Goal: Information Seeking & Learning: Learn about a topic

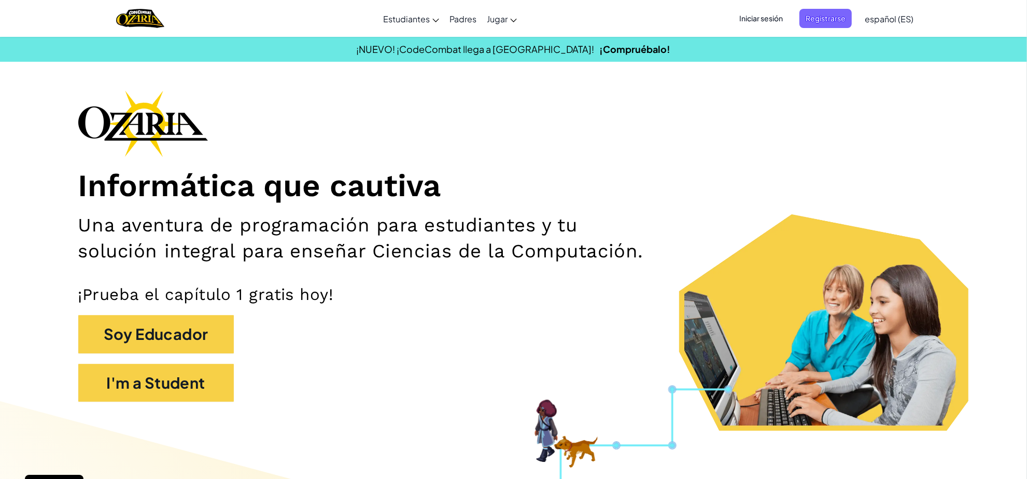
click at [192, 424] on section "Informática que cautiva Una aventura de programación para estudiantes y tu solu…" at bounding box center [514, 260] width 944 height 340
click at [195, 390] on button "I'm a Student" at bounding box center [156, 383] width 156 height 38
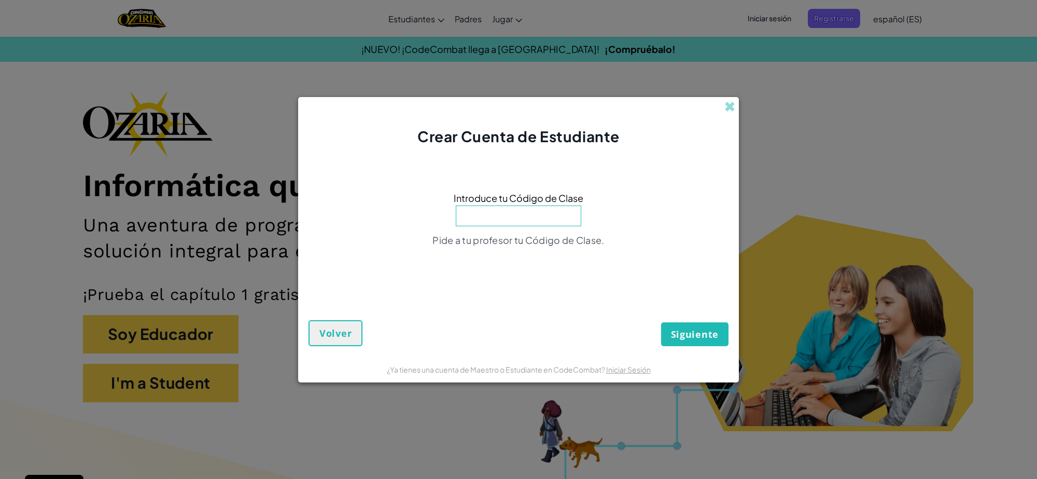
click at [499, 215] on input at bounding box center [518, 215] width 125 height 21
type input "DrinkFlagRun"
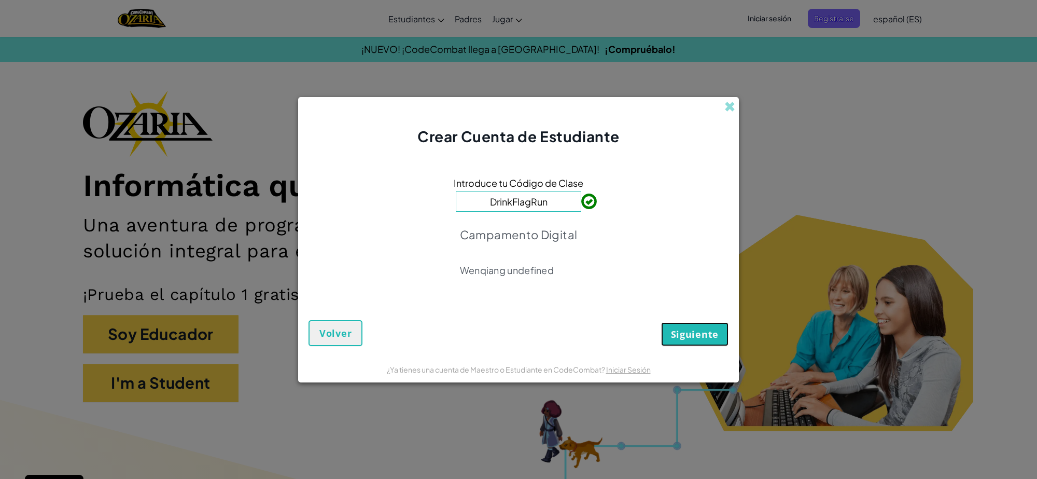
click at [689, 330] on span "Siguiente" at bounding box center [695, 334] width 48 height 12
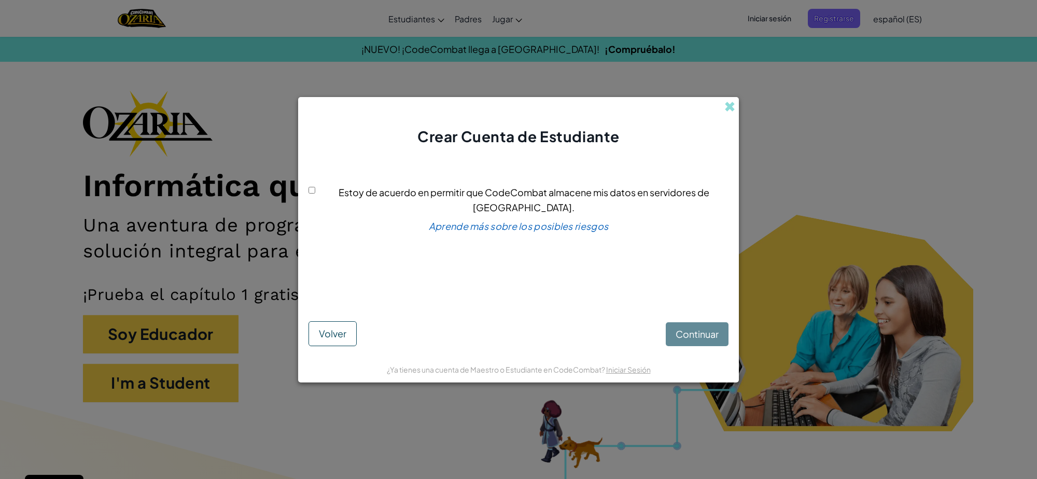
click at [312, 193] on input "Estoy de acuerdo en permitir que CodeCombat almacene mis datos en servidores de…" at bounding box center [312, 190] width 7 height 7
checkbox input "true"
click at [700, 341] on button "Continuar" at bounding box center [697, 334] width 63 height 24
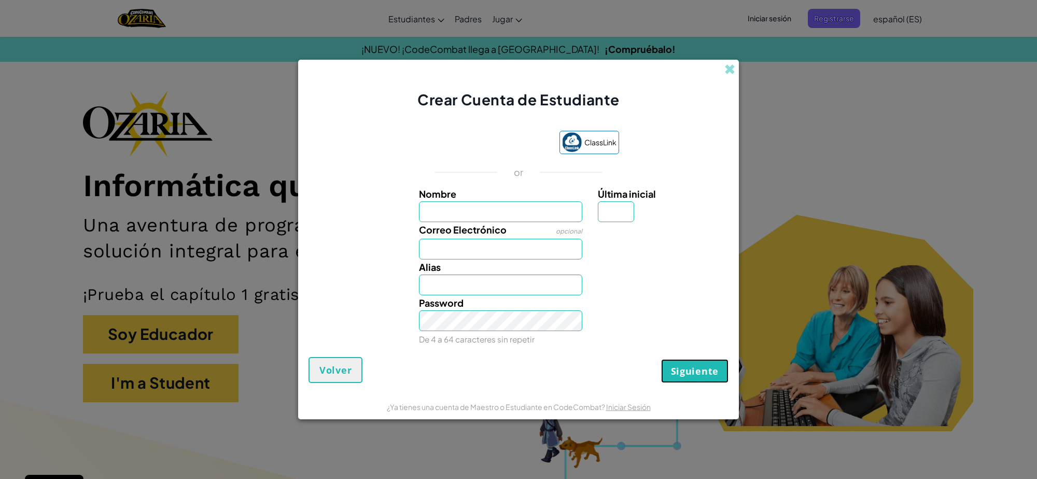
click at [699, 376] on span "Siguiente" at bounding box center [695, 371] width 48 height 12
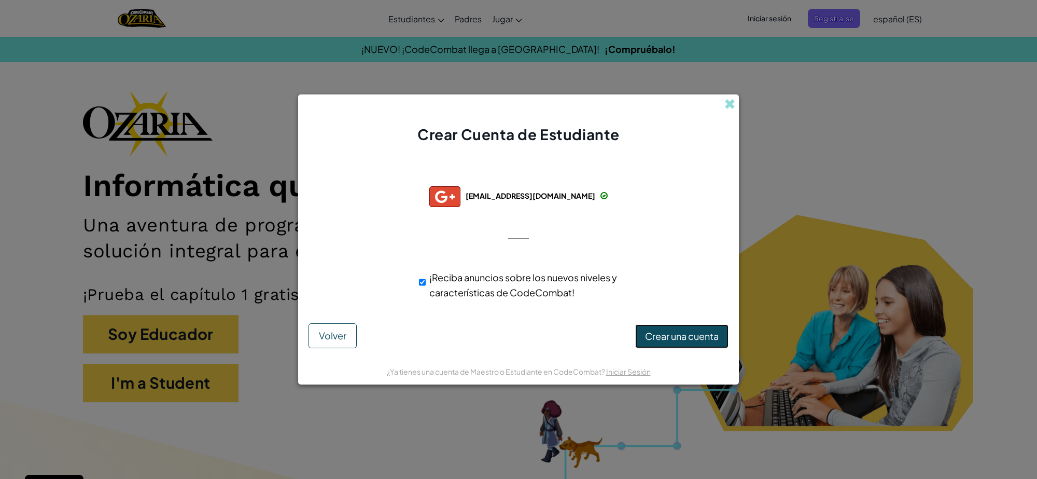
click at [706, 335] on span "Crear una cuenta" at bounding box center [682, 336] width 74 height 12
click at [678, 334] on button "Crear una cuenta" at bounding box center [681, 336] width 93 height 24
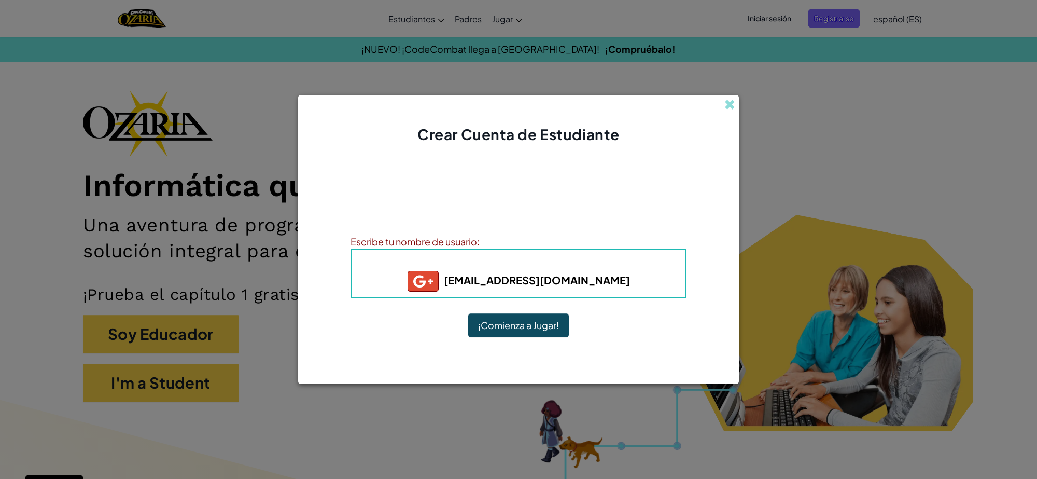
click at [558, 320] on button "¡Comienza a Jugar!" at bounding box center [518, 325] width 101 height 24
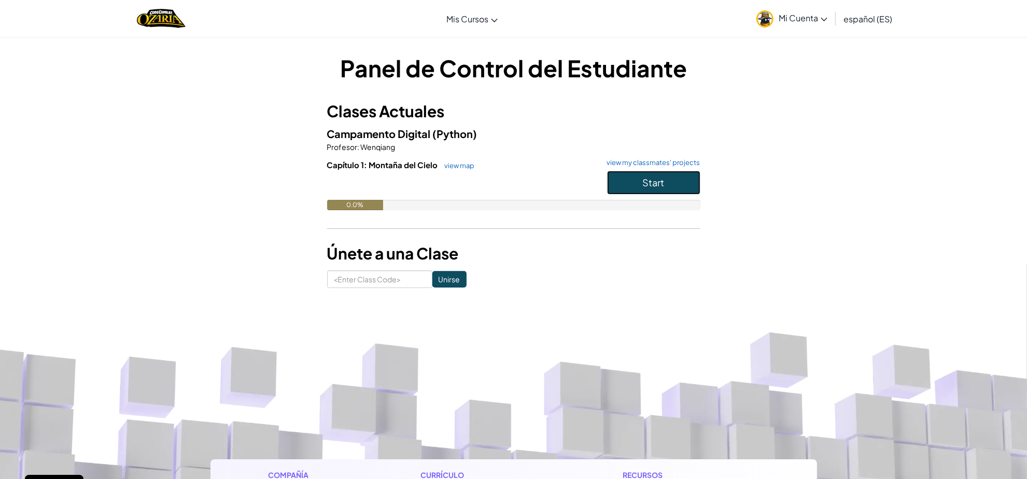
click at [647, 171] on button "Start" at bounding box center [653, 183] width 93 height 24
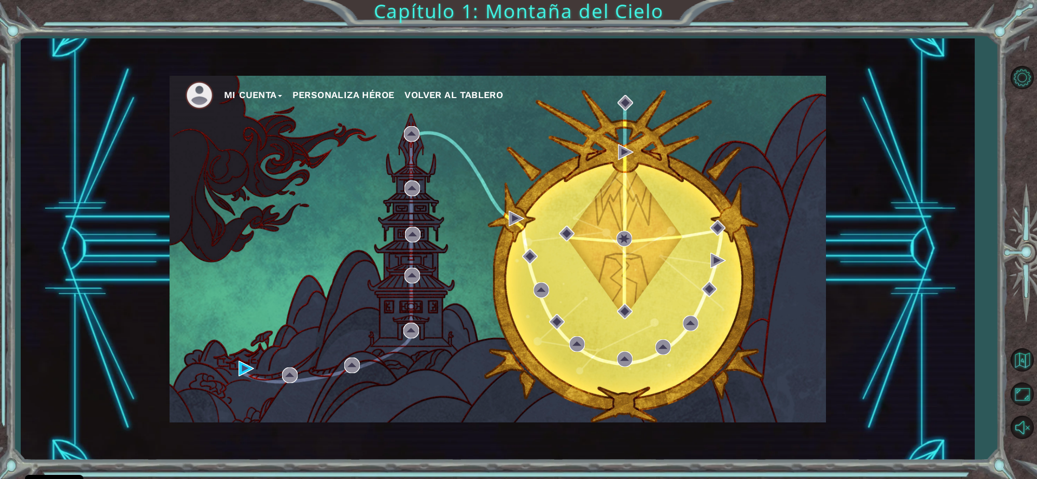
click at [553, 200] on div "Mi Cuenta Personaliza Héroe Volver al Tablero" at bounding box center [498, 249] width 656 height 346
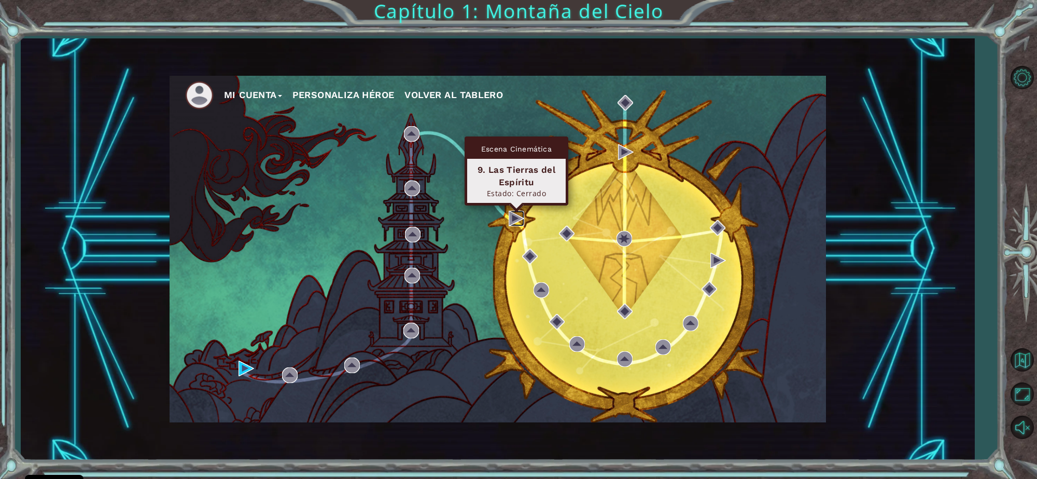
click at [519, 221] on img at bounding box center [517, 219] width 16 height 16
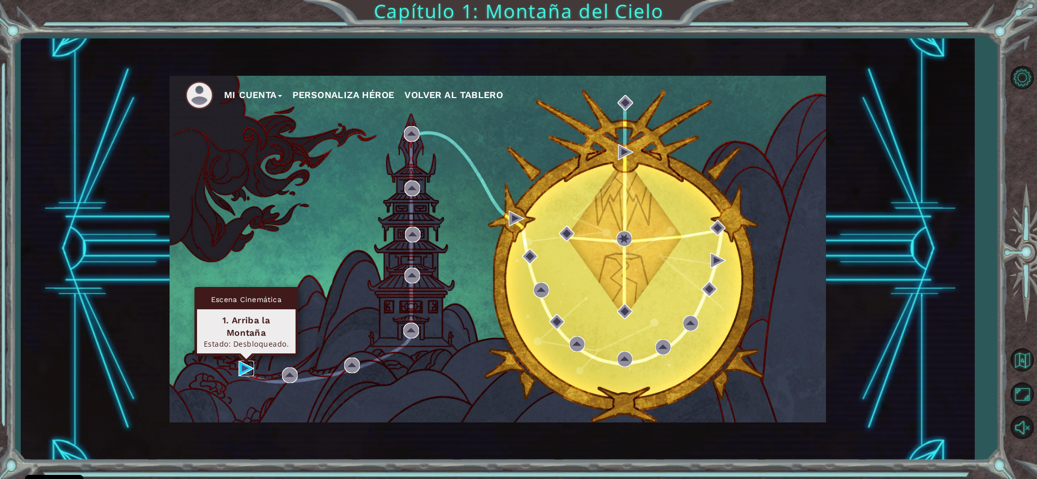
click at [244, 364] on img at bounding box center [247, 368] width 16 height 16
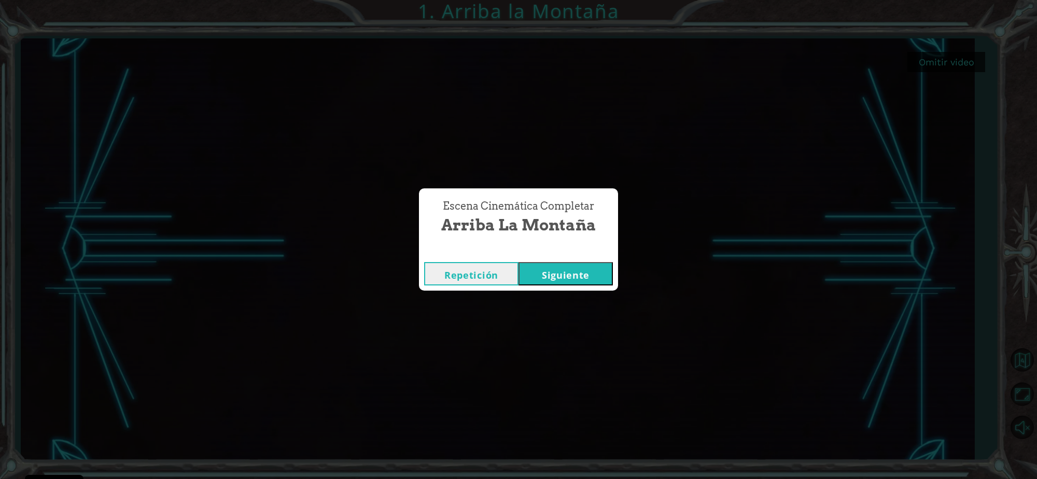
click at [581, 280] on button "Siguiente" at bounding box center [566, 273] width 94 height 23
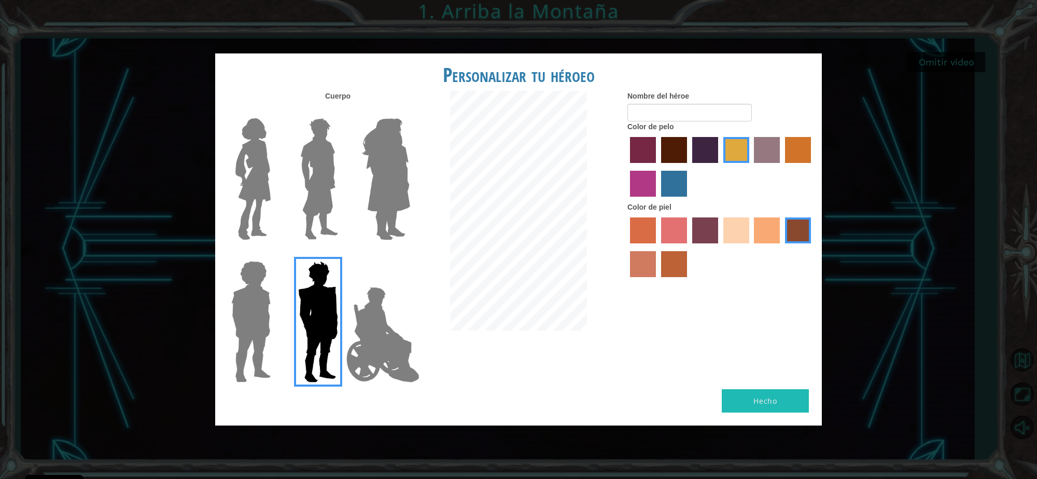
click at [261, 185] on img at bounding box center [253, 179] width 44 height 130
click at [275, 111] on input "Hero Connie" at bounding box center [275, 111] width 0 height 0
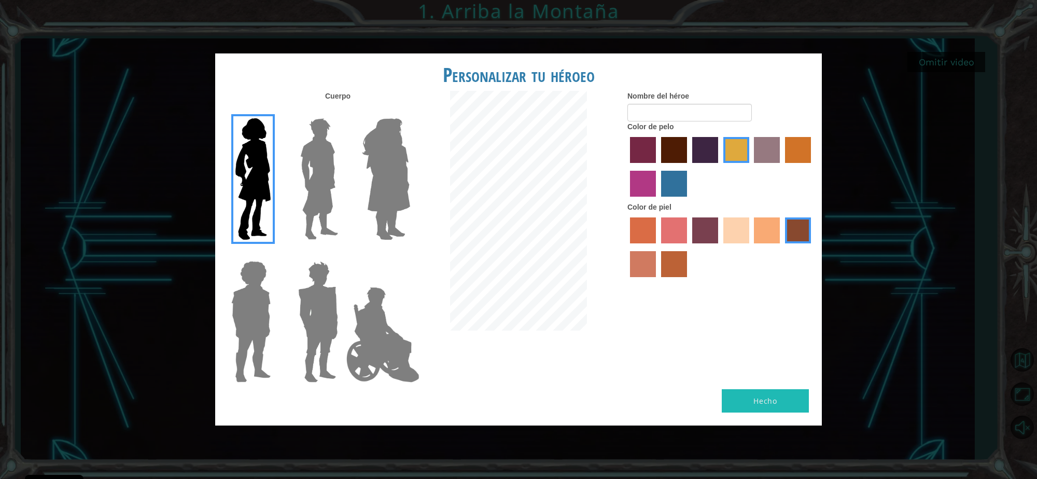
click at [332, 175] on img at bounding box center [319, 179] width 46 height 130
click at [342, 111] on input "Hero Lars" at bounding box center [342, 111] width 0 height 0
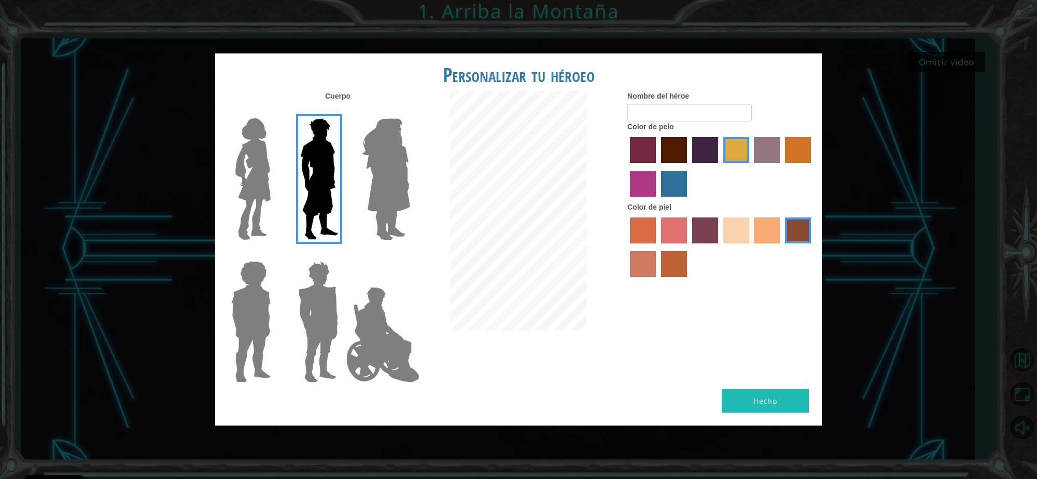
click at [263, 169] on img at bounding box center [253, 179] width 44 height 130
click at [275, 111] on input "Hero Connie" at bounding box center [275, 111] width 0 height 0
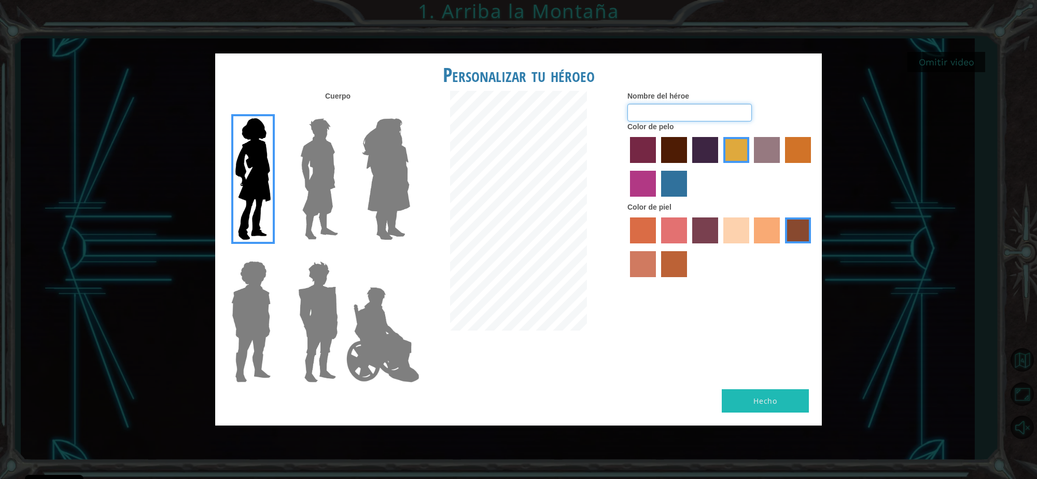
click at [704, 110] on input "Nombre del héroe" at bounding box center [689, 113] width 124 height 18
type input "nere"
click at [765, 156] on label "bazaar hair color" at bounding box center [767, 150] width 26 height 26
click at [751, 166] on input "bazaar hair color" at bounding box center [751, 166] width 0 height 0
click at [641, 195] on label "medium red violet hair color" at bounding box center [643, 184] width 26 height 26
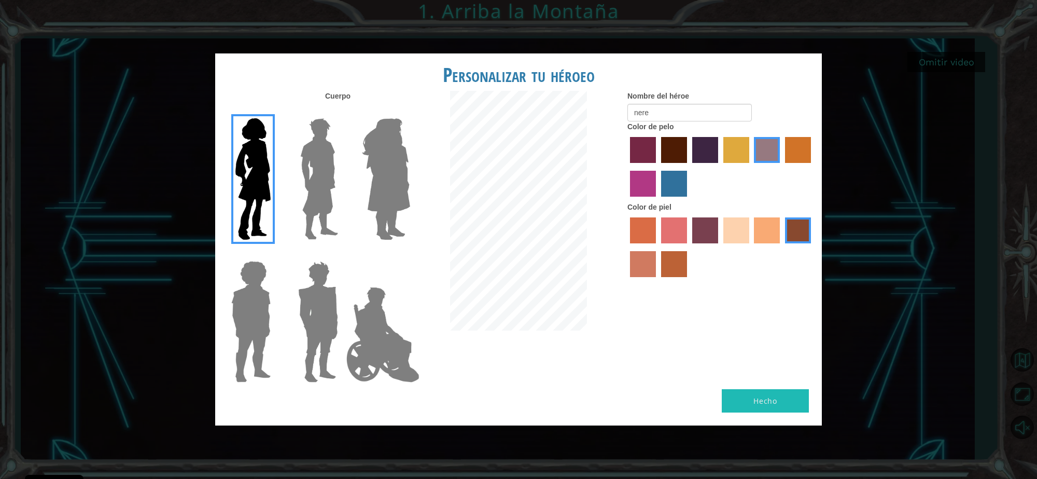
click at [813, 166] on input "medium red violet hair color" at bounding box center [813, 166] width 0 height 0
click at [734, 149] on label "tulip tree hair color" at bounding box center [736, 150] width 26 height 26
click at [720, 166] on input "tulip tree hair color" at bounding box center [720, 166] width 0 height 0
click at [762, 234] on label "tacao skin color" at bounding box center [767, 230] width 26 height 26
click at [751, 247] on input "tacao skin color" at bounding box center [751, 247] width 0 height 0
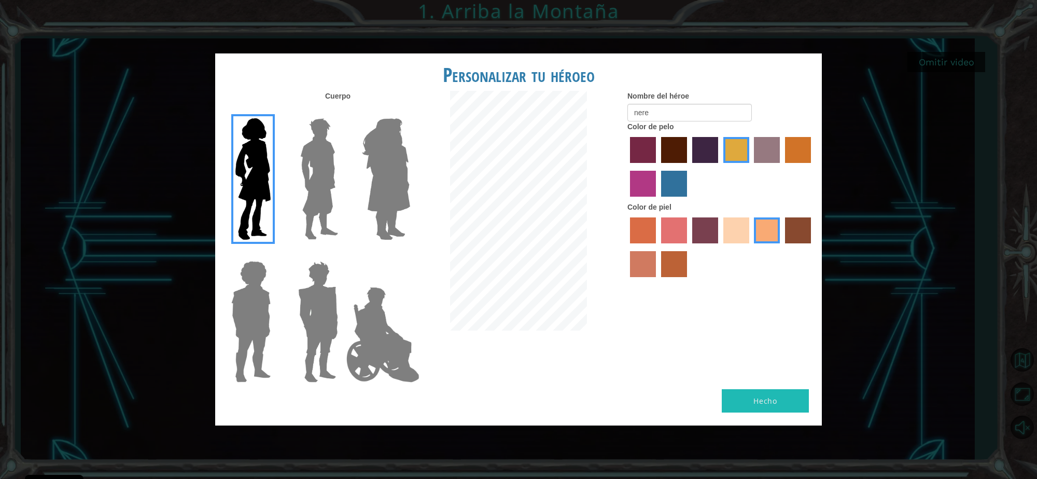
click at [745, 234] on label "sandy beach skin color" at bounding box center [736, 230] width 26 height 26
click at [720, 247] on input "sandy beach skin color" at bounding box center [720, 247] width 0 height 0
click at [735, 395] on button "Hecho" at bounding box center [765, 400] width 87 height 23
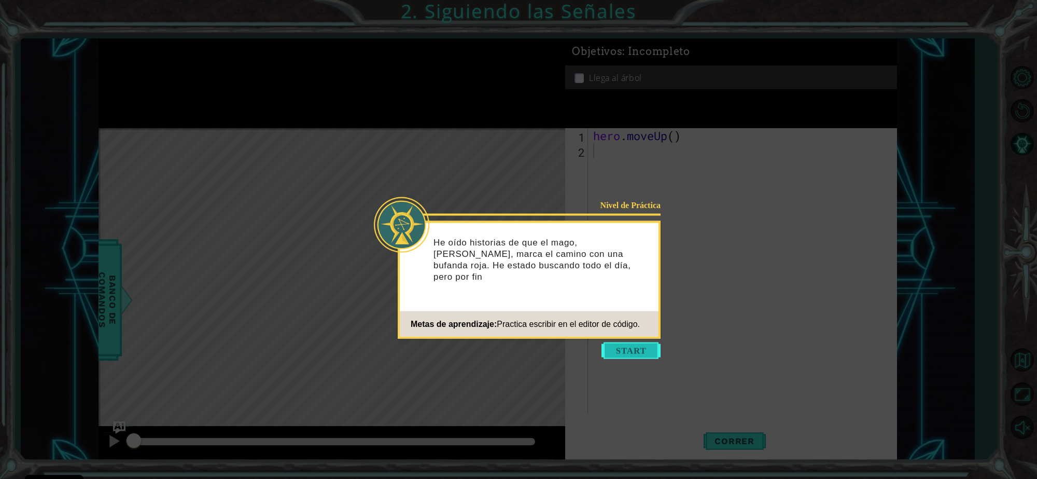
click at [603, 348] on button "Start" at bounding box center [631, 350] width 59 height 17
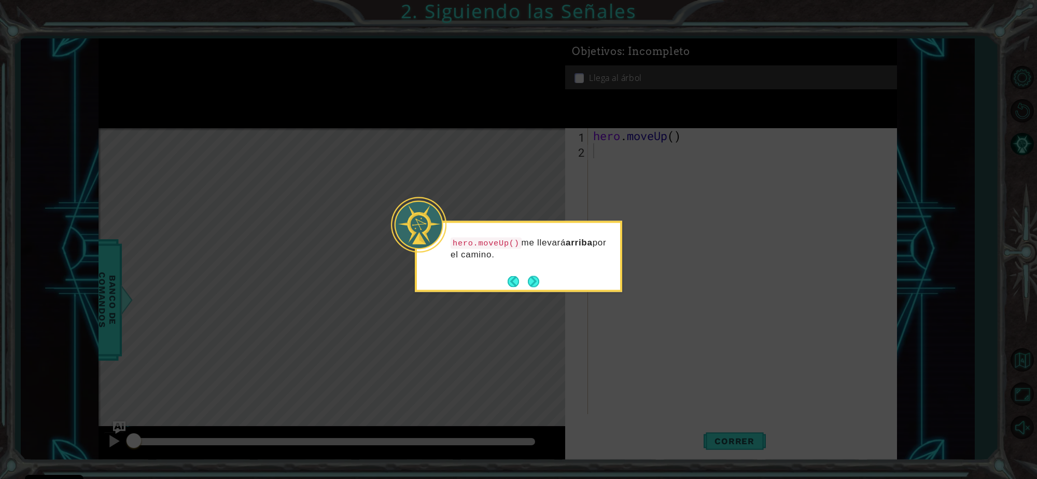
click at [539, 276] on button "Next" at bounding box center [533, 280] width 11 height 11
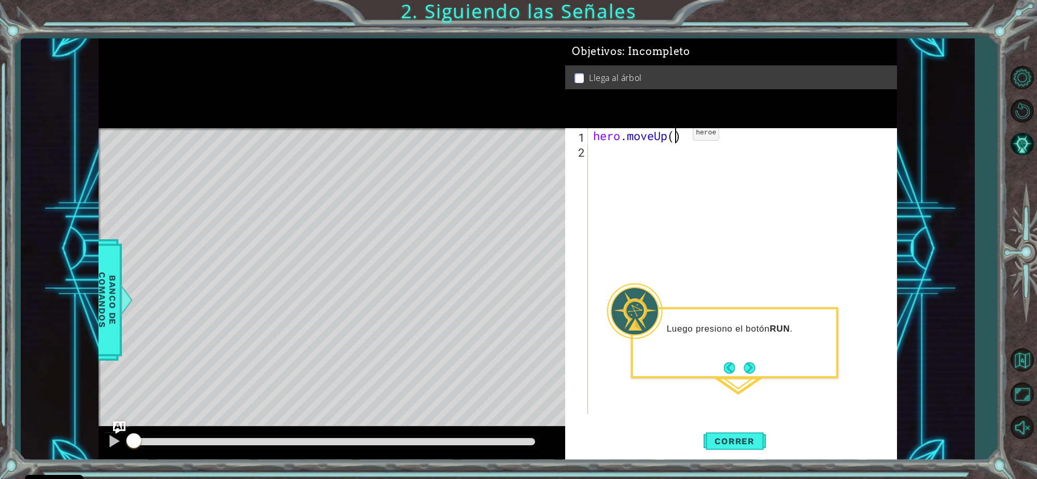
click at [677, 135] on div "hero . moveUp ( )" at bounding box center [745, 286] width 308 height 316
type textarea "hero.moveUp(3)"
click at [749, 431] on button "Correr" at bounding box center [735, 440] width 62 height 33
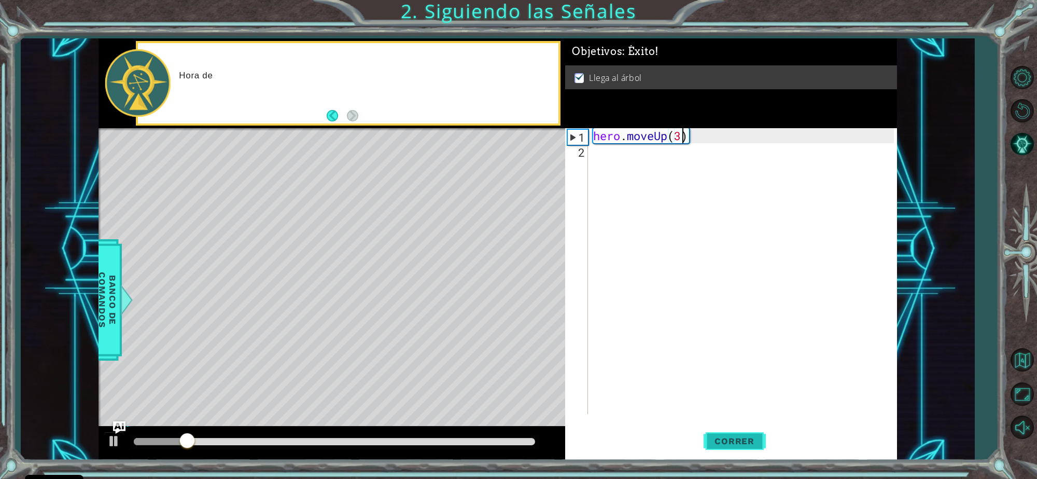
click at [749, 431] on button "Correr" at bounding box center [735, 440] width 62 height 33
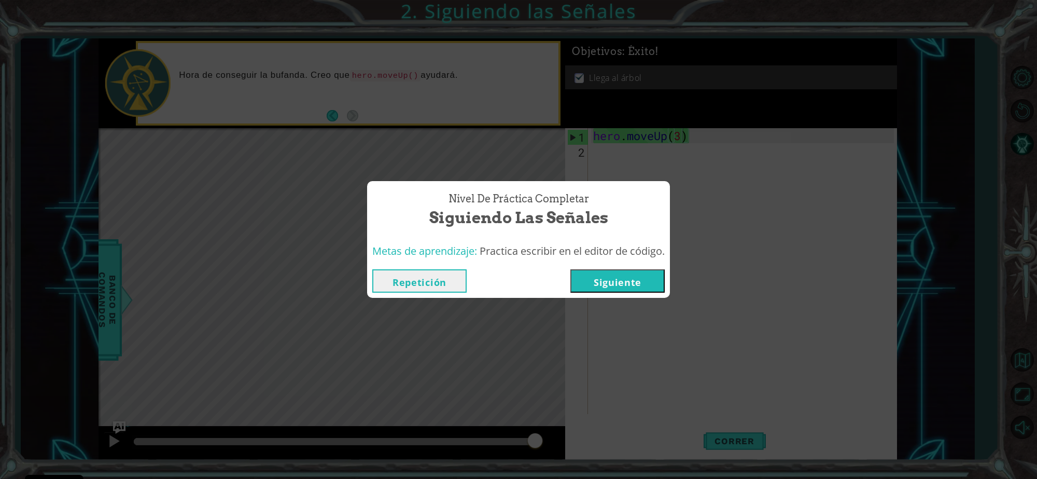
drag, startPoint x: 629, startPoint y: 296, endPoint x: 627, endPoint y: 289, distance: 7.4
click at [627, 289] on div "Repetición [GEOGRAPHIC_DATA]" at bounding box center [518, 281] width 303 height 34
click at [627, 289] on button "Siguiente" at bounding box center [617, 280] width 94 height 23
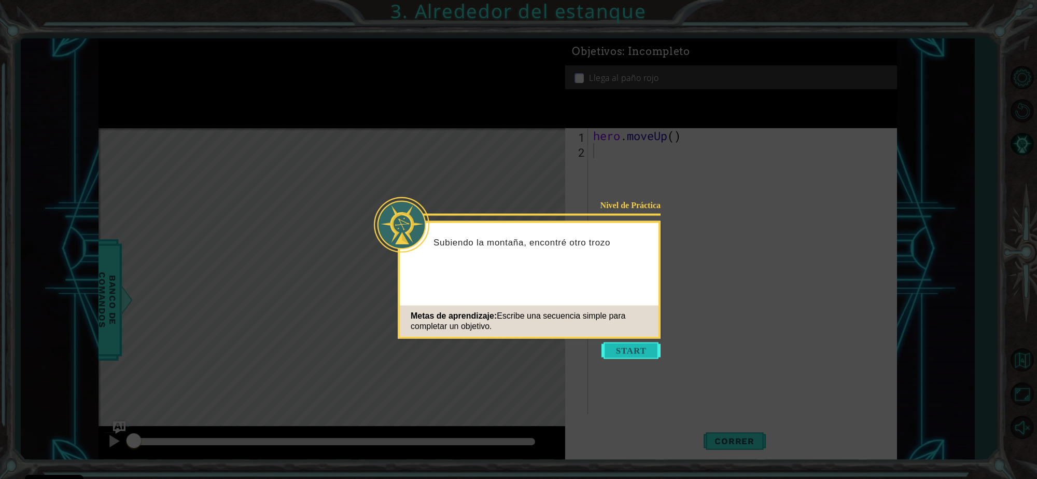
click at [644, 345] on button "Start" at bounding box center [631, 350] width 59 height 17
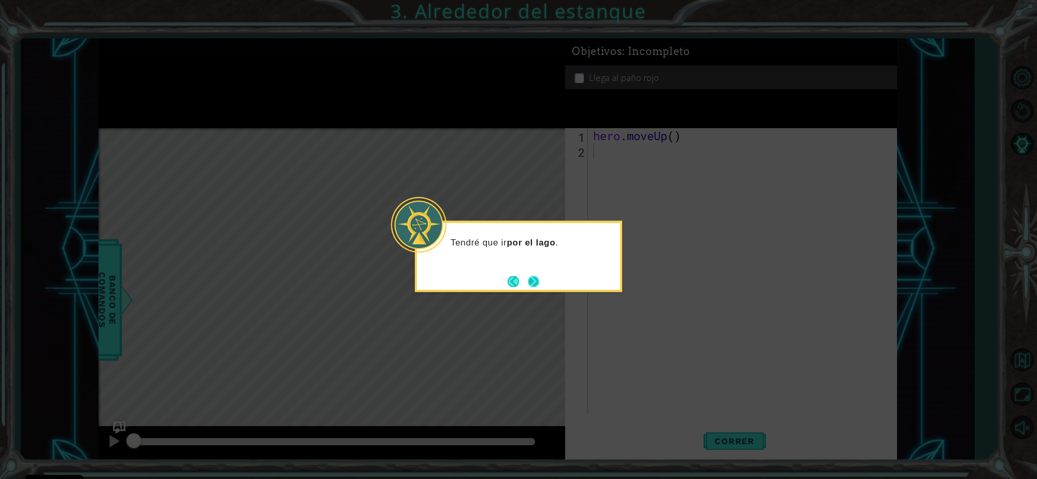
click at [534, 289] on div "Tendré que ir por el lago ." at bounding box center [518, 256] width 207 height 71
click at [509, 282] on button "Back" at bounding box center [518, 280] width 20 height 11
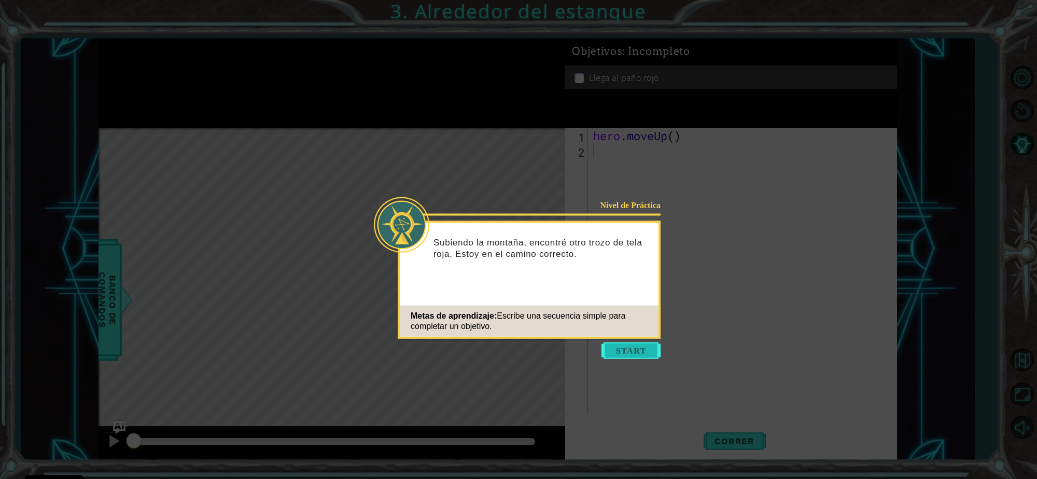
click at [629, 352] on button "Start" at bounding box center [631, 350] width 59 height 17
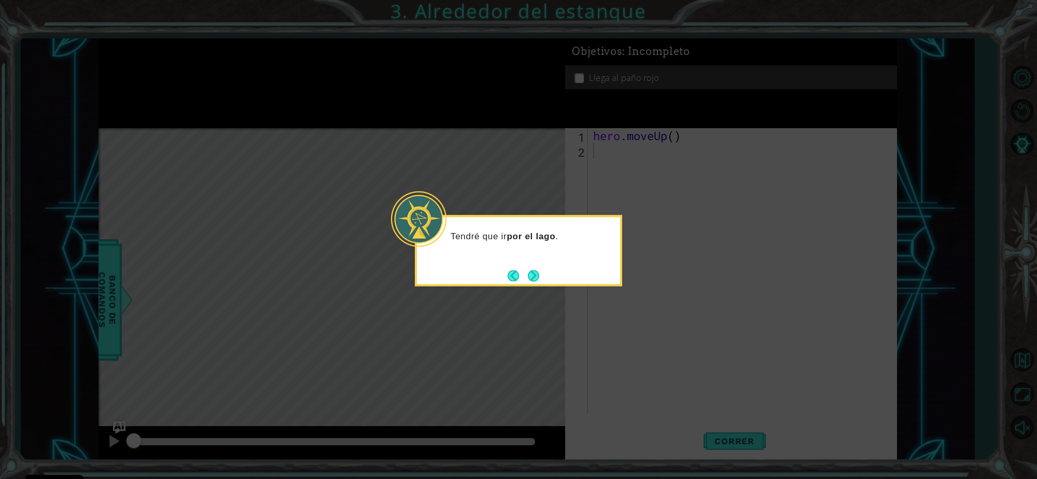
click at [685, 417] on icon at bounding box center [518, 239] width 1037 height 479
drag, startPoint x: 685, startPoint y: 417, endPoint x: 542, endPoint y: 275, distance: 202.0
click at [542, 275] on body "Cookie Policy CodeCombat [GEOGRAPHIC_DATA] algunas cookies esenciales y no esen…" at bounding box center [518, 239] width 1037 height 479
click at [537, 275] on button "Next" at bounding box center [534, 276] width 12 height 12
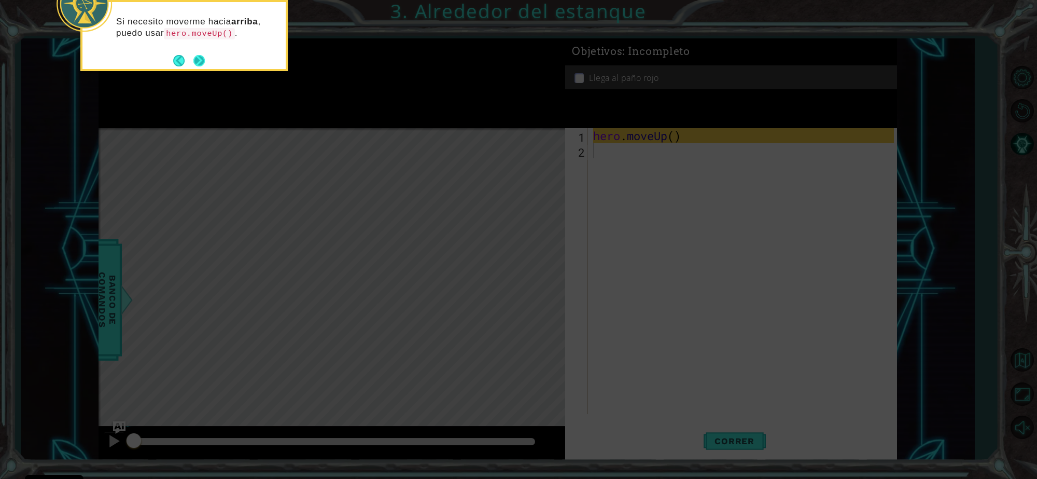
click at [193, 62] on button "Next" at bounding box center [199, 60] width 12 height 12
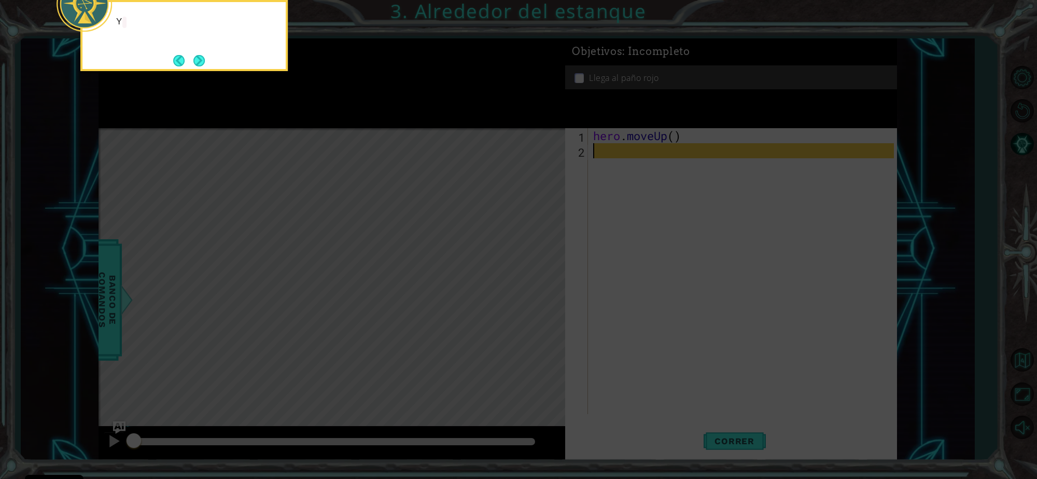
click at [193, 62] on button "Next" at bounding box center [199, 60] width 12 height 12
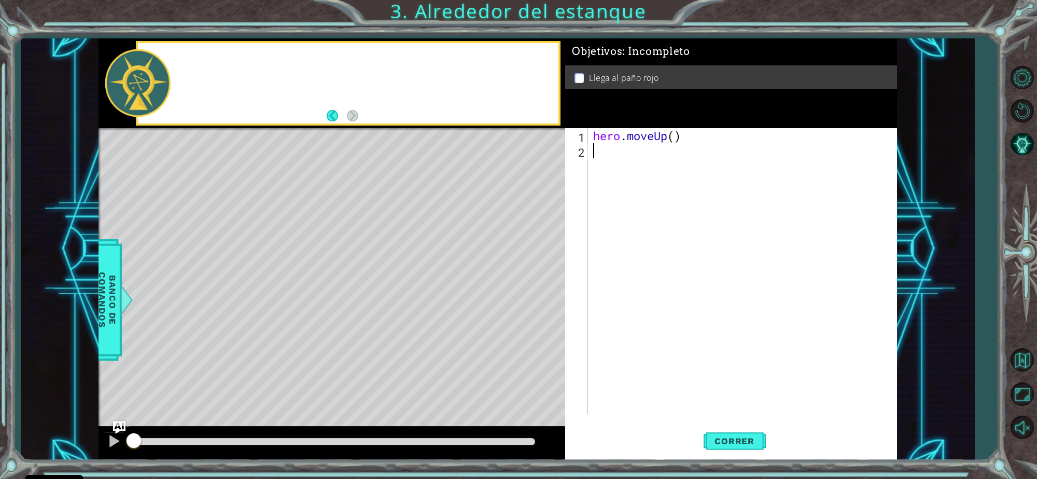
click at [193, 62] on div at bounding box center [348, 83] width 421 height 80
click at [193, 62] on div "¡Hora" at bounding box center [348, 83] width 421 height 80
click at [623, 159] on div "hero . moveUp ( )" at bounding box center [745, 286] width 308 height 316
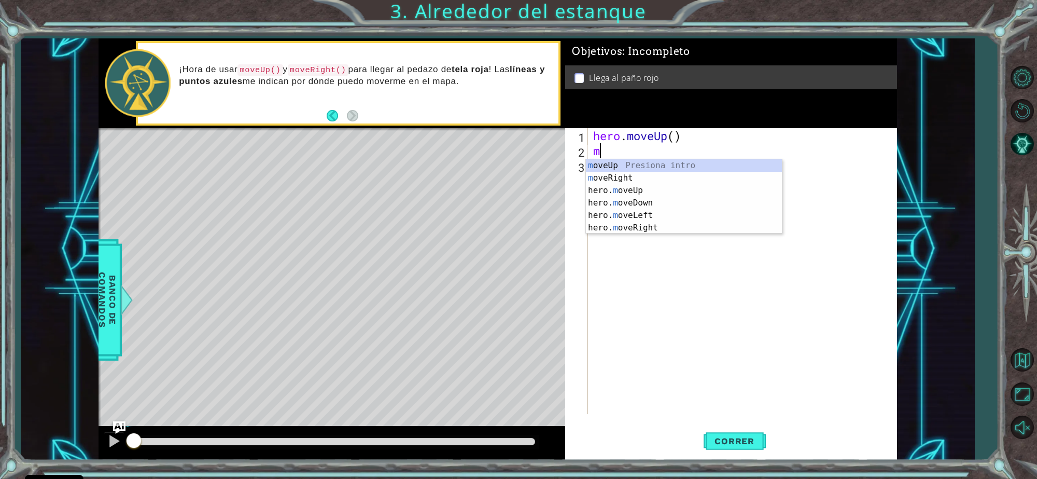
type textarea "mo"
click at [623, 159] on div "mo veUp Presiona intro mo veRight Presiona intro hero. mo veUp Presiona intro h…" at bounding box center [684, 209] width 196 height 100
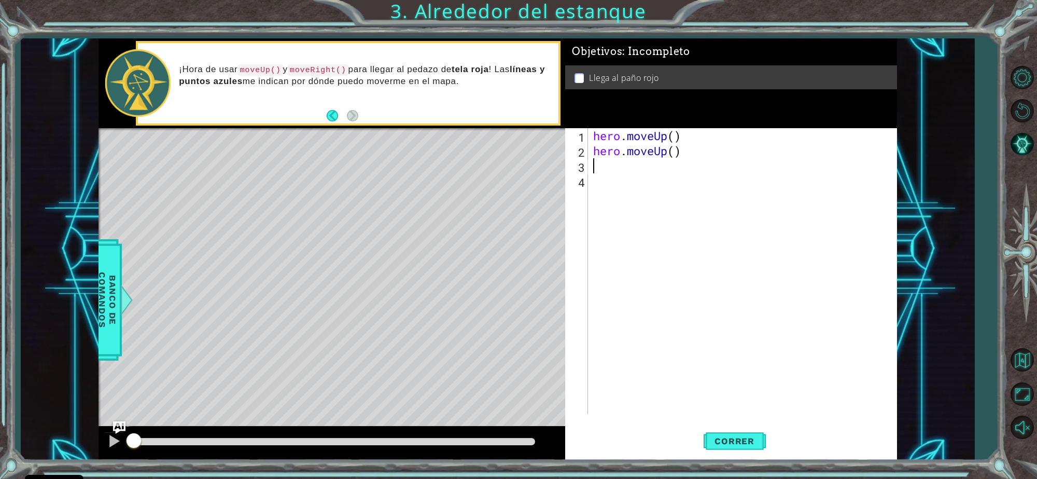
click at [696, 142] on div "hero . moveUp ( ) hero . moveUp ( )" at bounding box center [745, 286] width 308 height 316
type textarea "h"
click at [704, 167] on div "hero . moveUp ( )" at bounding box center [745, 286] width 308 height 316
click at [707, 157] on div "hero . moveUp ( )" at bounding box center [745, 286] width 308 height 316
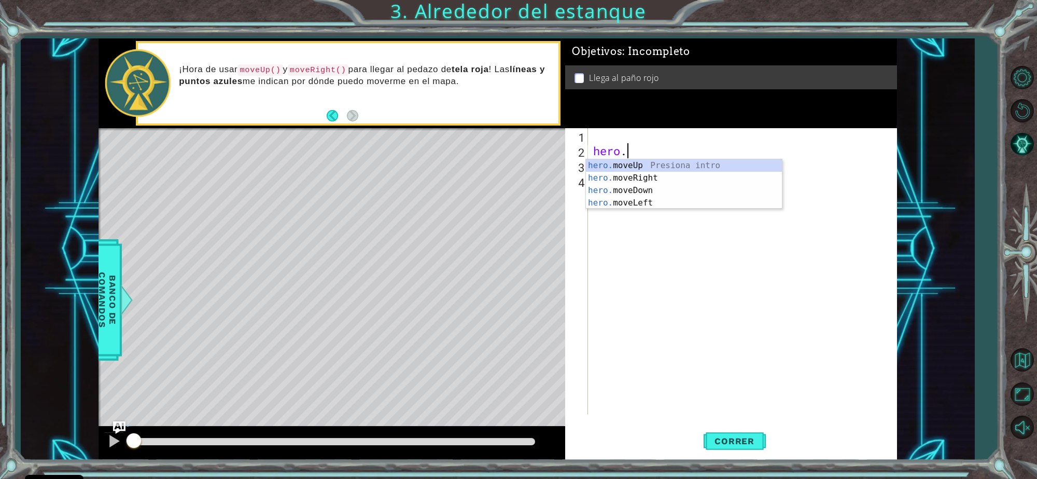
type textarea "h"
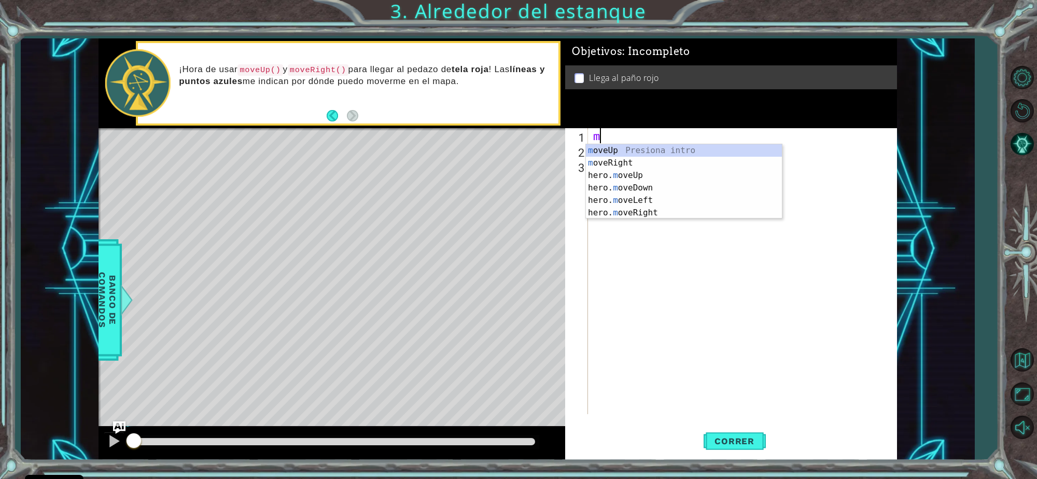
type textarea "mo"
click at [655, 175] on div "mo veUp Presiona intro mo veRight Presiona intro hero. mo veUp Presiona intro h…" at bounding box center [684, 194] width 196 height 100
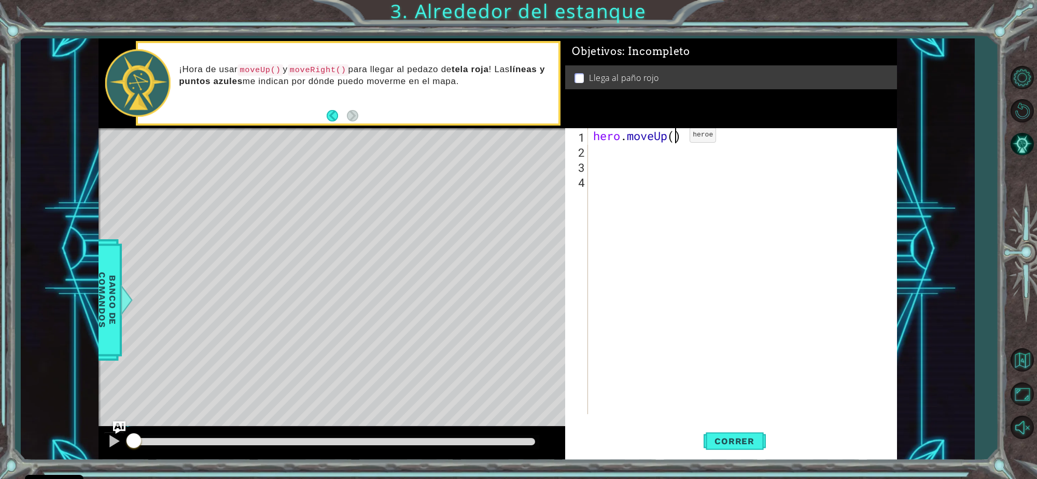
click at [674, 137] on div "hero . moveUp ( )" at bounding box center [745, 286] width 308 height 316
type textarea "hero.moveUp(2)"
click at [626, 156] on div "hero . moveUp ( 2 )" at bounding box center [745, 286] width 308 height 316
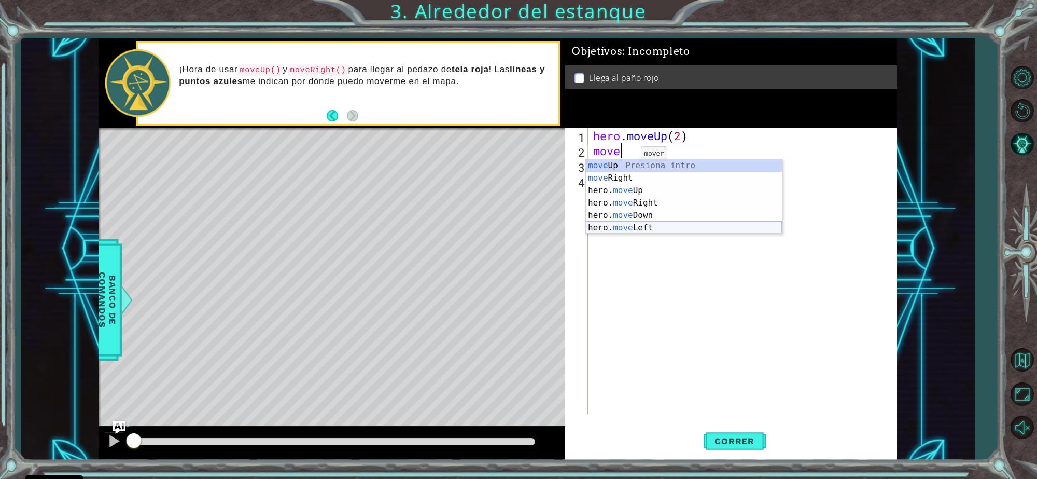
click at [632, 232] on div "move Up Presiona intro move Right Presiona intro hero. move Up Presiona intro h…" at bounding box center [684, 209] width 196 height 100
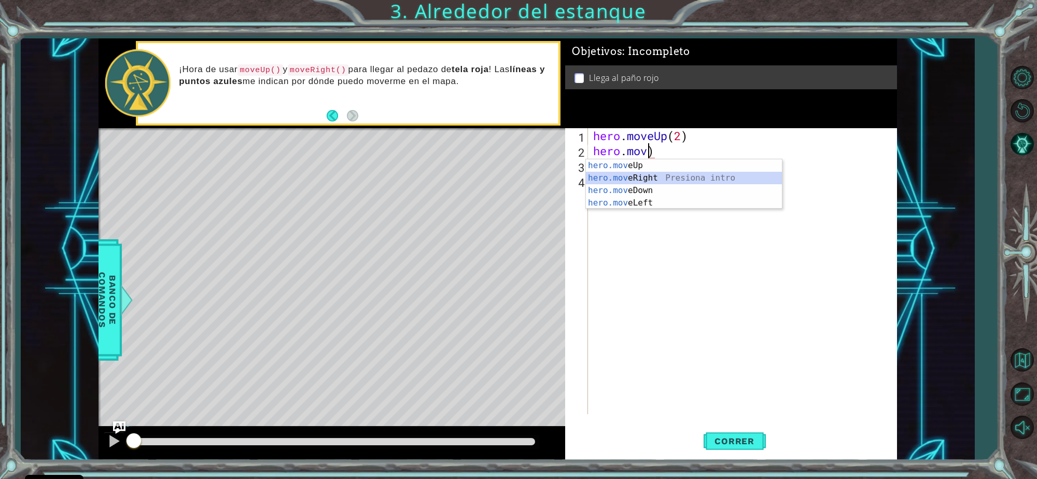
click at [652, 179] on div "hero.mov eUp Presiona intro hero.mov eRight Presiona intro hero.mov eDown Presi…" at bounding box center [684, 196] width 196 height 75
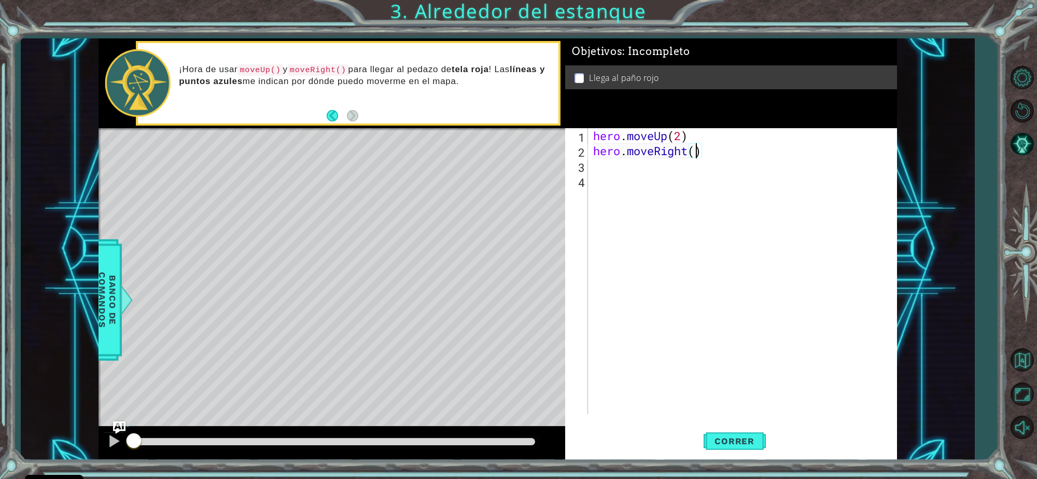
type textarea "hero.moveRight(2)"
click at [652, 172] on div "hero . moveUp ( 2 ) hero . moveRight ( 2 )" at bounding box center [745, 286] width 308 height 316
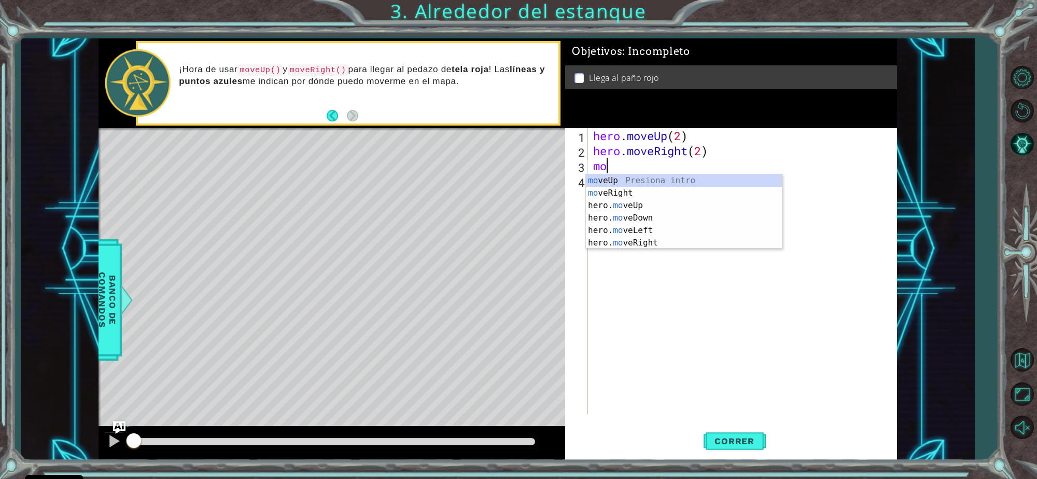
type textarea "mov"
click at [667, 208] on div "mov eUp Presiona intro mov eRight Presiona intro hero. mov eUp Presiona intro h…" at bounding box center [684, 224] width 196 height 100
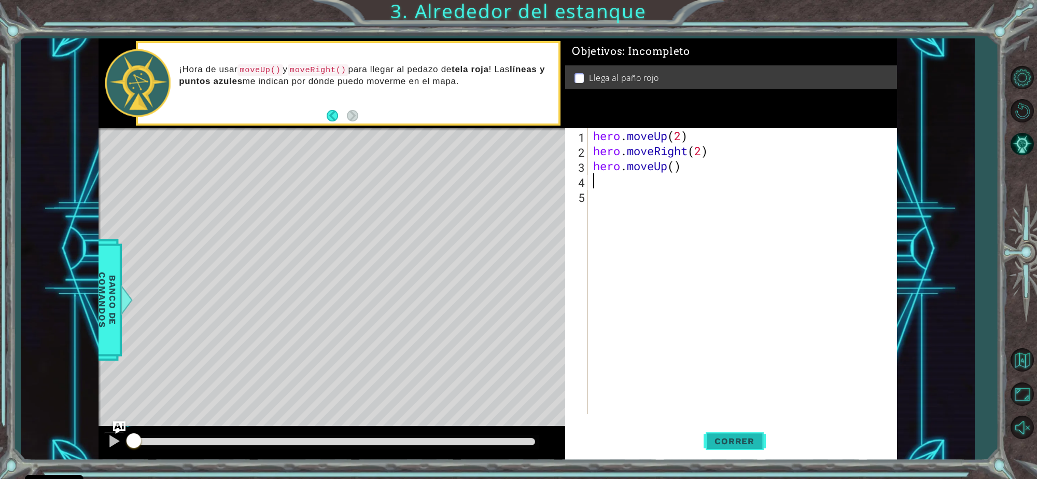
click at [718, 443] on span "Correr" at bounding box center [734, 441] width 61 height 10
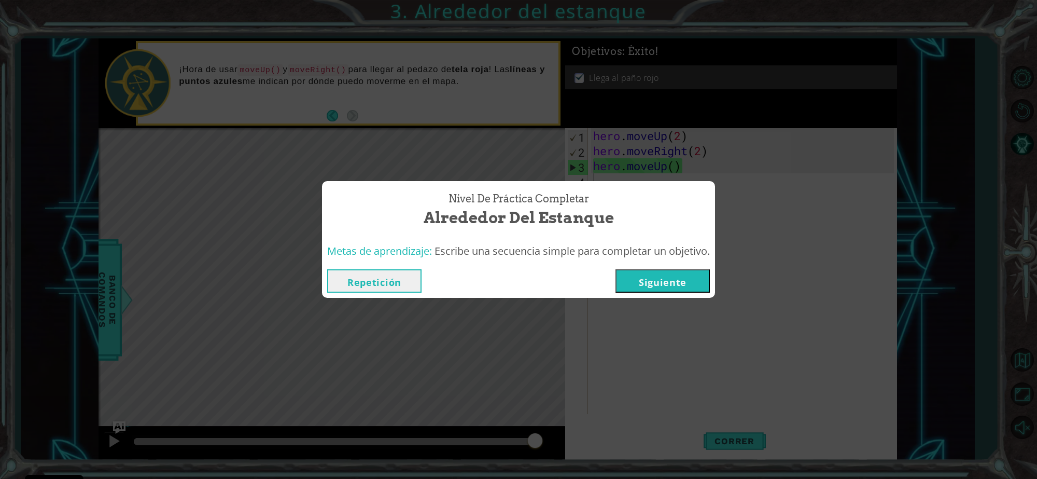
click at [676, 282] on button "Siguiente" at bounding box center [663, 280] width 94 height 23
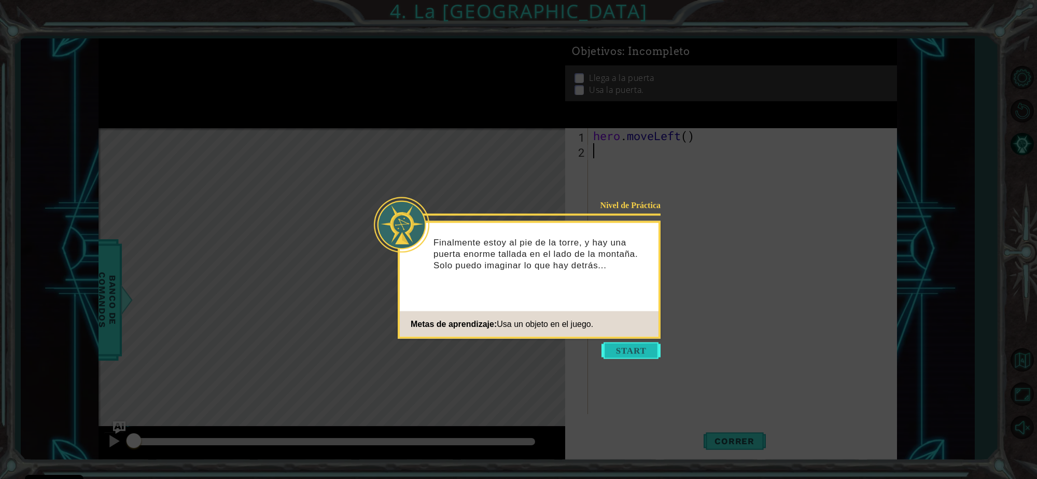
click at [638, 353] on button "Start" at bounding box center [631, 350] width 59 height 17
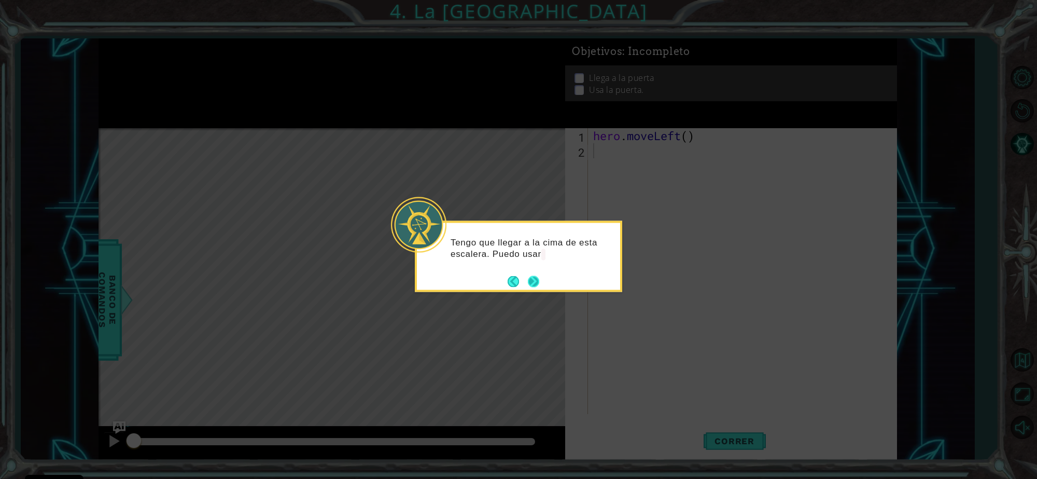
click at [529, 281] on button "Next" at bounding box center [533, 280] width 11 height 11
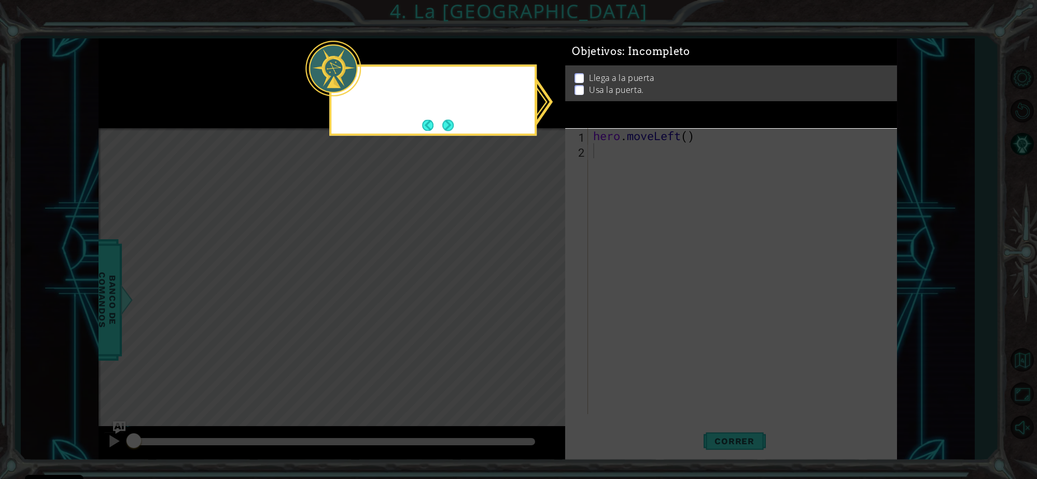
click at [529, 280] on icon at bounding box center [518, 239] width 1037 height 479
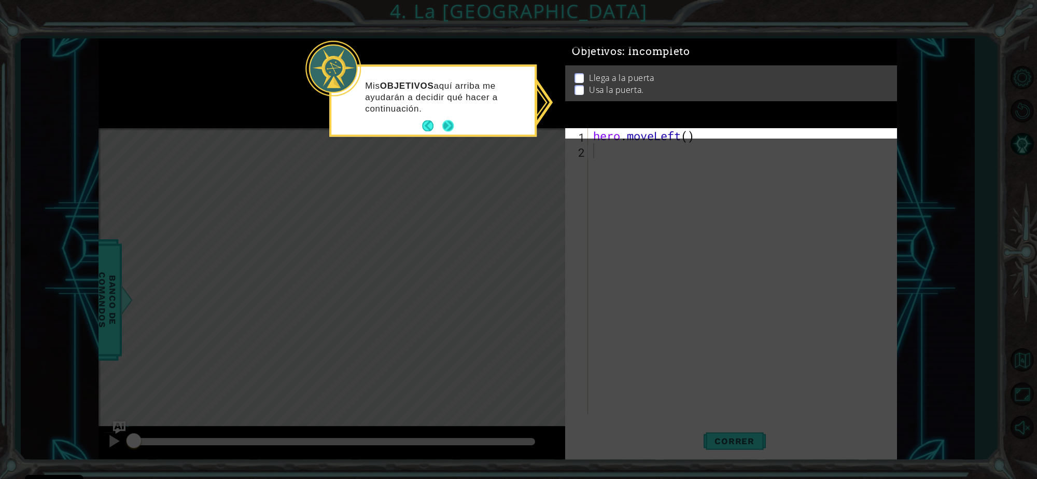
click at [452, 127] on button "Next" at bounding box center [447, 125] width 11 height 11
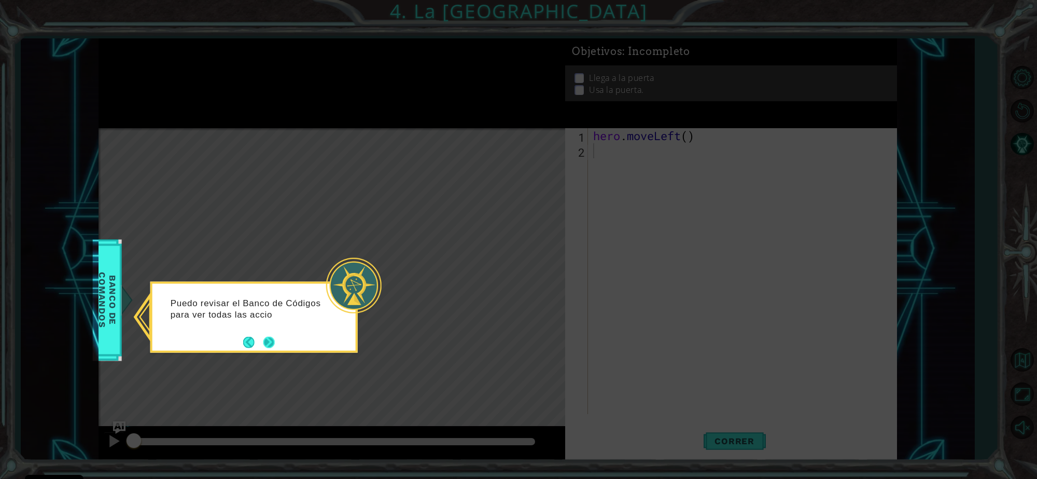
click at [271, 340] on button "Next" at bounding box center [268, 341] width 11 height 11
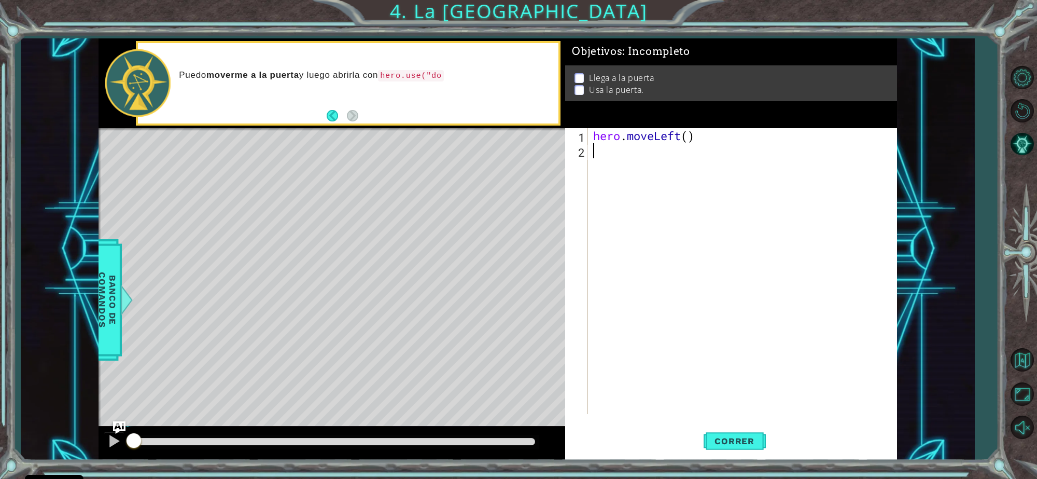
type textarea "m"
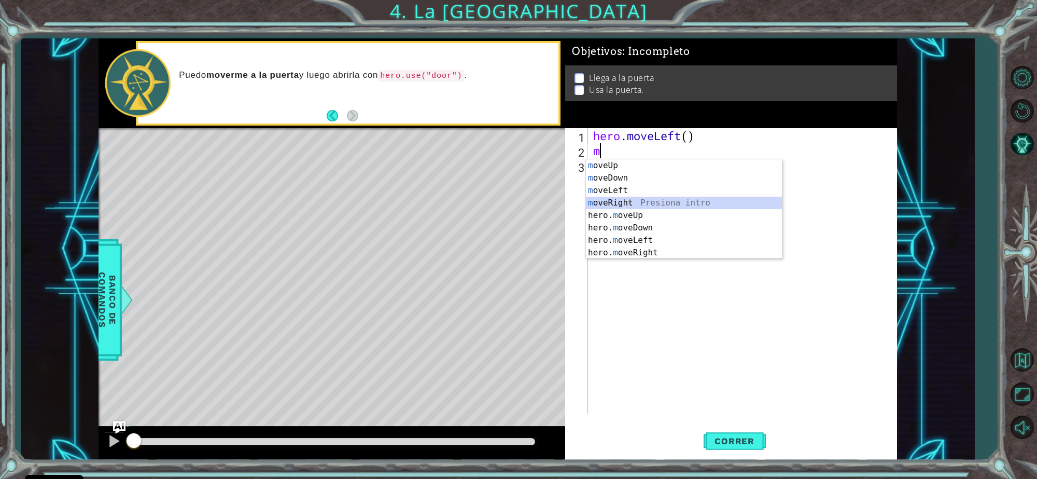
click at [627, 205] on div "m oveUp Presiona intro m oveDown Presiona intro m oveLeft Presiona intro m oveR…" at bounding box center [684, 221] width 196 height 124
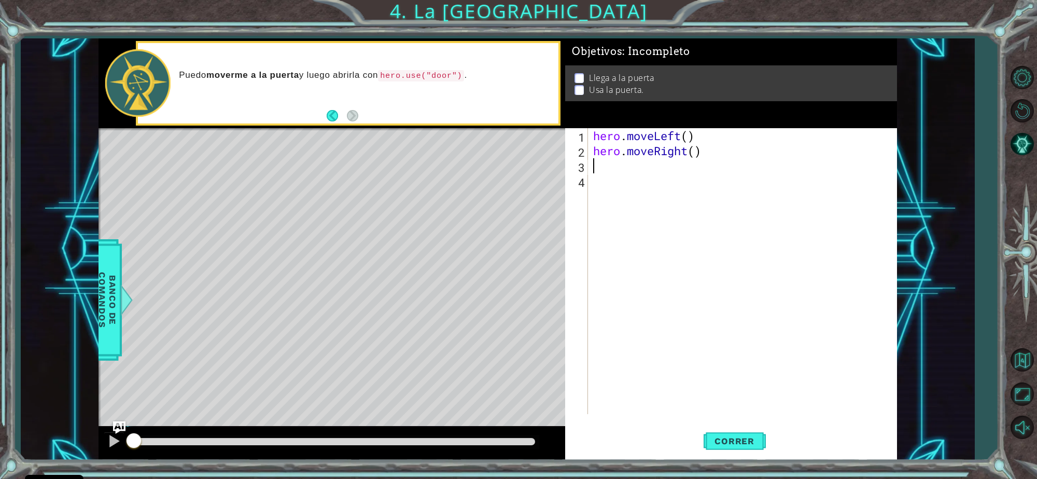
click at [611, 165] on div "hero . moveLeft ( ) hero . moveRight ( )" at bounding box center [745, 286] width 308 height 316
click at [694, 153] on div "hero . moveLeft ( ) hero . moveRight ( )" at bounding box center [745, 286] width 308 height 316
type textarea "hero.moveRight(2)"
click at [606, 167] on div "hero . moveLeft ( ) hero . moveRight ( 2 )" at bounding box center [745, 286] width 308 height 316
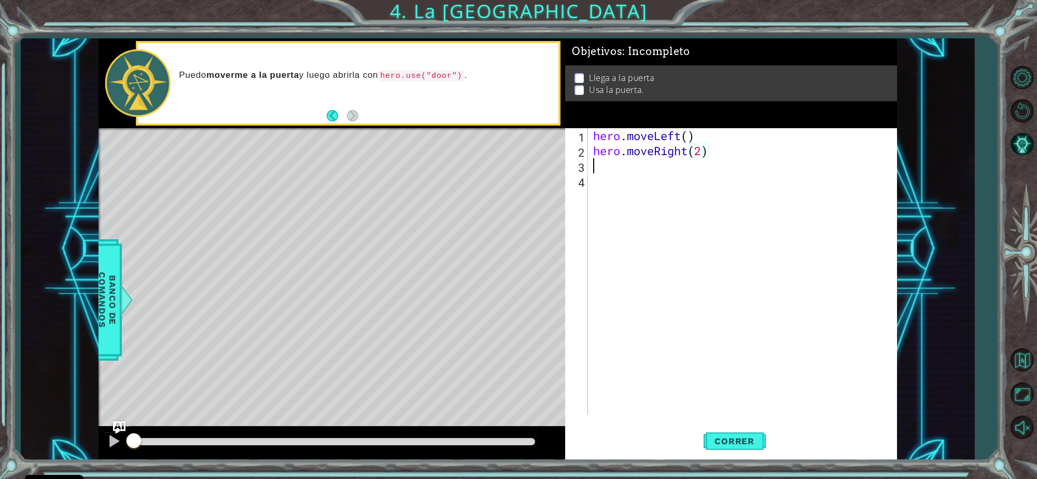
scroll to position [0, 0]
type textarea "le"
click at [624, 179] on div "hero.move Le ft Presiona intro" at bounding box center [684, 192] width 196 height 37
type textarea "3"
click at [722, 442] on span "Correr" at bounding box center [734, 441] width 61 height 10
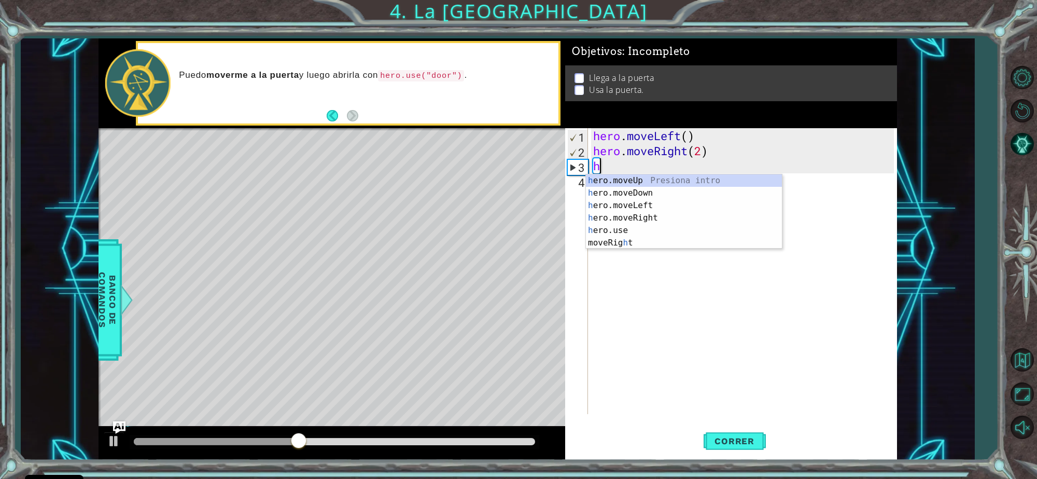
type textarea "h"
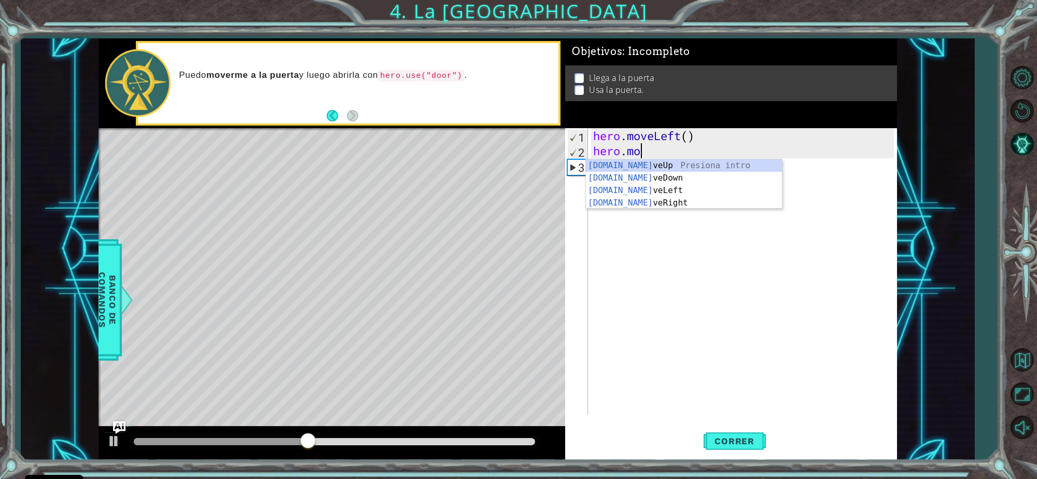
type textarea "h"
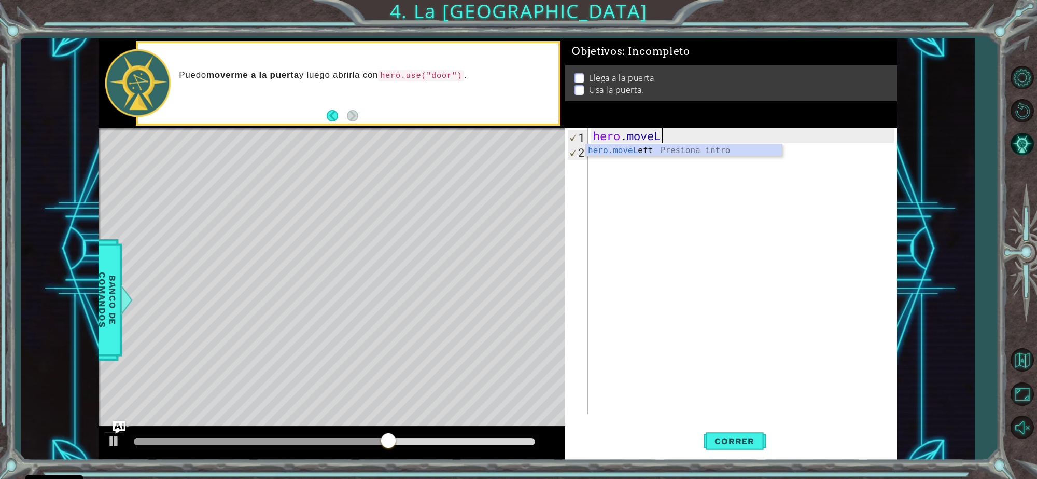
type textarea "hero.move"
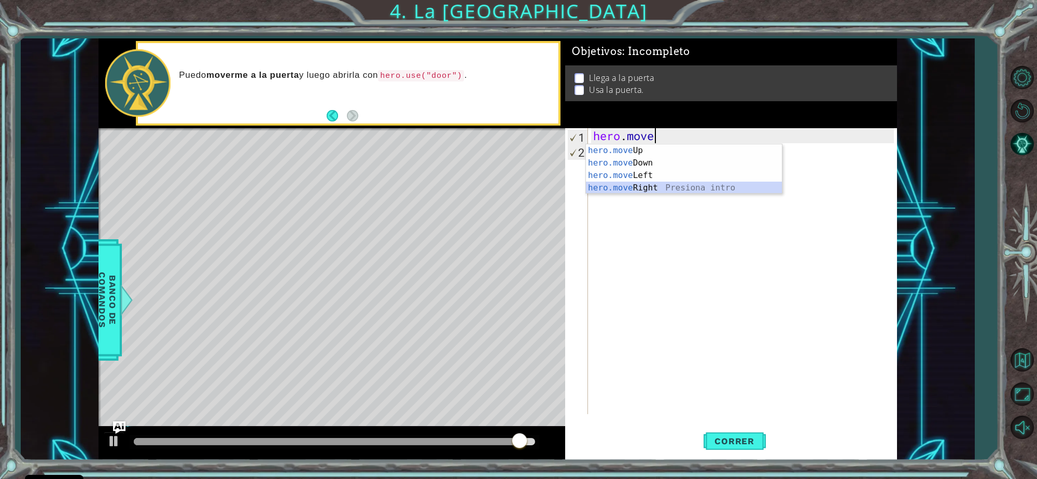
click at [705, 190] on div "hero.move Up Presiona intro hero.move Down Presiona intro hero.move Left Presio…" at bounding box center [684, 181] width 196 height 75
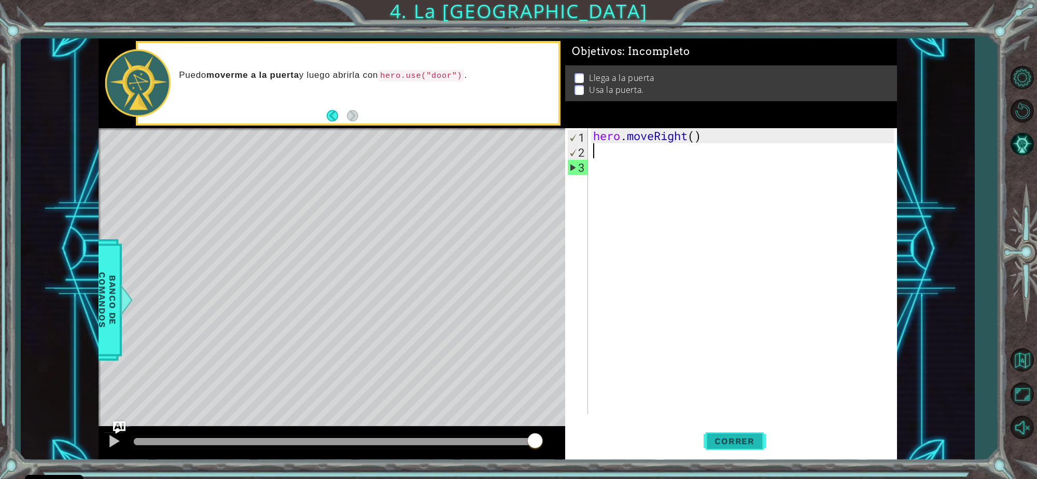
click at [740, 441] on span "Correr" at bounding box center [734, 441] width 61 height 10
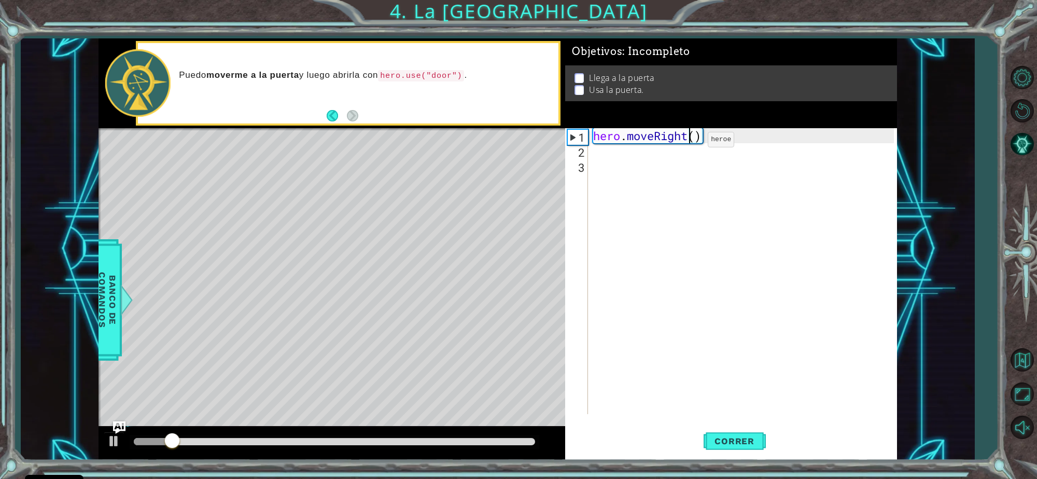
click at [692, 142] on div "hero . moveRight ( )" at bounding box center [745, 286] width 308 height 316
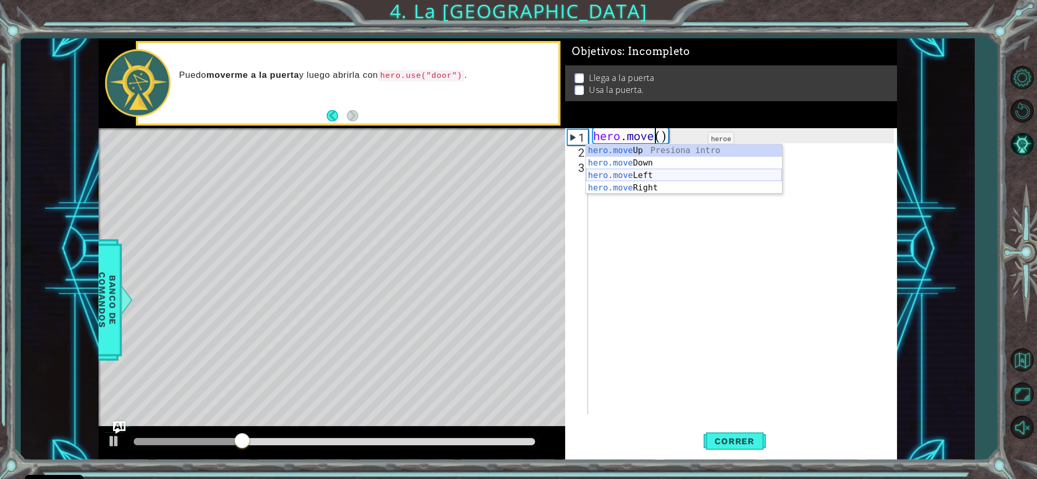
click at [685, 176] on div "hero.move Up Presiona intro hero.move Down Presiona intro hero.move Left Presio…" at bounding box center [684, 181] width 196 height 75
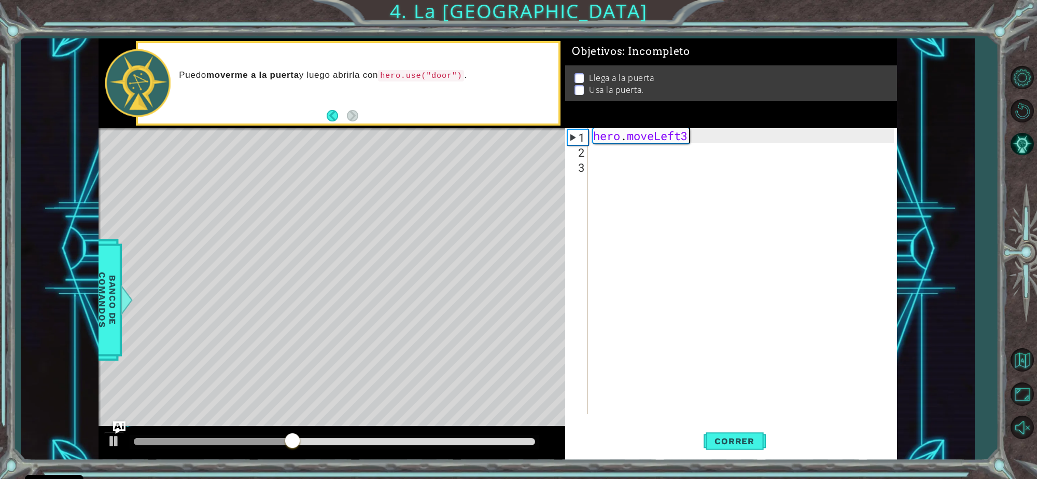
scroll to position [0, 3]
type textarea "hero.moveLeft"
click at [677, 151] on div "hero.moveLeft Presiona intro" at bounding box center [684, 162] width 196 height 37
click at [684, 142] on div "hero . moveLeft ( )" at bounding box center [745, 286] width 308 height 316
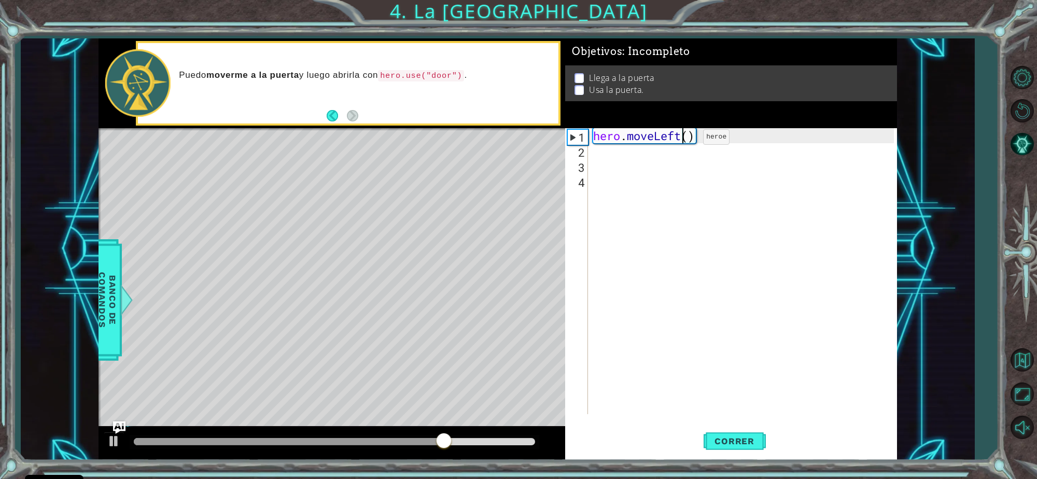
click at [688, 139] on div "hero . moveLeft ( )" at bounding box center [745, 286] width 308 height 316
type textarea "hero.moveLeft(3)"
click at [670, 149] on div "hero . moveLeft ( 3 )" at bounding box center [745, 286] width 308 height 316
type textarea "m"
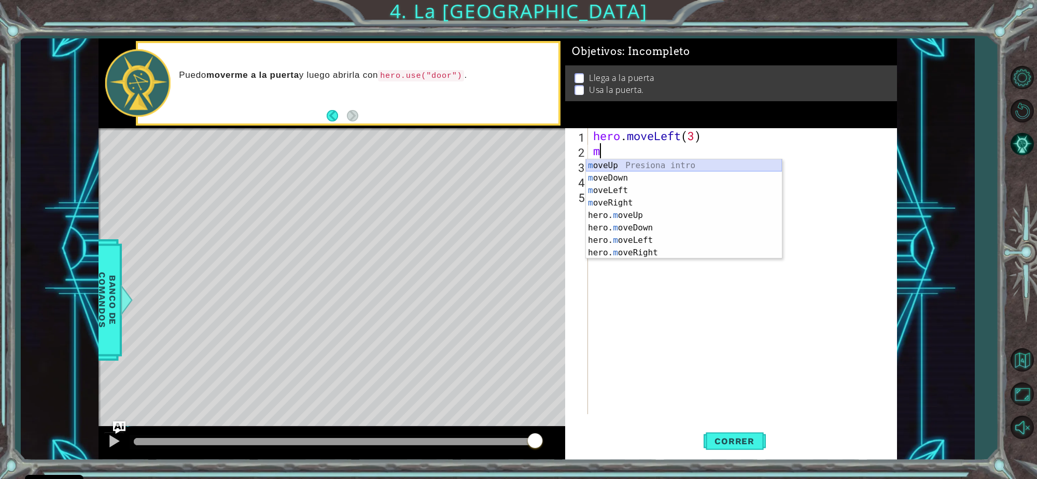
click at [665, 167] on div "m oveUp Presiona intro m oveDown Presiona intro m oveLeft Presiona intro m oveR…" at bounding box center [684, 221] width 196 height 124
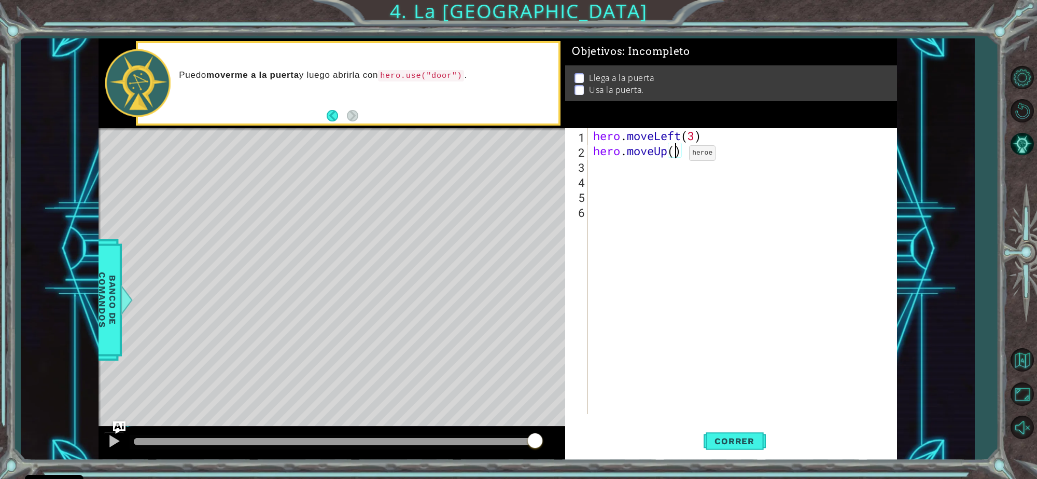
click at [673, 156] on div "hero . moveLeft ( 3 ) hero . moveUp ( )" at bounding box center [745, 286] width 308 height 316
type textarea "hero.moveUp(3)"
click at [618, 169] on div "hero . moveLeft ( 3 ) hero . moveUp ( 3 )" at bounding box center [745, 286] width 308 height 316
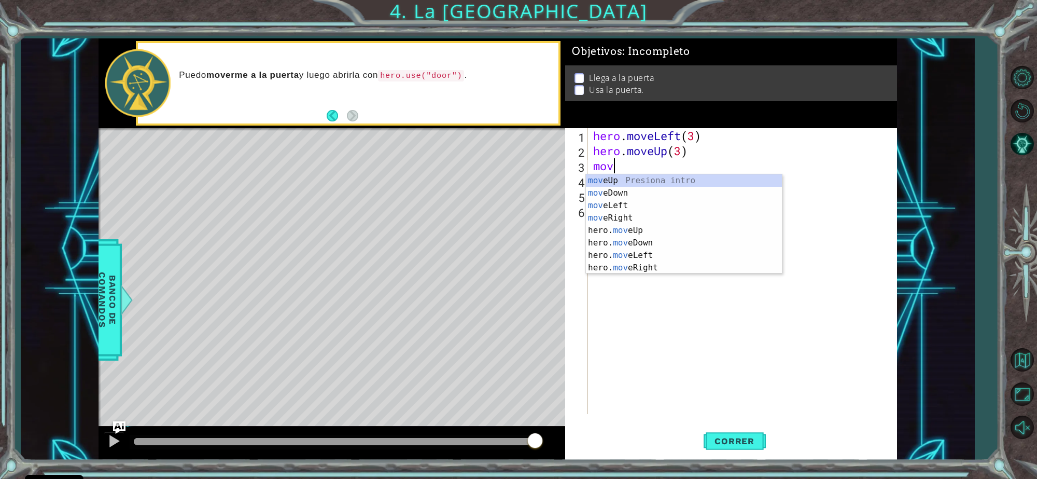
type textarea "move"
click at [652, 213] on div "move Up Presiona intro move Down Presiona intro move Left Presiona intro move R…" at bounding box center [684, 236] width 196 height 124
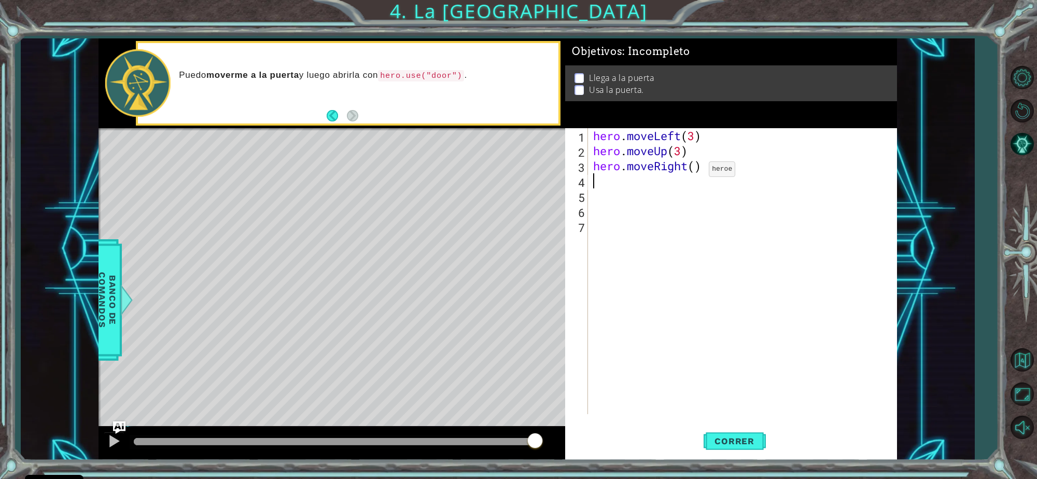
click at [693, 172] on div "hero . moveLeft ( 3 ) hero . moveUp ( 3 ) hero . moveRight ( )" at bounding box center [745, 286] width 308 height 316
type textarea "hero.moveRight(3)"
click at [631, 190] on div "hero . moveLeft ( 3 ) hero . moveUp ( 3 ) hero . moveRight ( 3 )" at bounding box center [745, 286] width 308 height 316
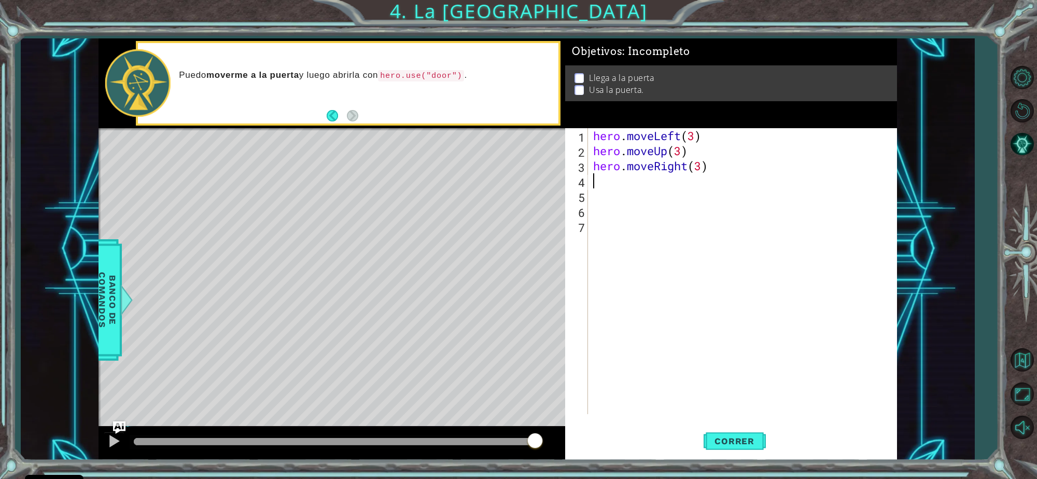
click at [629, 175] on div "hero . moveLeft ( 3 ) hero . moveUp ( 3 ) hero . moveRight ( 3 )" at bounding box center [745, 286] width 308 height 316
click at [627, 205] on div "hero.move U p Presiona intro hero. u se Presiona intro" at bounding box center [684, 214] width 196 height 50
type textarea "hero.use("door")"
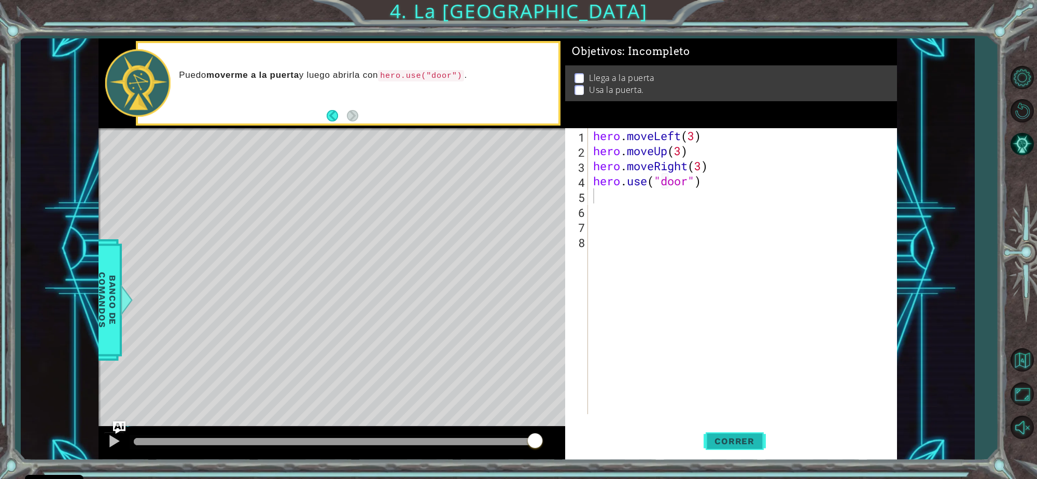
click at [742, 437] on span "Correr" at bounding box center [734, 441] width 61 height 10
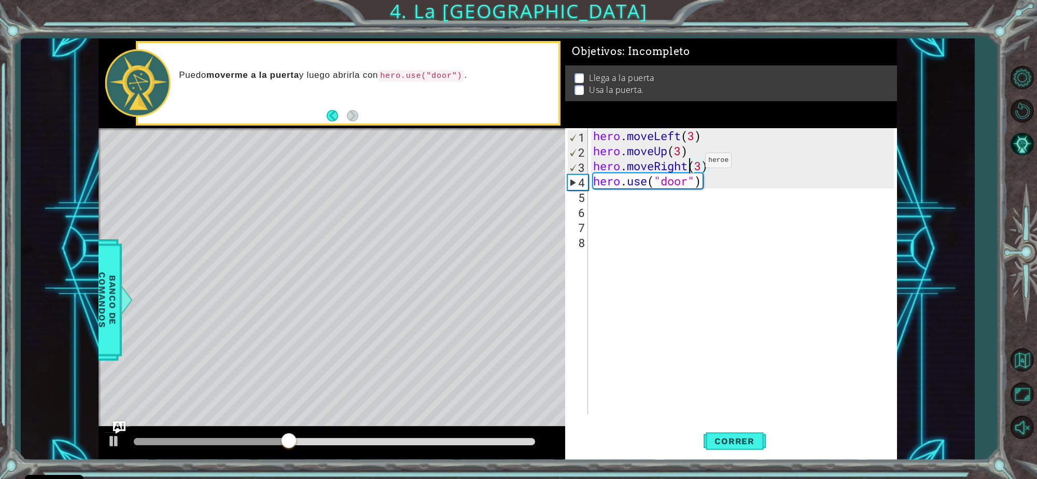
click at [690, 162] on div "hero . moveLeft ( 3 ) hero . moveUp ( 3 ) hero . moveRight ( 3 ) hero . use ( "…" at bounding box center [745, 286] width 308 height 316
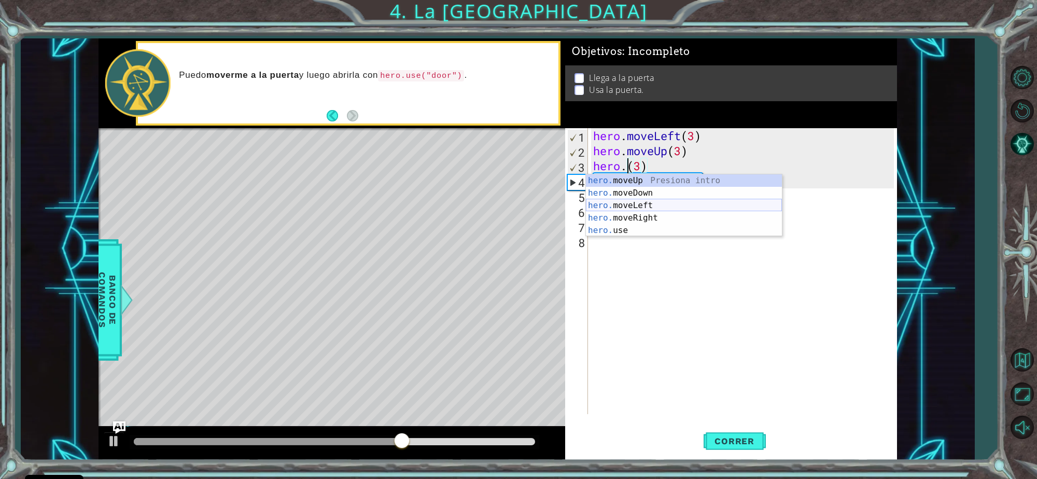
click at [657, 208] on div "hero. moveUp Presiona intro hero. moveDown Presiona intro hero. moveLeft Presio…" at bounding box center [684, 217] width 196 height 87
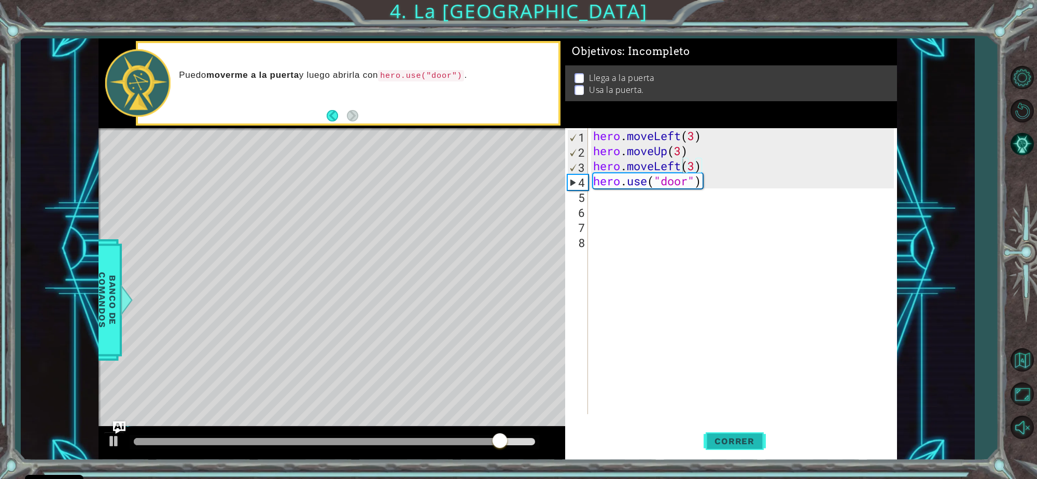
click at [724, 443] on span "Correr" at bounding box center [734, 441] width 61 height 10
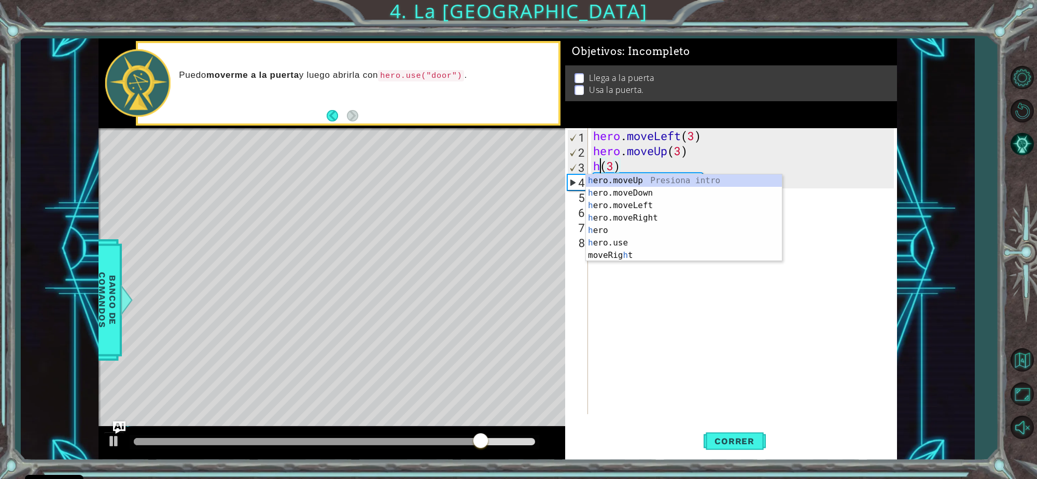
type textarea "(3)"
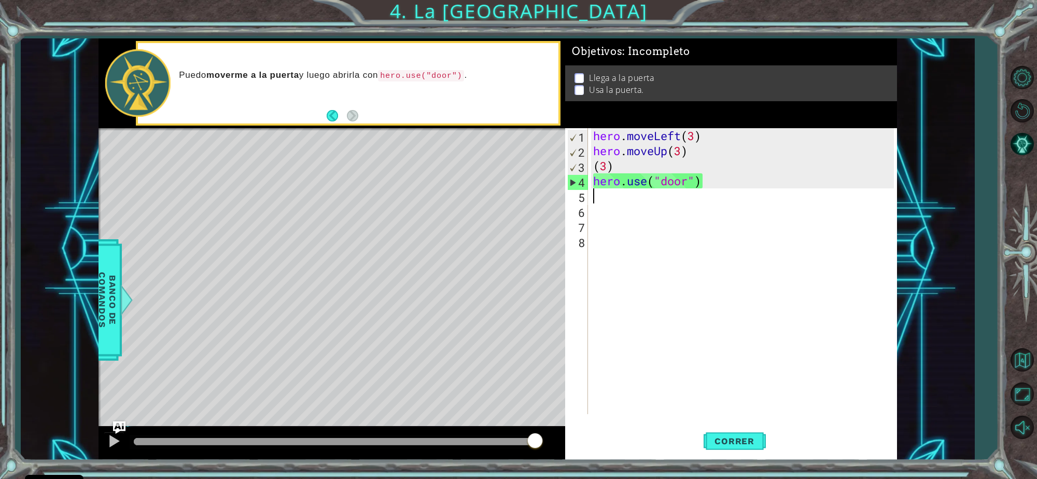
click at [729, 191] on div "hero . moveLeft ( 3 ) hero . moveUp ( 3 ) ( 3 ) hero . use ( "door" )" at bounding box center [745, 286] width 308 height 316
click at [592, 183] on div "hero . moveLeft ( 3 ) hero . moveUp ( 3 ) ( 3 ) hero . use ( "door" )" at bounding box center [745, 286] width 308 height 316
type textarea "hero.use("door")"
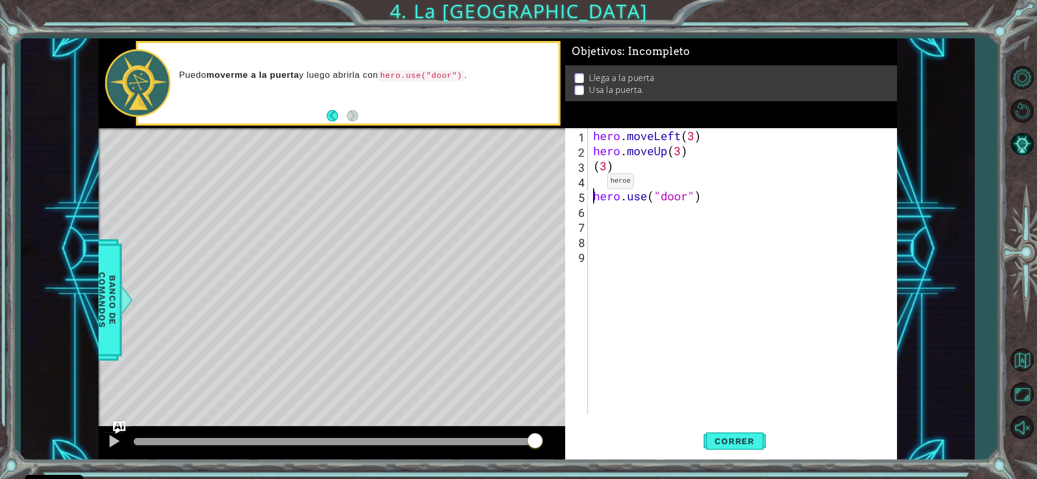
click at [592, 183] on div "hero . moveLeft ( 3 ) hero . moveUp ( 3 ) ( 3 ) hero . use ( "door" )" at bounding box center [745, 286] width 308 height 316
type textarea "mo"
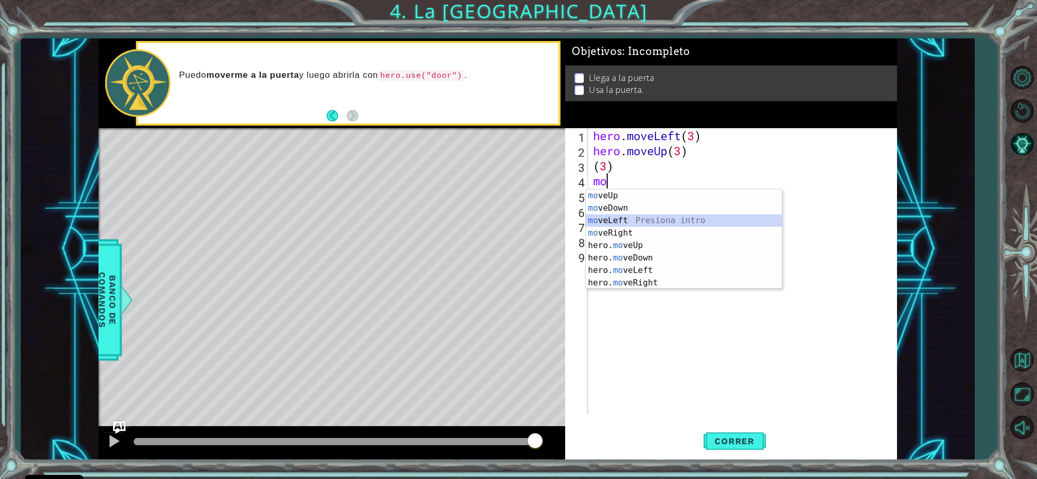
click at [690, 216] on div "mo veUp Presiona intro mo veDown Presiona intro mo veLeft Presiona intro mo veR…" at bounding box center [684, 251] width 196 height 124
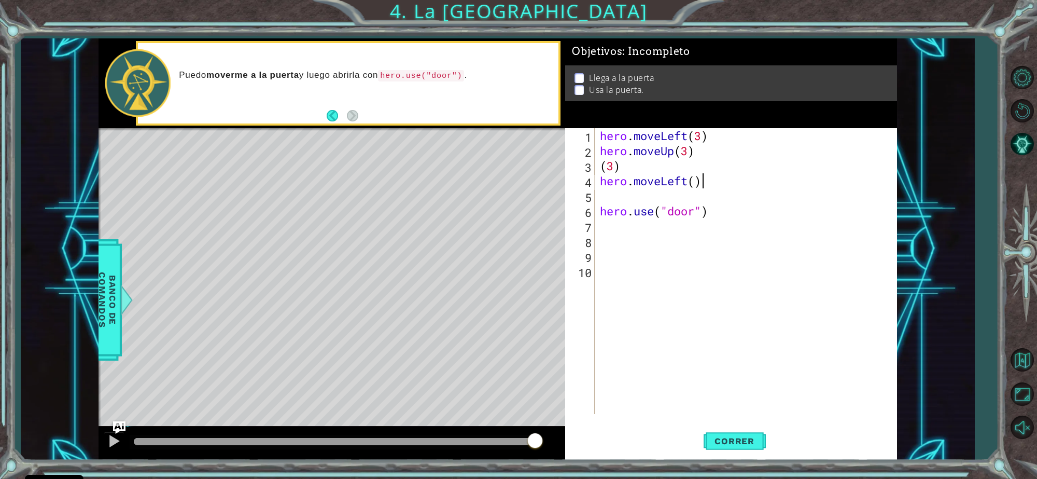
click at [708, 183] on div "hero . moveLeft ( 3 ) hero . moveUp ( 3 ) ( 3 ) hero . moveLeft ( ) hero . use …" at bounding box center [749, 286] width 302 height 316
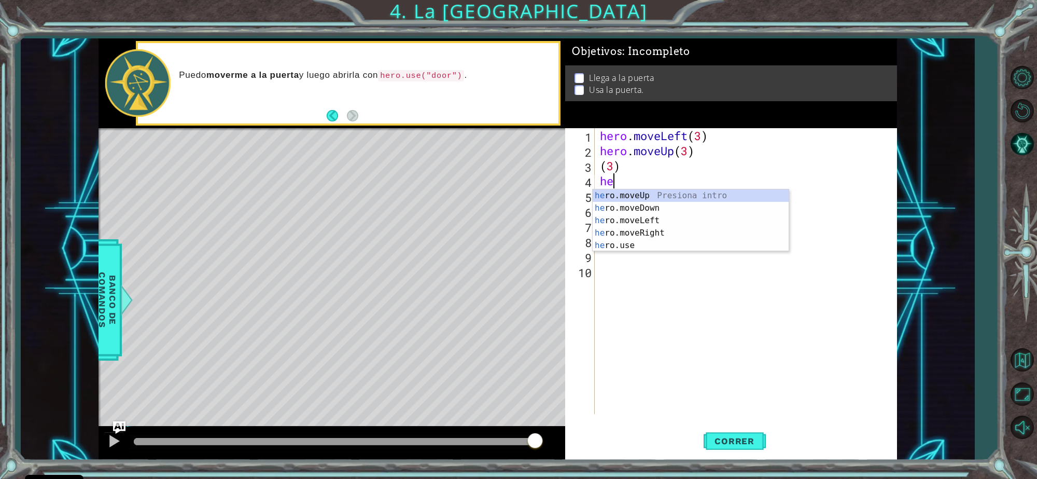
type textarea "h"
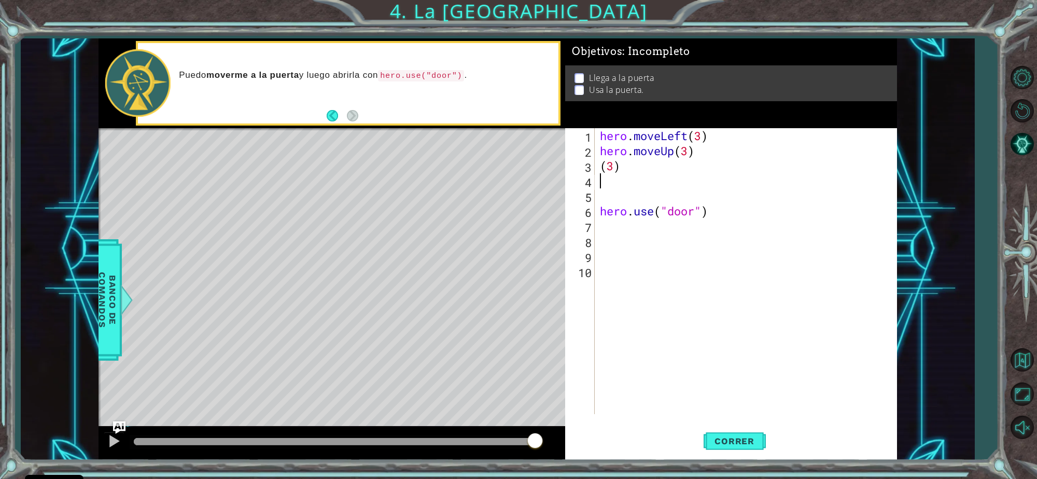
click at [677, 202] on div "hero . moveLeft ( 3 ) hero . moveUp ( 3 ) ( 3 ) hero . use ( "door" )" at bounding box center [749, 286] width 302 height 316
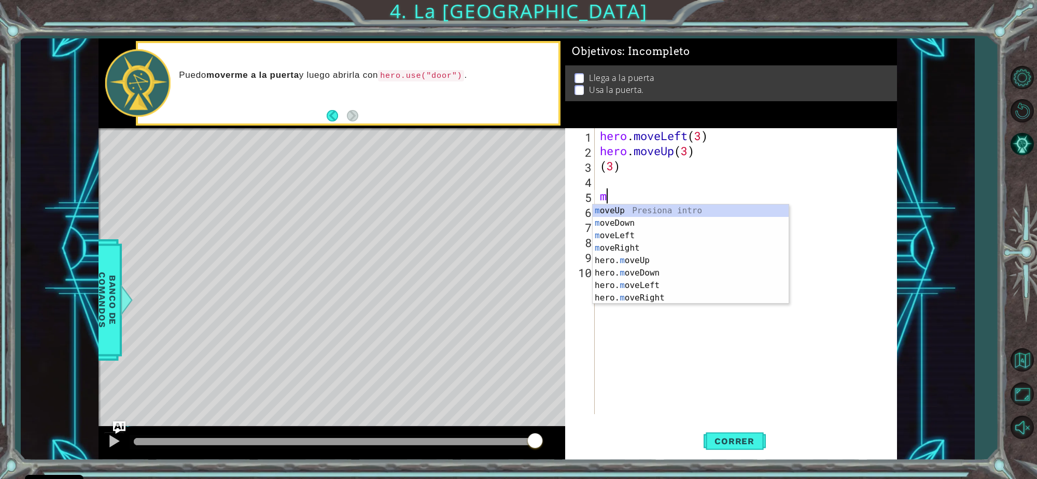
type textarea "mov"
click at [659, 247] on div "mov eUp Presiona intro mov eDown Presiona intro mov eLeft Presiona intro mov eR…" at bounding box center [691, 266] width 196 height 124
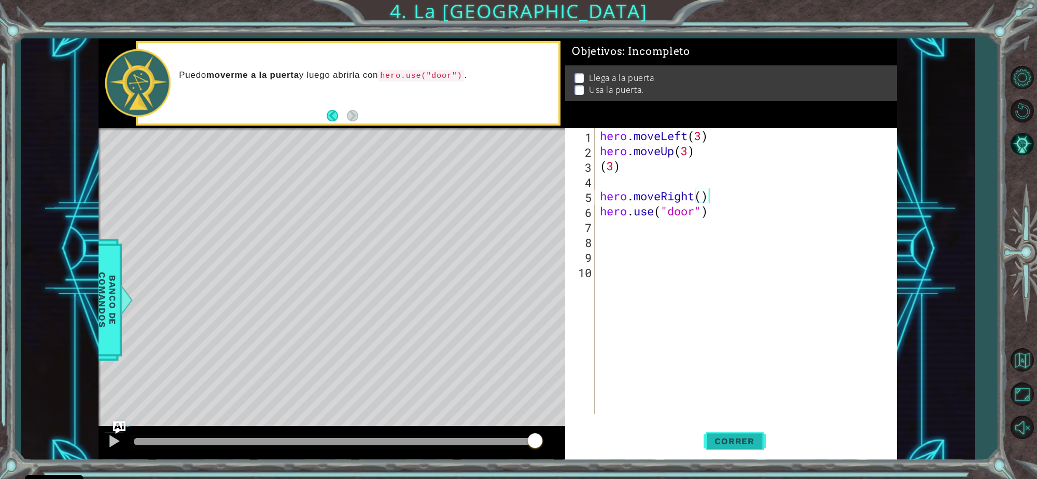
click at [730, 437] on span "Correr" at bounding box center [734, 441] width 61 height 10
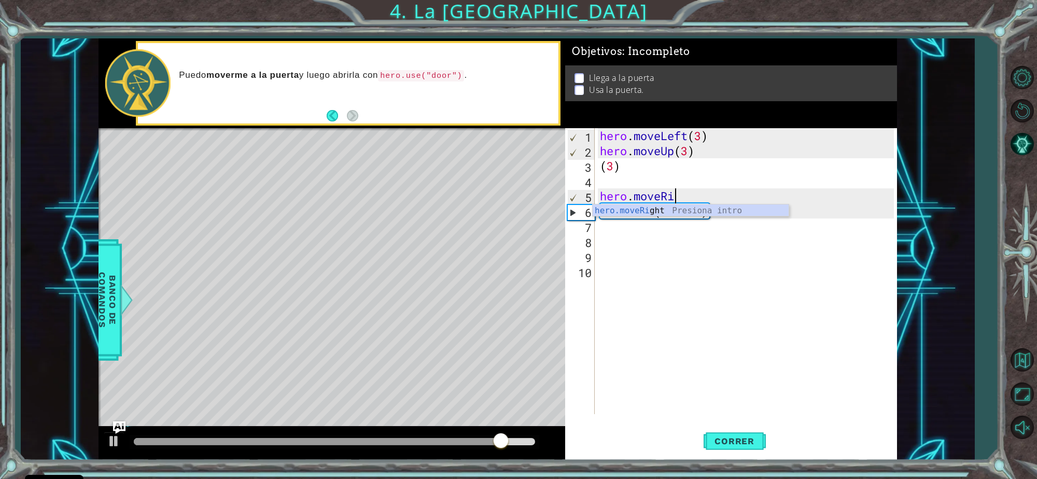
type textarea "hero.move"
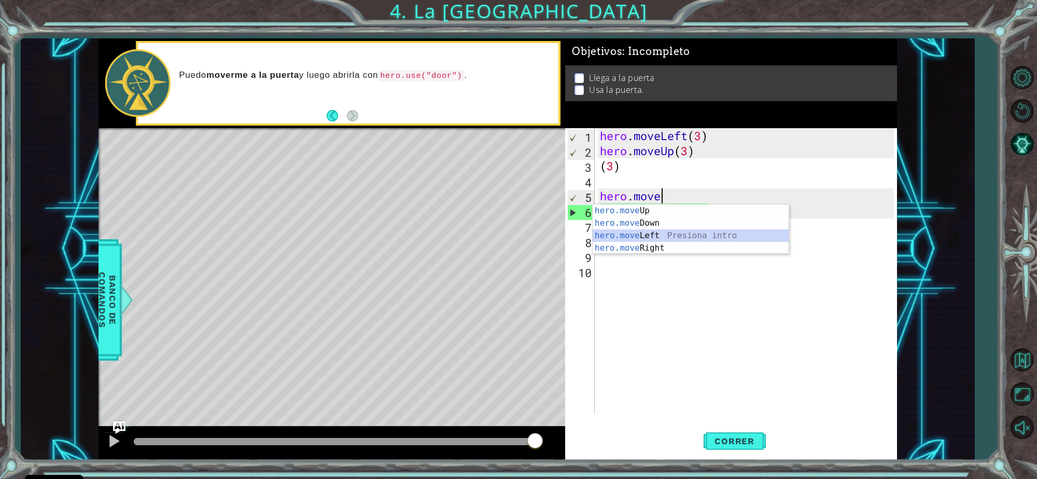
click at [712, 236] on div "hero.move Up Presiona intro hero.move Down Presiona intro hero.move Left Presio…" at bounding box center [691, 241] width 196 height 75
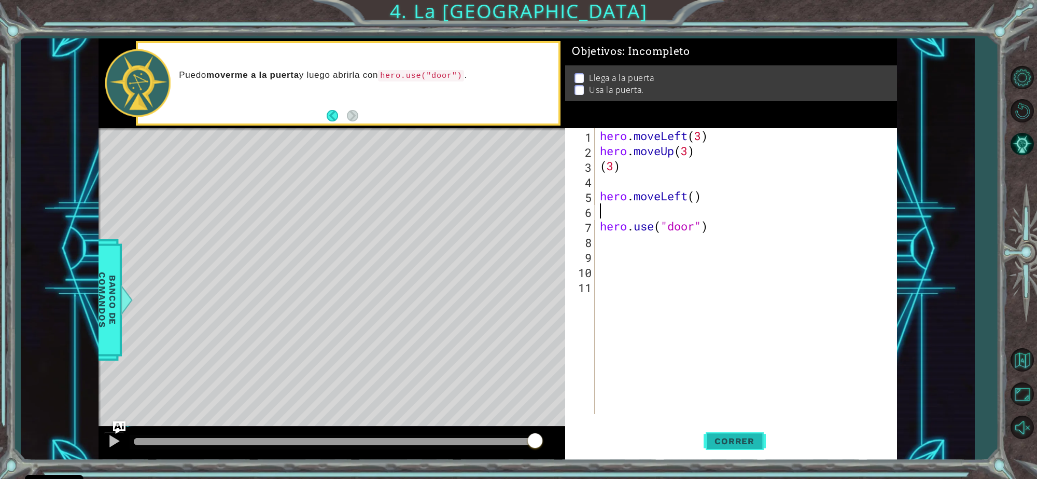
click at [727, 441] on span "Correr" at bounding box center [734, 441] width 61 height 10
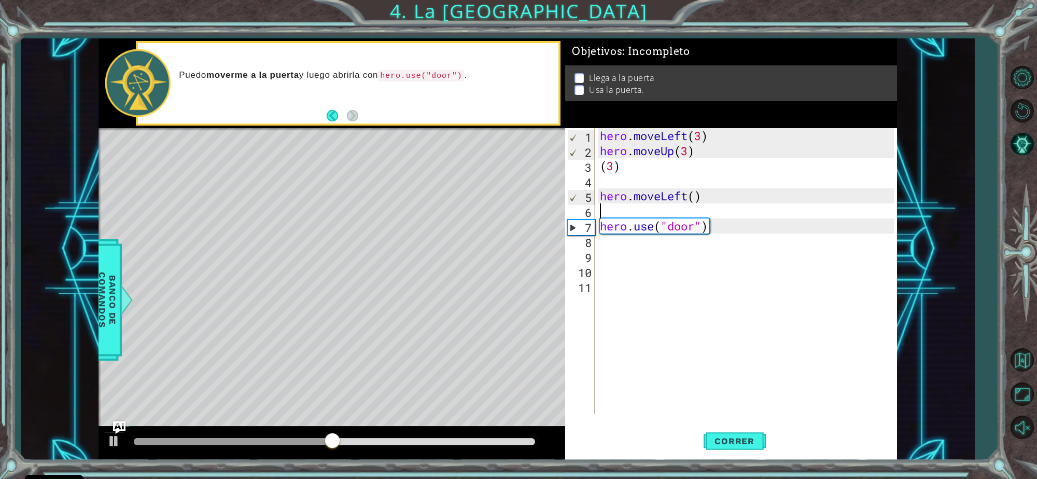
click at [777, 265] on div "hero . moveLeft ( 3 ) hero . moveUp ( 3 ) ( 3 ) hero . moveLeft ( ) hero . use …" at bounding box center [749, 286] width 302 height 316
click at [769, 219] on div "hero . moveLeft ( 3 ) hero . moveUp ( 3 ) ( 3 ) hero . moveLeft ( ) hero . use …" at bounding box center [749, 286] width 302 height 316
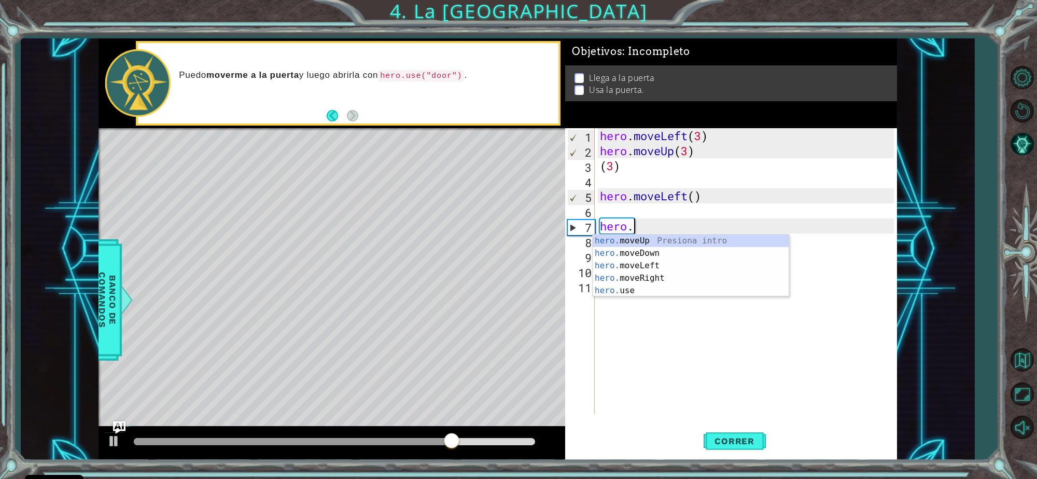
type textarea "h"
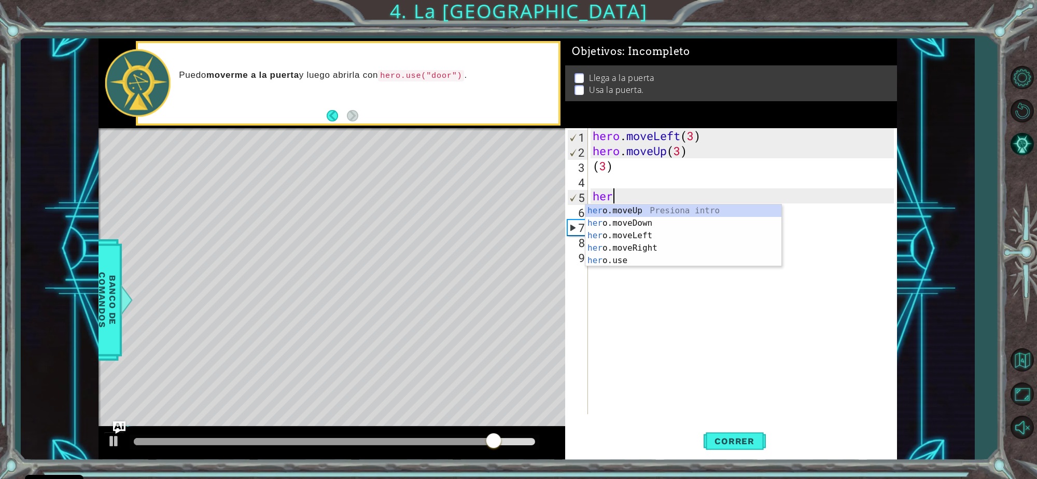
type textarea "h"
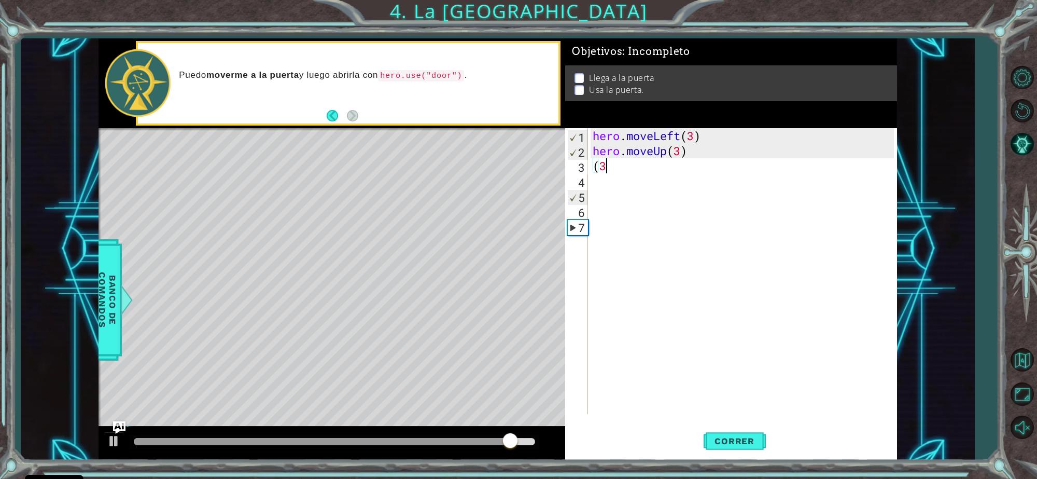
type textarea "("
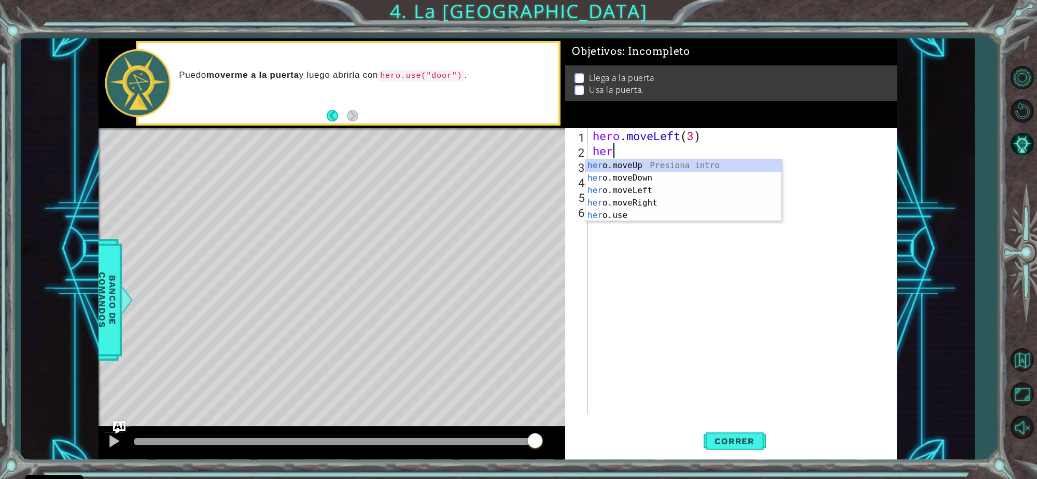
type textarea "h"
type textarea "mo"
click at [739, 166] on div "mo veUp Presiona intro mo veDown Presiona intro mo veLeft Presiona intro mo veR…" at bounding box center [683, 221] width 196 height 124
click at [111, 275] on span "Banco de comandos" at bounding box center [101, 299] width 27 height 107
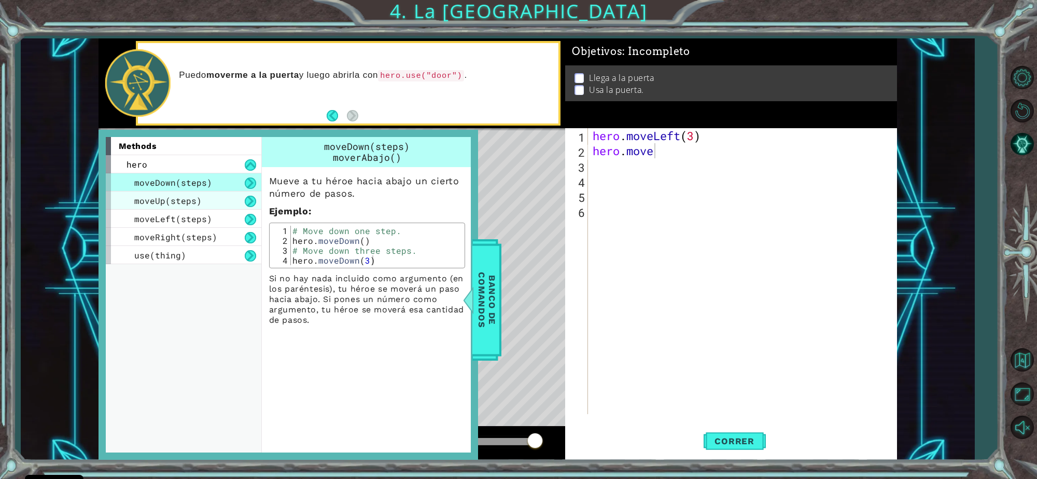
click at [175, 208] on div "moveUp(steps)" at bounding box center [184, 200] width 156 height 18
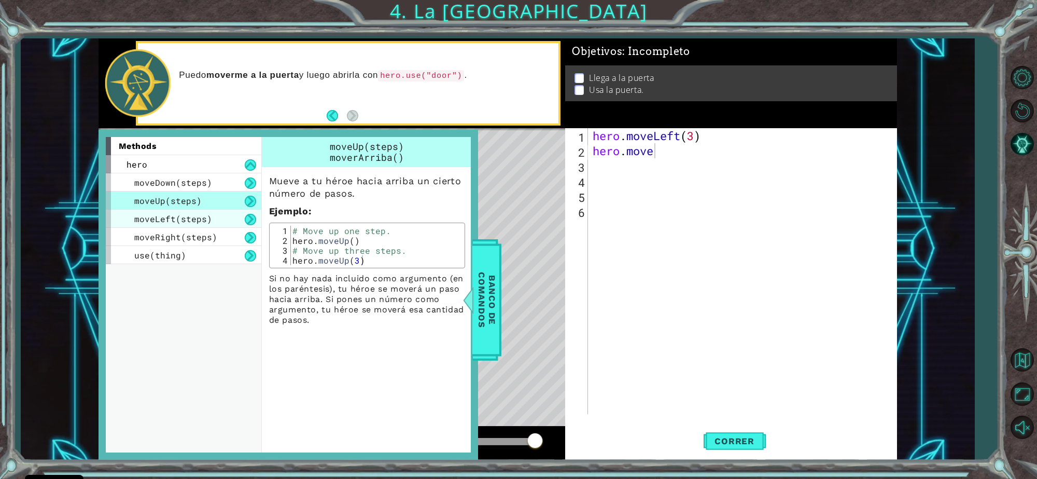
click at [176, 217] on span "moveLeft(steps)" at bounding box center [173, 218] width 78 height 11
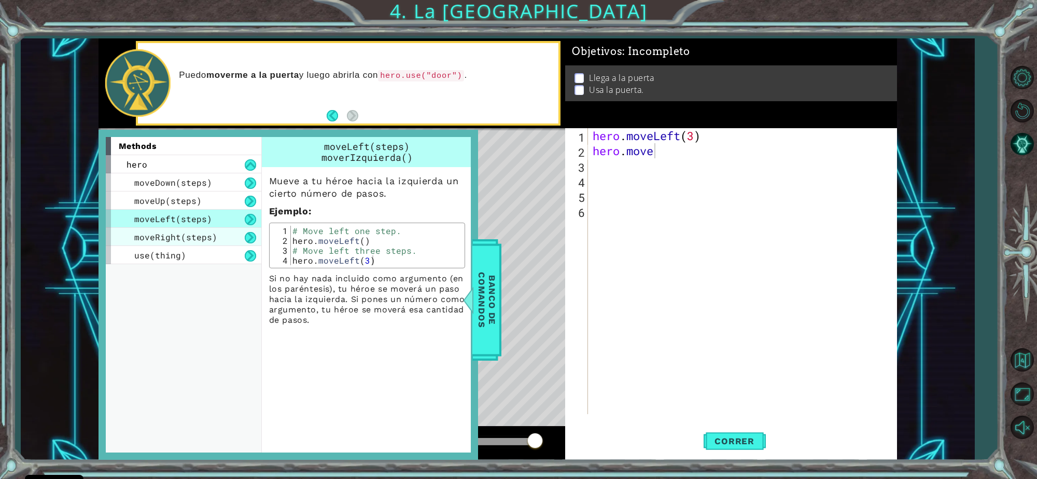
click at [183, 232] on span "moveRight(steps)" at bounding box center [175, 236] width 83 height 11
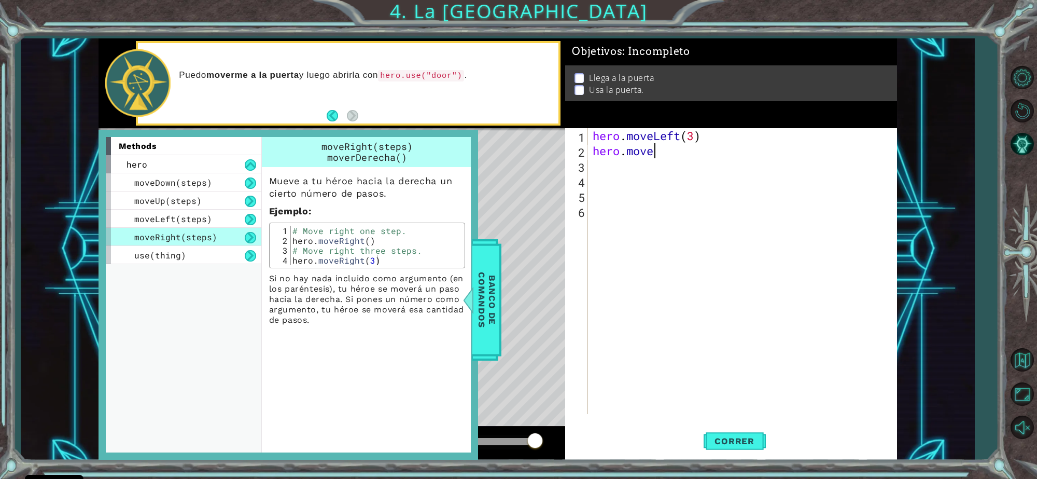
click at [664, 157] on div "hero . moveLeft ( 3 ) hero . move" at bounding box center [745, 286] width 309 height 316
type textarea "hero.moveri"
click at [664, 172] on div "hero . moveLeft ( 3 ) hero . moveri" at bounding box center [745, 286] width 309 height 316
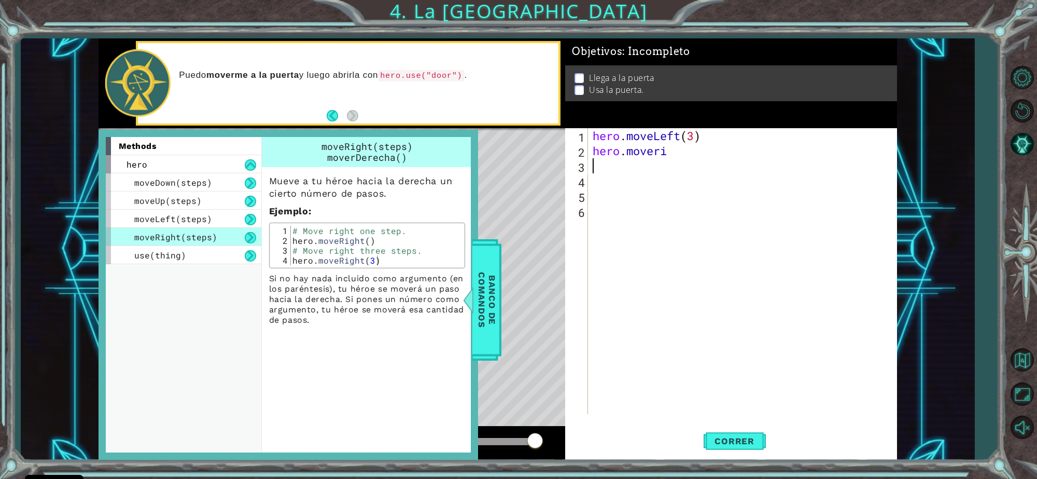
type textarea "hero.moveri"
drag, startPoint x: 670, startPoint y: 151, endPoint x: 592, endPoint y: 202, distance: 94.1
click at [592, 202] on div "hero . moveLeft ( 3 ) hero . moveri" at bounding box center [745, 286] width 309 height 316
click at [678, 158] on div "hero . moveLeft ( 3 ) hero . moveri" at bounding box center [745, 286] width 309 height 316
type textarea "hero.move"
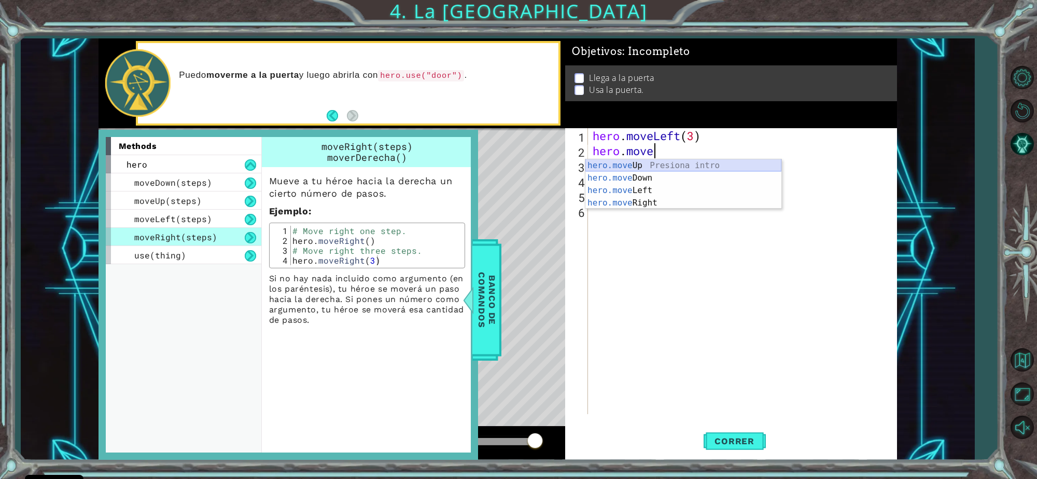
click at [677, 166] on div "hero.move Up Presiona intro hero.move Down Presiona intro hero.move Left Presio…" at bounding box center [683, 196] width 196 height 75
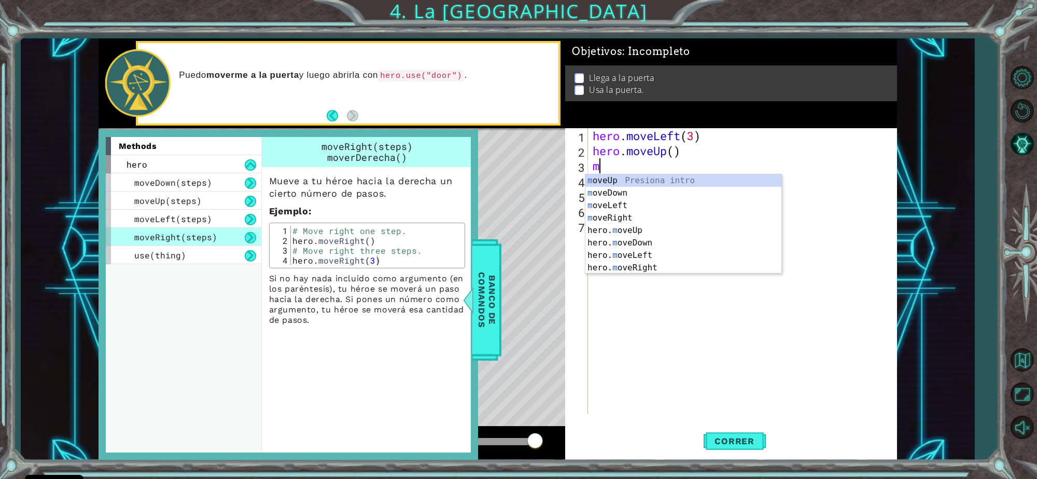
type textarea "mo"
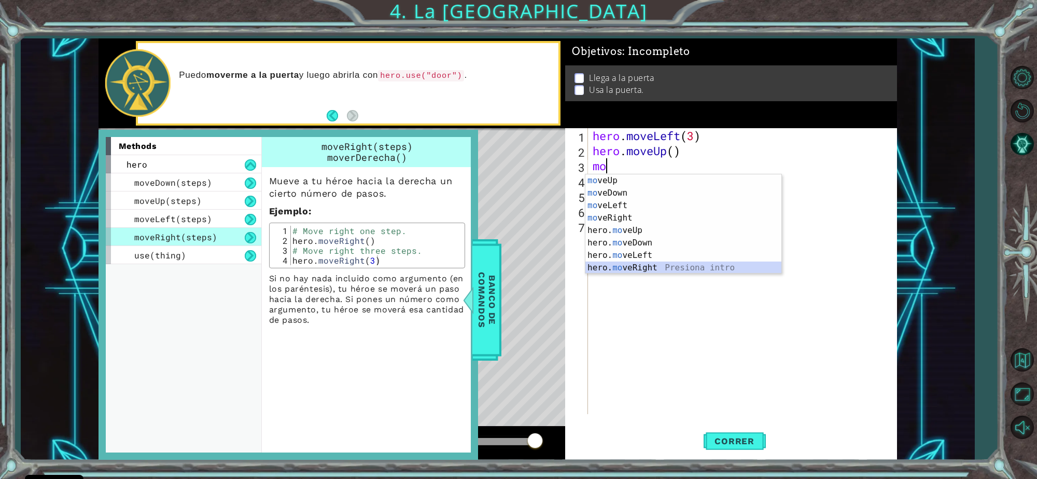
click at [646, 268] on div "mo veUp Presiona intro mo veDown Presiona intro mo veLeft Presiona intro mo veR…" at bounding box center [683, 236] width 196 height 124
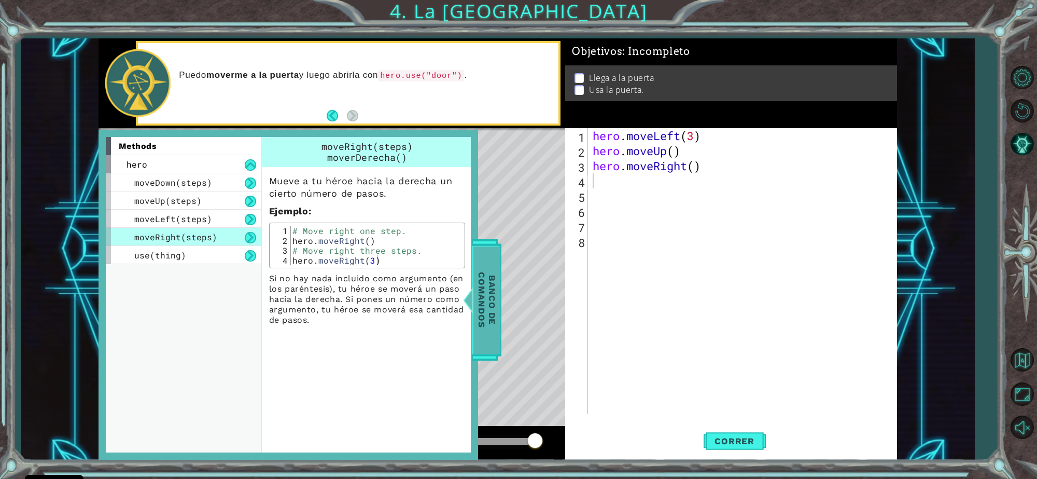
click at [485, 312] on span "Banco de comandos" at bounding box center [479, 299] width 27 height 107
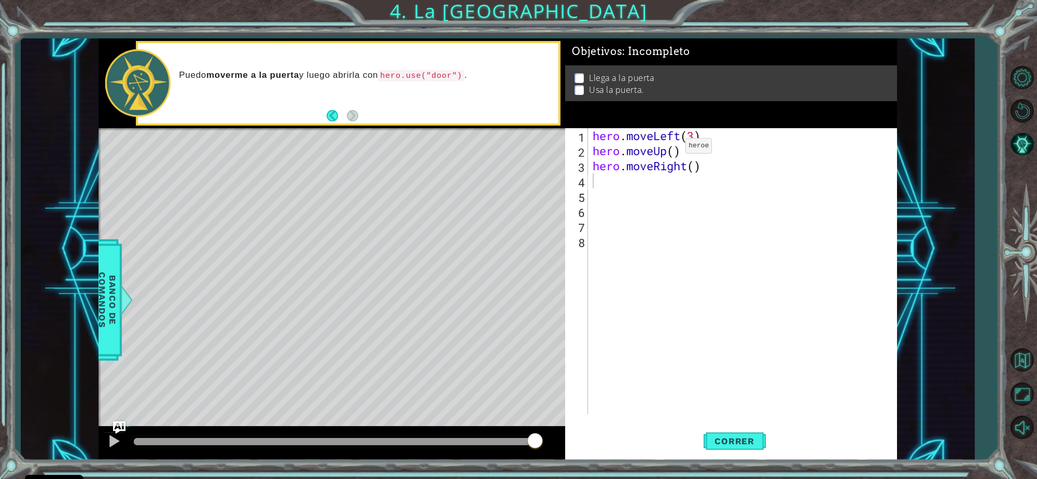
click at [669, 148] on div "hero . moveLeft ( 3 ) hero . moveUp ( ) hero . moveRight ( )" at bounding box center [745, 286] width 309 height 316
click at [675, 150] on div "hero . moveLeft ( 3 ) hero . moveUp ( ) hero . moveRight ( )" at bounding box center [745, 286] width 309 height 316
click at [693, 165] on div "hero . moveLeft ( 3 ) hero . moveUp ( 2 ) hero . moveRight ( )" at bounding box center [745, 286] width 309 height 316
type textarea "hero.moveRight(2)"
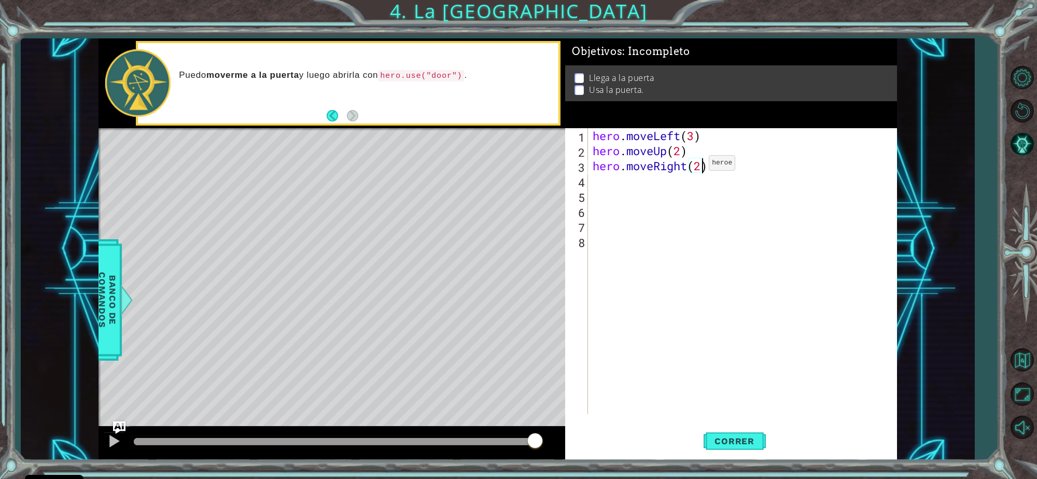
scroll to position [0, 4]
click at [649, 178] on div "hero . moveLeft ( 3 ) hero . moveUp ( 2 ) hero . moveRight ( 2 )" at bounding box center [745, 286] width 309 height 316
click at [649, 192] on div "hero. use Presiona intro" at bounding box center [683, 207] width 196 height 37
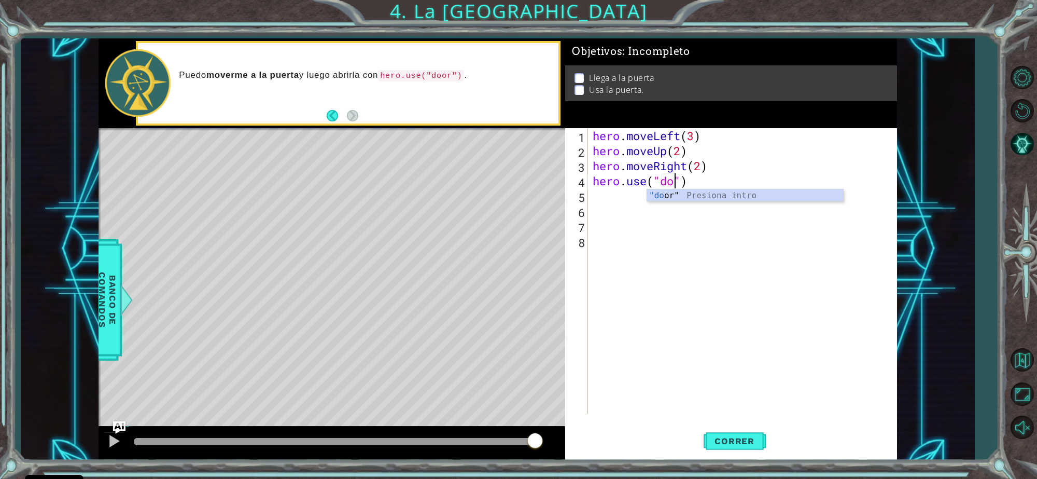
click at [649, 192] on div ""do or" Presiona intro" at bounding box center [745, 207] width 196 height 37
type textarea "hero.use("door")"
click at [747, 456] on button "Correr" at bounding box center [735, 440] width 62 height 33
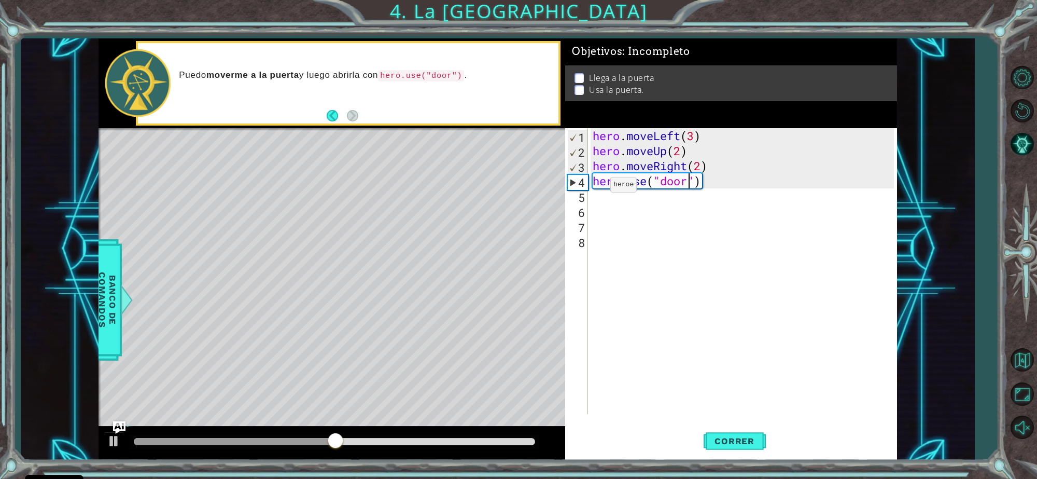
scroll to position [0, 0]
click at [592, 181] on div "hero . moveLeft ( 3 ) hero . moveUp ( 2 ) hero . moveRight ( 2 ) hero . use ( "…" at bounding box center [745, 286] width 309 height 316
type textarea "hero.use("door")"
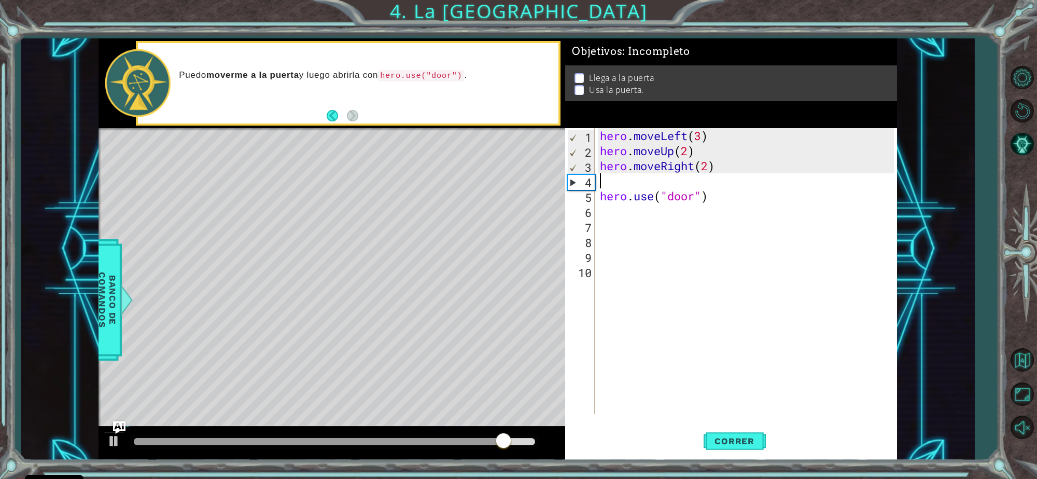
click at [621, 174] on div "hero . moveLeft ( 3 ) hero . moveUp ( 2 ) hero . moveRight ( 2 ) hero . use ( "…" at bounding box center [749, 286] width 302 height 316
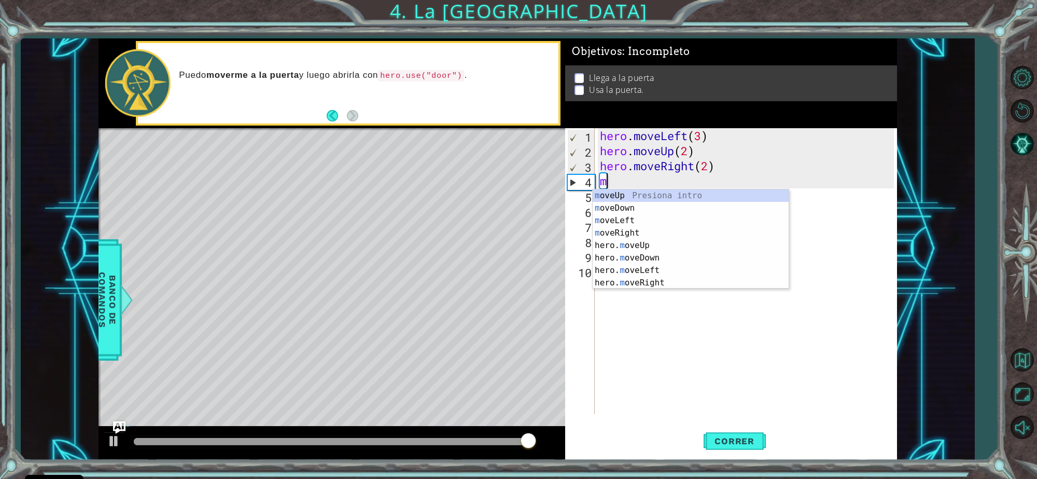
type textarea "mo"
click at [660, 281] on div "mo veUp Presiona intro mo veDown Presiona intro mo veLeft Presiona intro mo veR…" at bounding box center [691, 251] width 196 height 124
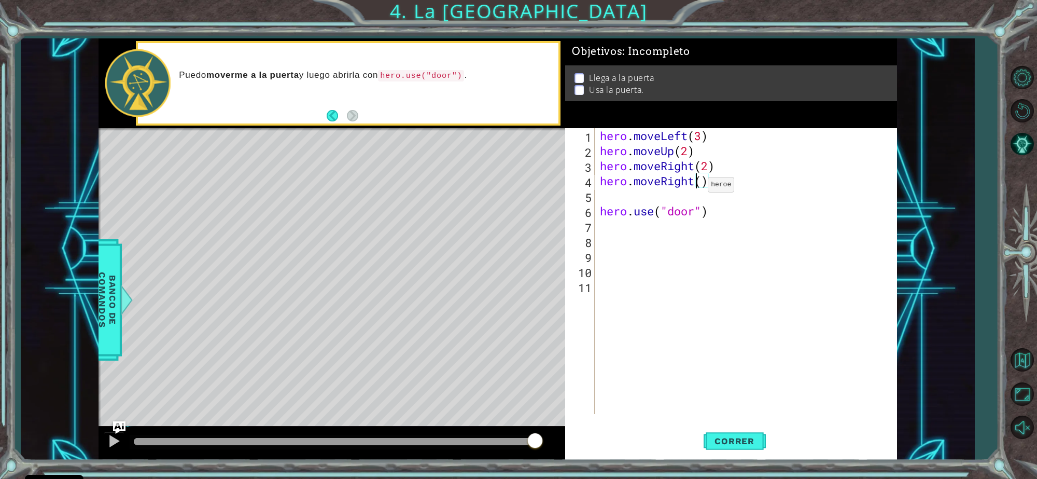
click at [698, 187] on div "hero . moveLeft ( 3 ) hero . moveUp ( 2 ) hero . moveRight ( 2 ) hero . moveRig…" at bounding box center [749, 286] width 302 height 316
click at [702, 183] on div "hero . moveLeft ( 3 ) hero . moveUp ( 2 ) hero . moveRight ( 2 ) hero . moveRig…" at bounding box center [749, 286] width 302 height 316
type textarea "hero.moveRight(2)"
click at [742, 446] on button "Correr" at bounding box center [735, 440] width 62 height 33
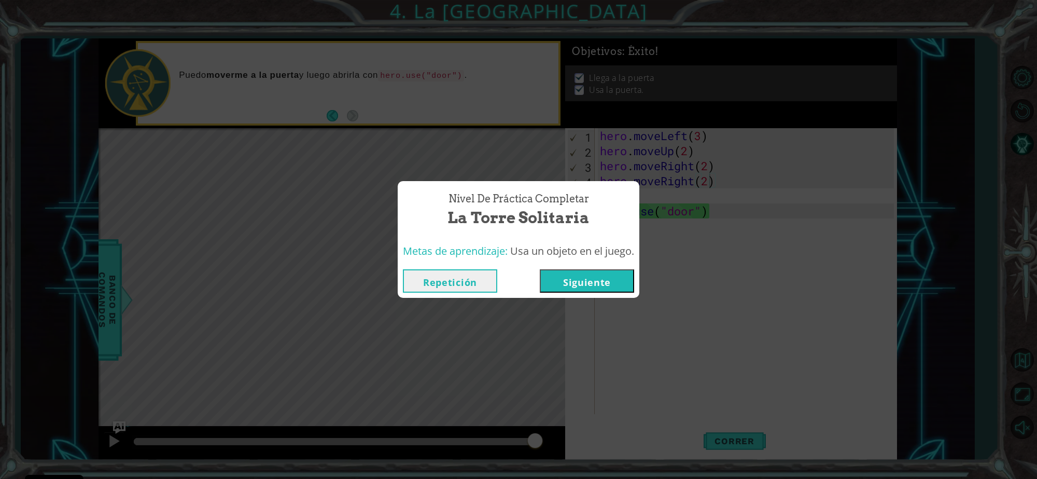
click at [570, 280] on button "Siguiente" at bounding box center [587, 280] width 94 height 23
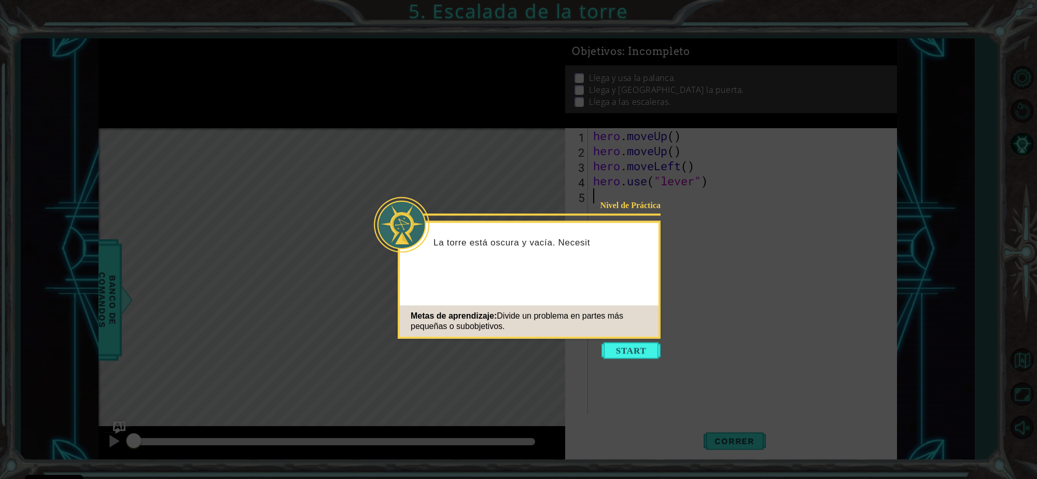
click at [614, 328] on div "Metas de aprendizaje: Divide un problema en partes más pequeñas o subobjetivos." at bounding box center [529, 320] width 259 height 31
click at [632, 356] on button "Start" at bounding box center [631, 350] width 59 height 17
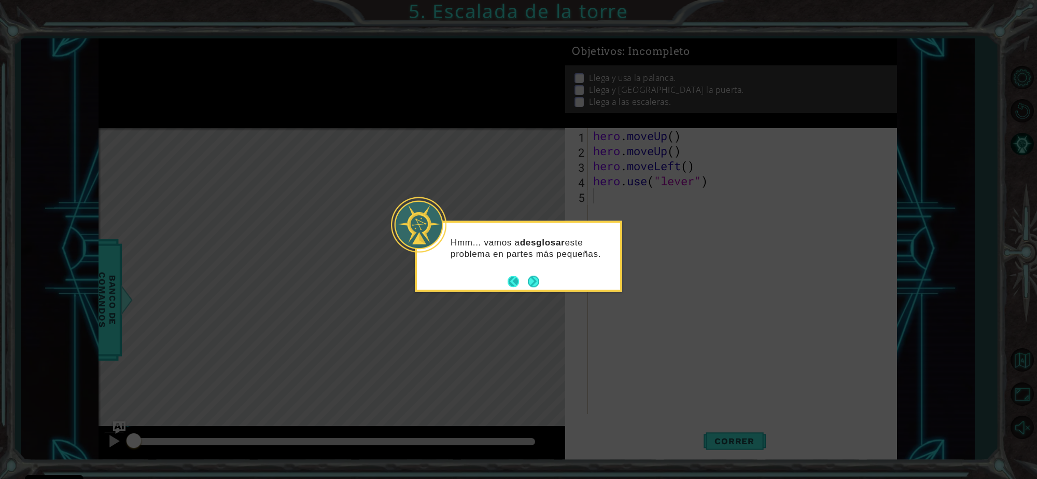
click at [528, 278] on button "Next" at bounding box center [533, 280] width 11 height 11
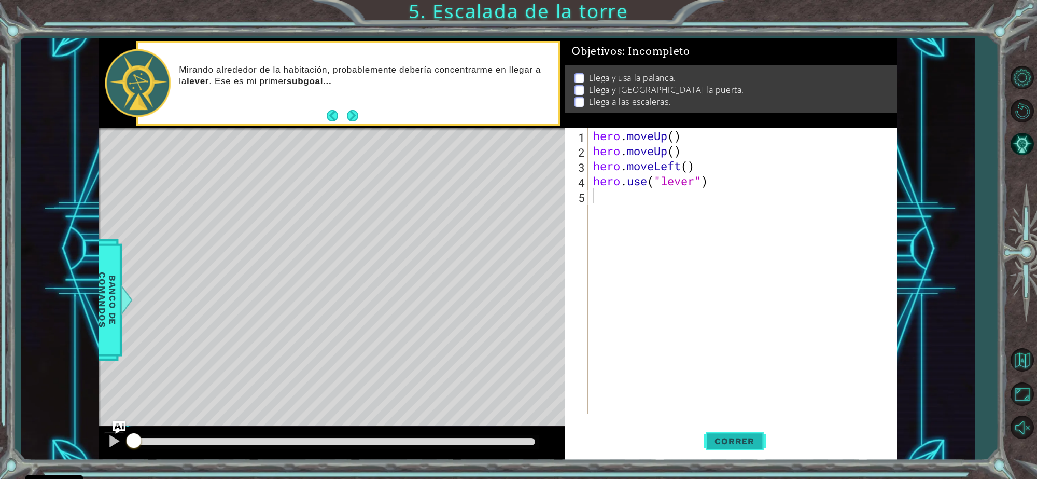
click at [745, 446] on span "Correr" at bounding box center [734, 441] width 61 height 10
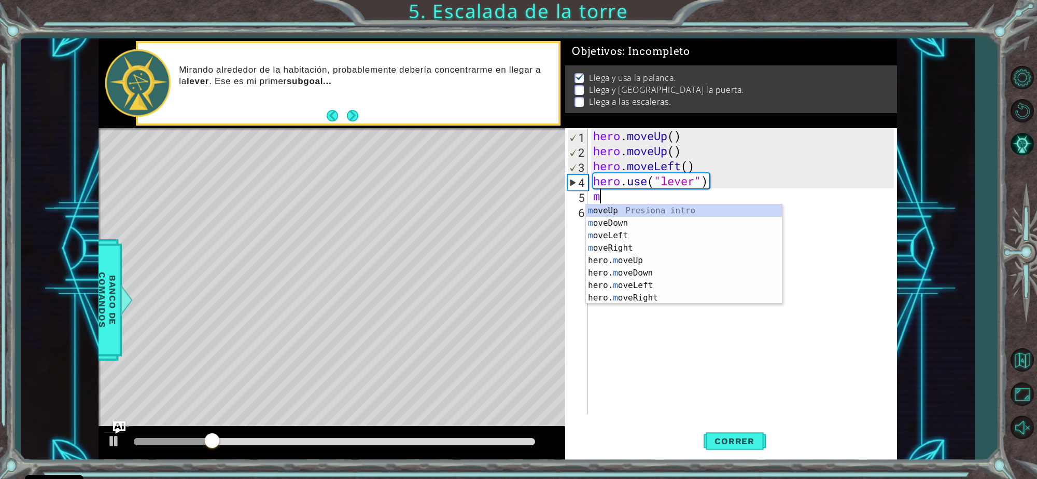
type textarea "mo"
click at [635, 249] on div "mo veUp Presiona intro mo veDown Presiona intro mo veLeft Presiona intro mo veR…" at bounding box center [684, 266] width 196 height 124
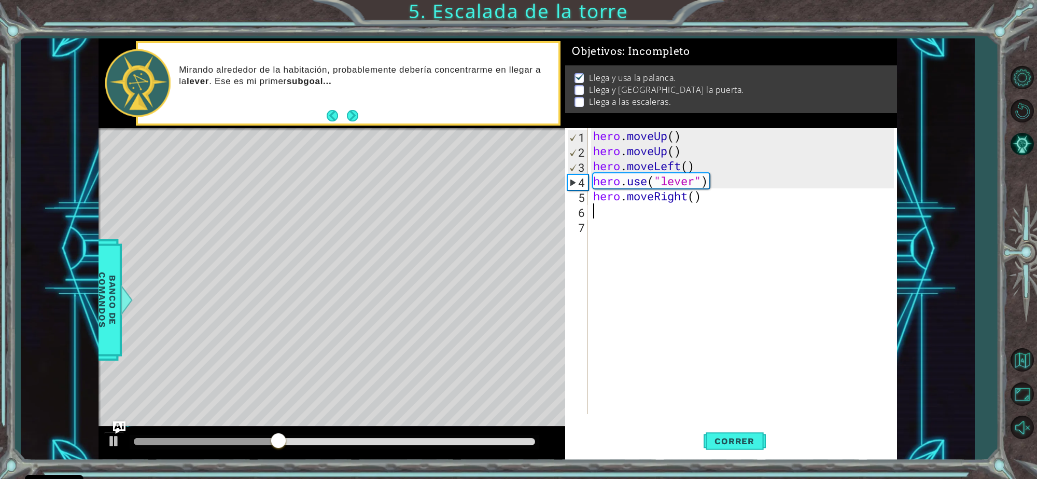
click at [702, 195] on div "hero . moveUp ( ) hero . moveUp ( ) hero . moveLeft ( ) hero . use ( "lever" ) …" at bounding box center [745, 286] width 308 height 316
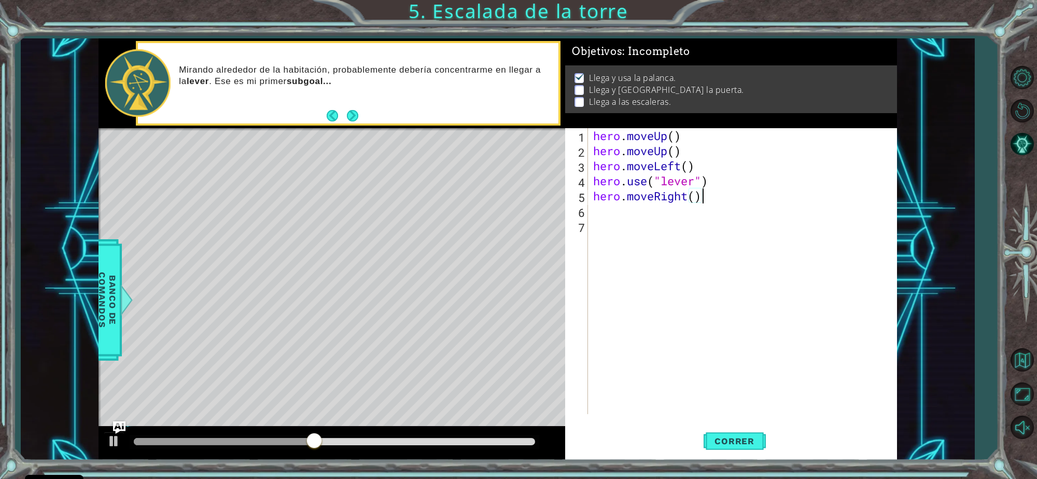
scroll to position [0, 4]
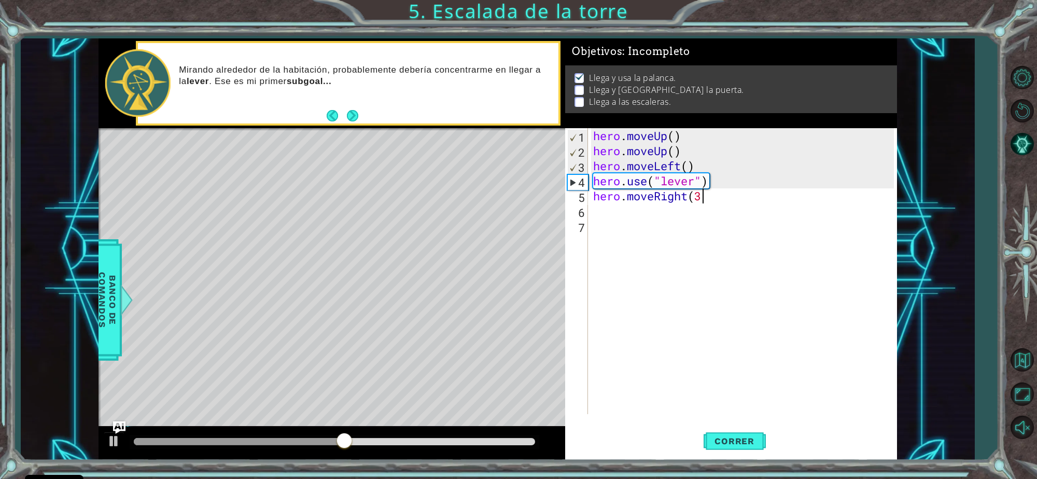
type textarea "hero.moveRight(3)"
click at [641, 216] on div "hero . moveUp ( ) hero . moveUp ( ) hero . moveLeft ( ) hero . use ( "lever" ) …" at bounding box center [745, 286] width 308 height 316
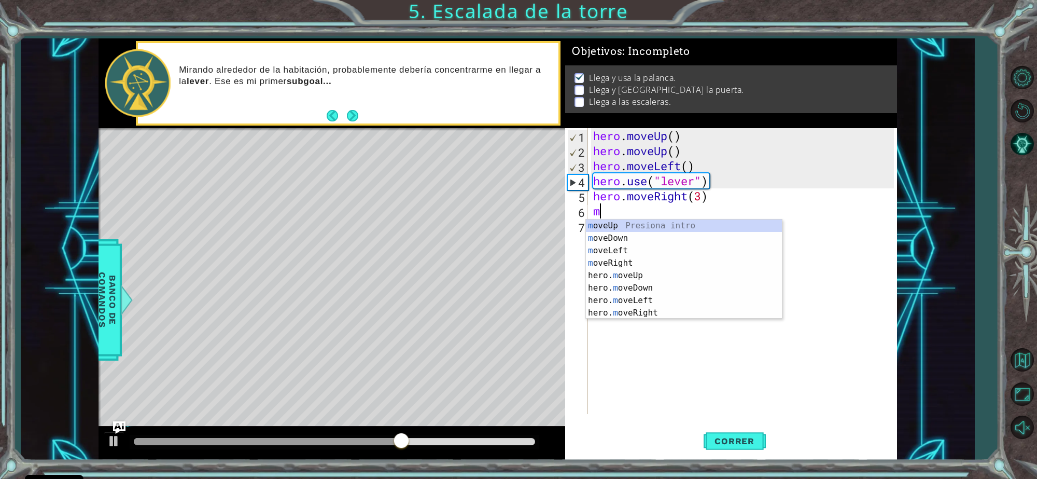
type textarea "mo"
click at [642, 226] on div "mo veUp Presiona intro mo veDown Presiona intro mo veLeft Presiona intro mo veR…" at bounding box center [684, 281] width 196 height 124
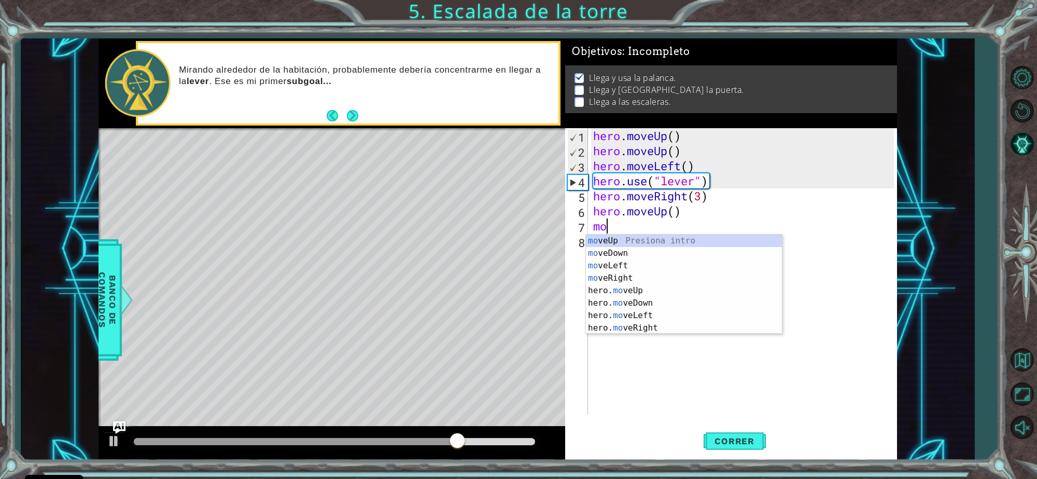
type textarea "mov"
click at [630, 263] on div "mov eUp Presiona intro mov eDown Presiona intro mov eLeft Presiona intro mov eR…" at bounding box center [684, 296] width 196 height 124
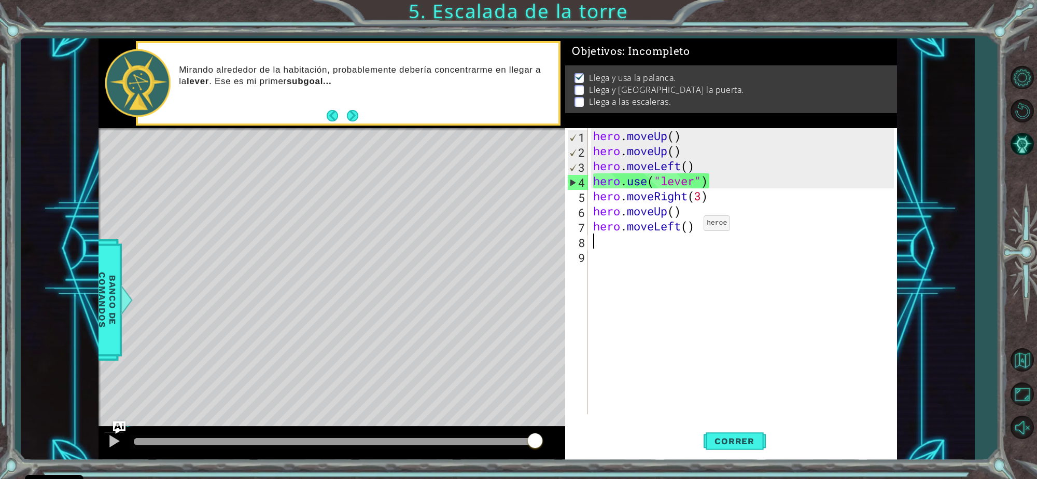
click at [688, 226] on div "hero . moveUp ( ) hero . moveUp ( ) hero . moveLeft ( ) hero . use ( "lever" ) …" at bounding box center [745, 286] width 308 height 316
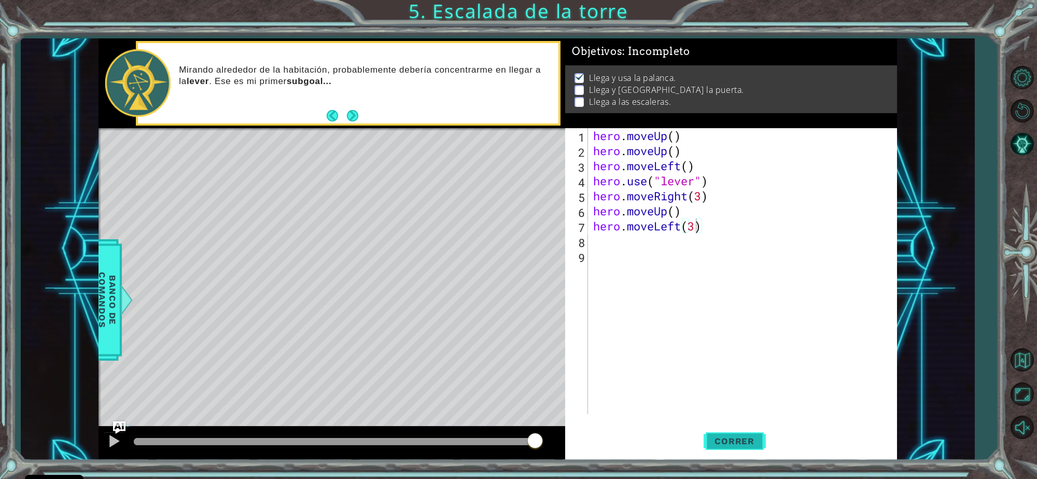
click at [748, 437] on span "Correr" at bounding box center [734, 441] width 61 height 10
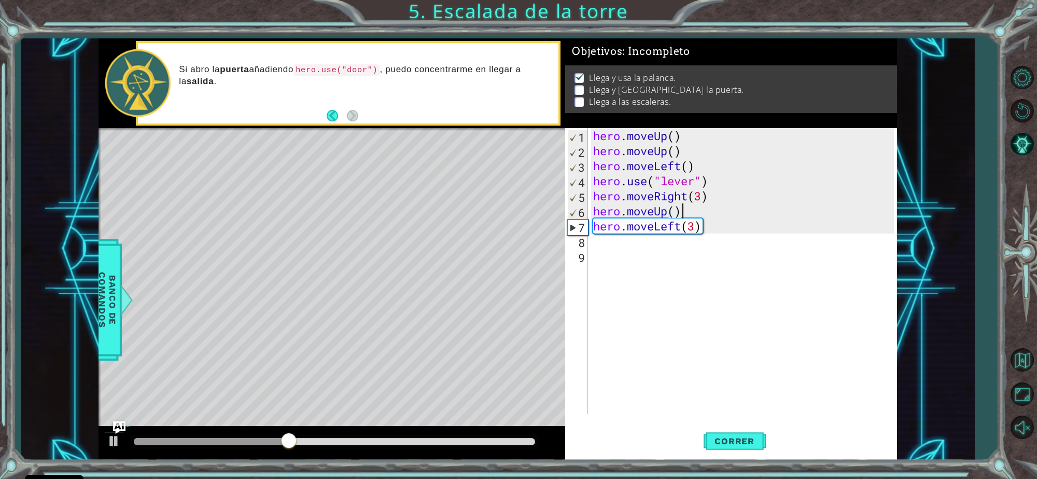
click at [682, 207] on div "hero . moveUp ( ) hero . moveUp ( ) hero . moveLeft ( ) hero . use ( "lever" ) …" at bounding box center [745, 286] width 308 height 316
type textarea "hero.moveUp()"
click at [592, 210] on div "hero . moveUp ( ) hero . moveUp ( ) hero . moveLeft ( ) hero . use ( "lever" ) …" at bounding box center [745, 286] width 308 height 316
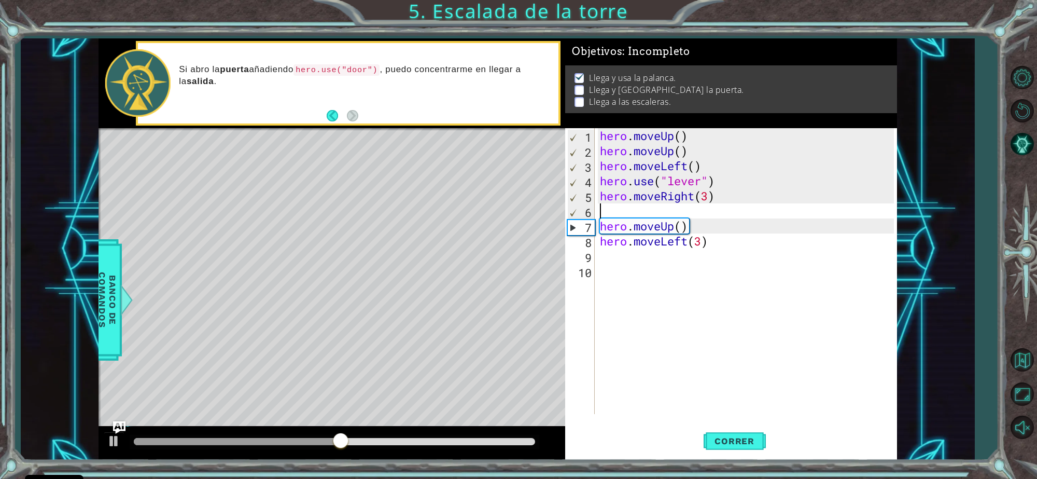
click at [599, 210] on div "hero . moveUp ( ) hero . moveUp ( ) hero . moveLeft ( ) hero . use ( "lever" ) …" at bounding box center [749, 286] width 302 height 316
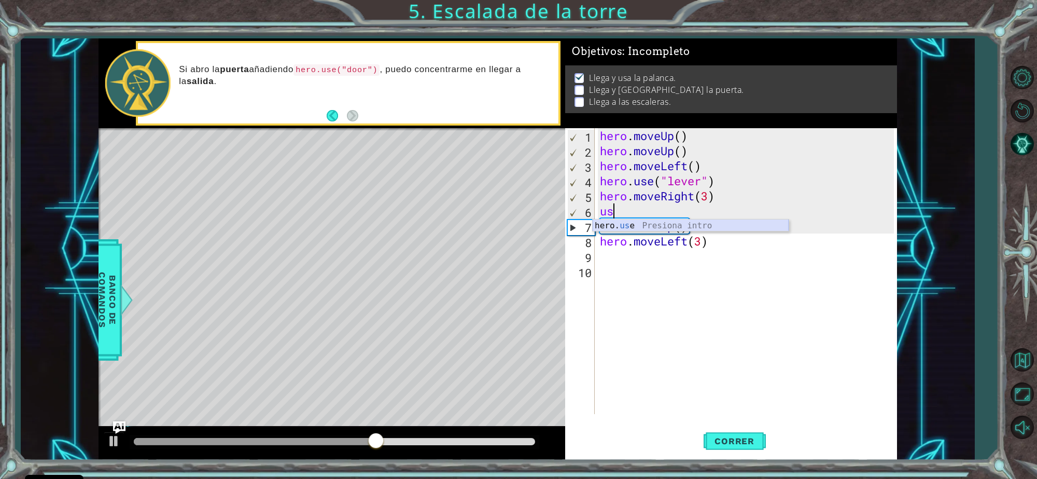
click at [614, 223] on div "hero. us e Presiona intro" at bounding box center [691, 237] width 196 height 37
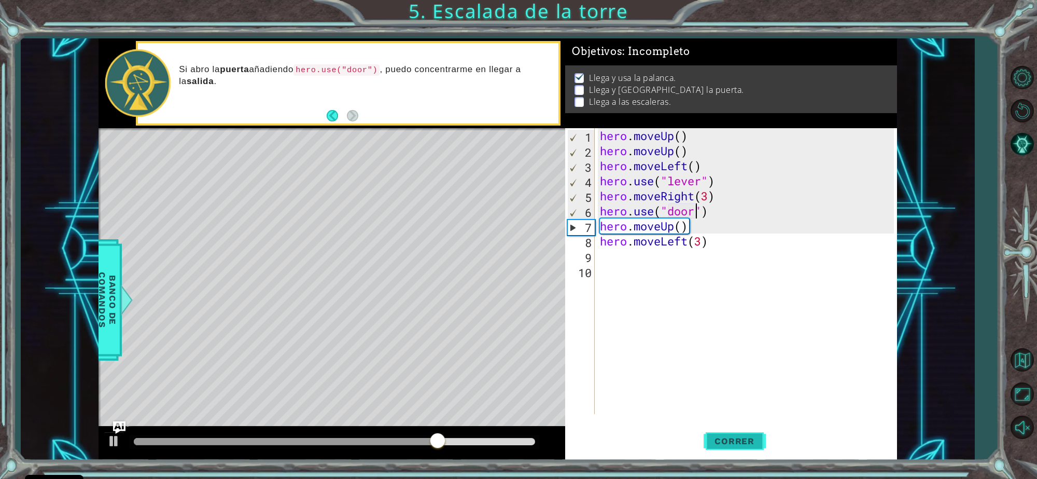
type textarea "hero.use("door")"
click at [751, 446] on span "Correr" at bounding box center [734, 441] width 61 height 10
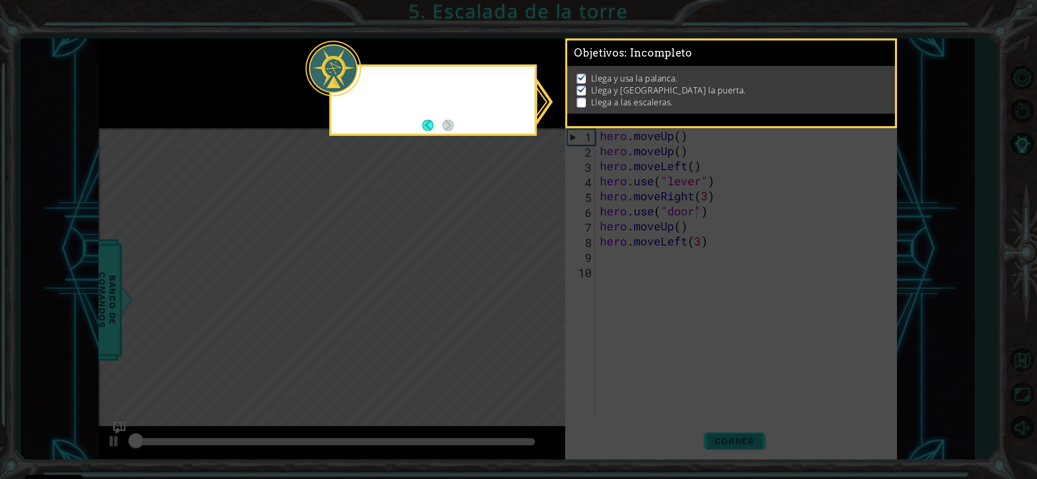
scroll to position [1, 0]
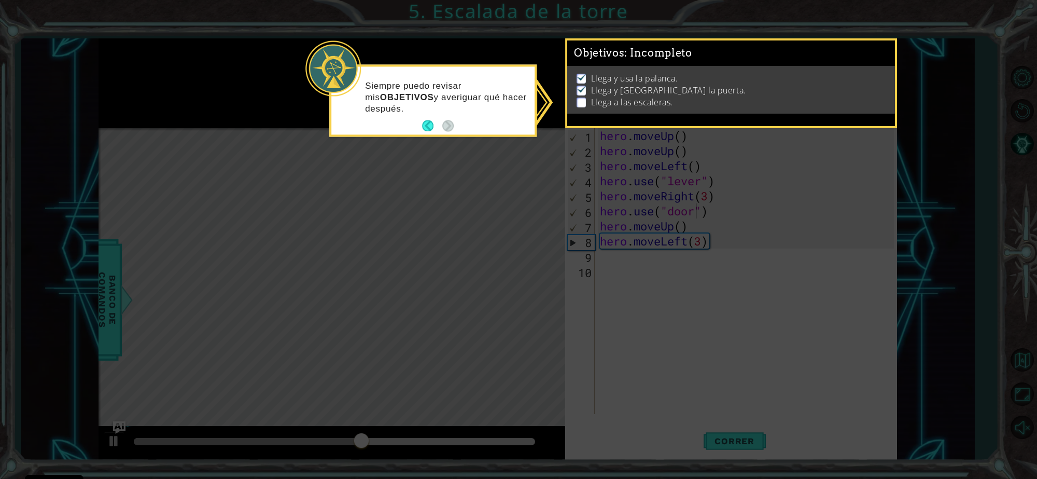
click at [694, 271] on icon at bounding box center [518, 239] width 1037 height 479
click at [427, 126] on button "Back" at bounding box center [432, 125] width 20 height 11
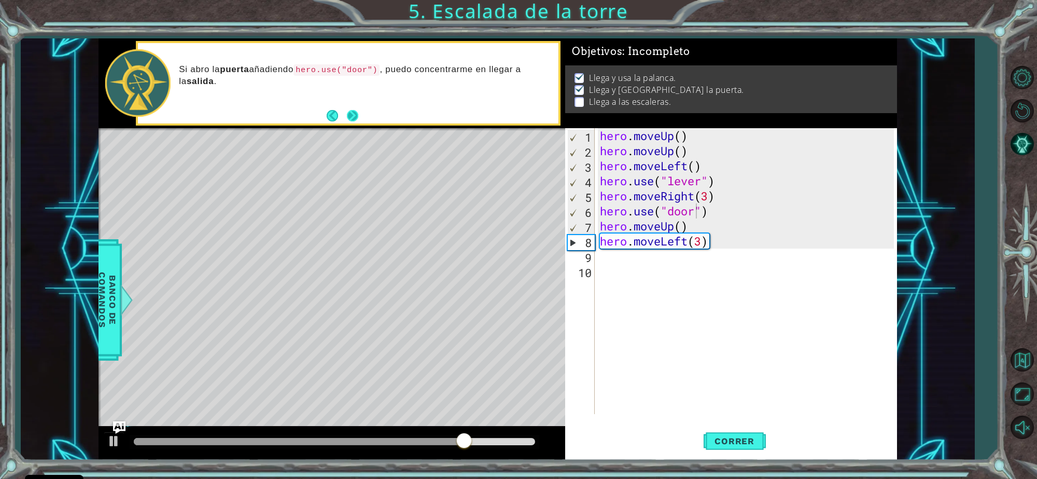
click at [353, 113] on button "Next" at bounding box center [352, 115] width 11 height 11
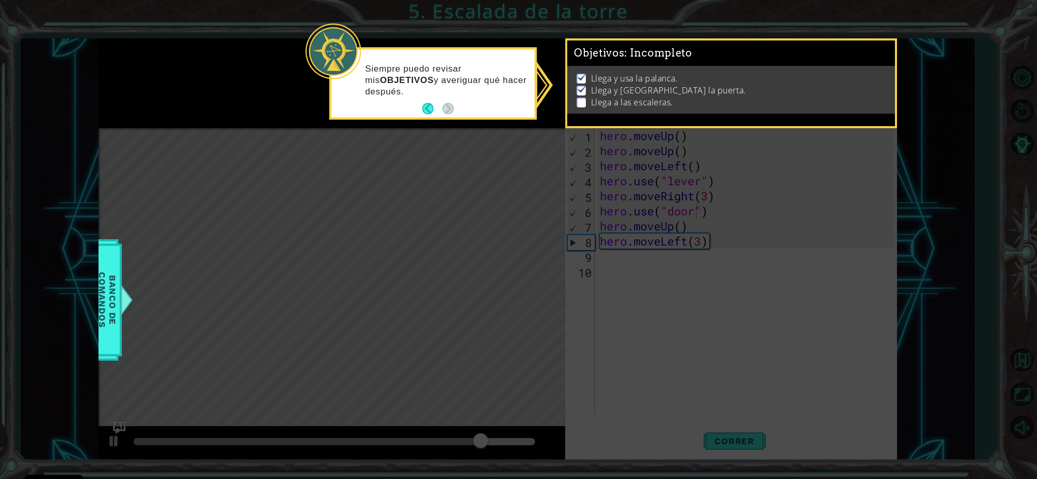
click at [580, 242] on icon at bounding box center [518, 239] width 1037 height 479
click at [423, 111] on button "Back" at bounding box center [432, 108] width 20 height 11
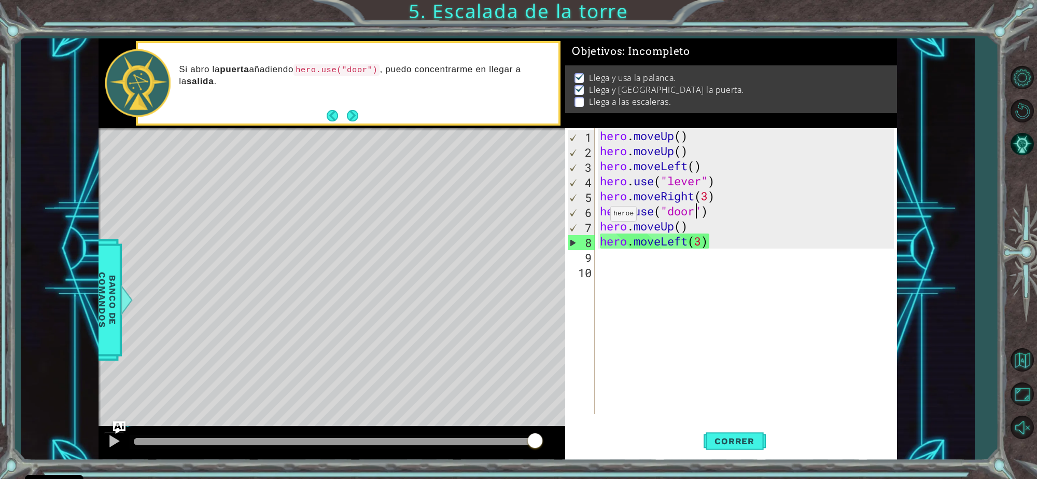
click at [602, 216] on div "hero . moveUp ( ) hero . moveUp ( ) hero . moveLeft ( ) hero . use ( "lever" ) …" at bounding box center [749, 286] width 302 height 316
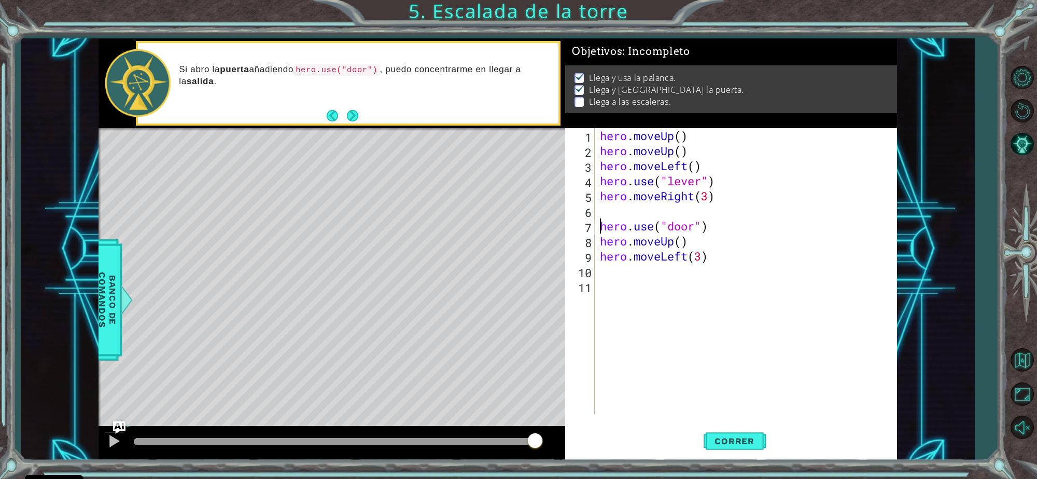
click at [623, 208] on div "hero . moveUp ( ) hero . moveUp ( ) hero . moveLeft ( ) hero . use ( "lever" ) …" at bounding box center [749, 286] width 302 height 316
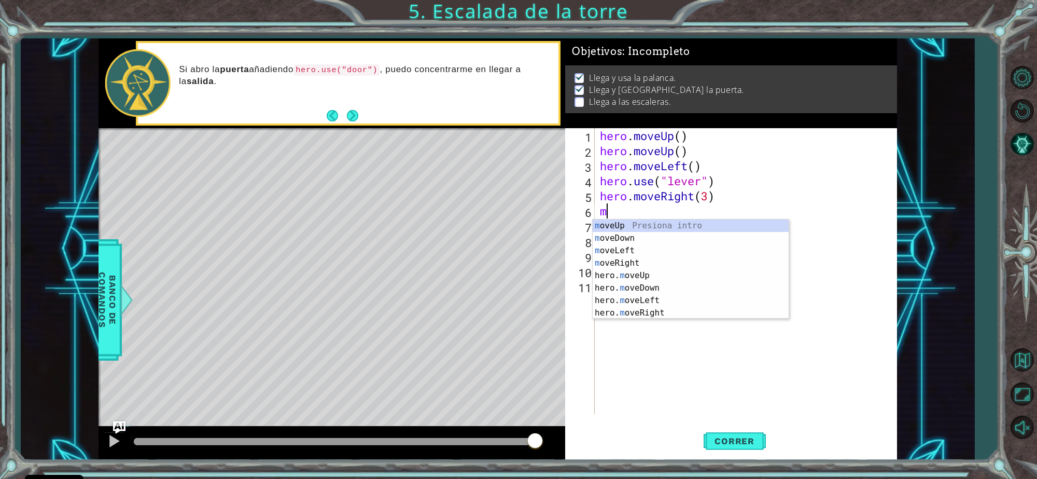
type textarea "mo"
click at [626, 227] on div "mo veUp Presiona intro mo veDown Presiona intro mo veLeft Presiona intro mo veR…" at bounding box center [691, 281] width 196 height 124
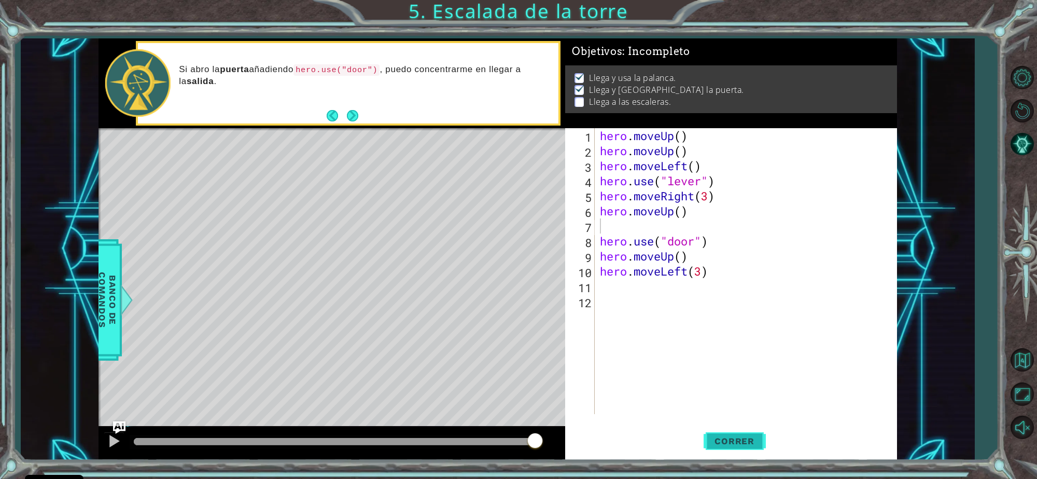
click at [737, 436] on span "Correr" at bounding box center [734, 441] width 61 height 10
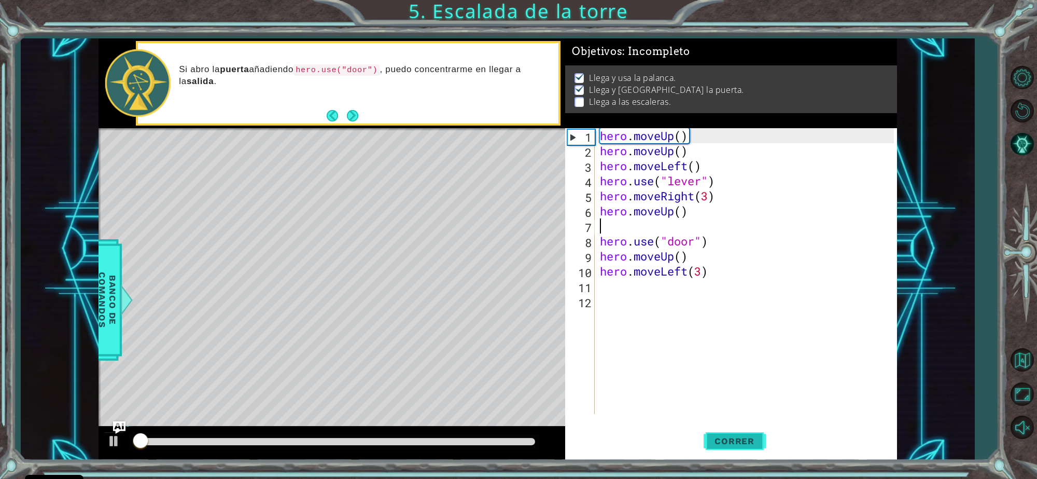
scroll to position [1, 0]
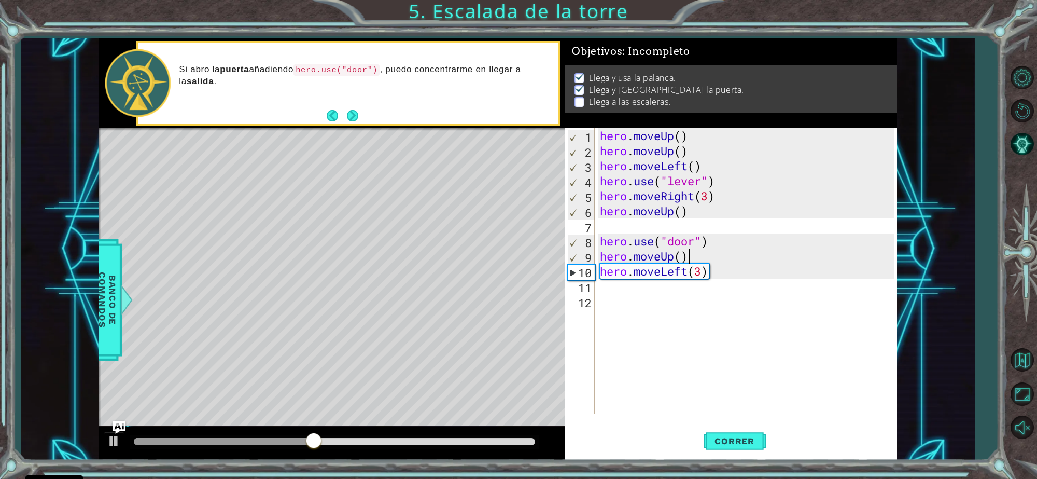
click at [708, 252] on div "hero . moveUp ( ) hero . moveUp ( ) hero . moveLeft ( ) hero . use ( "lever" ) …" at bounding box center [749, 286] width 302 height 316
click at [712, 268] on div "hero . moveUp ( ) hero . moveUp ( ) hero . moveLeft ( ) hero . use ( "lever" ) …" at bounding box center [749, 286] width 302 height 316
click at [664, 276] on div "hero . moveUp ( ) hero . moveUp ( ) hero . moveLeft ( ) hero . use ( "lever" ) …" at bounding box center [749, 286] width 302 height 316
click at [683, 276] on div "hero . moveUp ( ) hero . moveUp ( ) hero . moveLeft ( ) hero . use ( "lever" ) …" at bounding box center [749, 286] width 302 height 316
click at [717, 277] on div "hero . moveUp ( ) hero . moveUp ( ) hero . moveLeft ( ) hero . use ( "lever" ) …" at bounding box center [749, 286] width 302 height 316
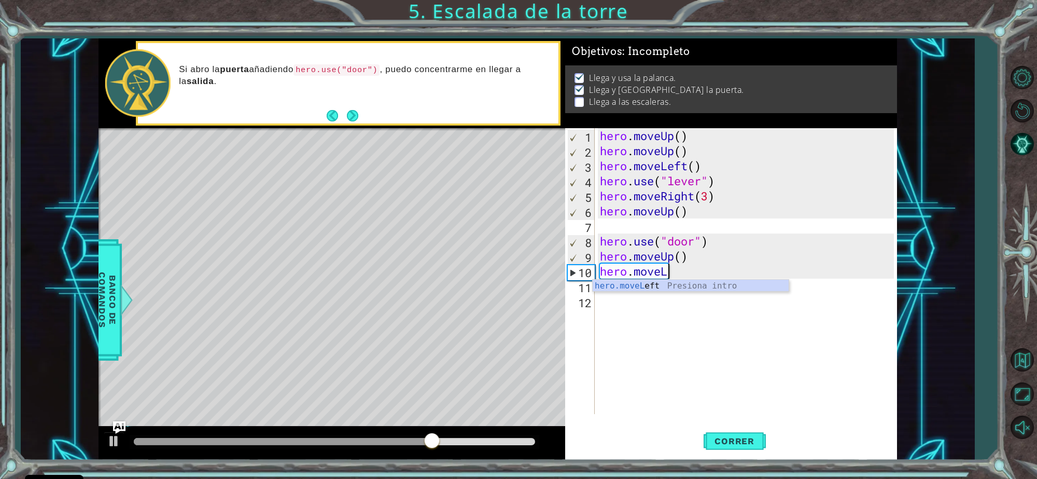
type textarea "hero.move"
click at [713, 286] on div "hero.move Up Presiona intro hero.move Down Presiona intro hero.move Left Presio…" at bounding box center [691, 316] width 196 height 75
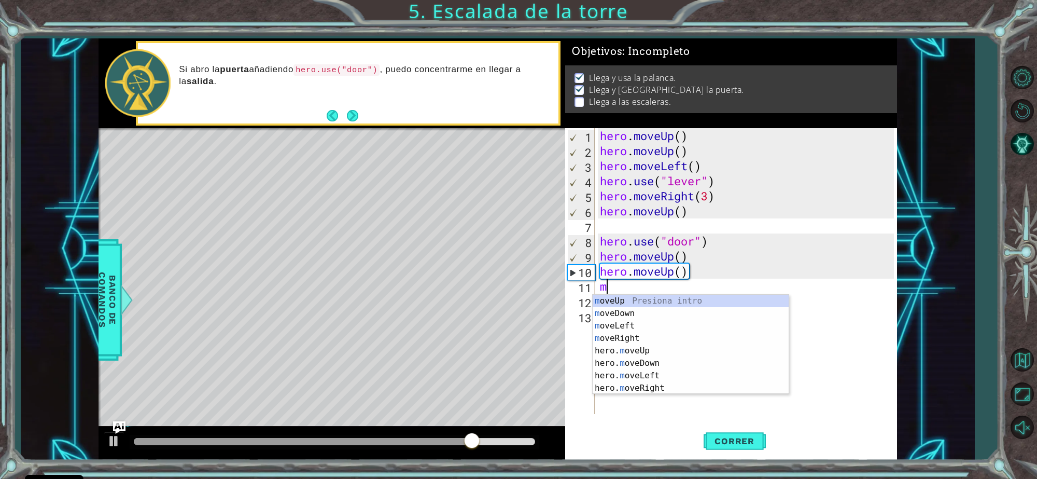
type textarea "mo"
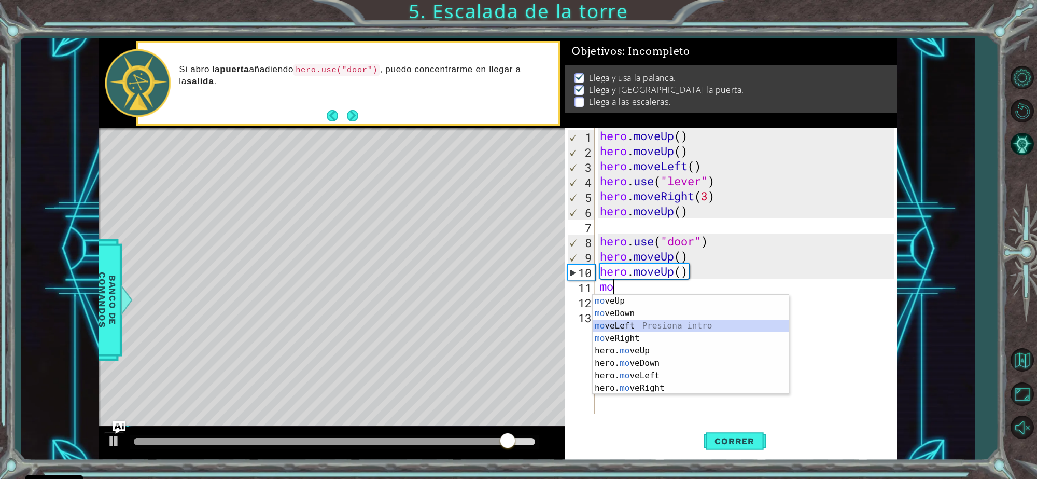
click at [649, 325] on div "mo veUp Presiona intro mo veDown Presiona intro mo veLeft Presiona intro mo veR…" at bounding box center [691, 357] width 196 height 124
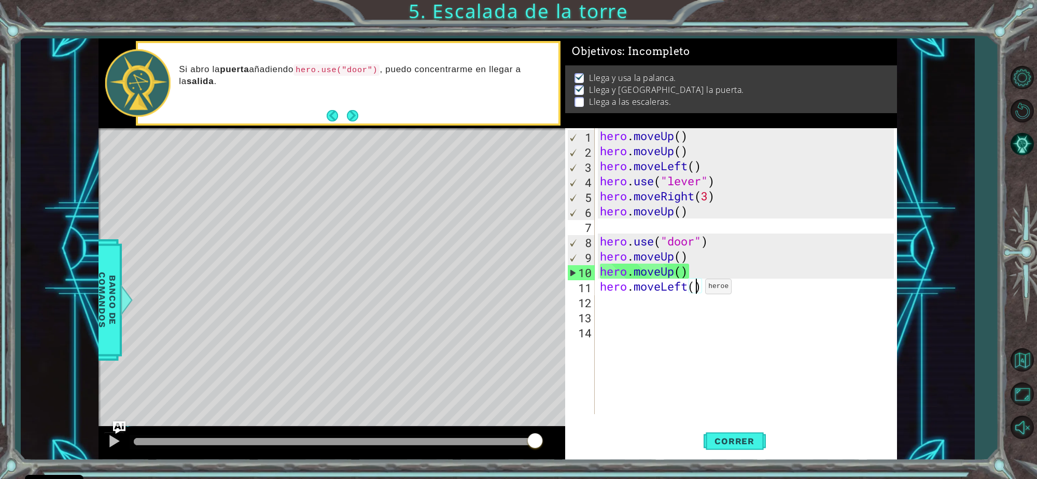
click at [696, 289] on div "hero . moveUp ( ) hero . moveUp ( ) hero . moveLeft ( ) hero . use ( "lever" ) …" at bounding box center [749, 286] width 302 height 316
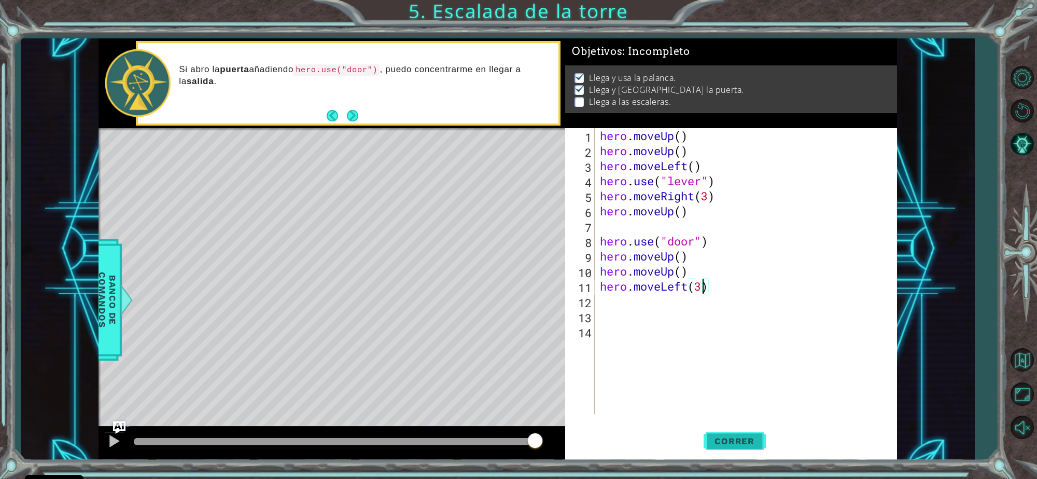
type textarea "hero.moveLeft(3)"
click at [730, 434] on button "Correr" at bounding box center [735, 440] width 62 height 33
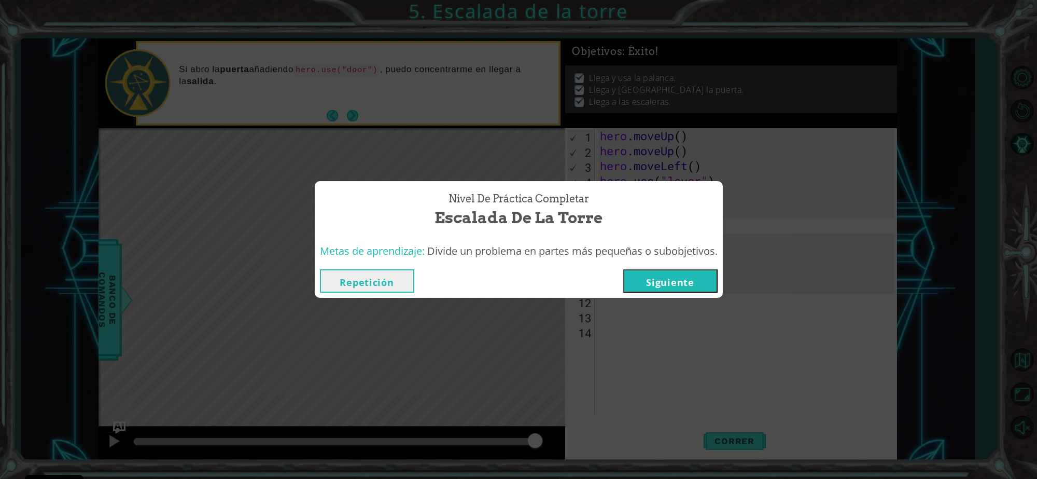
click at [679, 293] on div "Repetición [GEOGRAPHIC_DATA]" at bounding box center [519, 281] width 408 height 34
click at [670, 288] on button "Siguiente" at bounding box center [670, 280] width 94 height 23
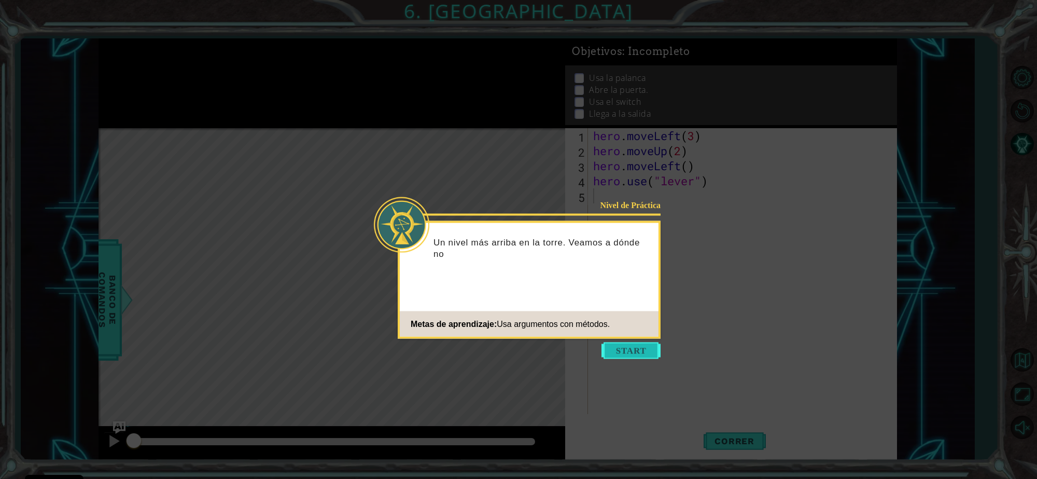
click at [636, 350] on button "Start" at bounding box center [631, 350] width 59 height 17
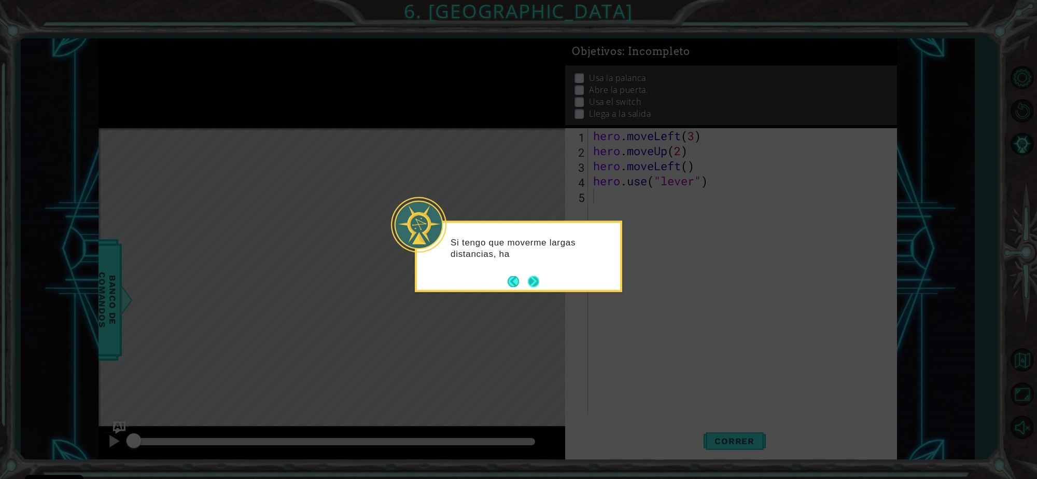
click at [534, 281] on button "Next" at bounding box center [533, 281] width 16 height 16
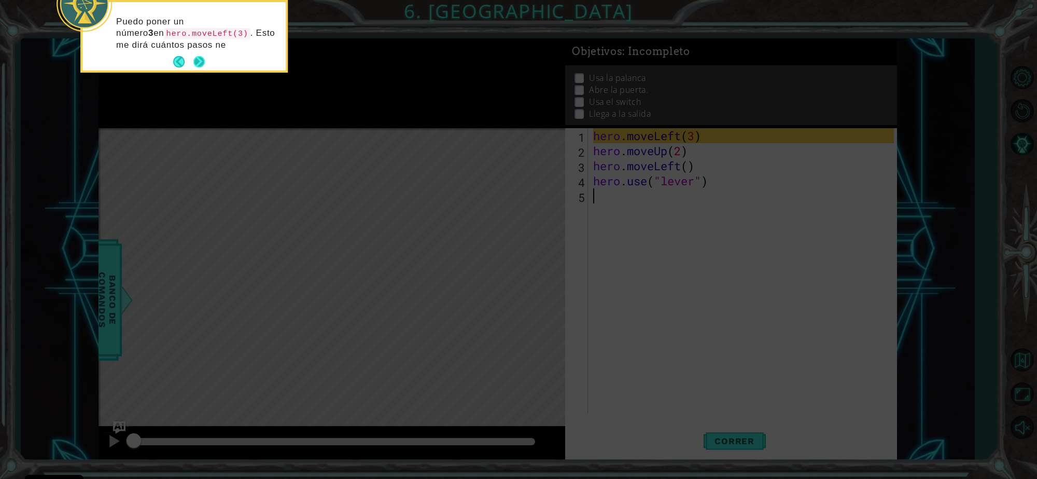
click at [200, 62] on button "Next" at bounding box center [198, 61] width 11 height 11
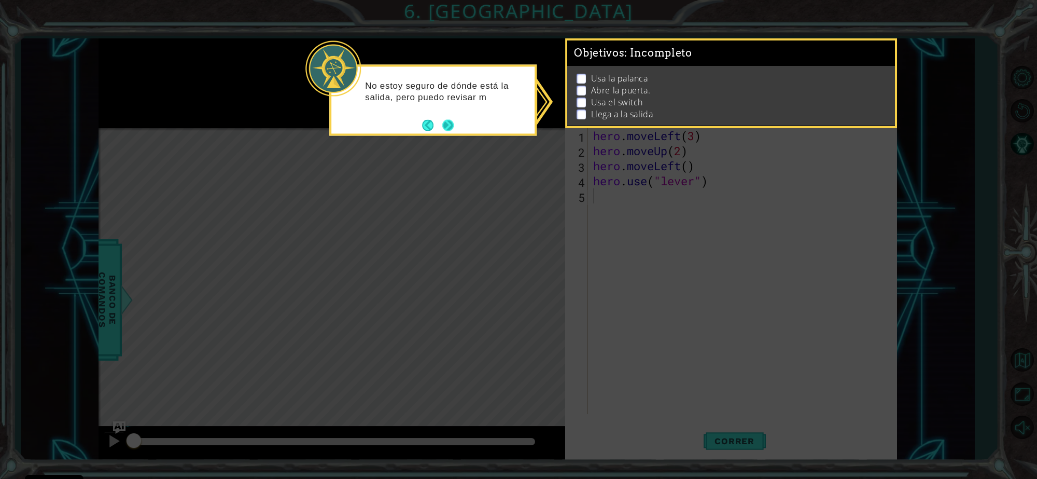
click at [450, 122] on button "Next" at bounding box center [448, 125] width 12 height 12
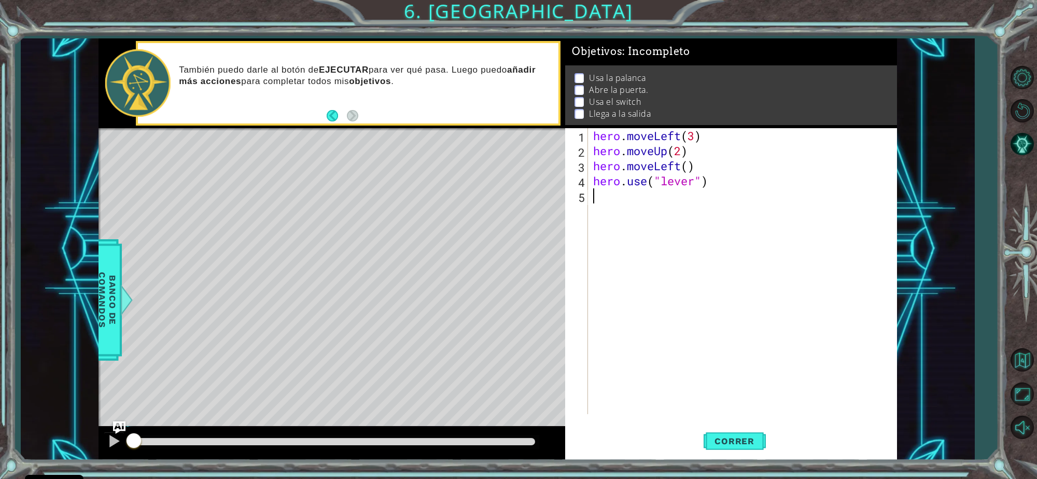
click at [720, 420] on div "1 2 3 4 5 hero . moveLeft ( 3 ) hero . moveUp ( 2 ) hero . moveLeft ( ) hero . …" at bounding box center [731, 293] width 332 height 331
click at [730, 435] on button "Correr" at bounding box center [735, 440] width 62 height 33
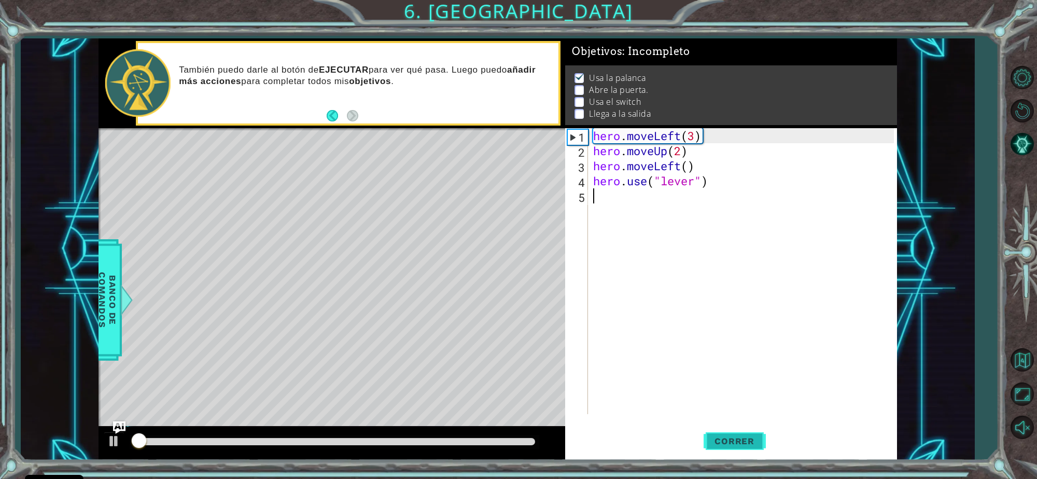
scroll to position [6, 0]
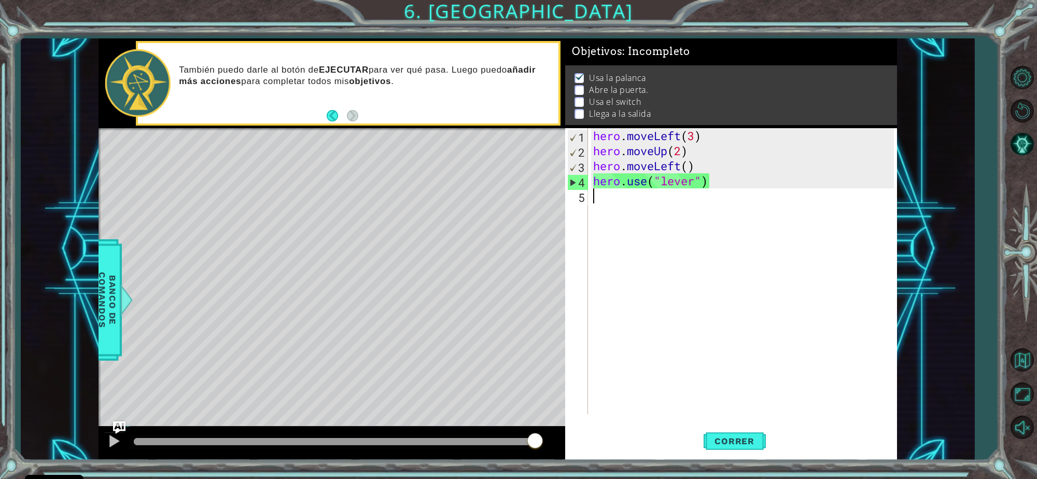
click at [748, 227] on div "hero . moveLeft ( 3 ) hero . moveUp ( 2 ) hero . moveLeft ( ) hero . use ( "lev…" at bounding box center [745, 286] width 308 height 316
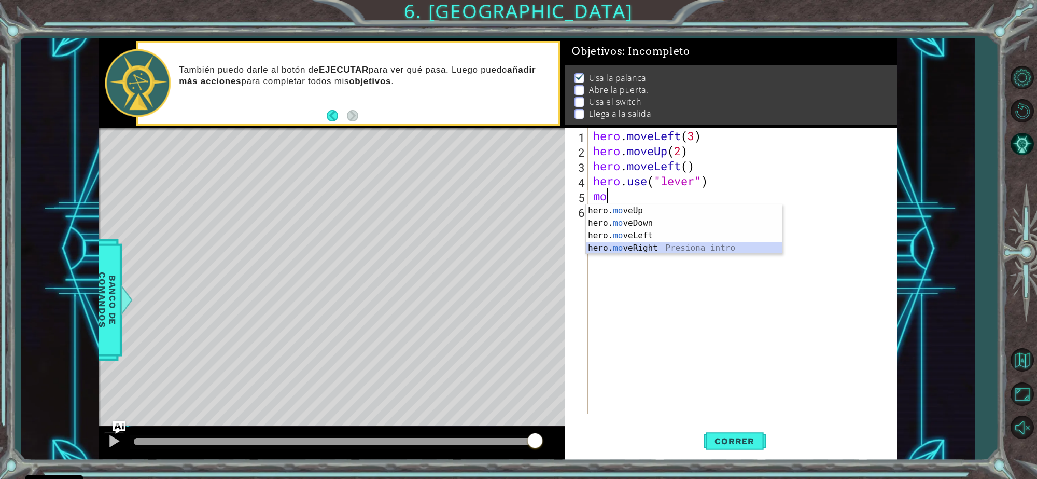
click at [728, 245] on div "hero. mo veUp Presiona intro hero. mo veDown Presiona intro hero. mo veLeft Pre…" at bounding box center [684, 241] width 196 height 75
type textarea "hero.moveRight(1)"
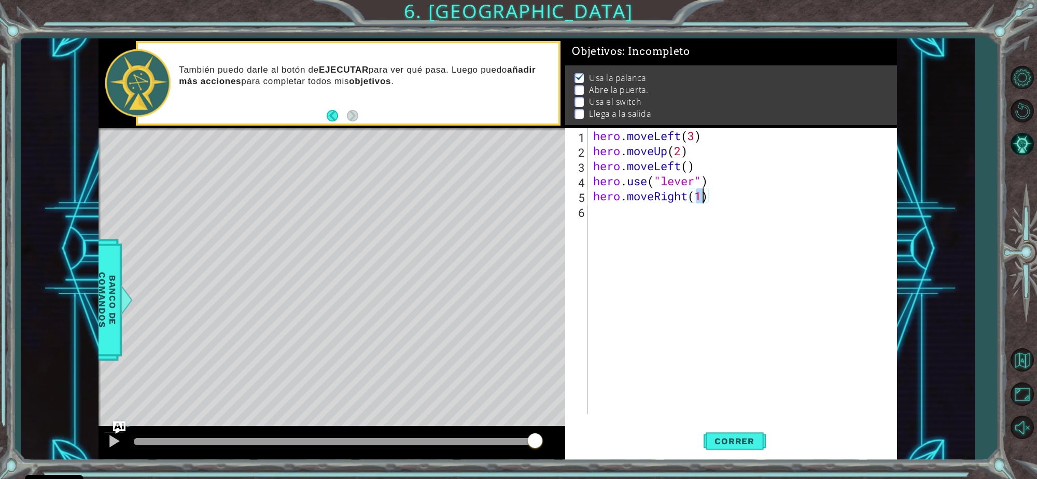
click at [656, 224] on div "hero . moveLeft ( 3 ) hero . moveUp ( 2 ) hero . moveLeft ( ) hero . use ( "lev…" at bounding box center [745, 286] width 308 height 316
click at [659, 239] on div "hero.move U p Presiona intro hero. u se Presiona intro" at bounding box center [684, 244] width 196 height 50
type textarea "hero.use("door")"
click at [646, 227] on div "hero . moveLeft ( 3 ) hero . moveUp ( 2 ) hero . moveLeft ( ) hero . use ( "lev…" at bounding box center [745, 286] width 308 height 316
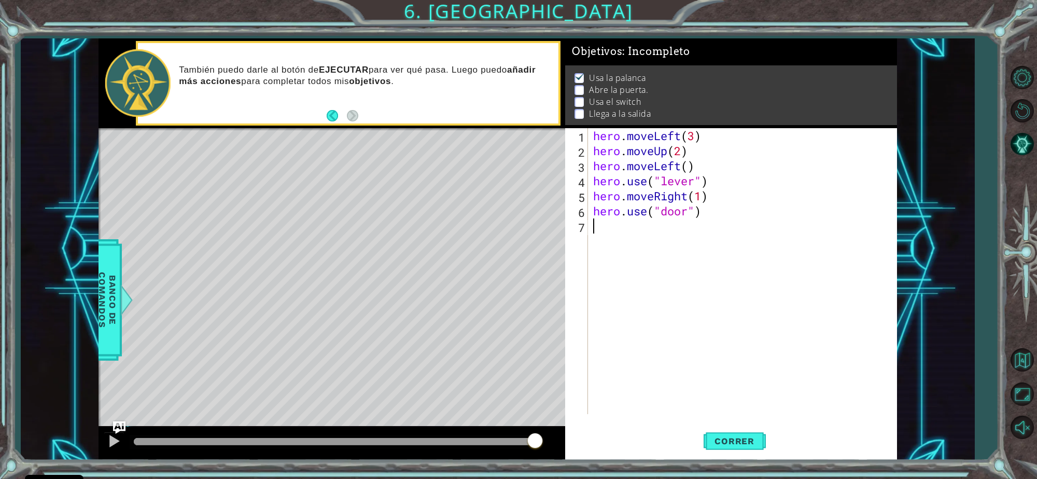
scroll to position [0, 0]
click at [641, 244] on div "hero. m oveUp Presiona intro hero. m oveDown Presiona intro hero. m oveLeft Pre…" at bounding box center [684, 271] width 196 height 75
type textarea "hero.moveUp(1)"
click at [641, 244] on div "hero . moveLeft ( 3 ) hero . moveUp ( 2 ) hero . moveLeft ( ) hero . use ( "lev…" at bounding box center [745, 286] width 308 height 316
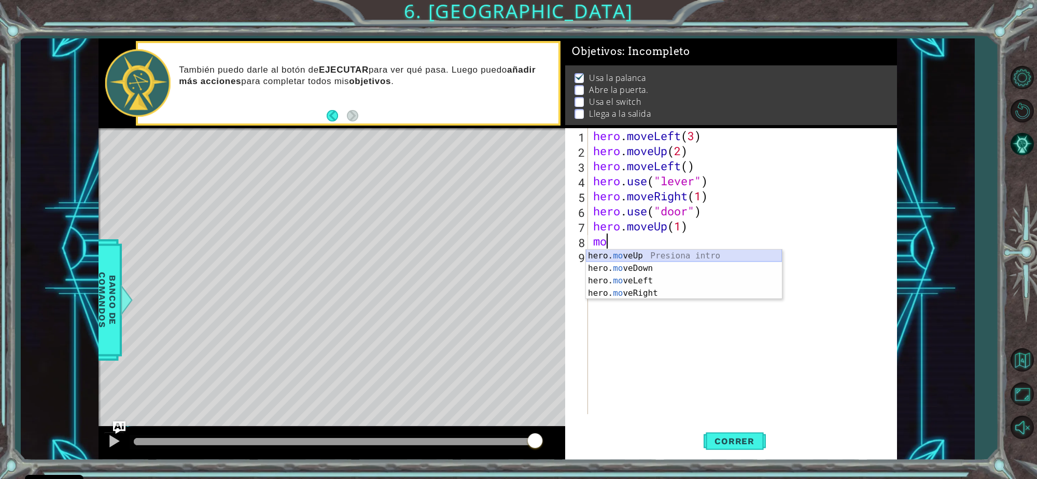
click at [641, 253] on div "hero. mo veUp Presiona intro hero. mo veDown Presiona intro hero. mo veLeft Pre…" at bounding box center [684, 286] width 196 height 75
type textarea "hero.moveUp(1)"
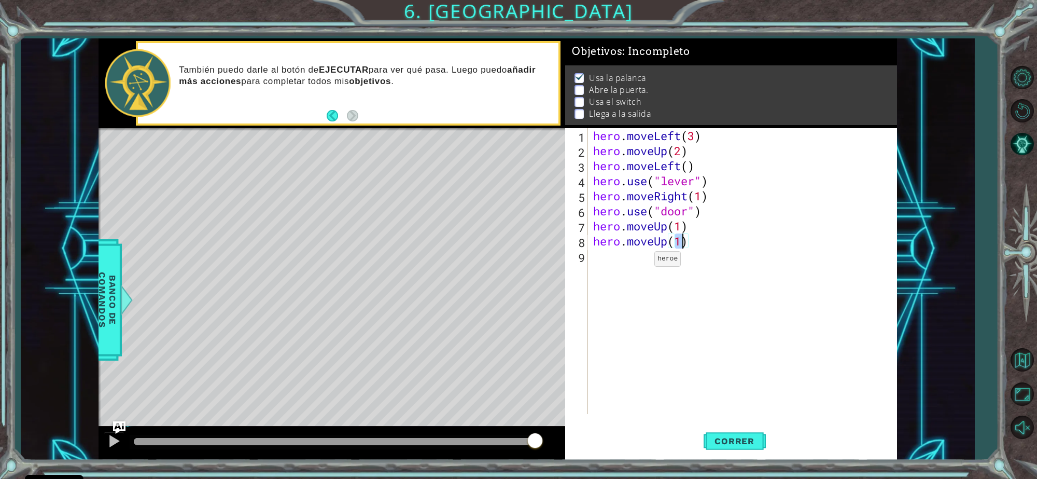
click at [639, 261] on div "hero . moveLeft ( 3 ) hero . moveUp ( 2 ) hero . moveLeft ( ) hero . use ( "lev…" at bounding box center [745, 286] width 308 height 316
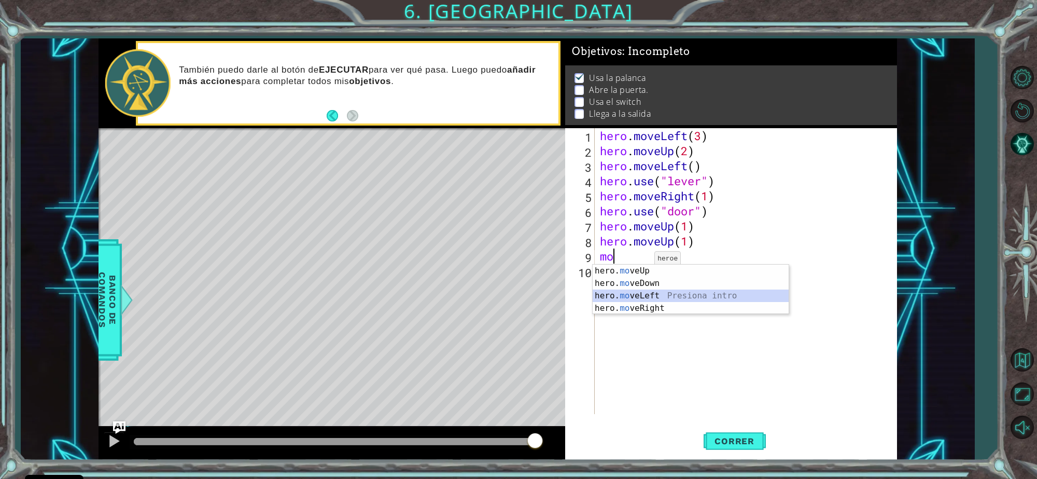
click at [638, 293] on div "hero. mo veUp Presiona intro hero. mo veDown Presiona intro hero. mo veLeft Pre…" at bounding box center [691, 301] width 196 height 75
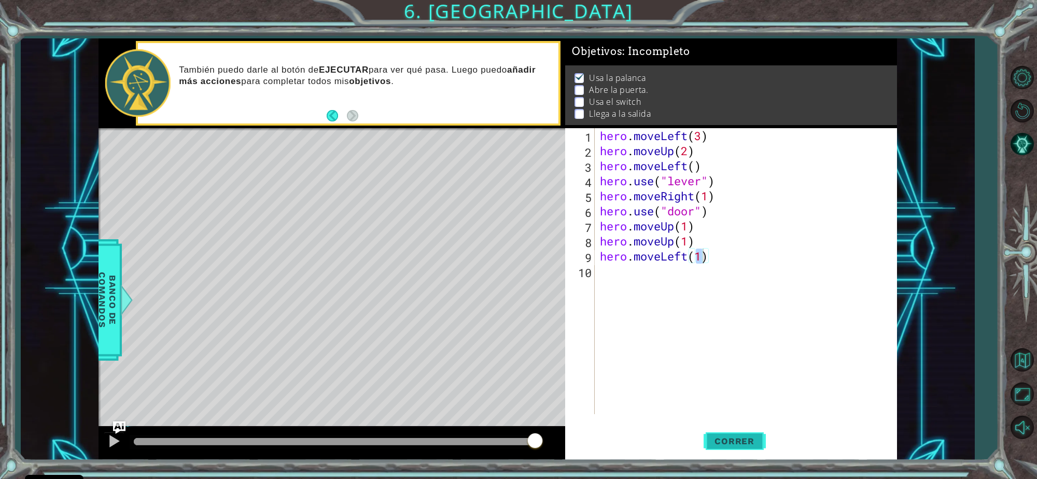
click at [742, 429] on button "Correr" at bounding box center [735, 440] width 62 height 33
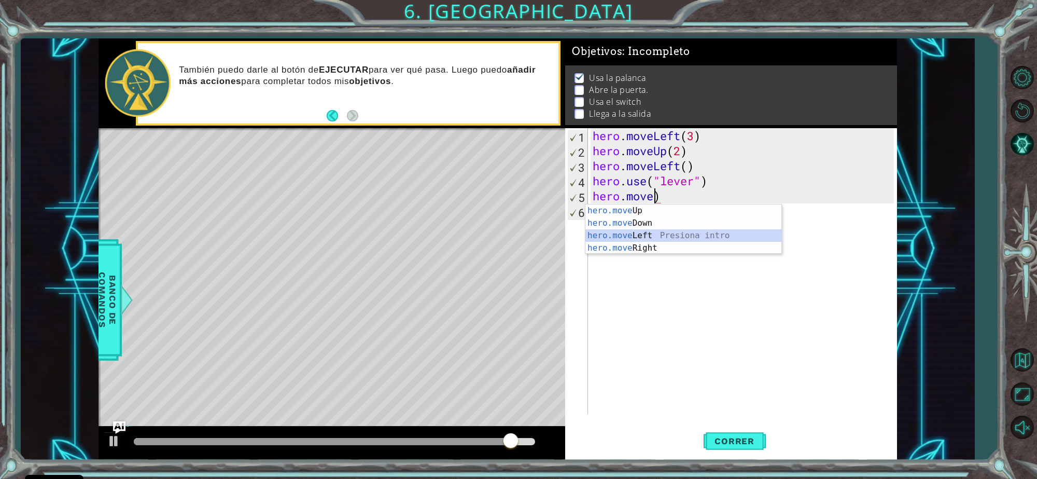
click at [700, 234] on div "hero.move Up Presiona intro hero.move Down Presiona intro hero.move Left Presio…" at bounding box center [683, 241] width 196 height 75
type textarea "hero.moveLeft(1)"
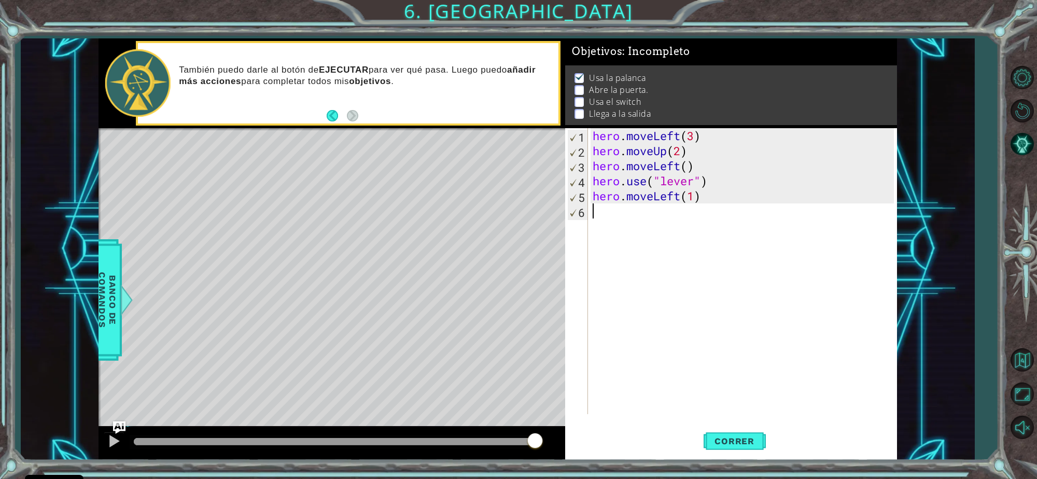
click at [706, 227] on div "hero . moveLeft ( 3 ) hero . moveUp ( 2 ) hero . moveLeft ( ) hero . use ( "lev…" at bounding box center [745, 286] width 309 height 316
type textarea "m"
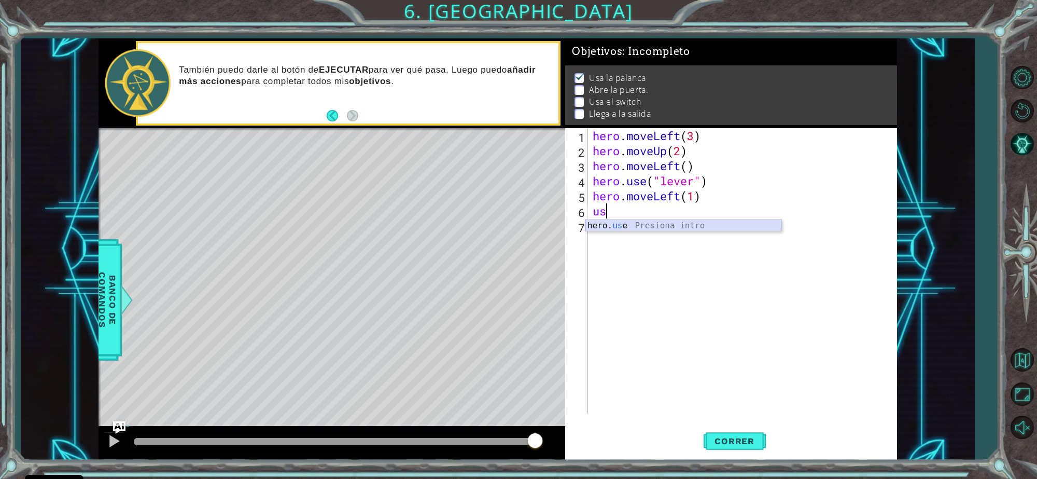
click at [651, 227] on div "hero. us e Presiona intro" at bounding box center [683, 237] width 196 height 37
type textarea "hero.use("door")"
click at [617, 229] on div "hero . moveLeft ( 3 ) hero . moveUp ( 2 ) hero . moveLeft ( ) hero . use ( "lev…" at bounding box center [745, 286] width 309 height 316
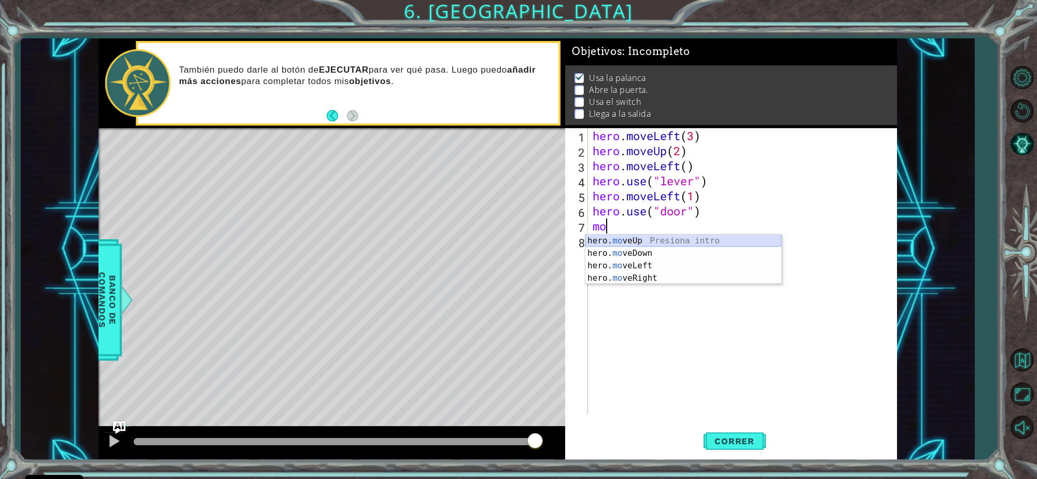
click at [623, 239] on div "hero. mo veUp Presiona intro hero. mo veDown Presiona intro hero. mo veLeft Pre…" at bounding box center [683, 271] width 196 height 75
type textarea "hero.moveUp(1)"
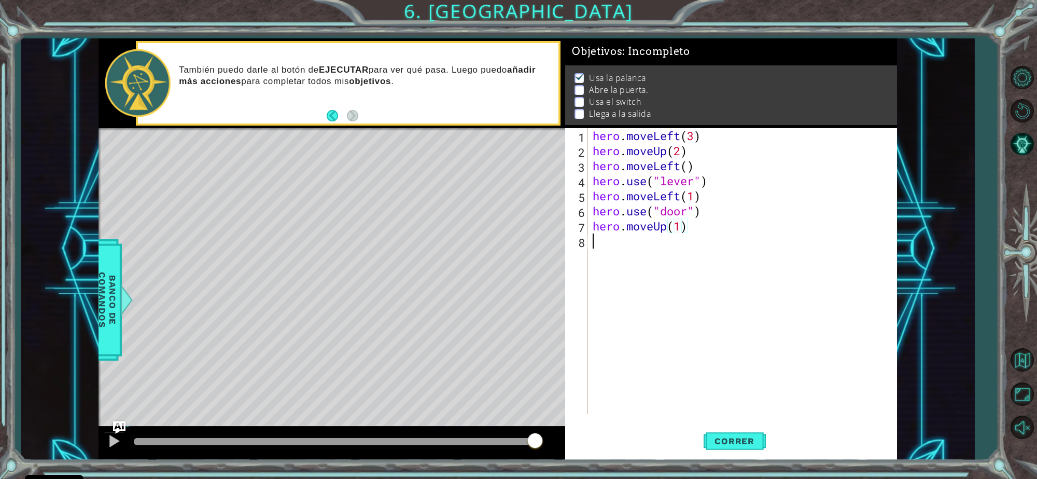
click at [624, 239] on div "hero . moveLeft ( 3 ) hero . moveUp ( 2 ) hero . moveLeft ( ) hero . use ( "lev…" at bounding box center [745, 286] width 309 height 316
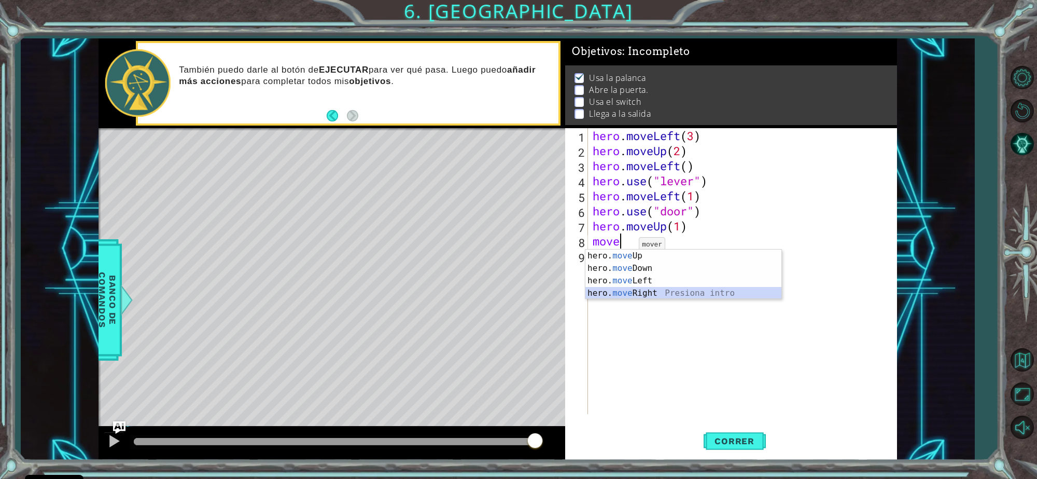
click at [629, 295] on div "hero. move Up Presiona intro hero. move Down Presiona intro hero. move Left Pre…" at bounding box center [683, 286] width 196 height 75
type textarea "hero.moveRight(1)"
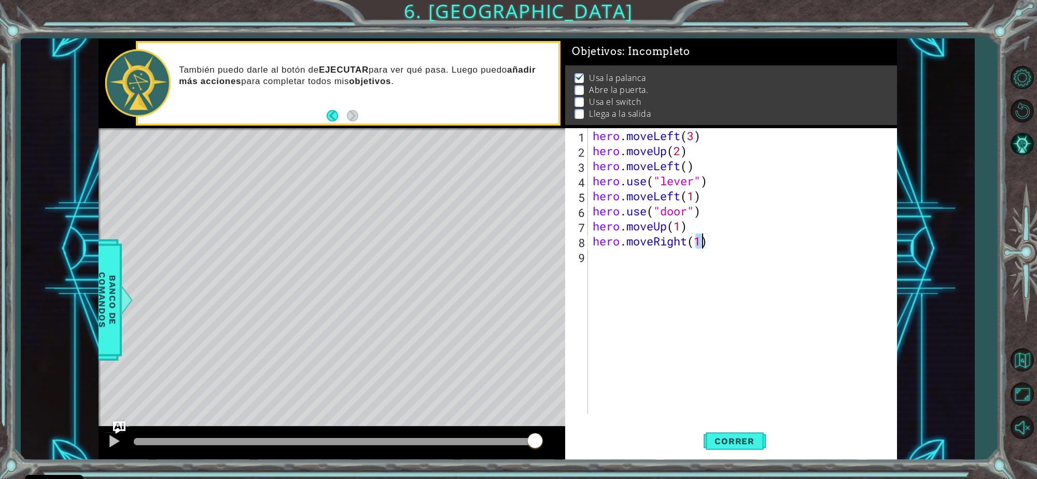
click at [632, 276] on div "hero . moveLeft ( 3 ) hero . moveUp ( 2 ) hero . moveLeft ( ) hero . use ( "lev…" at bounding box center [745, 286] width 309 height 316
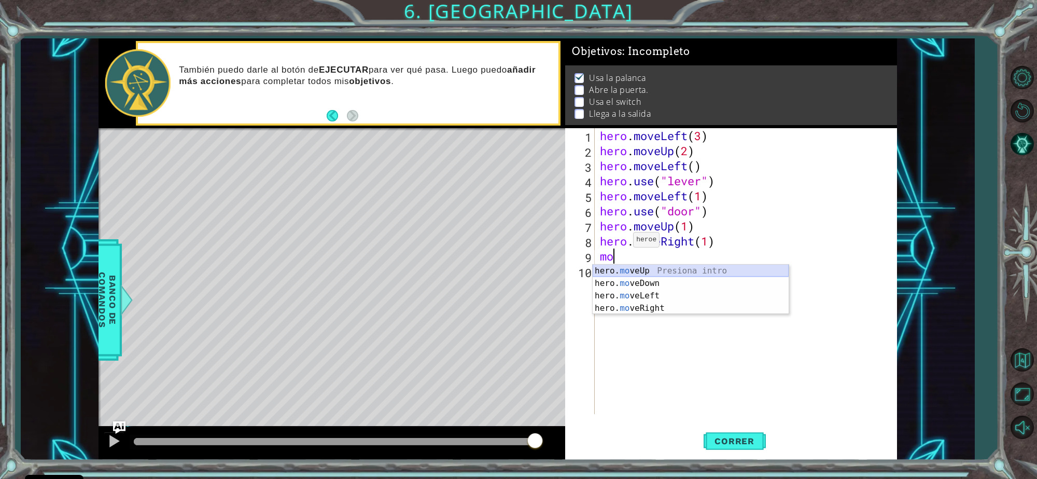
click at [633, 273] on div "hero. mo veUp Presiona intro hero. mo veDown Presiona intro hero. mo veLeft Pre…" at bounding box center [691, 301] width 196 height 75
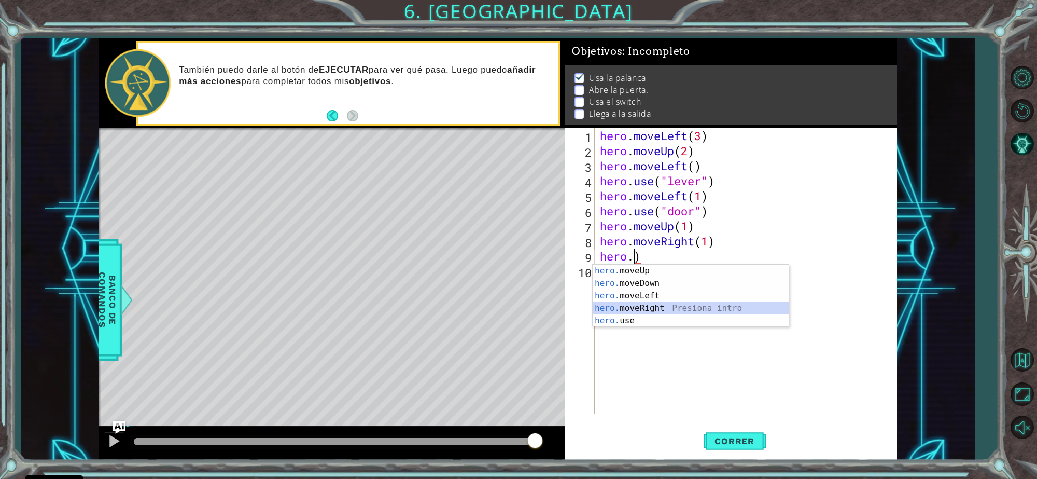
click at [650, 303] on div "hero. moveUp Presiona intro hero. moveDown Presiona intro hero. moveLeft Presio…" at bounding box center [691, 307] width 196 height 87
type textarea "hero.moveRight(1)"
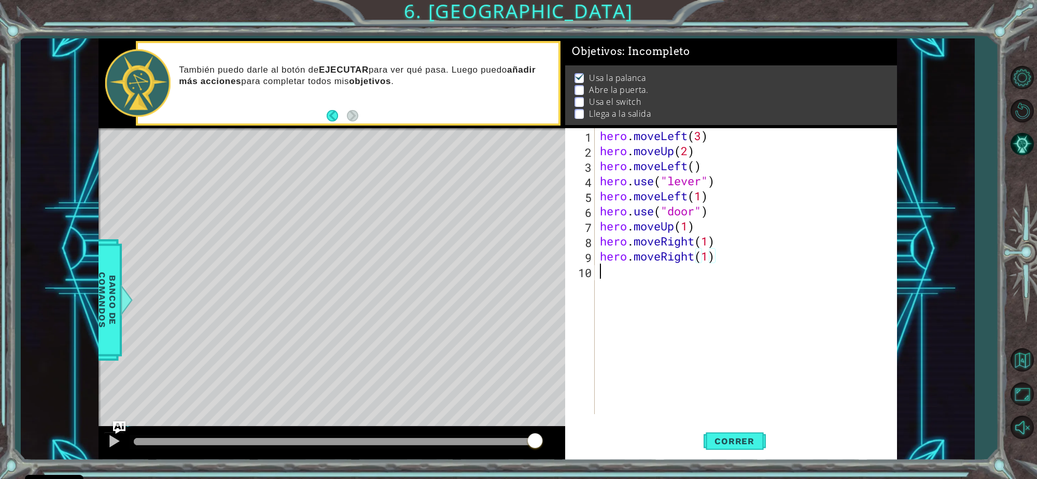
click at [626, 279] on div "hero . moveLeft ( 3 ) hero . moveUp ( 2 ) hero . moveLeft ( ) hero . use ( "lev…" at bounding box center [749, 286] width 302 height 316
type textarea "i"
click at [626, 279] on div "hero. us e Presiona intro" at bounding box center [691, 297] width 196 height 37
click at [729, 428] on button "Correr" at bounding box center [735, 440] width 62 height 33
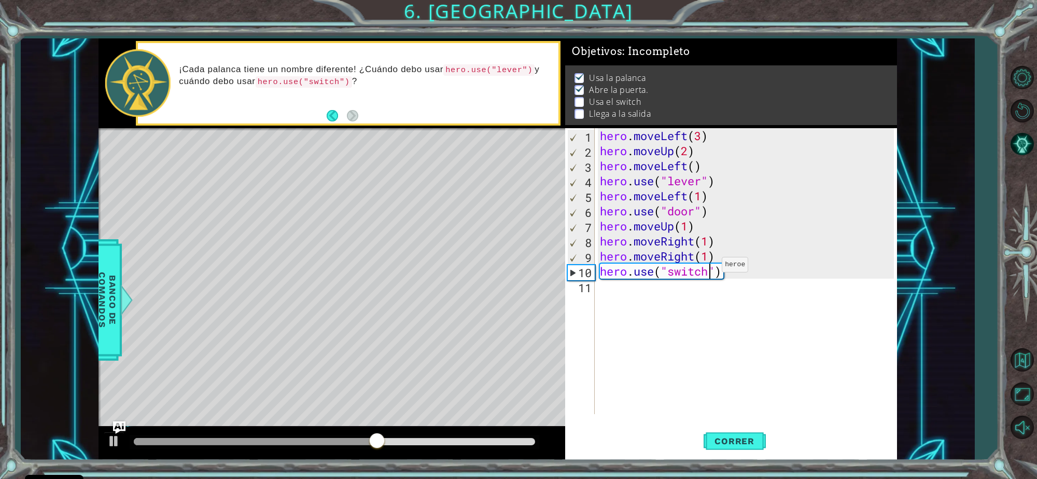
click at [713, 267] on div "hero . moveLeft ( 3 ) hero . moveUp ( 2 ) hero . moveLeft ( ) hero . use ( "lev…" at bounding box center [749, 286] width 302 height 316
click at [729, 243] on div "hero . moveLeft ( 3 ) hero . moveUp ( 2 ) hero . moveLeft ( ) hero . use ( "lev…" at bounding box center [749, 286] width 302 height 316
click at [691, 232] on div "hero . moveLeft ( 3 ) hero . moveUp ( 2 ) hero . moveLeft ( ) hero . use ( "lev…" at bounding box center [749, 286] width 302 height 316
type textarea "hero.moveUp(2)"
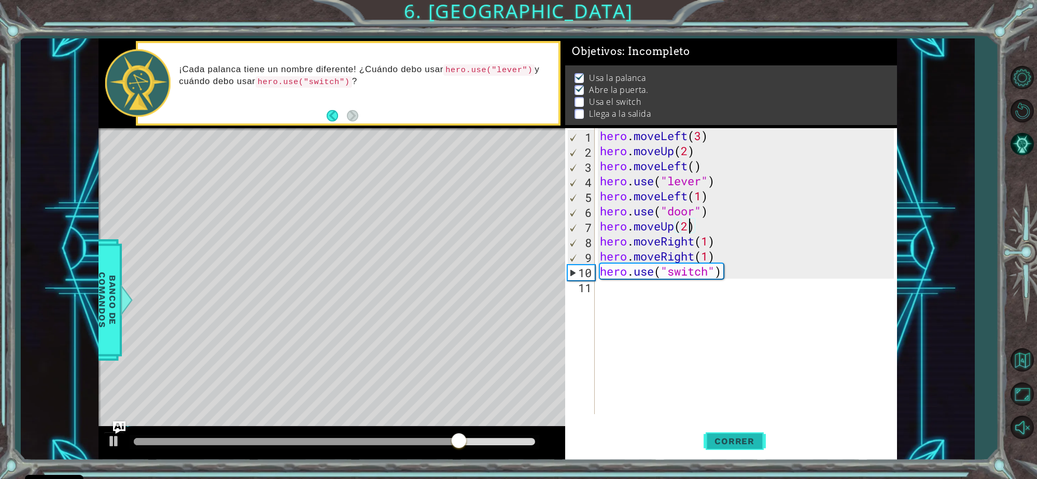
click at [735, 434] on button "Correr" at bounding box center [735, 440] width 62 height 33
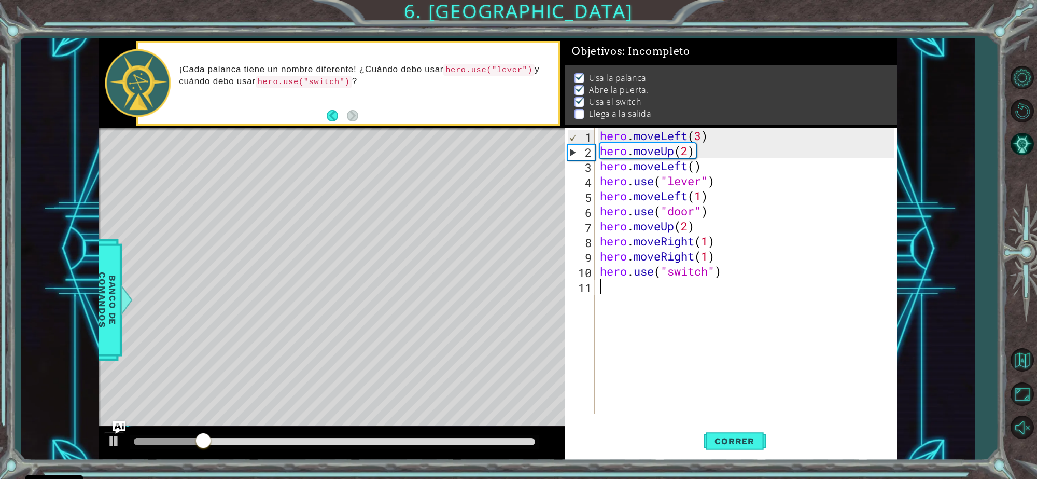
click at [624, 291] on div "hero . moveLeft ( 3 ) hero . moveUp ( 2 ) hero . moveLeft ( ) hero . use ( "lev…" at bounding box center [749, 286] width 302 height 316
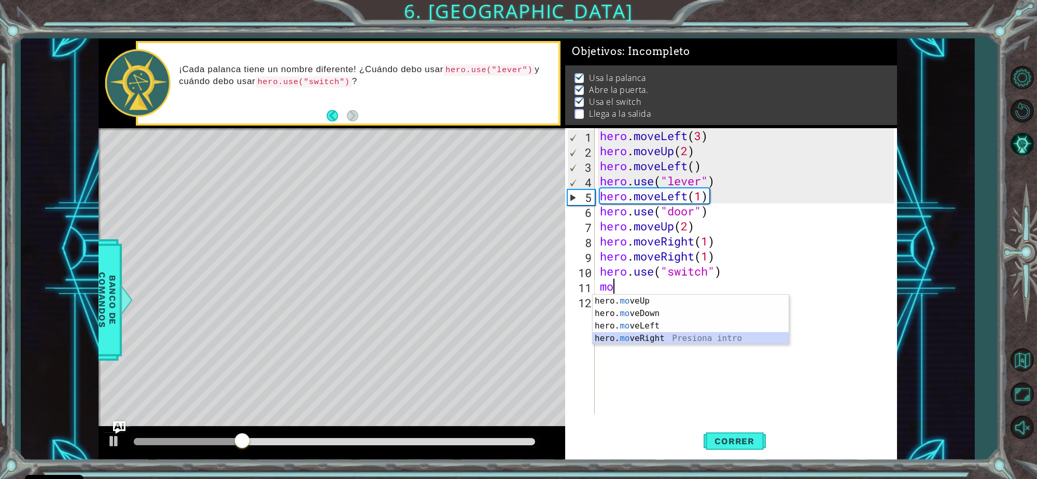
click at [635, 341] on div "hero. mo veUp Presiona intro hero. mo veDown Presiona intro hero. mo veLeft Pre…" at bounding box center [691, 332] width 196 height 75
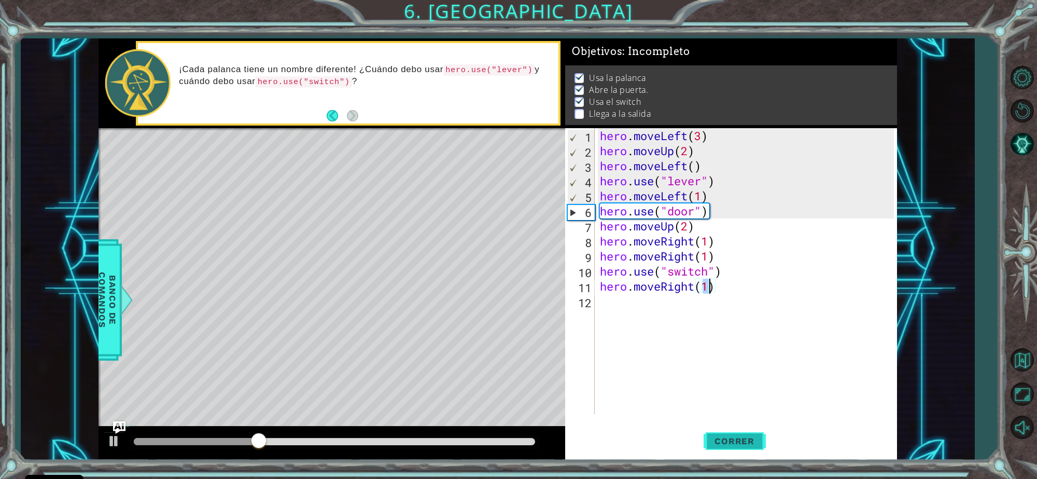
type textarea "hero.moveRight(1)"
click at [726, 431] on button "Correr" at bounding box center [735, 440] width 62 height 33
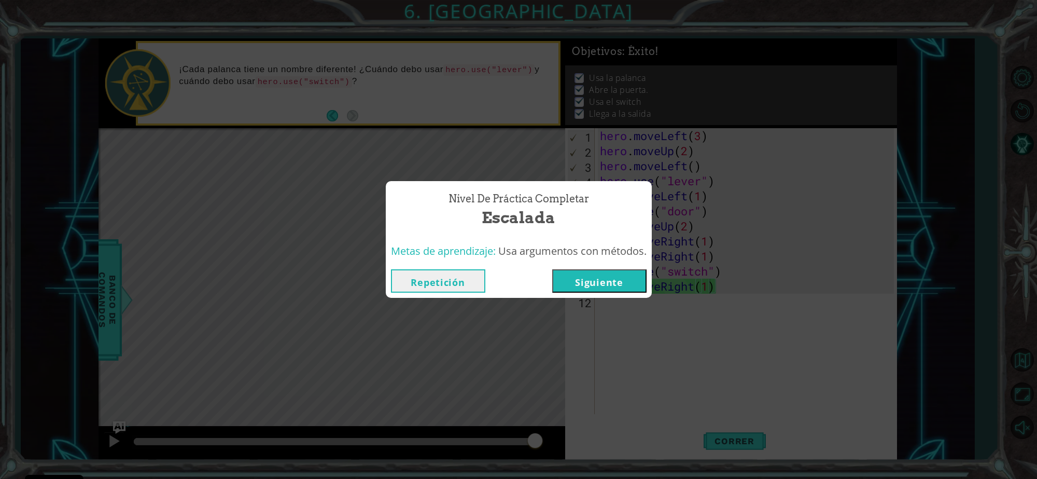
click at [597, 285] on button "Siguiente" at bounding box center [599, 280] width 94 height 23
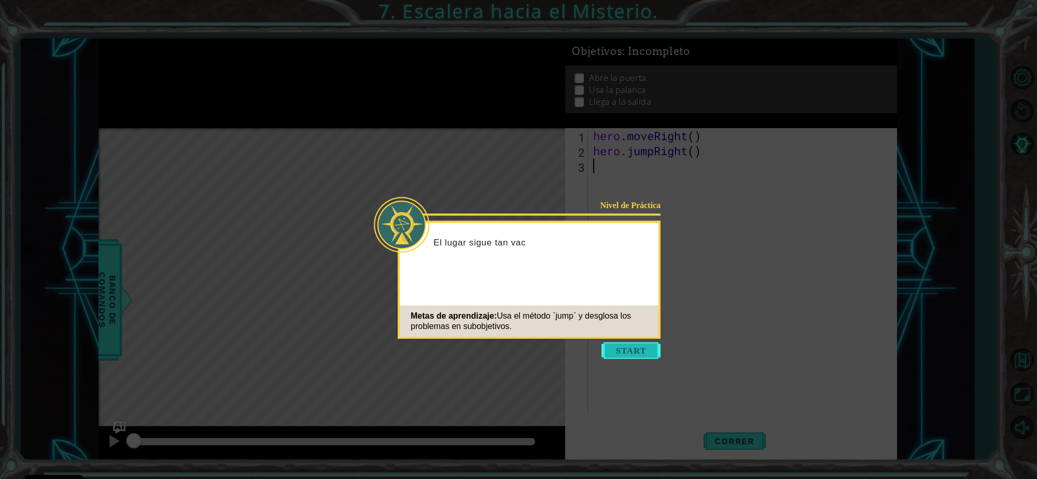
click at [647, 353] on button "Start" at bounding box center [631, 350] width 59 height 17
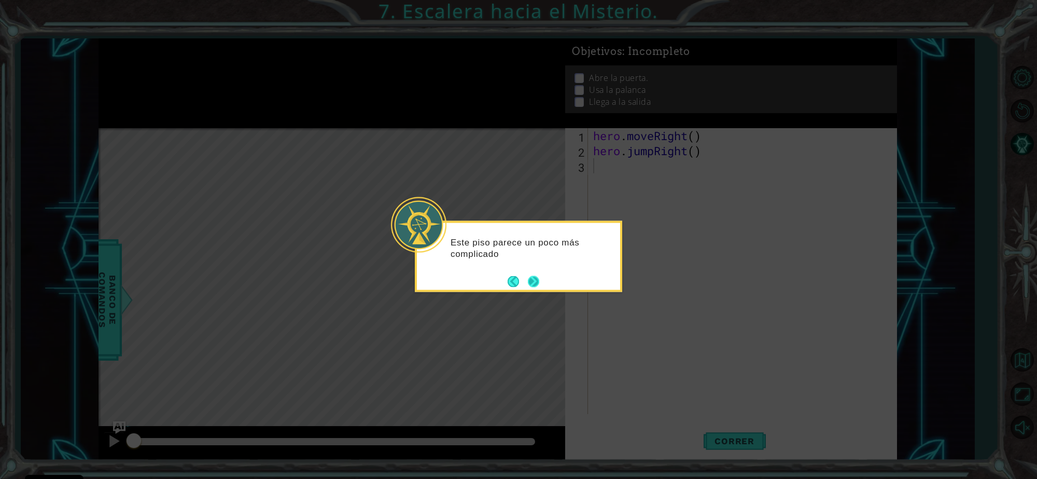
click at [537, 283] on button "Next" at bounding box center [534, 281] width 12 height 12
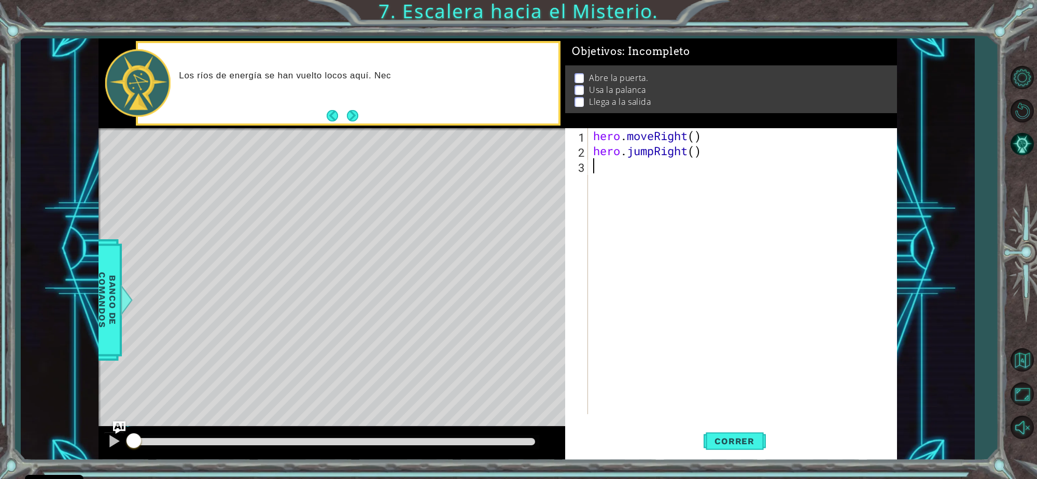
click at [626, 177] on div "hero . moveRight ( ) hero . jumpRight ( )" at bounding box center [745, 286] width 308 height 316
type textarea "w"
type textarea "u"
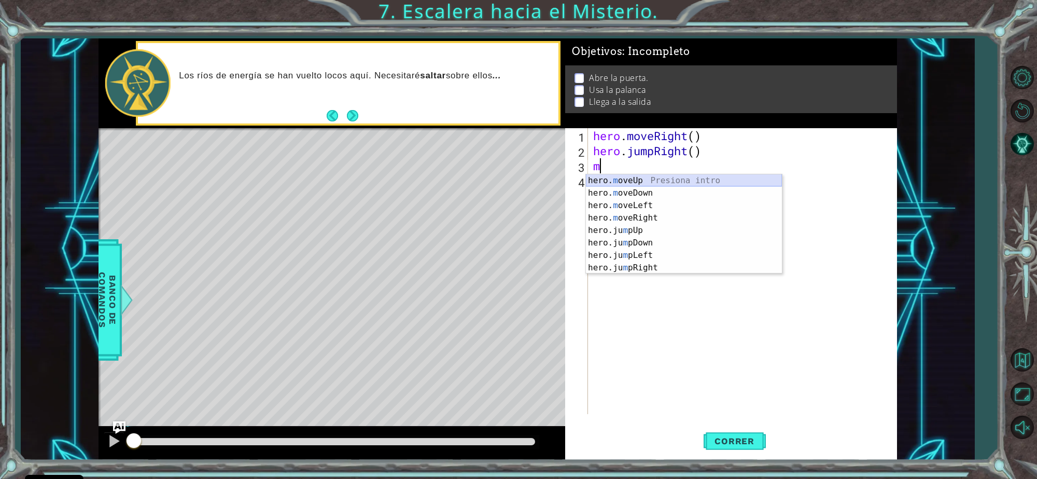
click at [639, 185] on div "hero. m oveUp Presiona intro hero. m oveDown Presiona intro hero. m oveLeft Pre…" at bounding box center [684, 236] width 196 height 124
type textarea "hero.moveUp(1)"
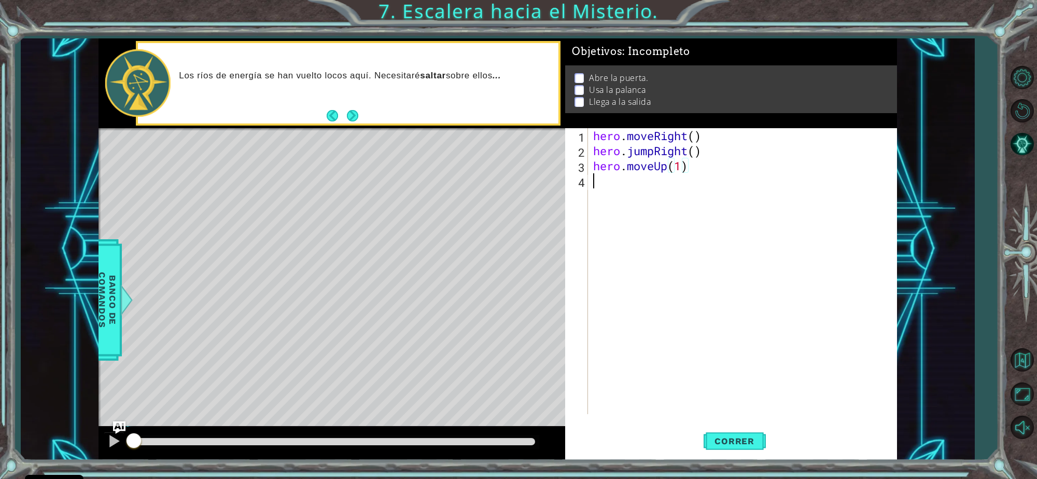
click at [639, 185] on div "hero . moveRight ( ) hero . jumpRight ( ) hero . moveUp ( 1 )" at bounding box center [745, 286] width 308 height 316
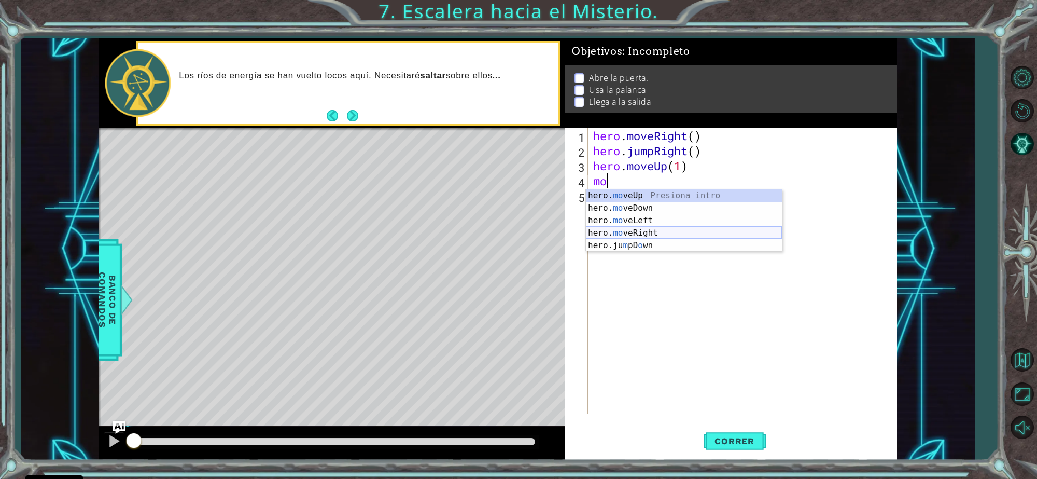
click at [644, 231] on div "hero. mo veUp Presiona intro hero. mo veDown Presiona intro hero. mo veLeft Pre…" at bounding box center [684, 232] width 196 height 87
type textarea "hero.moveRight(1)"
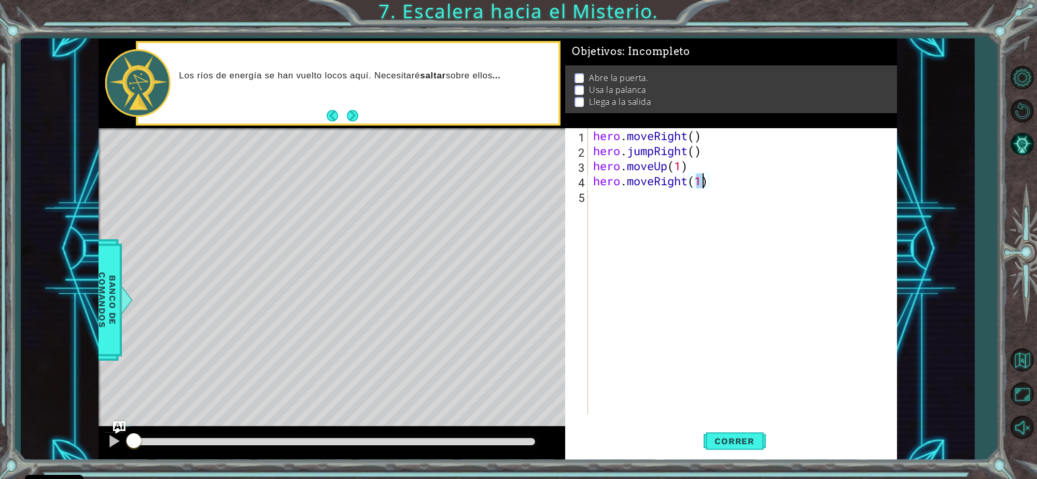
click at [624, 214] on div "hero . moveRight ( ) hero . jumpRight ( ) hero . moveUp ( 1 ) hero . moveRight …" at bounding box center [745, 286] width 308 height 316
type textarea "m"
click at [640, 204] on div "hero. us e Presiona intro" at bounding box center [684, 222] width 196 height 37
type textarea "hero.use("door")"
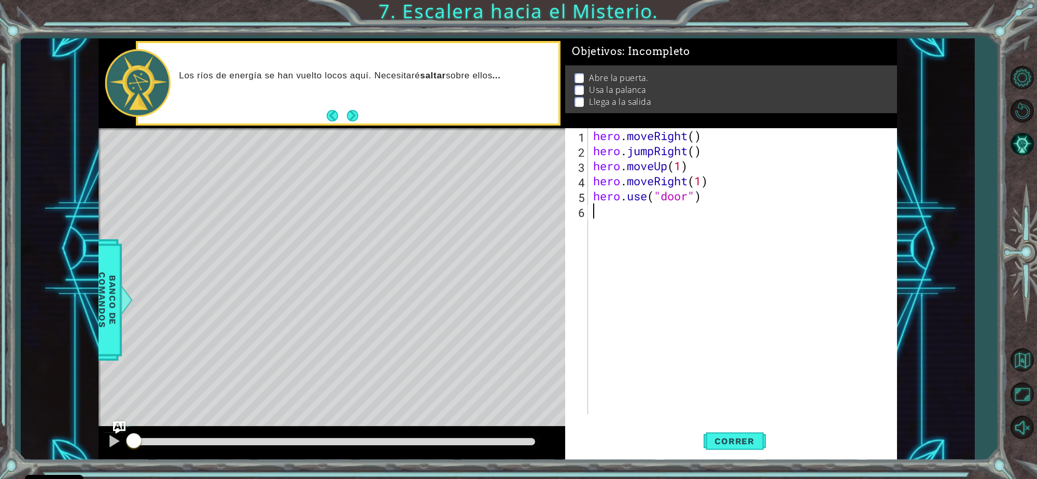
click at [633, 216] on div "hero . moveRight ( ) hero . jumpRight ( ) hero . moveUp ( 1 ) hero . moveRight …" at bounding box center [745, 286] width 308 height 316
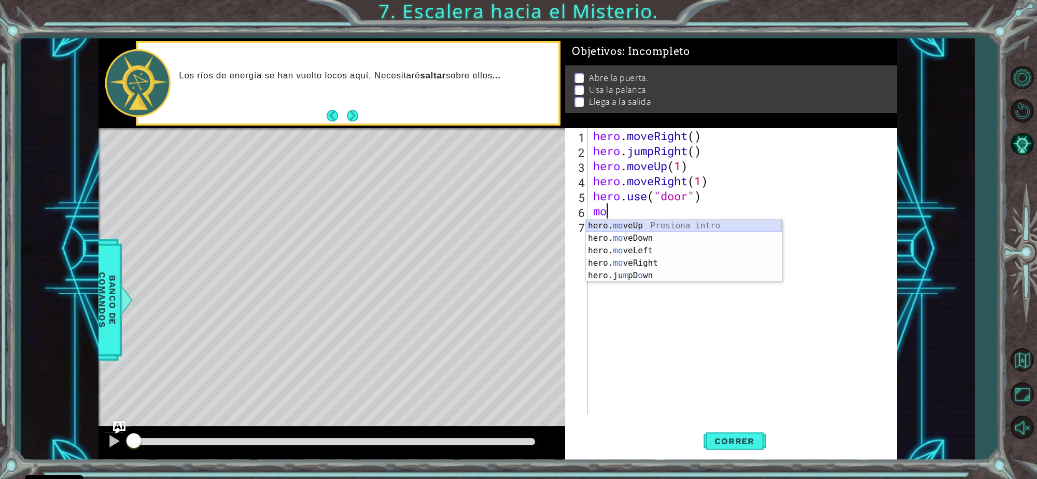
click at [634, 225] on div "hero. mo veUp Presiona intro hero. mo veDown Presiona intro hero. mo veLeft Pre…" at bounding box center [684, 262] width 196 height 87
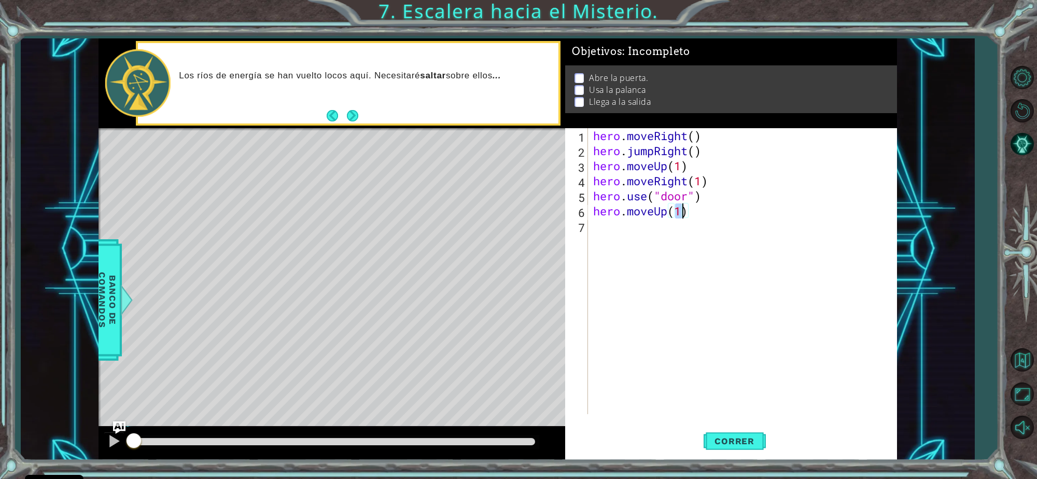
type textarea "hero.moveUp(2)"
click at [631, 225] on div "hero . moveRight ( ) hero . jumpRight ( ) hero . moveUp ( 1 ) hero . moveRight …" at bounding box center [745, 286] width 308 height 316
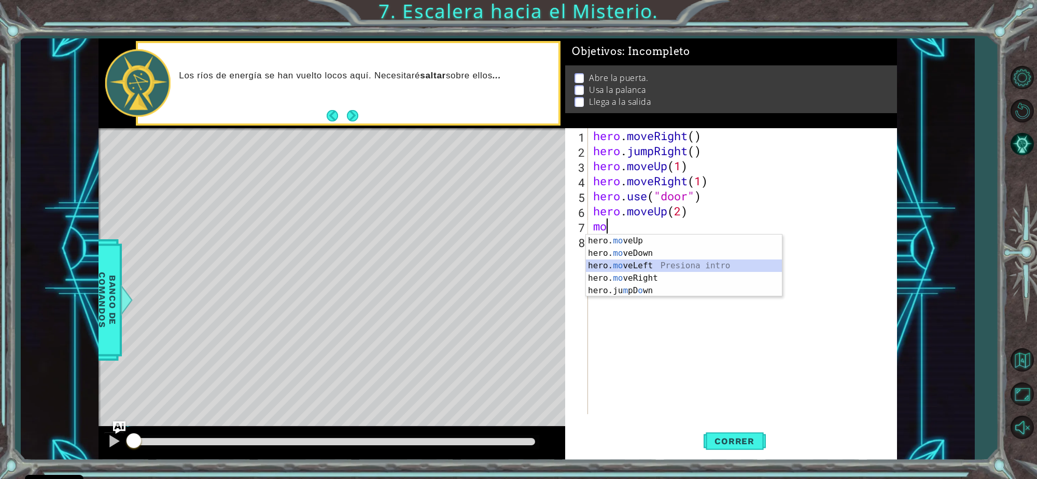
click at [640, 266] on div "hero. mo veUp Presiona intro hero. mo veDown Presiona intro hero. mo veLeft Pre…" at bounding box center [684, 277] width 196 height 87
type textarea "hero.moveLeft(1)"
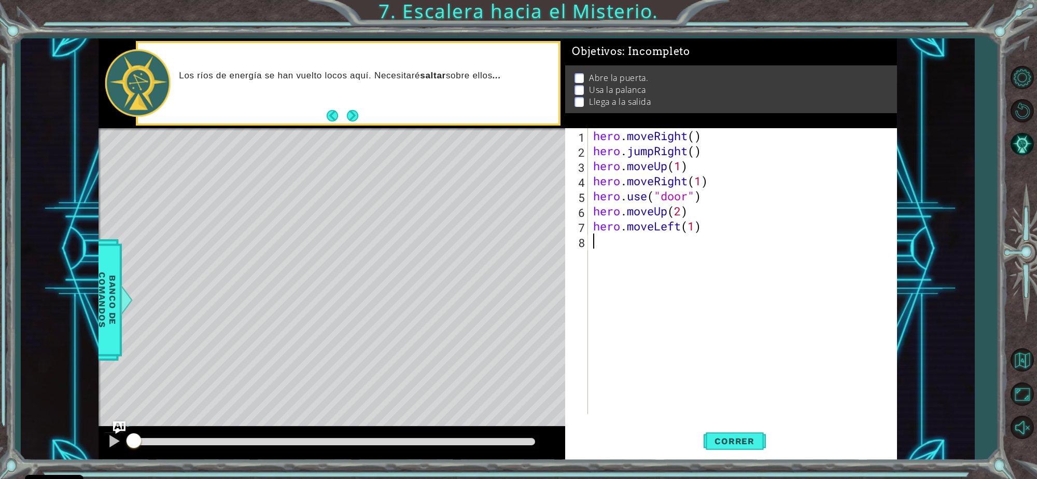
click at [622, 257] on div "hero . moveRight ( ) hero . jumpRight ( ) hero . moveUp ( 1 ) hero . moveRight …" at bounding box center [745, 286] width 308 height 316
click at [622, 257] on div "hero. us e Presiona intro" at bounding box center [684, 267] width 196 height 37
type textarea "hero.use("switch")"
click at [624, 257] on div "hero . moveRight ( ) hero . jumpRight ( ) hero . moveUp ( 1 ) hero . moveRight …" at bounding box center [745, 286] width 308 height 316
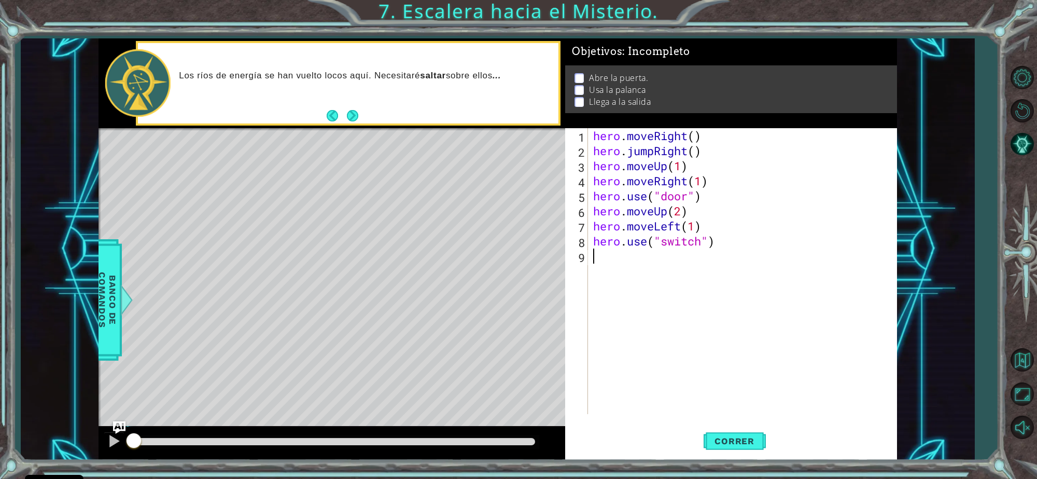
scroll to position [0, 0]
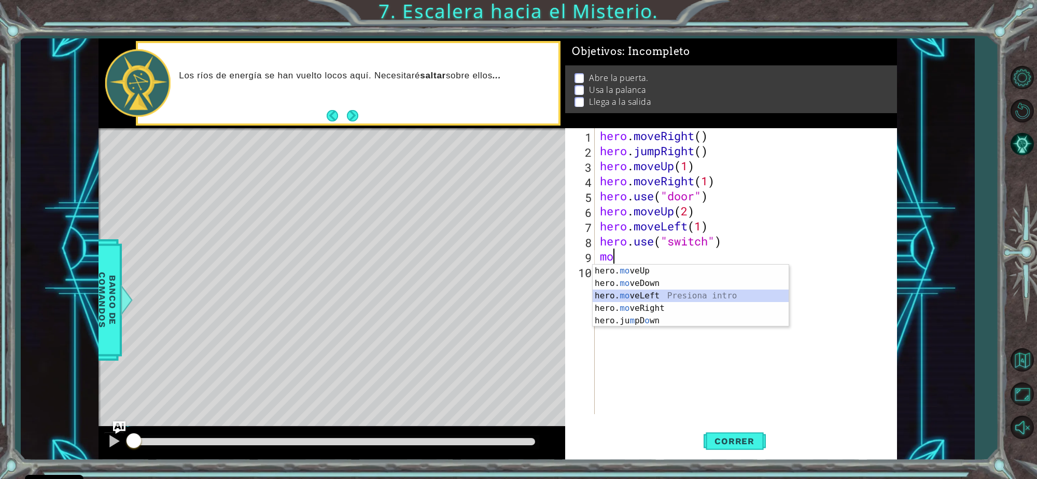
click at [654, 300] on div "hero. mo veUp Presiona intro hero. mo veDown Presiona intro hero. mo veLeft Pre…" at bounding box center [691, 307] width 196 height 87
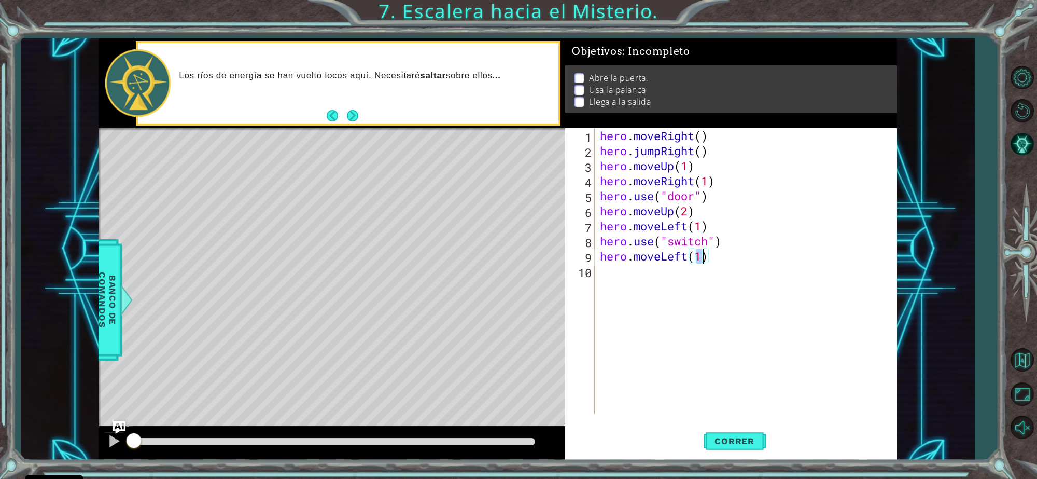
type textarea "hero.moveLeft(2)"
click at [643, 272] on div "hero . moveRight ( ) hero . jumpRight ( ) hero . moveUp ( 1 ) hero . moveRight …" at bounding box center [749, 286] width 302 height 316
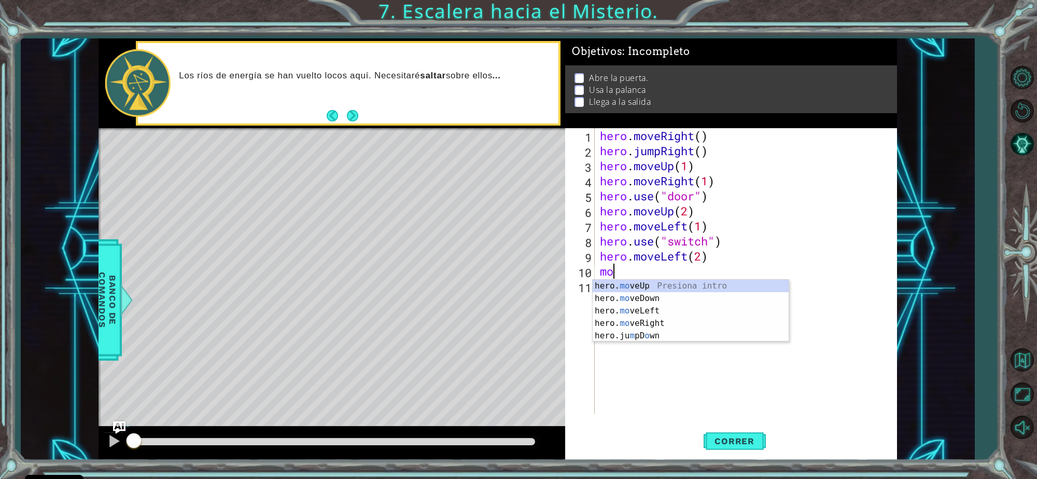
type textarea "m"
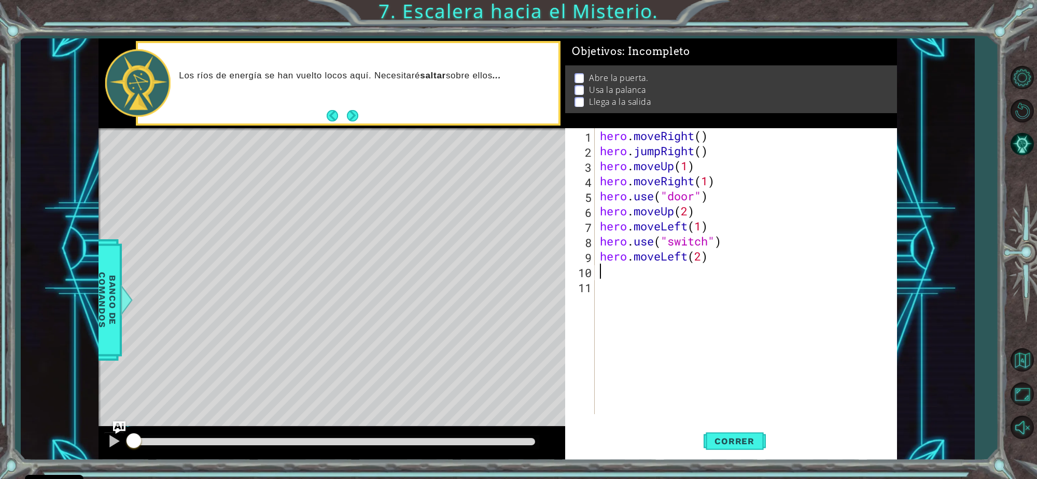
type textarea "j"
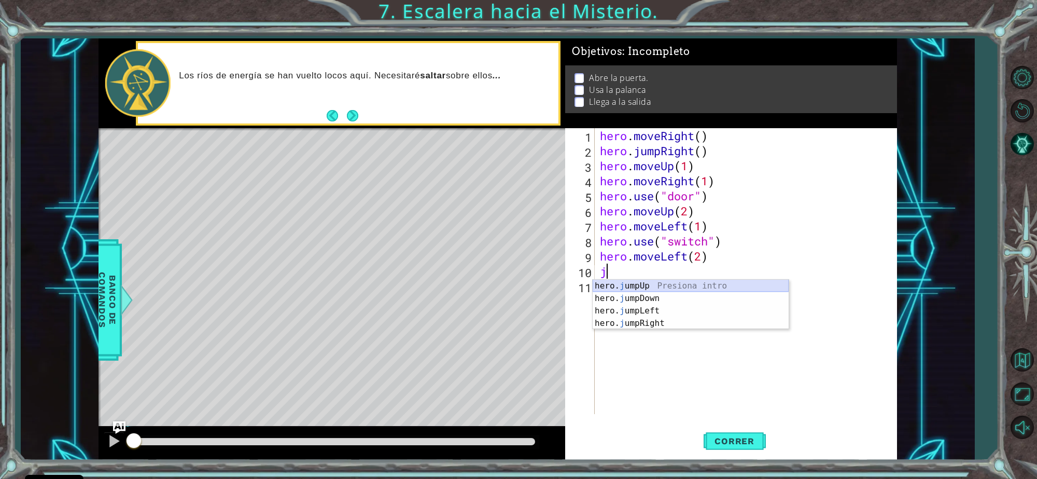
click at [645, 287] on div "hero. j umpUp Presiona intro hero. j umpDown Presiona intro hero. j umpLeft Pre…" at bounding box center [691, 316] width 196 height 75
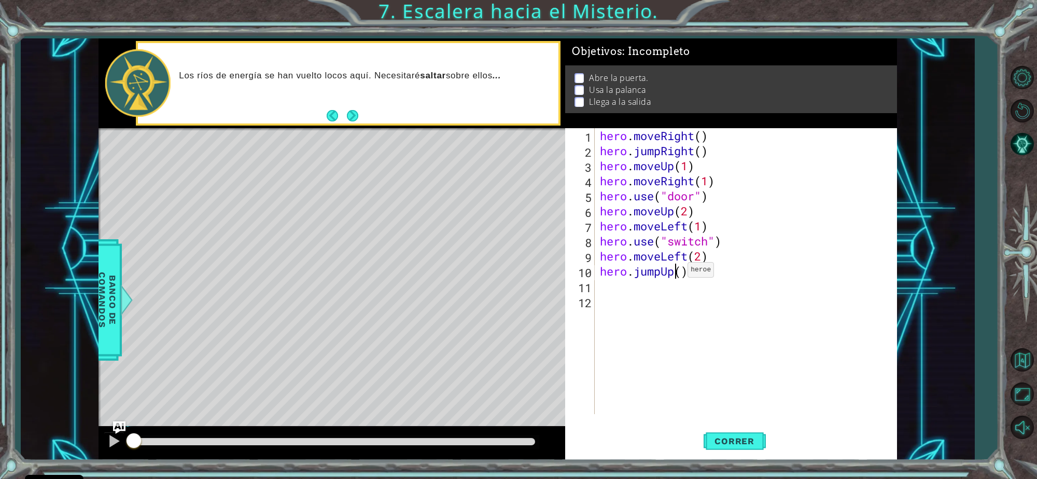
click at [678, 272] on div "hero . moveRight ( ) hero . jumpRight ( ) hero . moveUp ( 1 ) hero . moveRight …" at bounding box center [749, 286] width 302 height 316
click at [682, 272] on div "hero . moveRight ( ) hero . jumpRight ( ) hero . moveUp ( 1 ) hero . moveRight …" at bounding box center [749, 286] width 302 height 316
type textarea "hero.jumpUp(1)"
click at [625, 287] on div "hero . moveRight ( ) hero . jumpRight ( ) hero . moveUp ( 1 ) hero . moveRight …" at bounding box center [749, 286] width 302 height 316
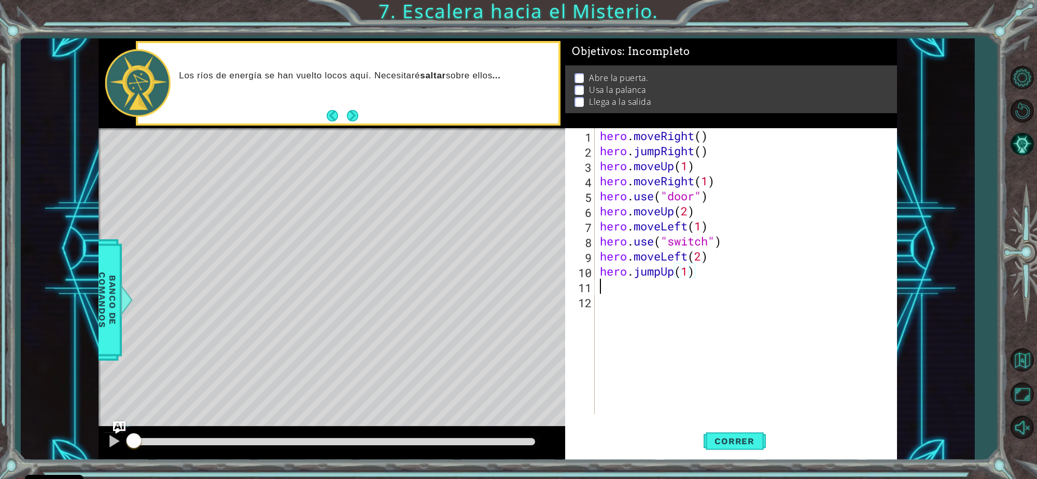
scroll to position [0, 0]
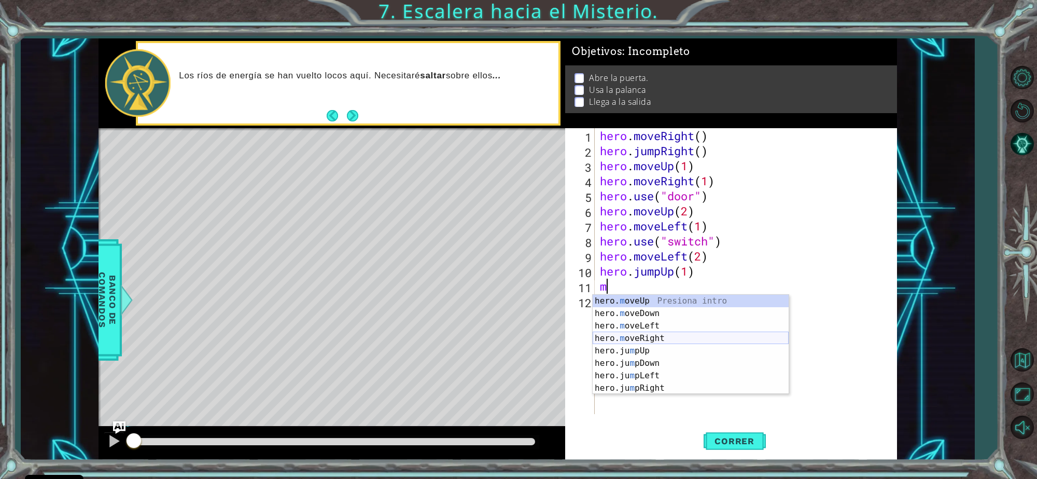
click at [636, 335] on div "hero. m oveUp Presiona intro hero. m oveDown Presiona intro hero. m oveLeft Pre…" at bounding box center [691, 357] width 196 height 124
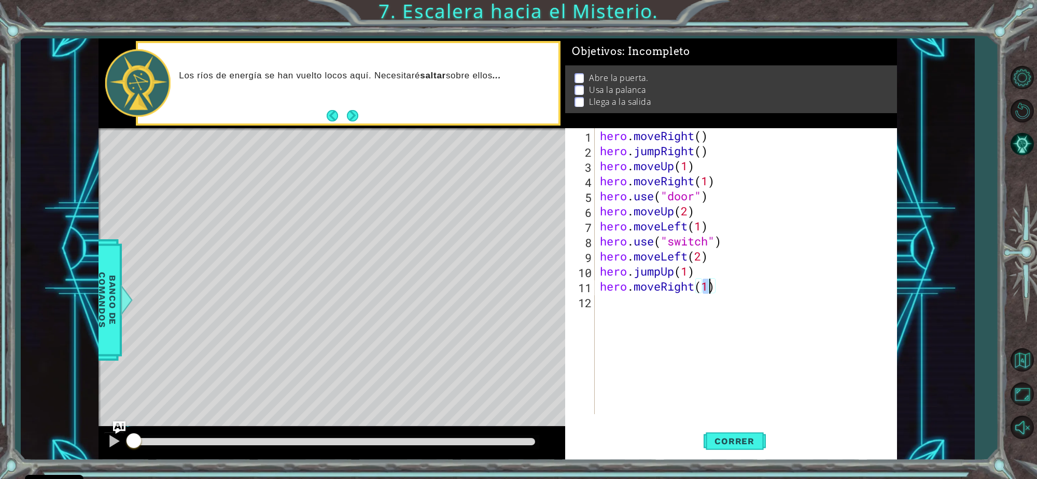
scroll to position [0, 4]
click at [745, 442] on span "Correr" at bounding box center [734, 441] width 61 height 10
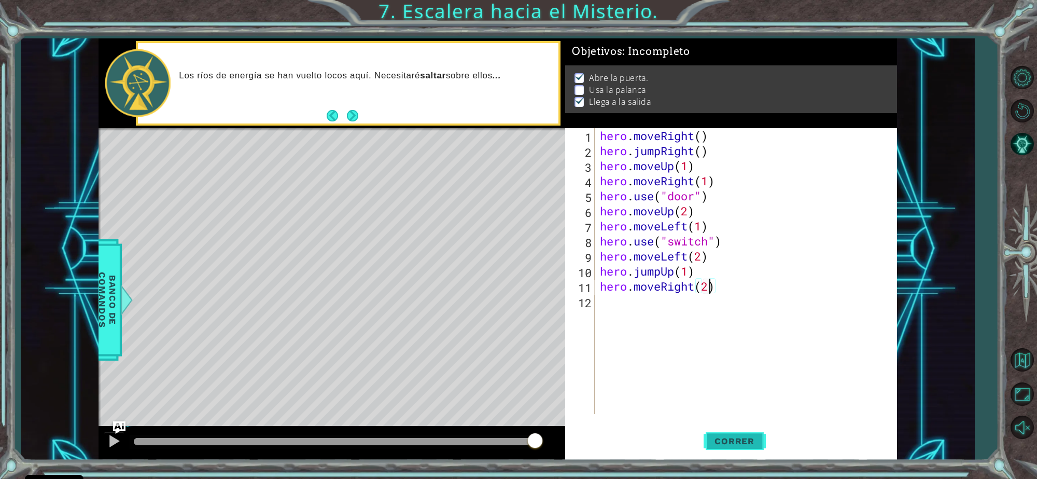
click at [723, 433] on button "Correr" at bounding box center [735, 440] width 62 height 33
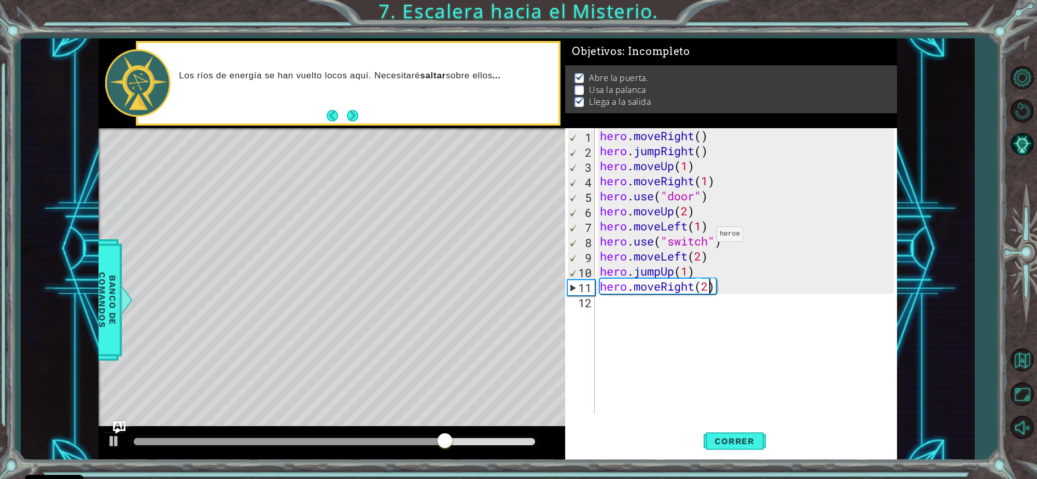
click at [708, 236] on div "hero . moveRight ( ) hero . jumpRight ( ) hero . moveUp ( 1 ) hero . moveRight …" at bounding box center [749, 286] width 302 height 316
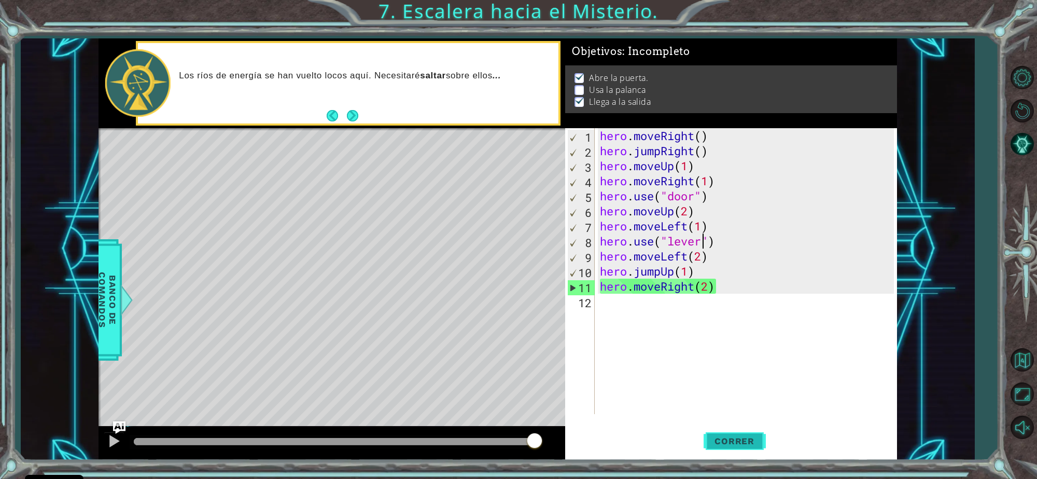
type textarea "hero.use("lever")"
click at [735, 443] on span "Correr" at bounding box center [734, 441] width 61 height 10
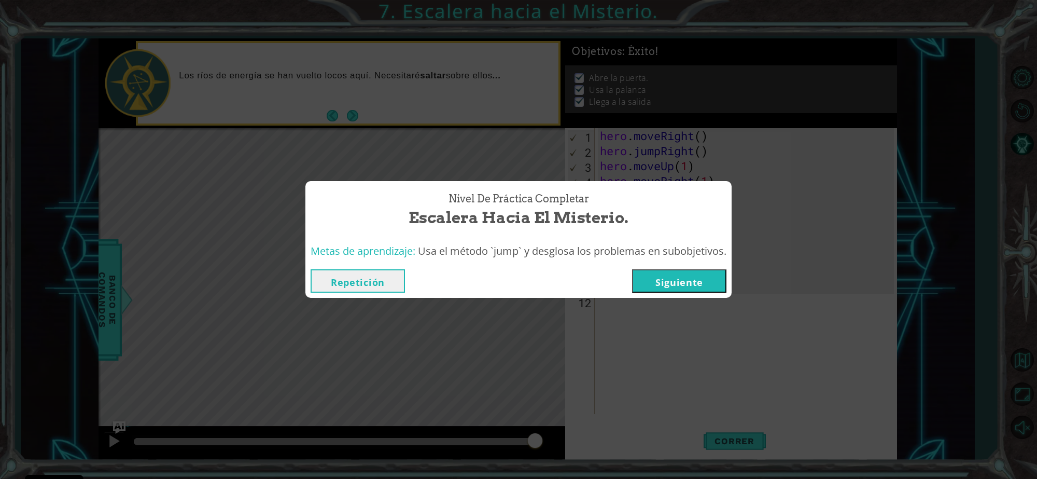
click at [672, 286] on button "Siguiente" at bounding box center [679, 280] width 94 height 23
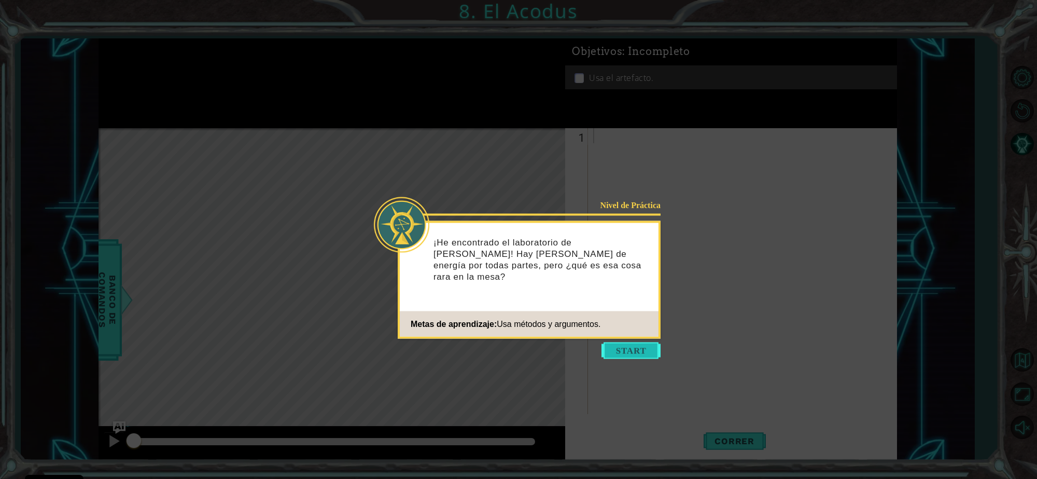
click at [646, 343] on button "Start" at bounding box center [631, 350] width 59 height 17
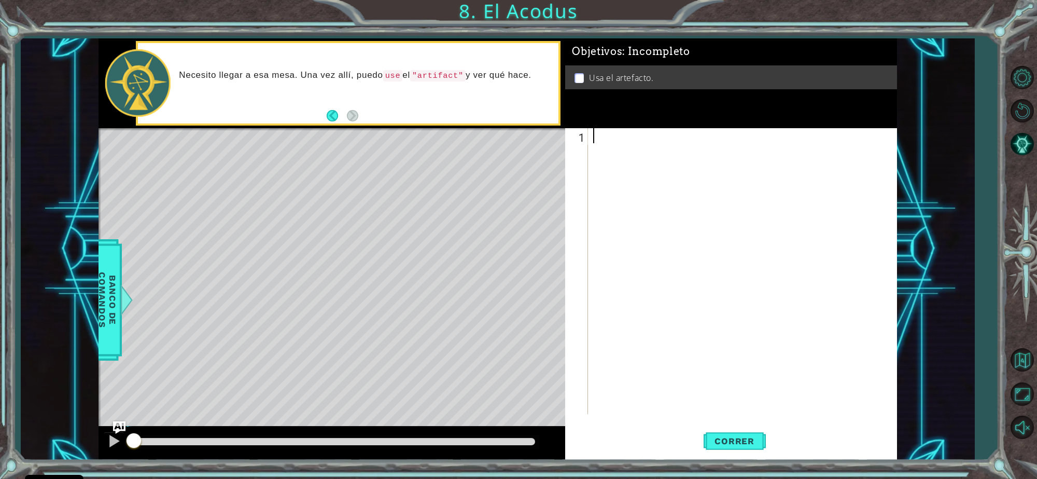
type textarea "w"
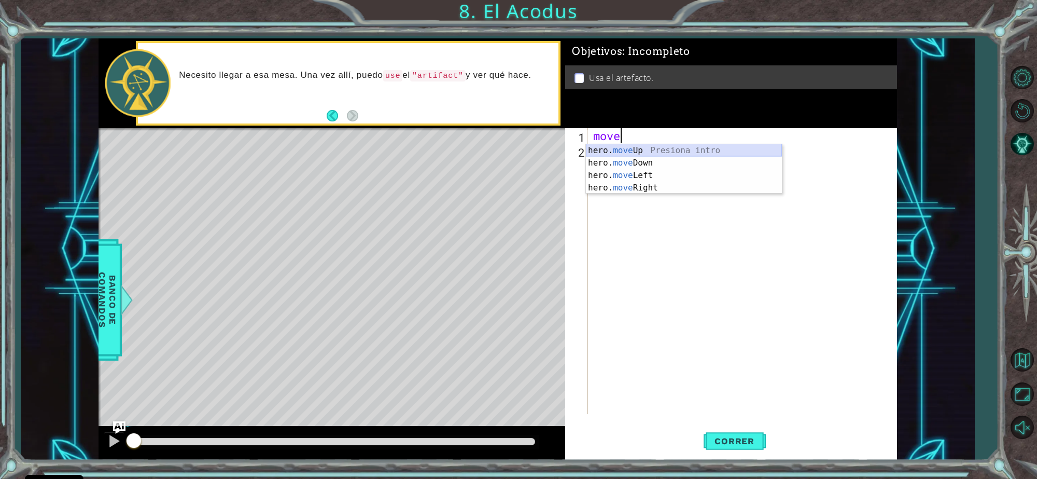
click at [674, 155] on div "hero. move Up Presiona intro hero. move Down Presiona intro hero. move Left Pre…" at bounding box center [684, 181] width 196 height 75
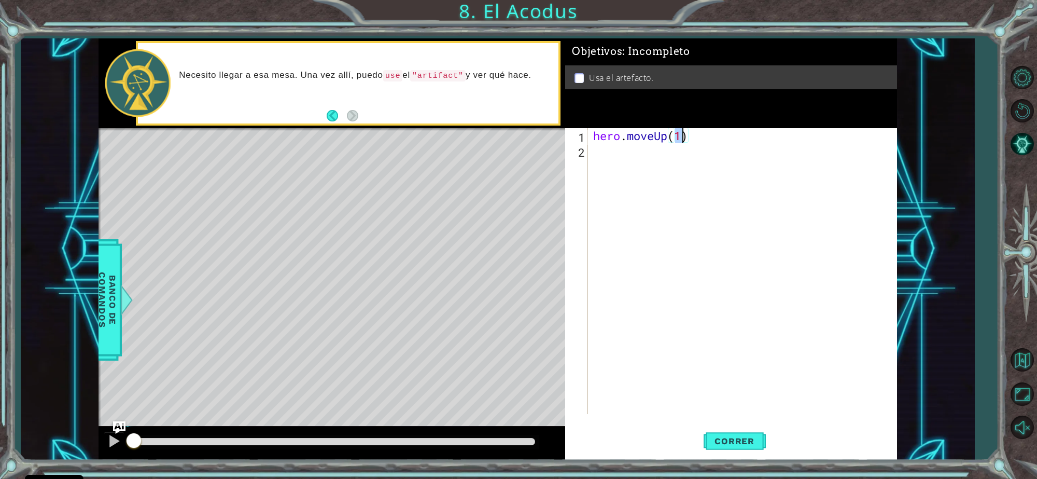
type textarea "hero.moveUp(2)"
click at [617, 156] on div "hero . moveUp ( 2 )" at bounding box center [745, 286] width 308 height 316
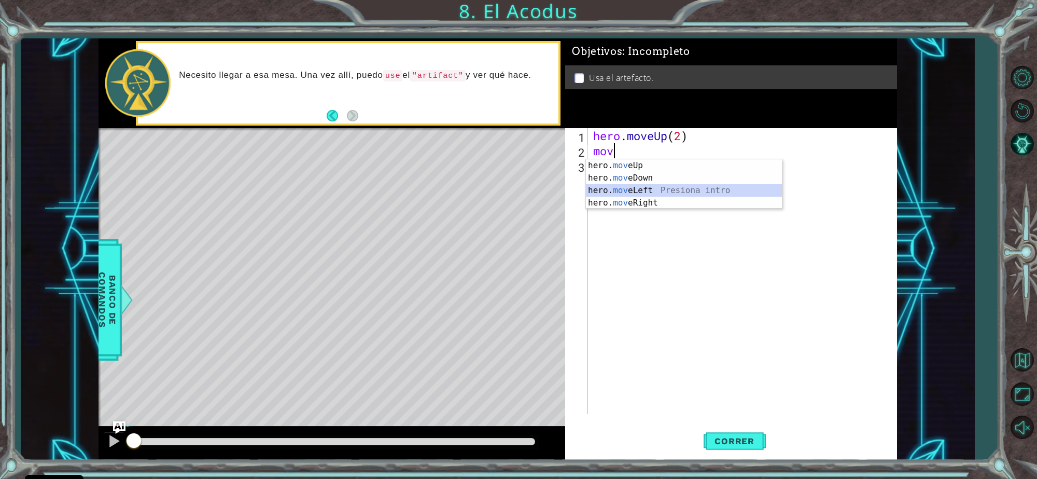
click at [634, 187] on div "hero. mov eUp Presiona intro hero. mov eDown Presiona intro hero. mov eLeft Pre…" at bounding box center [684, 196] width 196 height 75
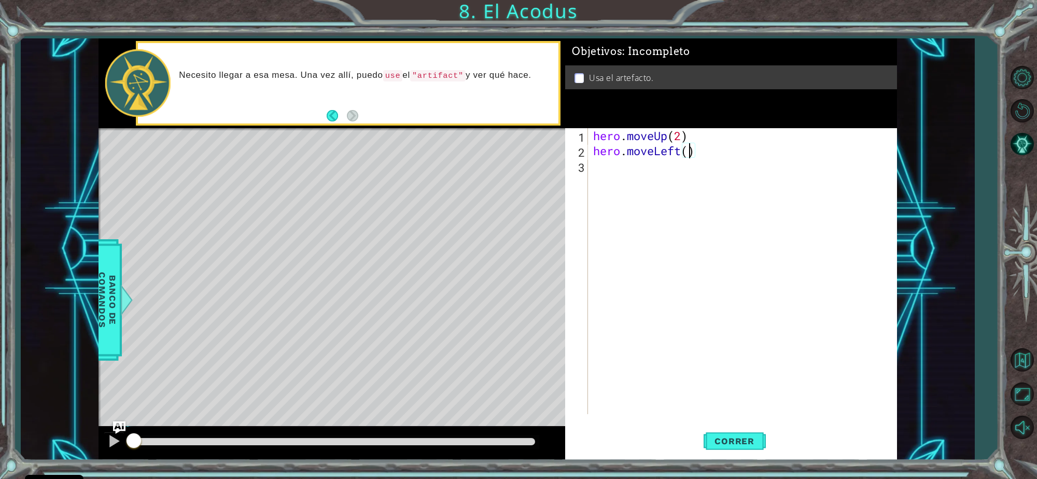
type textarea "hero.moveLeft(1)"
click at [607, 172] on div "hero . moveUp ( 2 ) hero . moveLeft ( 1 )" at bounding box center [745, 286] width 308 height 316
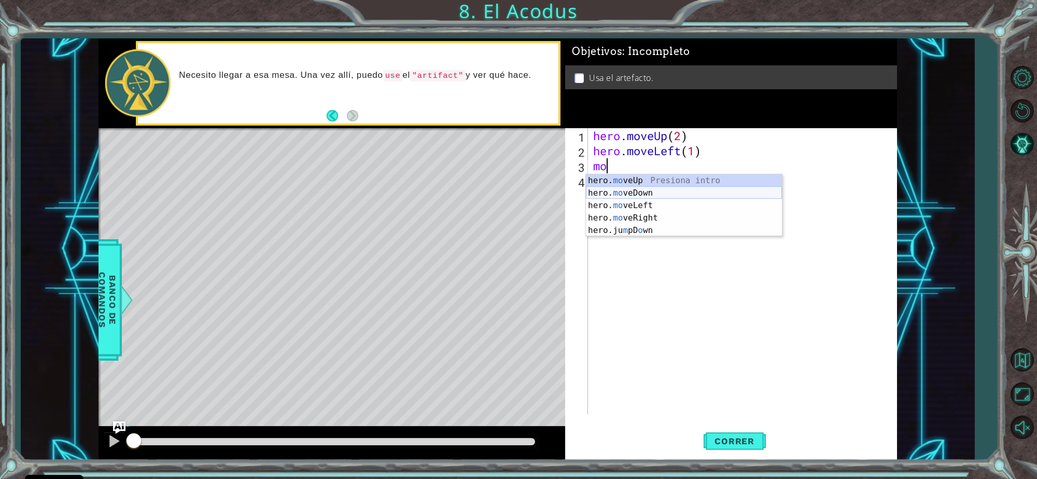
click at [650, 195] on div "hero. mo veUp Presiona intro hero. mo veDown Presiona intro hero. mo veLeft Pre…" at bounding box center [684, 217] width 196 height 87
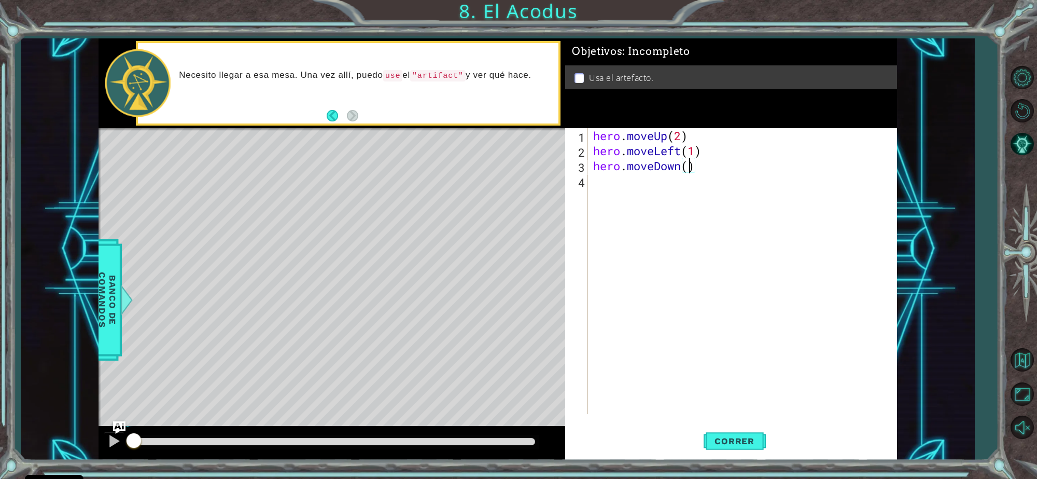
type textarea "hero.moveDown(2)"
click at [626, 188] on div "hero . moveUp ( 2 ) hero . moveLeft ( 1 ) hero . moveDown ( 2 )" at bounding box center [745, 286] width 308 height 316
type textarea "m"
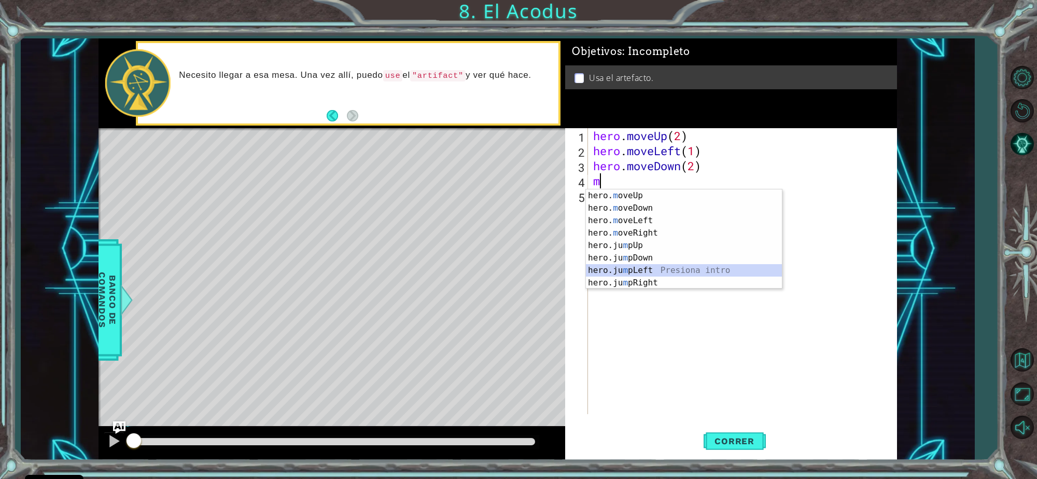
click at [649, 268] on div "hero. m oveUp Presiona intro hero. m oveDown Presiona intro hero. m oveLeft Pre…" at bounding box center [684, 251] width 196 height 124
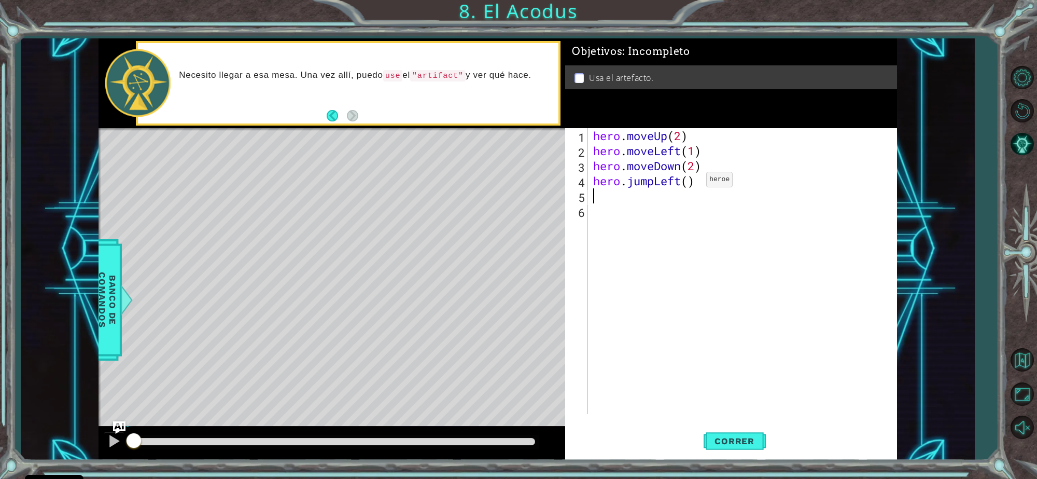
click at [691, 182] on div "hero . moveUp ( 2 ) hero . moveLeft ( 1 ) hero . moveDown ( 2 ) hero . jumpLeft…" at bounding box center [745, 286] width 308 height 316
type textarea "hero.jumpLeft(1)"
click at [631, 199] on div "hero . moveUp ( 2 ) hero . moveLeft ( 1 ) hero . moveDown ( 2 ) hero . jumpLeft…" at bounding box center [745, 286] width 308 height 316
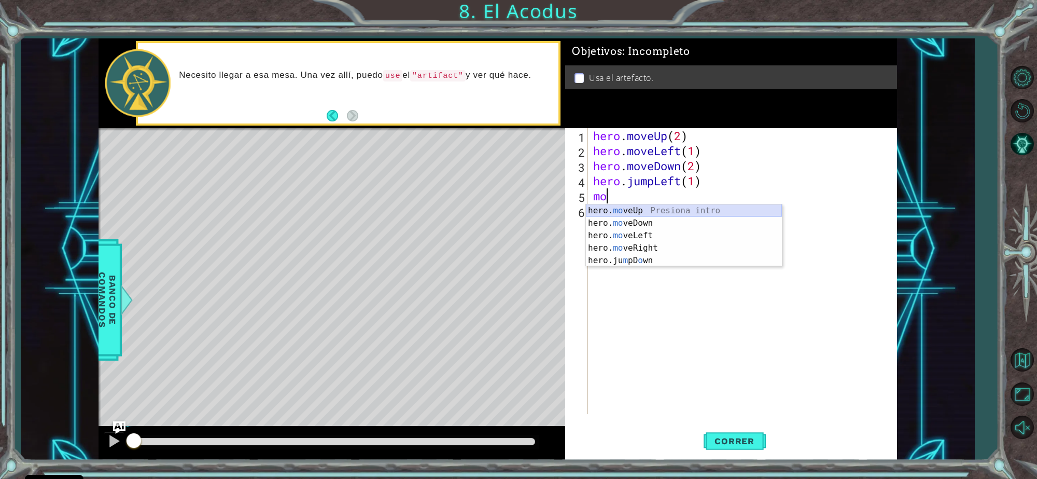
click at [631, 206] on div "hero. mo veUp Presiona intro hero. mo veDown Presiona intro hero. mo veLeft Pre…" at bounding box center [684, 247] width 196 height 87
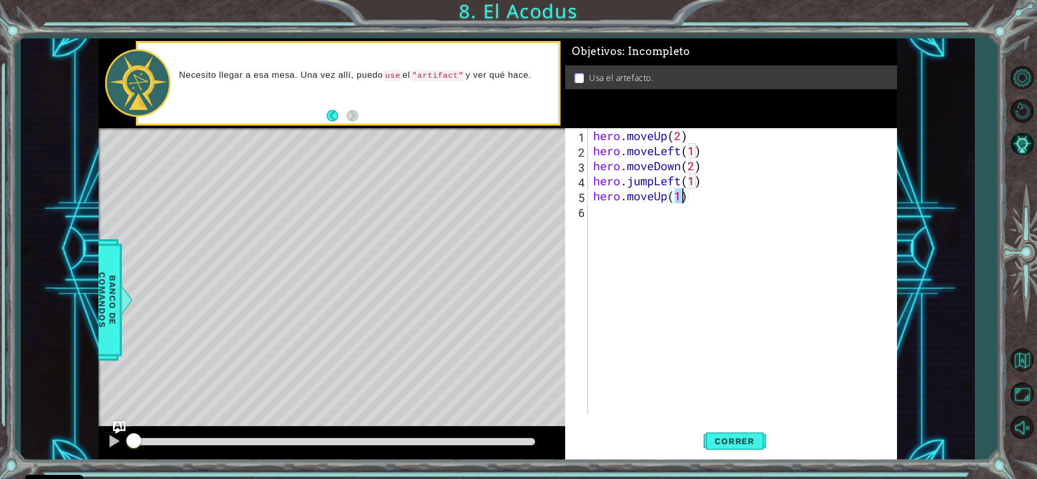
type textarea "hero.moveUp(2)"
click at [620, 217] on div "hero . moveUp ( 2 ) hero . moveLeft ( 1 ) hero . moveDown ( 2 ) hero . jumpLeft…" at bounding box center [745, 286] width 308 height 316
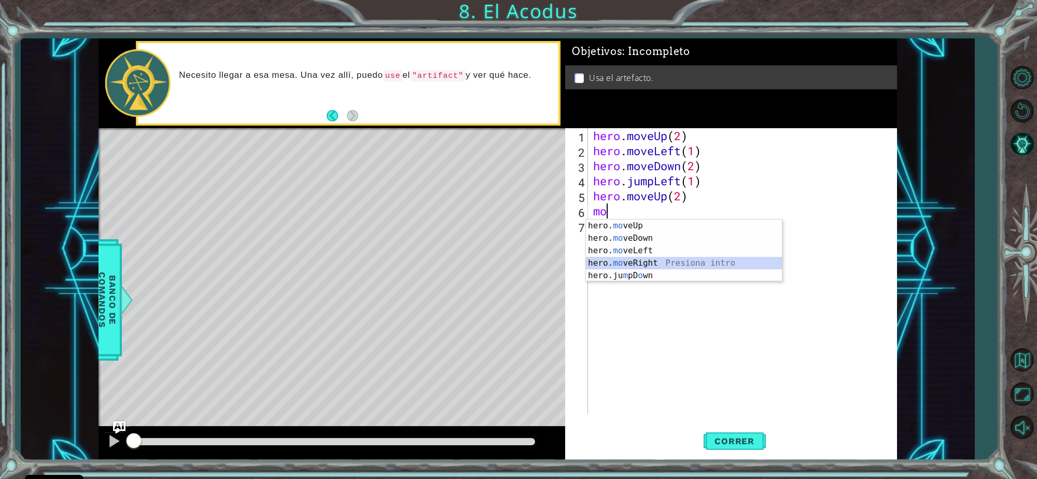
click at [639, 264] on div "hero. mo veUp Presiona intro hero. mo veDown Presiona intro hero. mo veLeft Pre…" at bounding box center [684, 262] width 196 height 87
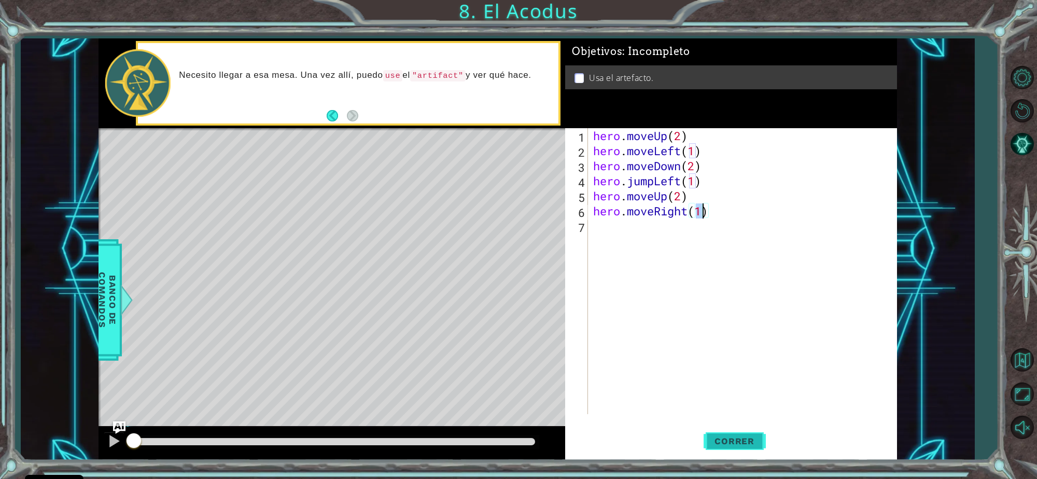
type textarea "hero.moveRight(1)"
click at [753, 454] on button "Correr" at bounding box center [735, 440] width 62 height 33
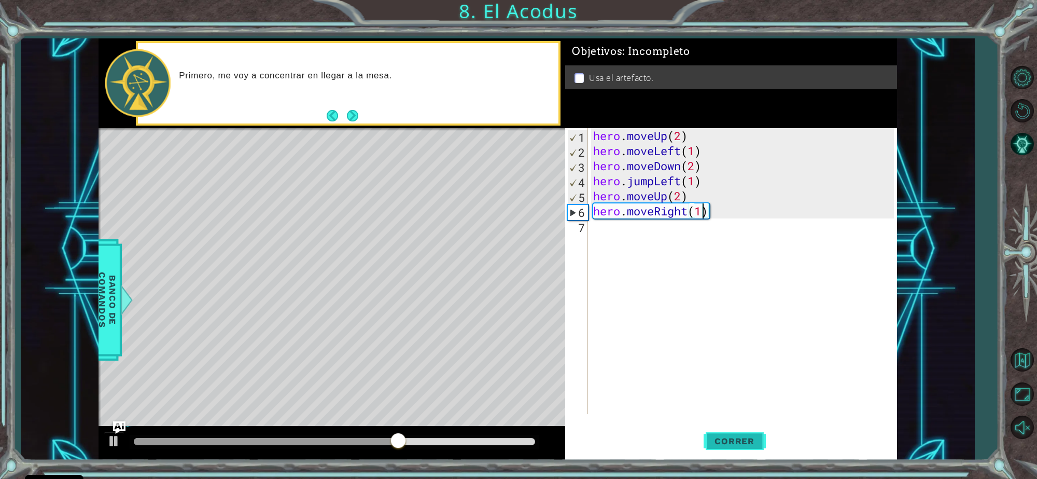
click at [753, 454] on button "Correr" at bounding box center [735, 440] width 62 height 33
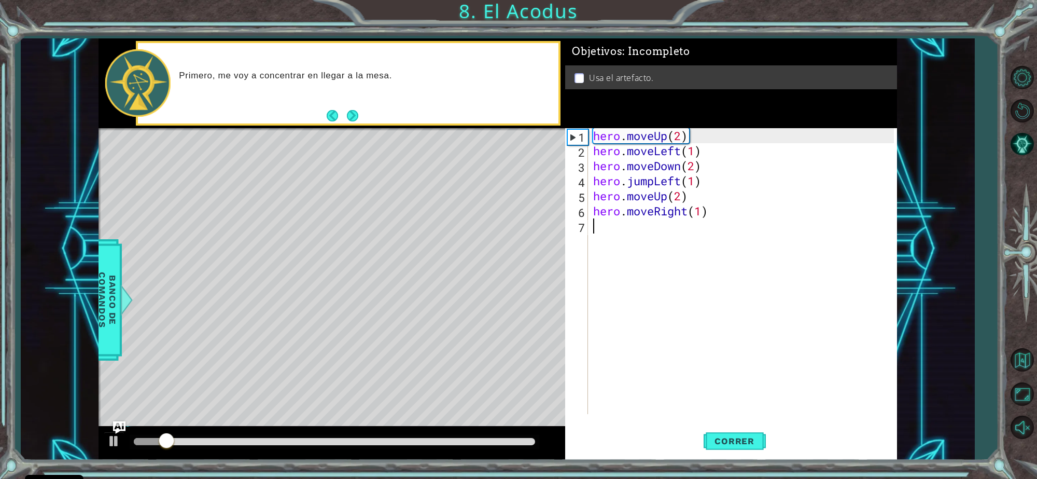
click at [641, 237] on div "hero . moveUp ( 2 ) hero . moveLeft ( 1 ) hero . moveDown ( 2 ) hero . jumpLeft…" at bounding box center [745, 286] width 308 height 316
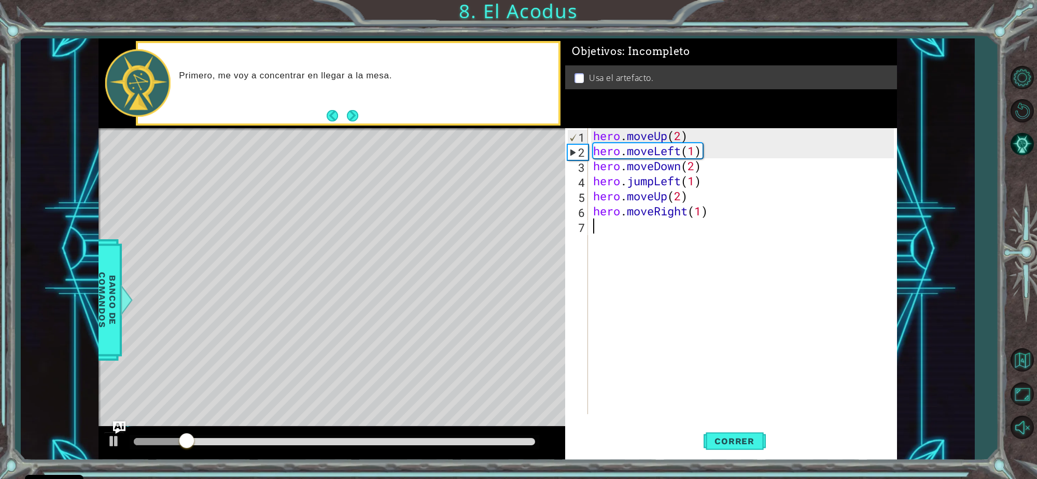
type textarea "a"
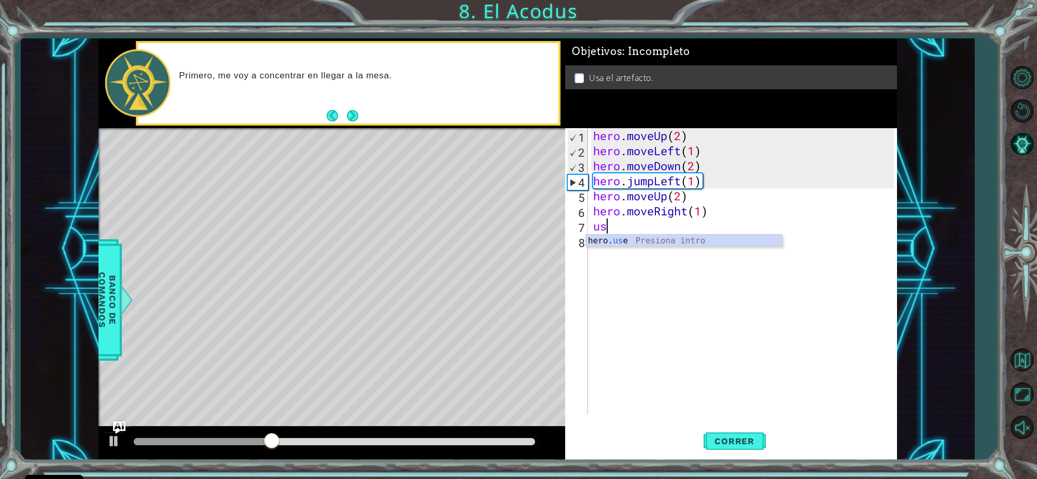
click at [641, 237] on div "hero. us e Presiona intro" at bounding box center [684, 252] width 196 height 37
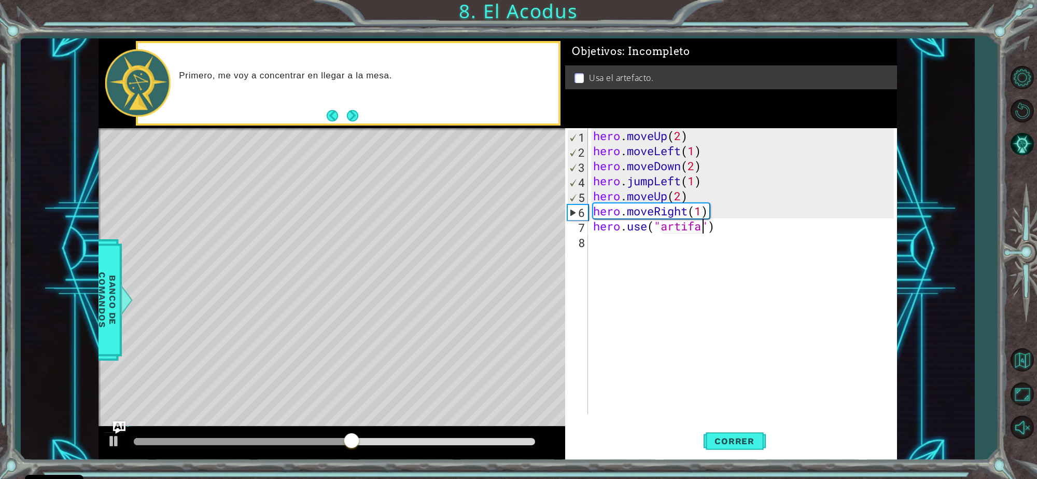
scroll to position [0, 5]
type textarea "hero.use("artifact")"
click at [753, 429] on button "Correr" at bounding box center [735, 440] width 62 height 33
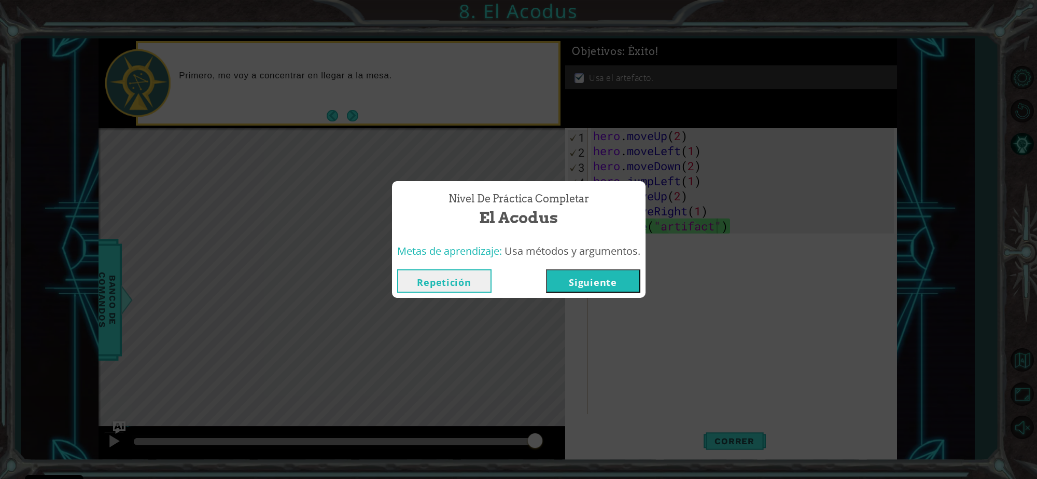
click at [586, 284] on button "Siguiente" at bounding box center [593, 280] width 94 height 23
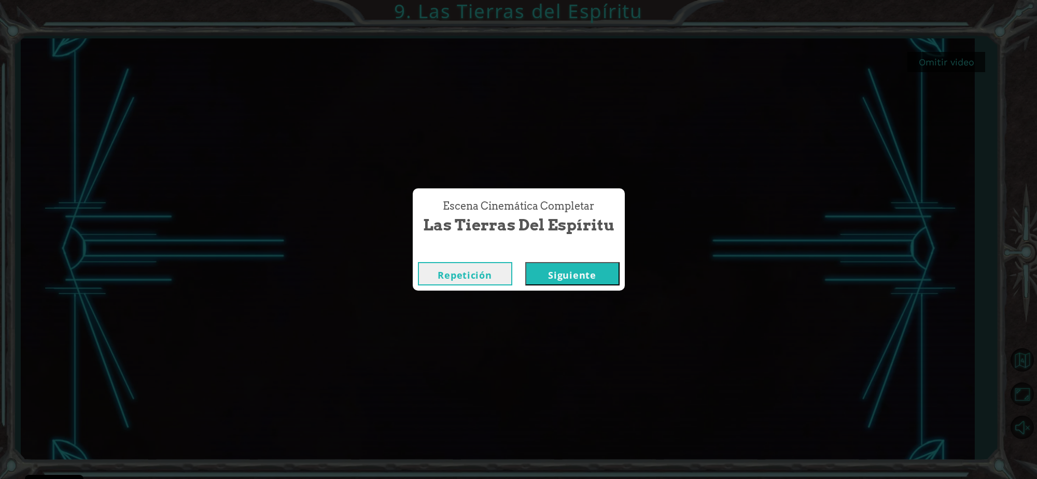
click at [607, 274] on button "Siguiente" at bounding box center [572, 273] width 94 height 23
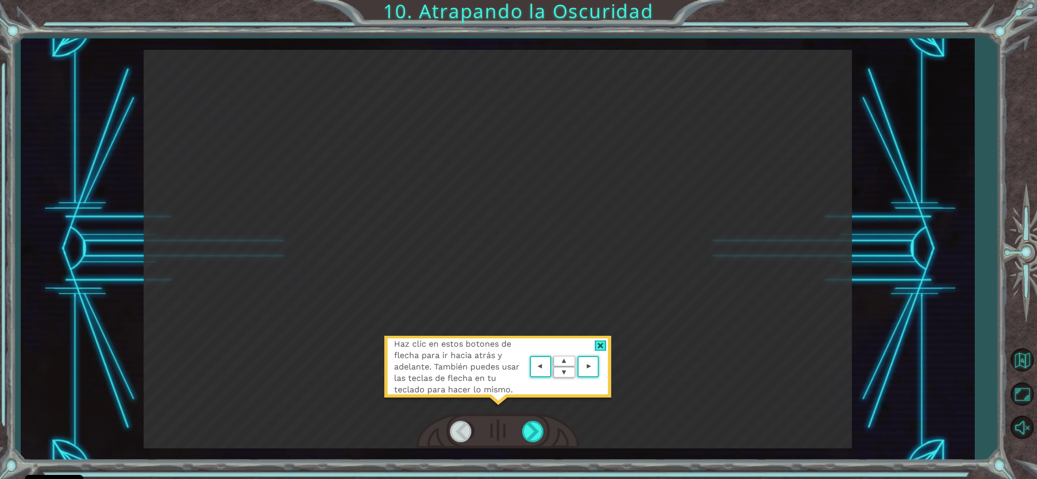
click at [602, 340] on div at bounding box center [601, 345] width 12 height 11
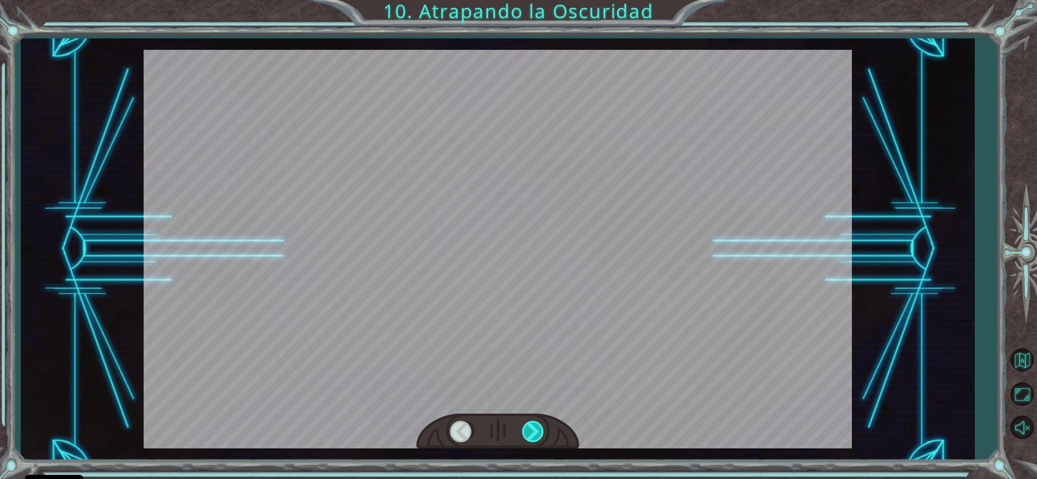
click at [540, 429] on div at bounding box center [533, 431] width 23 height 21
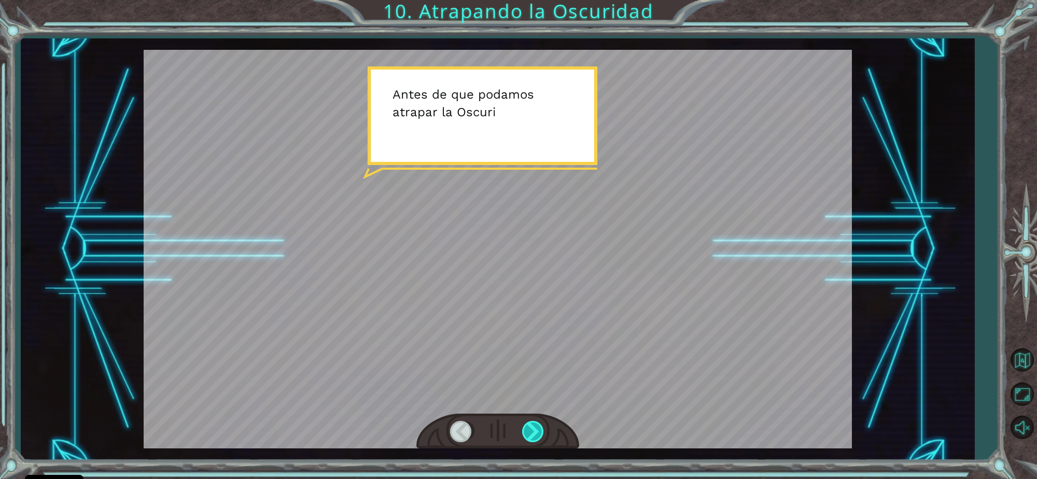
click at [540, 429] on div at bounding box center [533, 431] width 23 height 21
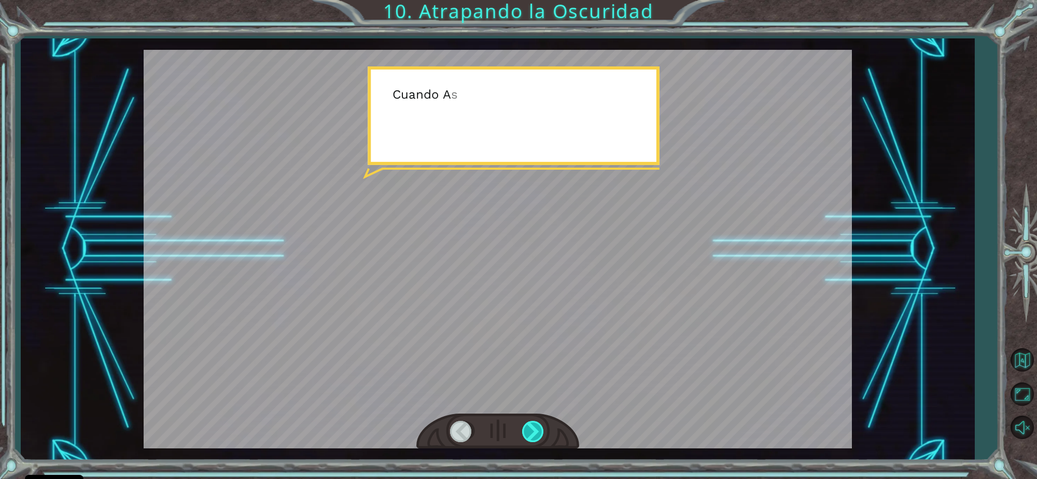
click at [540, 429] on div at bounding box center [533, 431] width 23 height 21
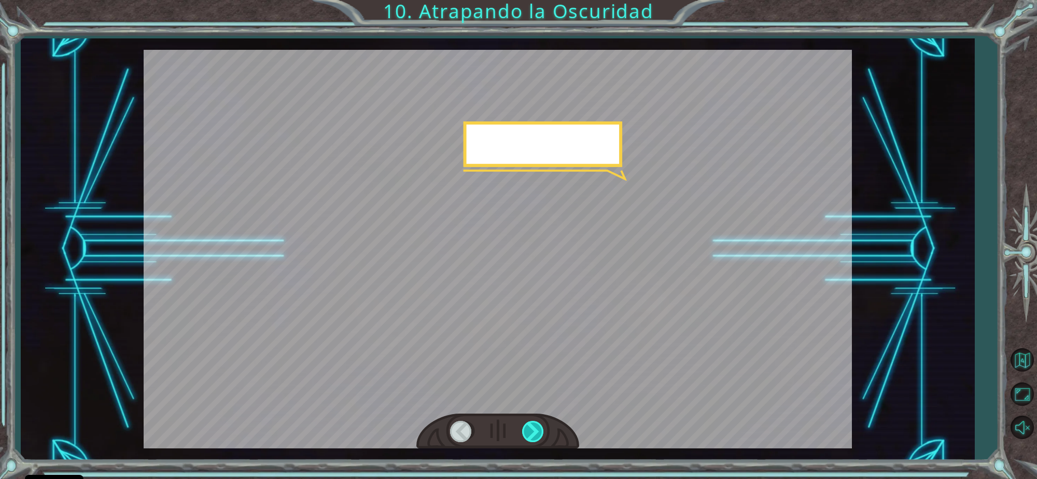
click at [540, 429] on div at bounding box center [533, 431] width 23 height 21
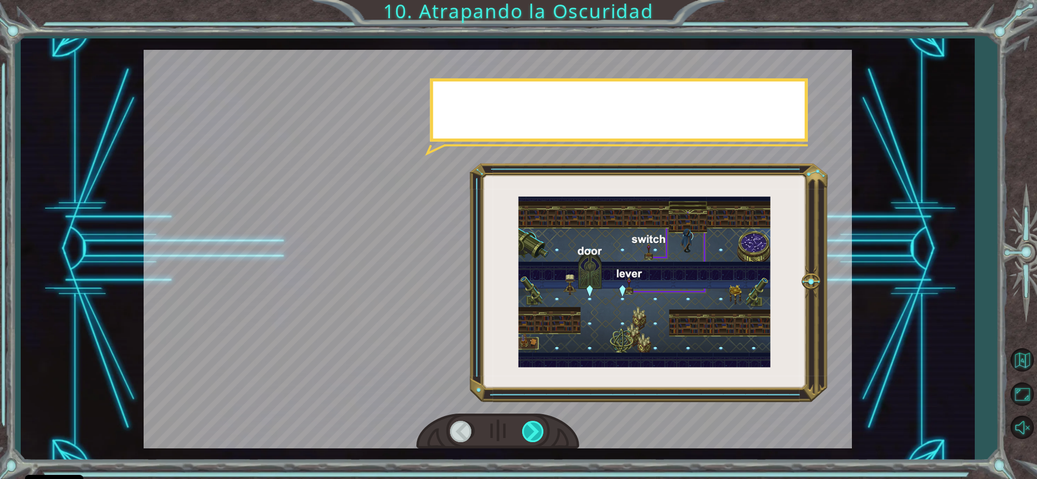
click at [540, 429] on div at bounding box center [533, 431] width 23 height 21
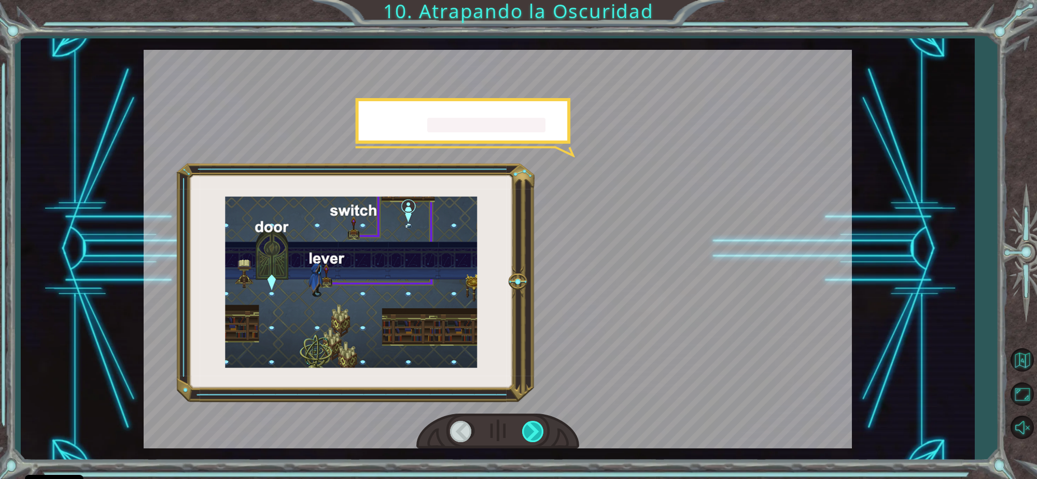
click at [539, 430] on div at bounding box center [533, 431] width 23 height 21
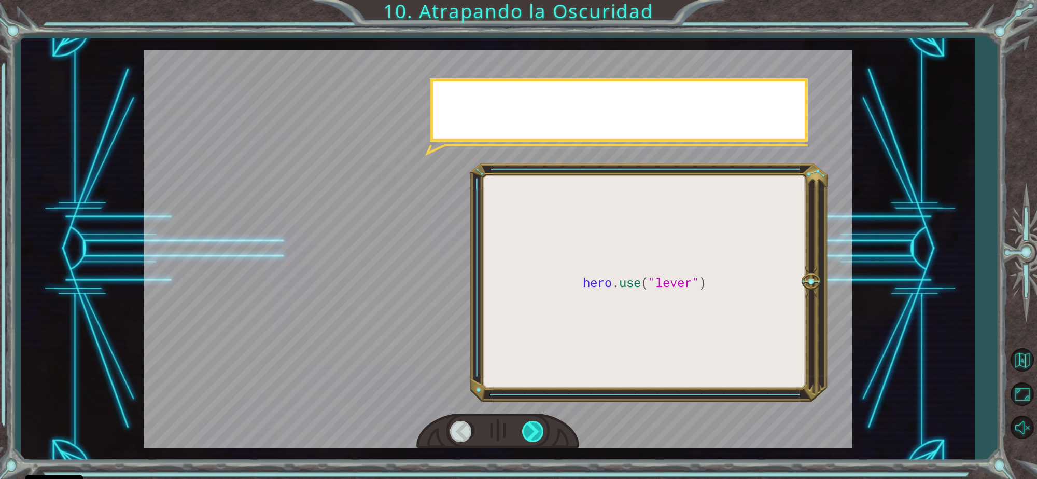
click at [539, 430] on div at bounding box center [533, 431] width 23 height 21
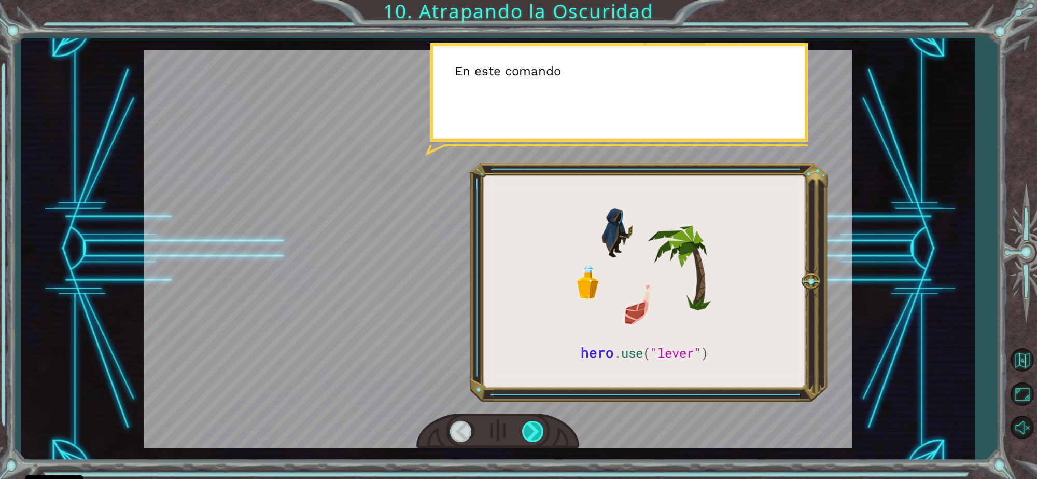
click at [538, 432] on div at bounding box center [533, 431] width 23 height 21
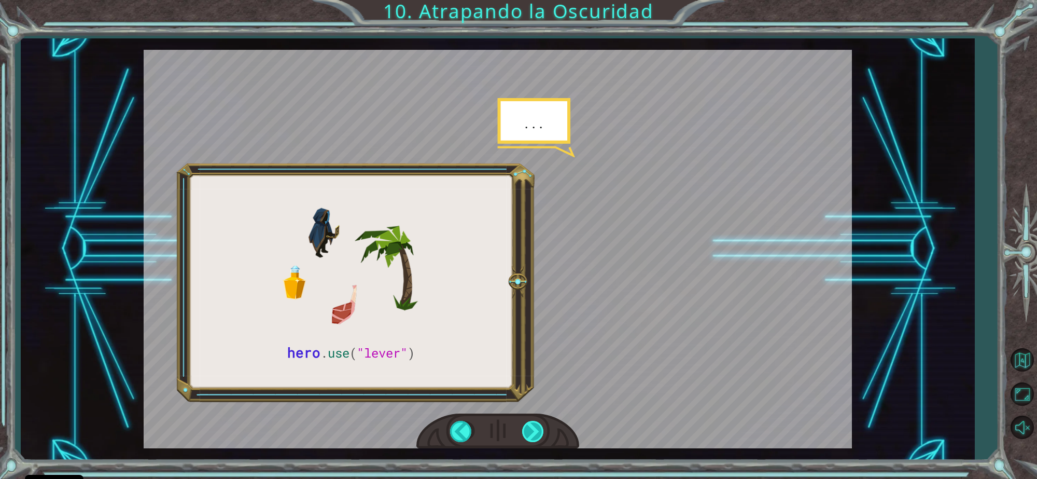
click at [538, 432] on div at bounding box center [533, 431] width 23 height 21
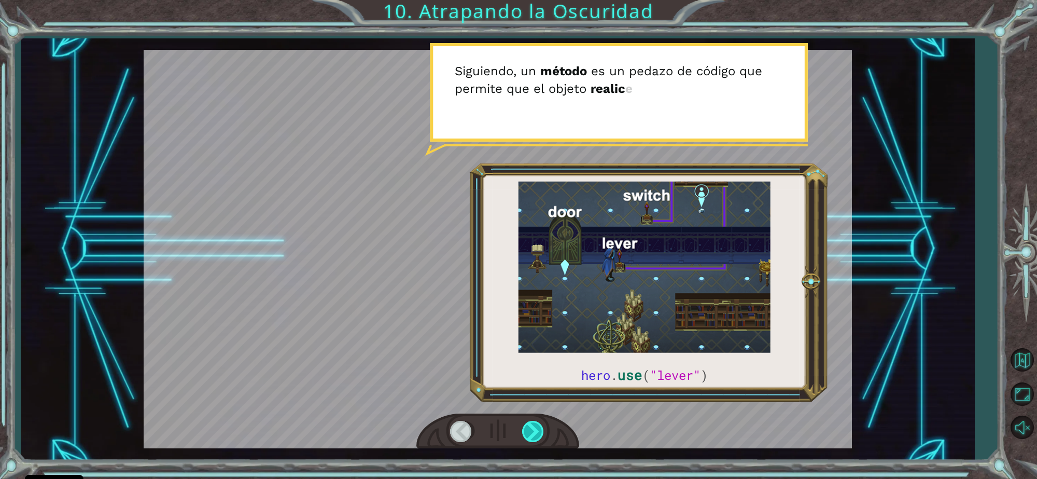
click at [538, 432] on div at bounding box center [533, 431] width 23 height 21
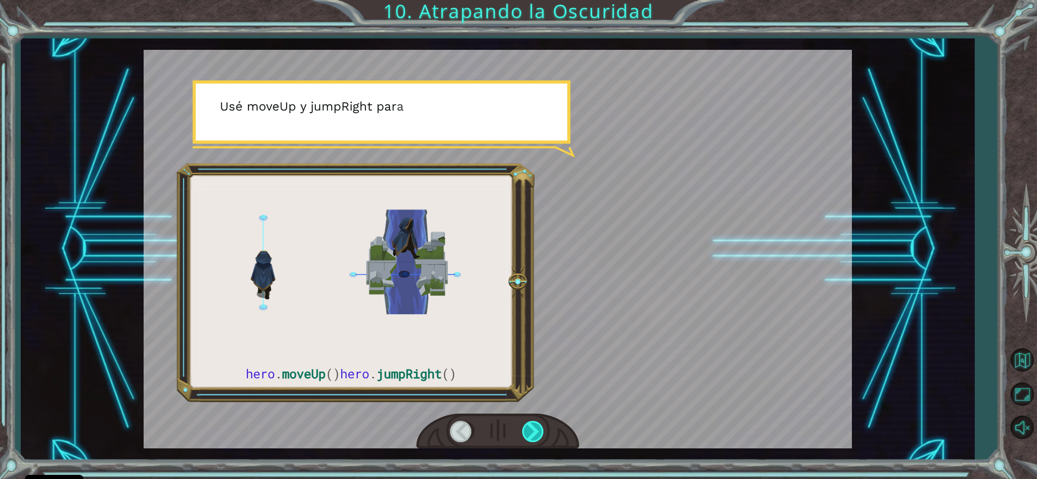
click at [538, 432] on div at bounding box center [533, 431] width 23 height 21
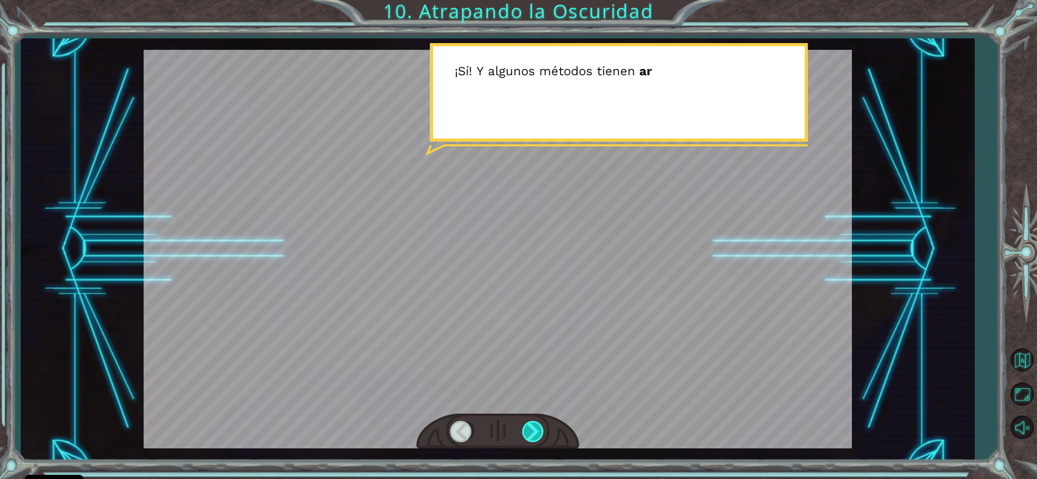
click at [538, 432] on div at bounding box center [533, 431] width 23 height 21
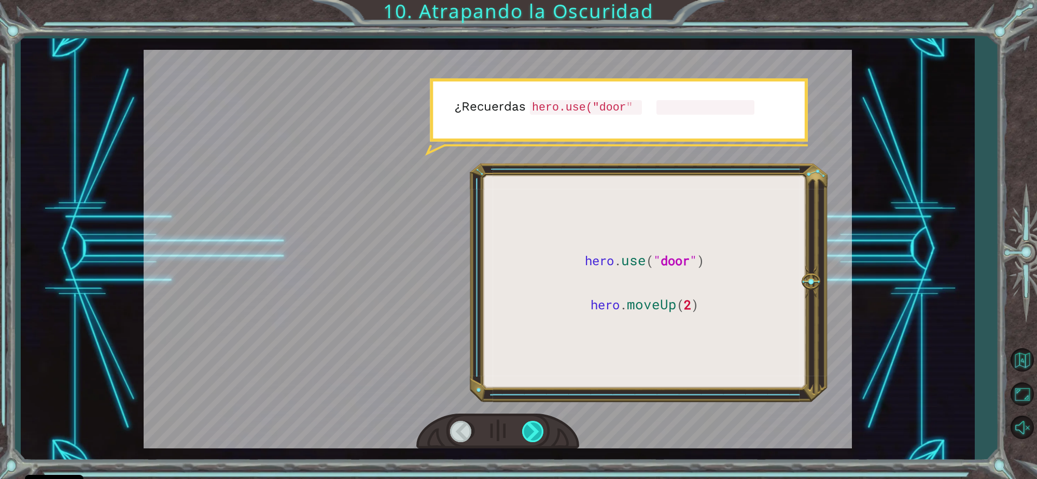
click at [538, 432] on div at bounding box center [533, 431] width 23 height 21
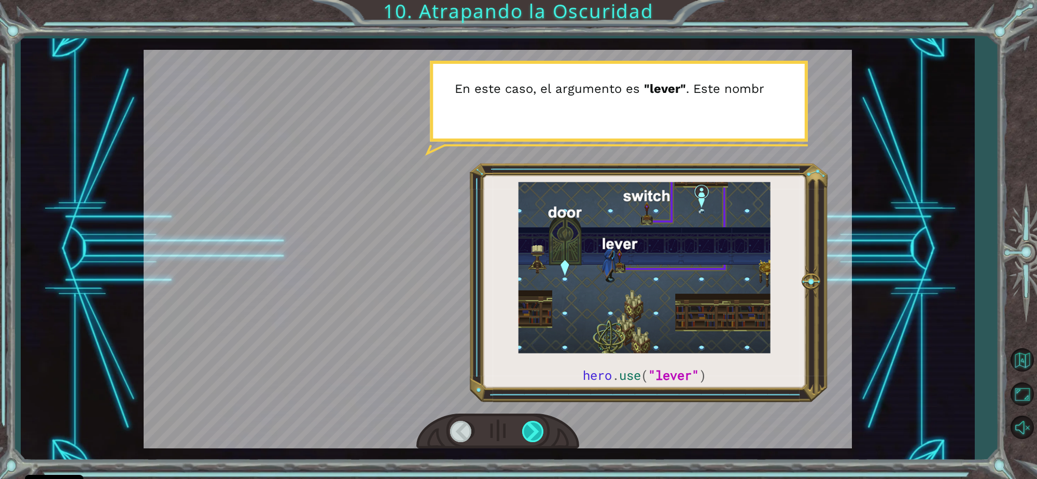
click at [538, 432] on div at bounding box center [533, 431] width 23 height 21
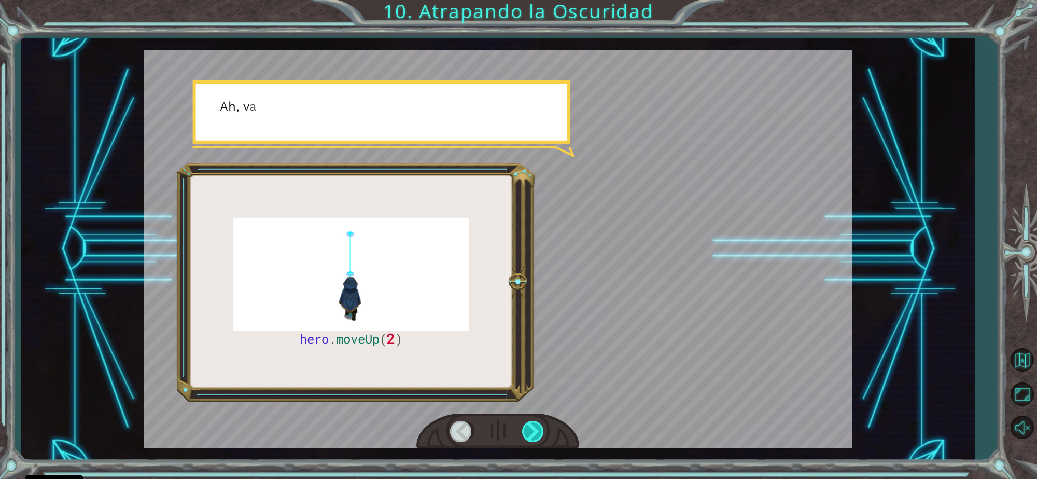
click at [538, 432] on div at bounding box center [533, 431] width 23 height 21
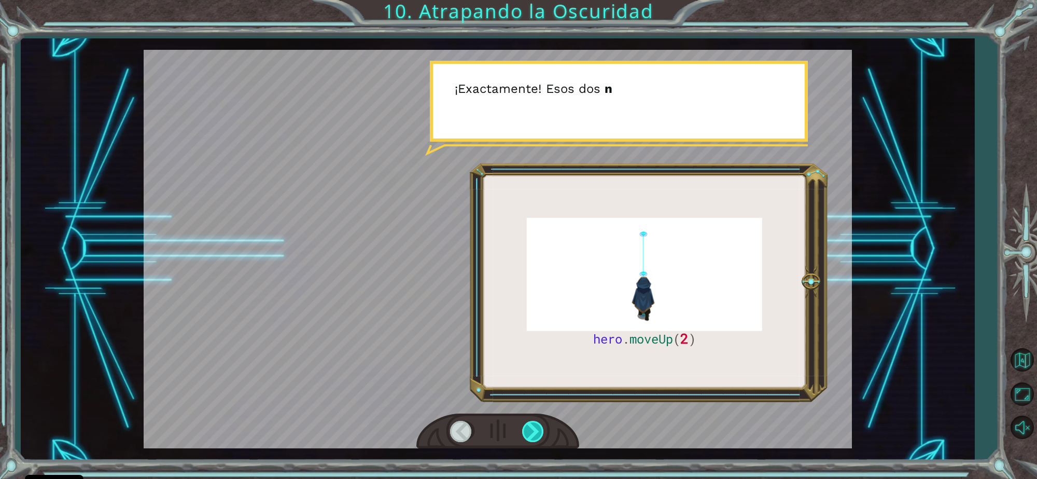
click at [538, 432] on div at bounding box center [533, 431] width 23 height 21
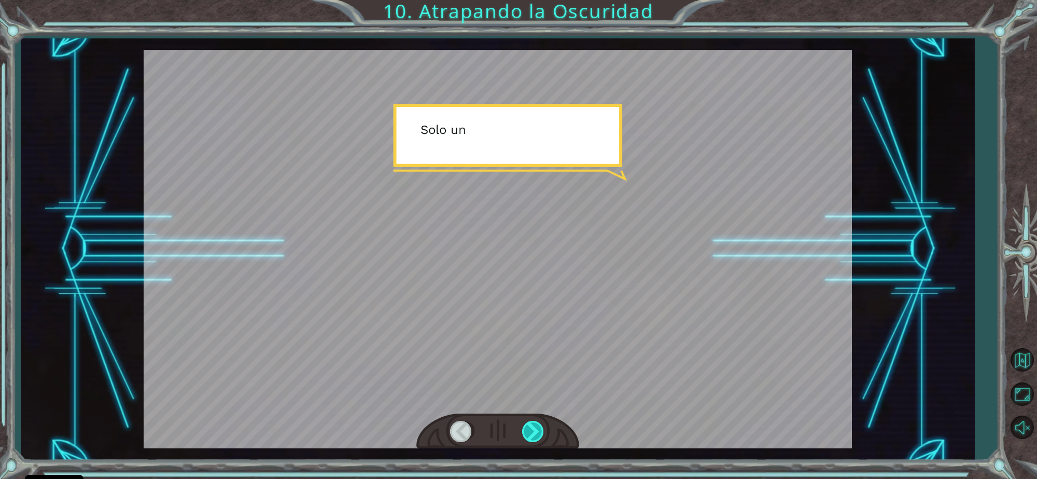
click at [538, 432] on div at bounding box center [533, 431] width 23 height 21
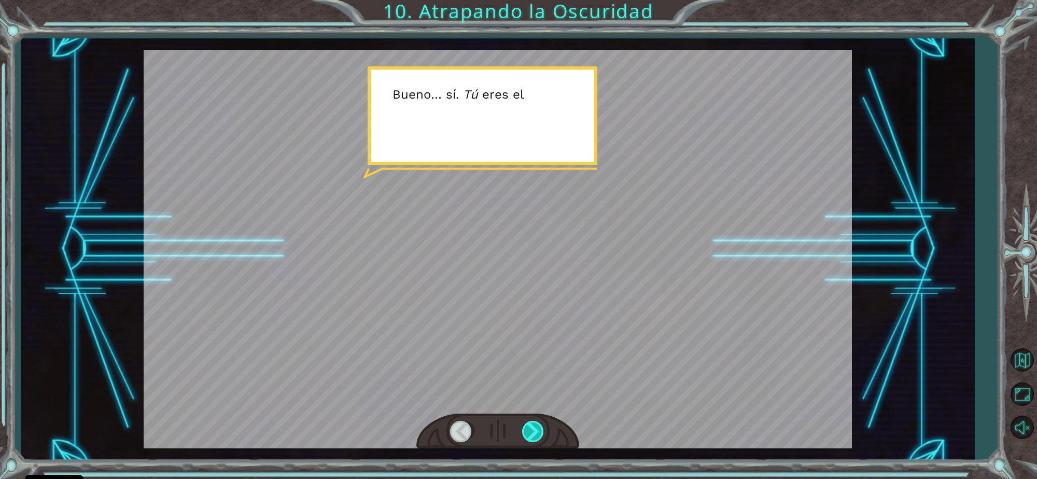
click at [538, 432] on div at bounding box center [533, 431] width 23 height 21
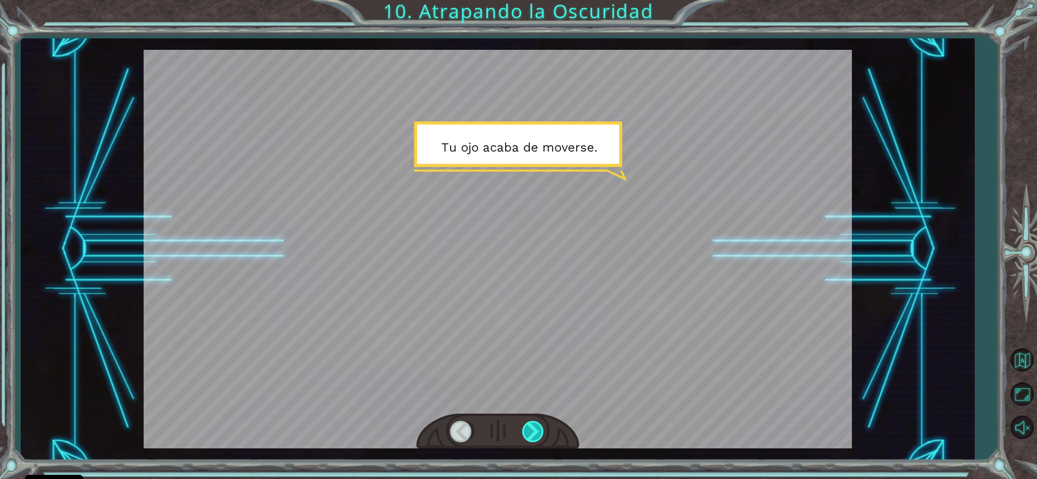
click at [538, 432] on div at bounding box center [533, 431] width 23 height 21
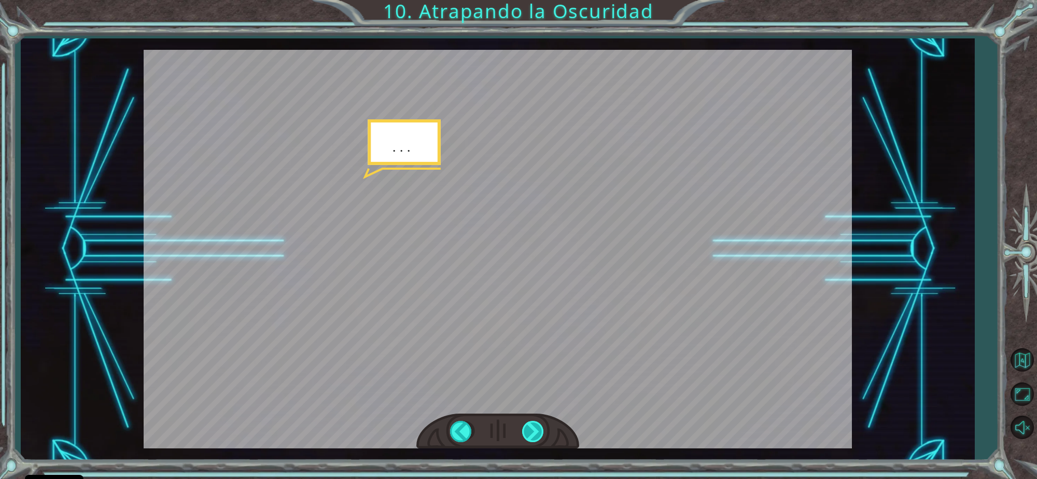
click at [538, 432] on div at bounding box center [533, 431] width 23 height 21
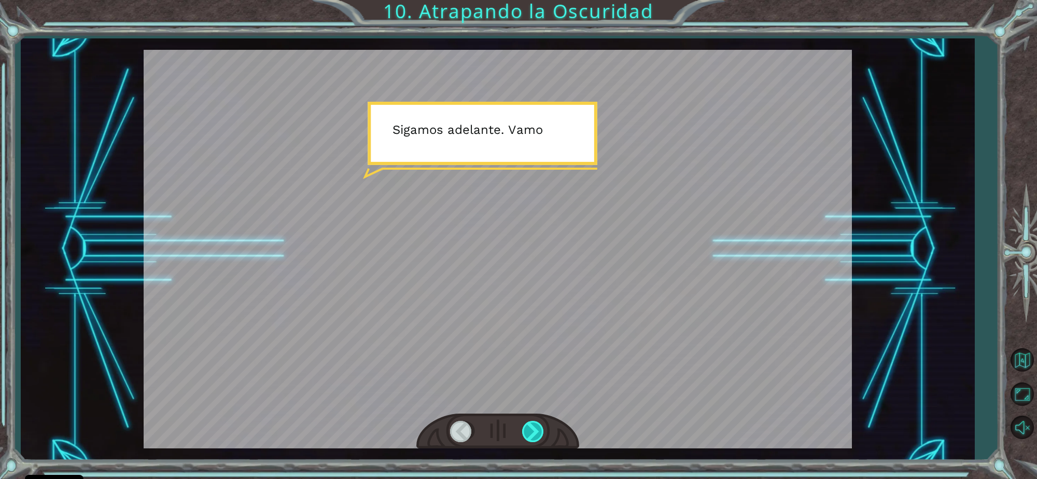
click at [538, 432] on div at bounding box center [533, 431] width 23 height 21
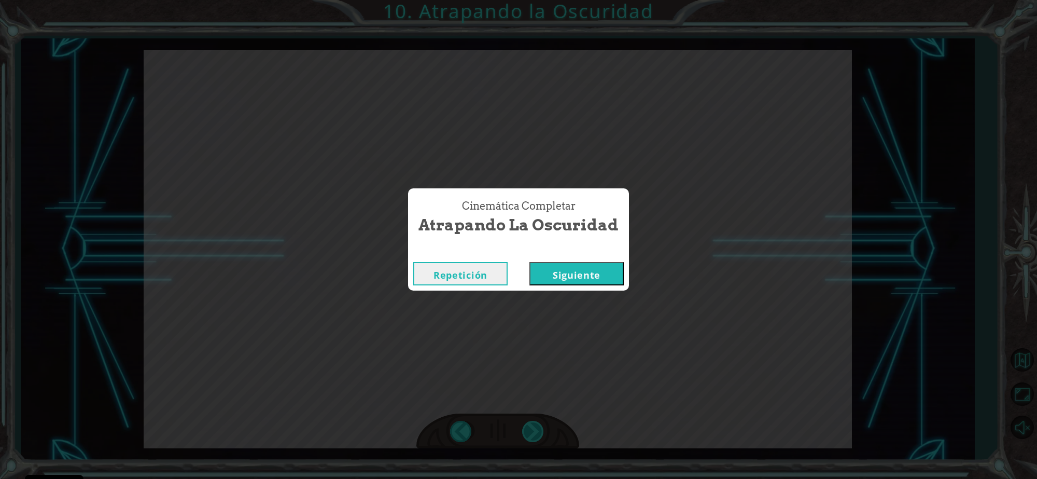
click at [538, 432] on div "Cinemática Completar Atrapando la Oscuridad Repetición [GEOGRAPHIC_DATA]" at bounding box center [518, 239] width 1037 height 479
click at [575, 273] on button "Siguiente" at bounding box center [576, 273] width 94 height 23
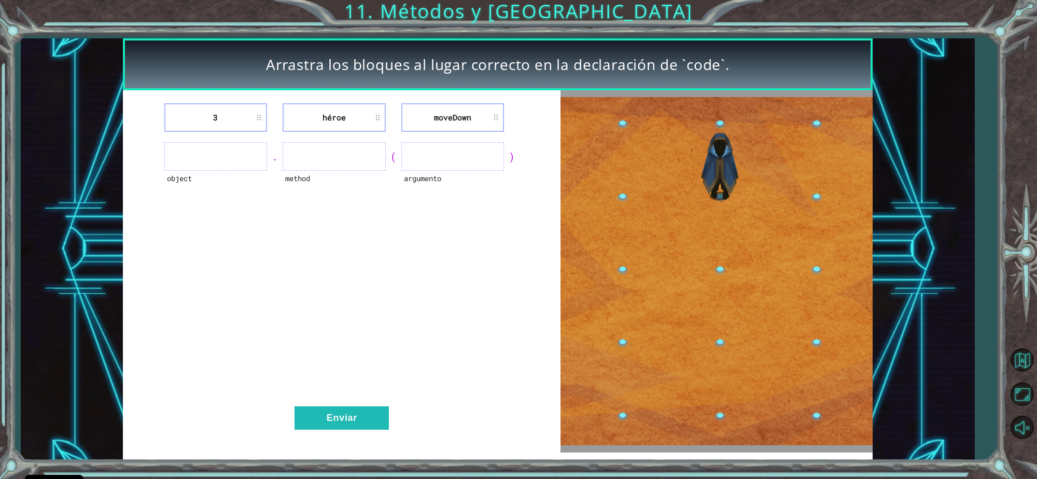
click at [442, 120] on li "moveDown" at bounding box center [452, 117] width 103 height 29
click at [444, 113] on li "moveDown" at bounding box center [452, 117] width 103 height 29
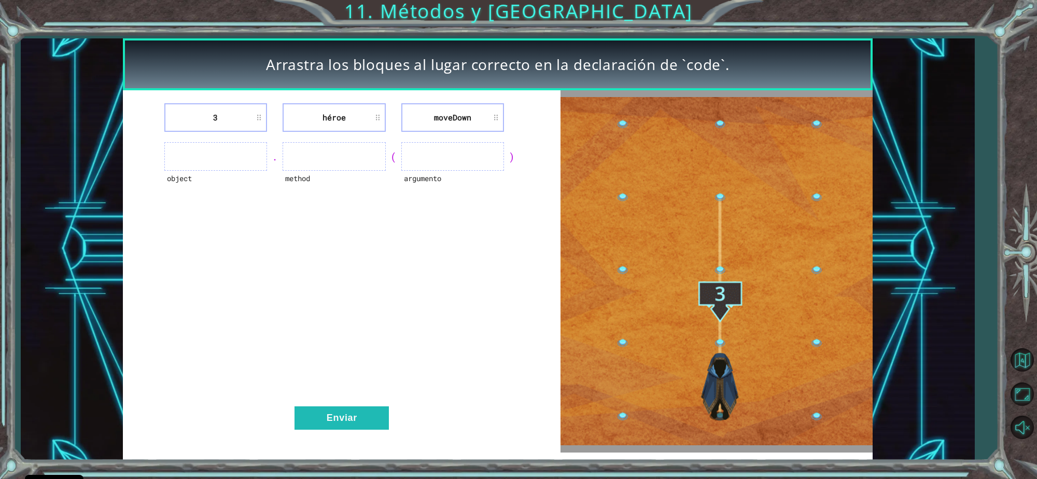
click at [321, 130] on li "héroe" at bounding box center [334, 117] width 103 height 29
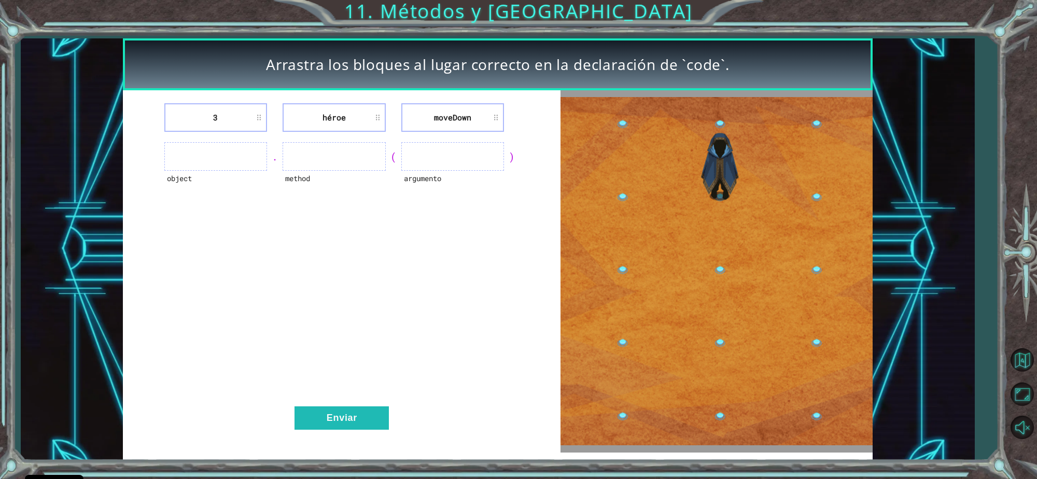
click at [321, 130] on li "héroe" at bounding box center [334, 117] width 103 height 29
click at [324, 130] on li "héroe" at bounding box center [334, 117] width 103 height 29
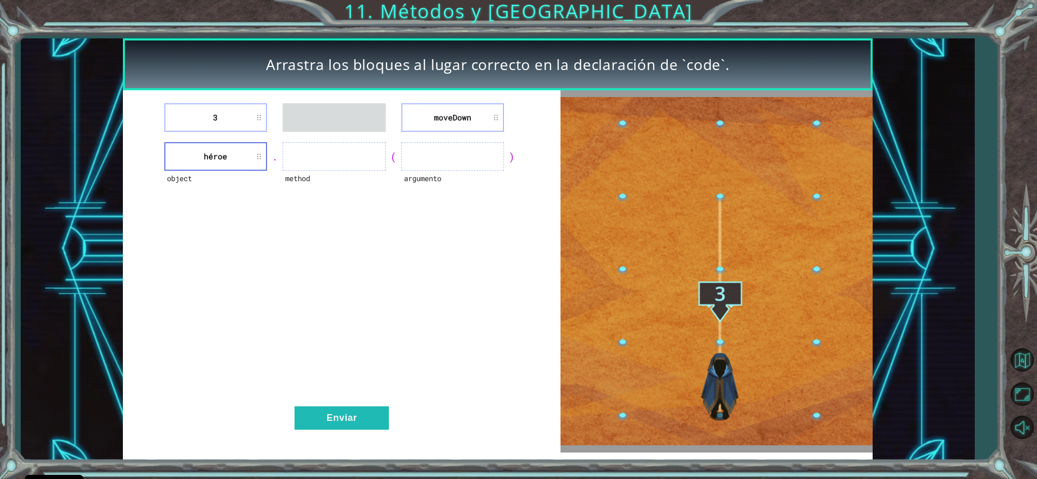
click at [463, 119] on li "moveDown" at bounding box center [452, 117] width 103 height 29
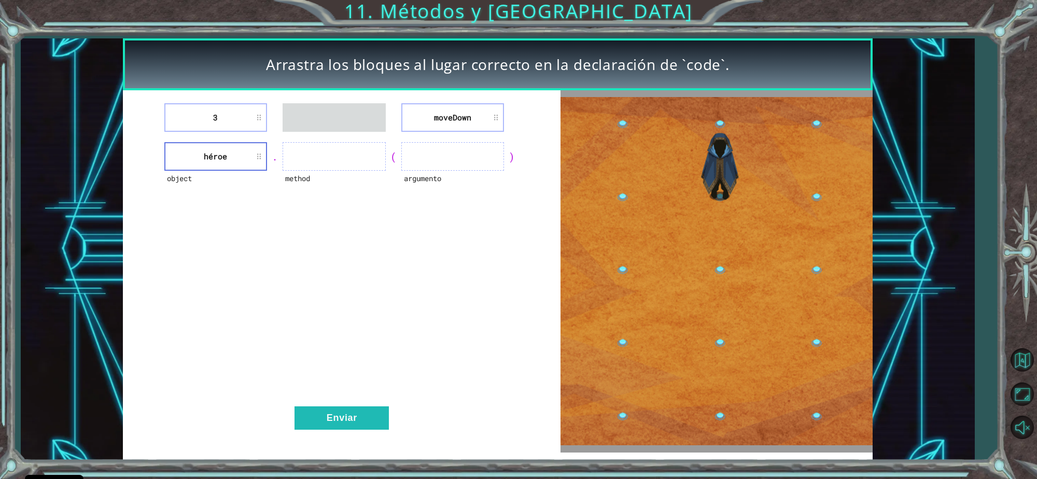
click at [463, 119] on li "moveDown" at bounding box center [452, 117] width 103 height 29
click at [460, 113] on li "moveDown" at bounding box center [452, 117] width 103 height 29
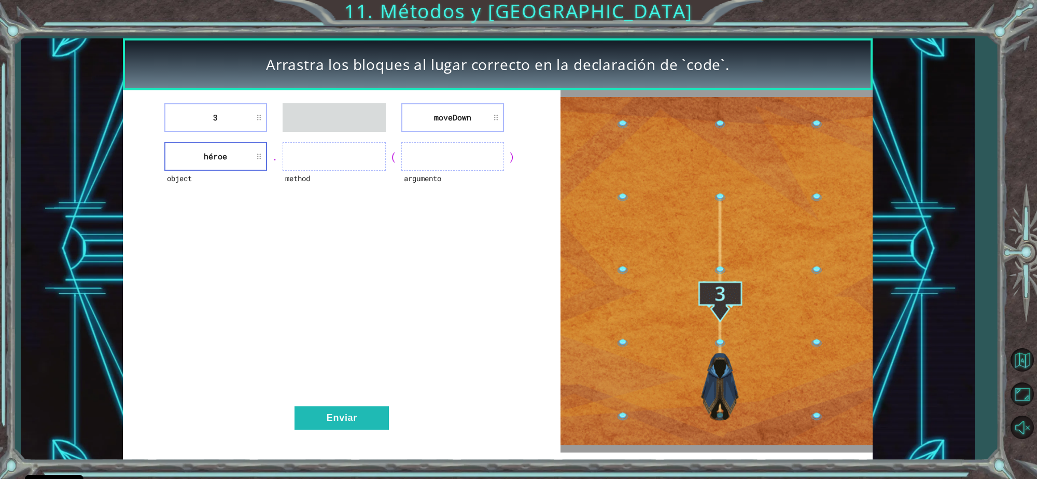
click at [450, 109] on li "moveDown" at bounding box center [452, 117] width 103 height 29
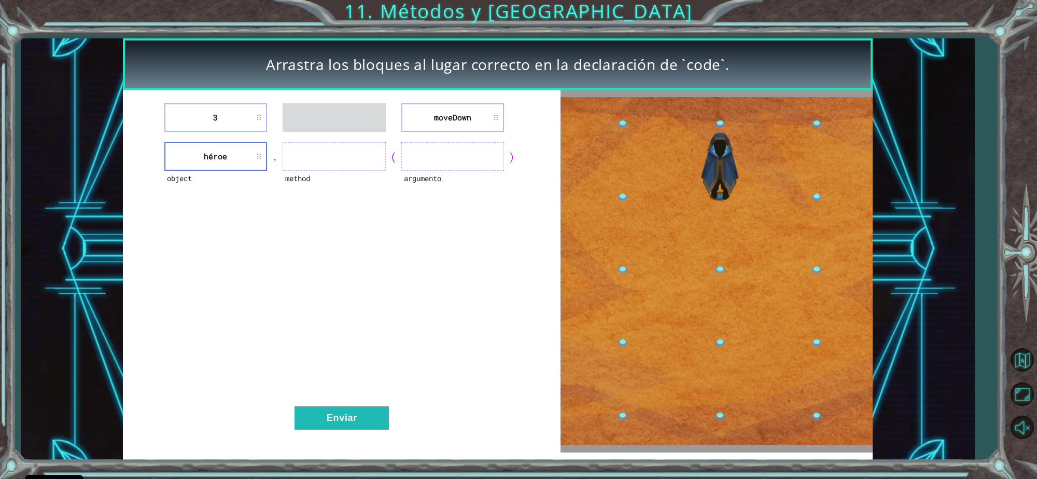
click at [450, 109] on li "moveDown" at bounding box center [452, 117] width 103 height 29
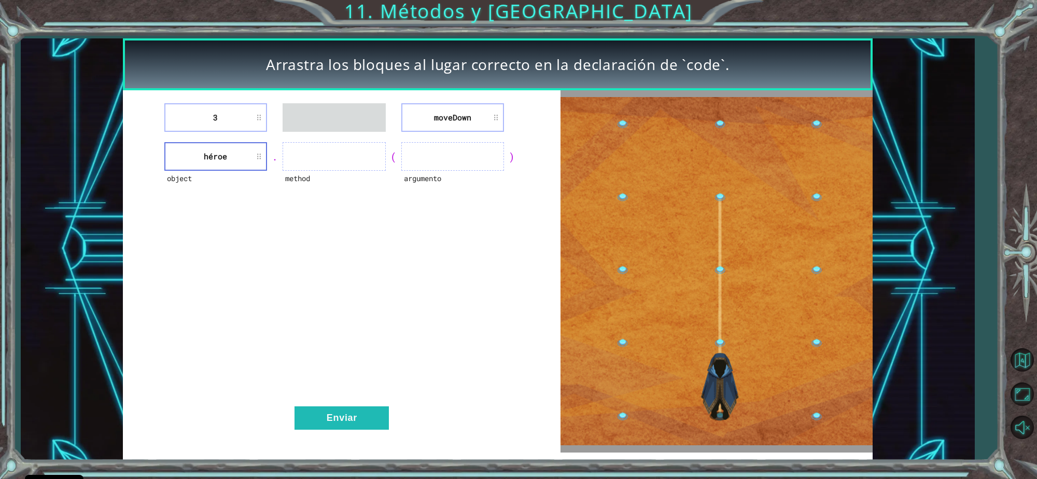
click at [450, 109] on li "moveDown" at bounding box center [452, 117] width 103 height 29
click at [493, 121] on li "moveDown" at bounding box center [452, 117] width 103 height 29
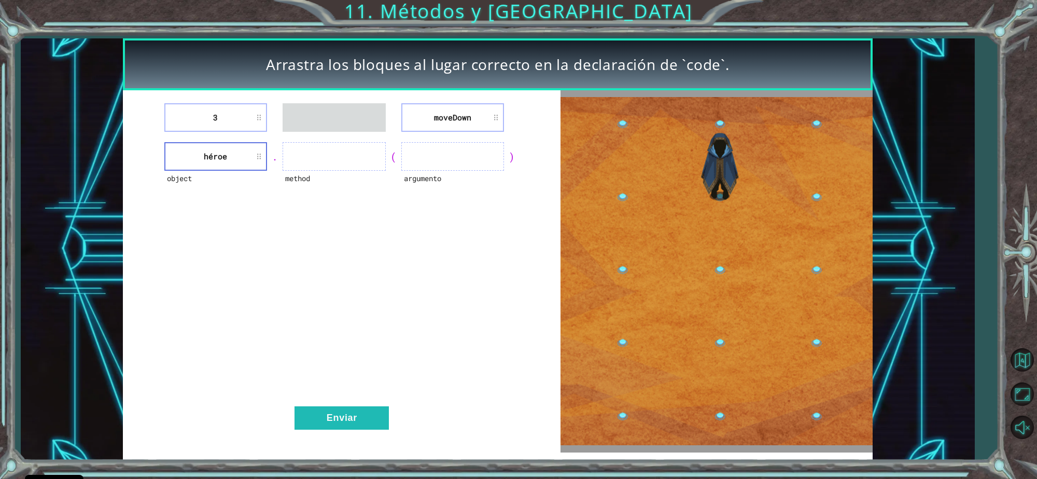
click at [493, 121] on li "moveDown" at bounding box center [452, 117] width 103 height 29
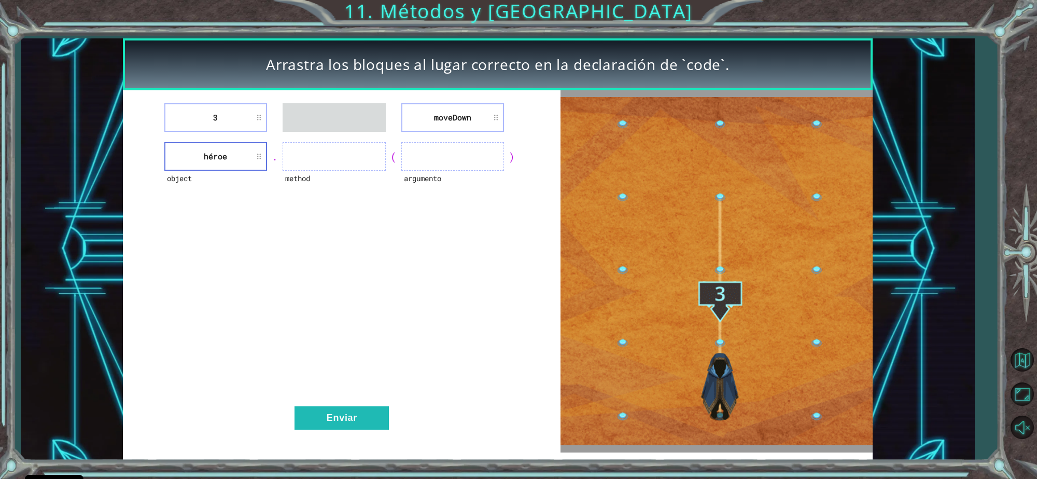
click at [493, 121] on li "moveDown" at bounding box center [452, 117] width 103 height 29
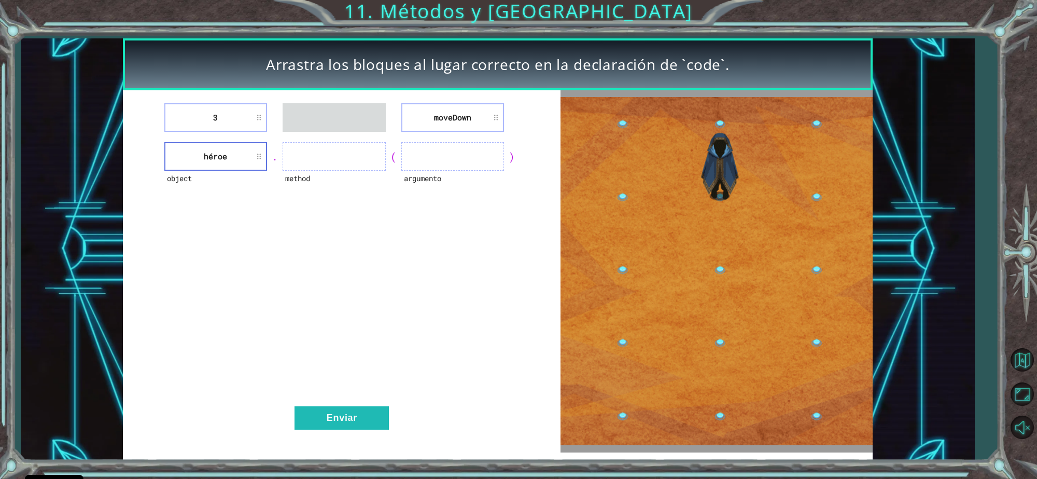
click at [493, 121] on li "moveDown" at bounding box center [452, 117] width 103 height 29
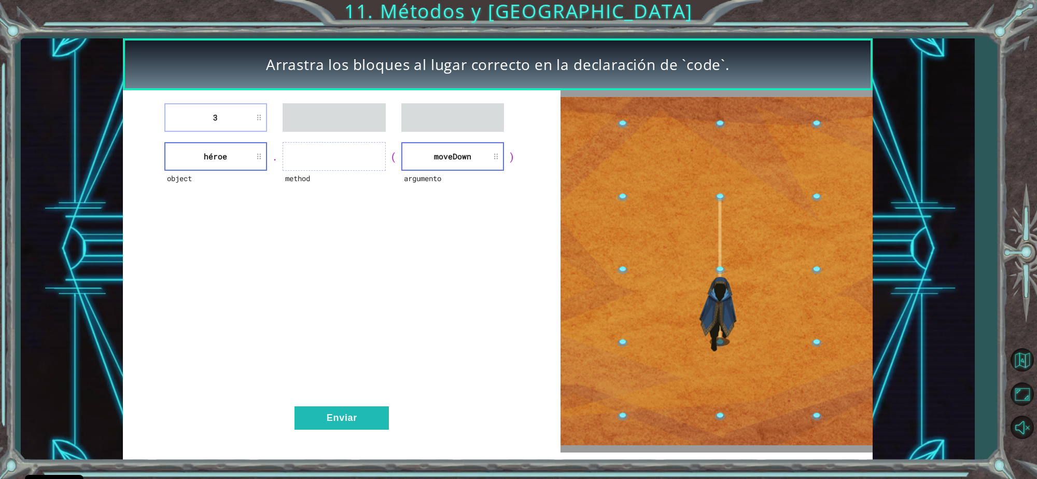
click at [428, 156] on li "moveDown" at bounding box center [452, 156] width 103 height 29
click at [211, 115] on li "3" at bounding box center [215, 117] width 103 height 29
click at [212, 115] on li "3" at bounding box center [215, 117] width 103 height 29
drag, startPoint x: 327, startPoint y: 157, endPoint x: 214, endPoint y: 103, distance: 125.0
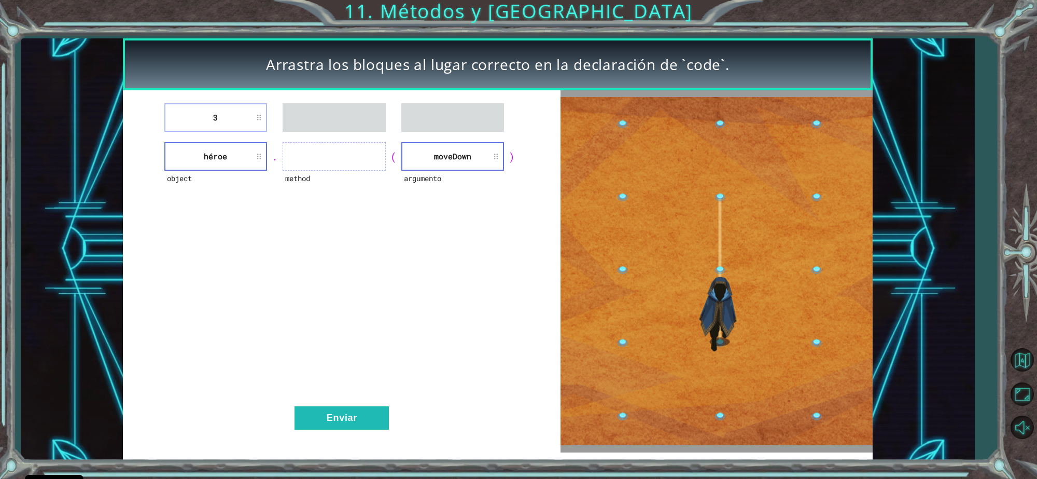
click at [214, 103] on div "3 object héroe . method ( argumento [GEOGRAPHIC_DATA] ) Enviar" at bounding box center [342, 271] width 438 height 362
click at [214, 103] on li "3" at bounding box center [215, 117] width 103 height 29
click at [259, 125] on li "3" at bounding box center [215, 117] width 103 height 29
click at [260, 125] on li "3" at bounding box center [215, 117] width 103 height 29
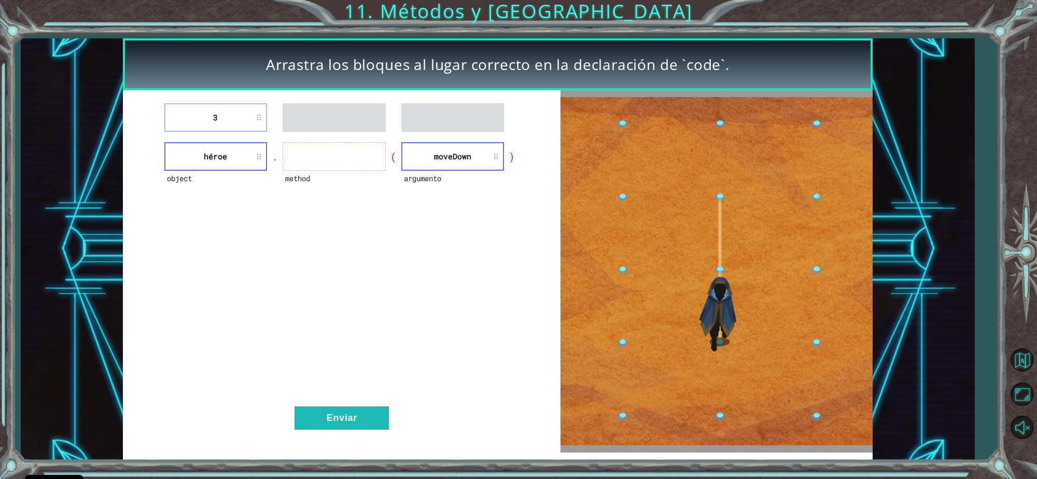
click at [260, 125] on li "3" at bounding box center [215, 117] width 103 height 29
click at [196, 122] on li "3" at bounding box center [215, 117] width 103 height 29
click at [232, 110] on li "3" at bounding box center [215, 117] width 103 height 29
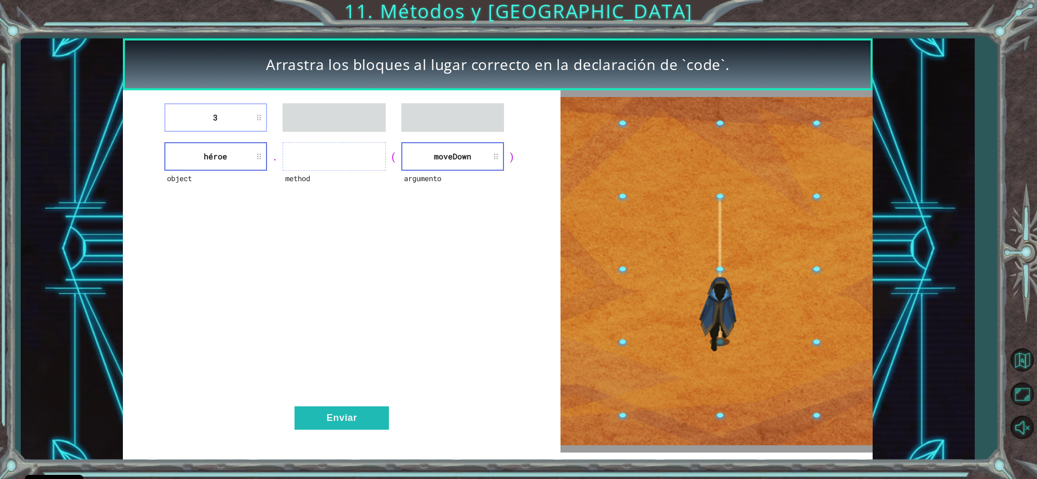
click at [214, 124] on li "3" at bounding box center [215, 117] width 103 height 29
click at [250, 117] on li "3" at bounding box center [215, 117] width 103 height 29
click at [221, 111] on li "3" at bounding box center [215, 117] width 103 height 29
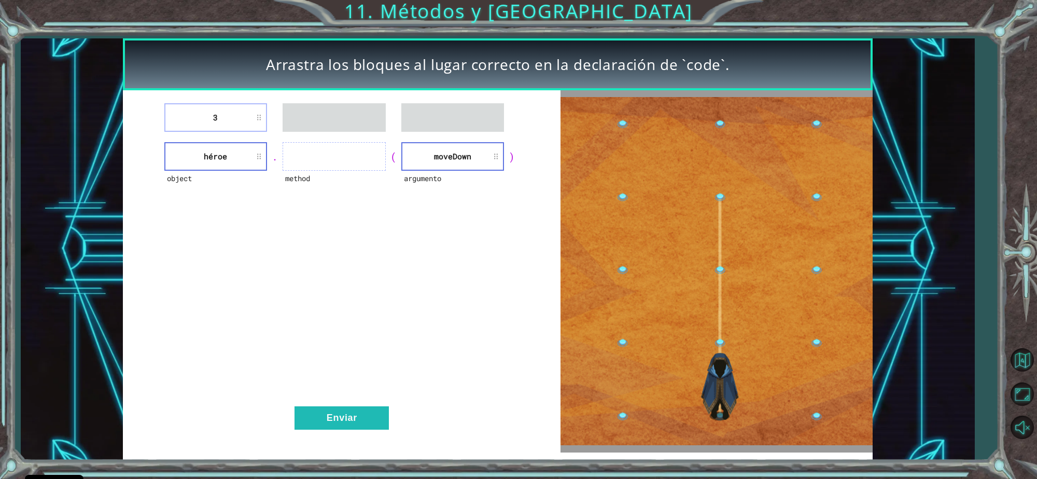
click at [221, 111] on li "3" at bounding box center [215, 117] width 103 height 29
click at [306, 135] on div "3 object héroe . method ( argumento [GEOGRAPHIC_DATA] ) Enviar" at bounding box center [342, 271] width 438 height 362
drag, startPoint x: 444, startPoint y: 180, endPoint x: 439, endPoint y: 171, distance: 10.4
click at [439, 171] on div "argumento" at bounding box center [452, 185] width 103 height 29
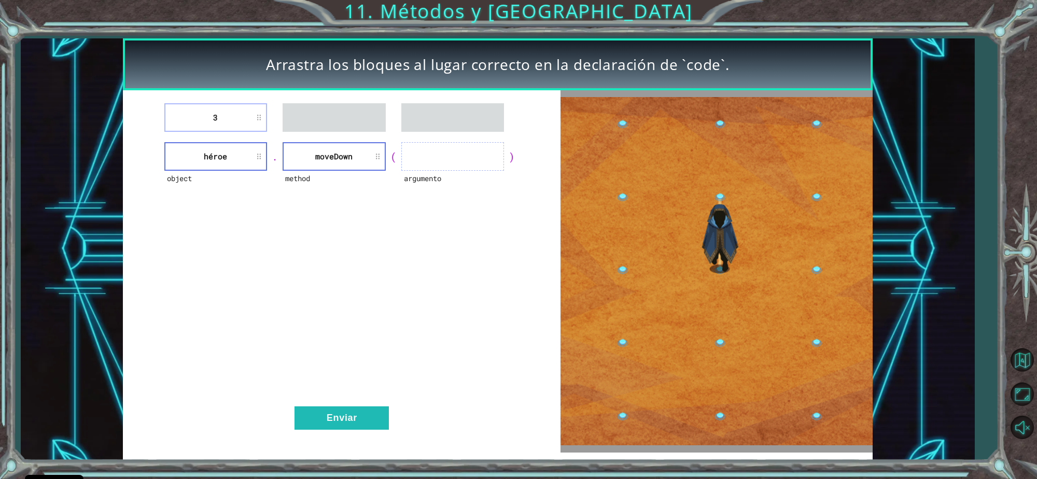
click at [206, 110] on li "3" at bounding box center [215, 117] width 103 height 29
click at [246, 105] on li "3" at bounding box center [215, 117] width 103 height 29
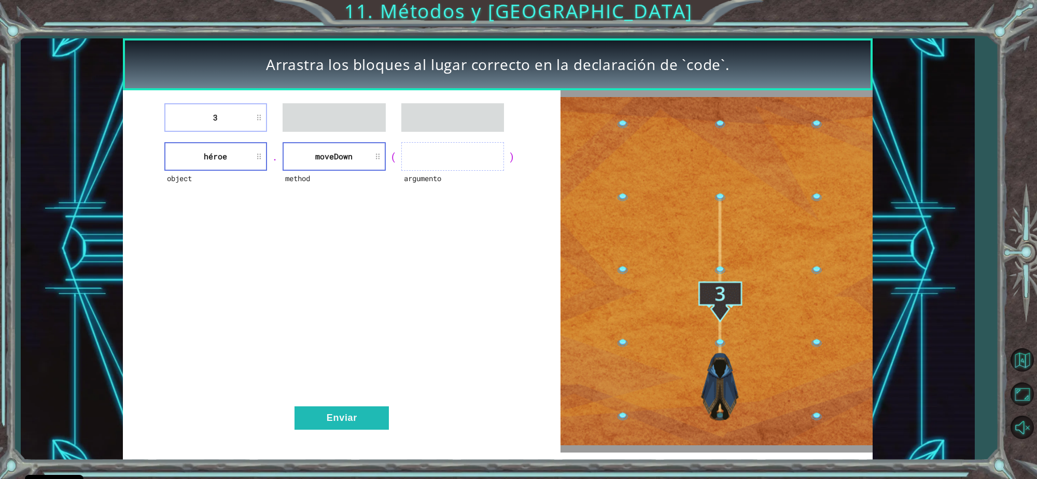
click at [246, 105] on li "3" at bounding box center [215, 117] width 103 height 29
click at [201, 117] on li "3" at bounding box center [215, 117] width 103 height 29
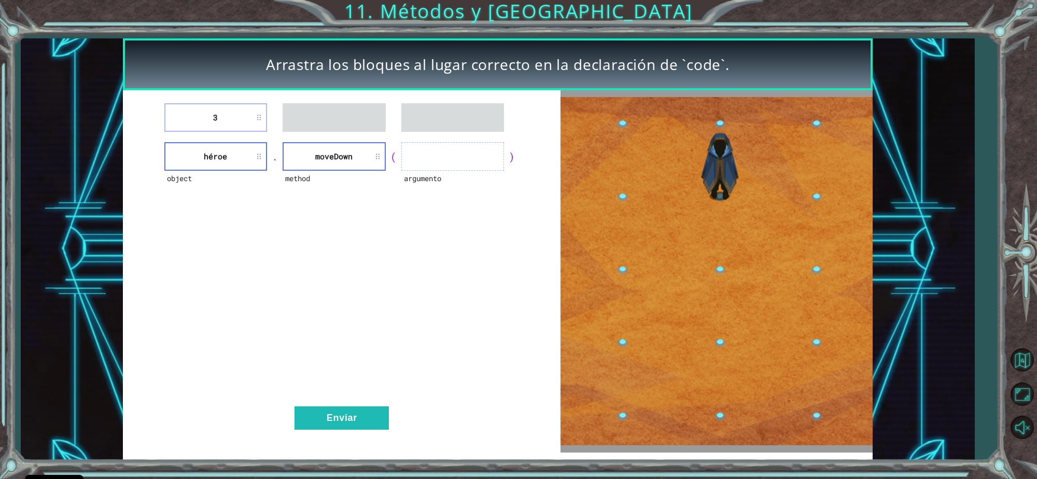
click at [201, 117] on li "3" at bounding box center [215, 117] width 103 height 29
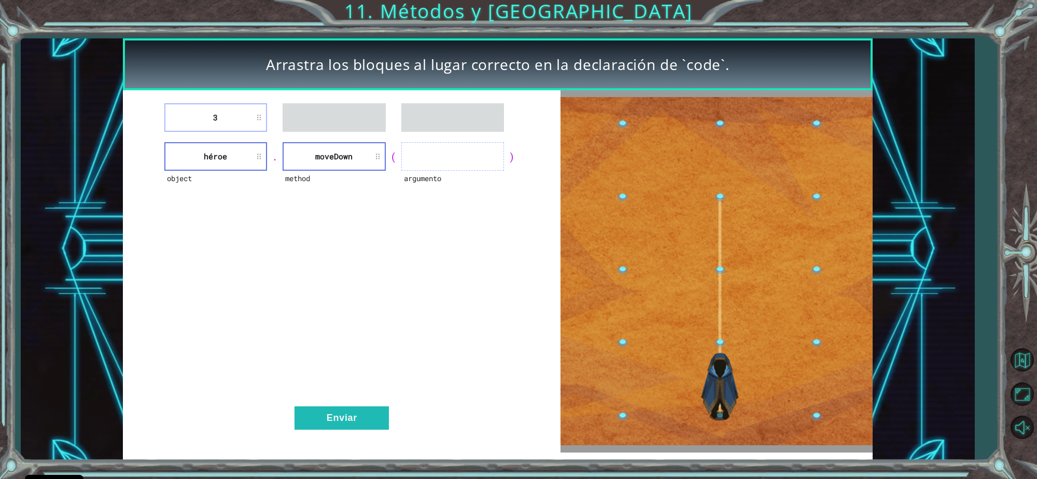
click at [294, 122] on ul at bounding box center [334, 117] width 103 height 29
click at [213, 117] on li "3" at bounding box center [215, 117] width 103 height 29
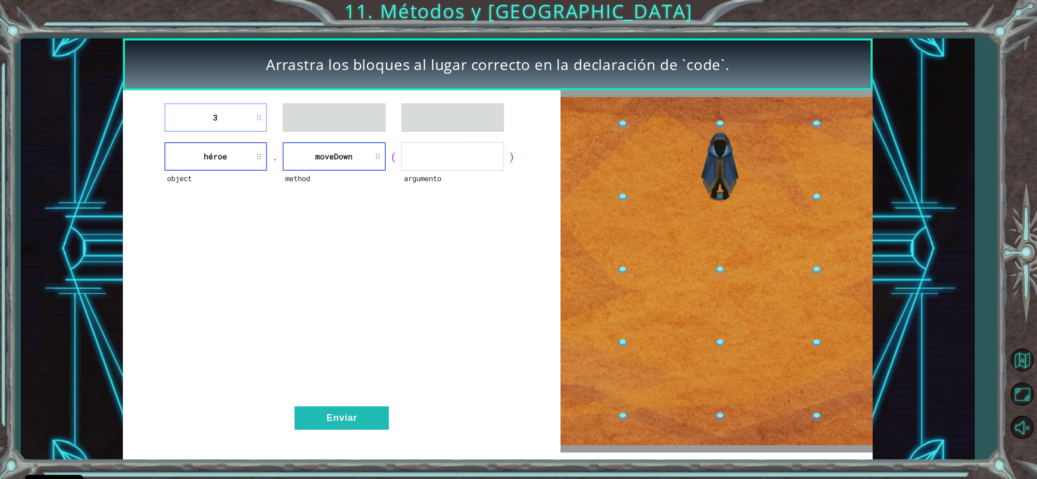
click at [213, 117] on li "3" at bounding box center [215, 117] width 103 height 29
click at [244, 116] on li "3" at bounding box center [215, 117] width 103 height 29
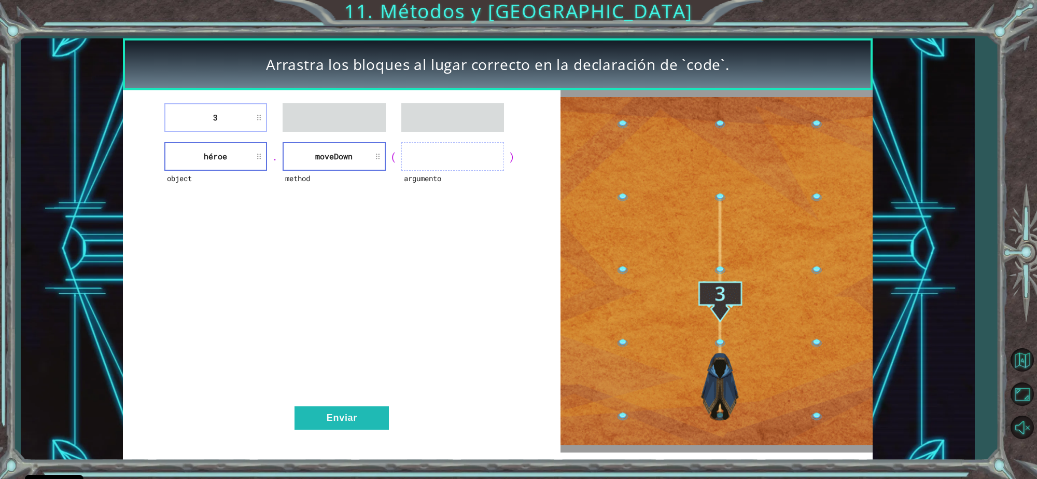
click at [244, 116] on li "3" at bounding box center [215, 117] width 103 height 29
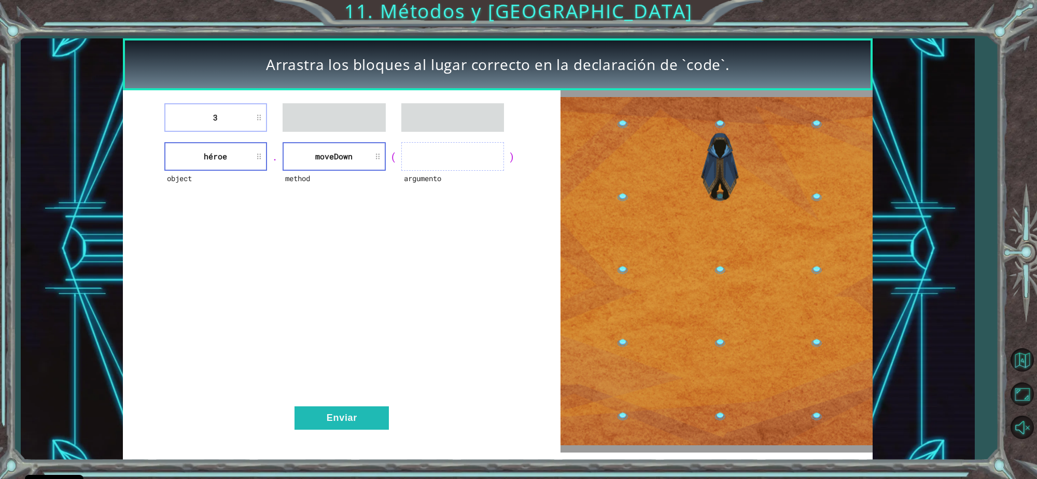
click at [226, 115] on li "3" at bounding box center [215, 117] width 103 height 29
click at [259, 113] on li "3" at bounding box center [215, 117] width 103 height 29
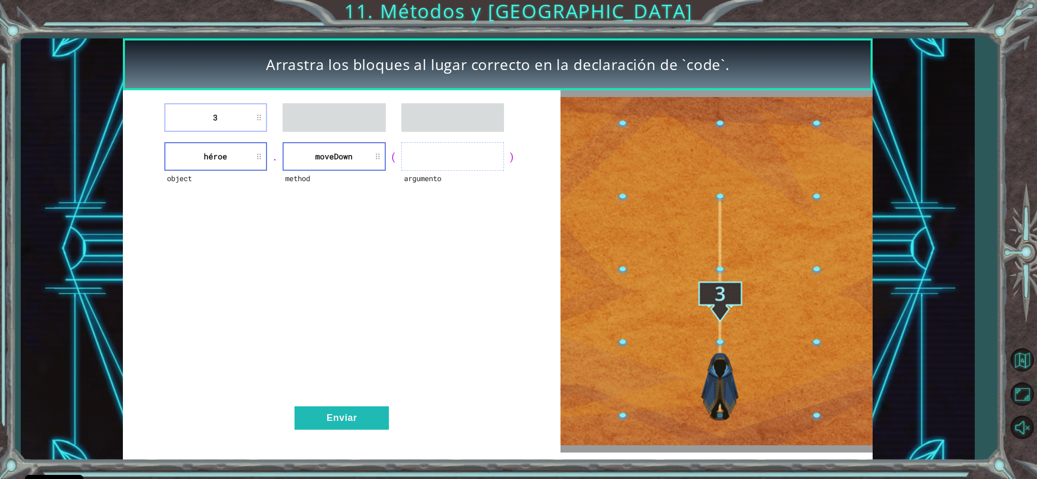
click at [259, 113] on li "3" at bounding box center [215, 117] width 103 height 29
click at [245, 105] on li "3" at bounding box center [215, 117] width 103 height 29
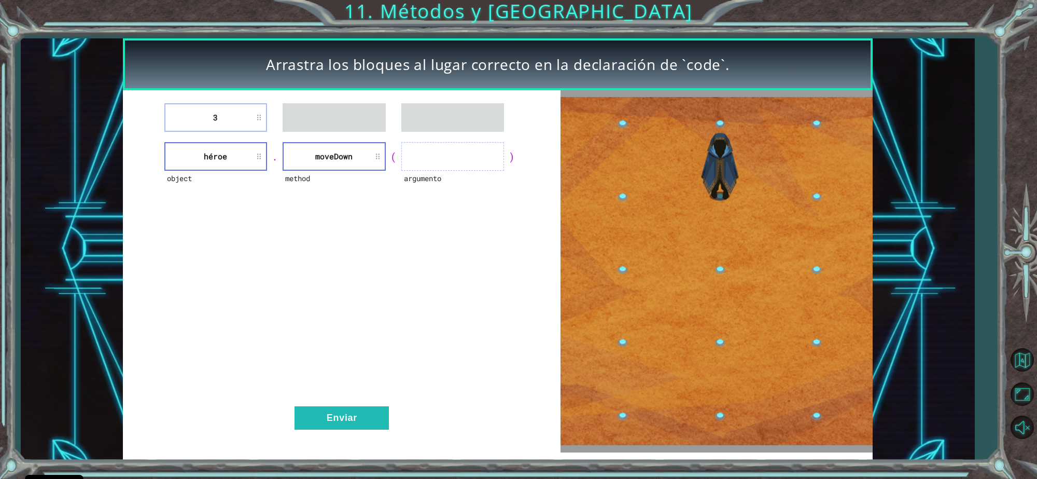
click at [245, 105] on li "3" at bounding box center [215, 117] width 103 height 29
click at [250, 120] on li "3" at bounding box center [215, 117] width 103 height 29
click at [450, 155] on ul at bounding box center [452, 156] width 103 height 29
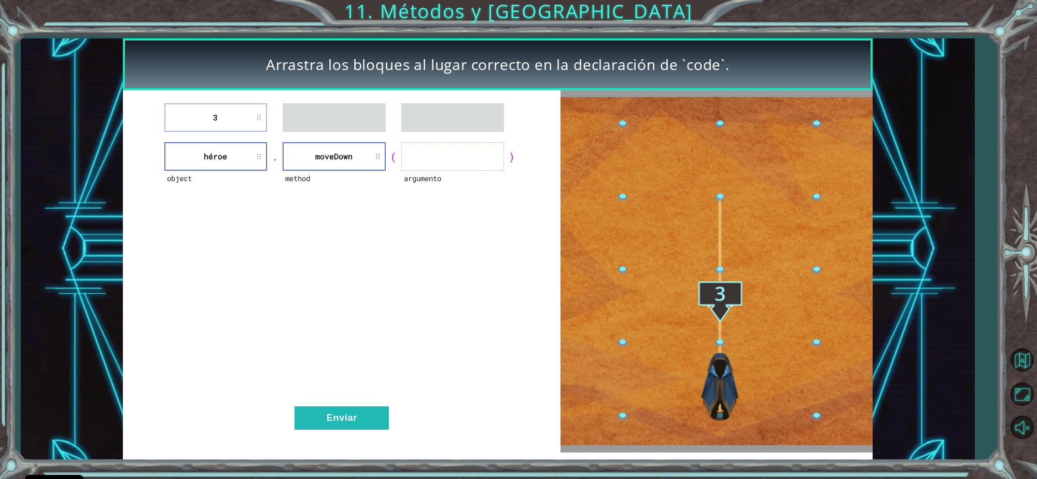
click at [242, 122] on li "3" at bounding box center [215, 117] width 103 height 29
click at [242, 121] on li "3" at bounding box center [215, 117] width 103 height 29
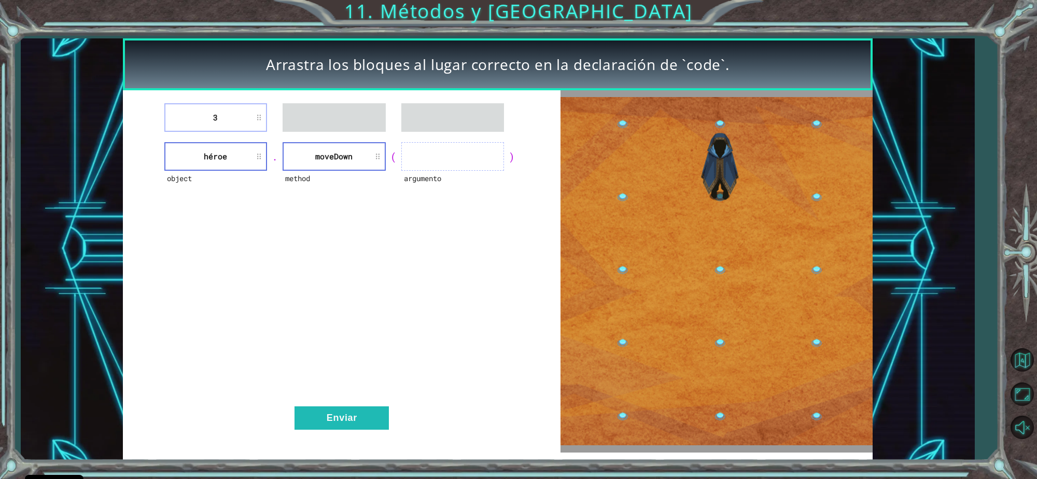
click at [239, 120] on li "3" at bounding box center [215, 117] width 103 height 29
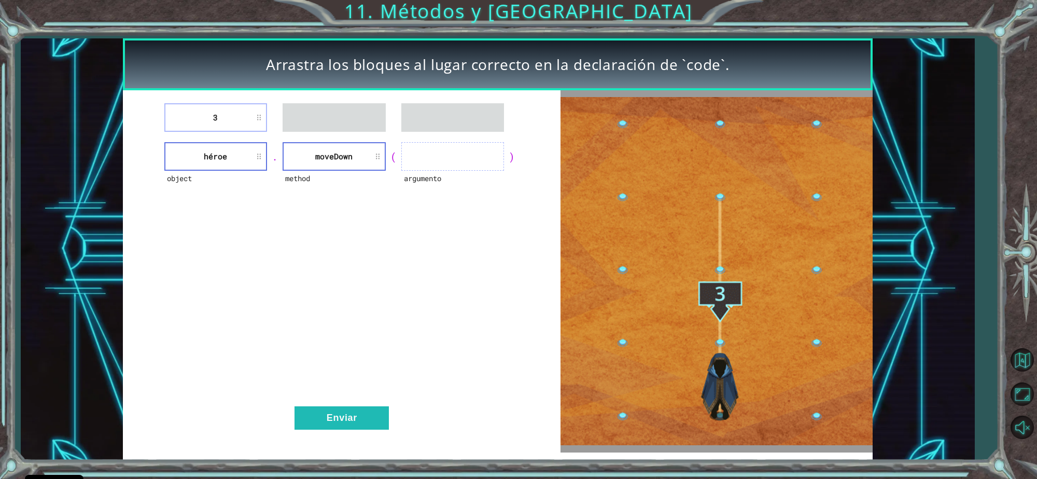
click at [239, 120] on li "3" at bounding box center [215, 117] width 103 height 29
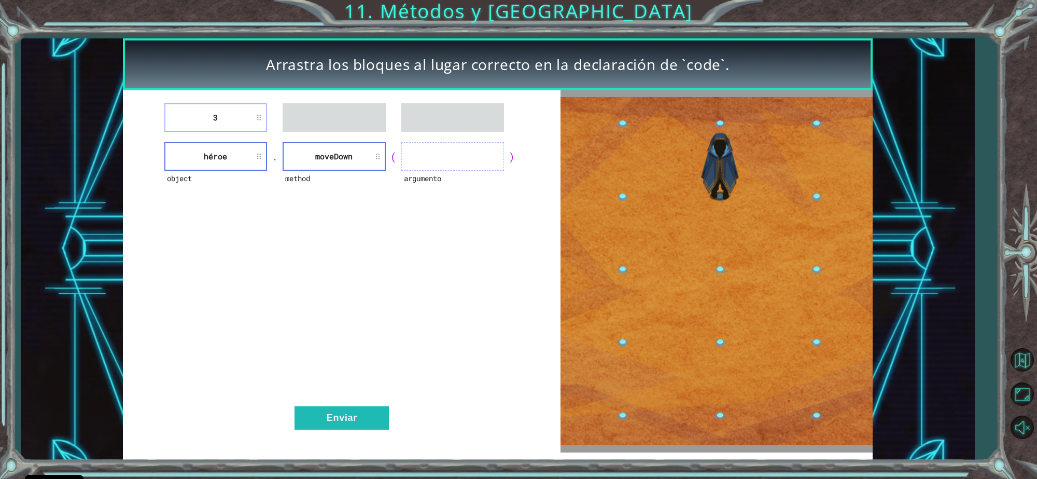
click at [251, 129] on li "3" at bounding box center [215, 117] width 103 height 29
click at [251, 128] on li "3" at bounding box center [215, 117] width 103 height 29
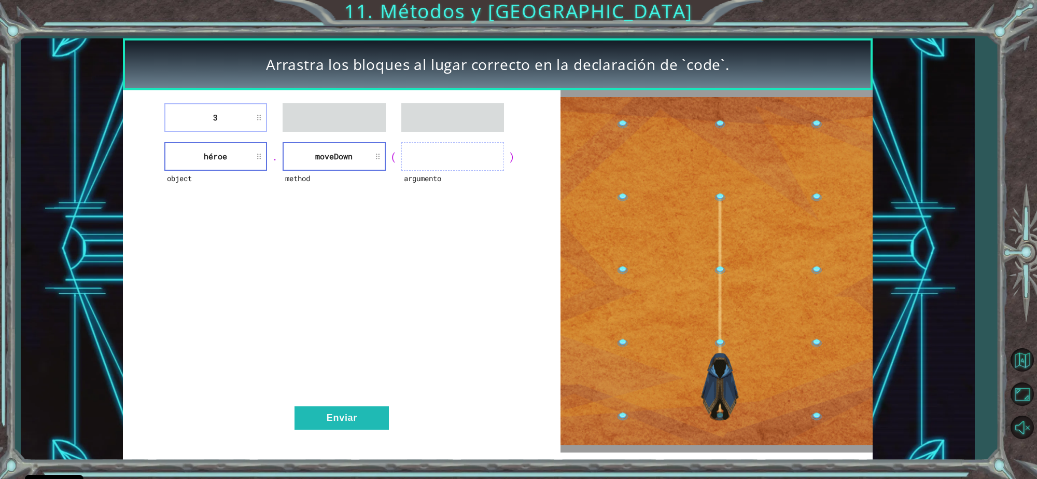
click at [251, 128] on li "3" at bounding box center [215, 117] width 103 height 29
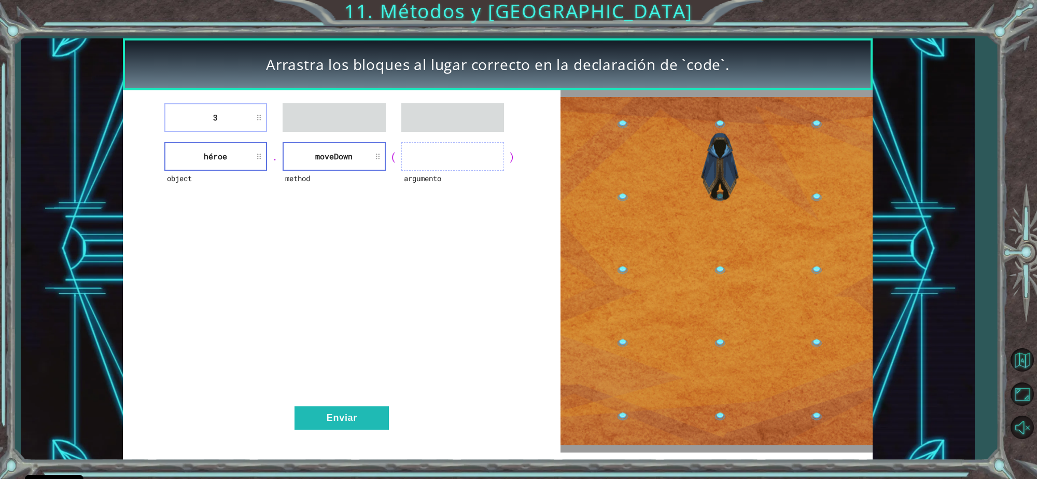
click at [257, 126] on li "3" at bounding box center [215, 117] width 103 height 29
drag, startPoint x: 257, startPoint y: 126, endPoint x: 257, endPoint y: 121, distance: 5.2
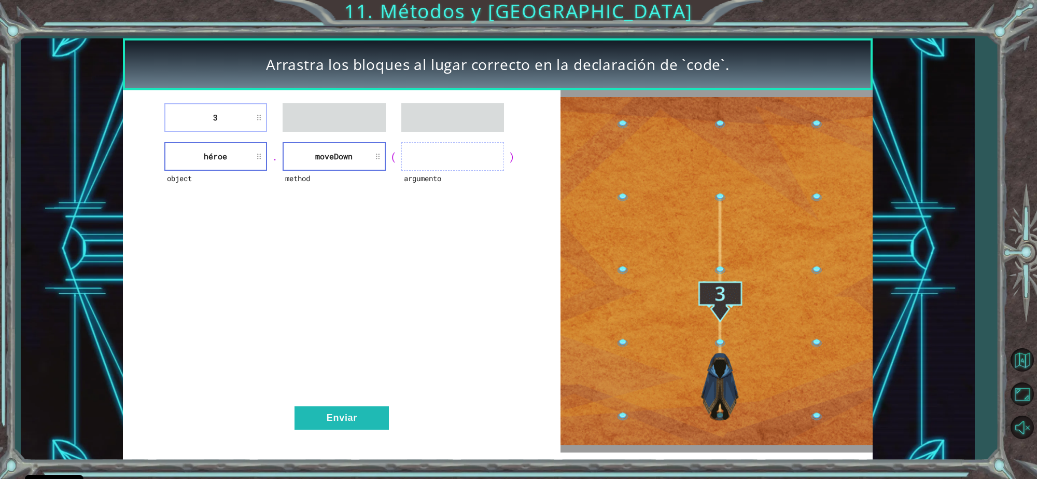
click at [257, 121] on li "3" at bounding box center [215, 117] width 103 height 29
drag, startPoint x: 408, startPoint y: 155, endPoint x: 301, endPoint y: 149, distance: 107.0
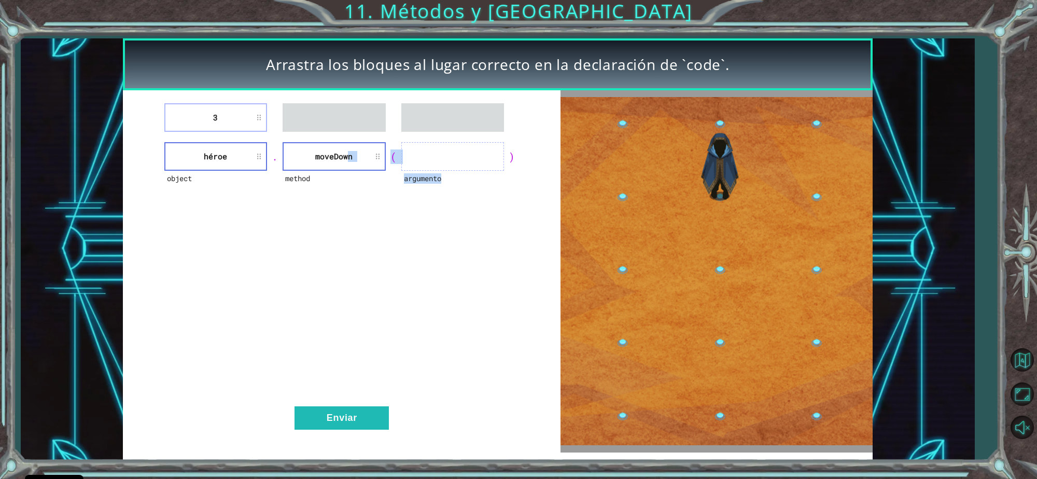
click at [301, 149] on div "object héroe . method [GEOGRAPHIC_DATA] ( argumento )" at bounding box center [342, 156] width 412 height 29
drag, startPoint x: 232, startPoint y: 102, endPoint x: 234, endPoint y: 114, distance: 12.1
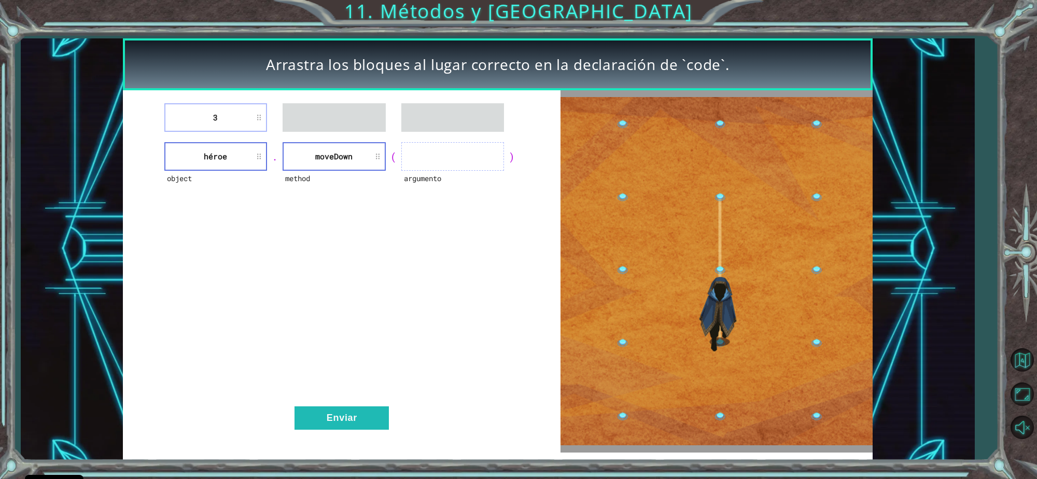
click at [234, 114] on div "3 object héroe . method [GEOGRAPHIC_DATA] ( argumento ) Enviar" at bounding box center [342, 271] width 438 height 362
click at [234, 114] on li "3" at bounding box center [215, 117] width 103 height 29
click at [462, 153] on ul at bounding box center [452, 156] width 103 height 29
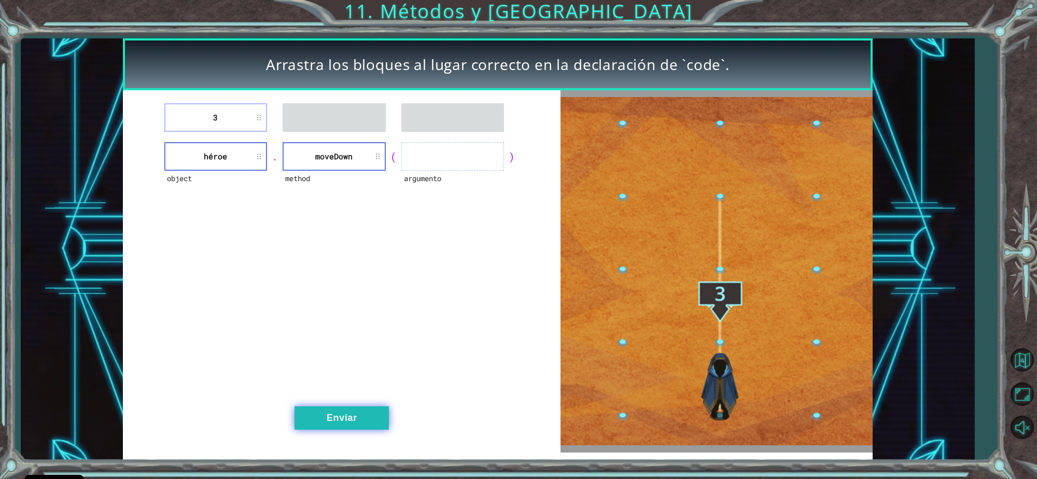
click at [351, 424] on button "Enviar" at bounding box center [342, 417] width 94 height 23
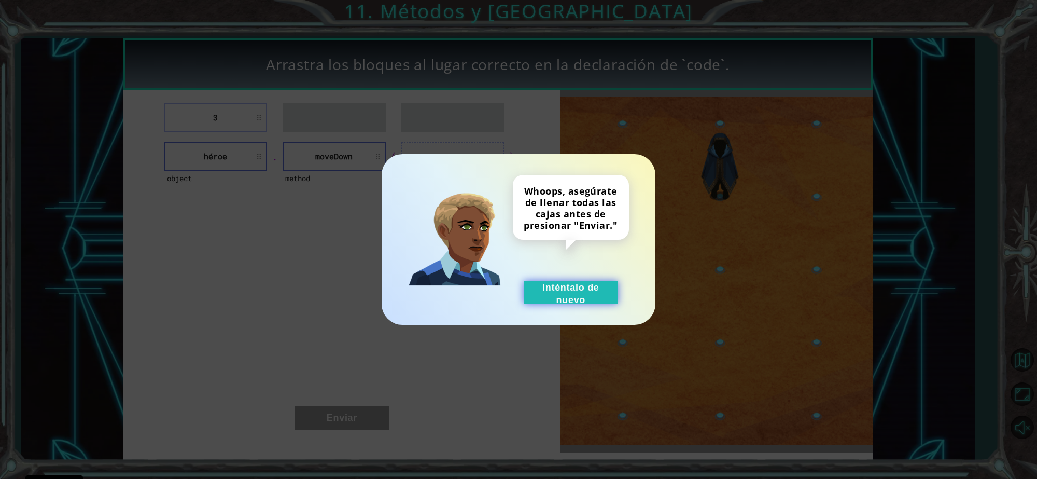
click at [569, 300] on button "Inténtalo de nuevo" at bounding box center [571, 292] width 94 height 23
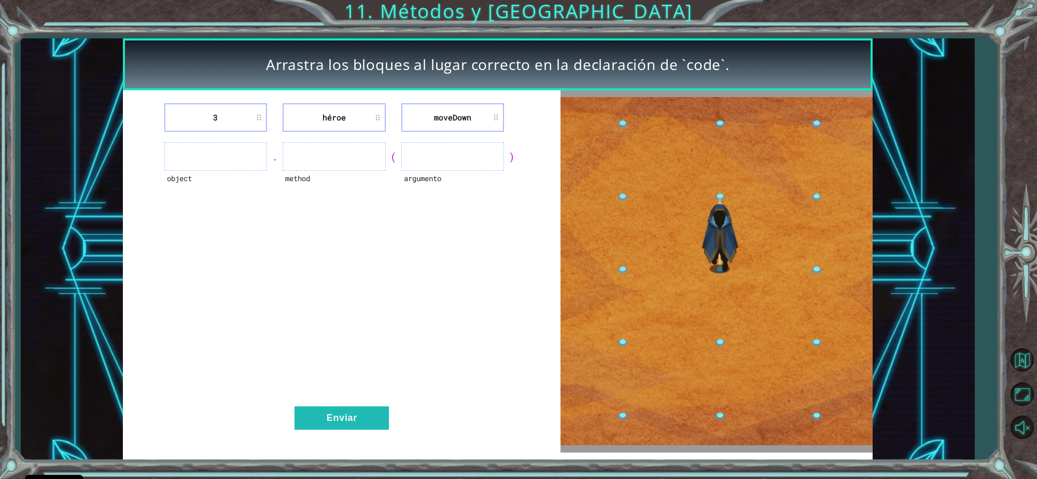
drag, startPoint x: 324, startPoint y: 133, endPoint x: 302, endPoint y: 130, distance: 22.5
click at [302, 130] on div "3 héroe [GEOGRAPHIC_DATA] object . method ( argumento ) Enviar" at bounding box center [342, 271] width 438 height 362
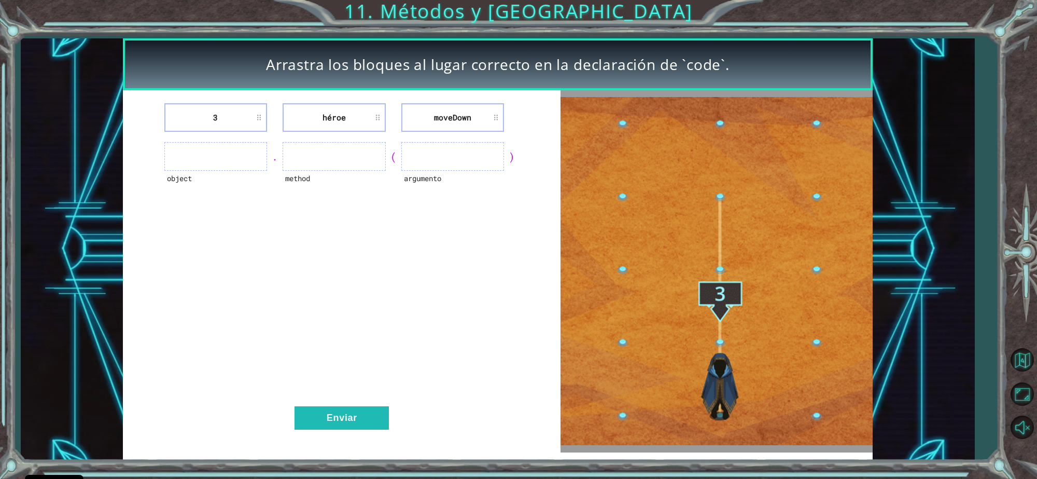
click at [243, 123] on li "3" at bounding box center [215, 117] width 103 height 29
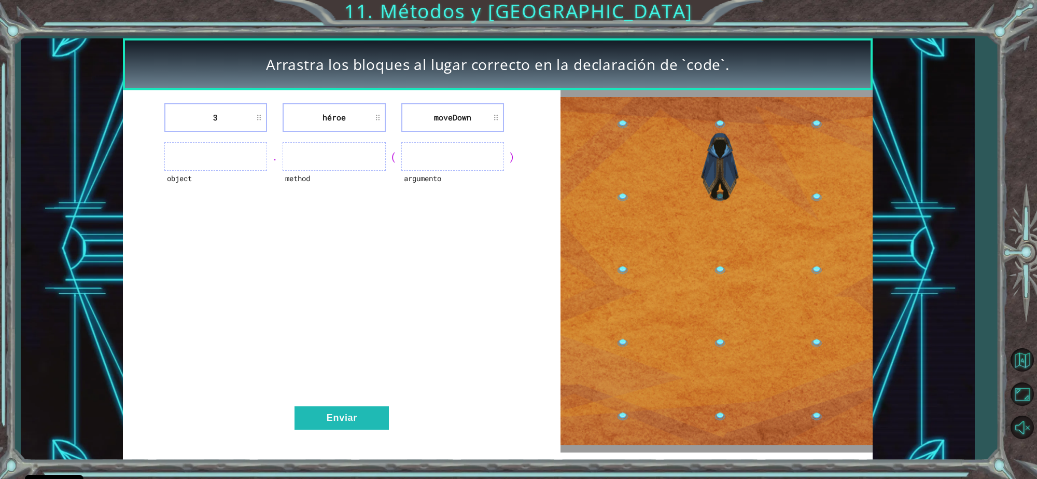
click at [320, 123] on li "héroe" at bounding box center [334, 117] width 103 height 29
click at [255, 127] on li "3" at bounding box center [215, 117] width 103 height 29
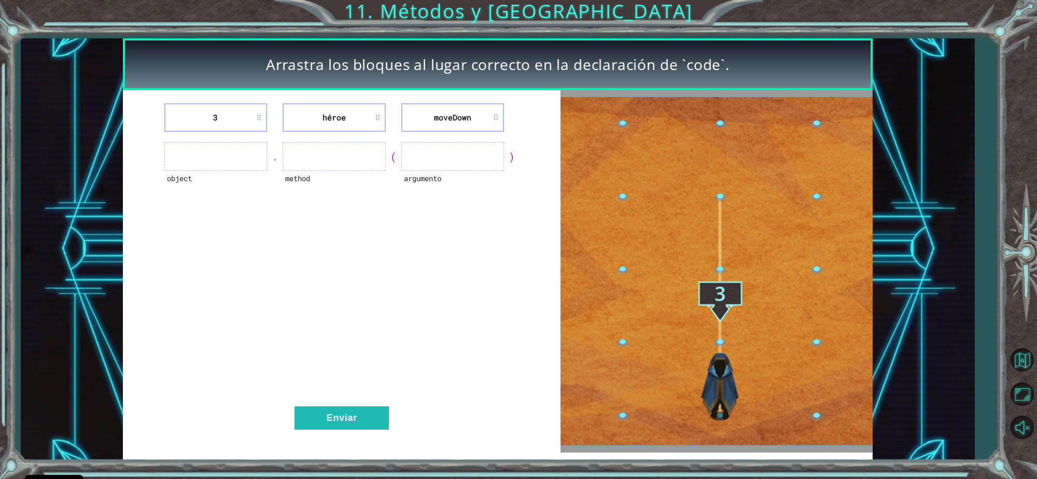
click at [304, 115] on li "héroe" at bounding box center [334, 117] width 103 height 29
click at [376, 122] on li "héroe" at bounding box center [334, 117] width 103 height 29
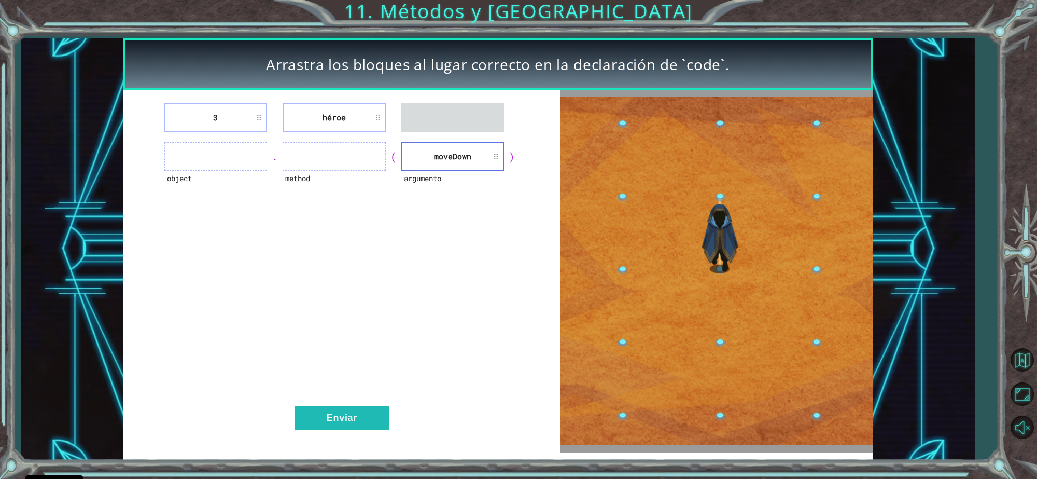
click at [65, 15] on div "Arrastra los bloques [PERSON_NAME] correcto en la declaración de `code`. 3 héro…" at bounding box center [518, 239] width 1037 height 479
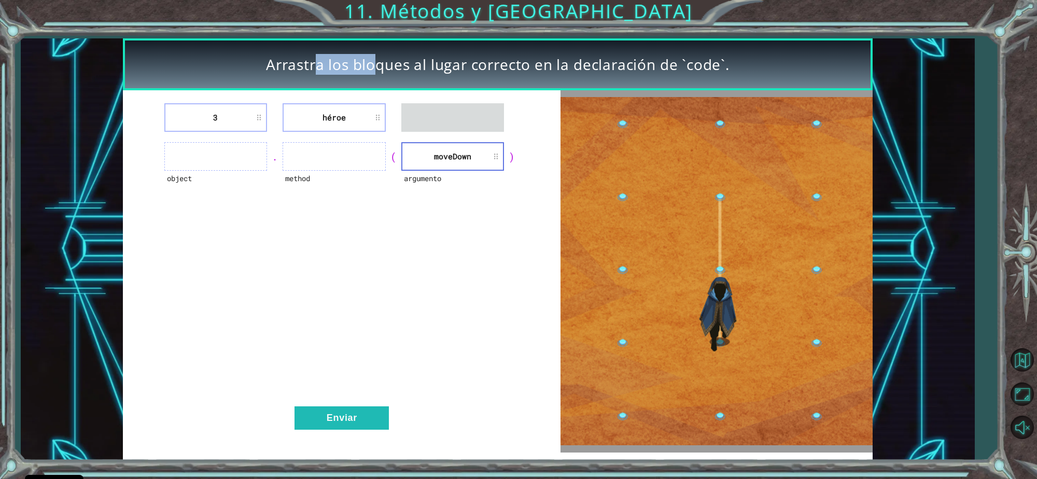
click at [65, 15] on div "Arrastra los bloques [PERSON_NAME] correcto en la declaración de `code`. 3 héro…" at bounding box center [518, 239] width 1037 height 479
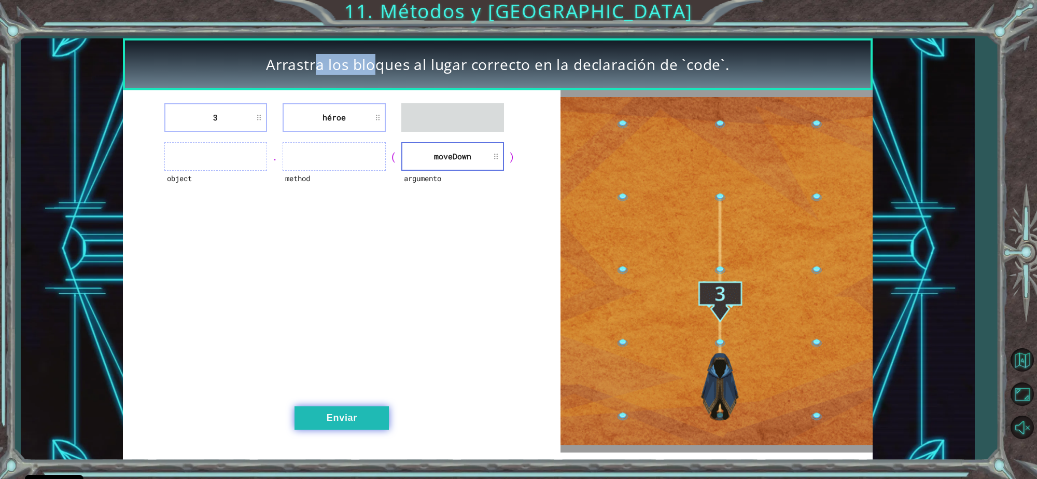
click at [346, 411] on button "Enviar" at bounding box center [342, 417] width 94 height 23
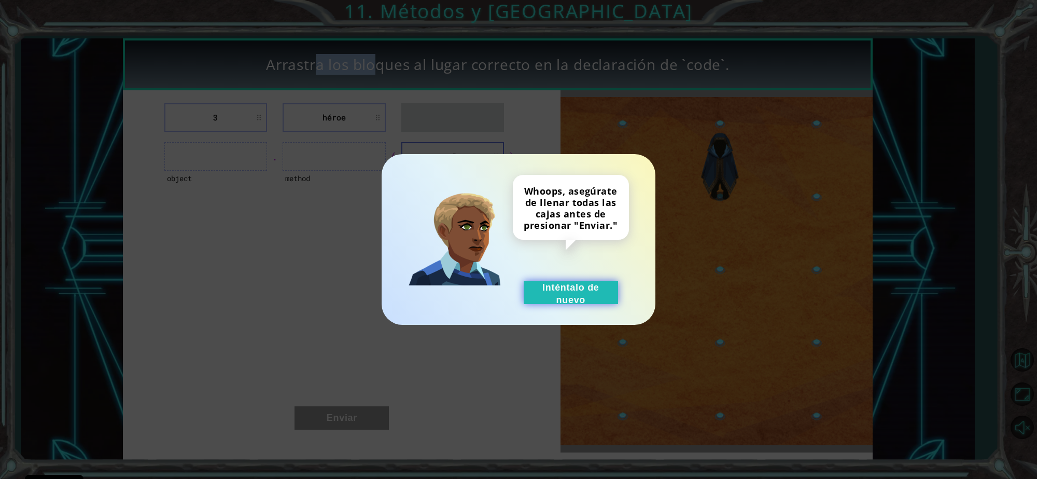
click at [533, 286] on button "Inténtalo de nuevo" at bounding box center [571, 292] width 94 height 23
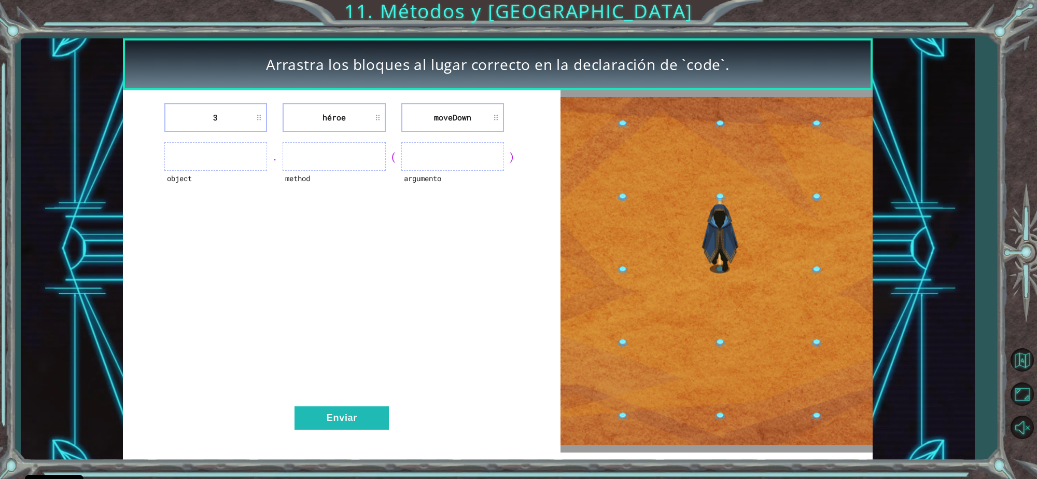
click at [444, 126] on li "moveDown" at bounding box center [452, 117] width 103 height 29
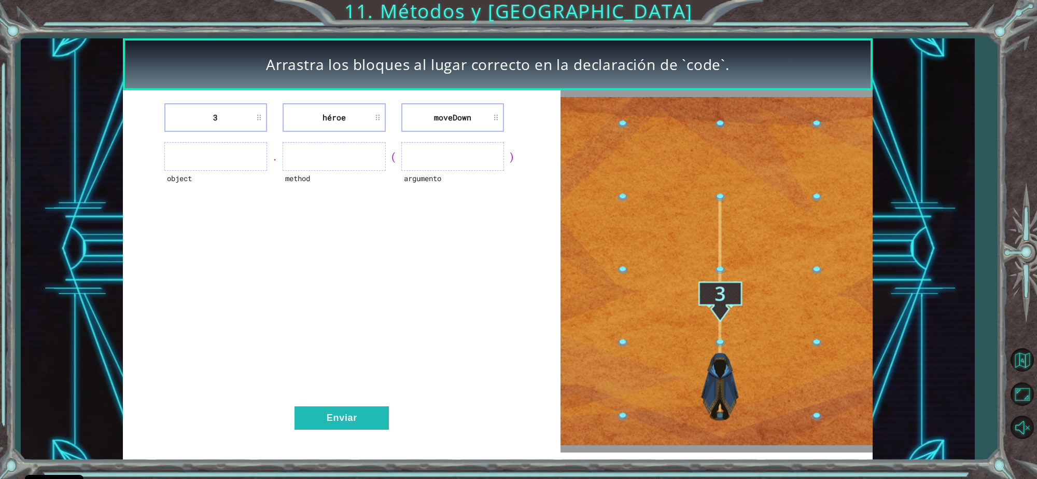
click at [444, 126] on li "moveDown" at bounding box center [452, 117] width 103 height 29
click at [326, 107] on li "héroe" at bounding box center [334, 117] width 103 height 29
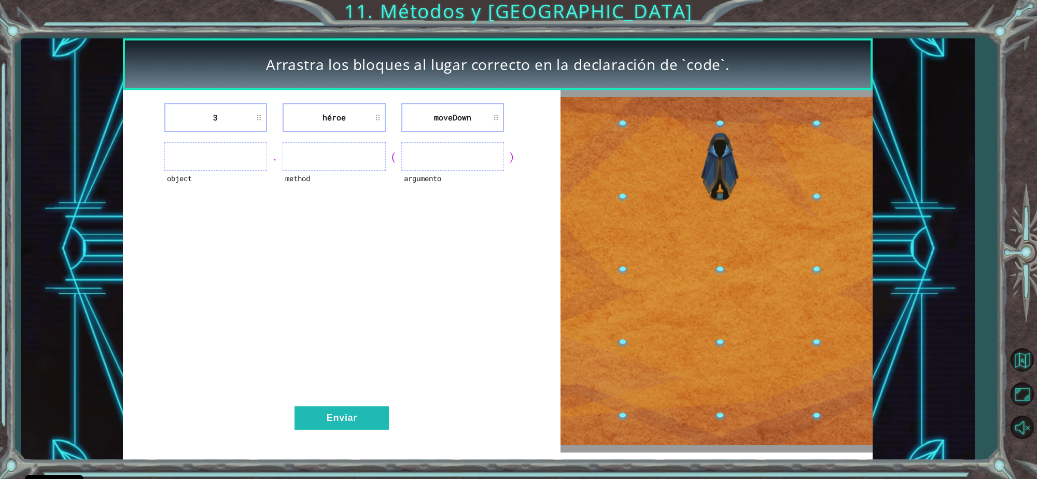
click at [326, 107] on li "héroe" at bounding box center [334, 117] width 103 height 29
click at [348, 110] on li "héroe" at bounding box center [334, 117] width 103 height 29
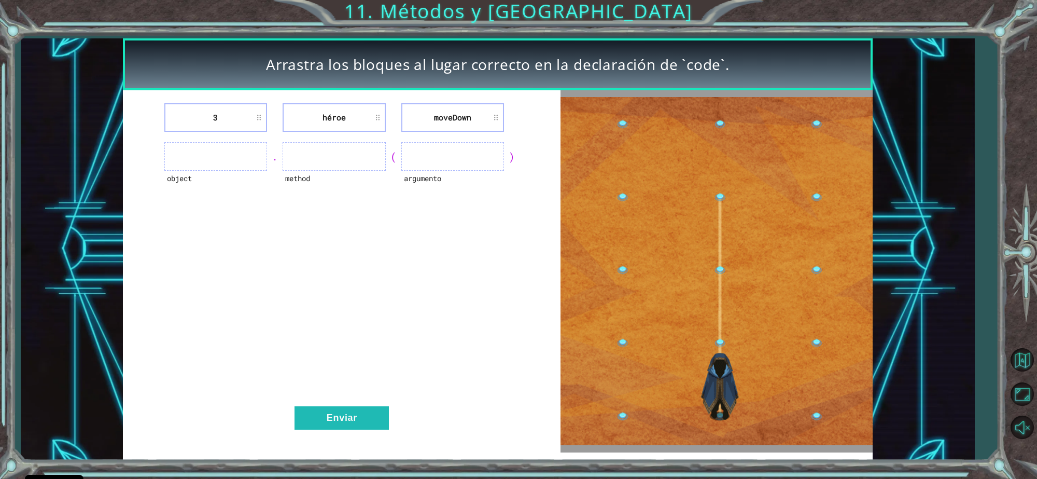
click at [317, 122] on li "héroe" at bounding box center [334, 117] width 103 height 29
click at [322, 116] on li "héroe" at bounding box center [334, 117] width 103 height 29
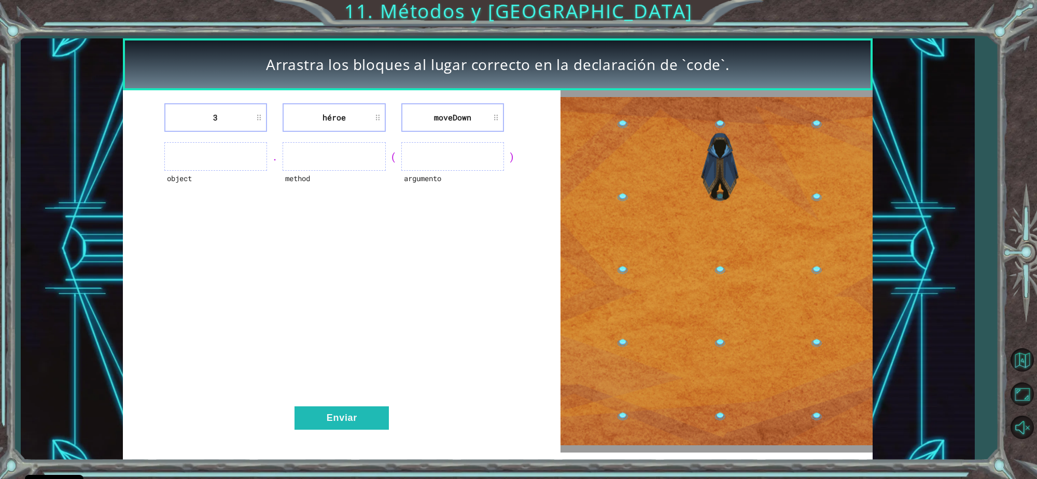
click at [322, 116] on li "héroe" at bounding box center [334, 117] width 103 height 29
click at [322, 117] on li "héroe" at bounding box center [334, 117] width 103 height 29
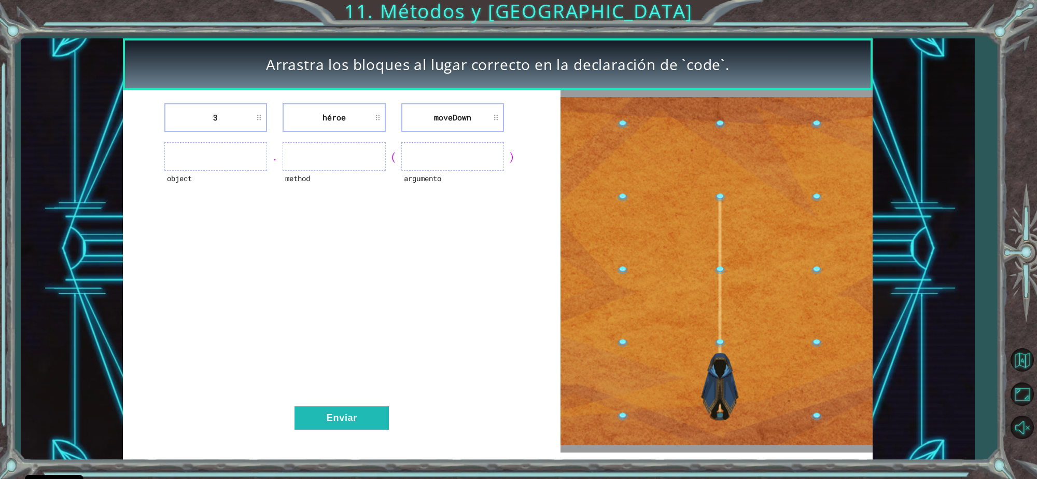
drag, startPoint x: 322, startPoint y: 117, endPoint x: 275, endPoint y: 132, distance: 49.2
click at [275, 132] on div "3 héroe [GEOGRAPHIC_DATA] object . method ( argumento ) Enviar" at bounding box center [342, 271] width 438 height 362
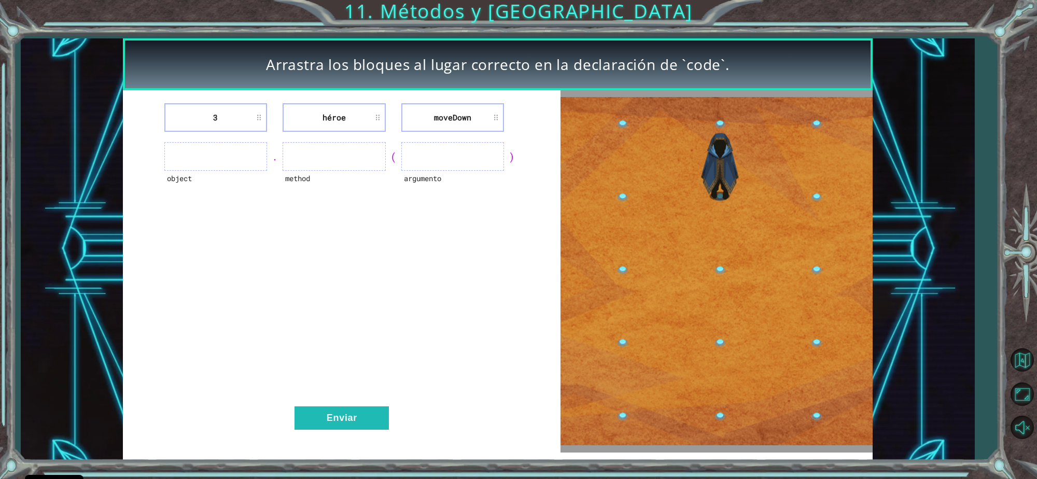
drag, startPoint x: 250, startPoint y: 120, endPoint x: 202, endPoint y: 120, distance: 48.2
click at [202, 120] on li "3" at bounding box center [215, 117] width 103 height 29
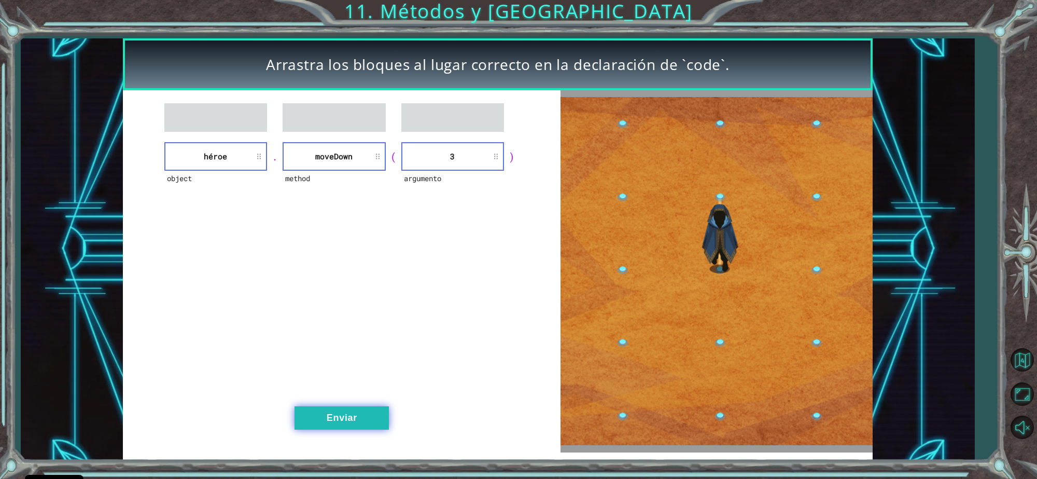
click at [340, 410] on button "Enviar" at bounding box center [342, 417] width 94 height 23
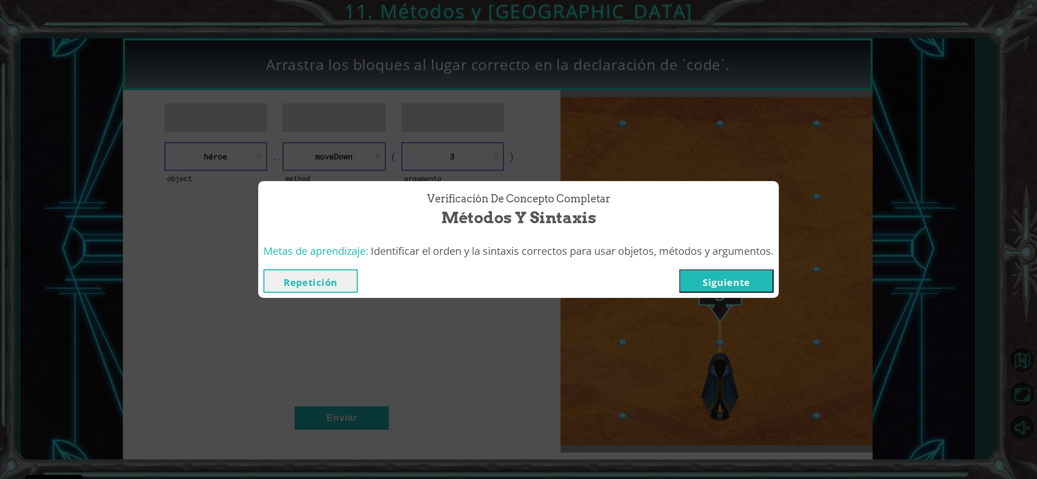
drag, startPoint x: 340, startPoint y: 410, endPoint x: 723, endPoint y: 254, distance: 413.8
click at [723, 254] on div "Verificación de Concepto Completar Métodos y Sintaxis Metas de aprendizaje: Ide…" at bounding box center [518, 239] width 1037 height 479
click at [738, 282] on button "Siguiente" at bounding box center [726, 280] width 94 height 23
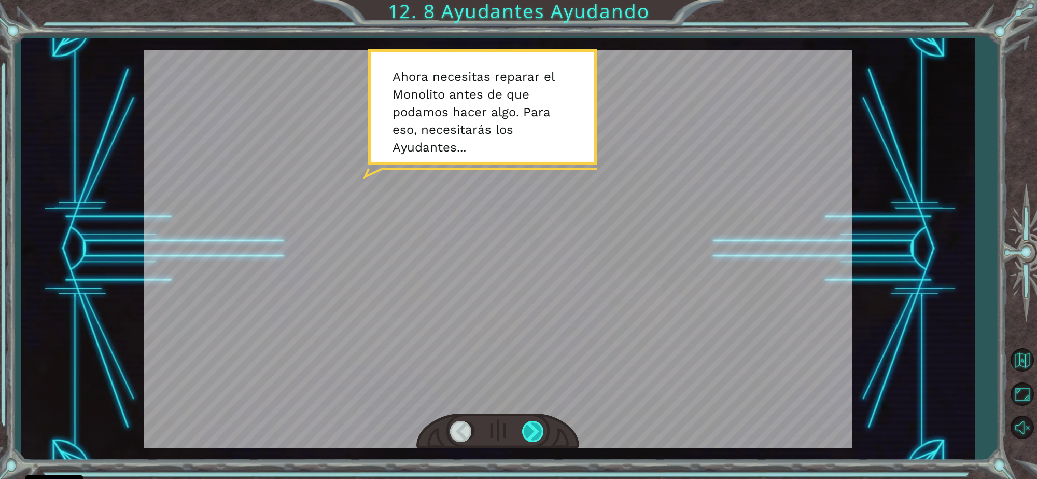
click at [535, 429] on div at bounding box center [533, 431] width 23 height 21
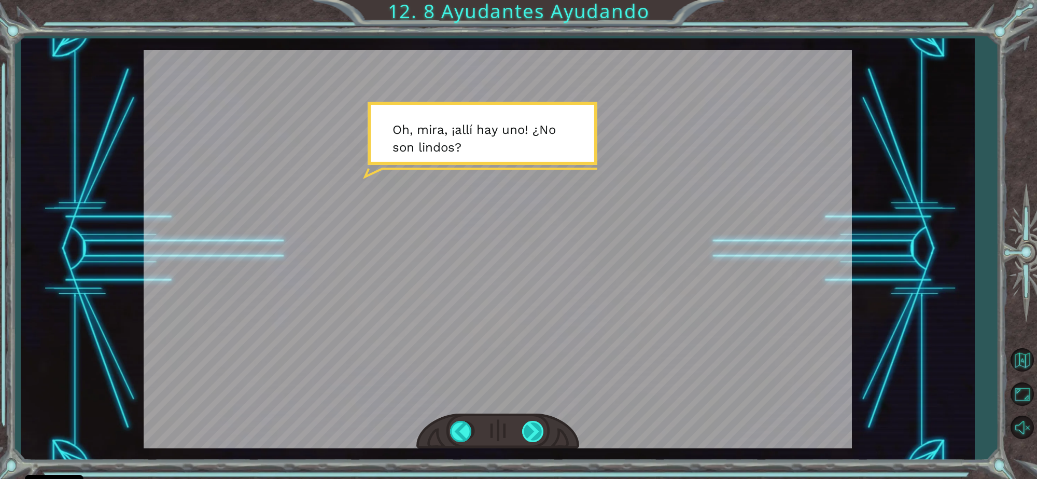
click at [537, 430] on div at bounding box center [533, 431] width 23 height 21
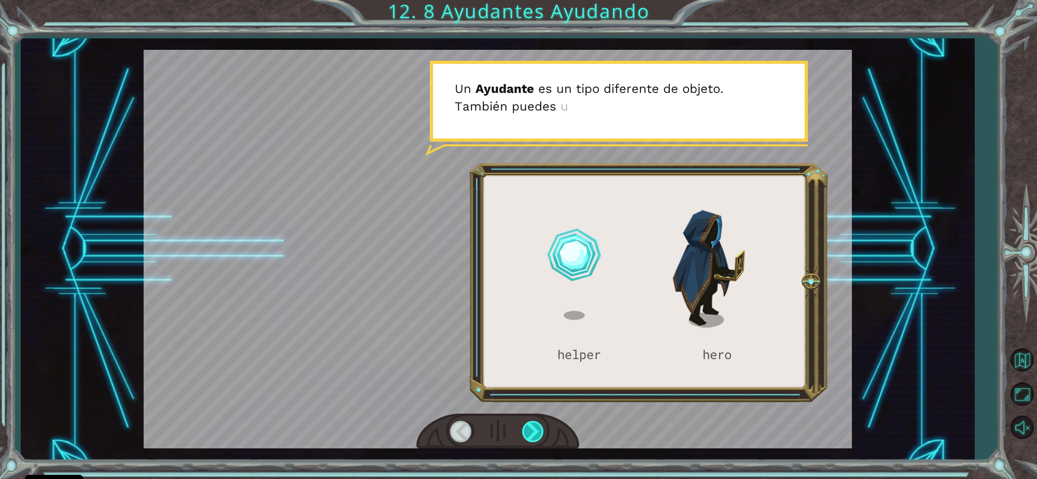
click at [537, 430] on div at bounding box center [533, 431] width 23 height 21
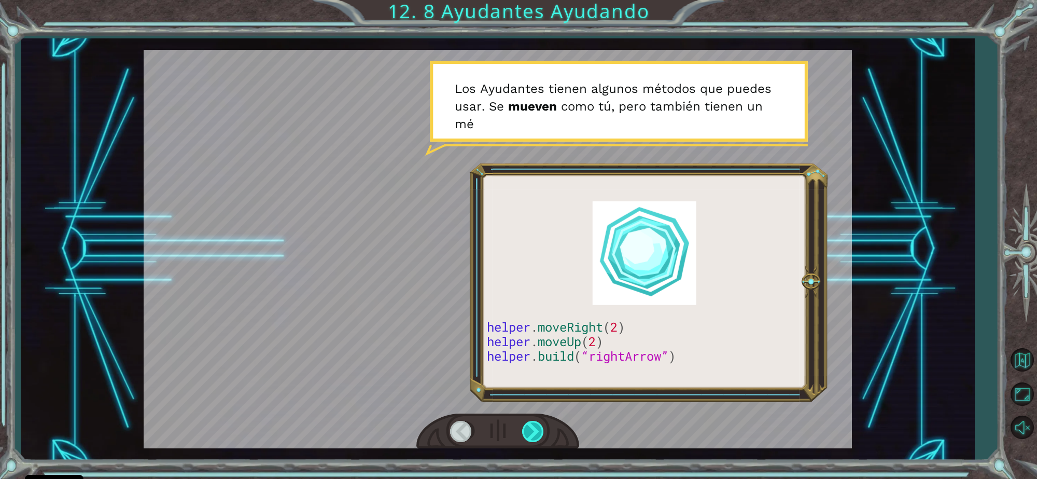
click at [537, 430] on div at bounding box center [533, 431] width 23 height 21
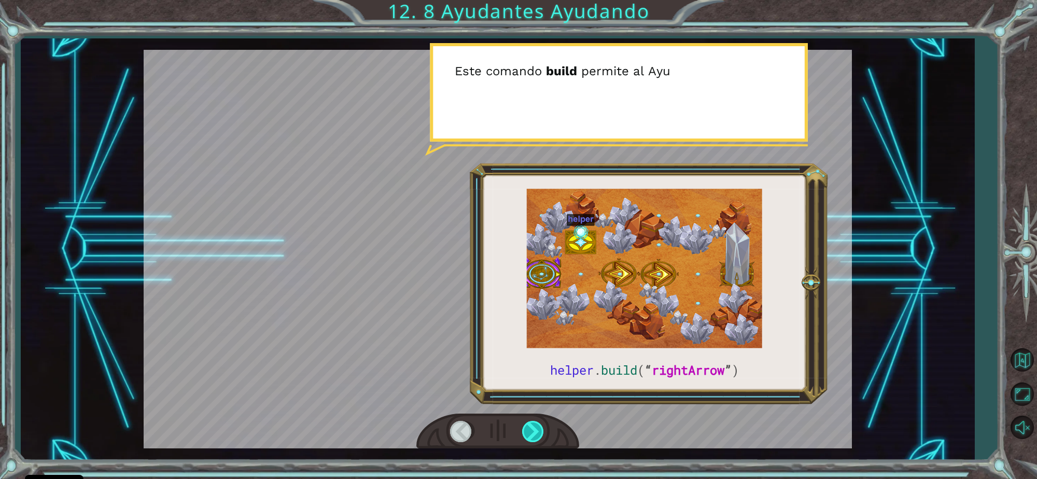
click at [537, 430] on div at bounding box center [533, 431] width 23 height 21
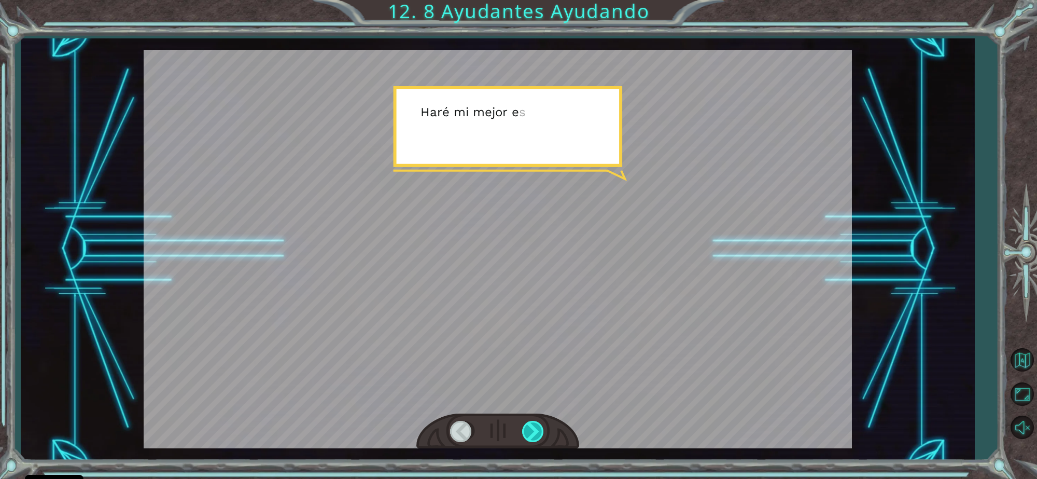
click at [537, 430] on div at bounding box center [533, 431] width 23 height 21
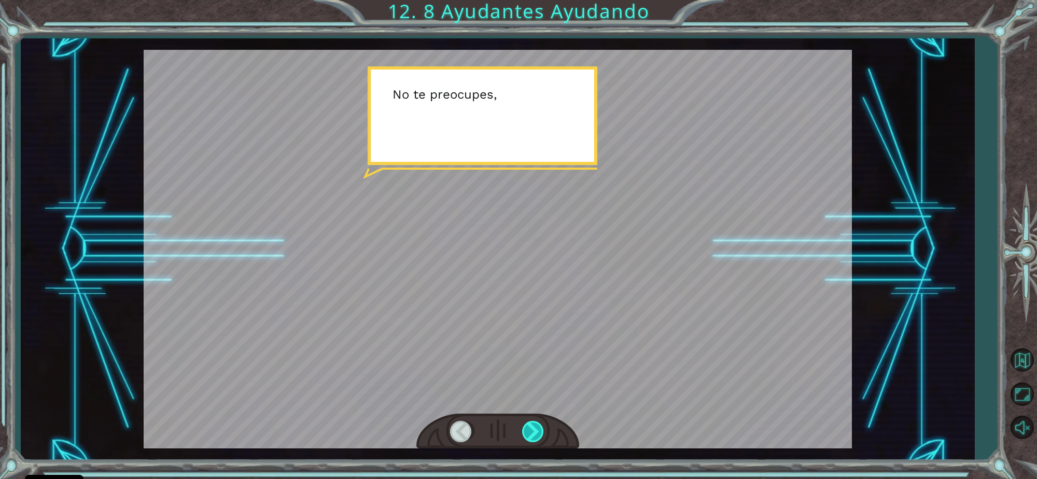
click at [537, 430] on div at bounding box center [533, 431] width 23 height 21
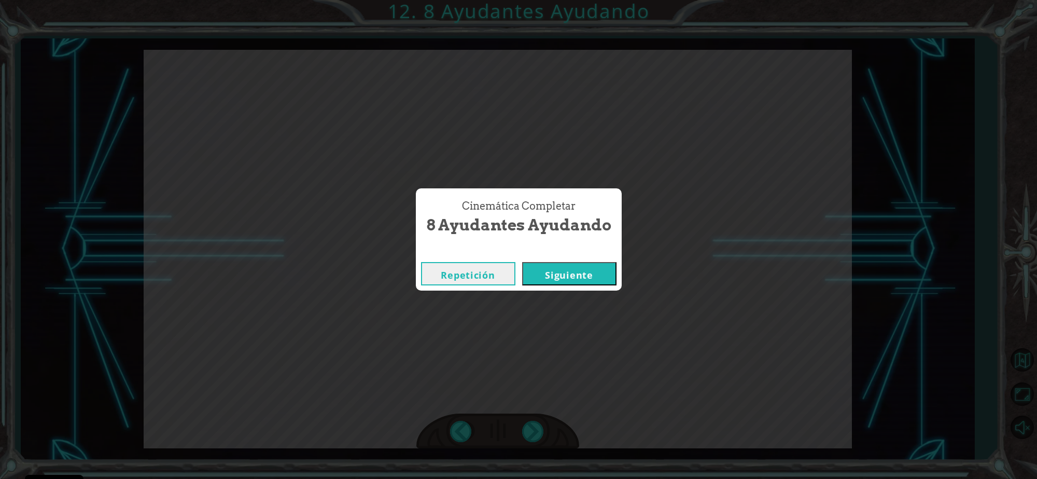
click at [542, 268] on button "Siguiente" at bounding box center [569, 273] width 94 height 23
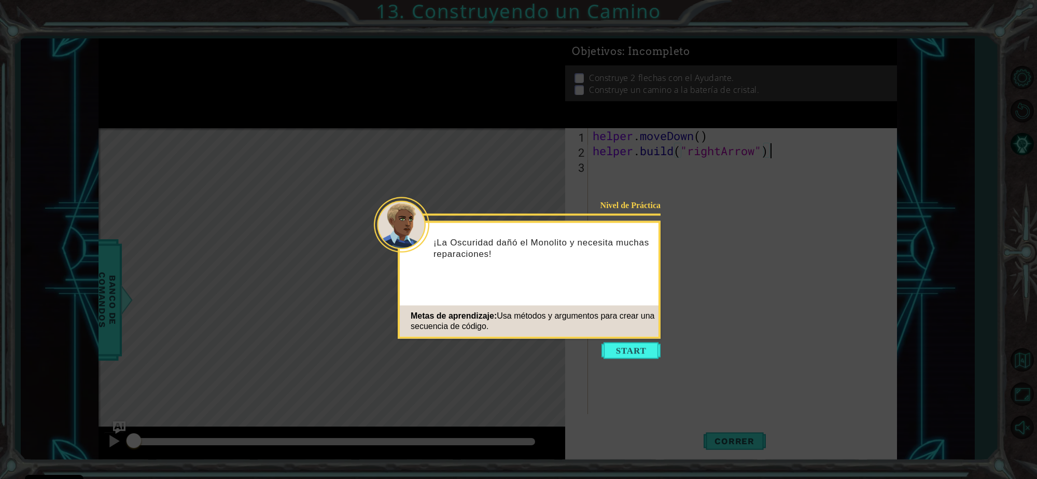
type textarea "[DOMAIN_NAME]("rightArrow")"
click at [625, 354] on button "Start" at bounding box center [631, 350] width 59 height 17
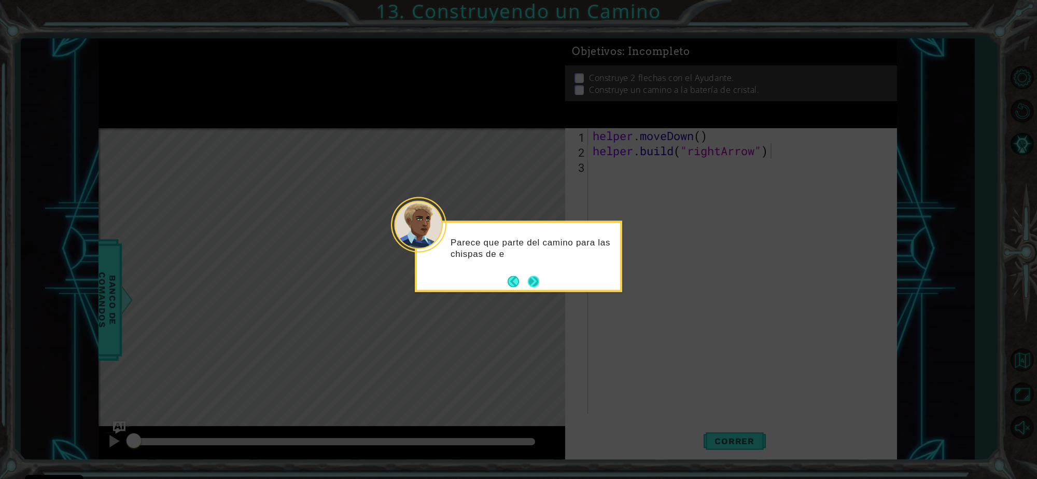
click at [540, 278] on div "Parece que parte del camino para las chispas de e" at bounding box center [518, 253] width 203 height 52
click at [530, 284] on button "Next" at bounding box center [533, 281] width 11 height 11
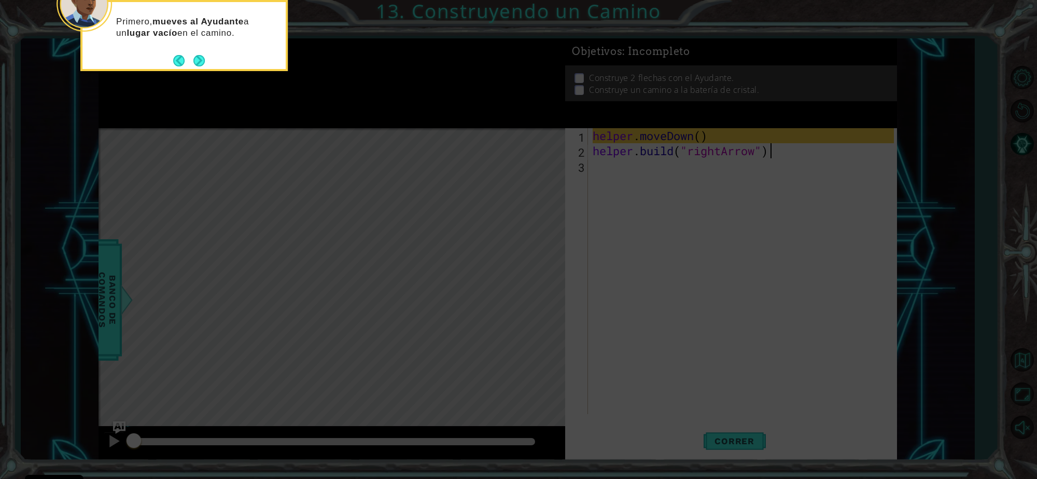
click at [530, 284] on icon at bounding box center [518, 72] width 1037 height 814
click at [199, 61] on button "Next" at bounding box center [198, 60] width 11 height 11
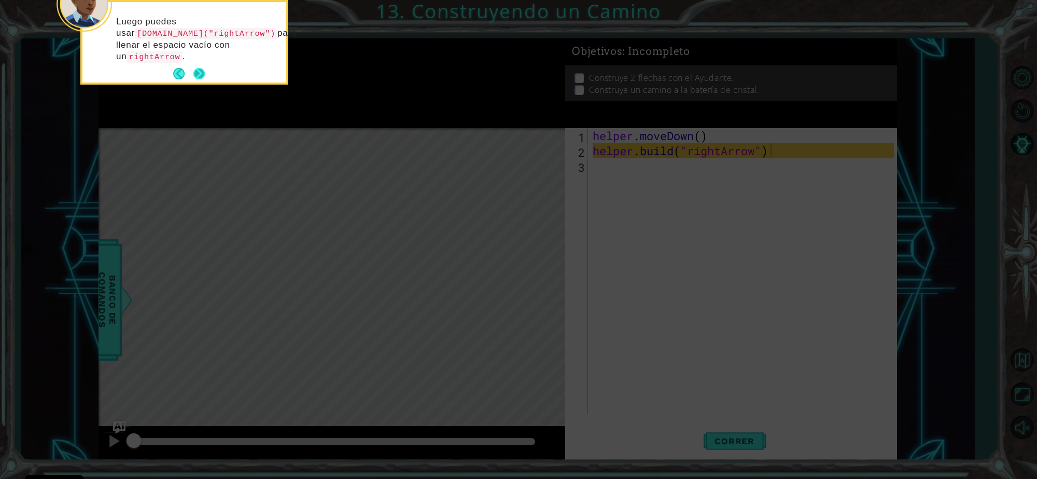
click at [203, 76] on button "Next" at bounding box center [198, 73] width 11 height 11
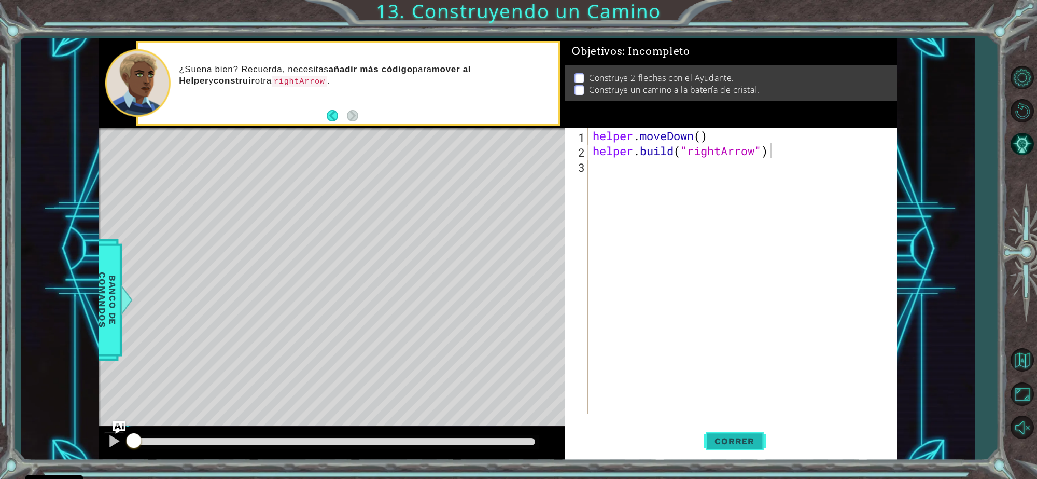
click at [729, 441] on span "Correr" at bounding box center [734, 441] width 61 height 10
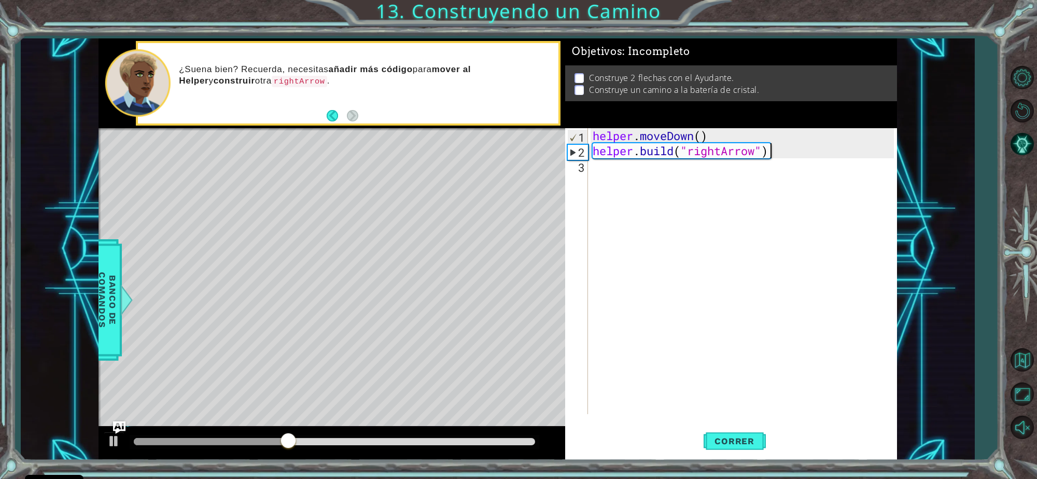
click at [627, 179] on div "helper . moveDown ( ) helper . build ( "rightArrow" )" at bounding box center [745, 286] width 309 height 316
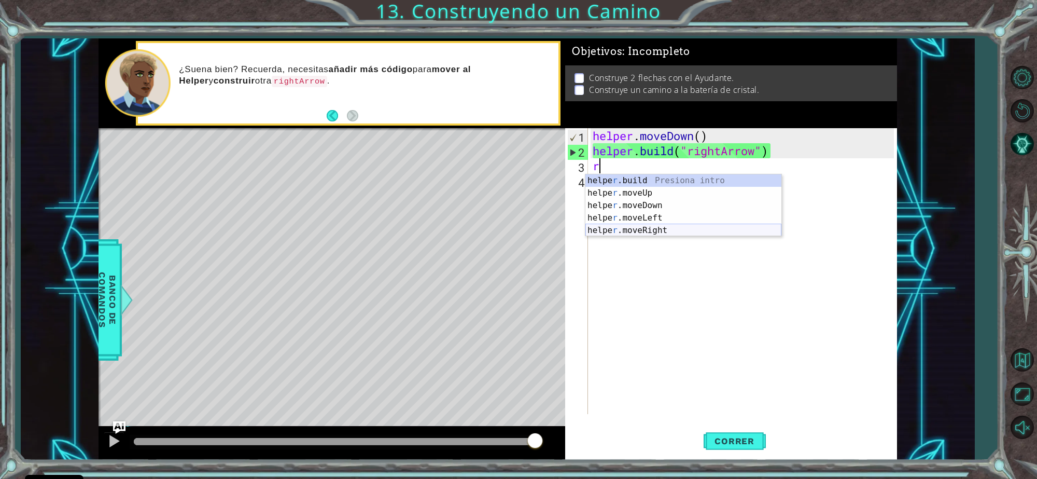
click at [629, 231] on div "helpe [PERSON_NAME]build Presiona intro helpe r .moveUp Presiona intro helpe r …" at bounding box center [683, 217] width 196 height 87
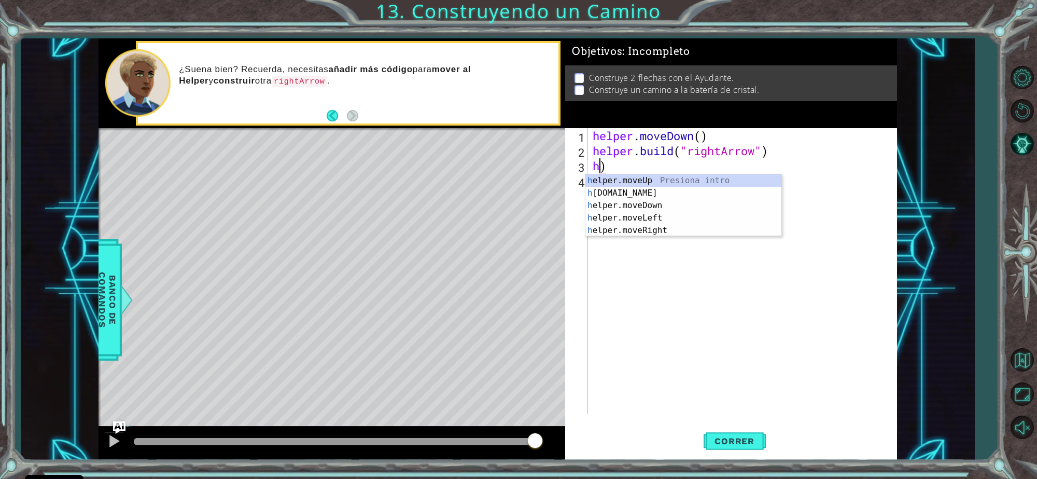
type textarea ")"
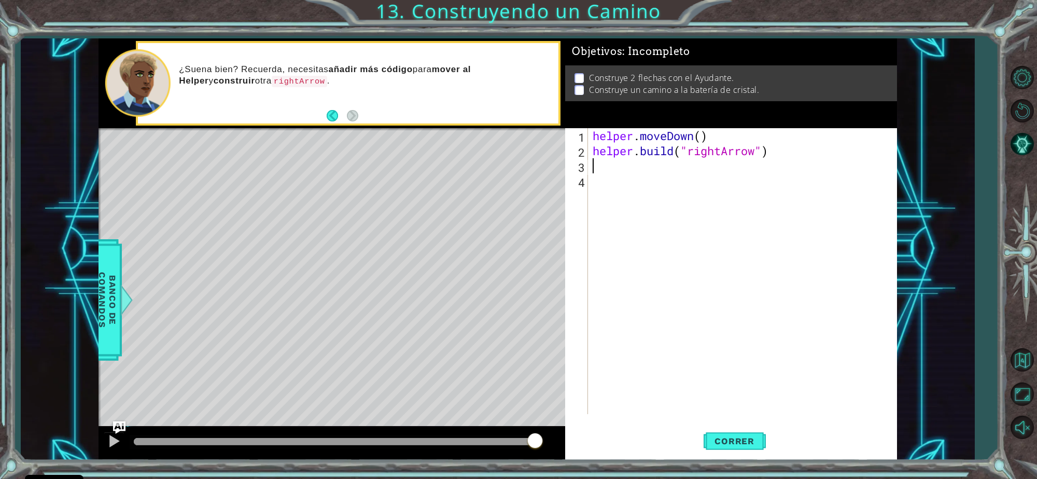
type textarea "w"
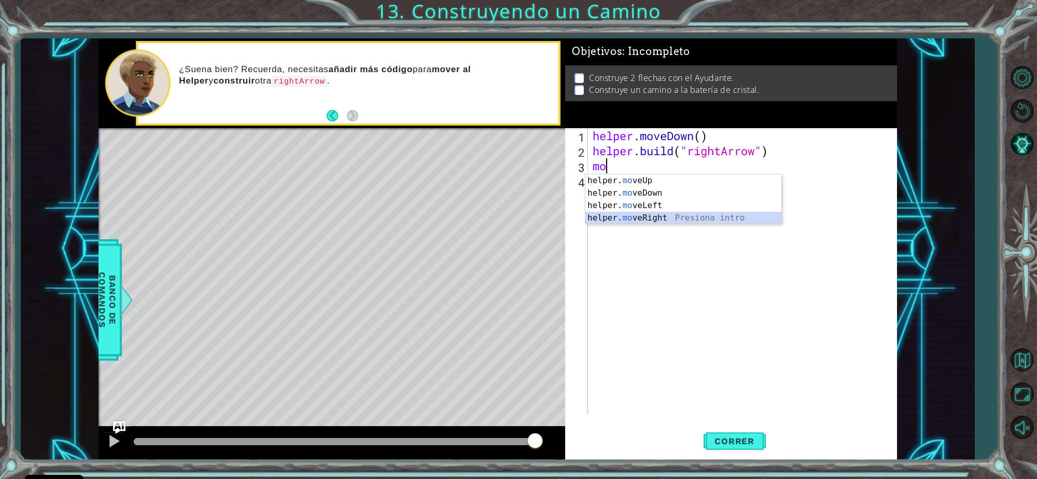
click at [632, 216] on div "helper. mo veUp Presiona intro helper. mo veDown Presiona intro helper. mo veLe…" at bounding box center [683, 211] width 196 height 75
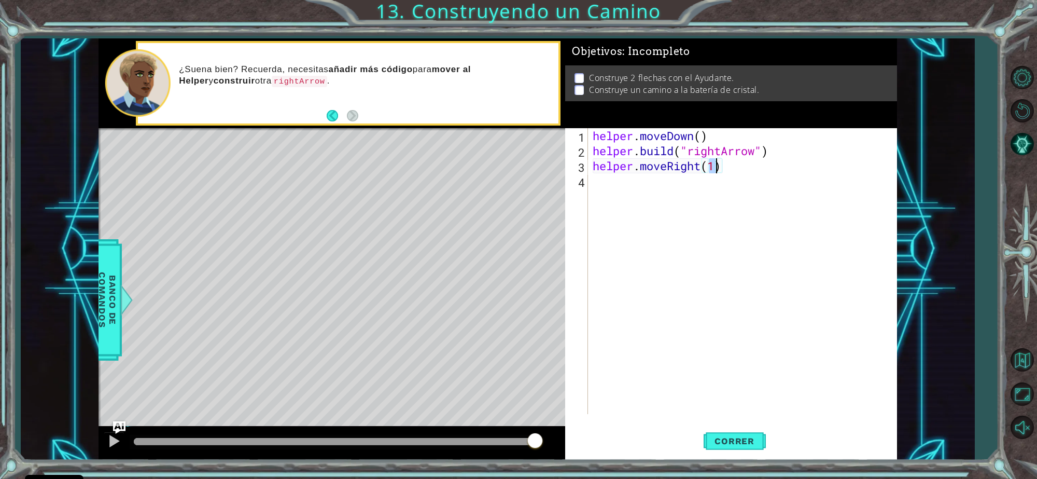
scroll to position [0, 5]
type textarea "helper.moveRight(4)"
click at [732, 439] on span "Correr" at bounding box center [734, 441] width 61 height 10
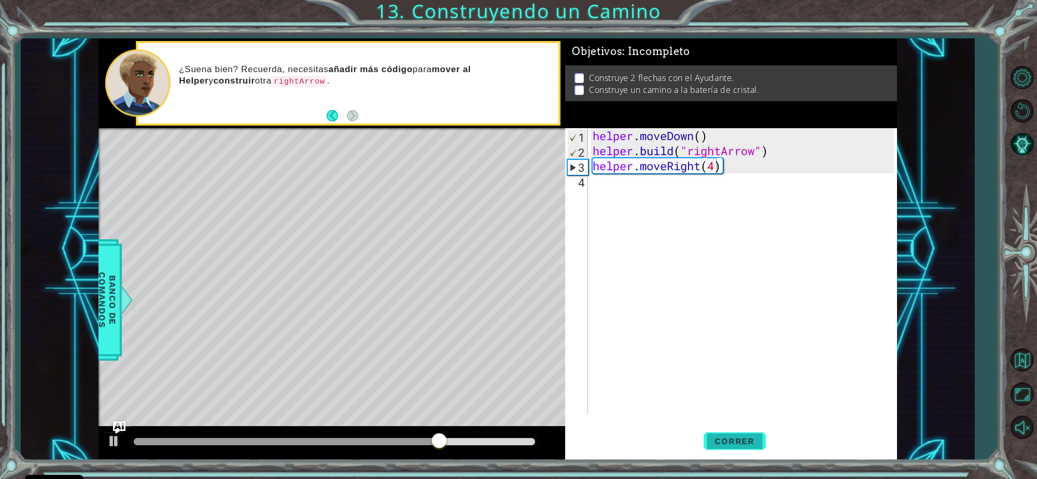
click at [732, 439] on span "Correr" at bounding box center [734, 441] width 61 height 10
click at [618, 186] on div "helper . moveDown ( ) helper . build ( "rightArrow" ) helper . moveRight ( 4 )" at bounding box center [745, 286] width 309 height 316
click at [717, 165] on div "helper . moveDown ( ) helper . build ( "rightArrow" ) helper . moveRight ( 4 )" at bounding box center [745, 286] width 309 height 316
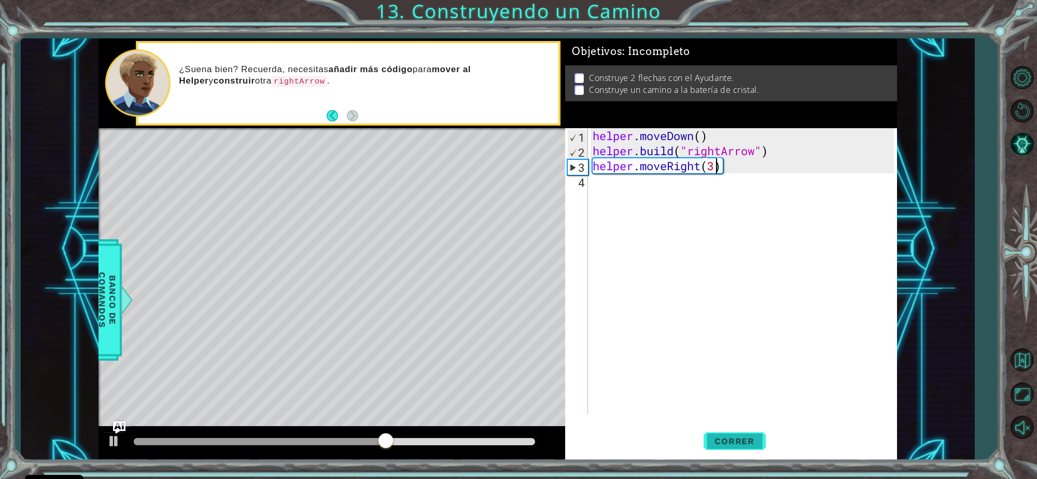
type textarea "helper.moveRight(3)"
click at [721, 431] on button "Correr" at bounding box center [735, 440] width 62 height 33
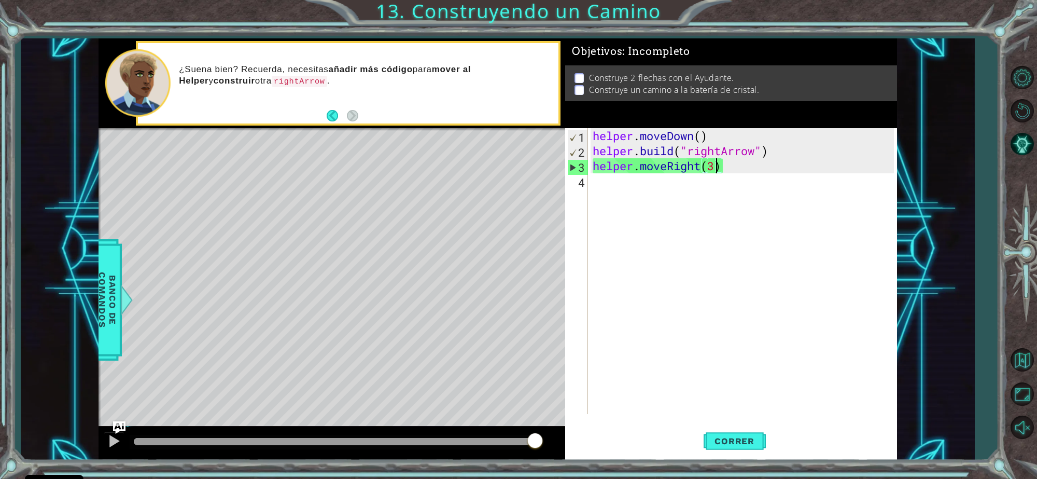
click at [682, 216] on div "helper . moveDown ( ) helper . build ( "rightArrow" ) helper . moveRight ( 3 )" at bounding box center [745, 286] width 309 height 316
click at [737, 145] on div "helper . moveDown ( ) helper . build ( "rightArrow" ) helper . moveRight ( 3 )" at bounding box center [745, 286] width 309 height 316
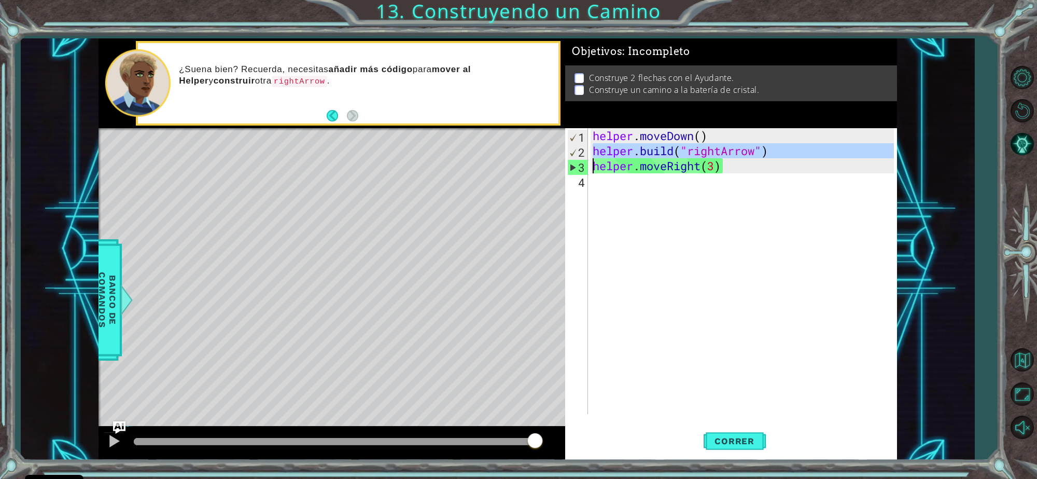
type textarea "[DOMAIN_NAME]("rightArrow") helper.moveRight(3)"
click at [660, 192] on div "helper . moveDown ( ) helper . build ( "rightArrow" ) helper . moveRight ( 3 )" at bounding box center [745, 286] width 309 height 316
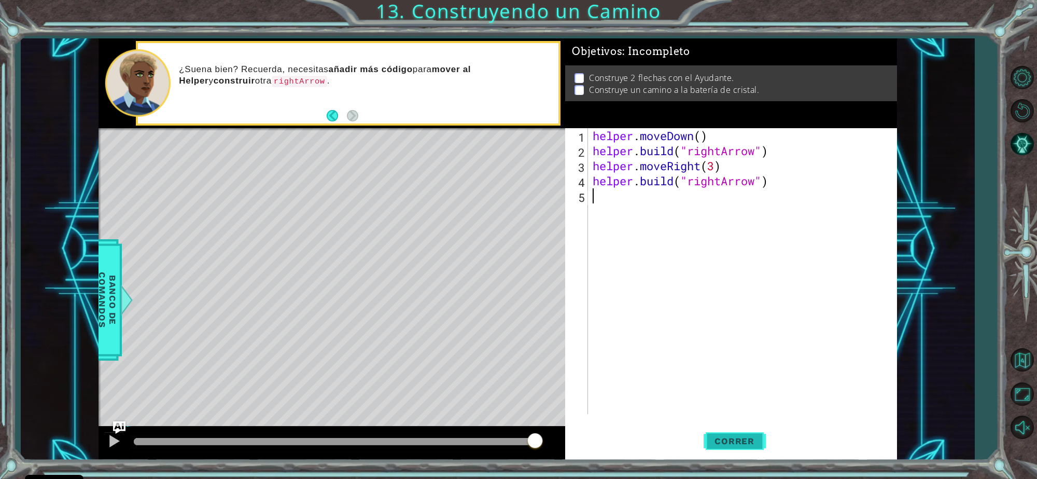
click at [734, 442] on span "Correr" at bounding box center [734, 441] width 61 height 10
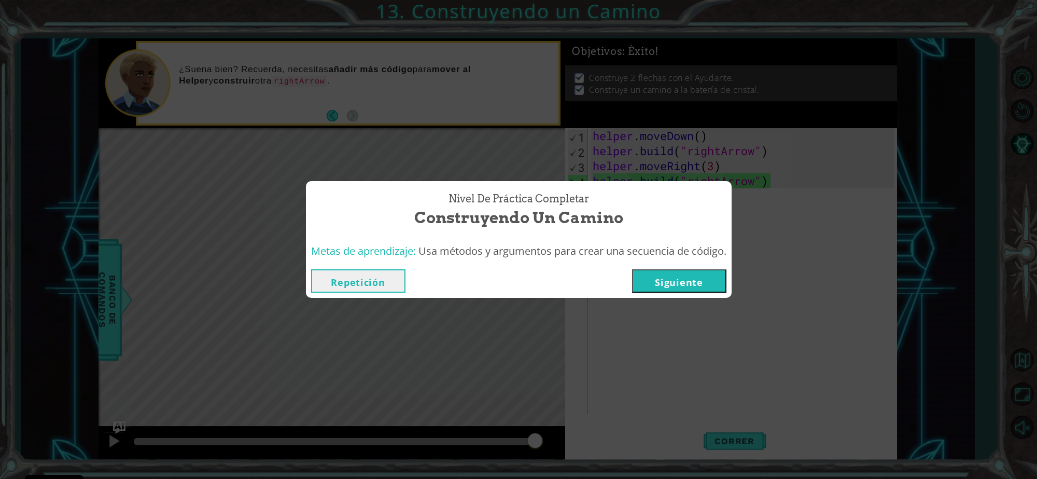
click at [710, 278] on button "Siguiente" at bounding box center [679, 280] width 94 height 23
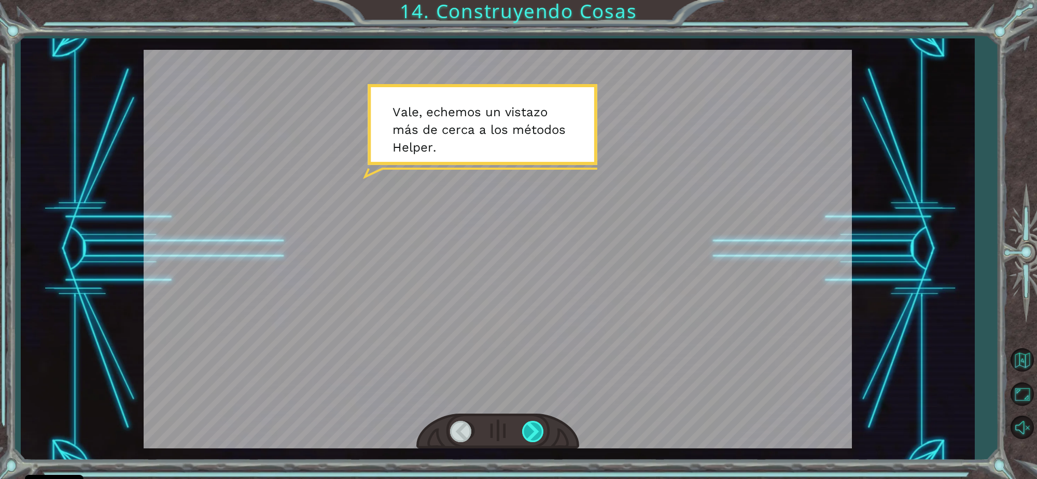
click at [532, 433] on div at bounding box center [533, 431] width 23 height 21
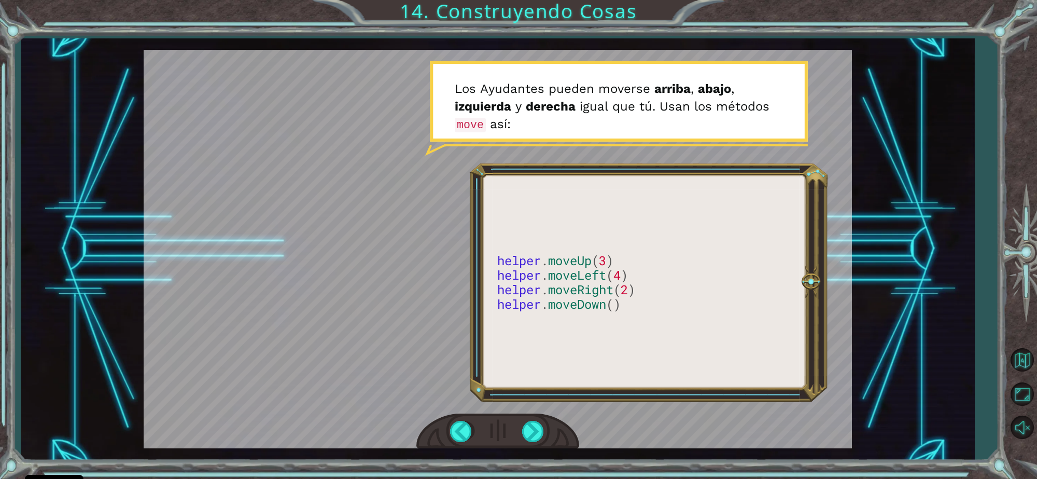
click at [628, 316] on div at bounding box center [498, 249] width 708 height 398
click at [530, 424] on div at bounding box center [533, 431] width 23 height 21
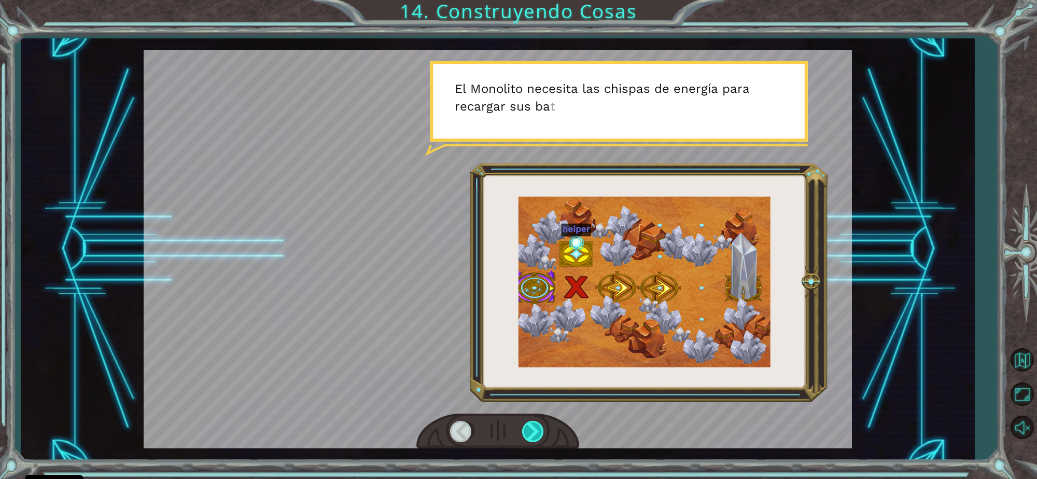
click at [537, 423] on div at bounding box center [533, 431] width 23 height 21
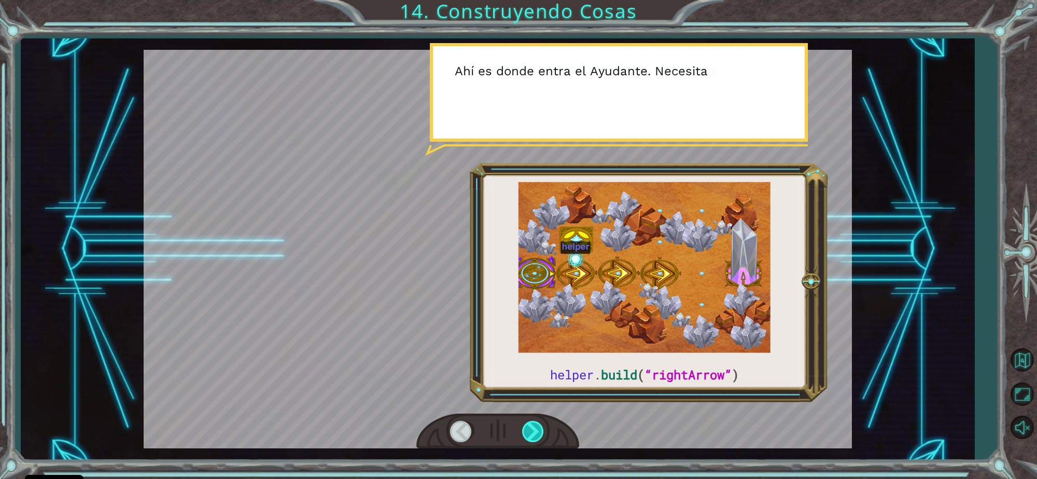
click at [537, 423] on div at bounding box center [533, 431] width 23 height 21
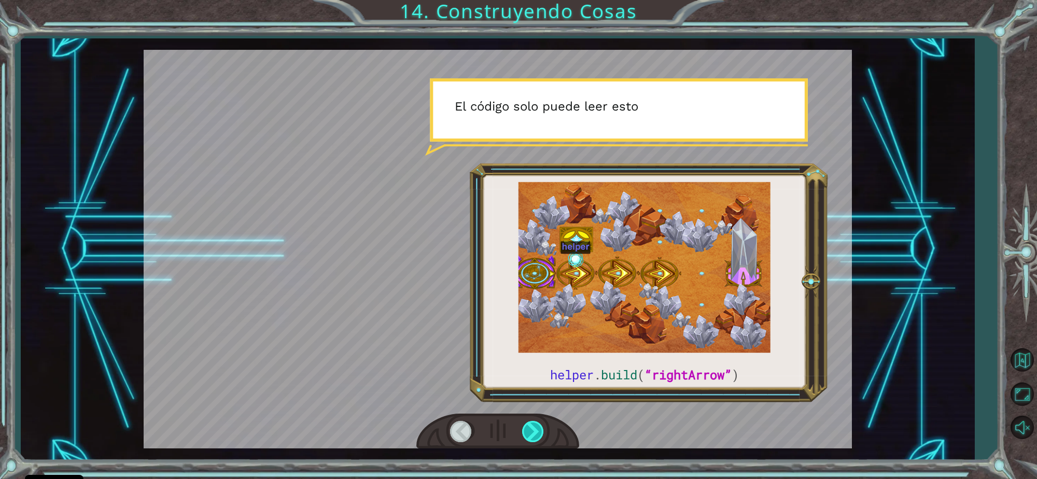
click at [537, 423] on div at bounding box center [533, 431] width 23 height 21
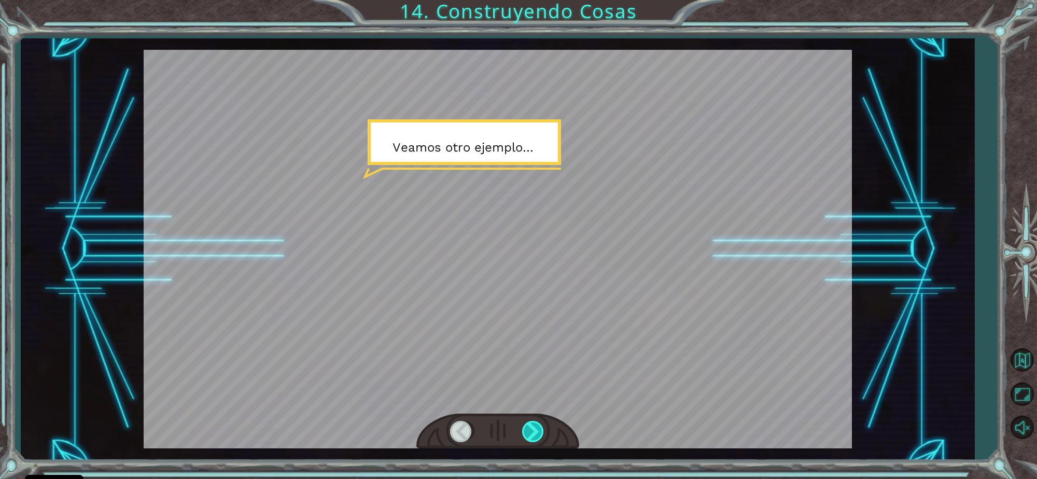
click at [537, 423] on div at bounding box center [533, 431] width 23 height 21
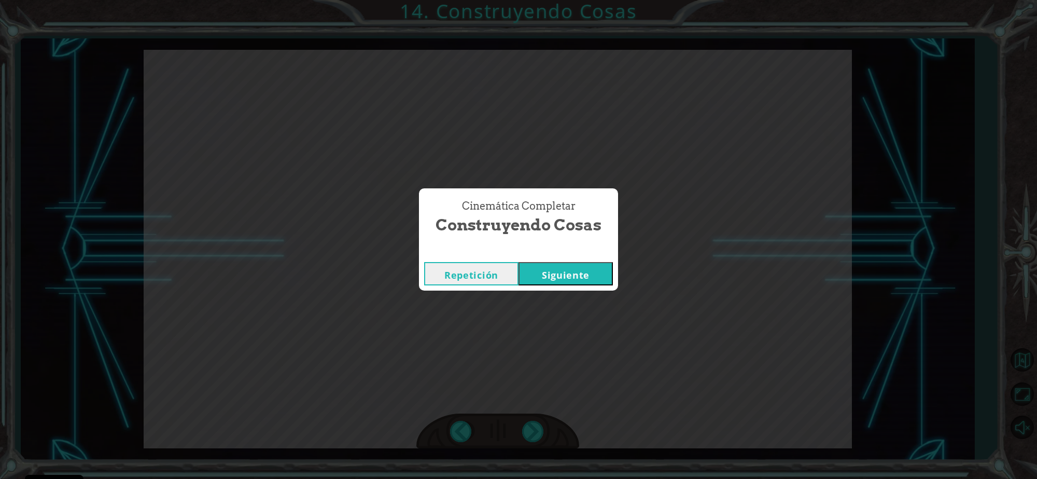
click at [571, 284] on button "Siguiente" at bounding box center [566, 273] width 94 height 23
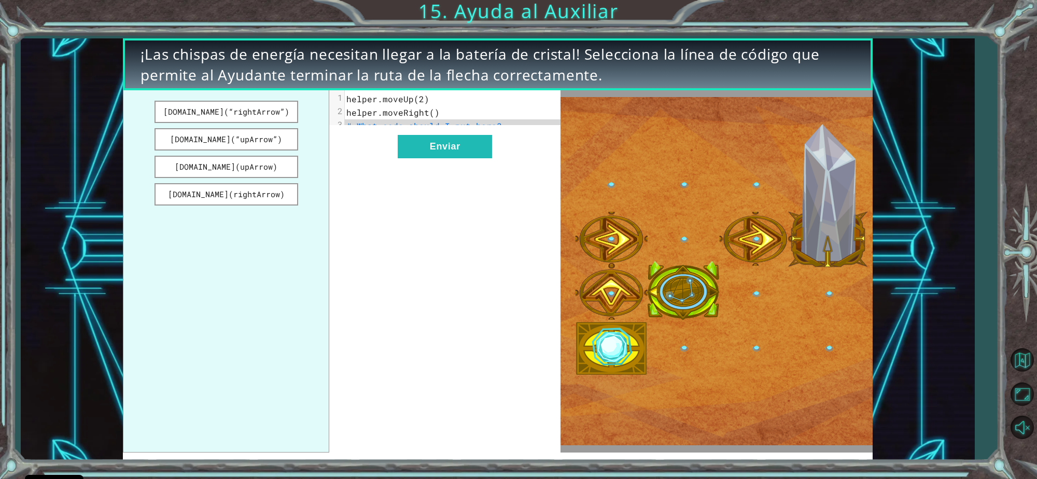
click at [285, 214] on ul "[DOMAIN_NAME](“rightArrow”) [DOMAIN_NAME](“upArrow”) [DOMAIN_NAME](upArrow) [DO…" at bounding box center [226, 271] width 206 height 362
click at [274, 193] on button "[DOMAIN_NAME](rightArrow)" at bounding box center [227, 194] width 144 height 22
click at [275, 115] on button "[DOMAIN_NAME](“rightArrow”)" at bounding box center [227, 112] width 144 height 22
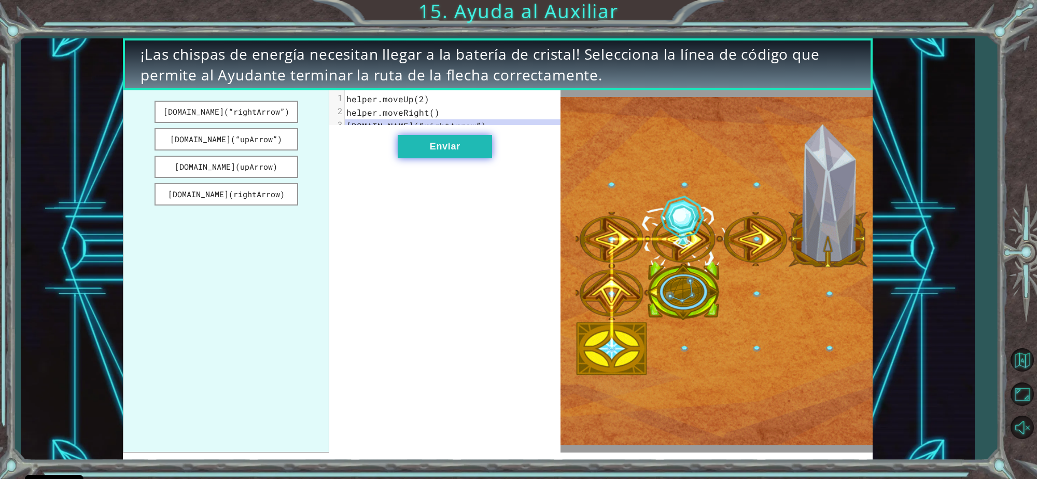
click at [442, 158] on button "Enviar" at bounding box center [445, 146] width 94 height 23
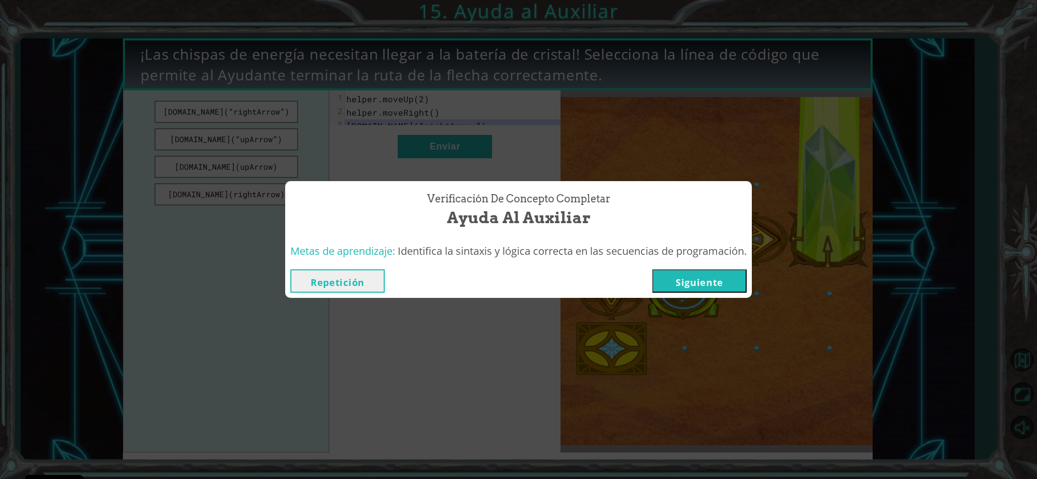
click at [691, 278] on button "Siguiente" at bounding box center [699, 280] width 94 height 23
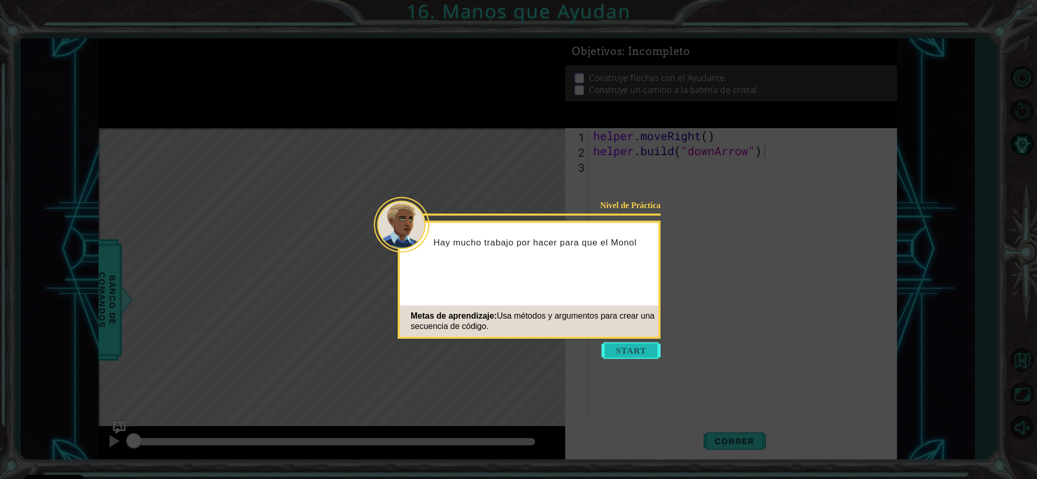
click at [622, 356] on button "Start" at bounding box center [631, 350] width 59 height 17
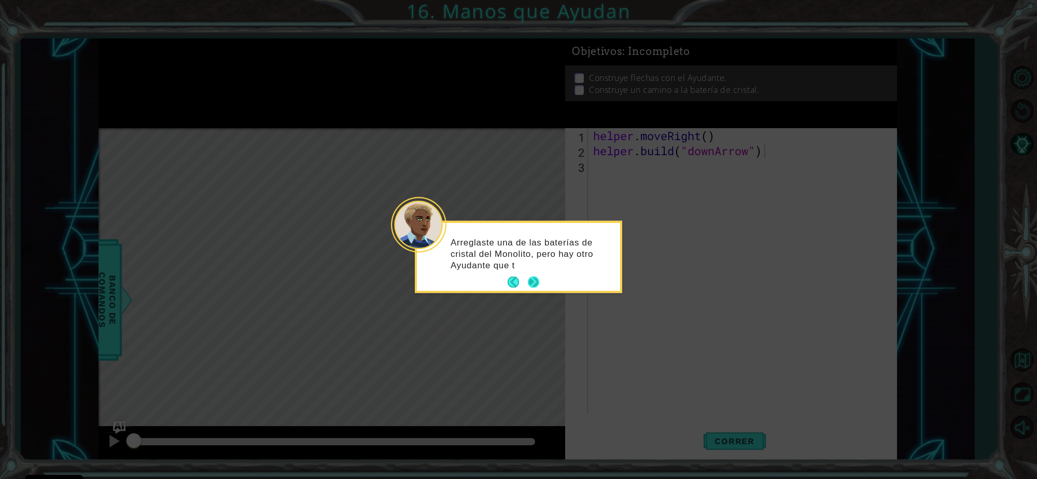
click at [530, 281] on button "Next" at bounding box center [533, 281] width 11 height 11
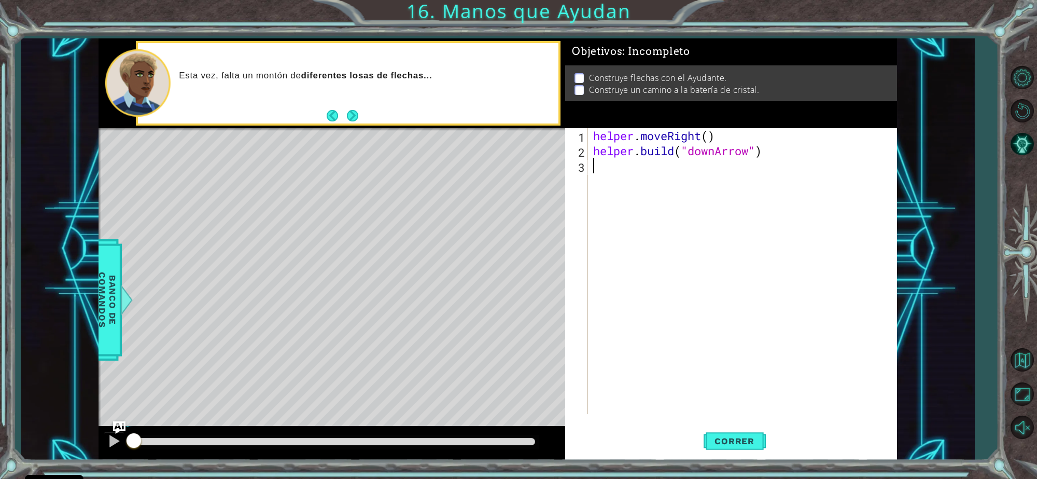
click at [605, 171] on div "helper . moveRight ( ) helper . build ( "downArrow" )" at bounding box center [745, 286] width 308 height 316
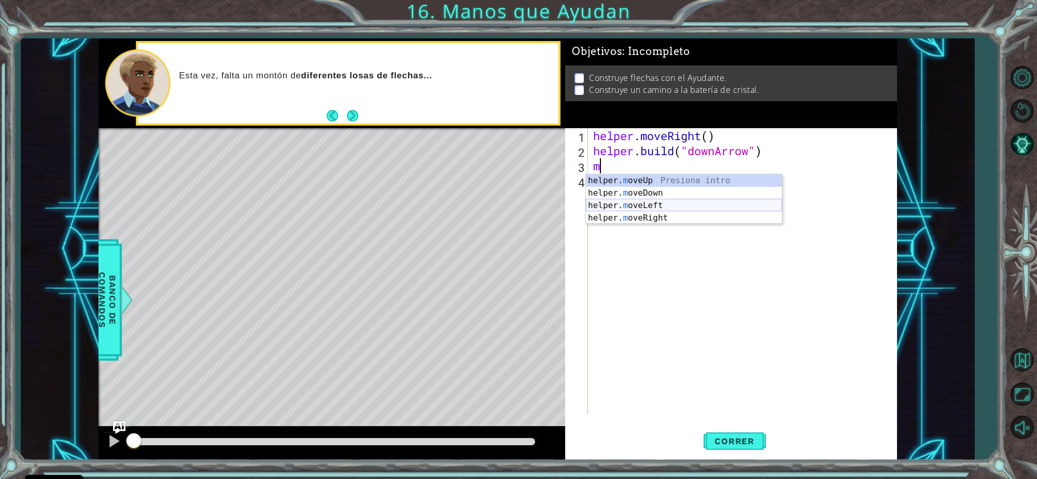
click at [631, 212] on div "helper. m oveUp Presiona intro helper. m oveDown Presiona intro helper. m oveLe…" at bounding box center [684, 211] width 196 height 75
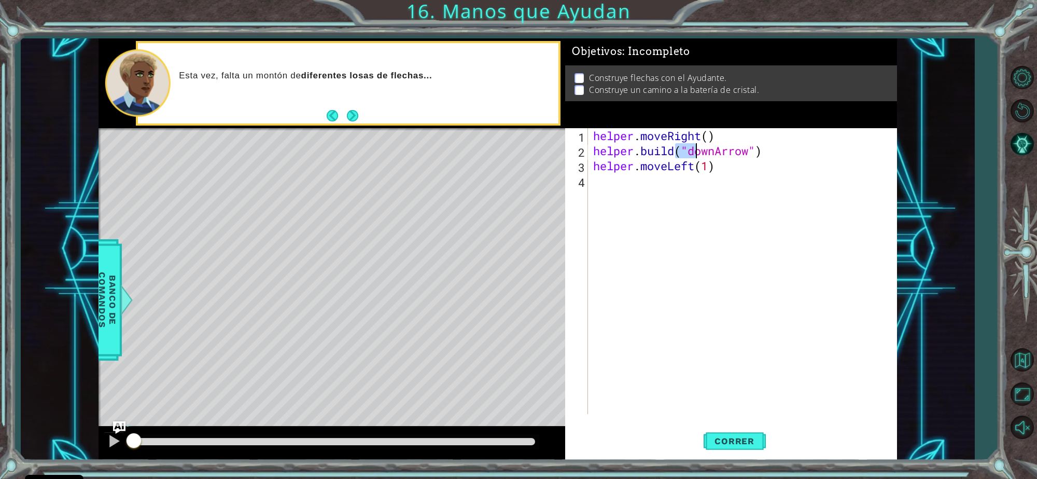
drag, startPoint x: 673, startPoint y: 154, endPoint x: 694, endPoint y: 149, distance: 21.9
click at [694, 149] on div "helper . moveRight ( ) helper . build ( "downArrow" ) helper . moveLeft ( 1 )" at bounding box center [745, 286] width 308 height 316
click at [694, 149] on div "helper . moveRight ( ) helper . build ( "downArrow" ) helper . moveLeft ( 1 )" at bounding box center [742, 271] width 303 height 286
click at [694, 149] on div "helper . moveRight ( ) helper . build ( "downArrow" ) helper . moveLeft ( 1 )" at bounding box center [745, 286] width 308 height 316
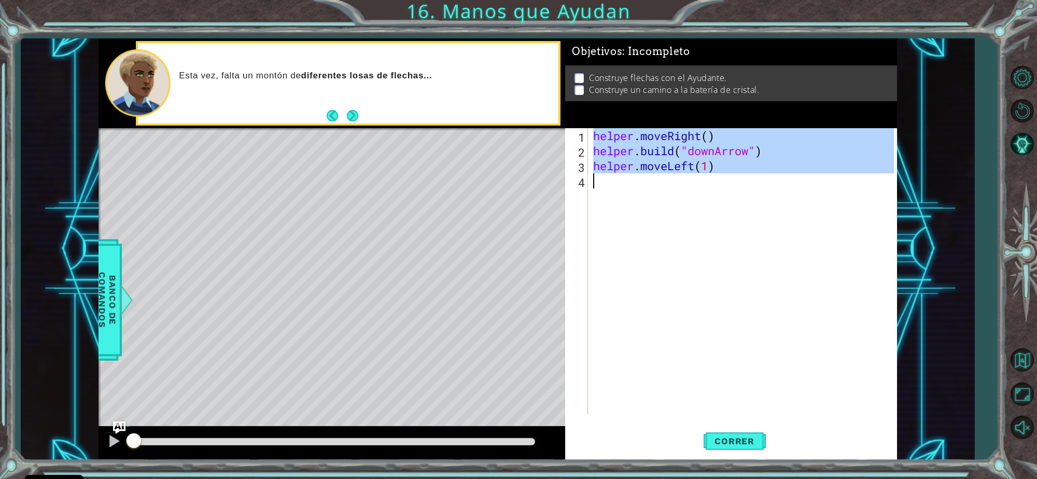
click at [694, 149] on div "helper . moveRight ( ) helper . build ( "downArrow" ) helper . moveLeft ( 1 )" at bounding box center [745, 286] width 308 height 316
click at [694, 149] on div "helper . moveRight ( ) helper . build ( "downArrow" ) helper . moveLeft ( 1 )" at bounding box center [742, 271] width 303 height 286
click at [694, 149] on div "helper . moveRight ( ) helper . build ( "downArrow" ) helper . moveLeft ( 1 )" at bounding box center [745, 286] width 308 height 316
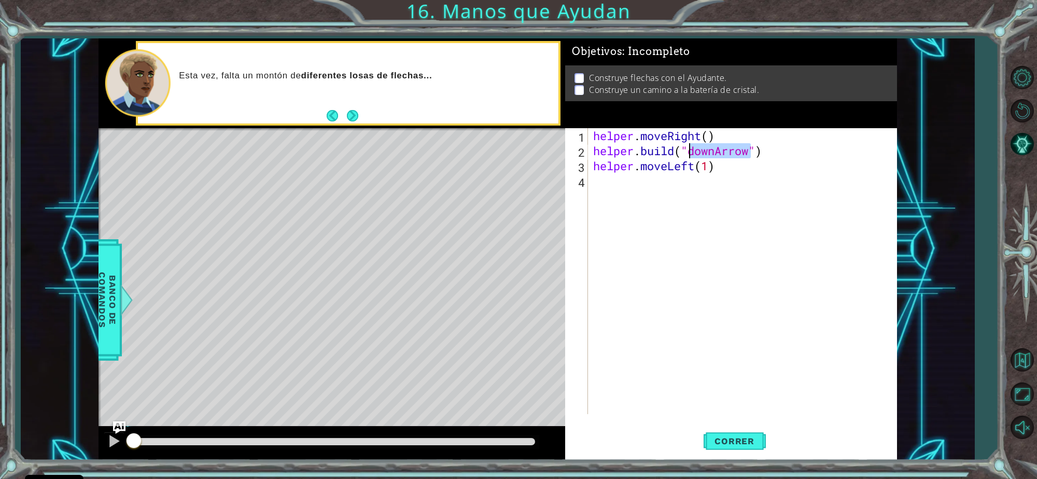
click at [694, 149] on div "helper . moveRight ( ) helper . build ( "downArrow" ) helper . moveLeft ( 1 )" at bounding box center [745, 286] width 308 height 316
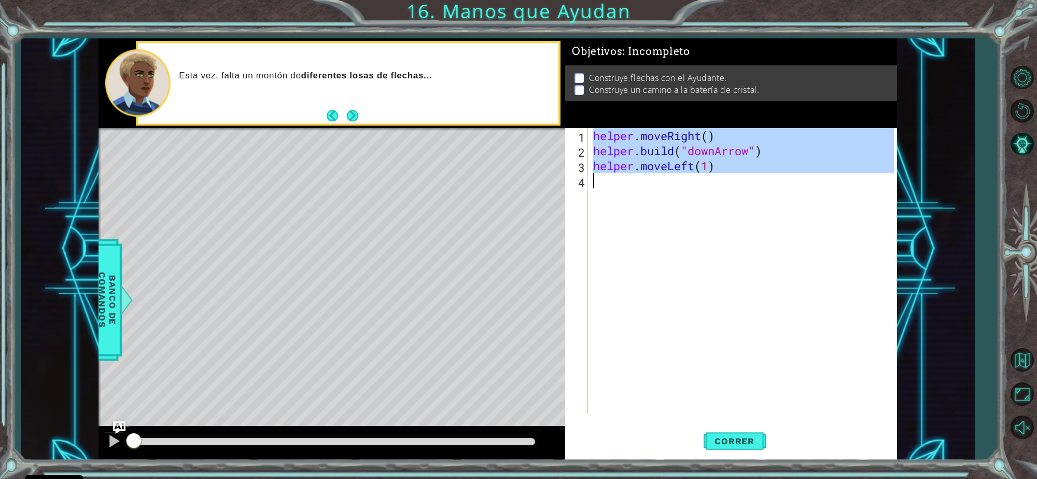
click at [694, 149] on div "helper . moveRight ( ) helper . build ( "downArrow" ) helper . moveLeft ( 1 )" at bounding box center [742, 271] width 303 height 286
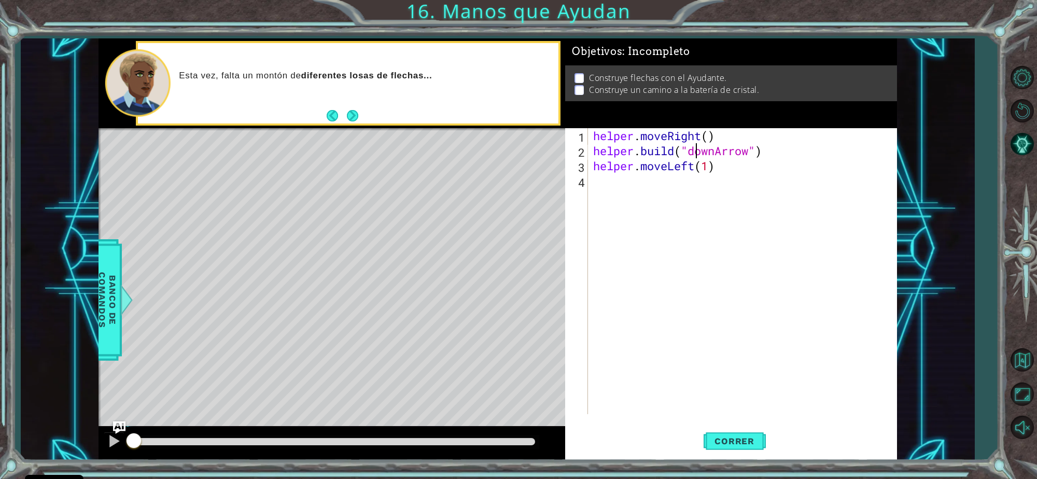
click at [694, 149] on div "helper . moveRight ( ) helper . build ( "downArrow" ) helper . moveLeft ( 1 )" at bounding box center [745, 286] width 308 height 316
type textarea "[DOMAIN_NAME]("downArrow") helper.moveLeft(1)"
click at [648, 187] on div "helper . moveRight ( ) helper . build ( "downArrow" ) helper . moveLeft ( 1 )" at bounding box center [745, 286] width 308 height 316
paste textarea "m"
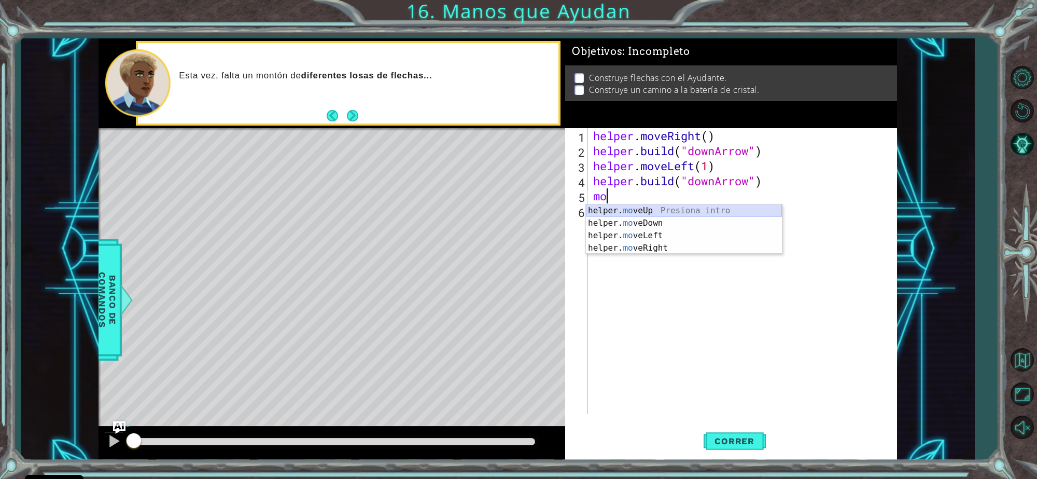
click at [638, 214] on div "helper. mo veUp Presiona intro helper. mo veDown Presiona intro helper. mo veLe…" at bounding box center [684, 241] width 196 height 75
type textarea "helper.moveUp(1)"
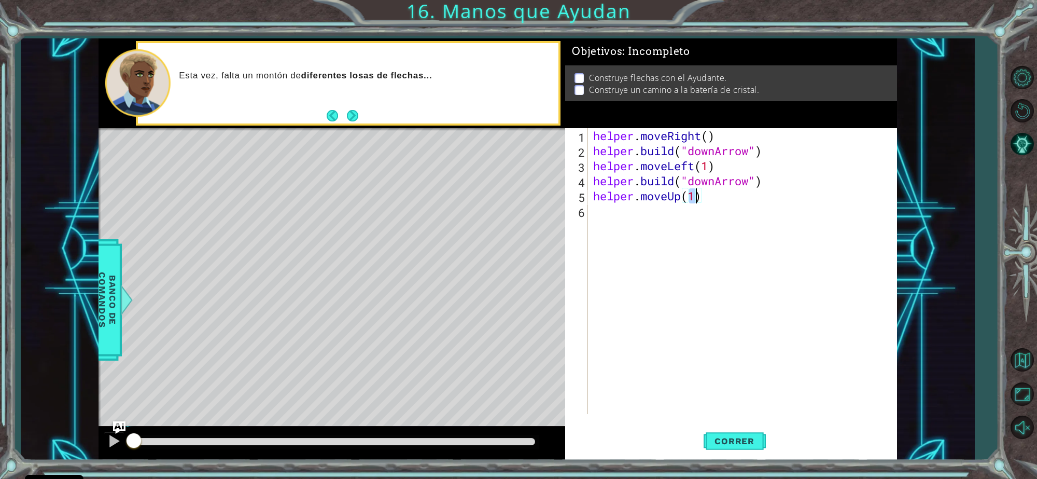
click at [632, 218] on div "helper . moveRight ( ) helper . build ( "downArrow" ) helper . moveLeft ( 1 ) h…" at bounding box center [745, 286] width 308 height 316
click at [630, 235] on div "helper . moveRight ( ) helper . build ( "downArrow" ) helper . moveLeft ( 1 ) h…" at bounding box center [745, 286] width 308 height 316
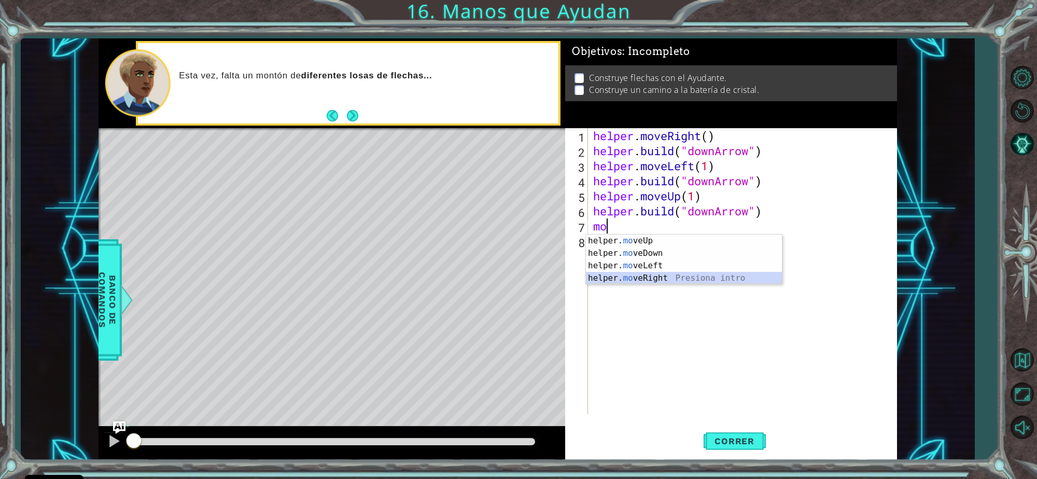
click at [638, 281] on div "helper. mo veUp Presiona intro helper. mo veDown Presiona intro helper. mo veLe…" at bounding box center [684, 271] width 196 height 75
type textarea "helper.moveRight(1)"
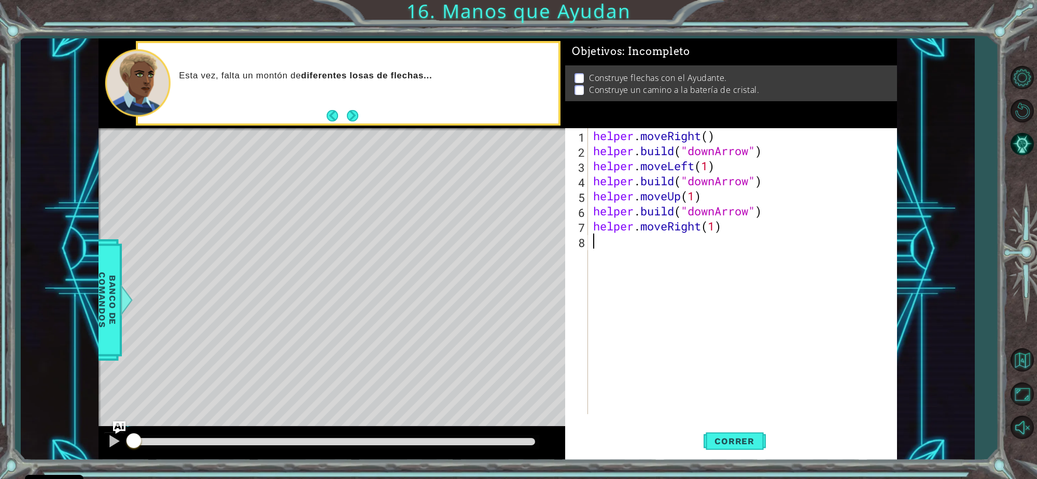
click at [641, 249] on div "helper . moveRight ( ) helper . build ( "downArrow" ) helper . moveLeft ( 1 ) h…" at bounding box center [745, 286] width 308 height 316
click at [717, 223] on div "helper . moveRight ( ) helper . build ( "downArrow" ) helper . moveLeft ( 1 ) h…" at bounding box center [745, 286] width 308 height 316
type textarea "helper.moveRight(2)"
click at [664, 259] on div "helper . moveRight ( ) helper . build ( "downArrow" ) helper . moveLeft ( 1 ) h…" at bounding box center [745, 286] width 308 height 316
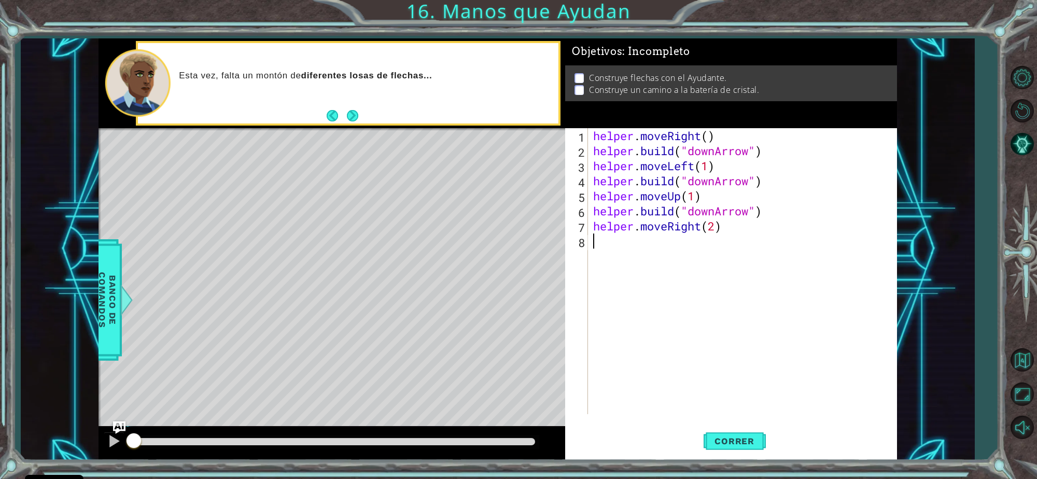
scroll to position [0, 0]
paste textarea "m"
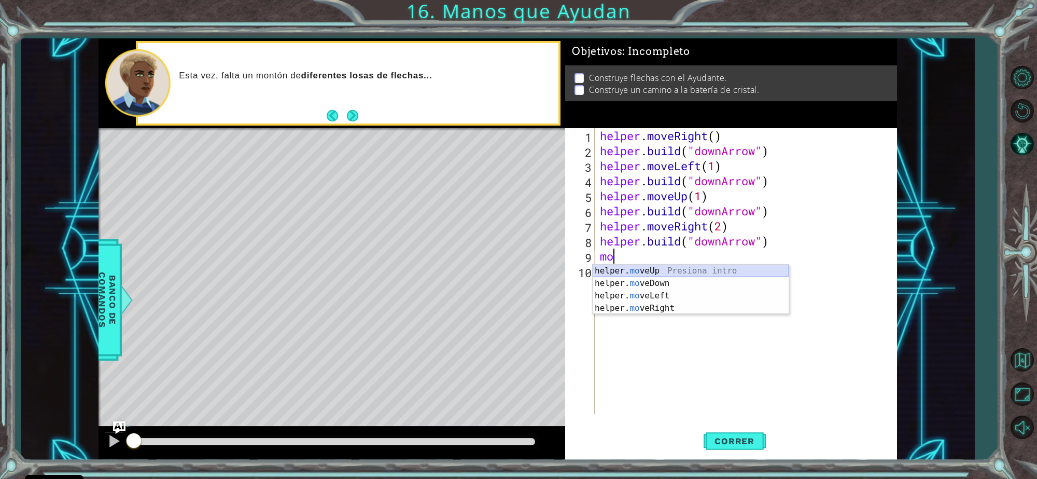
click at [662, 270] on div "helper. mo veUp Presiona intro helper. mo veDown Presiona intro helper. mo veLe…" at bounding box center [691, 301] width 196 height 75
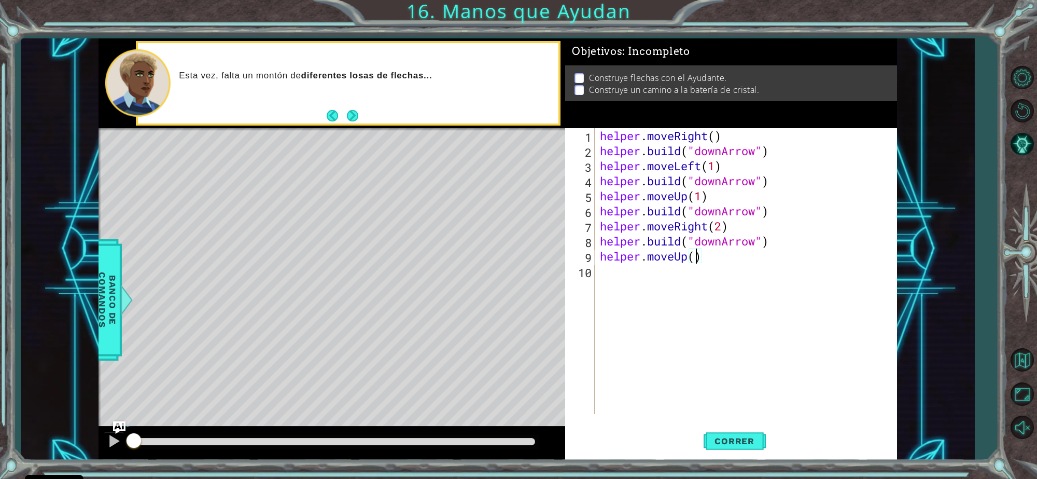
scroll to position [0, 4]
click at [722, 431] on button "Correr" at bounding box center [735, 440] width 62 height 33
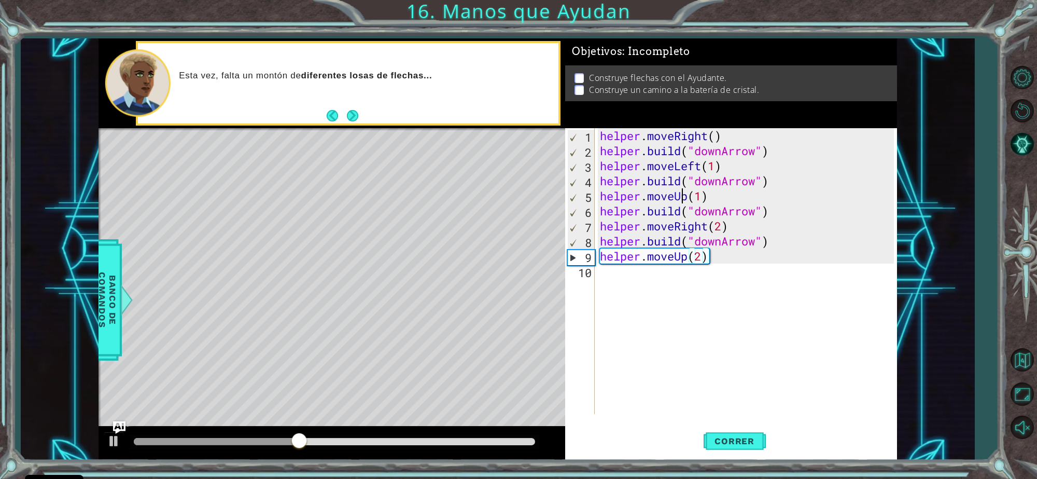
click at [683, 193] on div "helper . moveRight ( ) helper . build ( "downArrow" ) helper . moveLeft ( 1 ) h…" at bounding box center [749, 286] width 302 height 316
click at [717, 196] on div "helper . moveRight ( ) helper . build ( "downArrow" ) helper . moveLeft ( 1 ) h…" at bounding box center [749, 286] width 302 height 316
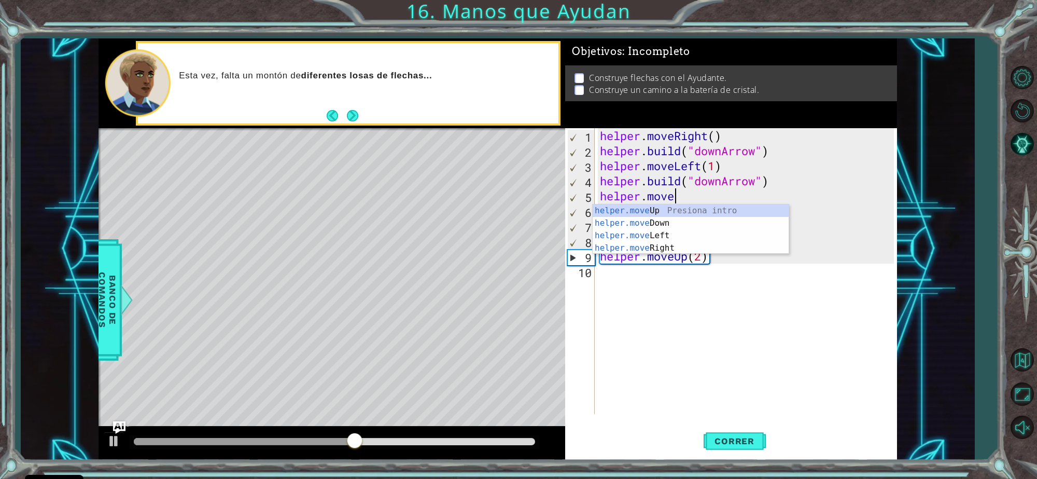
scroll to position [0, 3]
click at [708, 219] on div "helper.move Up Presiona intro helper.move Down Presiona intro helper.move Left …" at bounding box center [691, 241] width 196 height 75
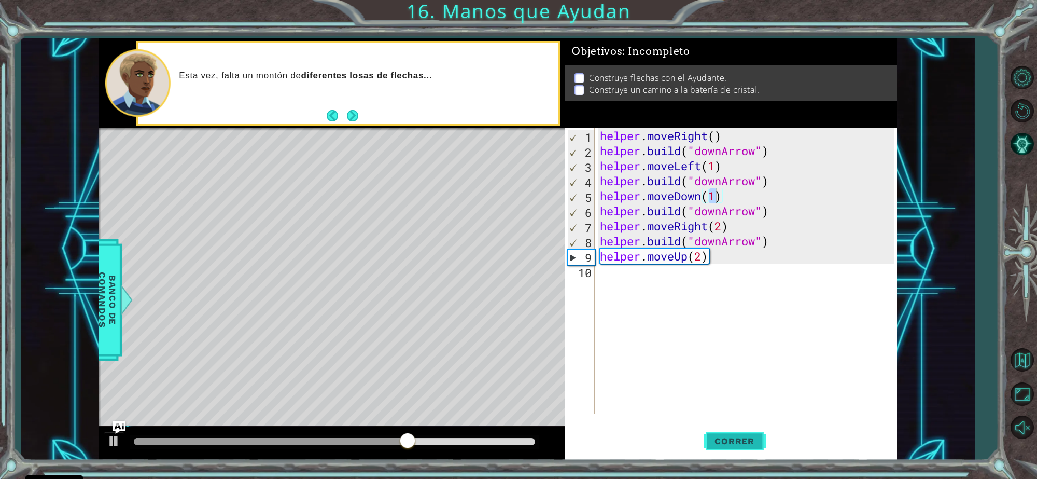
click at [718, 444] on span "Correr" at bounding box center [734, 441] width 61 height 10
click at [719, 226] on div "helper . moveRight ( ) helper . build ( "downArrow" ) helper . moveLeft ( 1 ) h…" at bounding box center [749, 286] width 302 height 316
click at [721, 227] on div "helper . moveRight ( ) helper . build ( "downArrow" ) helper . moveLeft ( 1 ) h…" at bounding box center [749, 286] width 302 height 316
click at [721, 439] on span "Correr" at bounding box center [734, 441] width 61 height 10
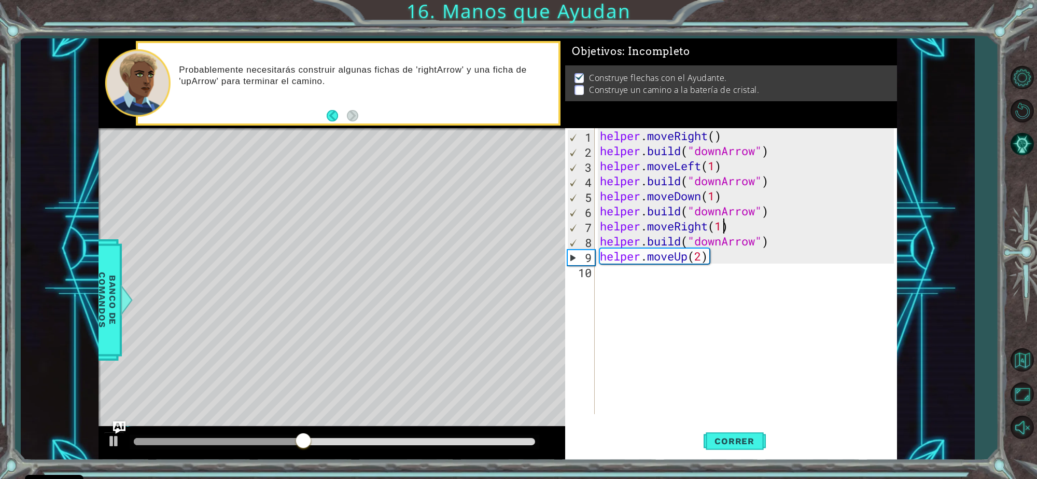
click at [683, 261] on div "helper . moveRight ( ) helper . build ( "downArrow" ) helper . moveLeft ( 1 ) h…" at bounding box center [749, 286] width 302 height 316
click at [690, 261] on div "helper . moveRight ( ) helper . build ( "downArrow" ) helper . moveLeft ( 1 ) h…" at bounding box center [749, 286] width 302 height 316
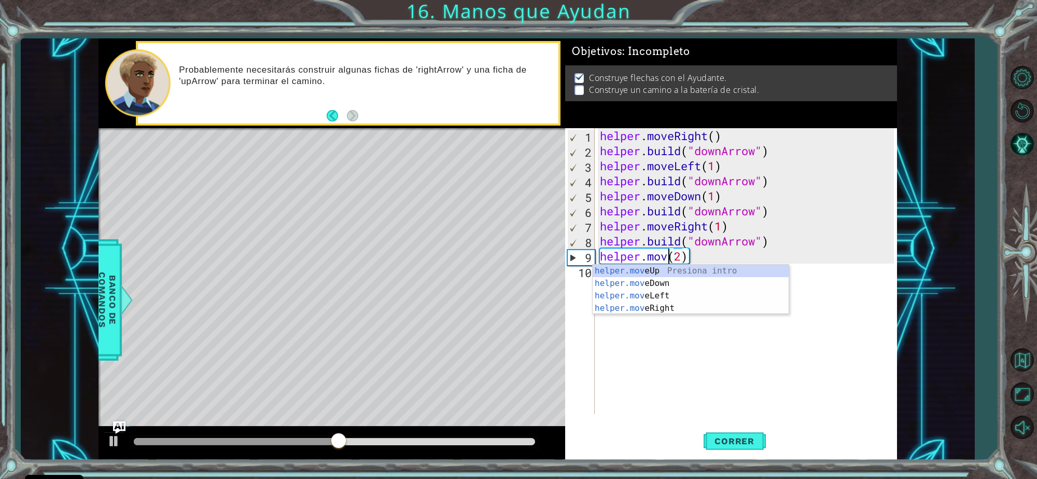
scroll to position [0, 3]
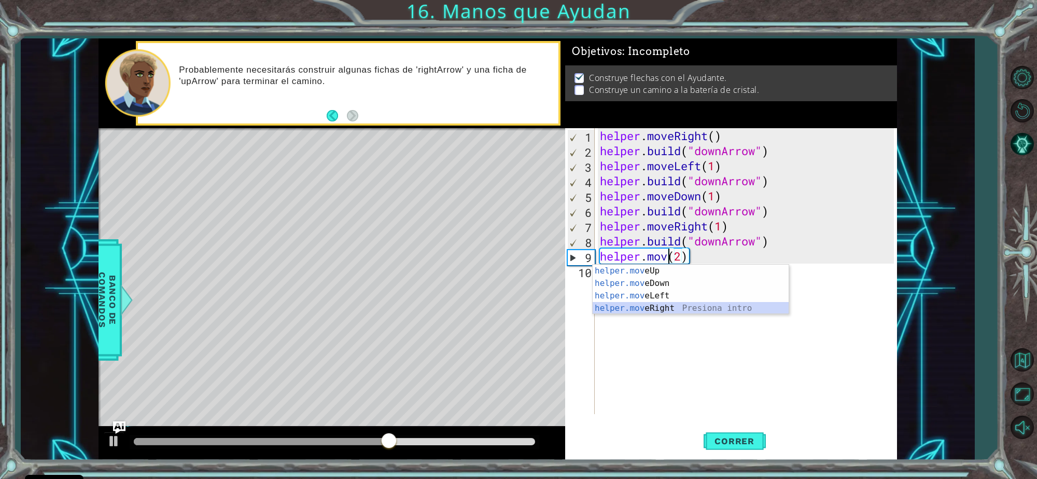
click at [662, 303] on div "helper.mov eUp Presiona intro helper.mov eDown Presiona intro helper.mov eLeft …" at bounding box center [691, 301] width 196 height 75
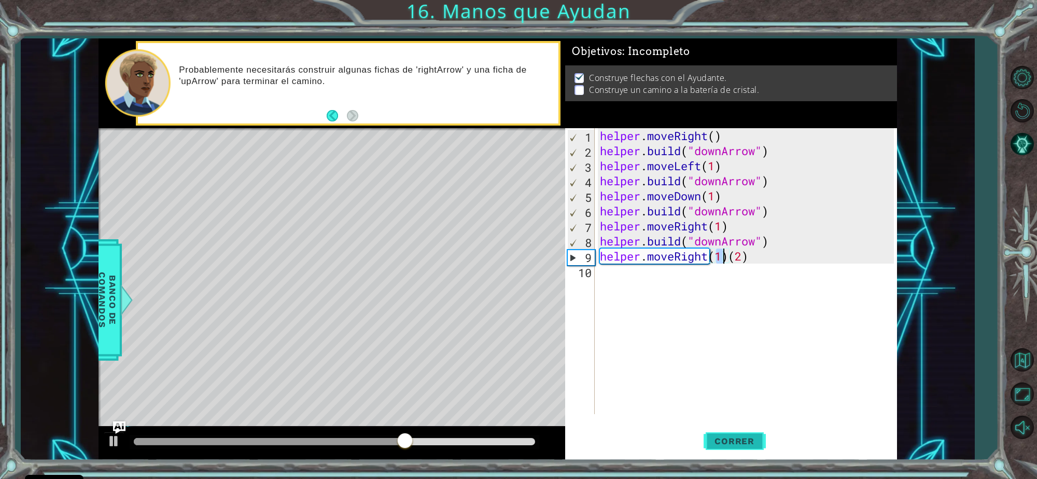
click at [722, 437] on span "Correr" at bounding box center [734, 441] width 61 height 10
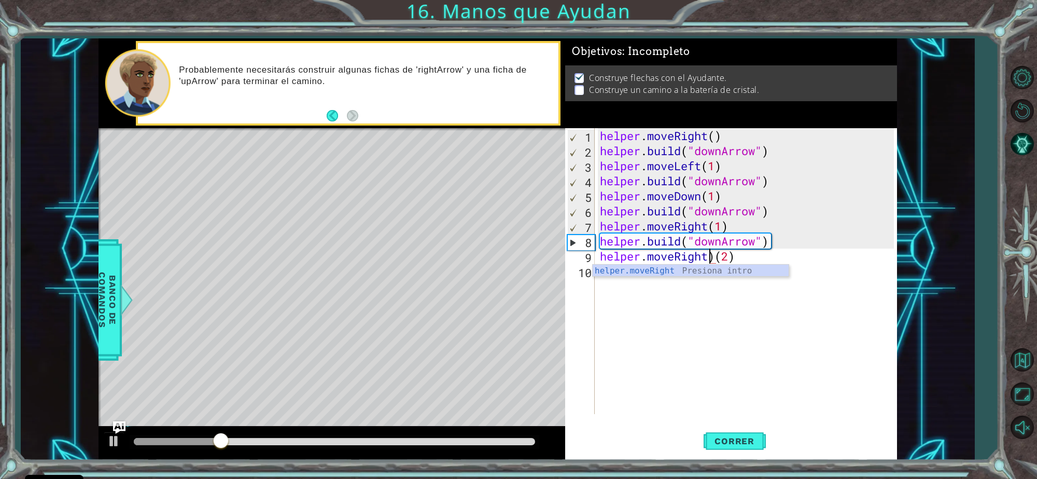
click at [751, 249] on div "helper . moveRight ( ) helper . build ( "downArrow" ) helper . moveLeft ( 1 ) h…" at bounding box center [749, 286] width 302 height 316
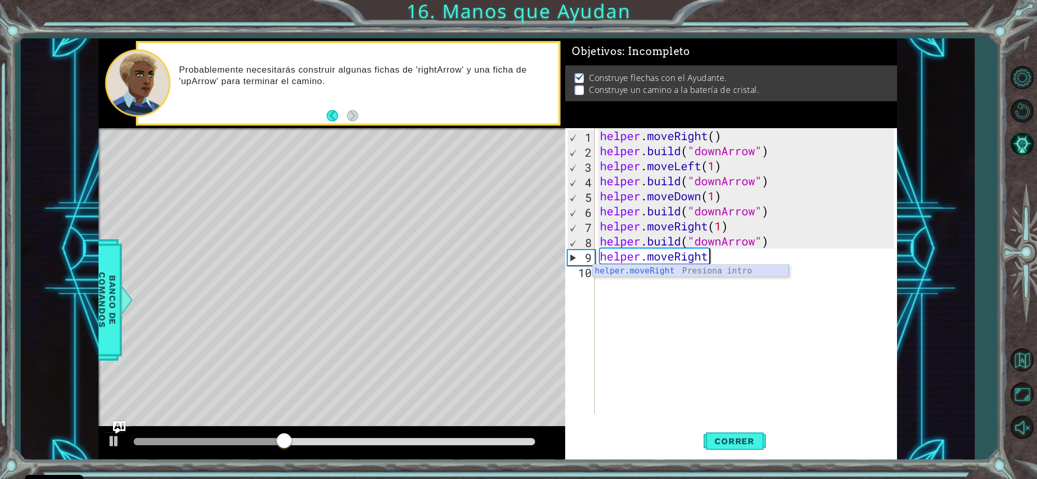
click at [735, 273] on div "helper.moveRight Presiona intro" at bounding box center [691, 282] width 196 height 37
type textarea "helper.moveRight(1)"
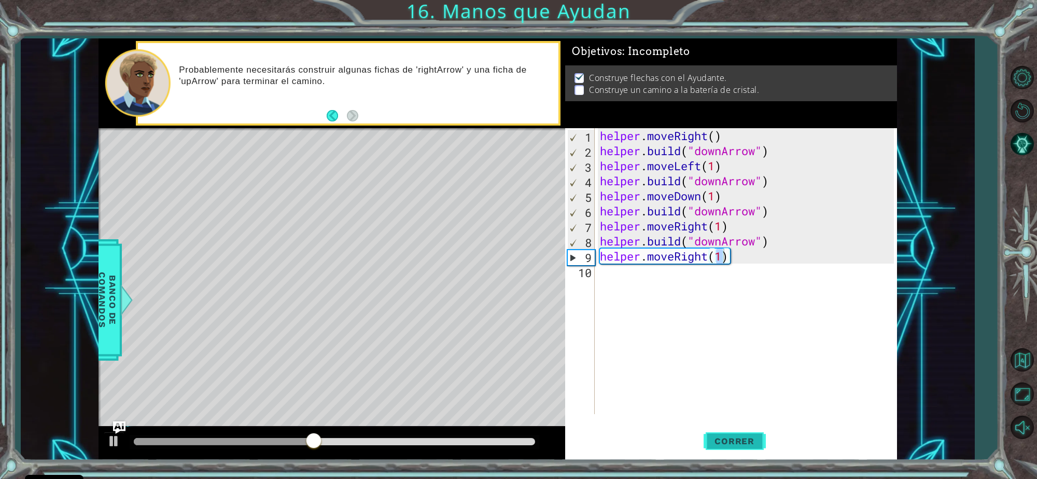
click at [724, 426] on button "Correr" at bounding box center [735, 440] width 62 height 33
click at [695, 278] on div "helper . moveRight ( ) helper . build ( "downArrow" ) helper . moveLeft ( 1 ) h…" at bounding box center [749, 286] width 302 height 316
paste textarea "m"
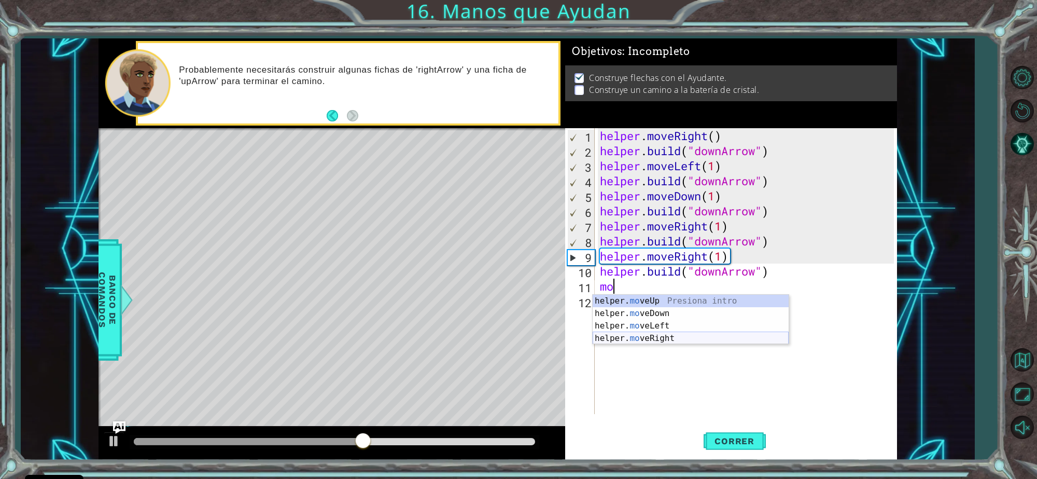
click at [636, 335] on div "helper. mo veUp Presiona intro helper. mo veDown Presiona intro helper. mo veLe…" at bounding box center [691, 332] width 196 height 75
type textarea "helper.moveRight(1)"
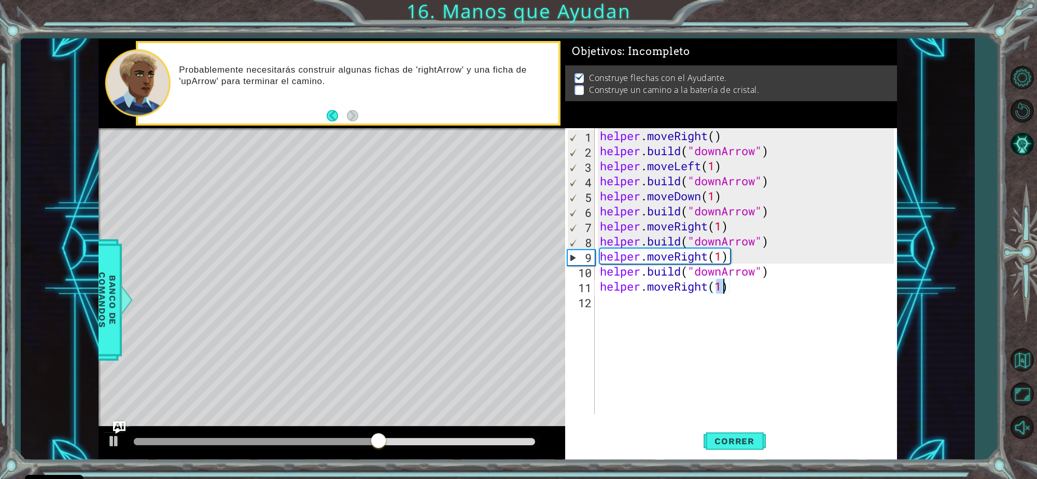
click at [638, 323] on div "helper . moveRight ( ) helper . build ( "downArrow" ) helper . moveLeft ( 1 ) h…" at bounding box center [749, 286] width 302 height 316
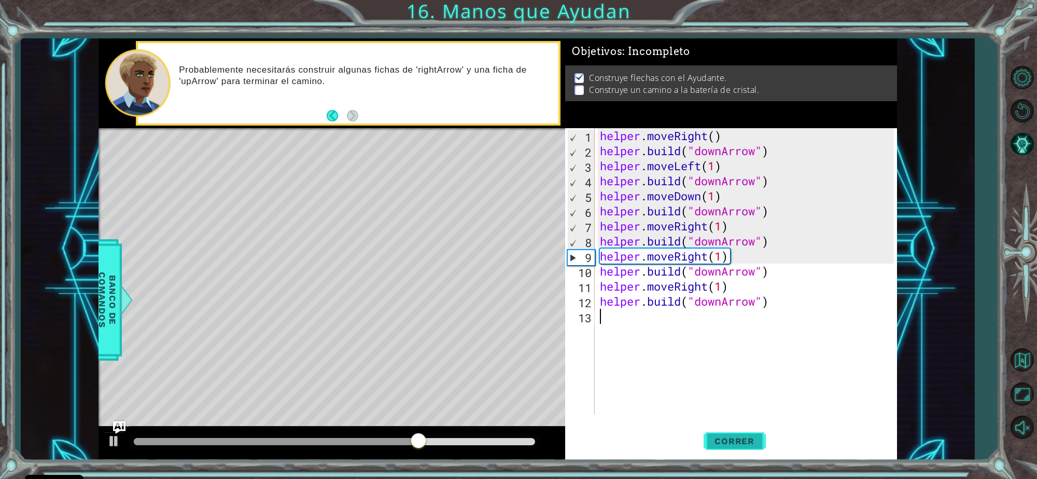
click at [750, 444] on span "Correr" at bounding box center [734, 441] width 61 height 10
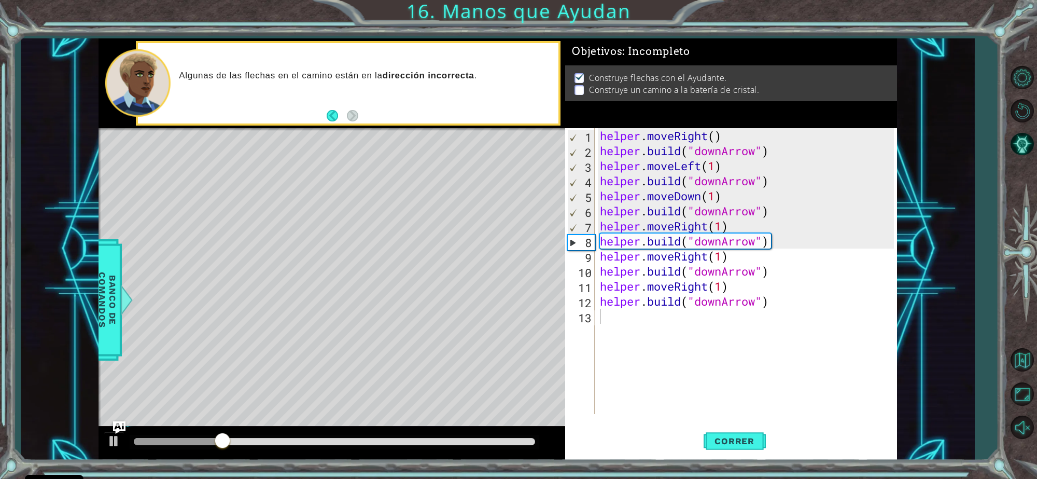
click at [743, 416] on div "1 2 3 4 5 6 7 8 9 10 11 12 13 helper . moveRight ( ) helper . build ( "downArro…" at bounding box center [731, 293] width 332 height 331
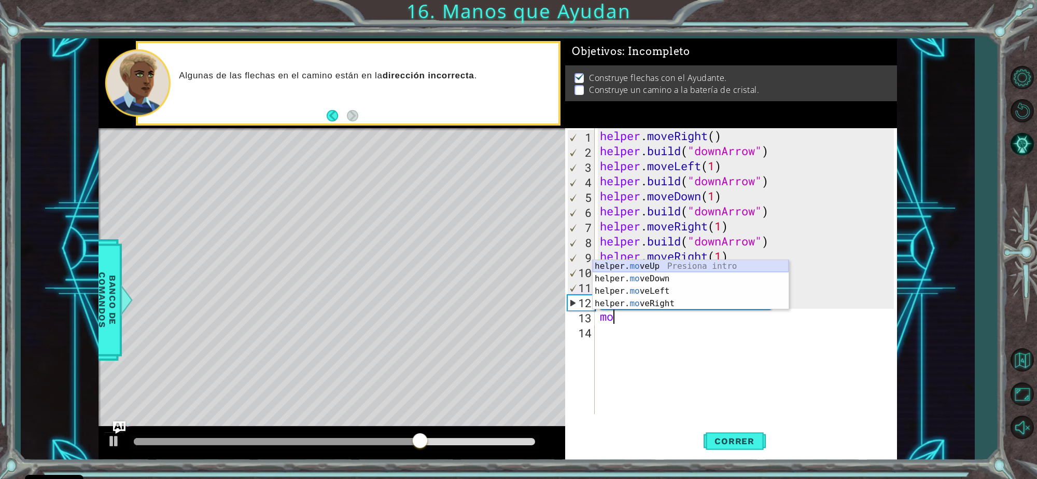
click at [726, 265] on div "helper. mo veUp Presiona intro helper. mo veDown Presiona intro helper. mo veLe…" at bounding box center [691, 297] width 196 height 75
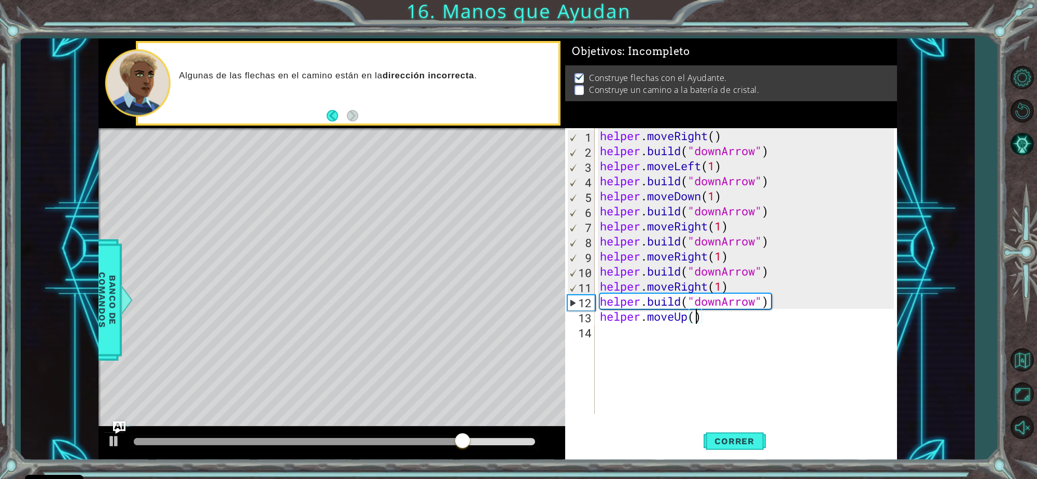
scroll to position [0, 4]
click at [708, 436] on span "Correr" at bounding box center [734, 441] width 61 height 10
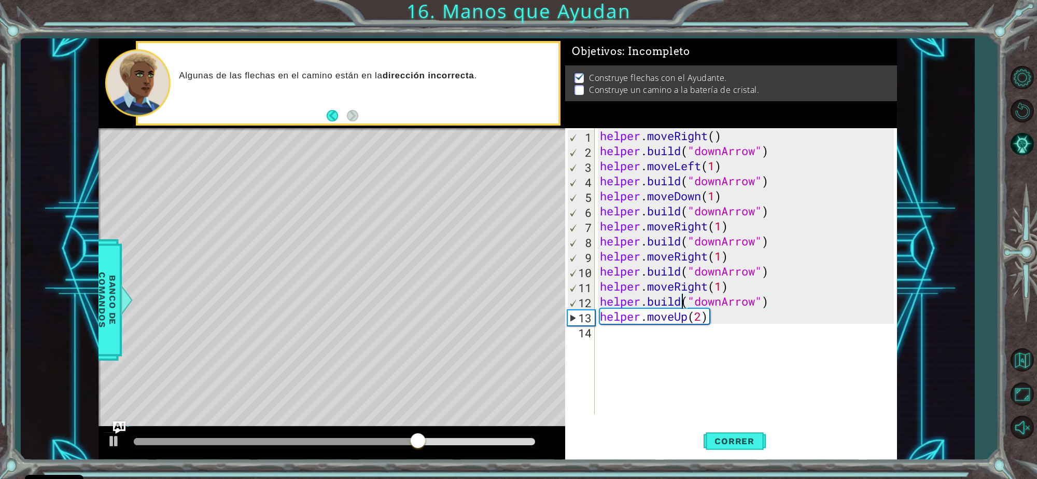
click at [685, 295] on div "helper . moveRight ( ) helper . build ( "downArrow" ) helper . moveLeft ( 1 ) h…" at bounding box center [749, 286] width 302 height 316
click at [751, 316] on div "helper . moveRight ( ) helper . build ( "downArrow" ) helper . moveLeft ( 1 ) h…" at bounding box center [749, 286] width 302 height 316
click at [719, 297] on div "helper . moveRight ( ) helper . build ( "downArrow" ) helper . moveLeft ( 1 ) h…" at bounding box center [749, 286] width 302 height 316
click at [724, 304] on div "helper . moveRight ( ) helper . build ( "downArrow" ) helper . moveLeft ( 1 ) h…" at bounding box center [749, 286] width 302 height 316
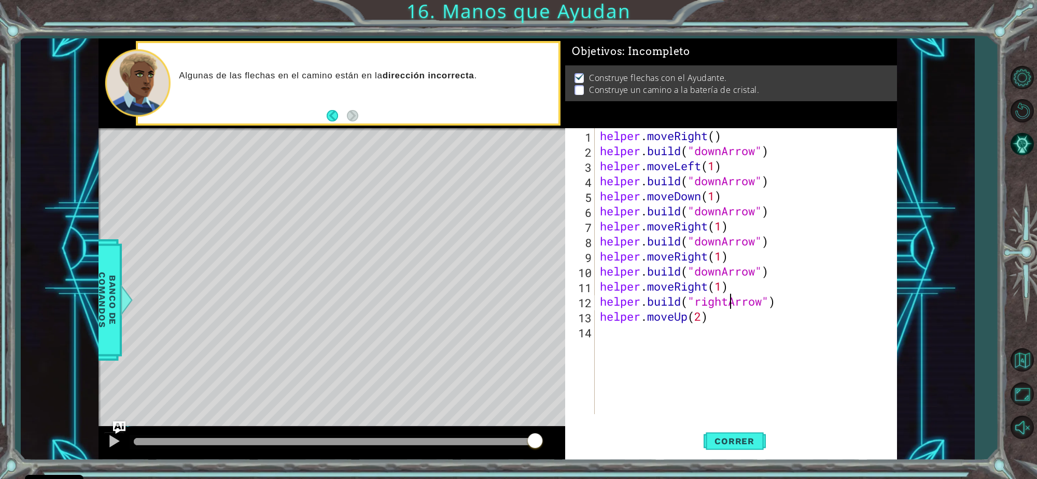
scroll to position [0, 6]
click at [714, 437] on span "Correr" at bounding box center [734, 441] width 61 height 10
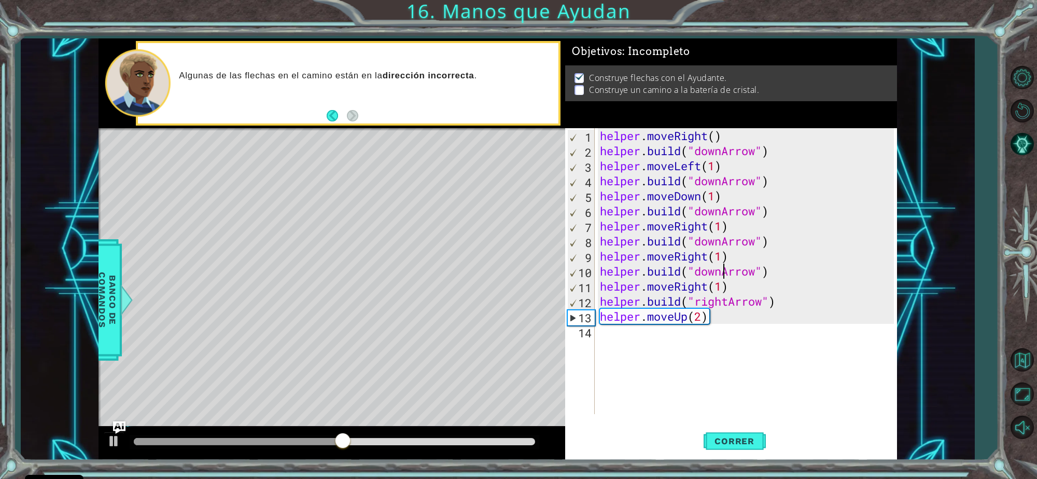
click at [722, 270] on div "helper . moveRight ( ) helper . build ( "downArrow" ) helper . moveLeft ( 1 ) h…" at bounding box center [749, 286] width 302 height 316
click at [724, 437] on span "Correr" at bounding box center [734, 441] width 61 height 10
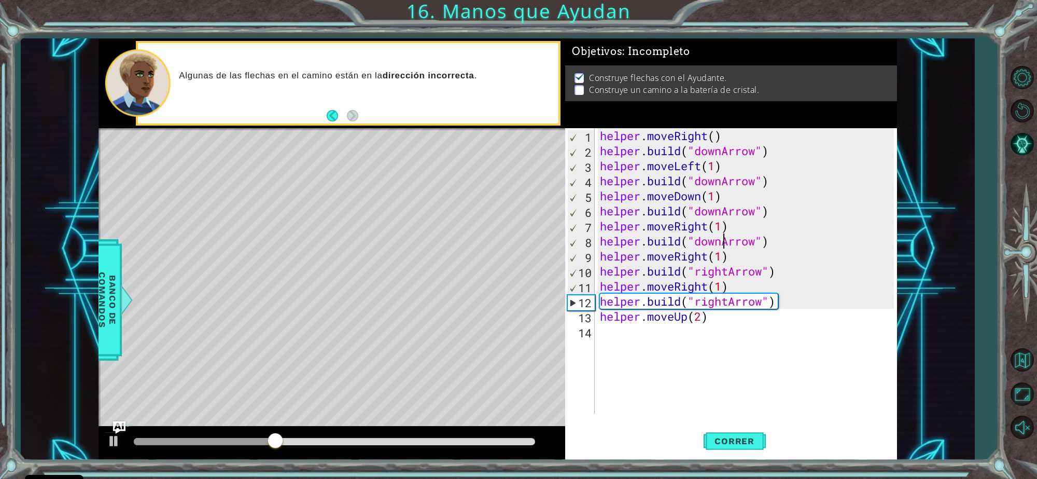
click at [726, 239] on div "helper . moveRight ( ) helper . build ( "downArrow" ) helper . moveLeft ( 1 ) h…" at bounding box center [749, 286] width 302 height 316
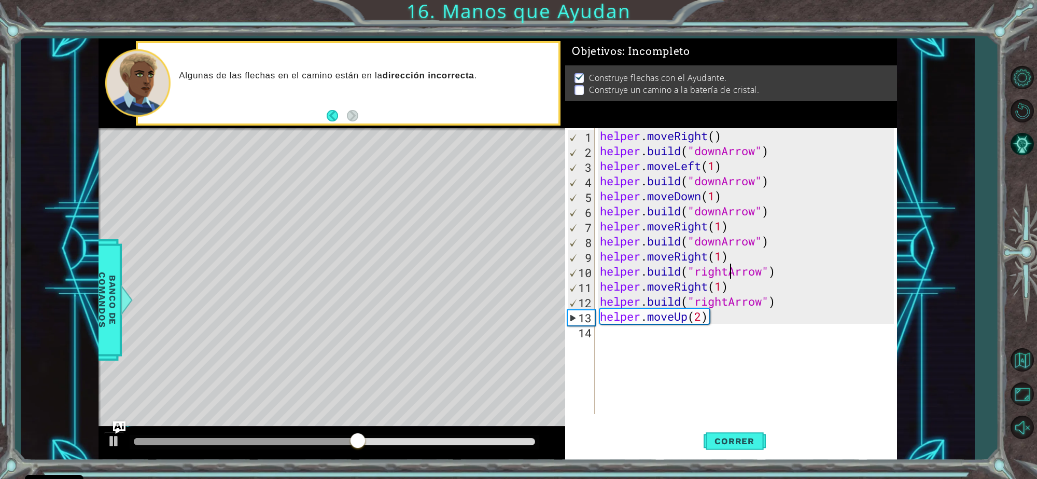
click at [729, 270] on div "helper . moveRight ( ) helper . build ( "downArrow" ) helper . moveLeft ( 1 ) h…" at bounding box center [749, 286] width 302 height 316
click at [724, 247] on div "helper . moveRight ( ) helper . build ( "downArrow" ) helper . moveLeft ( 1 ) h…" at bounding box center [749, 286] width 302 height 316
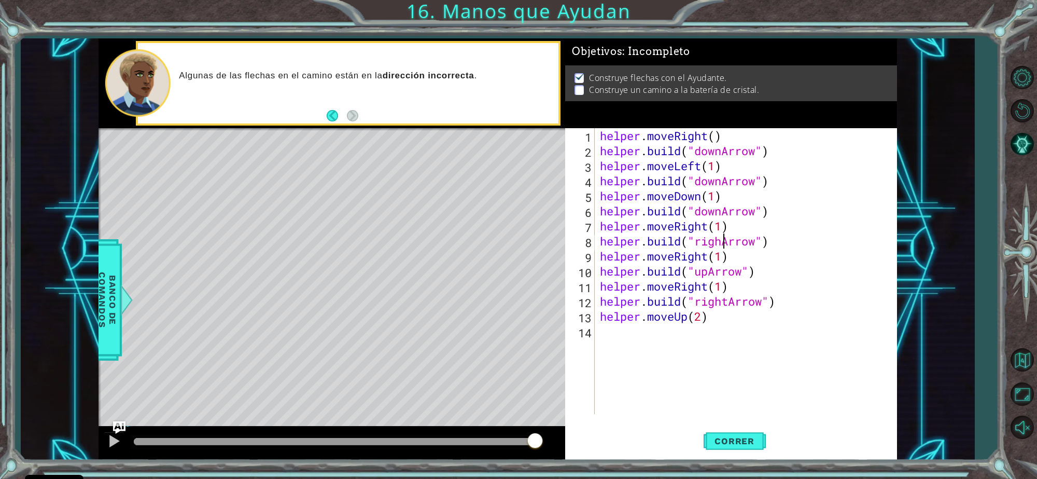
scroll to position [0, 6]
click at [730, 450] on button "Correr" at bounding box center [735, 440] width 62 height 33
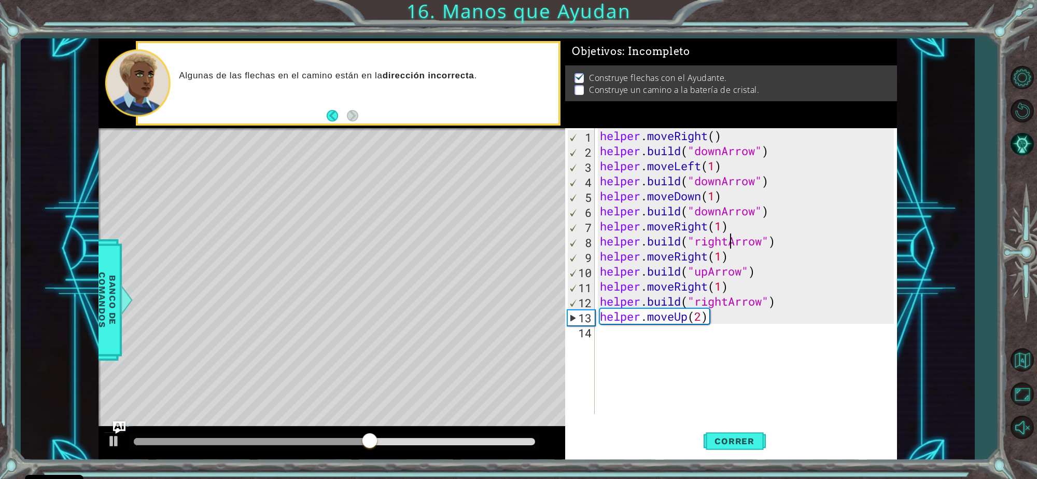
click at [709, 276] on div "helper . moveRight ( ) helper . build ( "downArrow" ) helper . moveLeft ( 1 ) h…" at bounding box center [749, 286] width 302 height 316
click at [703, 302] on div "helper . moveRight ( ) helper . build ( "downArrow" ) helper . moveLeft ( 1 ) h…" at bounding box center [749, 286] width 302 height 316
click at [607, 302] on div "helper . moveRight ( ) helper . build ( "downArrow" ) helper . moveLeft ( 1 ) h…" at bounding box center [749, 286] width 302 height 316
click at [600, 303] on div "helper . moveRight ( ) helper . build ( "downArrow" ) helper . moveLeft ( 1 ) h…" at bounding box center [749, 286] width 302 height 316
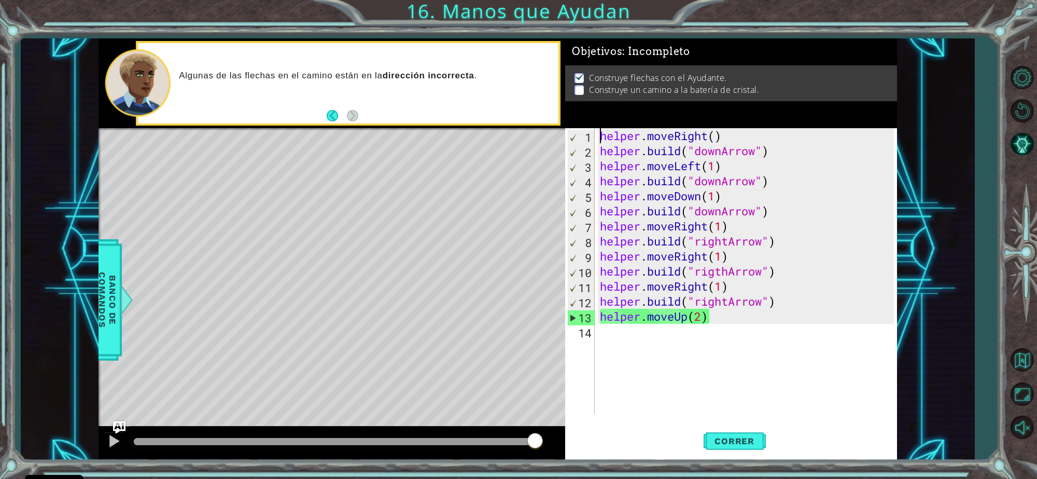
click at [731, 298] on div "helper . moveRight ( ) helper . build ( "downArrow" ) helper . moveLeft ( 1 ) h…" at bounding box center [749, 286] width 302 height 316
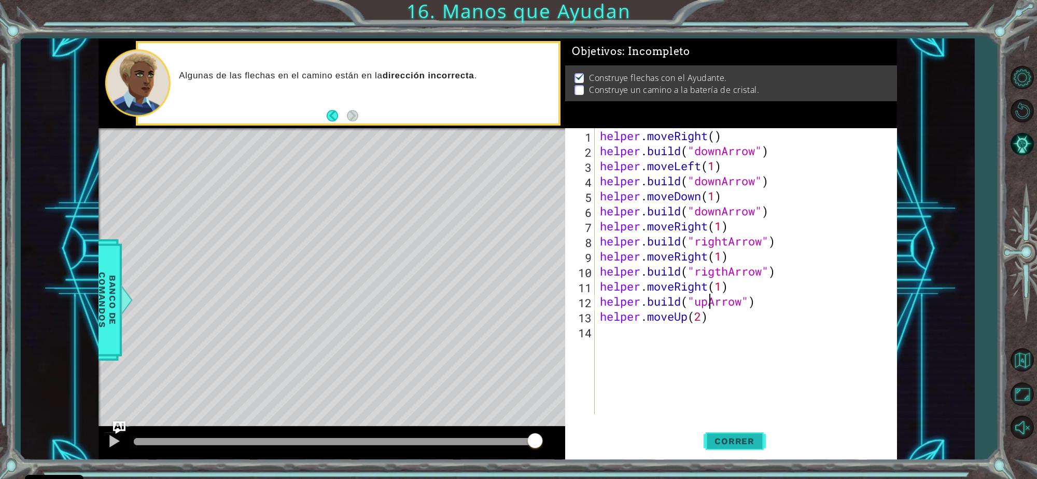
click at [719, 442] on span "Correr" at bounding box center [734, 441] width 61 height 10
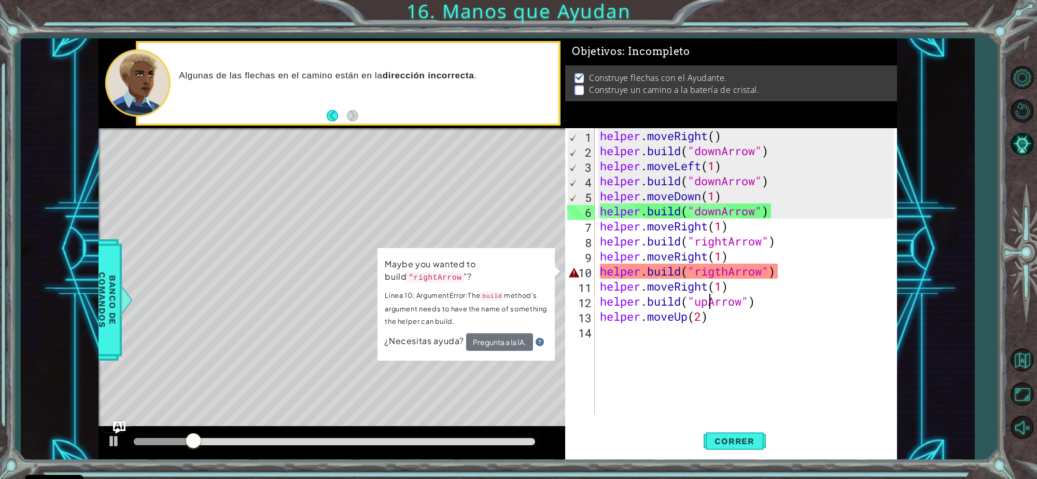
click at [728, 271] on div "helper . moveRight ( ) helper . build ( "downArrow" ) helper . moveLeft ( 1 ) h…" at bounding box center [749, 286] width 302 height 316
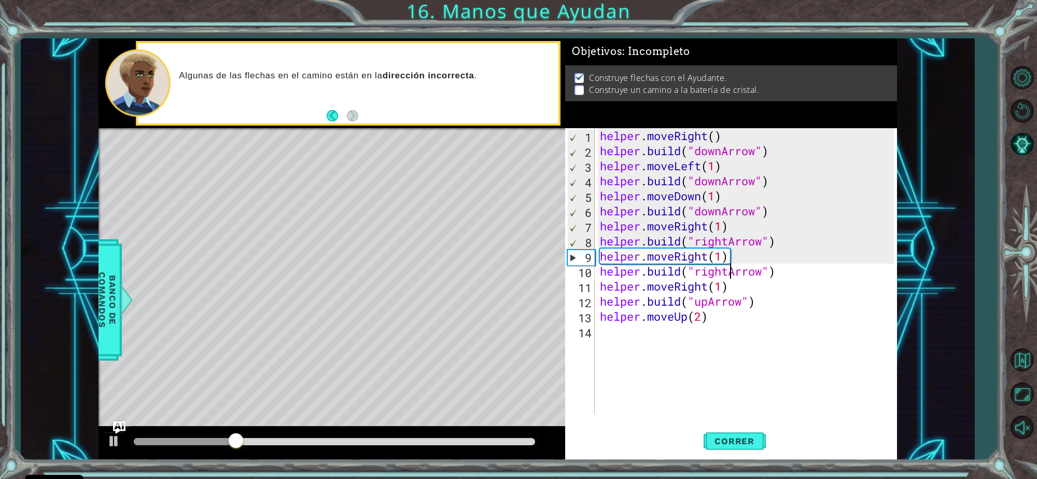
scroll to position [0, 6]
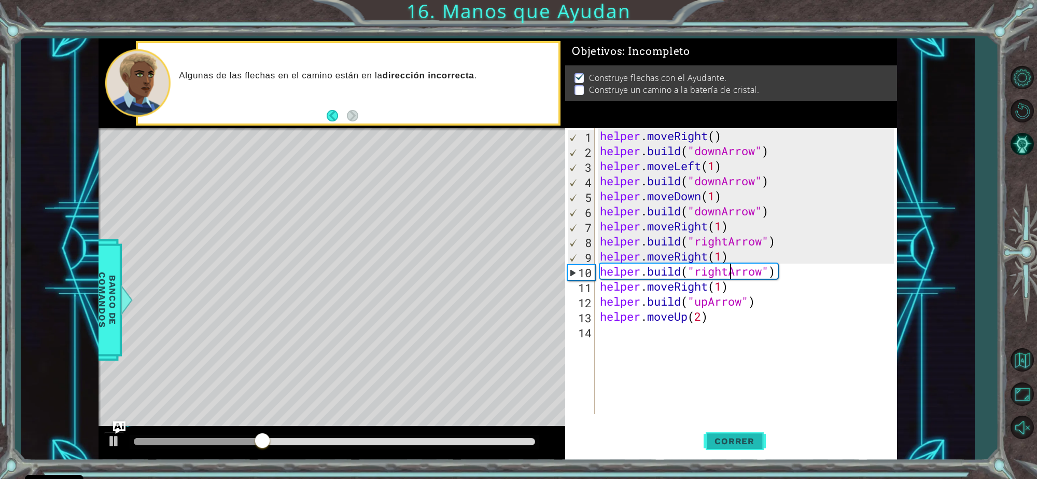
type textarea "[DOMAIN_NAME]("rightArrow")"
click at [718, 434] on button "Correr" at bounding box center [735, 440] width 62 height 33
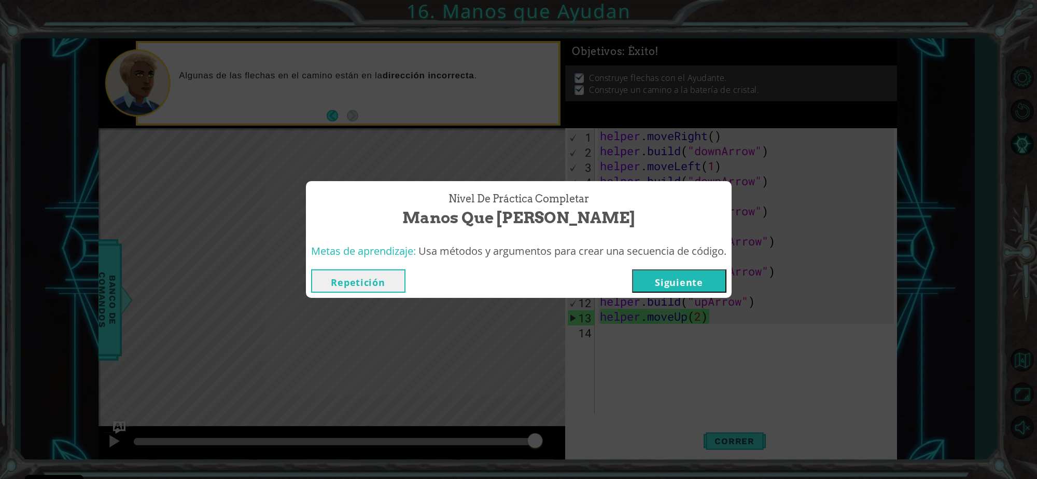
click at [711, 280] on button "Siguiente" at bounding box center [679, 280] width 94 height 23
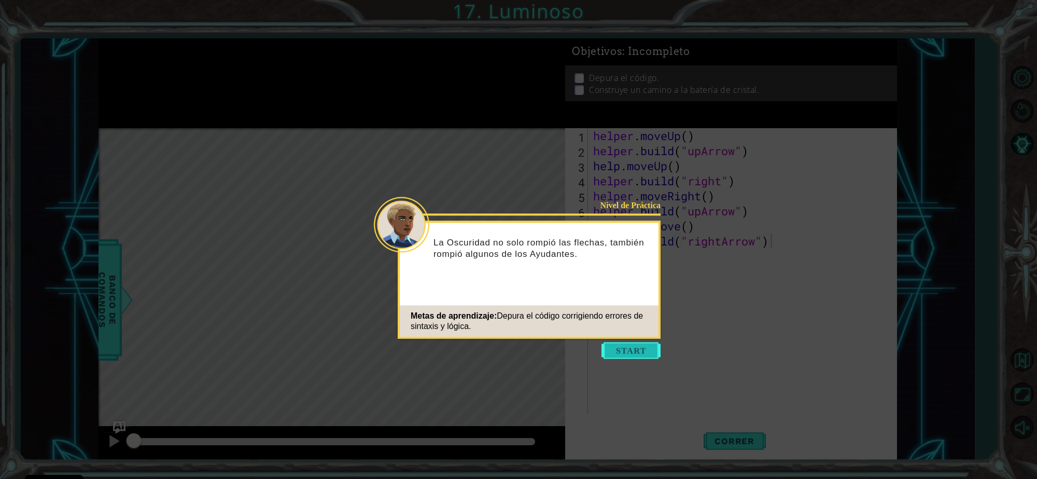
click at [638, 353] on button "Start" at bounding box center [631, 350] width 59 height 17
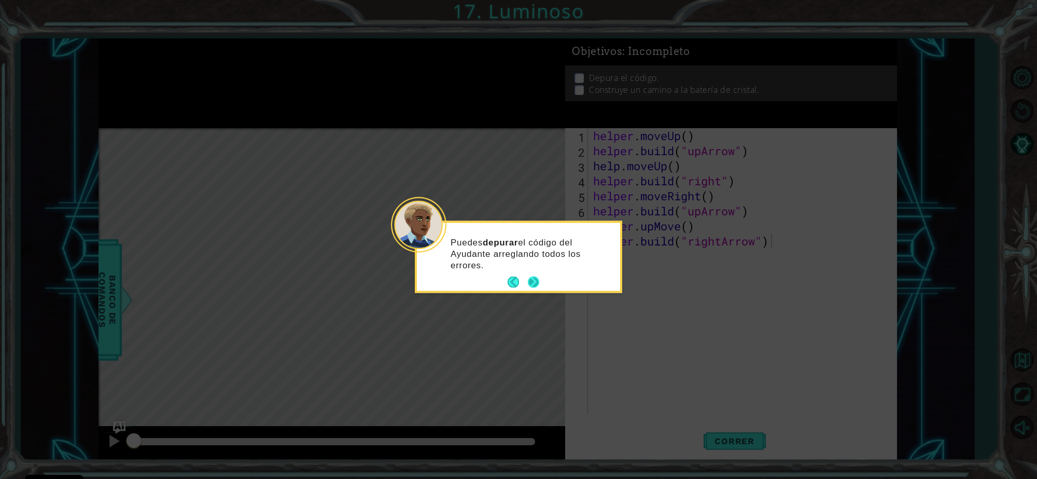
click at [529, 281] on button "Next" at bounding box center [533, 282] width 12 height 12
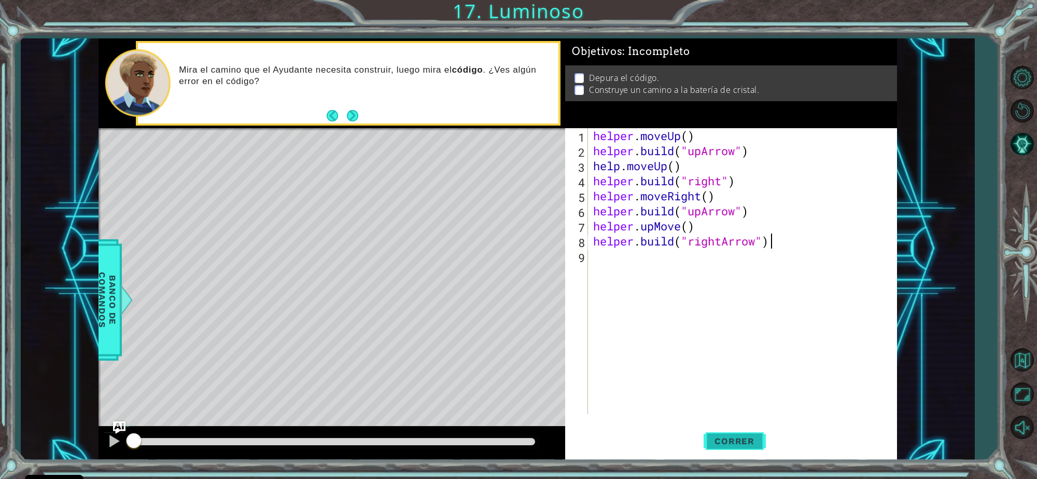
click at [721, 430] on button "Correr" at bounding box center [735, 440] width 62 height 33
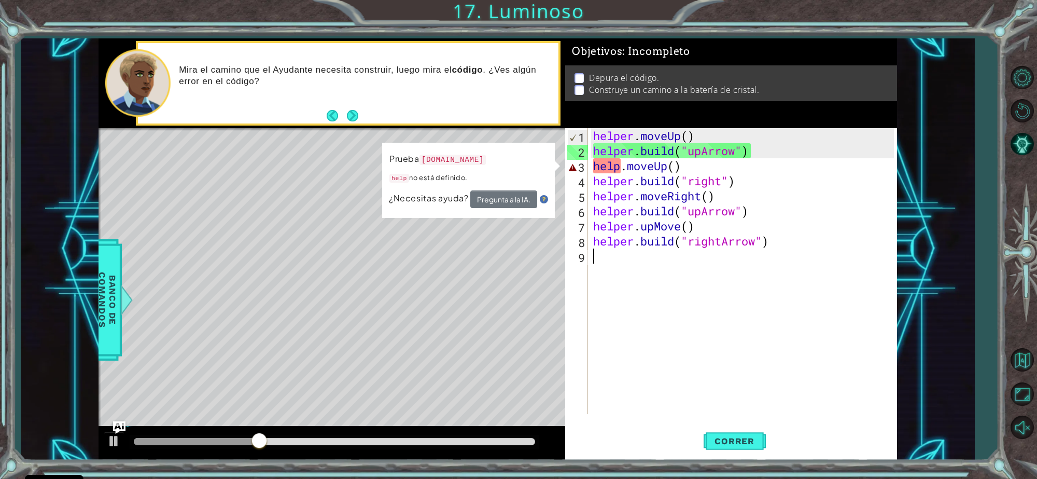
click at [621, 275] on div "helper . moveUp ( ) helper . build ( "upArrow" ) help . moveUp ( ) helper . bui…" at bounding box center [745, 286] width 308 height 316
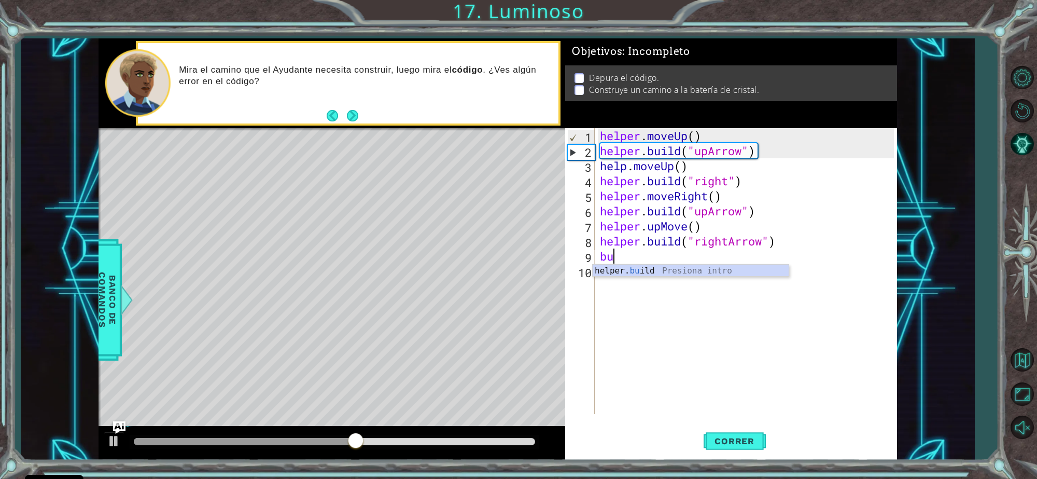
click at [621, 275] on div "helper. bu ild Presiona intro" at bounding box center [691, 282] width 196 height 37
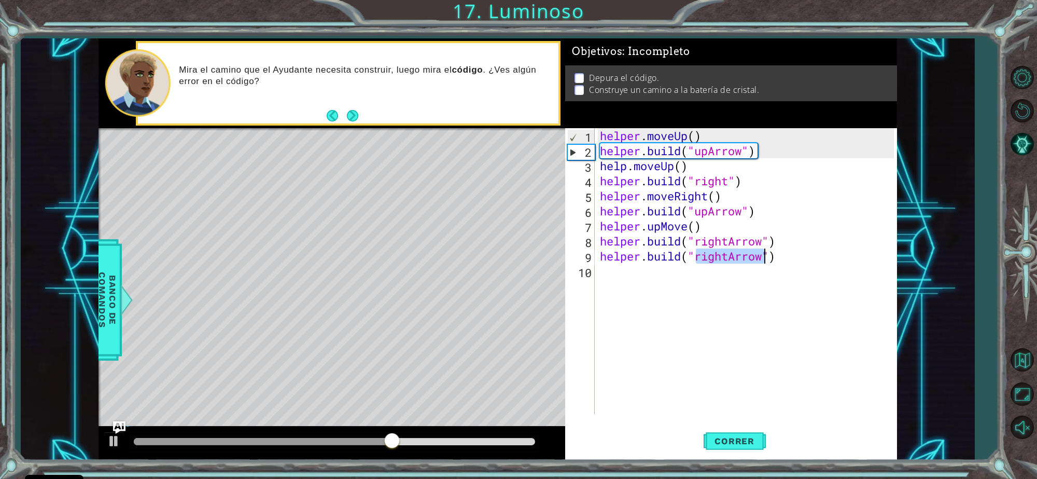
click at [724, 254] on div "helper . moveUp ( ) helper . build ( "upArrow" ) help . moveUp ( ) helper . bui…" at bounding box center [746, 271] width 296 height 286
click at [730, 254] on div "helper . moveUp ( ) helper . build ( "upArrow" ) help . moveUp ( ) helper . bui…" at bounding box center [749, 286] width 302 height 316
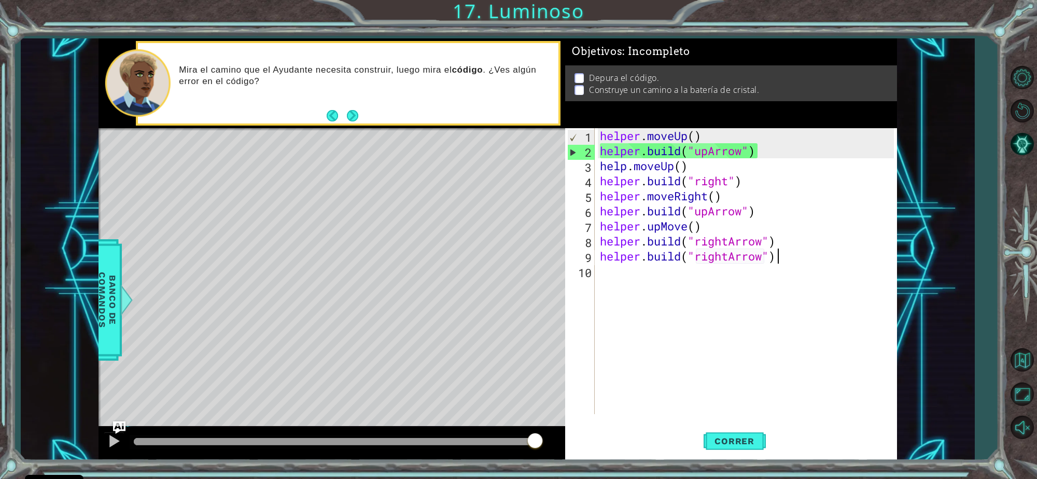
click at [808, 253] on div "helper . moveUp ( ) helper . build ( "upArrow" ) help . moveUp ( ) helper . bui…" at bounding box center [749, 286] width 302 height 316
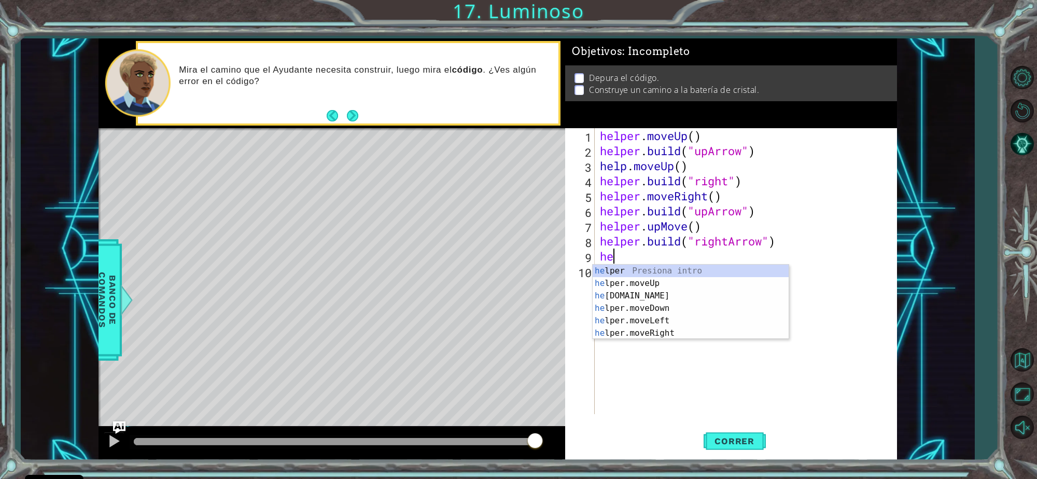
type textarea "h"
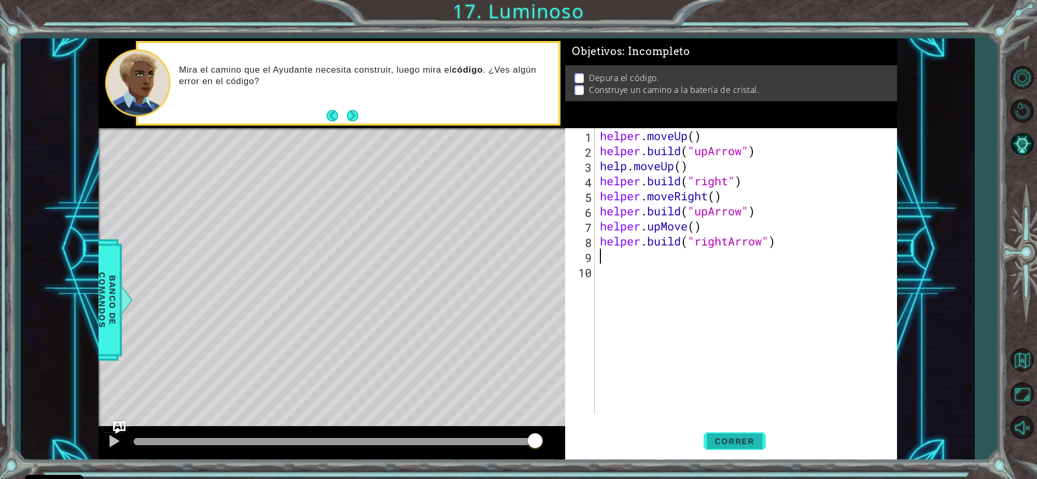
click at [730, 431] on button "Correr" at bounding box center [735, 440] width 62 height 33
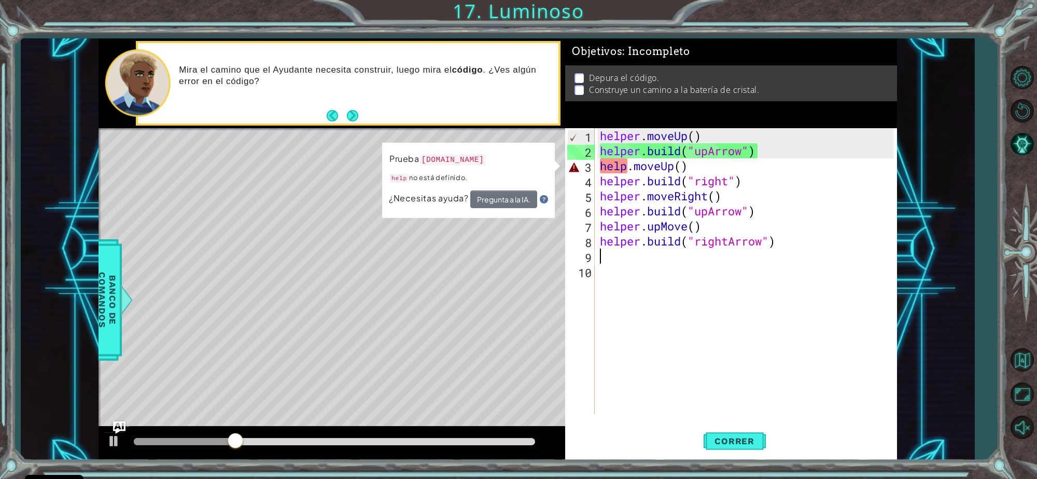
click at [679, 169] on div "helper . moveUp ( ) helper . build ( "upArrow" ) help . moveUp ( ) helper . bui…" at bounding box center [749, 286] width 302 height 316
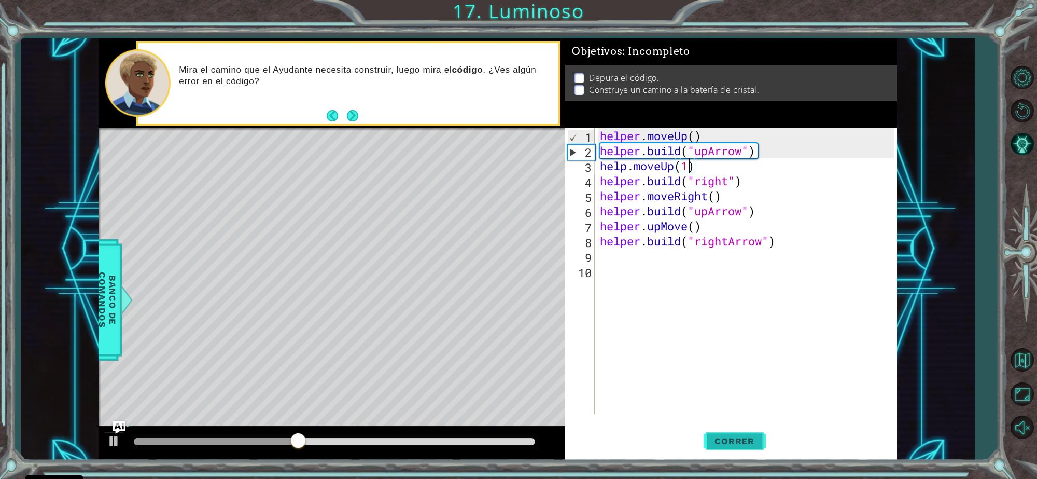
click at [728, 432] on button "Correr" at bounding box center [735, 440] width 62 height 33
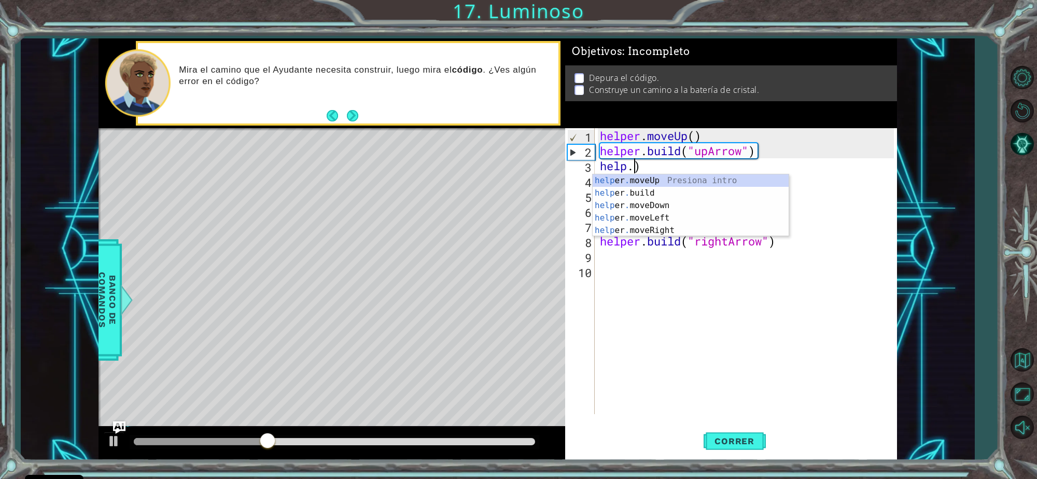
scroll to position [0, 0]
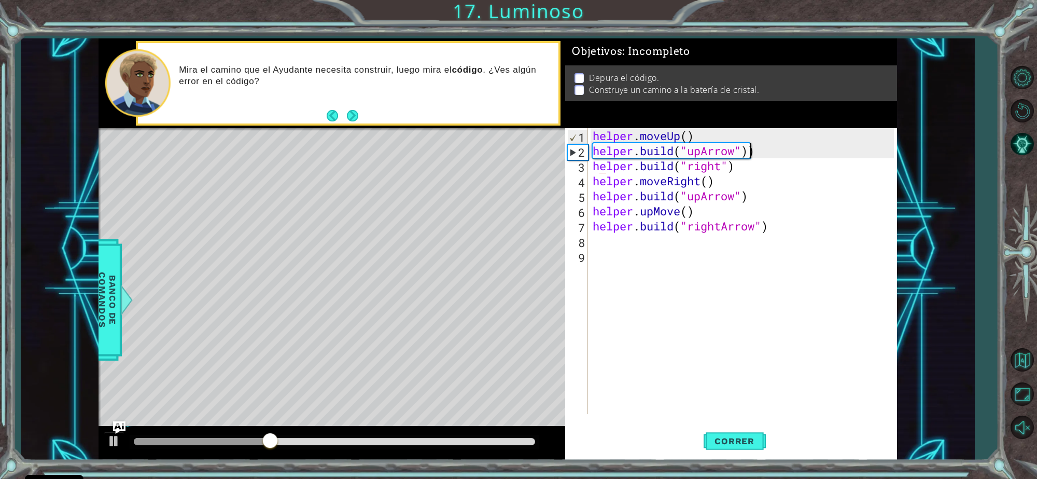
type textarea "[DOMAIN_NAME]("upAr)"
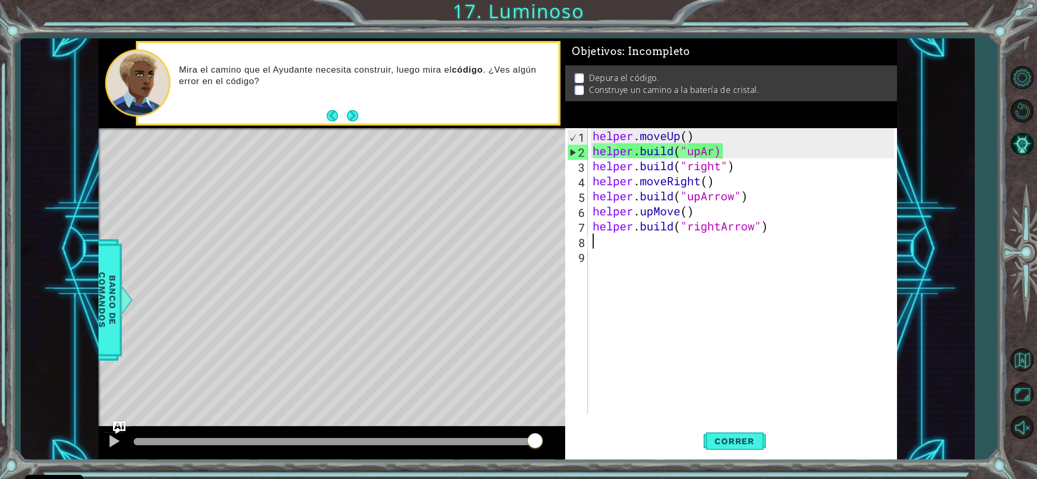
click at [765, 245] on div "helper . moveUp ( ) helper . build ( "upAr) helper . build ( "right" ) helper .…" at bounding box center [745, 286] width 309 height 316
click at [1019, 104] on button "Reiniciar nivel\a" at bounding box center [1022, 110] width 30 height 30
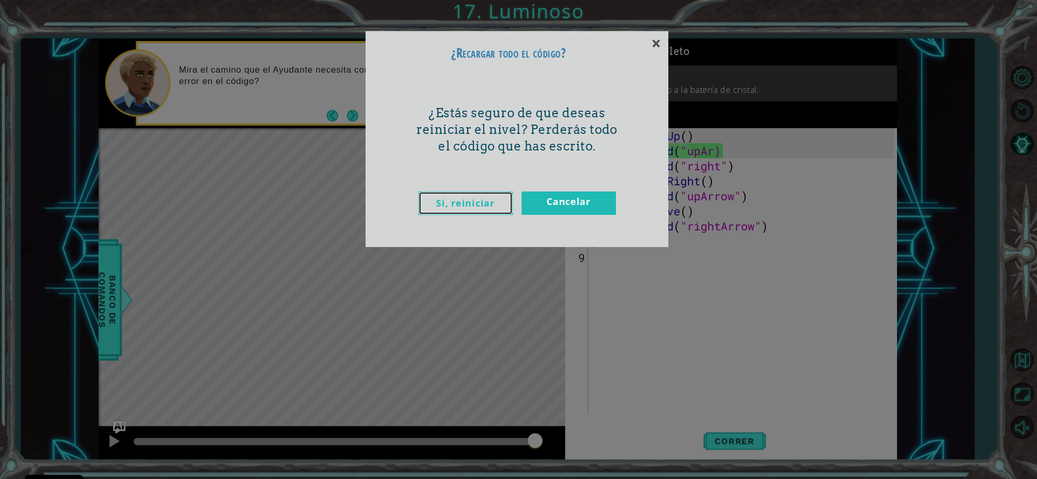
click at [473, 192] on link "Si, reiniciar" at bounding box center [465, 202] width 94 height 23
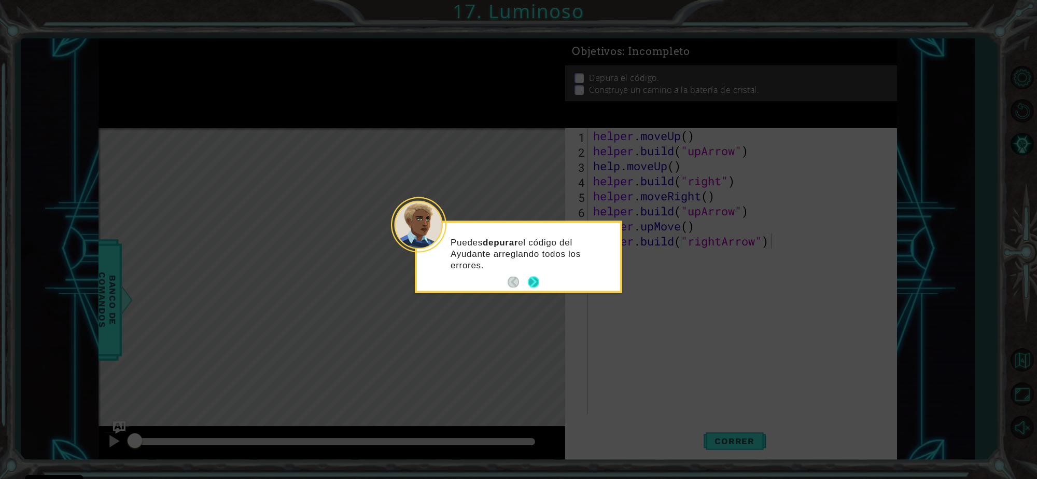
click at [527, 280] on button "Next" at bounding box center [533, 282] width 12 height 12
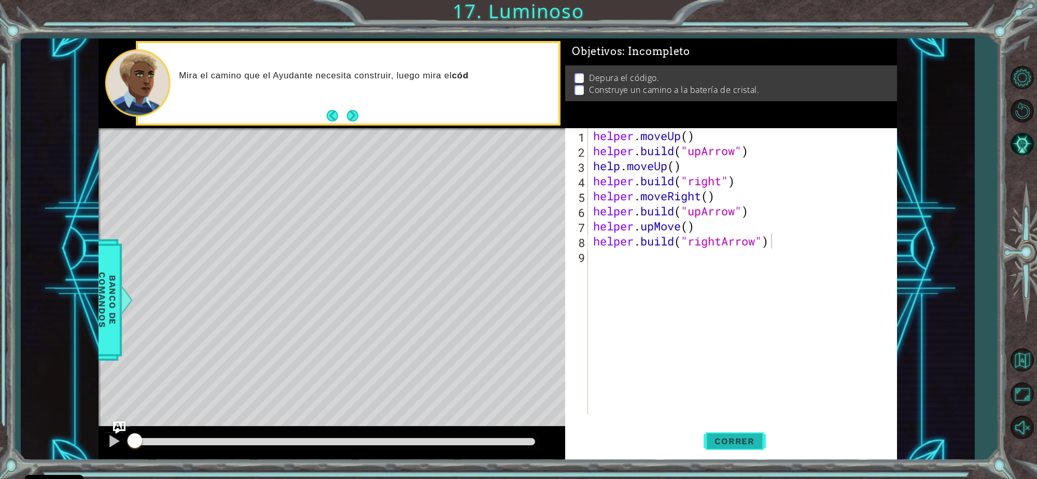
click at [739, 428] on button "Correr" at bounding box center [735, 440] width 62 height 33
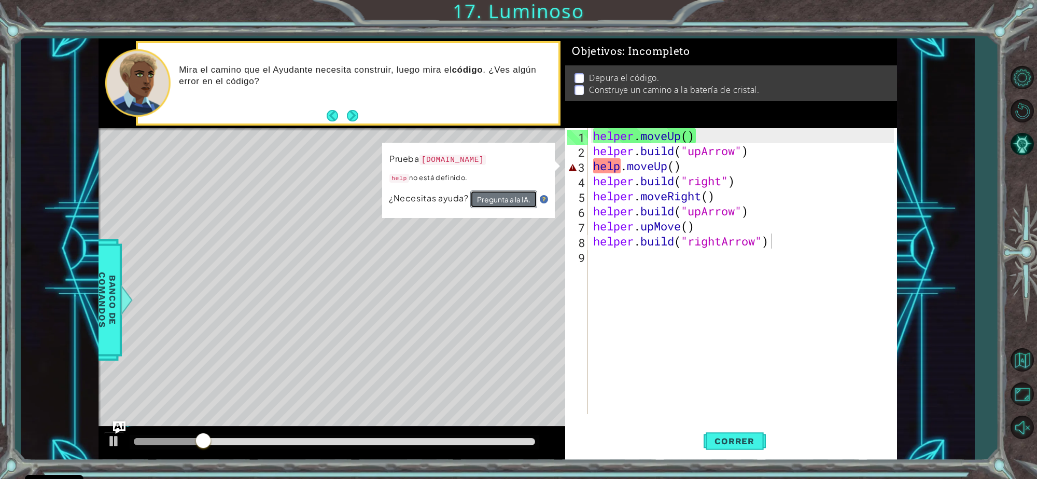
click at [491, 196] on button "Pregunta a la IA." at bounding box center [503, 199] width 67 height 18
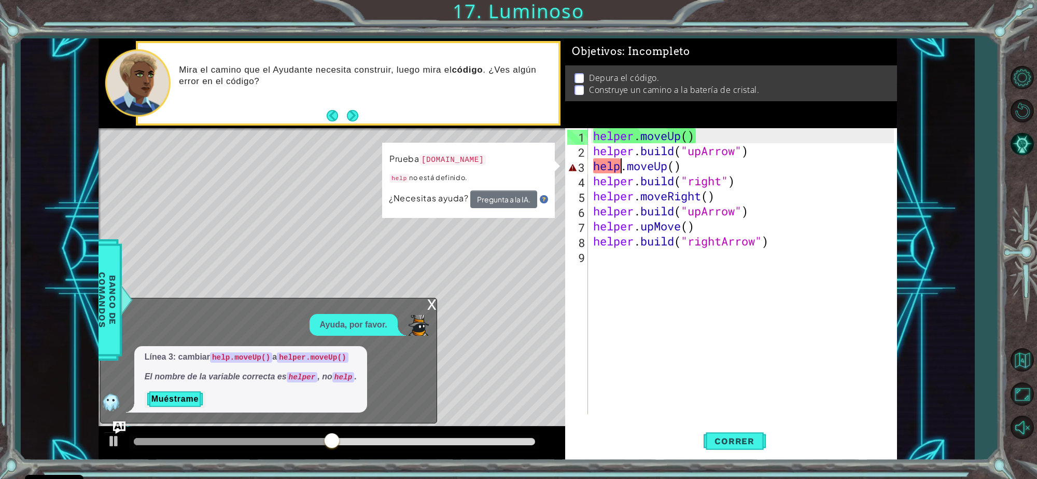
click at [622, 167] on div "helper . moveUp ( ) helper . build ( "upArrow" ) help . moveUp ( ) helper . bui…" at bounding box center [745, 286] width 308 height 316
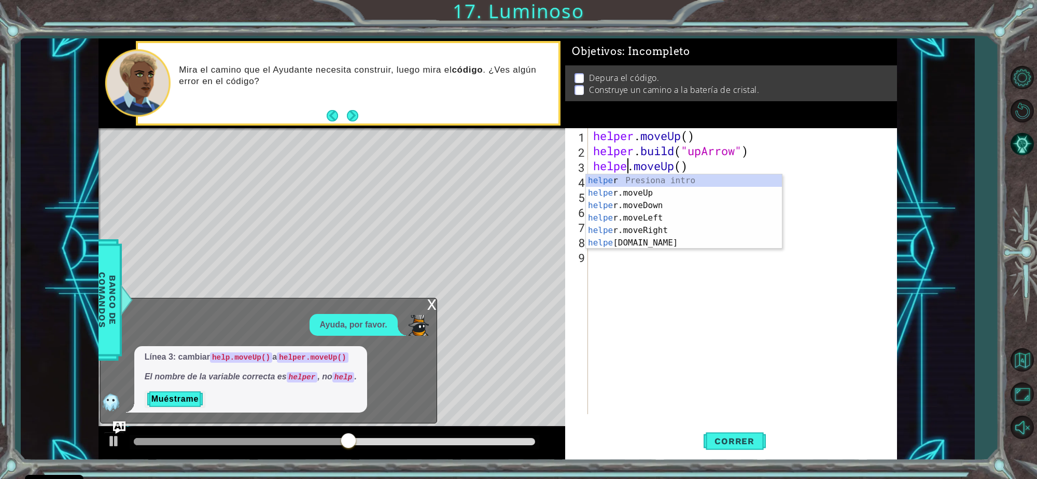
type textarea "helper.moveUp()"
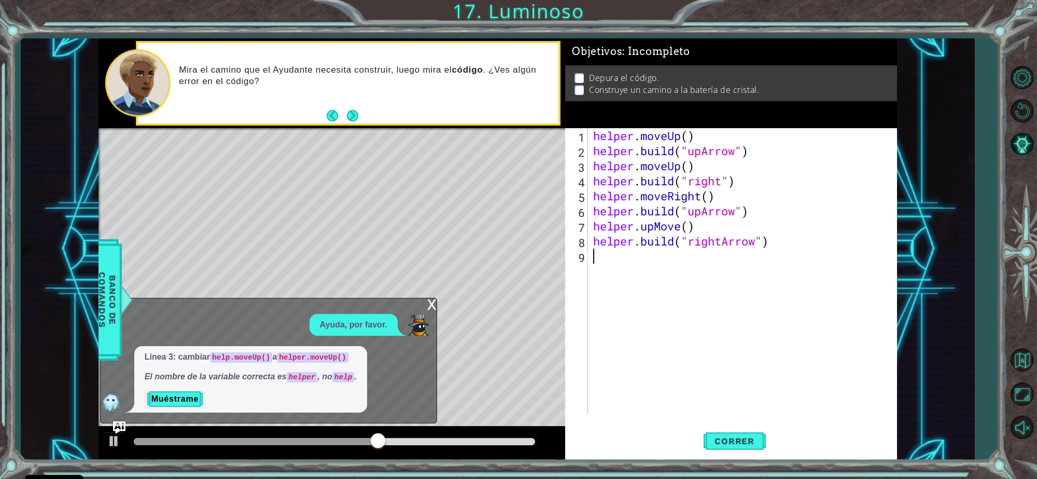
click at [773, 351] on div "helper . moveUp ( ) helper . build ( "upArrow" ) helper . moveUp ( ) helper . b…" at bounding box center [745, 286] width 308 height 316
click at [742, 432] on button "Correr" at bounding box center [735, 440] width 62 height 33
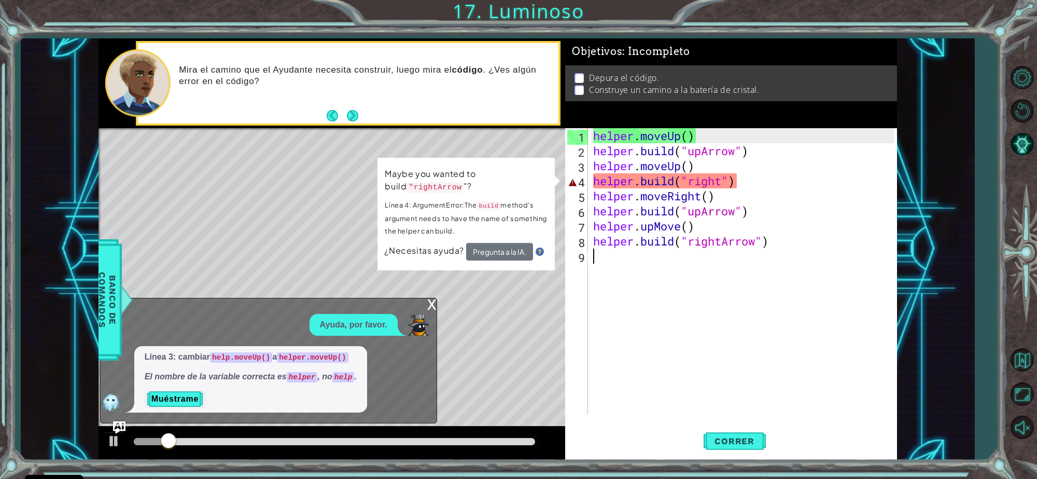
click at [429, 306] on div "x" at bounding box center [431, 303] width 9 height 10
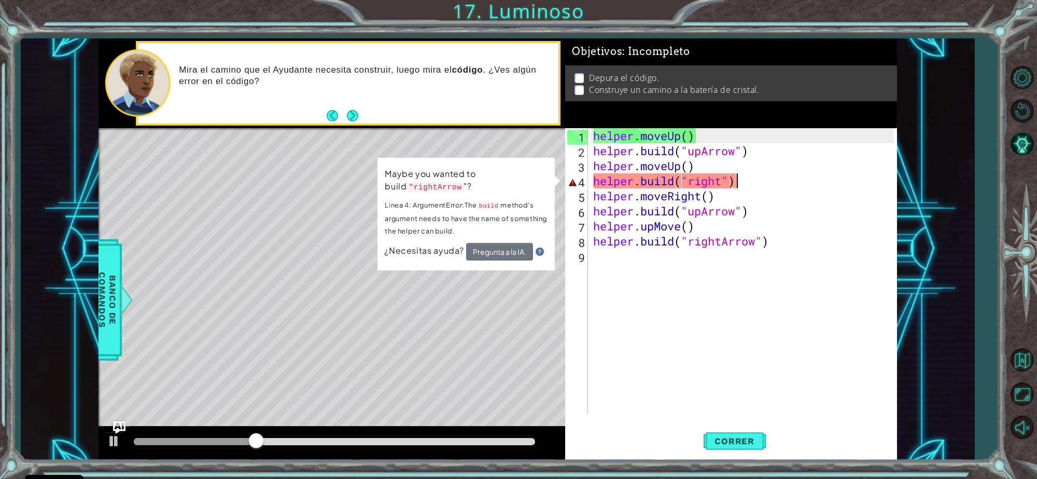
click at [739, 180] on div "helper . moveUp ( ) helper . build ( "upArrow" ) helper . moveUp ( ) helper . b…" at bounding box center [745, 286] width 308 height 316
click at [752, 202] on div "helper . moveUp ( ) helper . build ( "upArrow" ) helper . moveUp ( ) helper . b…" at bounding box center [745, 286] width 308 height 316
click at [745, 192] on div "helper . moveUp ( ) helper . build ( "upArrow" ) helper . moveUp ( ) helper . b…" at bounding box center [745, 286] width 308 height 316
click at [719, 185] on div "helper . moveUp ( ) helper . build ( "upArrow" ) helper . moveUp ( ) helper . b…" at bounding box center [745, 286] width 308 height 316
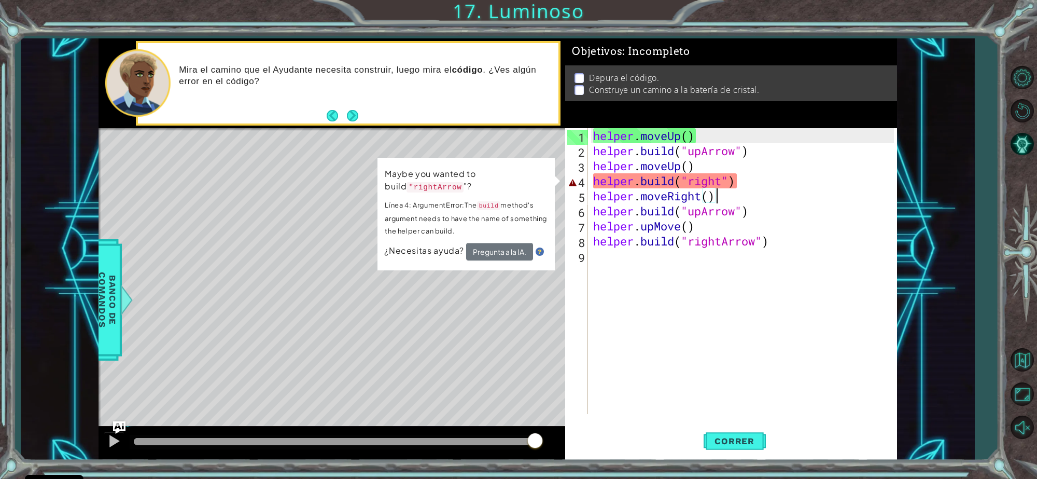
click at [771, 190] on div "helper . moveUp ( ) helper . build ( "upArrow" ) helper . moveUp ( ) helper . b…" at bounding box center [745, 286] width 308 height 316
type textarea "helper.moveRight()"
click at [520, 249] on button "Pregunta a la IA." at bounding box center [499, 252] width 67 height 18
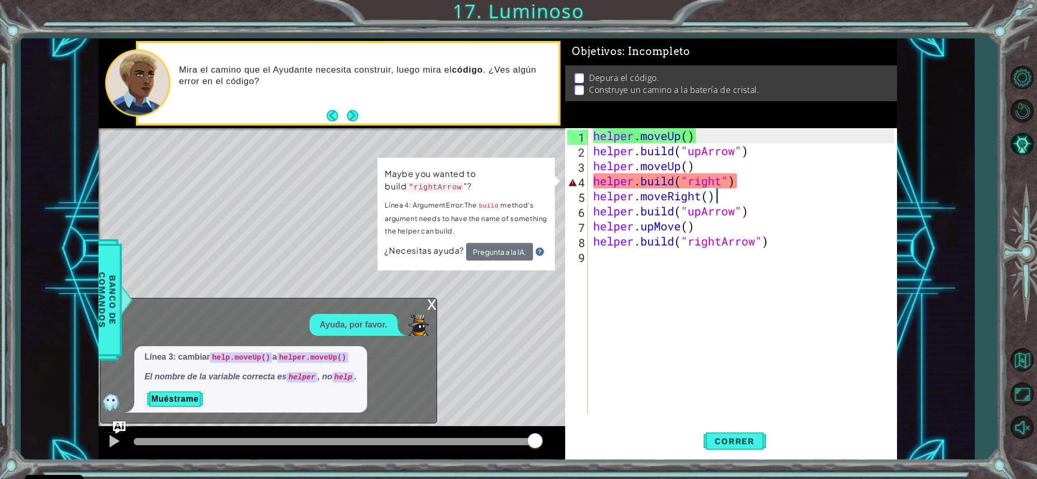
click at [307, 356] on code "helper.moveUp()" at bounding box center [313, 357] width 72 height 10
click at [306, 373] on code "helper" at bounding box center [302, 377] width 31 height 10
click at [194, 406] on button "Muéstrame" at bounding box center [175, 398] width 61 height 17
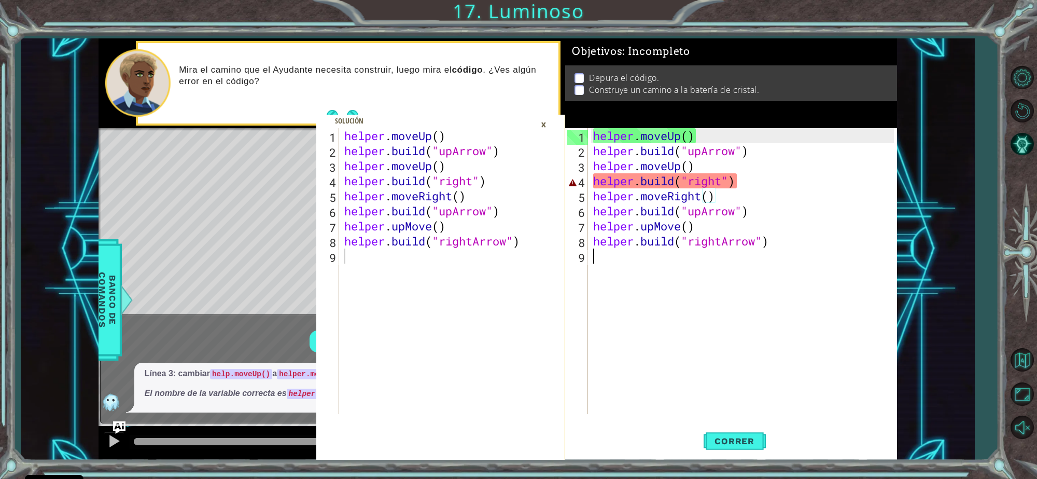
click at [616, 249] on div "helper . moveUp ( ) helper . build ( "upArrow" ) helper . moveUp ( ) helper . b…" at bounding box center [745, 286] width 308 height 316
click at [640, 193] on div "helper . moveUp ( ) helper . build ( "upArrow" ) helper . moveUp ( ) helper . b…" at bounding box center [745, 286] width 308 height 316
click at [754, 177] on div "helper . moveUp ( ) helper . build ( "upArrow" ) helper . moveUp ( ) helper . b…" at bounding box center [745, 286] width 308 height 316
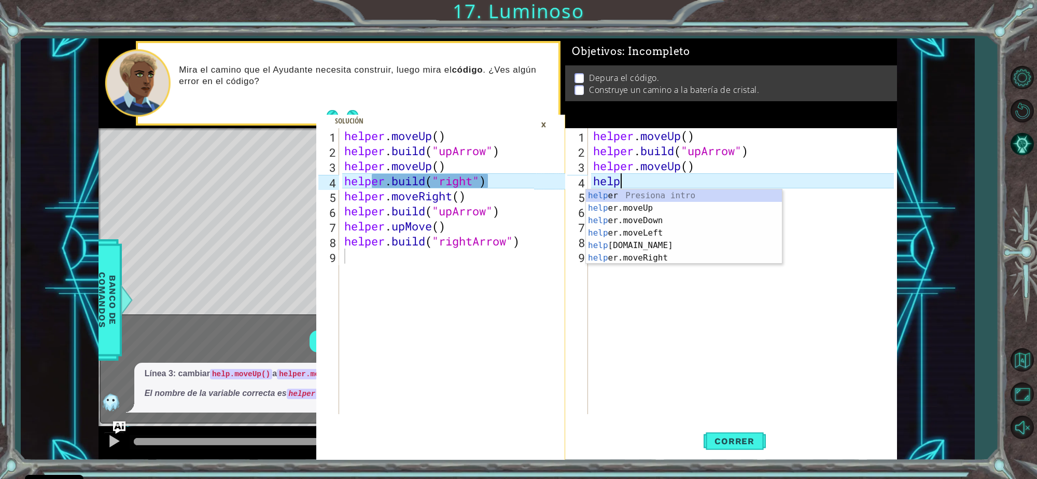
type textarea "h"
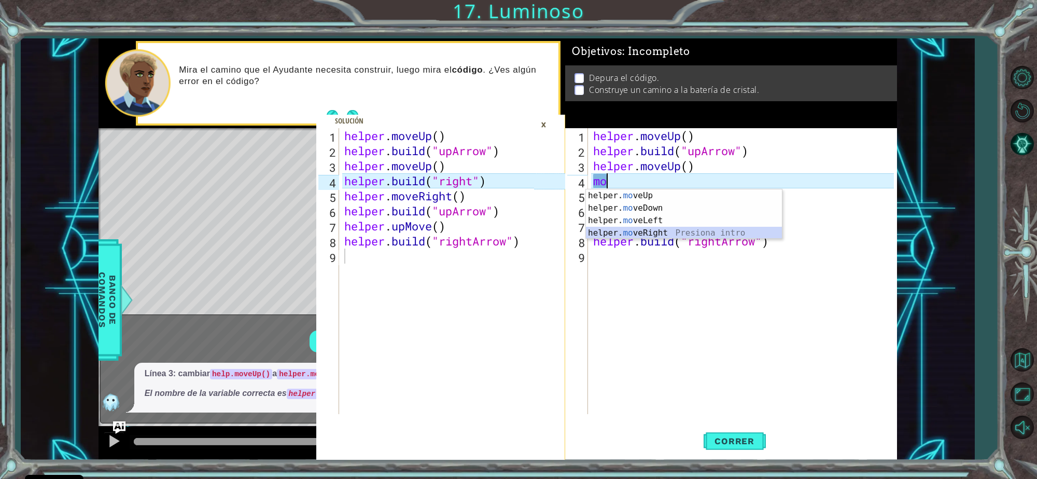
click at [695, 232] on div "helper. mo veUp Presiona intro helper. mo veDown Presiona intro helper. mo veLe…" at bounding box center [684, 226] width 196 height 75
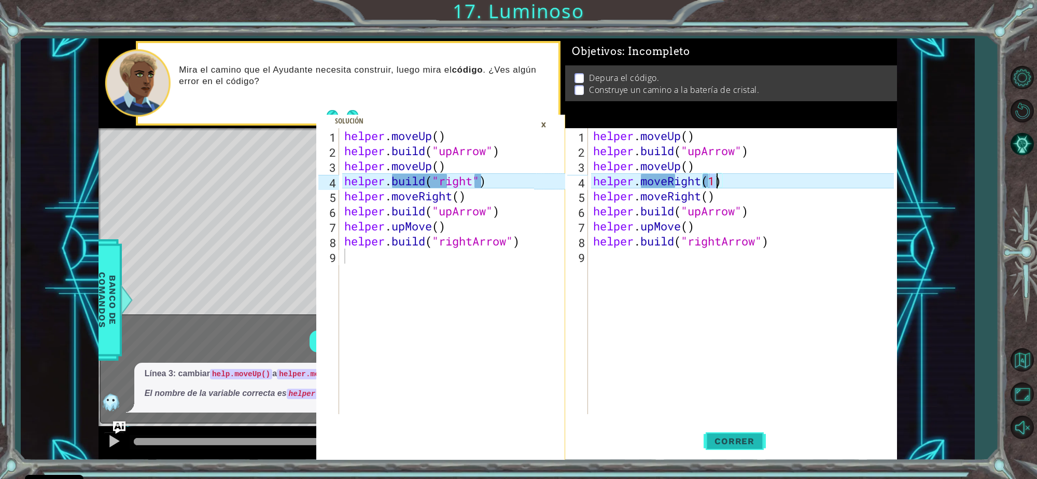
click at [729, 434] on button "Correr" at bounding box center [735, 440] width 62 height 33
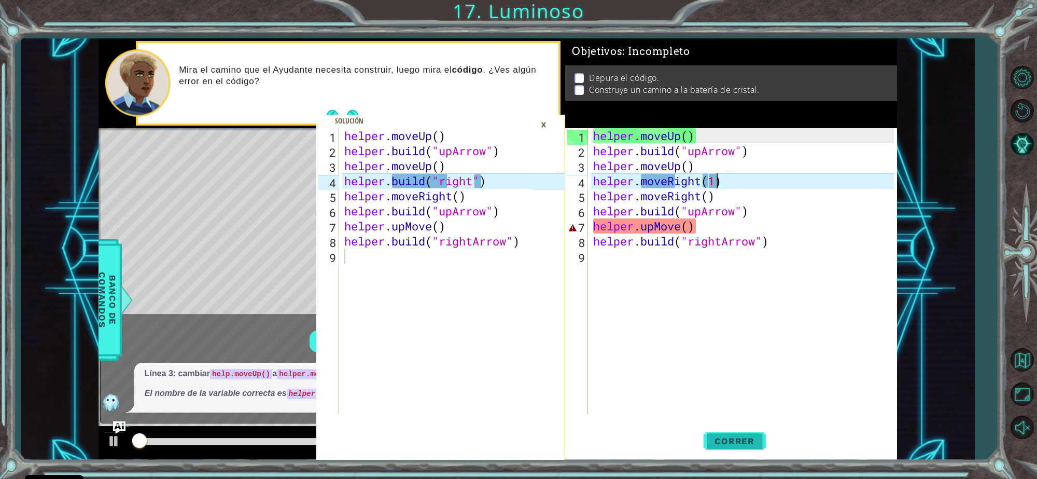
click at [729, 434] on button "Correr" at bounding box center [735, 440] width 62 height 33
click at [764, 232] on div "helper . moveUp ( ) helper . build ( "upArrow" ) helper . moveUp ( ) helper . m…" at bounding box center [745, 286] width 308 height 316
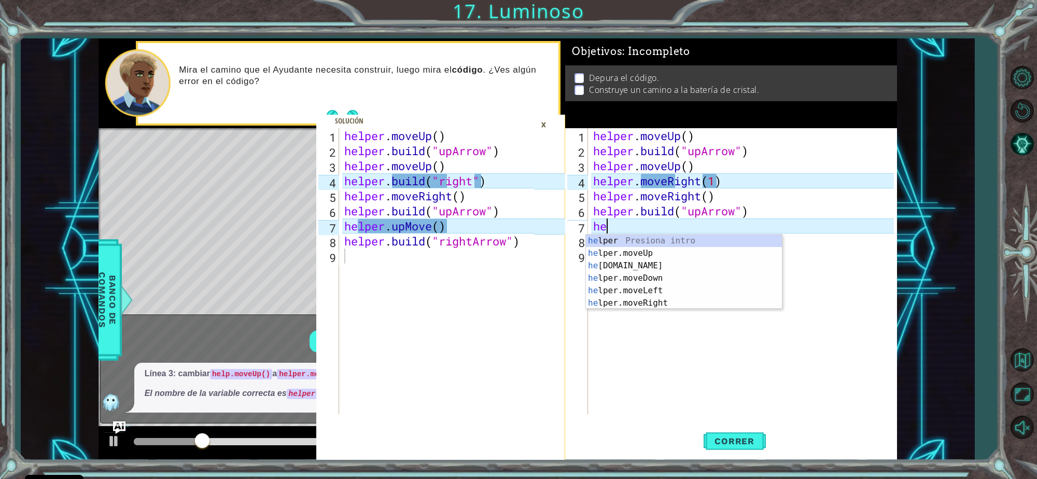
type textarea "h"
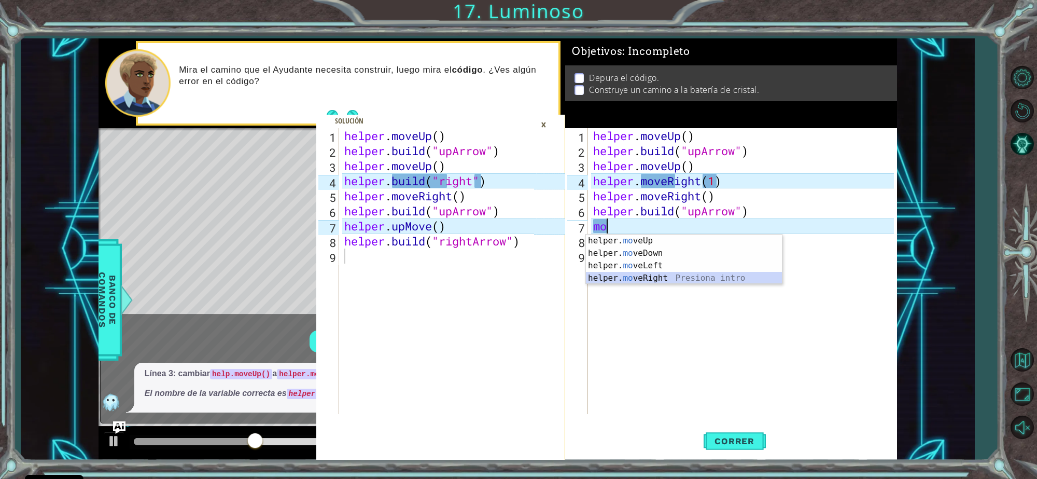
click at [702, 276] on div "helper. mo veUp Presiona intro helper. mo veDown Presiona intro helper. mo veLe…" at bounding box center [684, 271] width 196 height 75
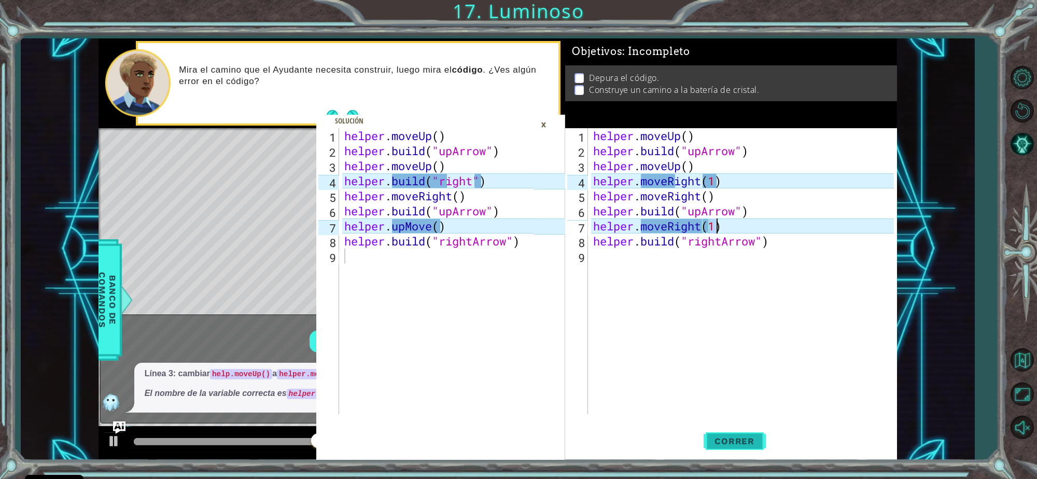
type textarea "helper.moveRight(1)"
click at [725, 441] on span "Correr" at bounding box center [734, 441] width 61 height 10
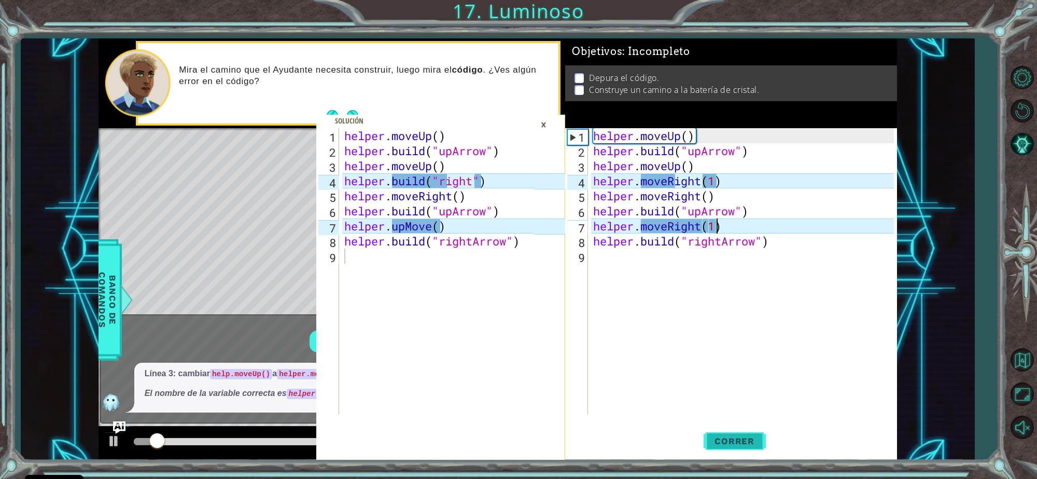
click at [725, 441] on span "Correr" at bounding box center [734, 441] width 61 height 10
click at [739, 450] on button "Correr" at bounding box center [735, 440] width 62 height 33
click at [543, 122] on div "×" at bounding box center [544, 125] width 16 height 18
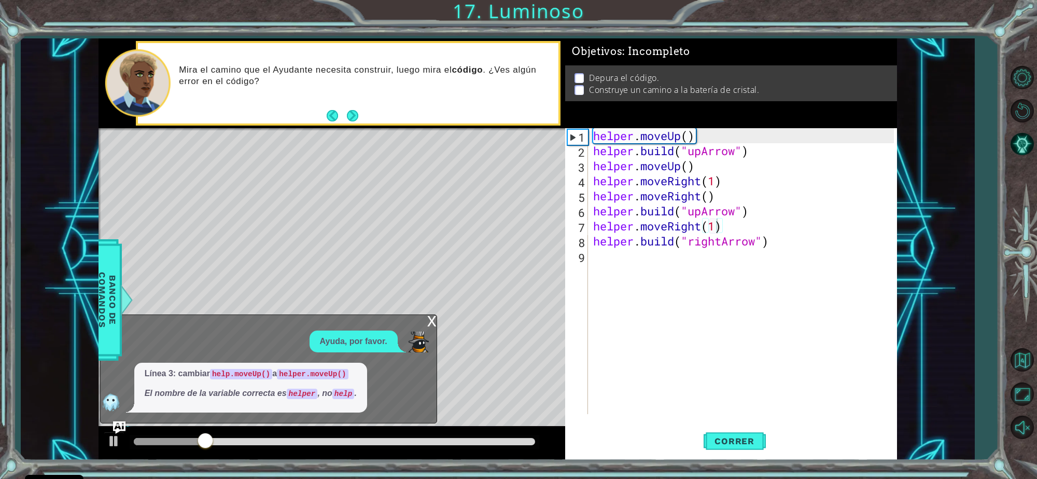
click at [432, 316] on div "x" at bounding box center [431, 320] width 9 height 10
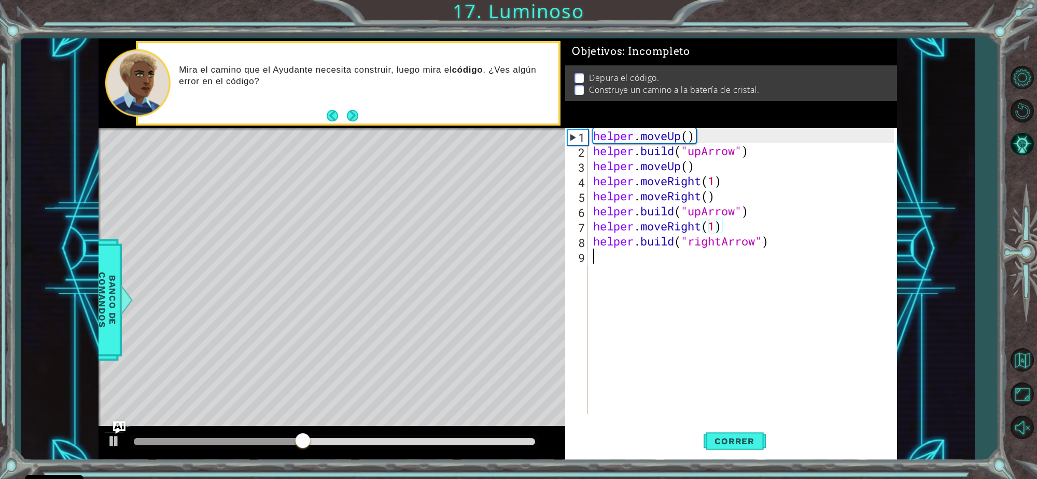
click at [595, 276] on div "helper . moveUp ( ) helper . build ( "upArrow" ) helper . moveUp ( ) helper . m…" at bounding box center [745, 286] width 308 height 316
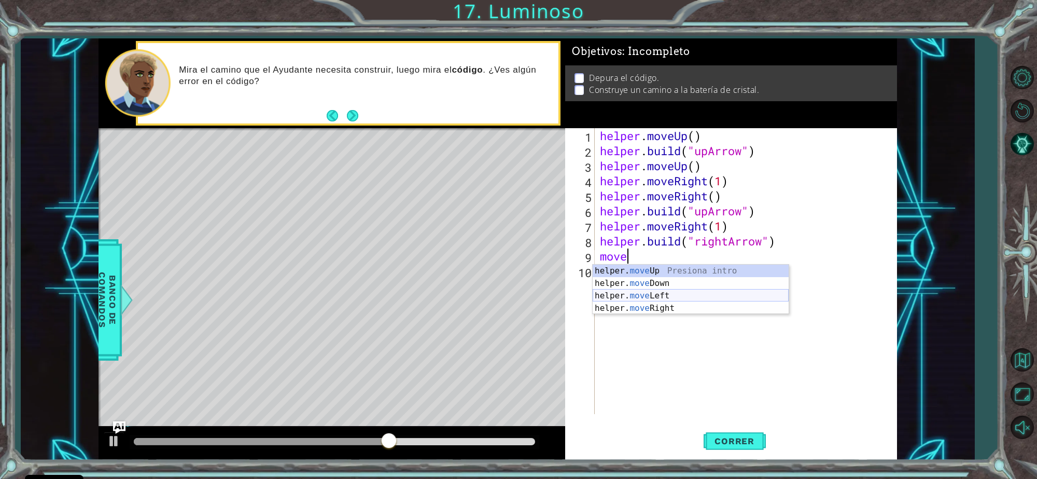
click at [626, 297] on div "helper. move Up Presiona intro helper. move Down Presiona intro helper. move Le…" at bounding box center [691, 301] width 196 height 75
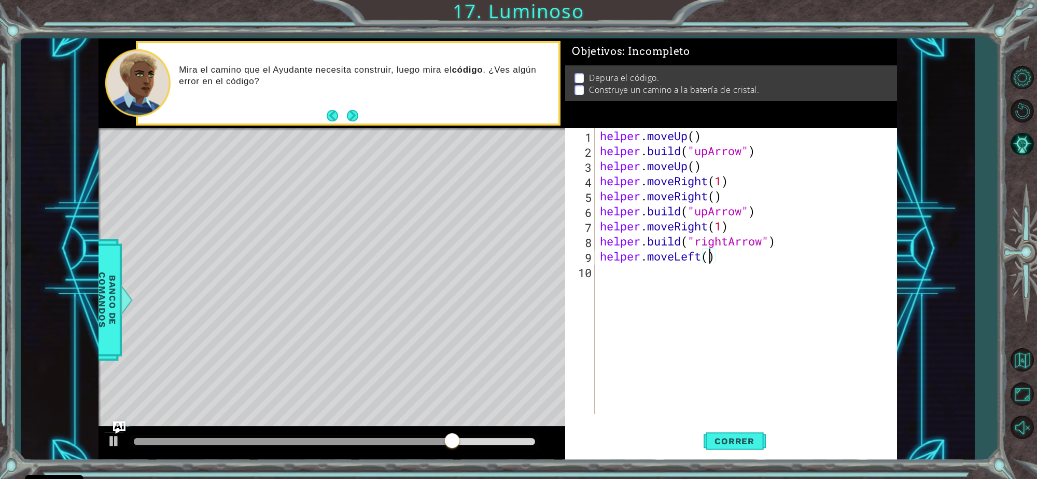
type textarea "helper.moveLeft(3)"
click at [625, 275] on div "helper . moveUp ( ) helper . build ( "upArrow" ) helper . moveUp ( ) helper . m…" at bounding box center [749, 286] width 302 height 316
click at [632, 240] on div "helper . moveUp ( ) helper . build ( "upArrow" ) helper . moveUp ( ) helper . m…" at bounding box center [749, 286] width 302 height 316
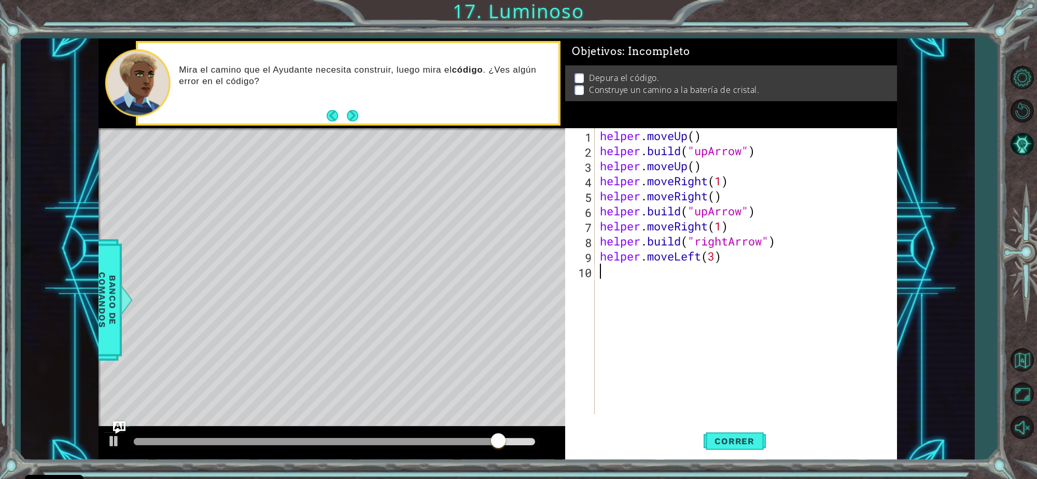
click at [632, 240] on div "helper . moveUp ( ) helper . build ( "upArrow" ) helper . moveUp ( ) helper . m…" at bounding box center [749, 286] width 302 height 316
type textarea "[DOMAIN_NAME]("rightArrow") helper.moveLeft(3)"
click at [618, 283] on div "helper . moveUp ( ) helper . build ( "upArrow" ) helper . moveUp ( ) helper . m…" at bounding box center [749, 286] width 302 height 316
click at [728, 271] on div "helper . moveUp ( ) helper . build ( "upArrow" ) helper . moveUp ( ) helper . m…" at bounding box center [749, 286] width 302 height 316
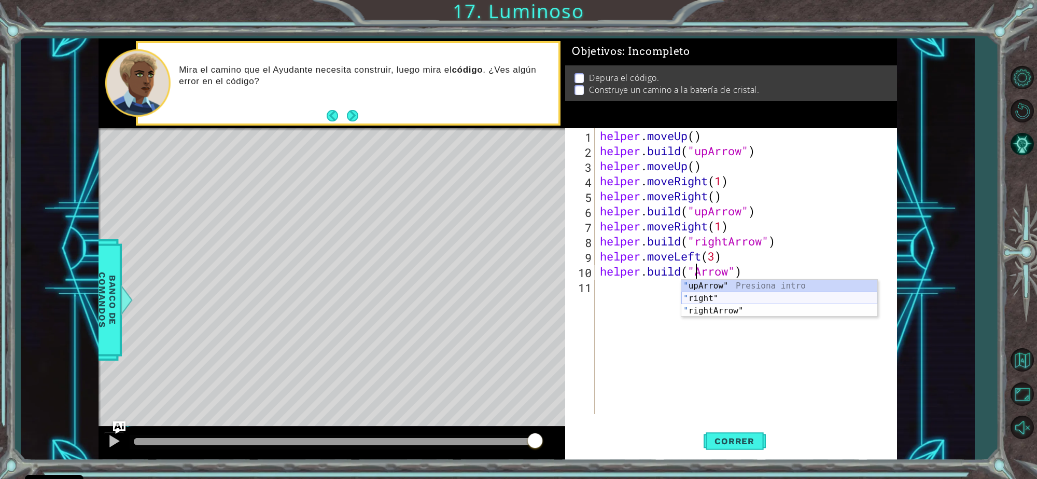
click at [713, 296] on div "" upArrow" Presiona intro " right" Presiona intro " rightArrow" Presiona intro" at bounding box center [779, 310] width 196 height 62
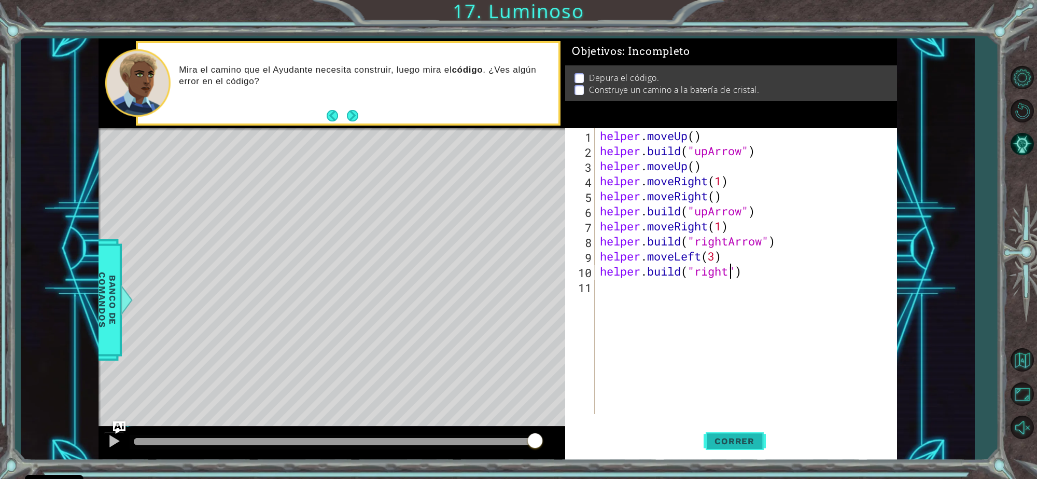
click at [730, 442] on span "Correr" at bounding box center [734, 441] width 61 height 10
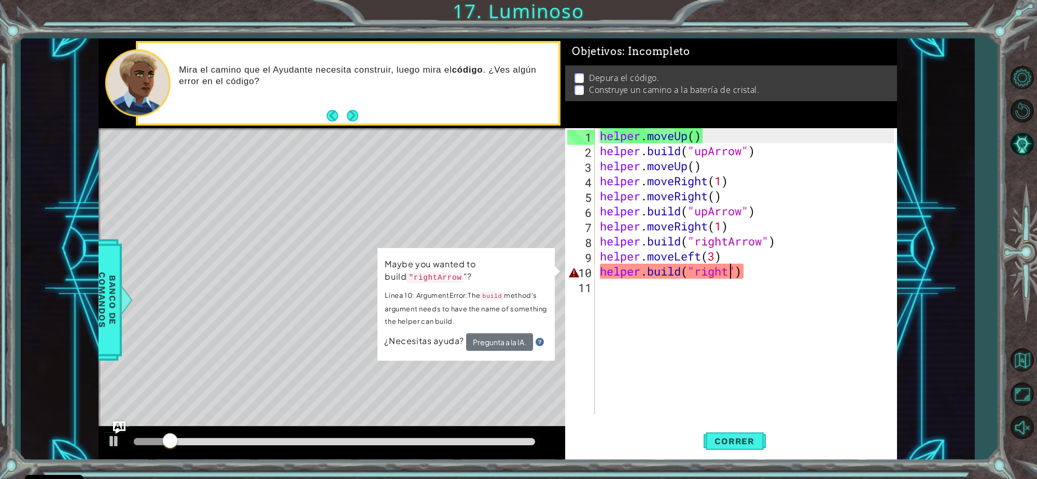
scroll to position [0, 6]
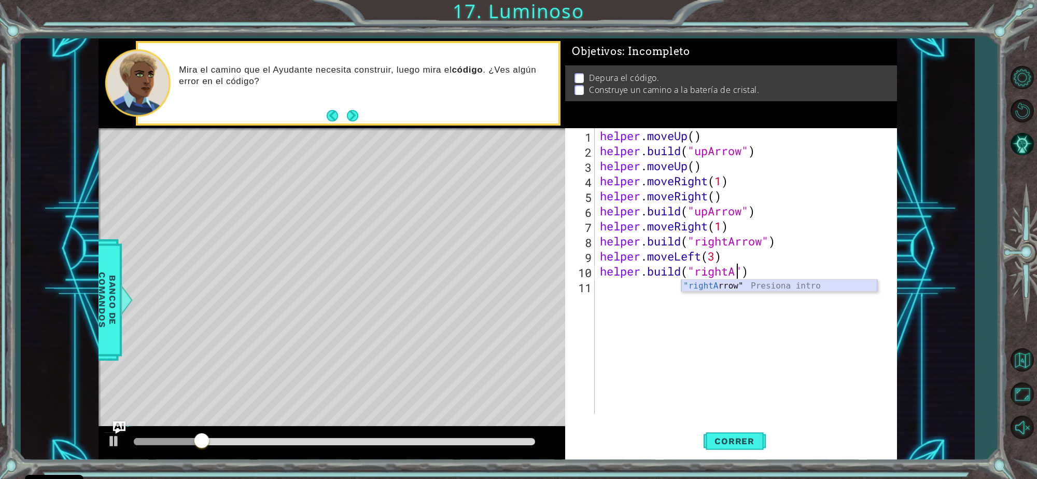
click at [728, 288] on div ""rightA rrow" Presiona intro" at bounding box center [779, 297] width 196 height 37
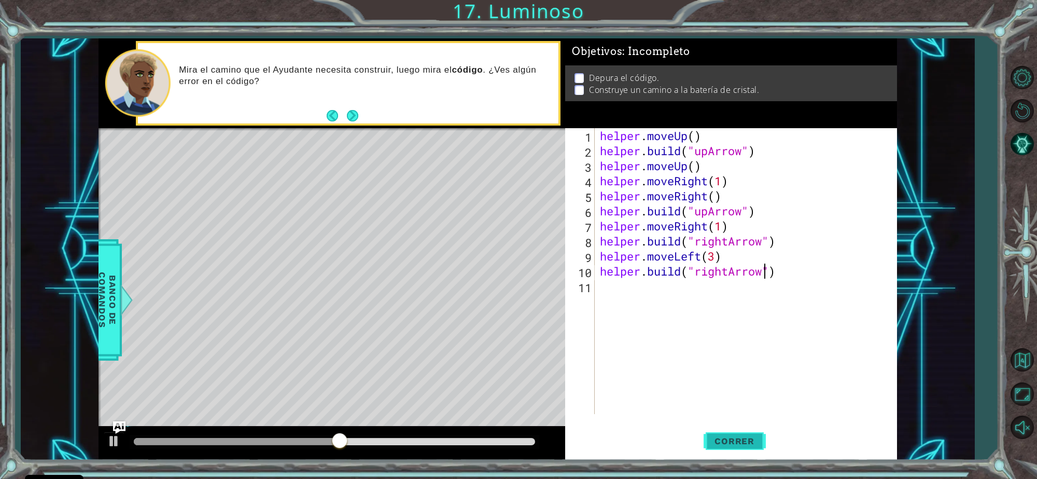
click at [728, 452] on button "Correr" at bounding box center [735, 440] width 62 height 33
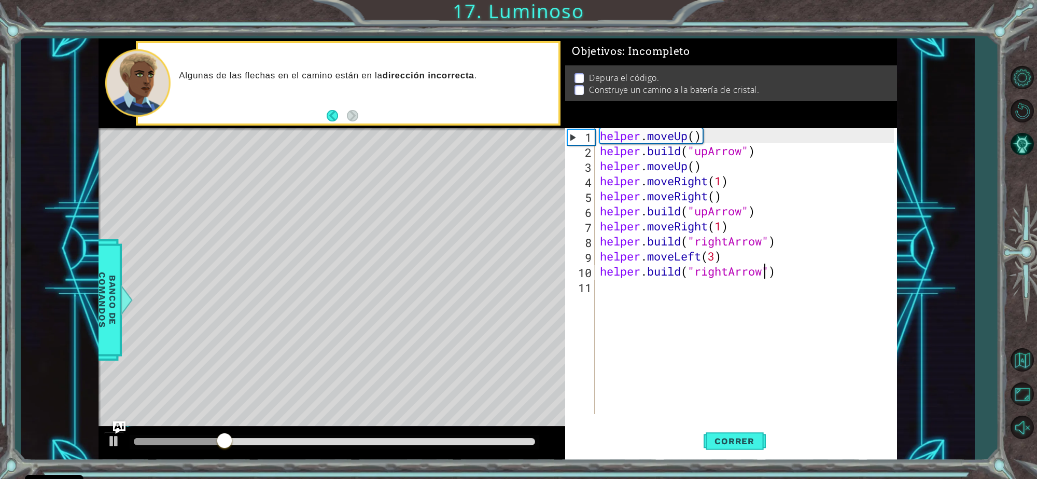
click at [732, 273] on div "helper . moveUp ( ) helper . build ( "upArrow" ) helper . moveUp ( ) helper . m…" at bounding box center [749, 286] width 302 height 316
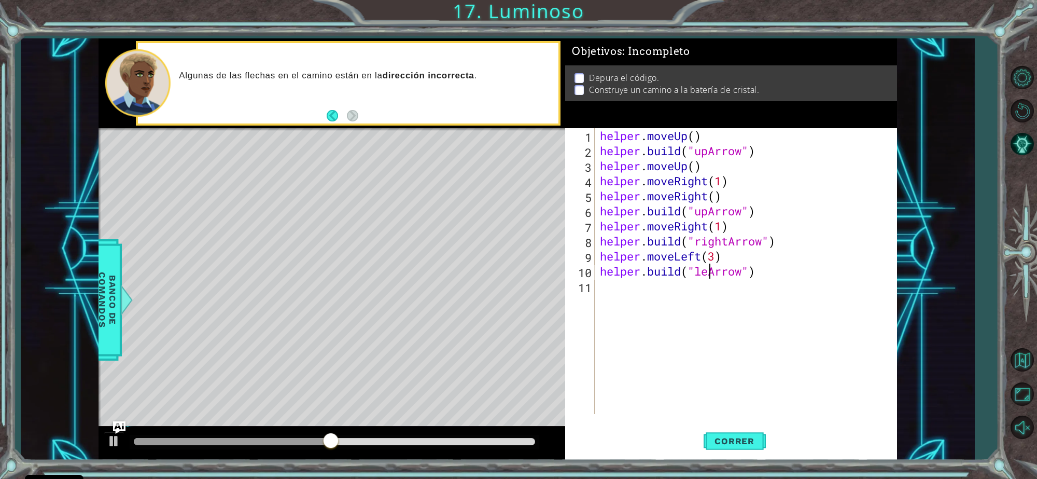
scroll to position [0, 5]
type textarea "[DOMAIN_NAME]("letfArrow")"
click at [780, 311] on div "helper . moveUp ( ) helper . build ( "upArrow" ) helper . moveUp ( ) helper . m…" at bounding box center [749, 286] width 302 height 316
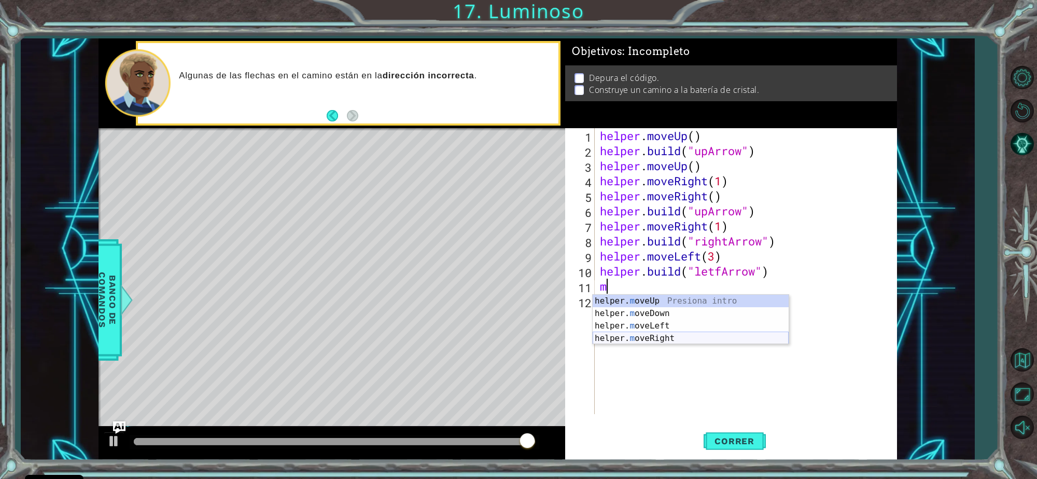
click at [713, 340] on div "helper. m oveUp Presiona intro helper. m oveDown Presiona intro helper. m oveLe…" at bounding box center [691, 332] width 196 height 75
type textarea "helper.moveRight(1)"
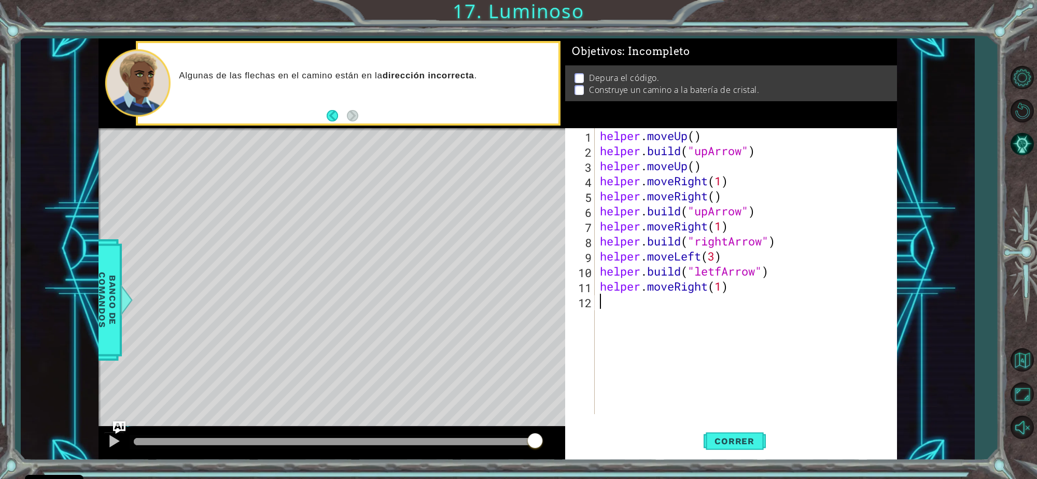
click at [697, 323] on div "helper . moveUp ( ) helper . build ( "upArrow" ) helper . moveUp ( ) helper . m…" at bounding box center [749, 286] width 302 height 316
click at [687, 275] on div "helper . moveUp ( ) helper . build ( "upArrow" ) helper . moveUp ( ) helper . m…" at bounding box center [749, 286] width 302 height 316
click at [664, 278] on div "helper . moveUp ( ) helper . build ( "upArrow" ) helper . moveUp ( ) helper . m…" at bounding box center [749, 286] width 302 height 316
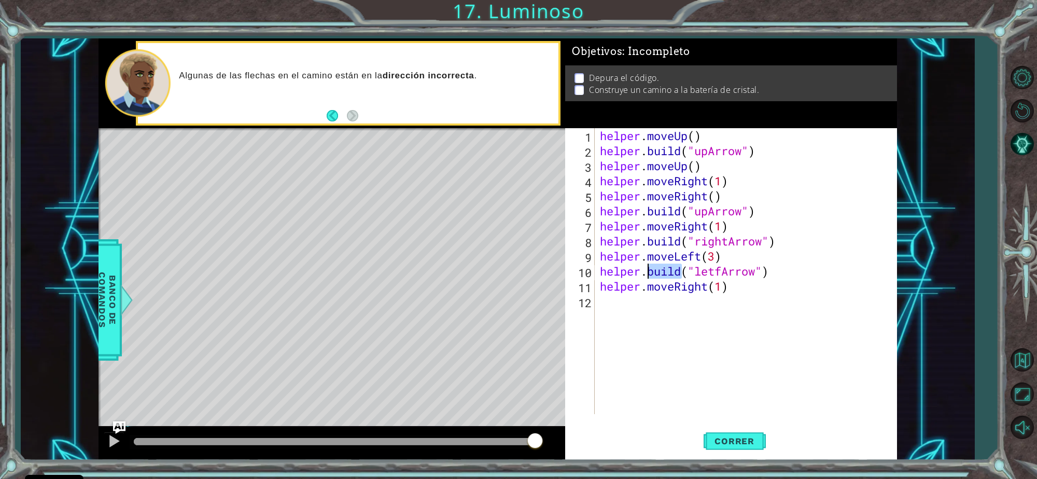
click at [664, 278] on div "helper . moveUp ( ) helper . build ( "upArrow" ) helper . moveUp ( ) helper . m…" at bounding box center [749, 286] width 302 height 316
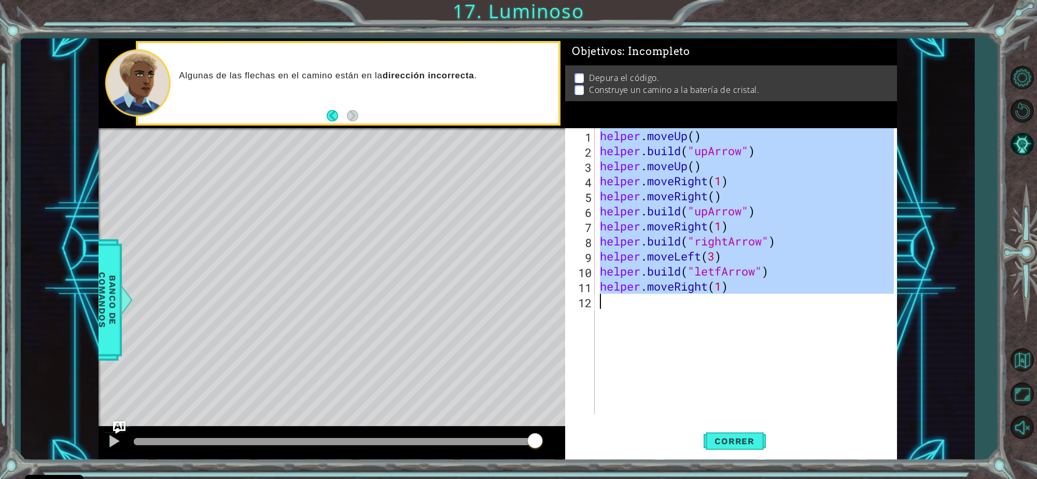
click at [664, 278] on div "helper . moveUp ( ) helper . build ( "upArrow" ) helper . moveUp ( ) helper . m…" at bounding box center [749, 286] width 302 height 316
click at [664, 278] on div "helper . moveUp ( ) helper . build ( "upArrow" ) helper . moveUp ( ) helper . m…" at bounding box center [746, 271] width 296 height 286
click at [664, 278] on div "helper . moveUp ( ) helper . build ( "upArrow" ) helper . moveUp ( ) helper . m…" at bounding box center [749, 286] width 302 height 316
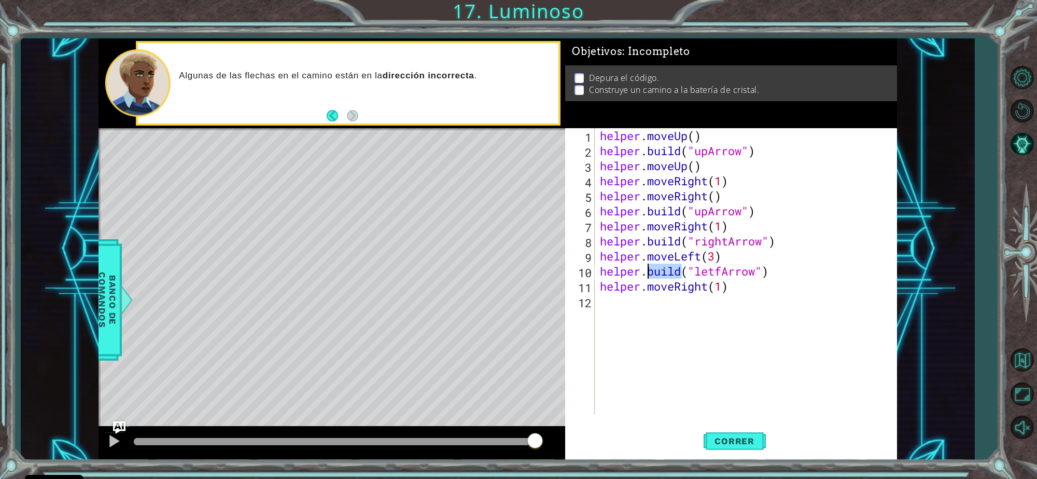
click at [664, 278] on div "helper . moveUp ( ) helper . build ( "upArrow" ) helper . moveUp ( ) helper . m…" at bounding box center [749, 286] width 302 height 316
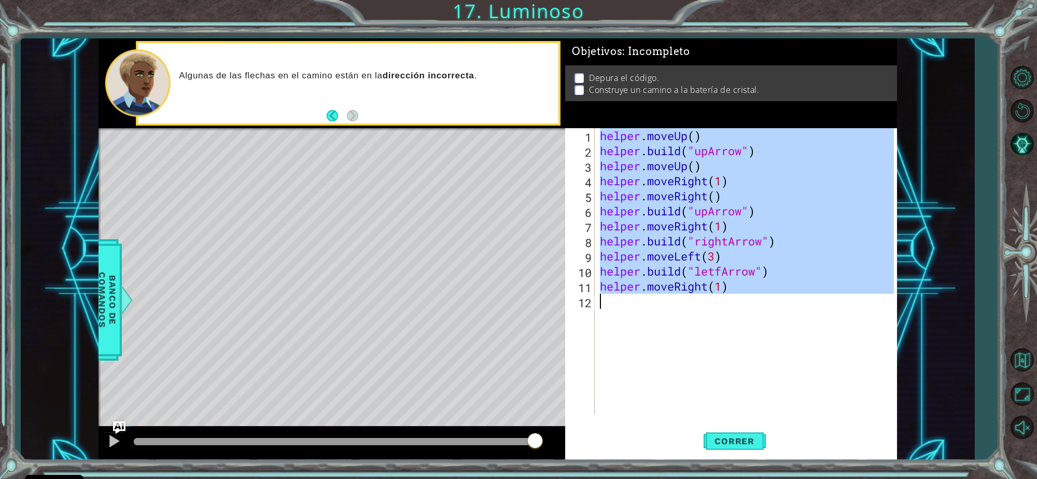
click at [664, 278] on div "helper . moveUp ( ) helper . build ( "upArrow" ) helper . moveUp ( ) helper . m…" at bounding box center [746, 271] width 296 height 286
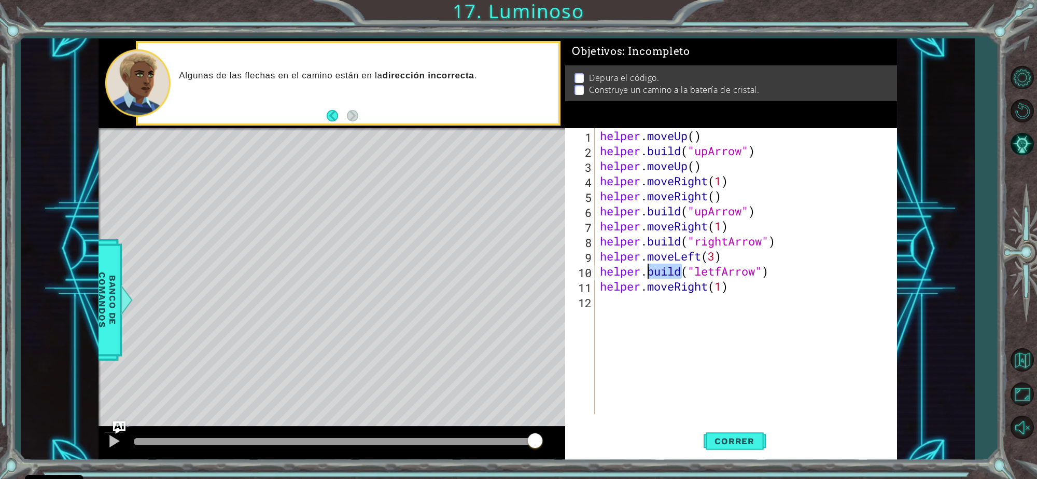
click at [664, 278] on div "helper . moveUp ( ) helper . build ( "upArrow" ) helper . moveUp ( ) helper . m…" at bounding box center [749, 286] width 302 height 316
type textarea "[DOMAIN_NAME]("letfArrow") helper.moveRight(1)"
click at [634, 325] on div "helper . moveUp ( ) helper . build ( "upArrow" ) helper . moveUp ( ) helper . m…" at bounding box center [749, 286] width 302 height 316
click at [739, 436] on span "Correr" at bounding box center [734, 441] width 61 height 10
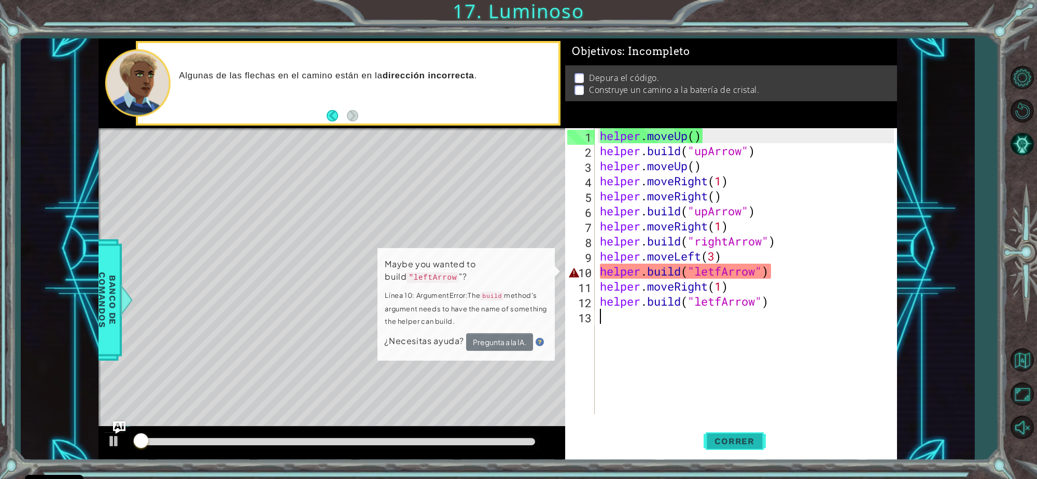
click at [739, 436] on span "Correr" at bounding box center [734, 441] width 61 height 10
click at [504, 335] on button "Pregunta a la IA." at bounding box center [499, 342] width 67 height 18
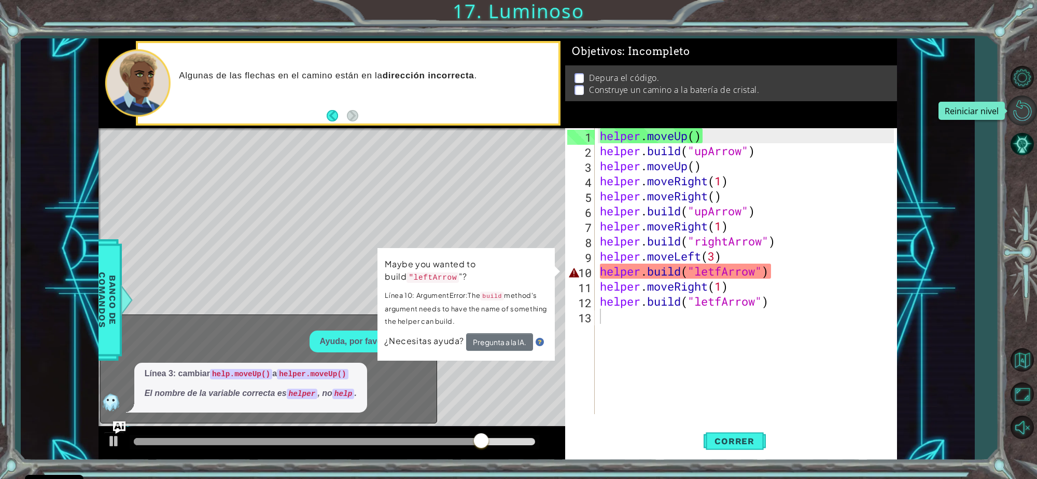
click at [1023, 99] on button "Reiniciar nivel\a" at bounding box center [1022, 110] width 30 height 30
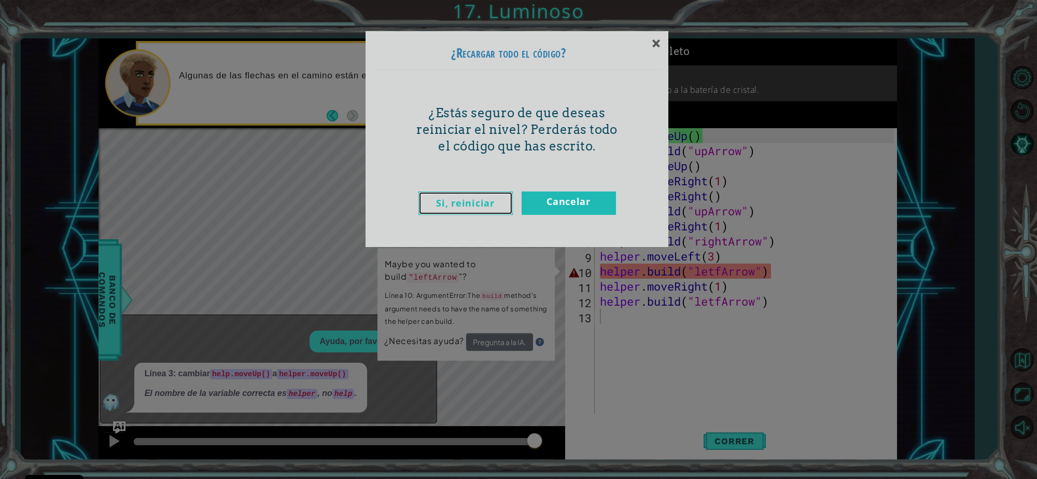
click at [479, 198] on link "Si, reiniciar" at bounding box center [465, 202] width 94 height 23
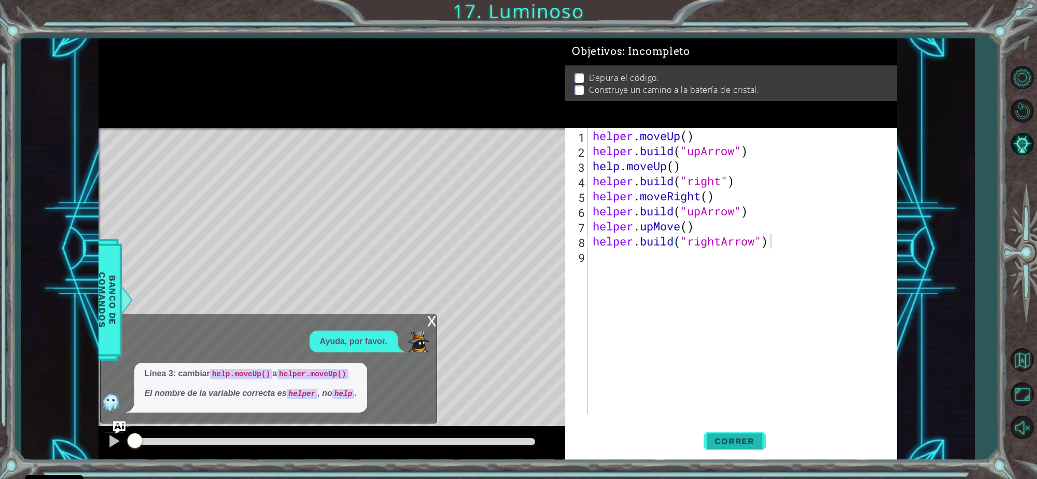
click at [731, 441] on span "Correr" at bounding box center [734, 441] width 61 height 10
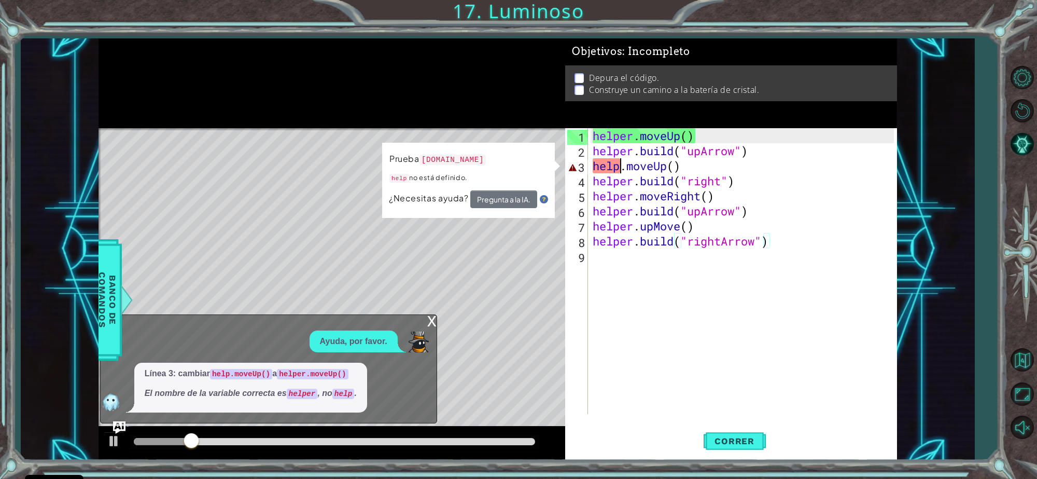
click at [620, 166] on div "helper . moveUp ( ) helper . build ( "upArrow" ) help . moveUp ( ) helper . bui…" at bounding box center [745, 286] width 309 height 316
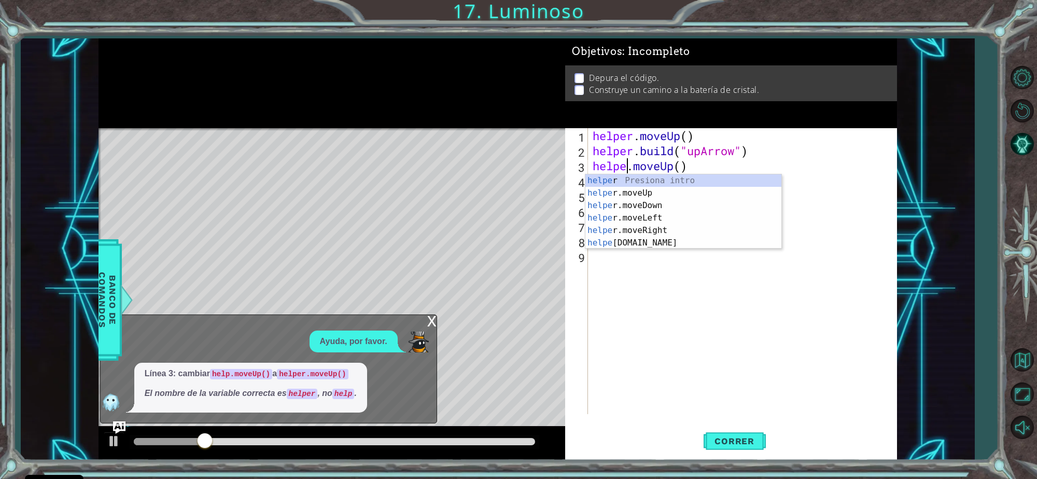
scroll to position [0, 1]
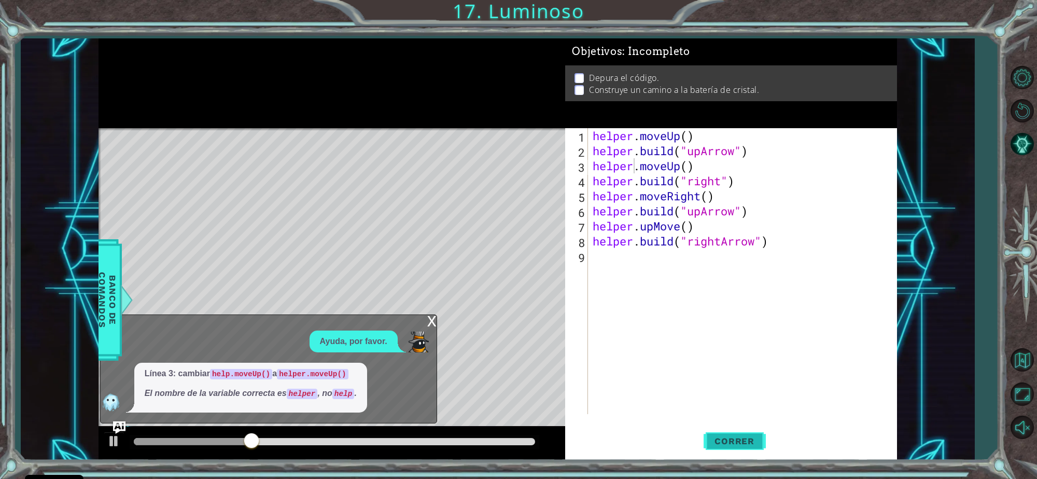
click at [739, 440] on span "Correr" at bounding box center [734, 441] width 61 height 10
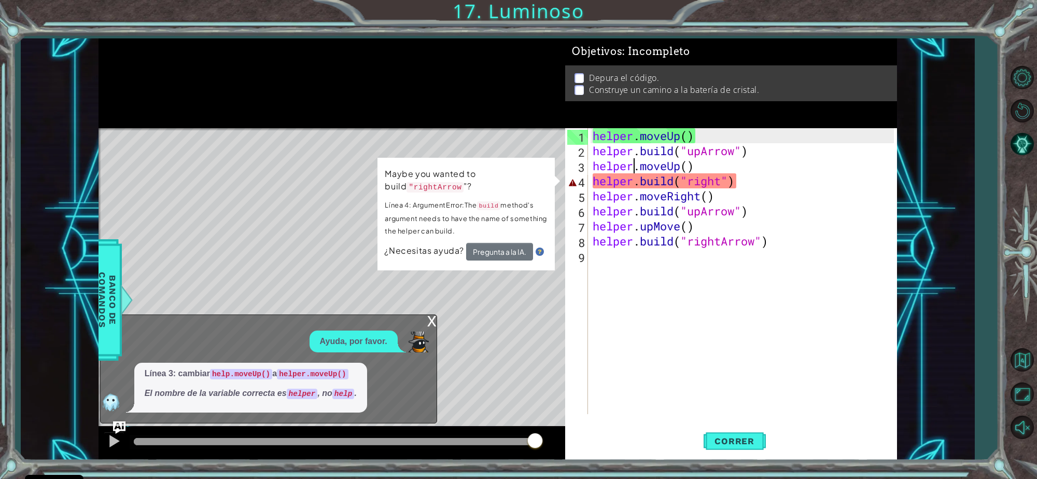
click at [728, 179] on div "helper . moveUp ( ) helper . build ( "upArrow" ) helper . moveUp ( ) helper . b…" at bounding box center [745, 286] width 309 height 316
click at [719, 180] on div "helper . moveUp ( ) helper . build ( "upArrow" ) helper . moveUp ( ) helper . b…" at bounding box center [745, 286] width 309 height 316
click at [722, 188] on div "helper . moveUp ( ) helper . build ( "upArrow" ) helper . moveUp ( ) helper . b…" at bounding box center [745, 286] width 309 height 316
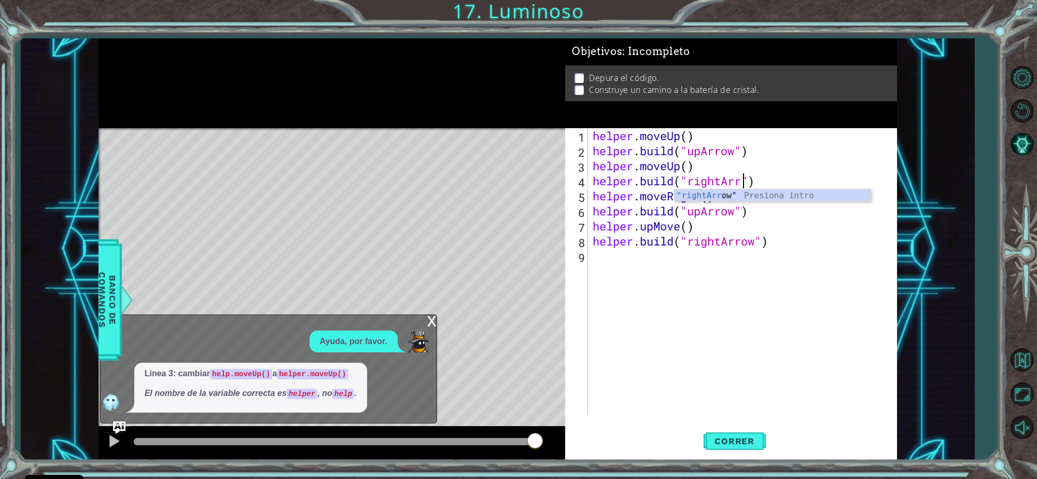
scroll to position [0, 7]
click at [728, 443] on span "Correr" at bounding box center [734, 441] width 61 height 10
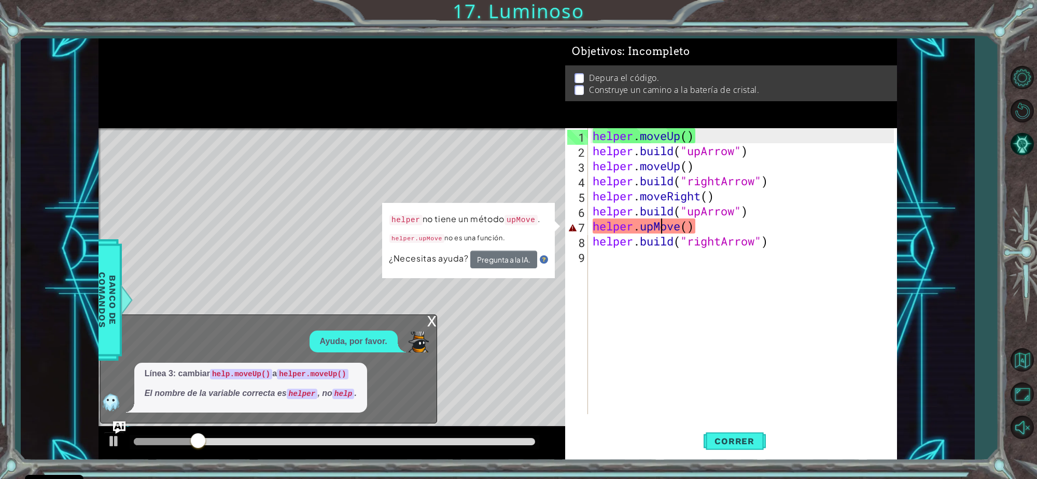
click at [664, 226] on div "helper . moveUp ( ) helper . build ( "upArrow" ) helper . moveUp ( ) helper . b…" at bounding box center [745, 286] width 309 height 316
click at [683, 225] on div "helper . moveUp ( ) helper . build ( "upArrow" ) helper . moveUp ( ) helper . b…" at bounding box center [745, 286] width 309 height 316
click at [707, 225] on div "helper . moveUp ( ) helper . build ( "upArrow" ) helper . moveUp ( ) helper . b…" at bounding box center [745, 286] width 309 height 316
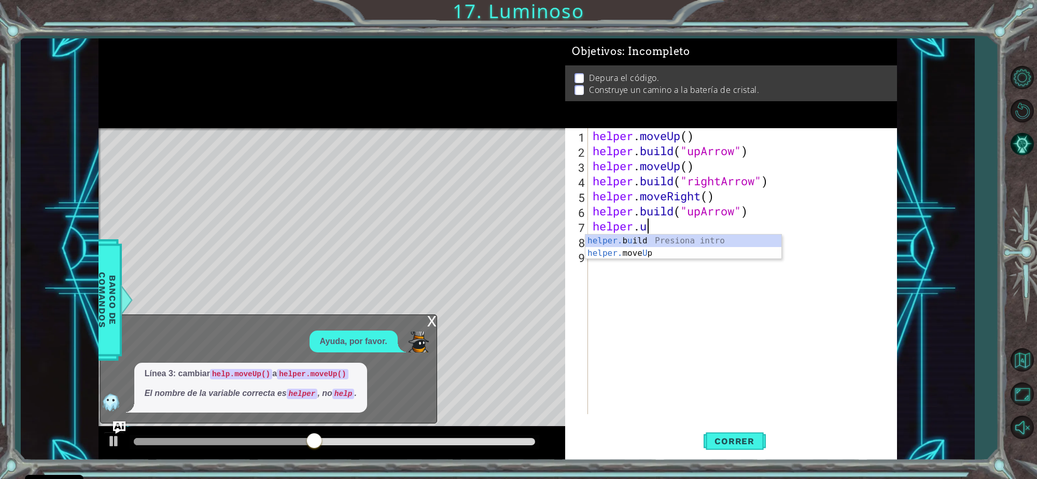
scroll to position [0, 1]
click at [695, 242] on div "helper. moveUp Presiona intro helper. moveDown Presiona intro helper. moveLeft …" at bounding box center [683, 277] width 196 height 87
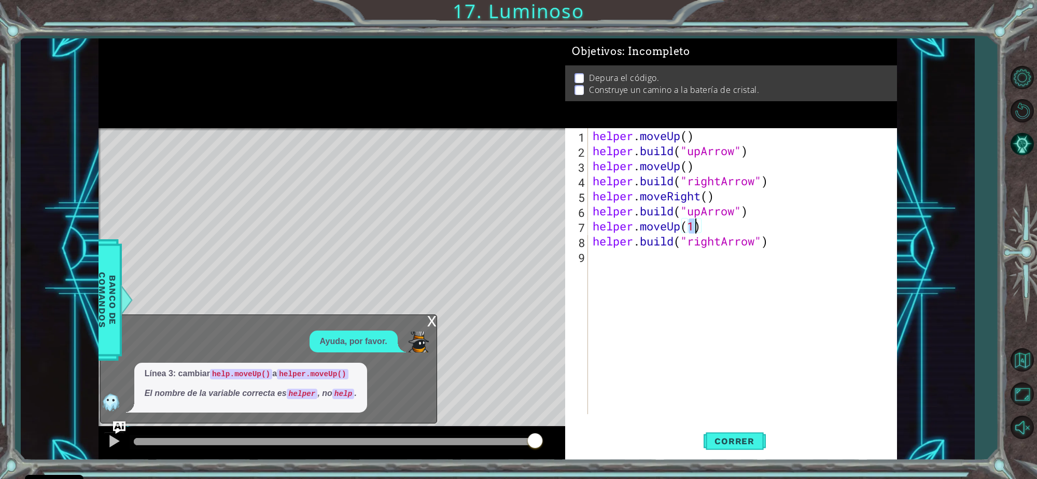
type textarea "helper.moveUp(1)"
click at [428, 323] on div "x" at bounding box center [431, 320] width 9 height 10
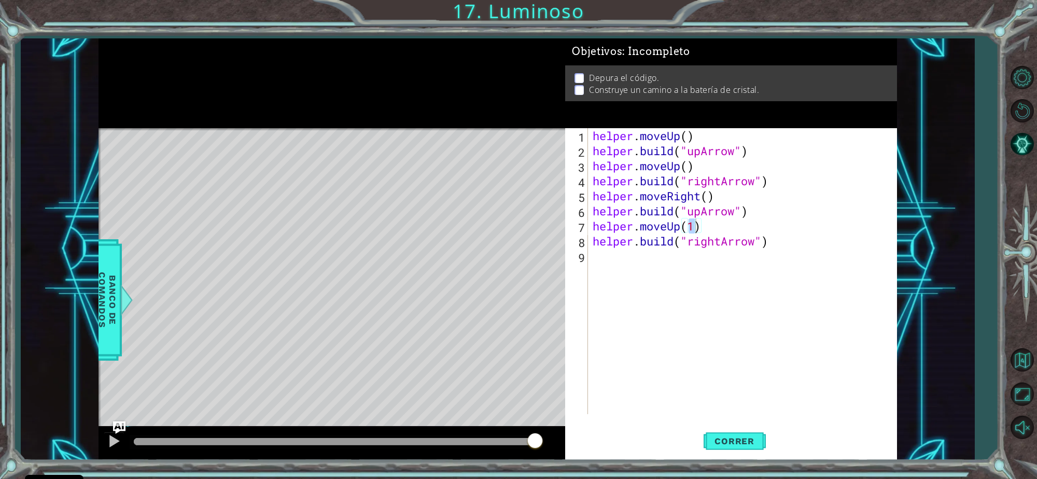
scroll to position [0, 0]
click at [677, 267] on div "helper . moveUp ( ) helper . build ( "upArrow" ) helper . moveUp ( ) helper . b…" at bounding box center [745, 286] width 309 height 316
click at [708, 221] on div "helper . moveUp ( ) helper . build ( "upArrow" ) helper . moveUp ( ) helper . b…" at bounding box center [745, 286] width 309 height 316
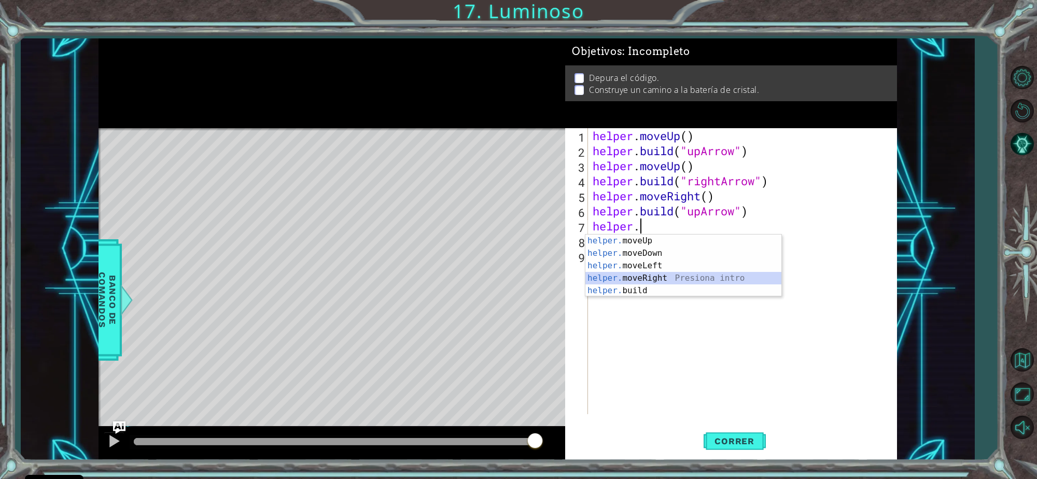
click at [685, 283] on div "helper. moveUp Presiona intro helper. moveDown Presiona intro helper. moveLeft …" at bounding box center [683, 277] width 196 height 87
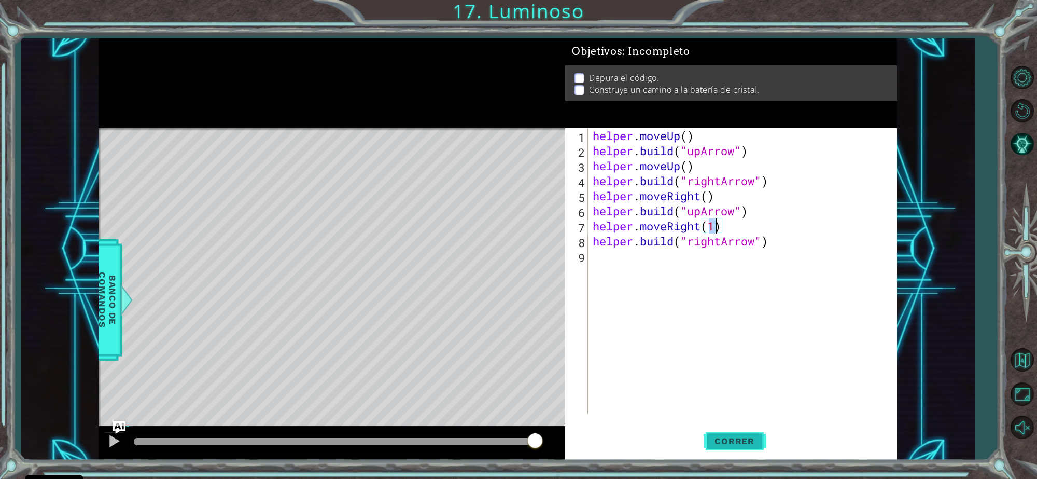
click at [721, 428] on button "Correr" at bounding box center [735, 440] width 62 height 33
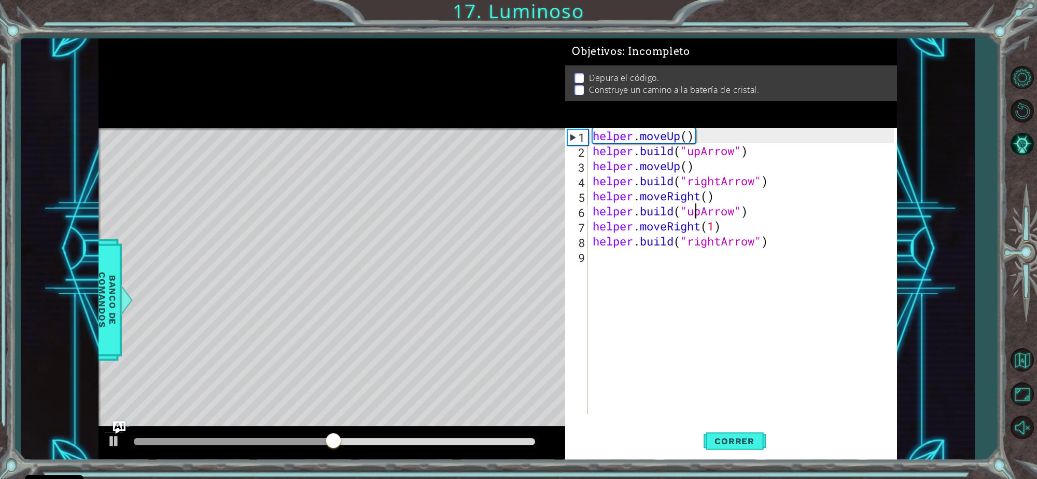
click at [699, 210] on div "helper . moveUp ( ) helper . build ( "upArrow" ) helper . moveUp ( ) helper . b…" at bounding box center [745, 286] width 309 height 316
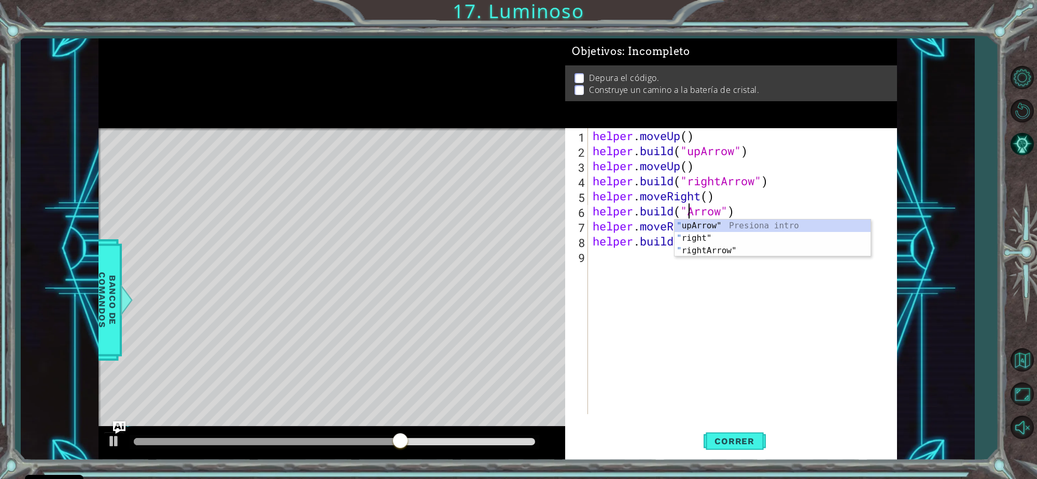
scroll to position [0, 4]
click at [708, 227] on div ""ri ght" Presiona intro "ri ghtArrow" Presiona intro" at bounding box center [773, 244] width 196 height 50
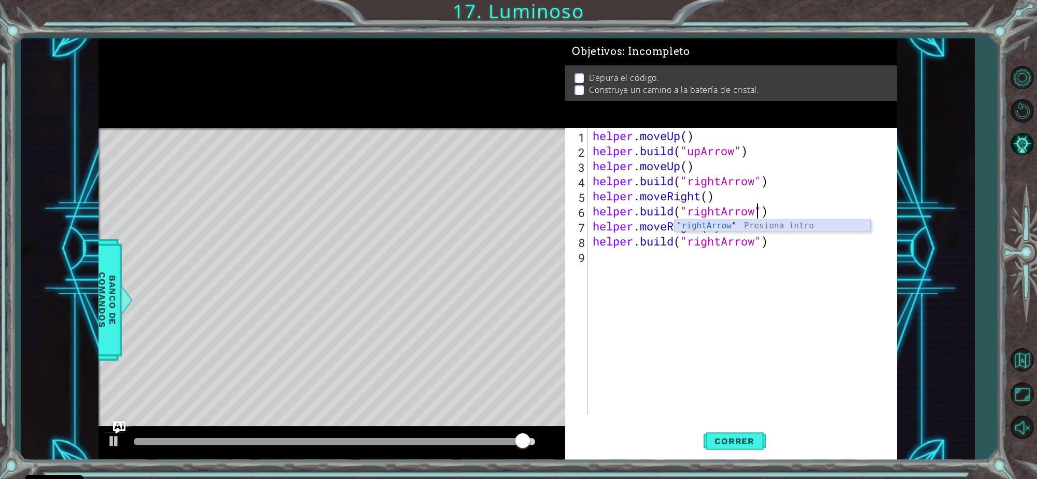
click at [752, 222] on div ""rightArrow " Presiona intro" at bounding box center [773, 237] width 196 height 37
click at [723, 241] on div "helper . moveUp ( ) helper . build ( "upArrow" ) helper . moveUp ( ) helper . b…" at bounding box center [745, 286] width 309 height 316
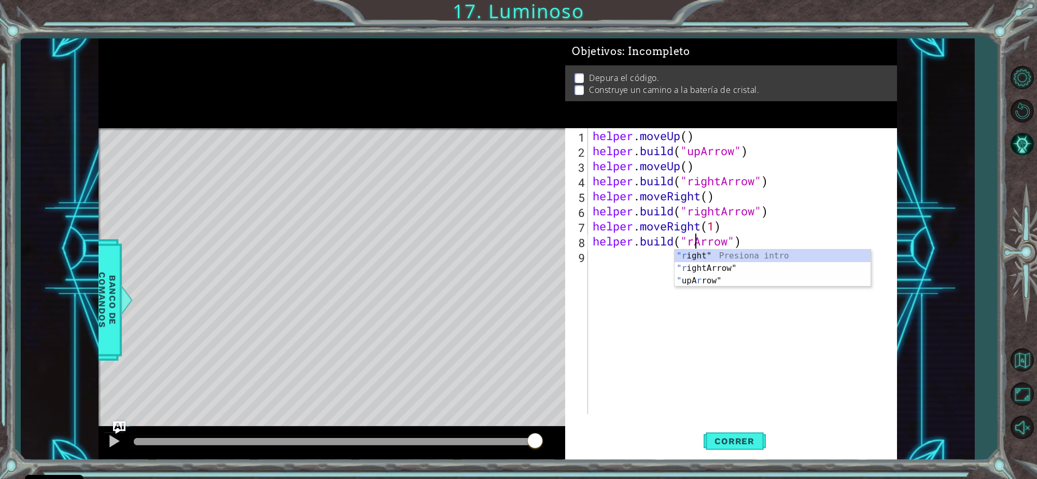
scroll to position [0, 6]
type textarea "[DOMAIN_NAME]("uArrow")"
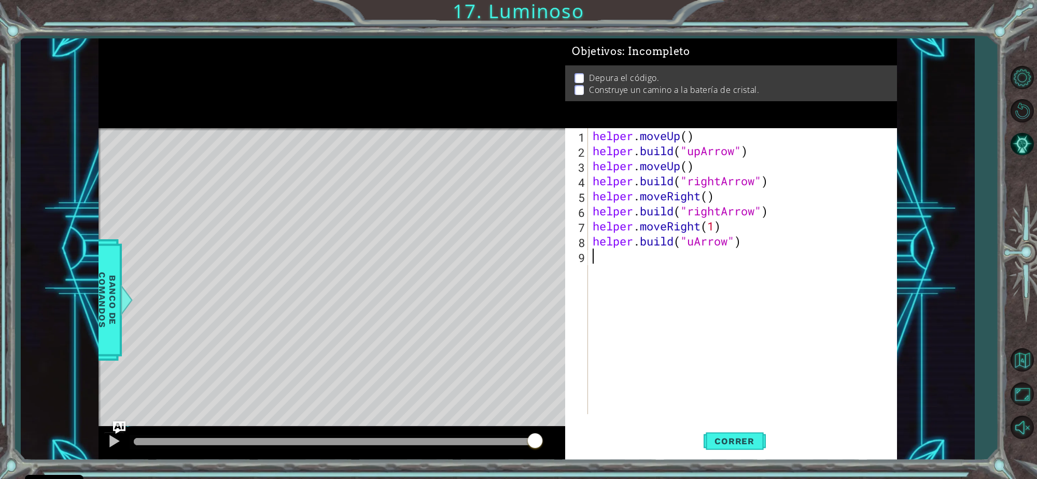
drag, startPoint x: 697, startPoint y: 263, endPoint x: 695, endPoint y: 249, distance: 14.2
click at [695, 249] on div "helper . moveUp ( ) helper . build ( "upArrow" ) helper . moveUp ( ) helper . b…" at bounding box center [745, 286] width 309 height 316
click at [695, 242] on div "helper . moveUp ( ) helper . build ( "upArrow" ) helper . moveUp ( ) helper . b…" at bounding box center [745, 286] width 309 height 316
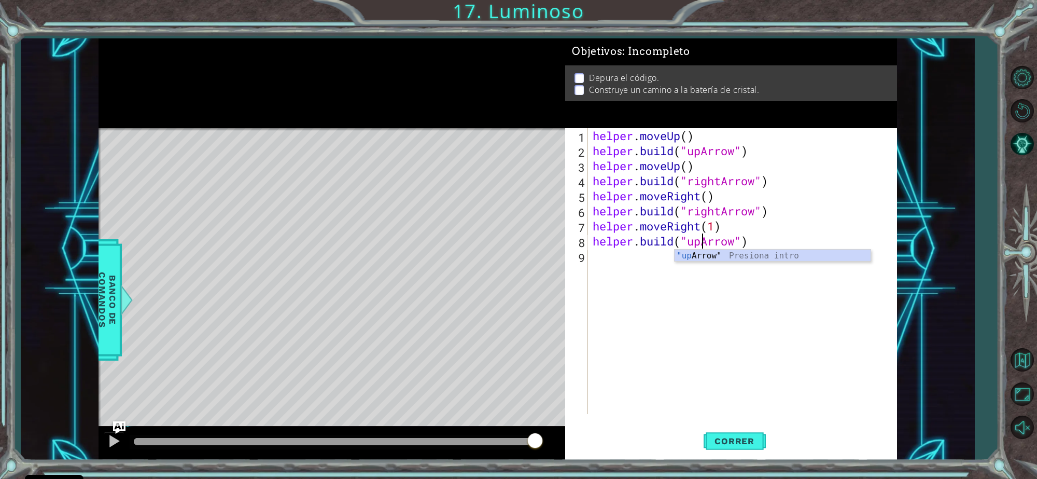
scroll to position [0, 4]
type textarea "[DOMAIN_NAME]("upArrow")"
click at [704, 437] on span "Correr" at bounding box center [734, 441] width 61 height 10
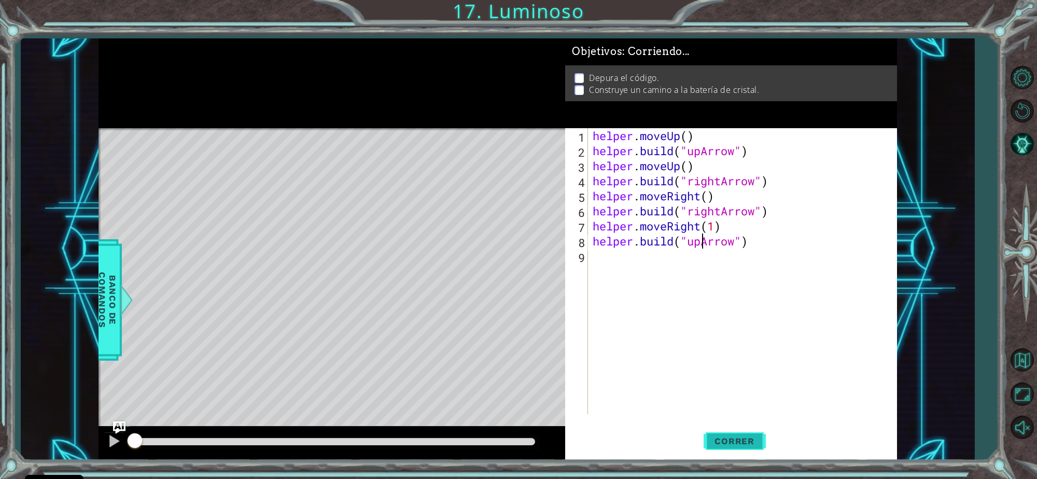
click at [704, 437] on span "Correr" at bounding box center [734, 441] width 61 height 10
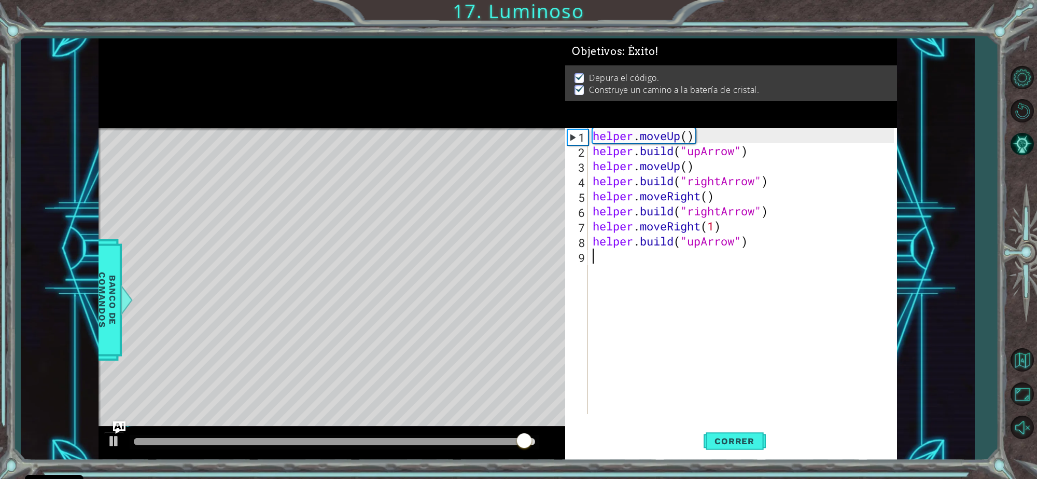
click at [664, 270] on div "helper . moveUp ( ) helper . build ( "upArrow" ) helper . moveUp ( ) helper . b…" at bounding box center [745, 286] width 309 height 316
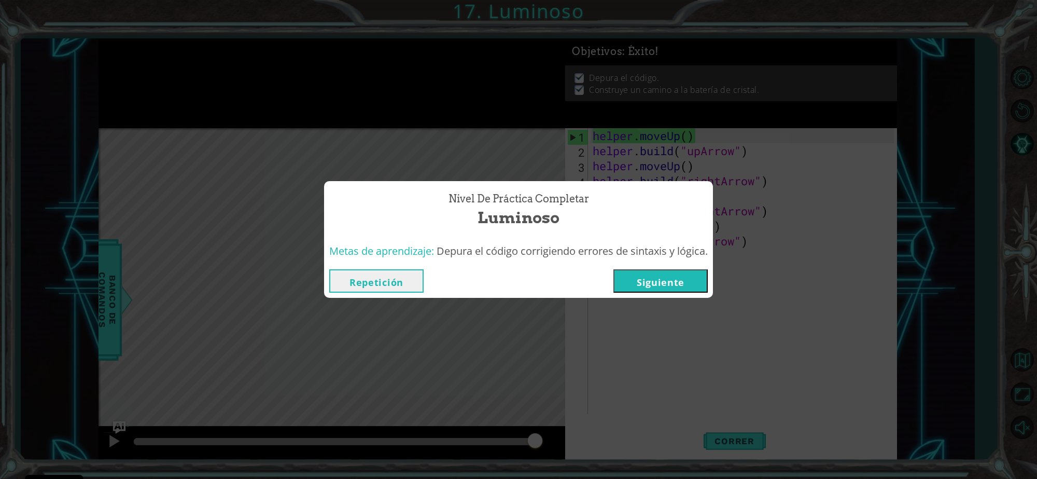
click at [655, 281] on button "Siguiente" at bounding box center [660, 280] width 94 height 23
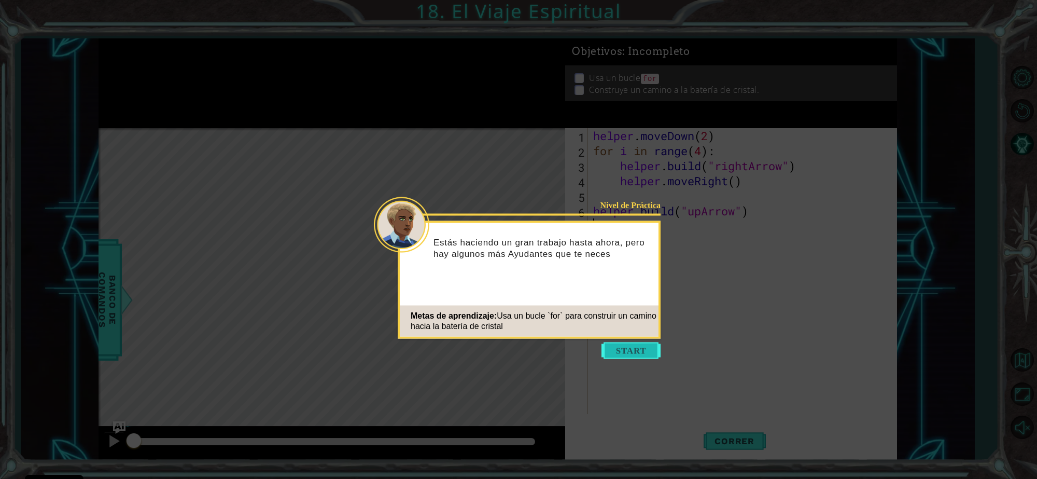
click at [640, 344] on button "Start" at bounding box center [631, 350] width 59 height 17
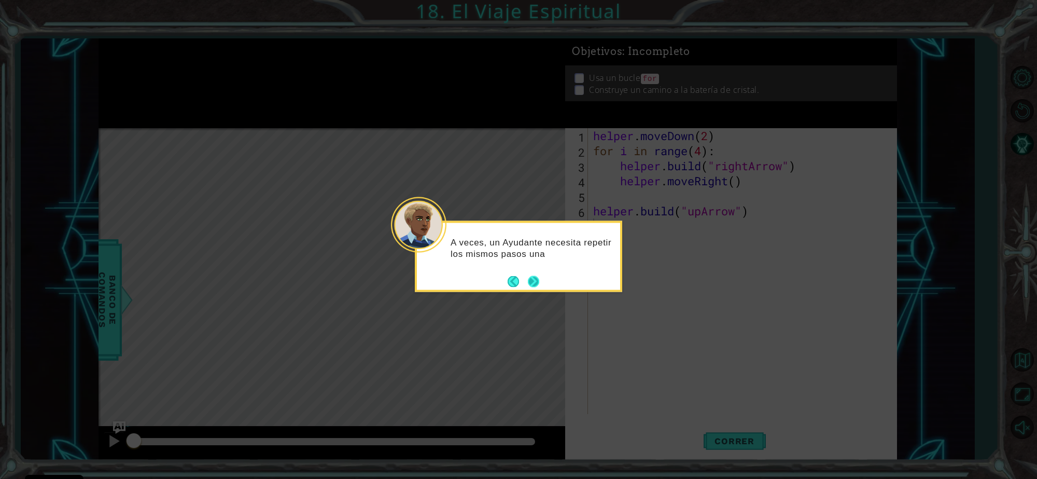
click at [539, 280] on div "A veces, un Ayudante necesita repetir los mismos pasos una" at bounding box center [518, 256] width 207 height 71
click at [539, 281] on button "Next" at bounding box center [533, 280] width 11 height 11
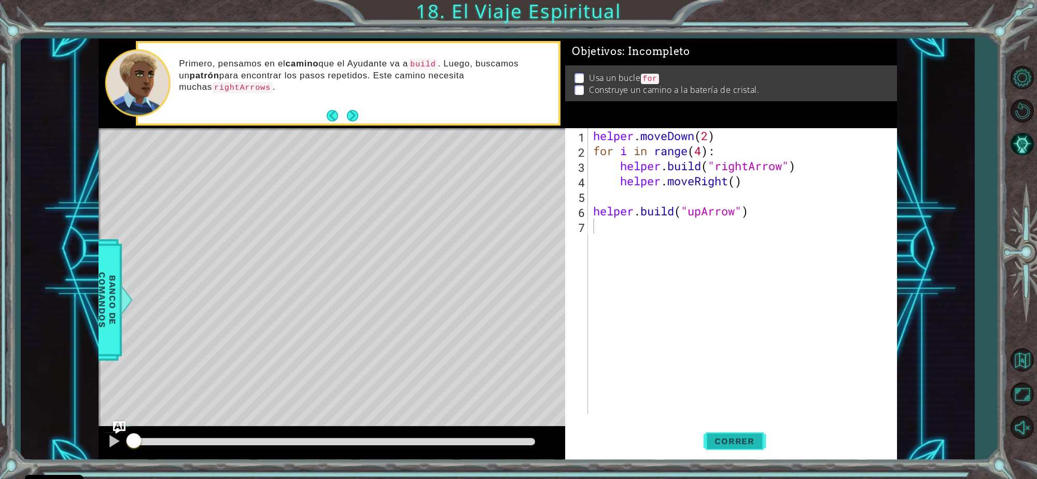
click at [735, 447] on button "Correr" at bounding box center [735, 440] width 62 height 33
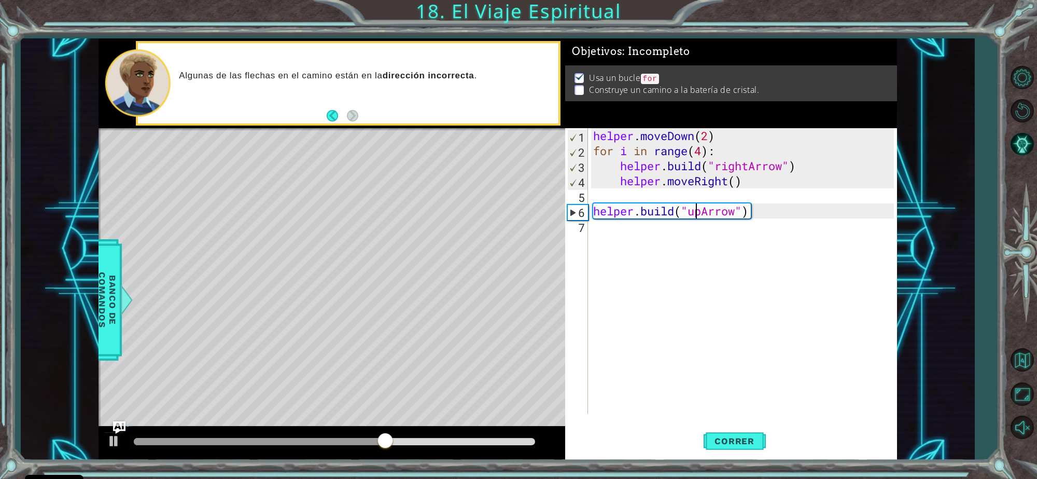
click at [698, 218] on div "helper . moveDown ( 2 ) for i in range ( 4 ) : helper . build ( "rightArrow" ) …" at bounding box center [745, 286] width 308 height 316
type textarea "[DOMAIN_NAME]("upArrow")"
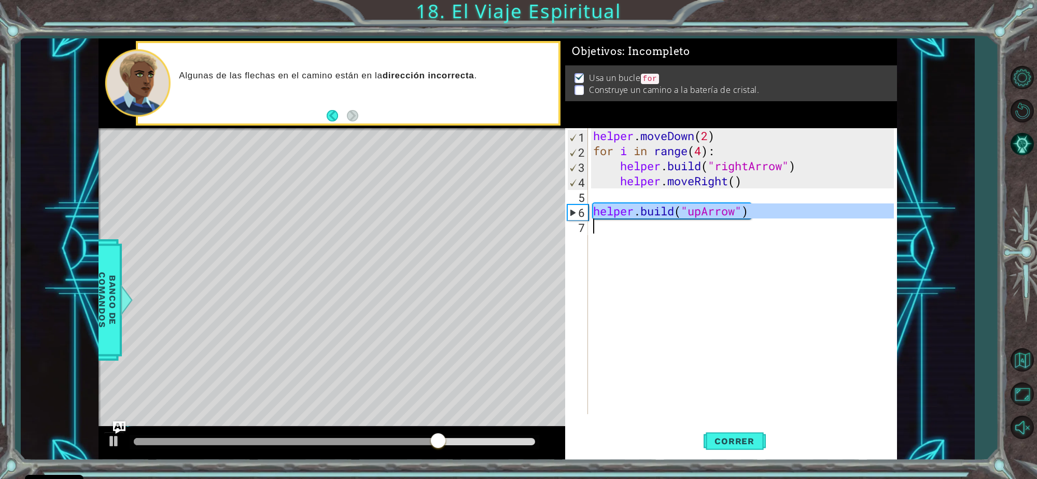
click at [681, 197] on div "helper . moveDown ( 2 ) for i in range ( 4 ) : helper . build ( "rightArrow" ) …" at bounding box center [745, 286] width 308 height 316
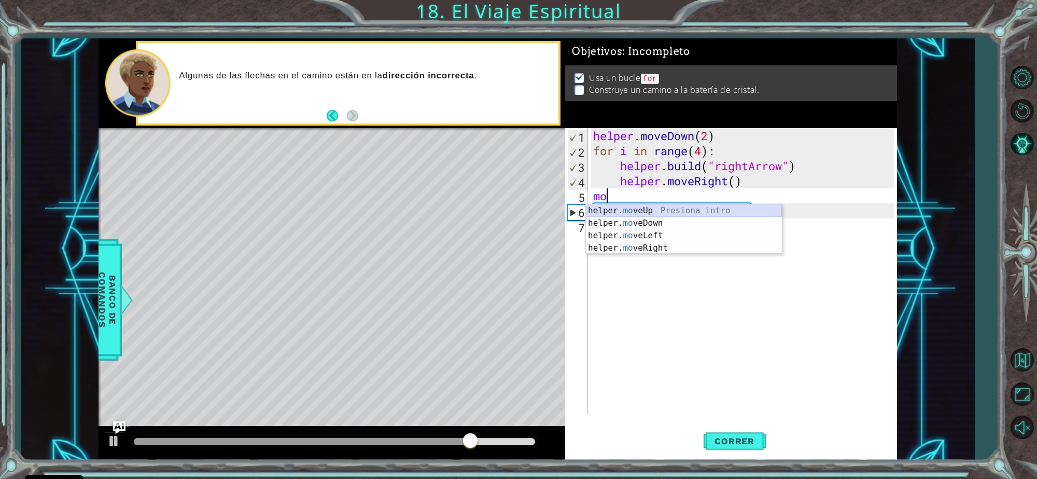
click at [680, 205] on div "helper. mo veUp Presiona intro helper. mo veDown Presiona intro helper. mo veLe…" at bounding box center [684, 241] width 196 height 75
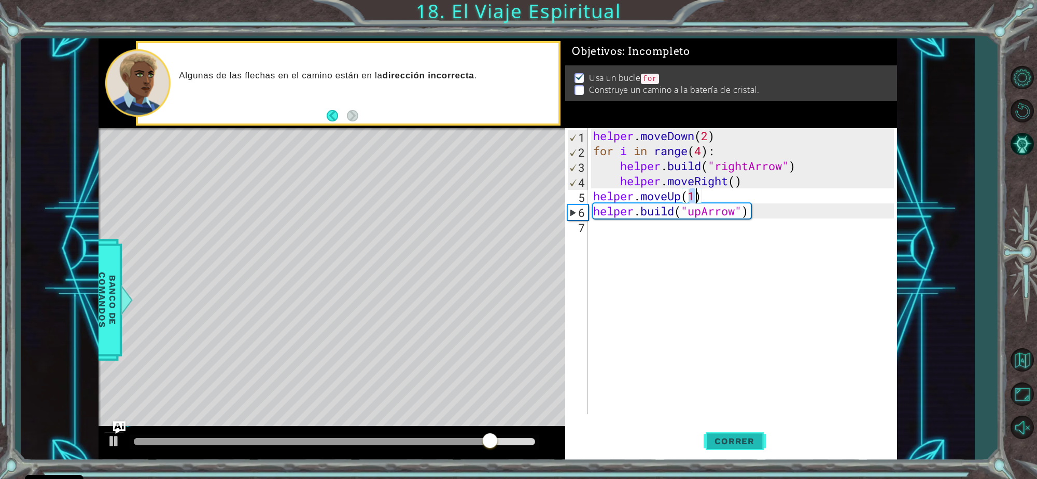
type textarea "helper.moveUp(1)"
click at [719, 436] on span "Correr" at bounding box center [734, 441] width 61 height 10
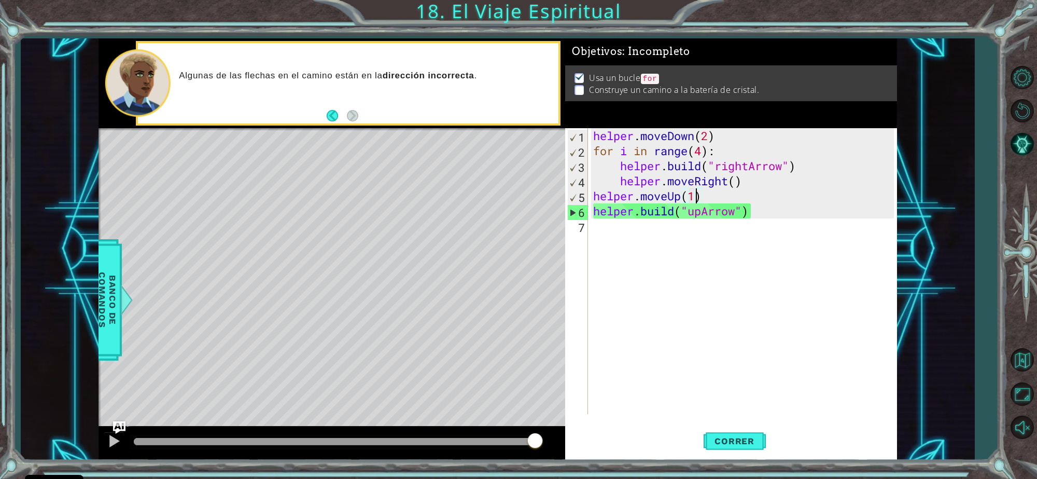
click at [670, 220] on div "helper . moveDown ( 2 ) for i in range ( 4 ) : helper . build ( "rightArrow" ) …" at bounding box center [745, 286] width 308 height 316
click at [667, 215] on div "helper . moveDown ( 2 ) for i in range ( 4 ) : helper . build ( "rightArrow" ) …" at bounding box center [745, 286] width 308 height 316
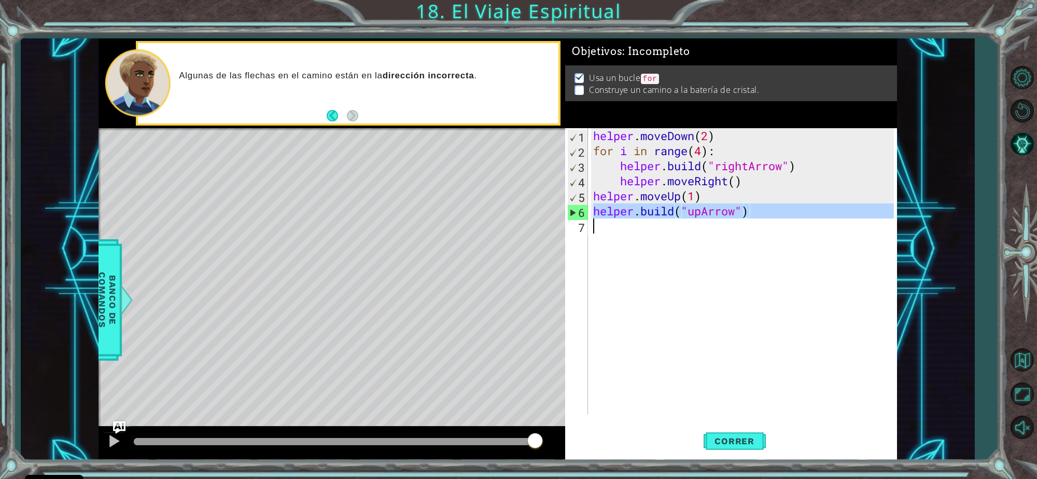
click at [667, 215] on div "helper . moveDown ( 2 ) for i in range ( 4 ) : helper . build ( "rightArrow" ) …" at bounding box center [745, 286] width 308 height 316
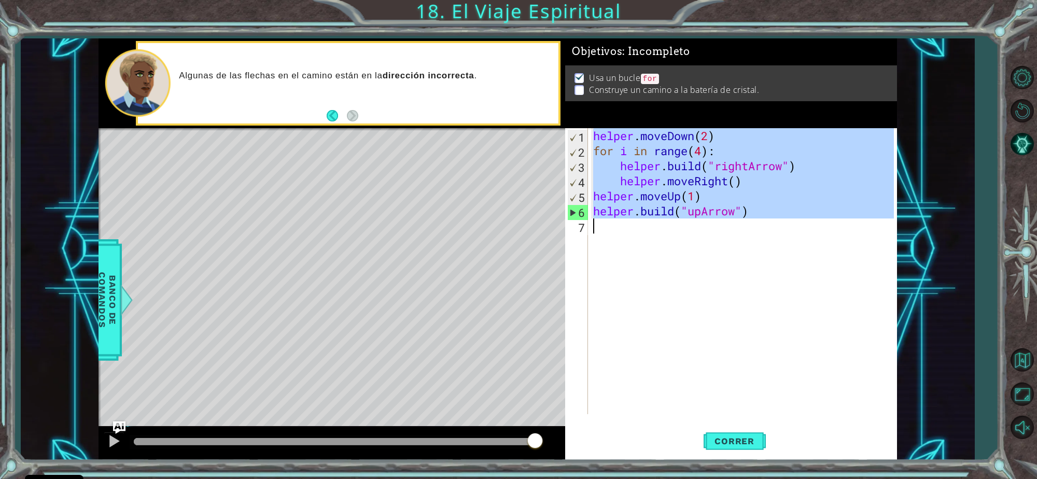
click at [667, 215] on div "helper . moveDown ( 2 ) for i in range ( 4 ) : helper . build ( "rightArrow" ) …" at bounding box center [742, 271] width 303 height 286
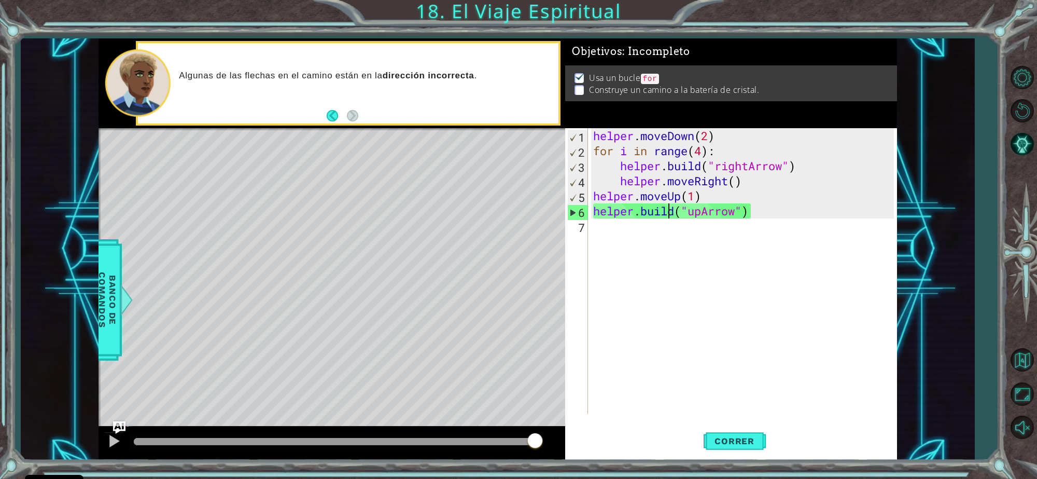
click at [667, 215] on div "helper . moveDown ( 2 ) for i in range ( 4 ) : helper . build ( "rightArrow" ) …" at bounding box center [745, 286] width 308 height 316
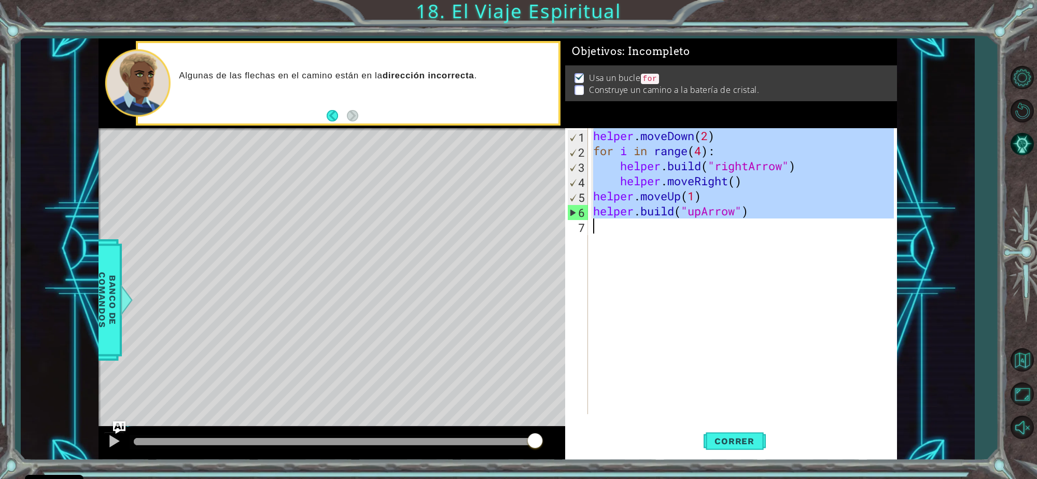
click at [667, 215] on div "helper . moveDown ( 2 ) for i in range ( 4 ) : helper . build ( "rightArrow" ) …" at bounding box center [745, 286] width 308 height 316
click at [667, 215] on div "helper . moveDown ( 2 ) for i in range ( 4 ) : helper . build ( "rightArrow" ) …" at bounding box center [742, 271] width 303 height 286
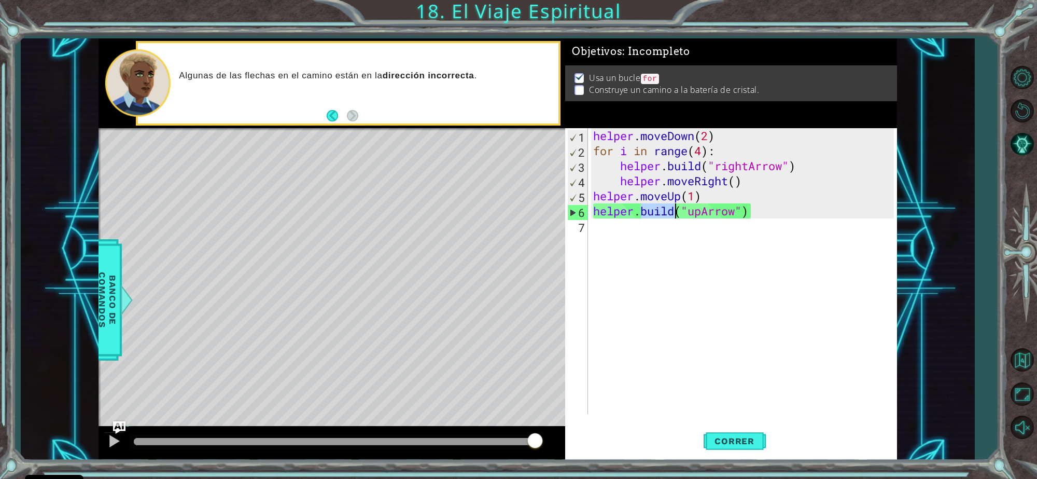
click at [667, 215] on div "helper . moveDown ( 2 ) for i in range ( 4 ) : helper . build ( "rightArrow" ) …" at bounding box center [745, 286] width 308 height 316
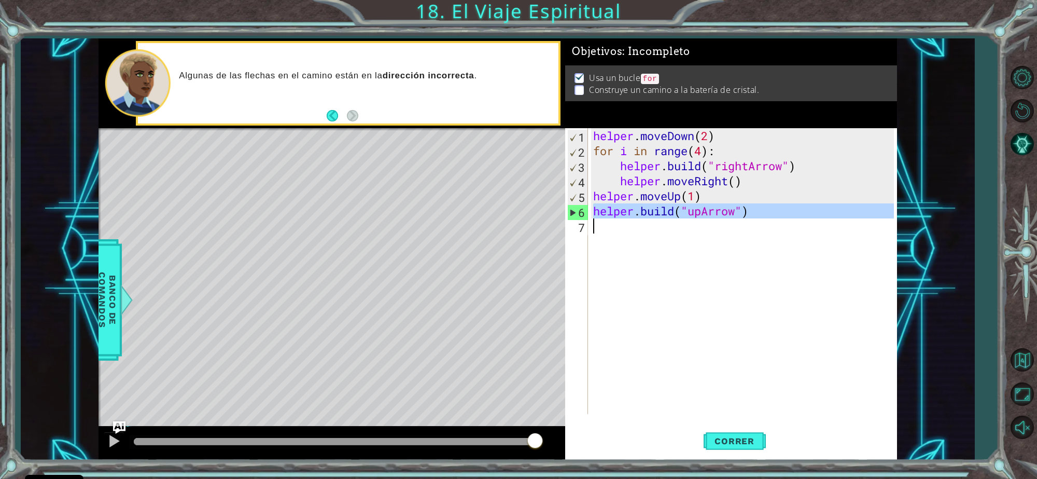
click at [667, 215] on div "helper . moveDown ( 2 ) for i in range ( 4 ) : helper . build ( "rightArrow" ) …" at bounding box center [745, 286] width 308 height 316
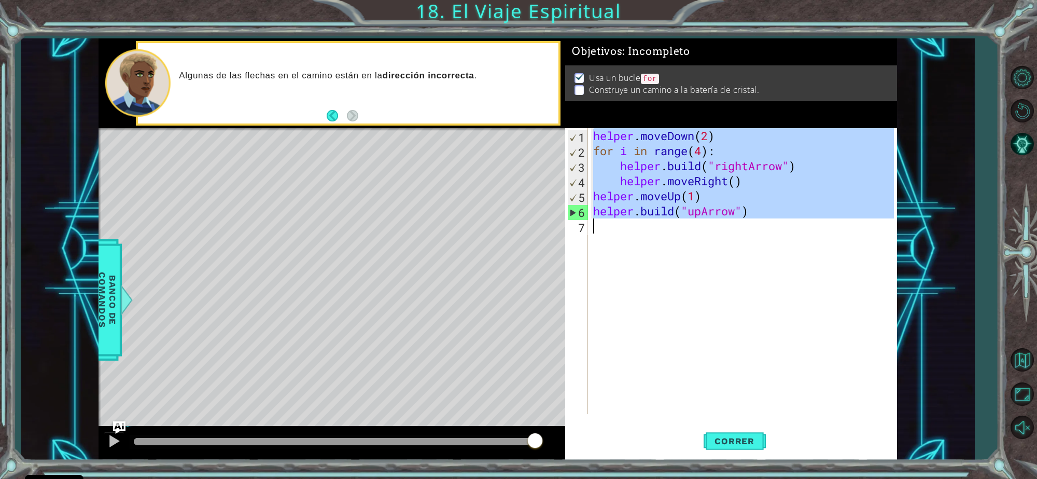
click at [667, 215] on div "helper . moveDown ( 2 ) for i in range ( 4 ) : helper . build ( "rightArrow" ) …" at bounding box center [745, 286] width 308 height 316
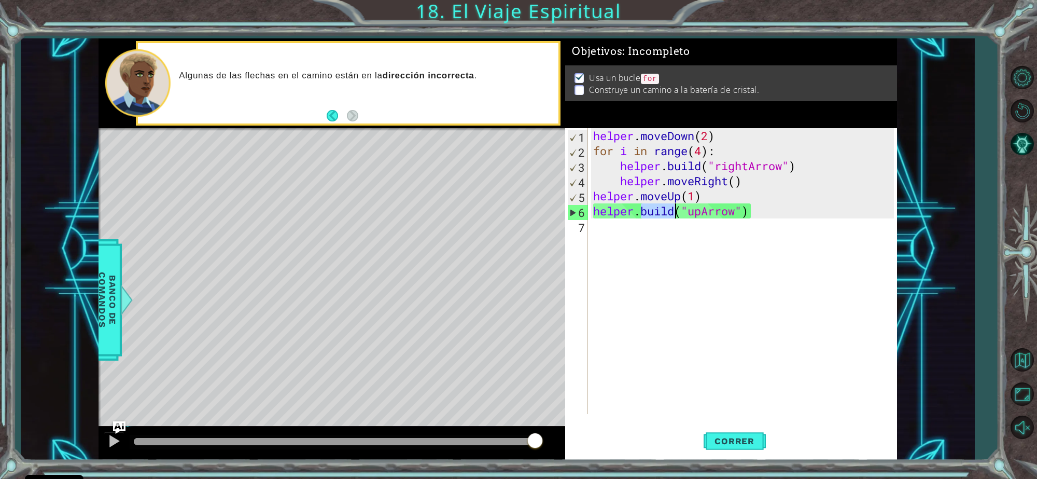
click at [667, 215] on div "helper . moveDown ( 2 ) for i in range ( 4 ) : helper . build ( "rightArrow" ) …" at bounding box center [745, 286] width 308 height 316
click at [667, 215] on div "helper . moveDown ( 2 ) for i in range ( 4 ) : helper . build ( "rightArrow" ) …" at bounding box center [742, 271] width 303 height 286
click at [667, 215] on div "helper . moveDown ( 2 ) for i in range ( 4 ) : helper . build ( "rightArrow" ) …" at bounding box center [745, 286] width 308 height 316
click at [638, 196] on div "helper . moveDown ( 2 ) for i in range ( 4 ) : helper . build ( "rightArrow" ) …" at bounding box center [745, 286] width 308 height 316
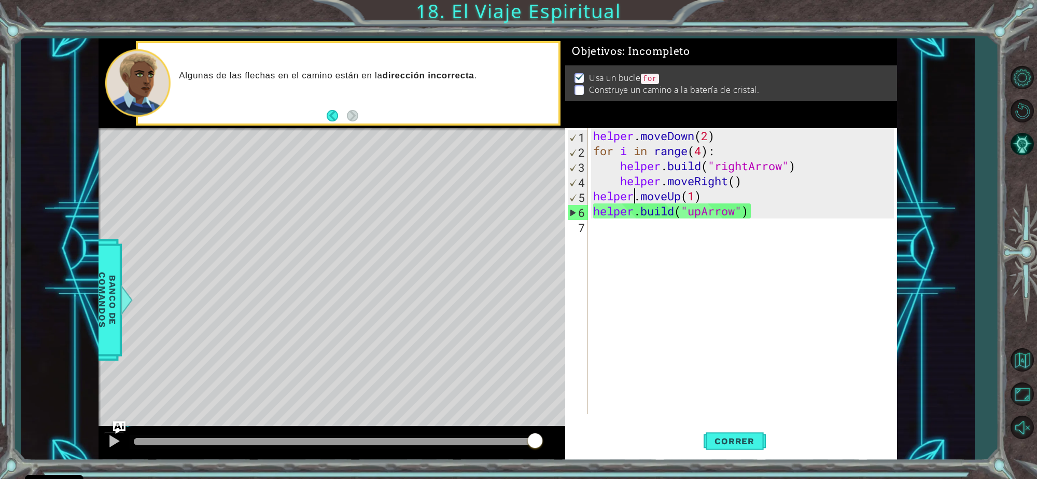
type textarea "helper.moveUp(1)"
click at [591, 191] on div "helper . moveDown ( 2 ) for i in range ( 4 ) : helper . build ( "rightArrow" ) …" at bounding box center [745, 286] width 308 height 316
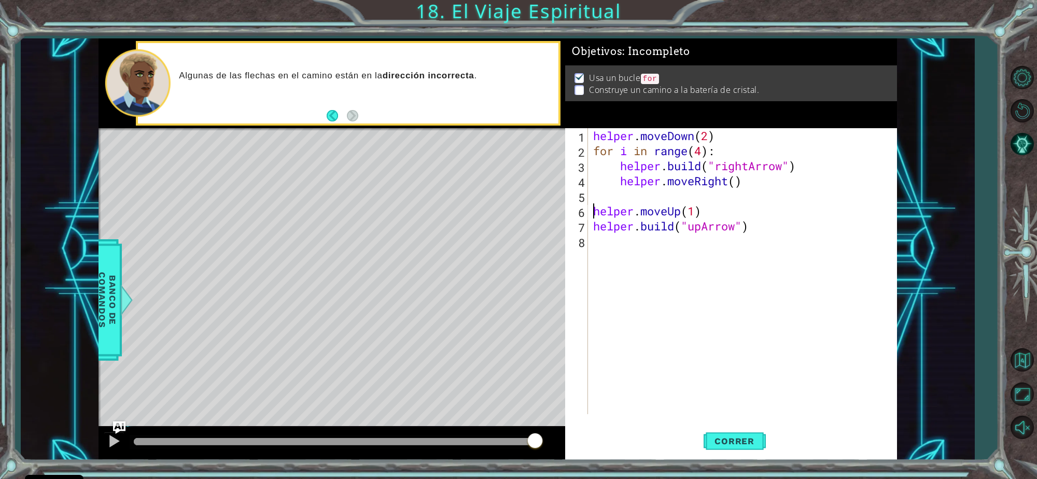
click at [591, 191] on div "helper . moveDown ( 2 ) for i in range ( 4 ) : helper . build ( "rightArrow" ) …" at bounding box center [745, 286] width 308 height 316
paste textarea "[DOMAIN_NAME]("upArrow")"
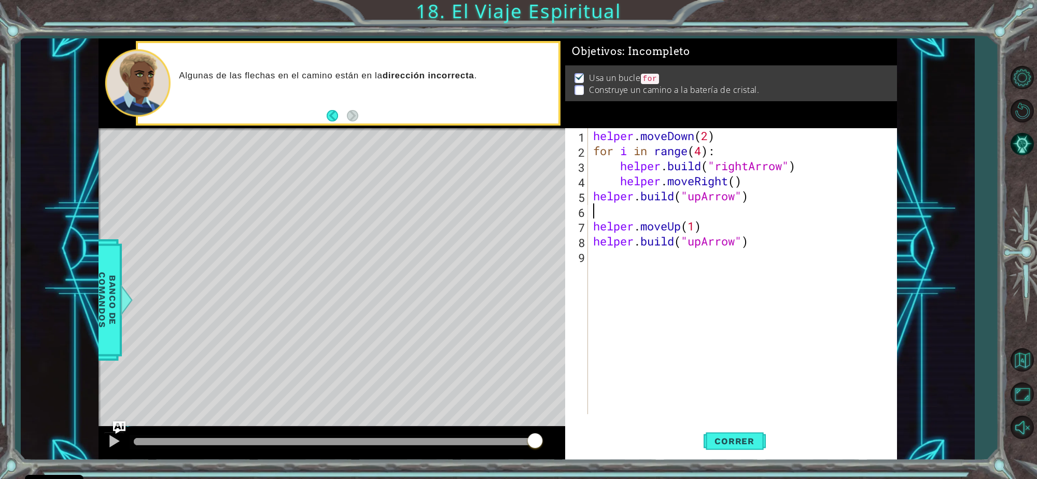
type textarea "[DOMAIN_NAME]("upArrow")"
click at [729, 433] on button "Correr" at bounding box center [735, 440] width 62 height 33
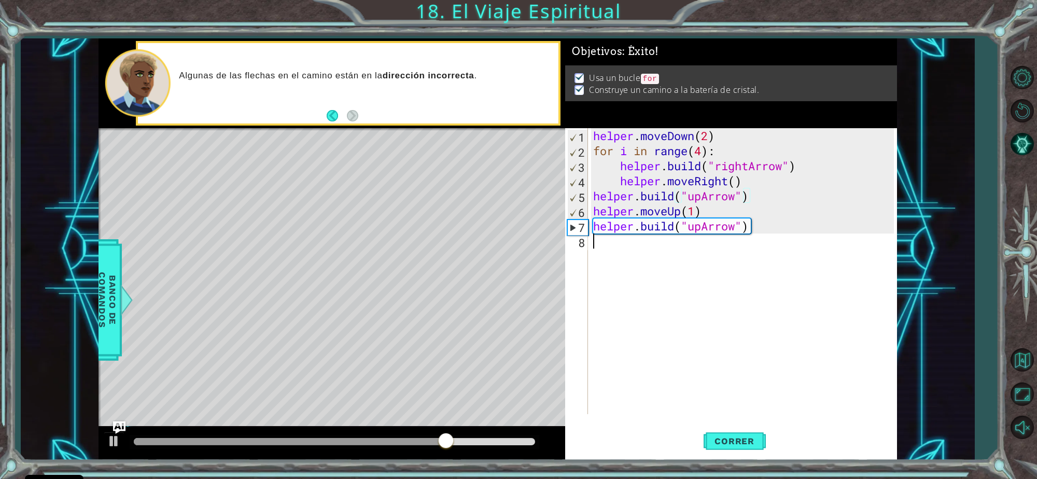
click at [626, 235] on div "helper . moveDown ( 2 ) for i in range ( 4 ) : helper . build ( "rightArrow" ) …" at bounding box center [745, 286] width 308 height 316
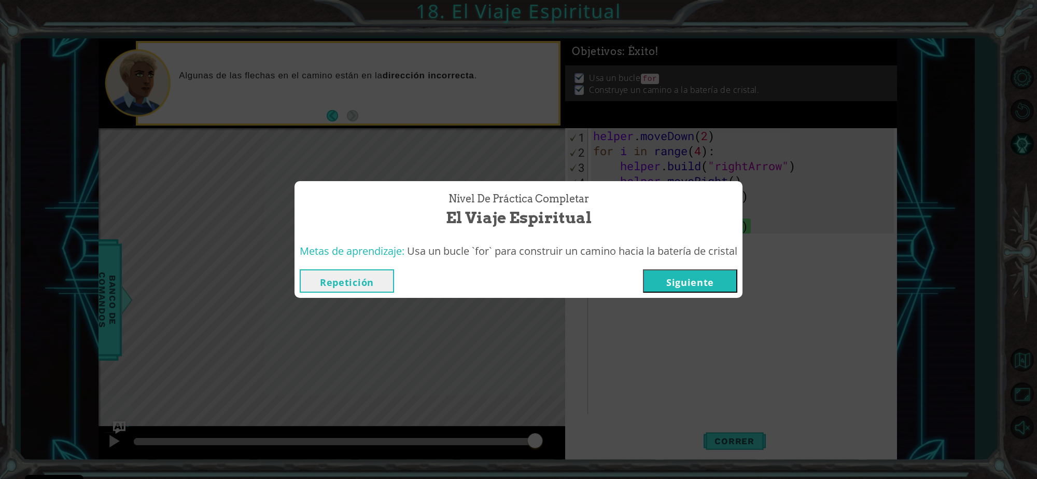
click at [706, 275] on button "Siguiente" at bounding box center [690, 280] width 94 height 23
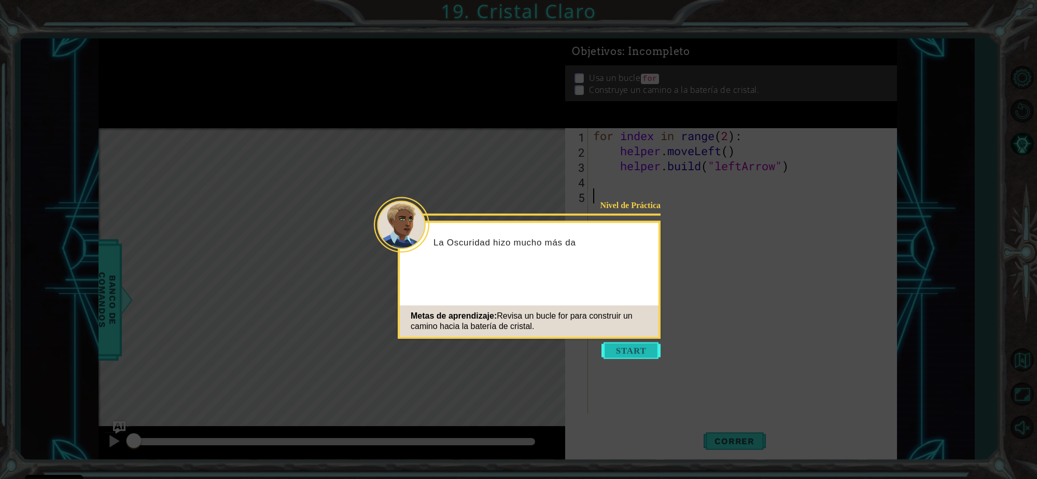
click at [639, 355] on button "Start" at bounding box center [631, 350] width 59 height 17
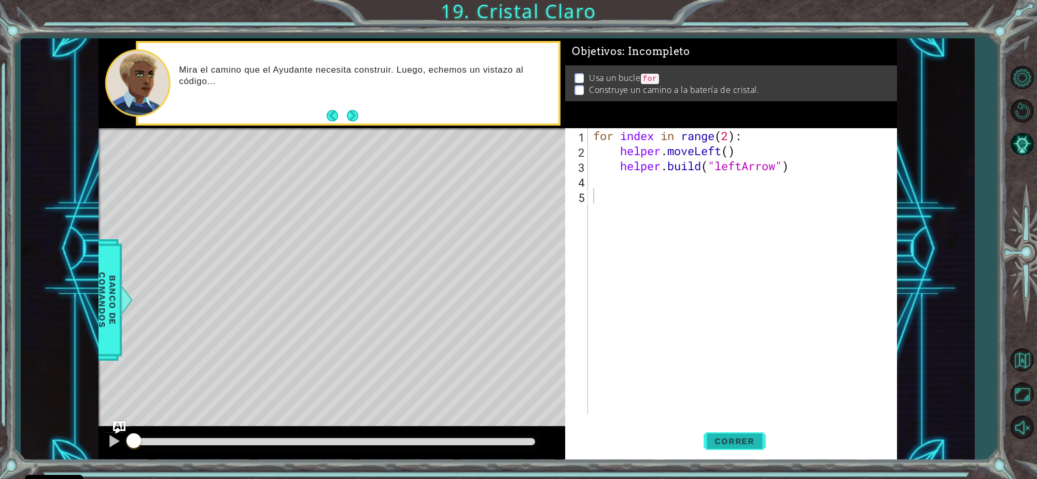
click at [734, 426] on button "Correr" at bounding box center [735, 440] width 62 height 33
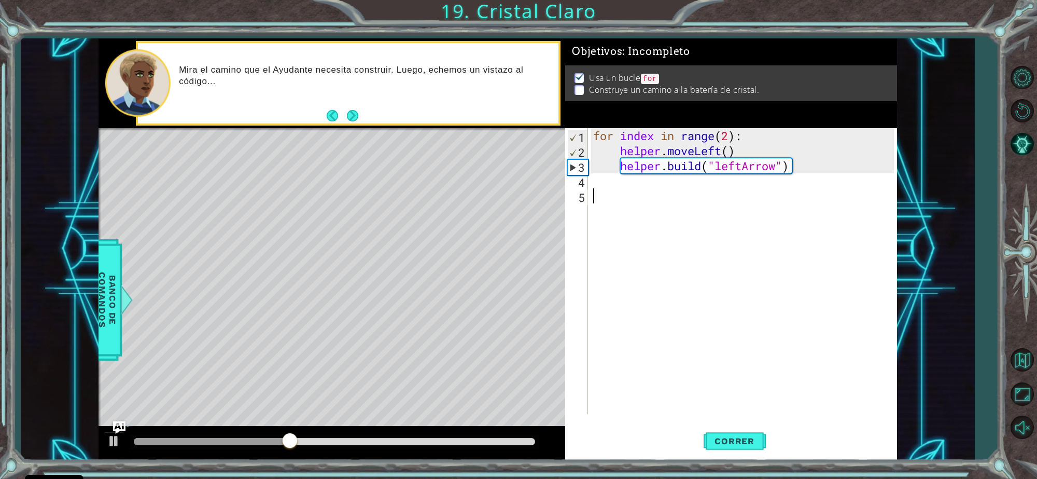
click at [728, 172] on div "for index in range ( 2 ) : helper . moveLeft ( ) helper . build ( "leftArrow" )" at bounding box center [745, 286] width 308 height 316
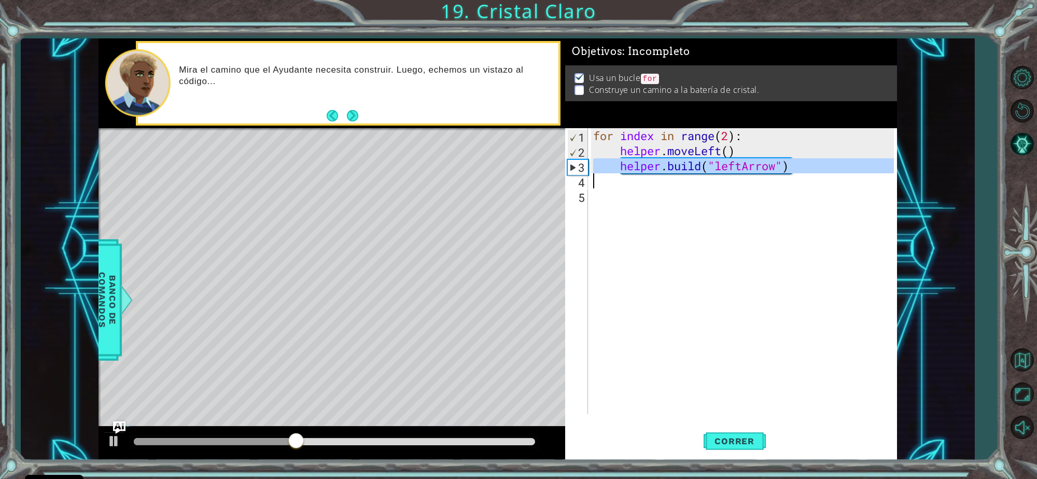
click at [728, 172] on div "for index in range ( 2 ) : helper . moveLeft ( ) helper . build ( "leftArrow" )" at bounding box center [745, 286] width 308 height 316
type textarea "[DOMAIN_NAME]("leftArrow")"
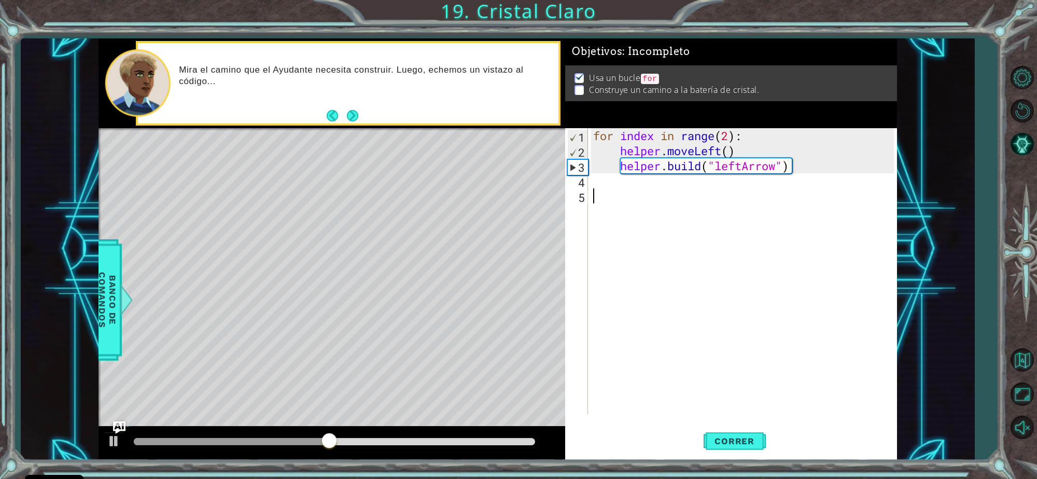
click at [711, 214] on div "for index in range ( 2 ) : helper . moveLeft ( ) helper . build ( "leftArrow" )" at bounding box center [745, 286] width 308 height 316
click at [695, 190] on div "for index in range ( 2 ) : helper . moveLeft ( ) helper . build ( "leftArrow" )" at bounding box center [745, 286] width 308 height 316
click at [681, 179] on div "for index in range ( 2 ) : helper . moveLeft ( ) helper . build ( "leftArrow" )" at bounding box center [745, 286] width 308 height 316
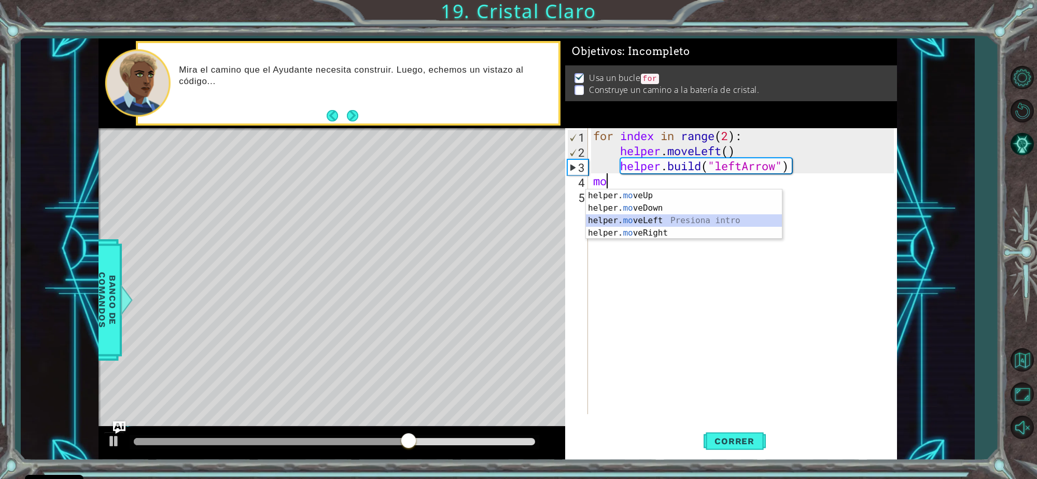
click at [677, 218] on div "helper. mo veUp Presiona intro helper. mo veDown Presiona intro helper. mo veLe…" at bounding box center [684, 226] width 196 height 75
type textarea "helper.moveLeft(1)"
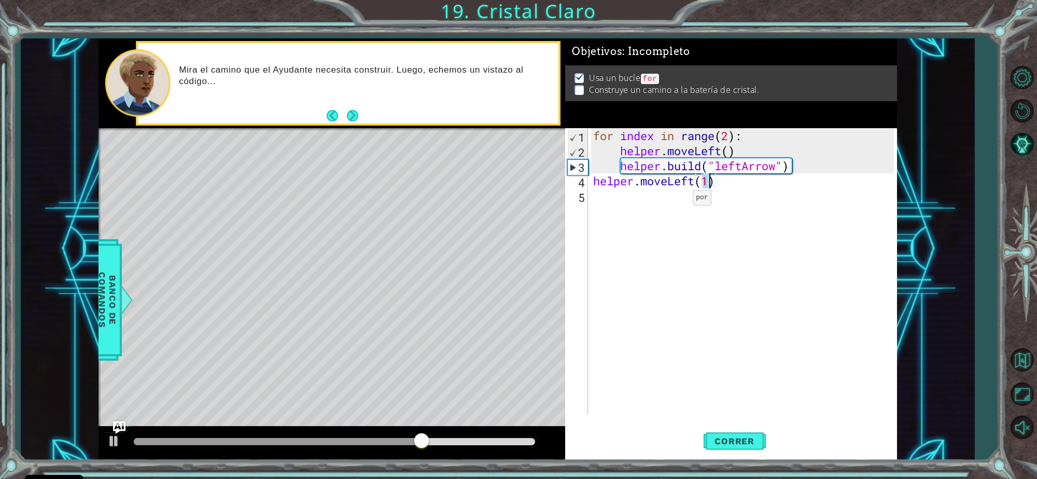
click at [678, 200] on div "for index in range ( 2 ) : helper . moveLeft ( ) helper . build ( "leftArrow" )…" at bounding box center [745, 286] width 308 height 316
paste textarea "m"
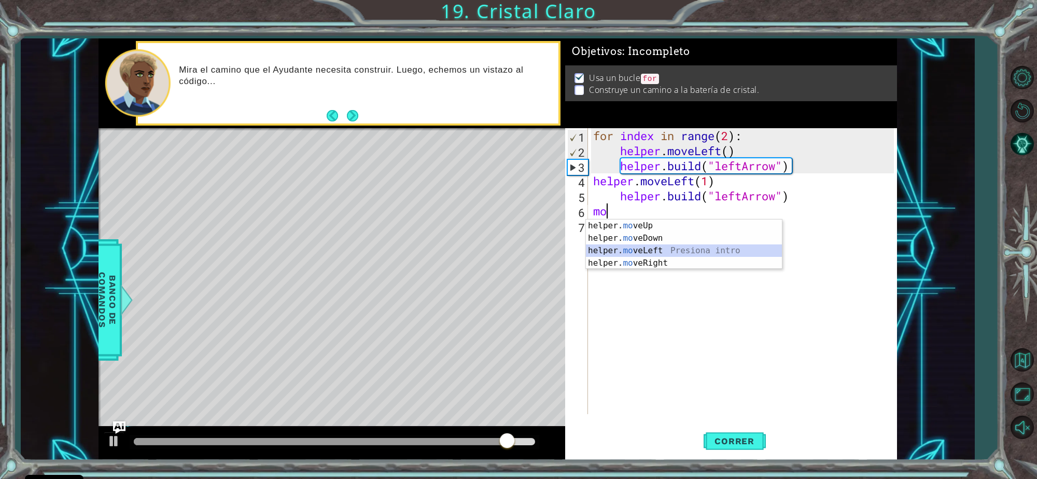
click at [675, 247] on div "helper. mo veUp Presiona intro helper. mo veDown Presiona intro helper. mo veLe…" at bounding box center [684, 256] width 196 height 75
type textarea "helper.moveLeft(1)"
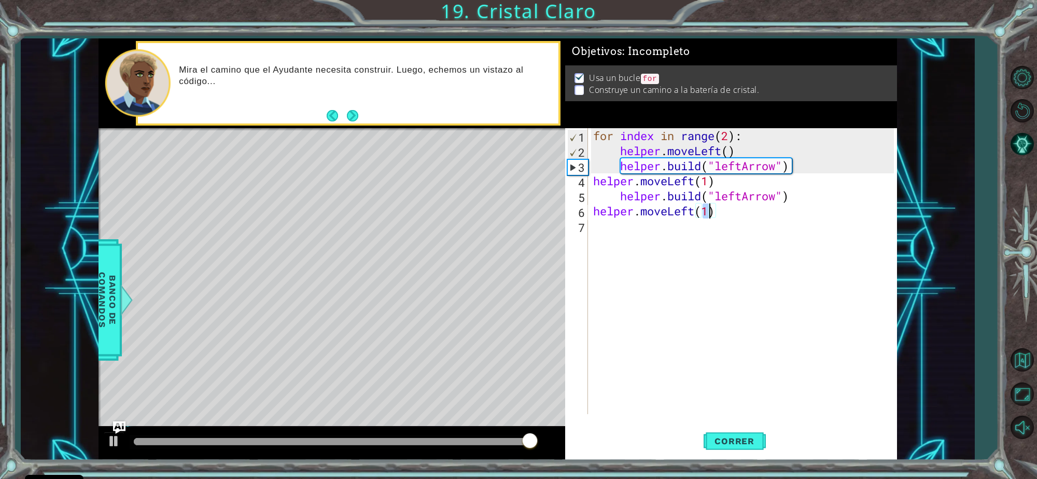
click at [675, 247] on div "for index in range ( 2 ) : helper . moveLeft ( ) helper . build ( "leftArrow" )…" at bounding box center [745, 286] width 308 height 316
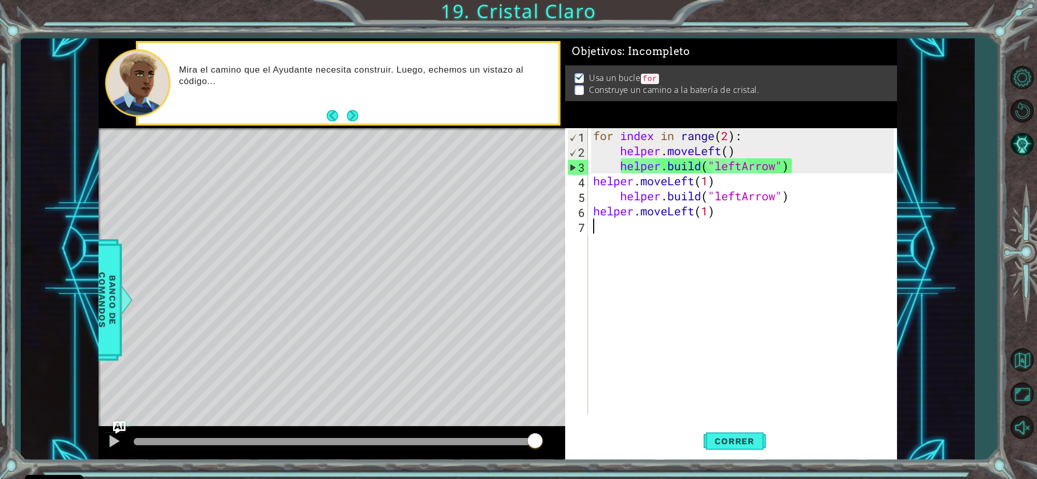
paste textarea "m"
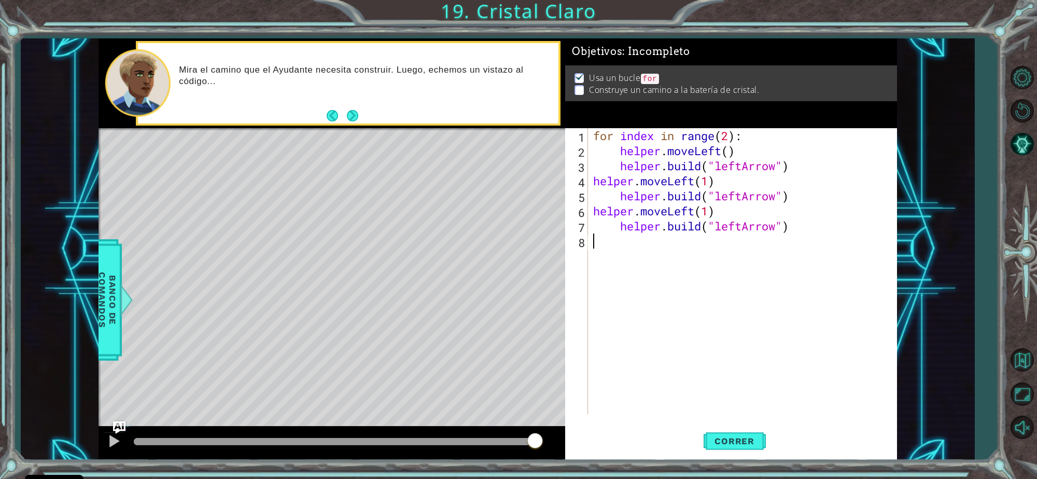
click at [675, 247] on div "for index in range ( 2 ) : helper . moveLeft ( ) helper . build ( "leftArrow" )…" at bounding box center [745, 286] width 308 height 316
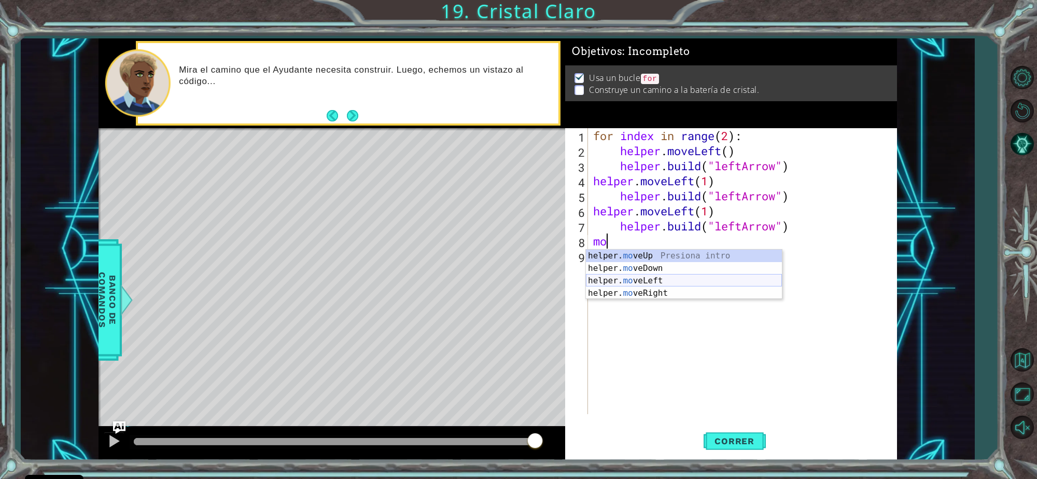
click at [673, 283] on div "helper. mo veUp Presiona intro helper. mo veDown Presiona intro helper. mo veLe…" at bounding box center [684, 286] width 196 height 75
type textarea "helper.moveLeft(1)"
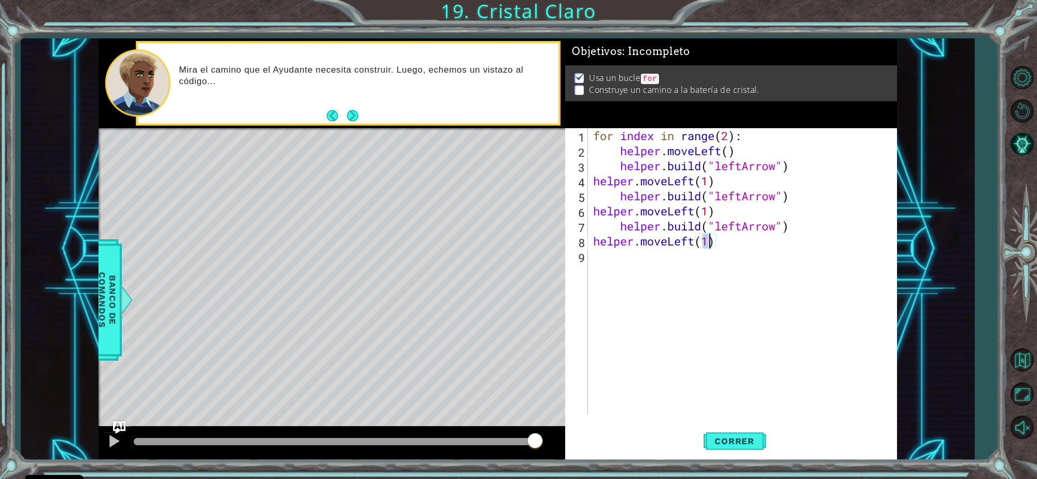
click at [673, 283] on div "for index in range ( 2 ) : helper . moveLeft ( ) helper . build ( "leftArrow" )…" at bounding box center [745, 286] width 308 height 316
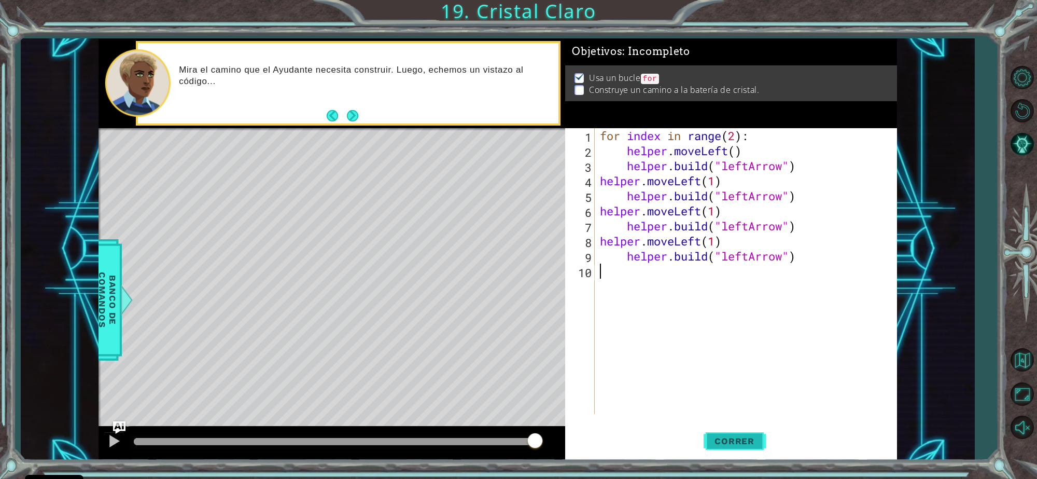
click at [743, 439] on span "Correr" at bounding box center [734, 441] width 61 height 10
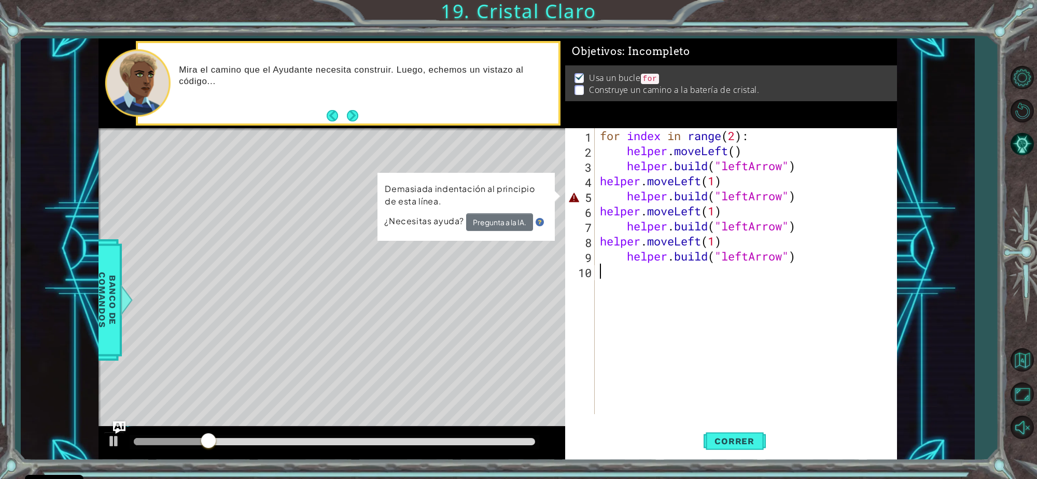
click at [610, 202] on div "for index in range ( 2 ) : helper . moveLeft ( ) helper . build ( "leftArrow" )…" at bounding box center [749, 286] width 302 height 316
click at [626, 198] on div "for index in range ( 2 ) : helper . moveLeft ( ) helper . build ( "leftArrow" )…" at bounding box center [749, 286] width 302 height 316
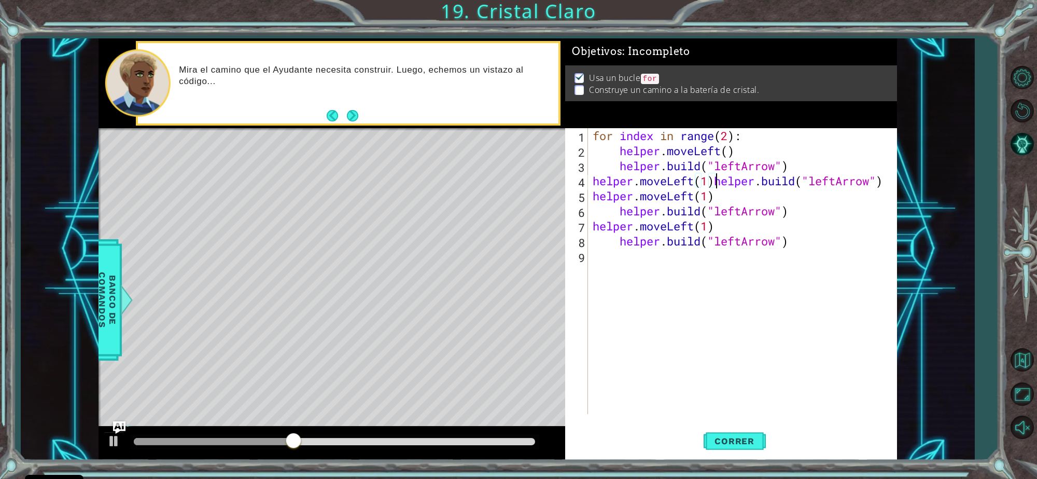
click at [799, 174] on div "for index in range ( 2 ) : helper . moveLeft ( ) helper . build ( "leftArrow" )…" at bounding box center [745, 286] width 309 height 316
type textarea "("leftArrow")"
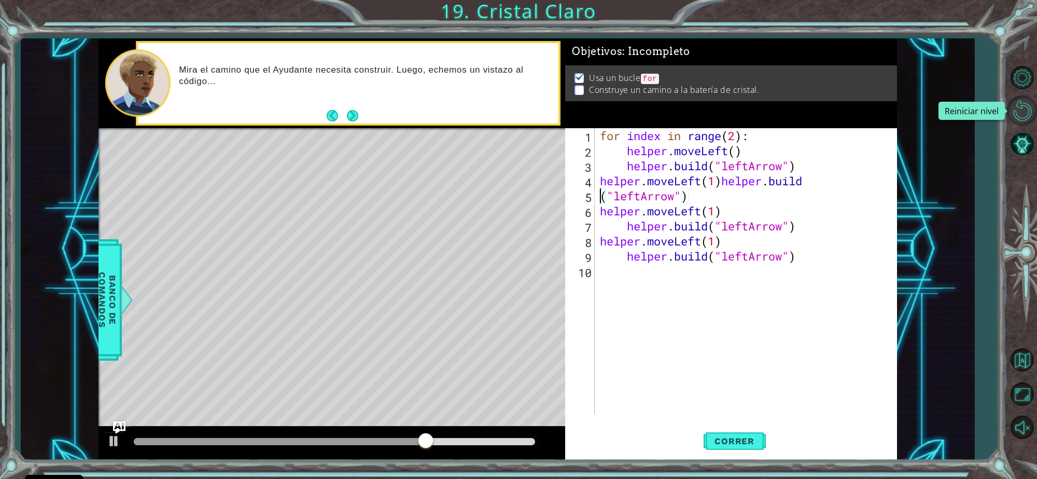
click at [1027, 108] on button "Reiniciar nivel\a" at bounding box center [1022, 110] width 30 height 30
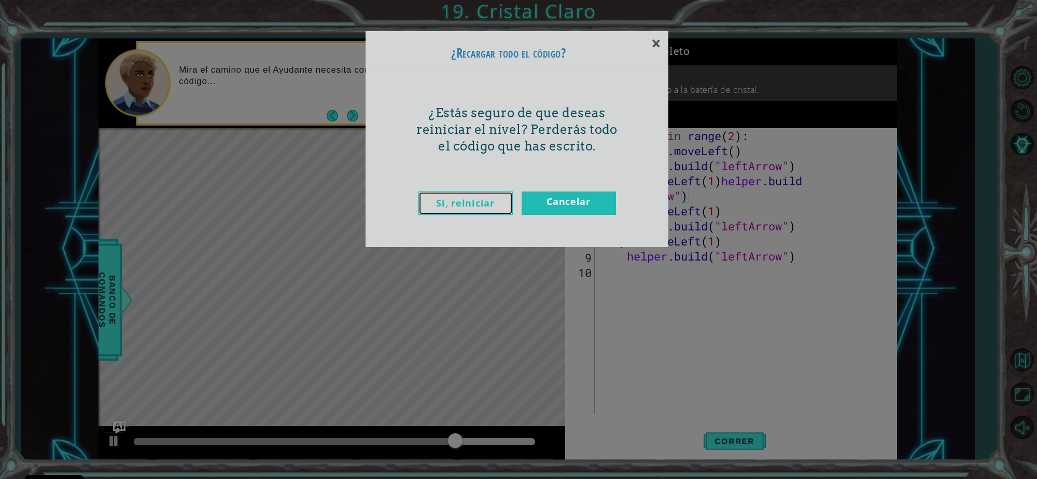
click at [478, 205] on link "Si, reiniciar" at bounding box center [465, 202] width 94 height 23
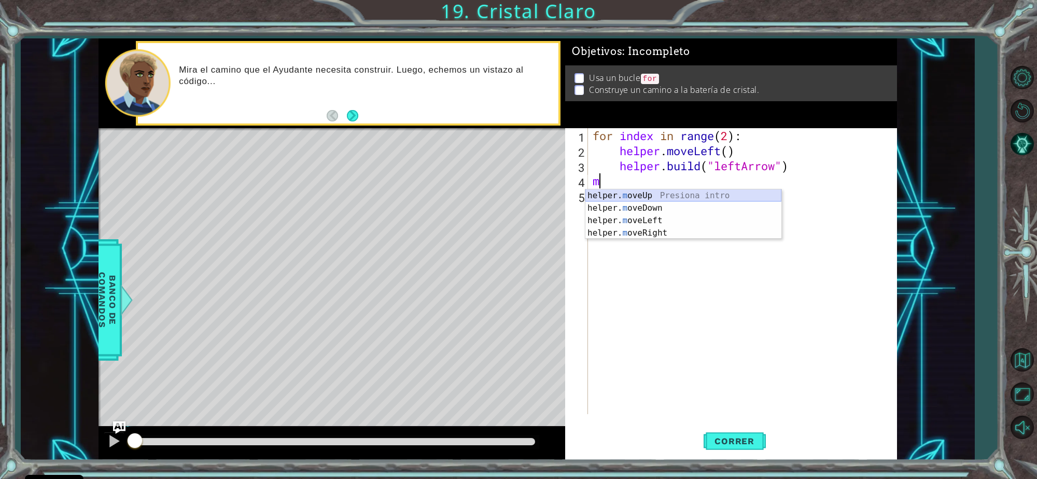
click at [593, 200] on div "helper. m oveUp Presiona intro helper. m oveDown Presiona intro helper. m oveLe…" at bounding box center [683, 226] width 196 height 75
type textarea "helper.moveUp(1)"
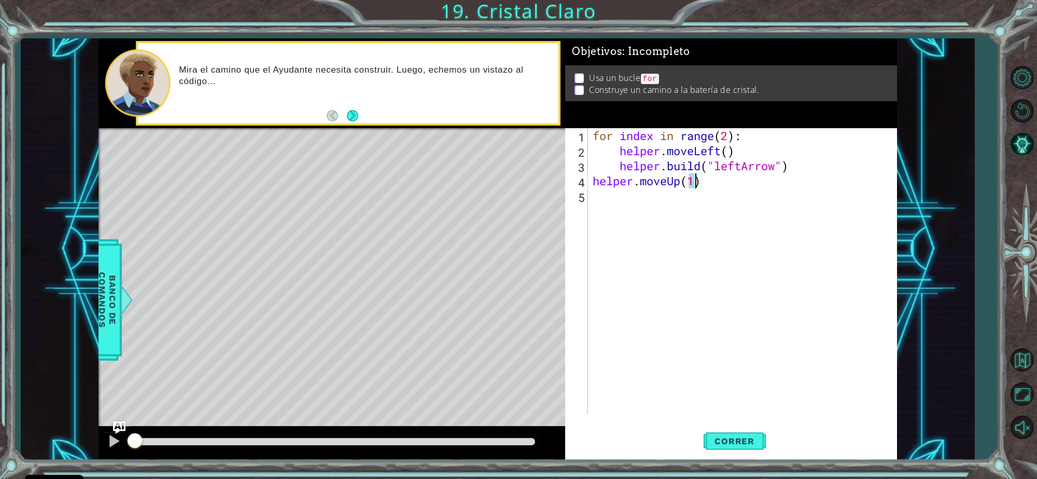
click at [593, 200] on div "for index in range ( 2 ) : helper . moveLeft ( ) helper . build ( "leftArrow" )…" at bounding box center [745, 286] width 309 height 316
paste textarea "[DOMAIN_NAME]("leftArrow")"
click at [620, 195] on div "for index in range ( 2 ) : helper . moveLeft ( ) helper . build ( "leftArrow" )…" at bounding box center [745, 286] width 309 height 316
click at [616, 167] on div "for index in range ( 2 ) : helper . moveLeft ( ) helper . build ( "leftArrow" )…" at bounding box center [745, 286] width 309 height 316
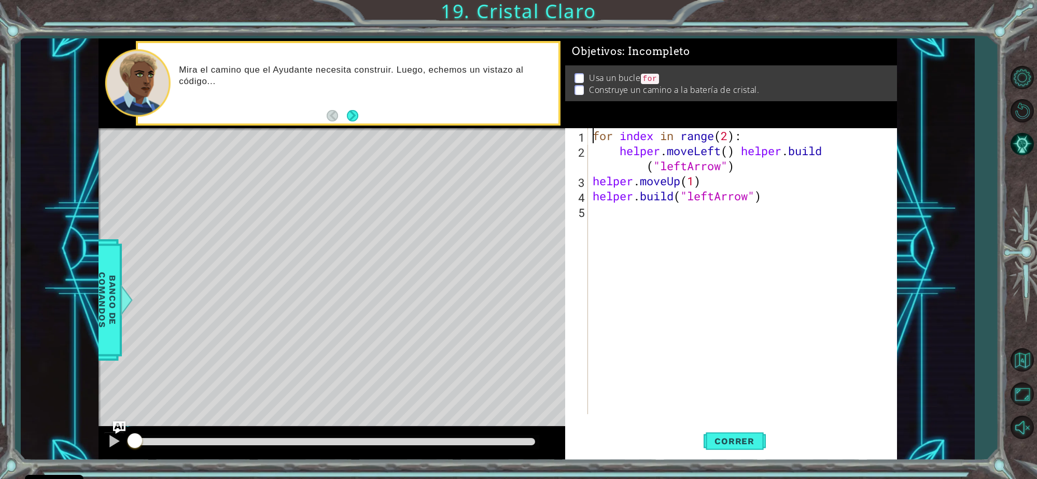
click at [739, 156] on div "for index in range ( 2 ) : helper . moveLeft ( ) helper . build ( "leftArrow" )…" at bounding box center [745, 286] width 309 height 316
click at [742, 153] on div "for index in range ( 2 ) : helper . moveLeft ( ) helper . build ( "leftArrow" )…" at bounding box center [745, 286] width 309 height 316
click at [742, 153] on div "for index in range ( 2 ) : helper . moveLeft ( ) helper . build ( "leftArrow" )…" at bounding box center [742, 271] width 303 height 286
click at [621, 152] on div "for index in range ( 2 ) : helper . moveLeft ( ) helper . build ( "leftArrow" )…" at bounding box center [745, 286] width 309 height 316
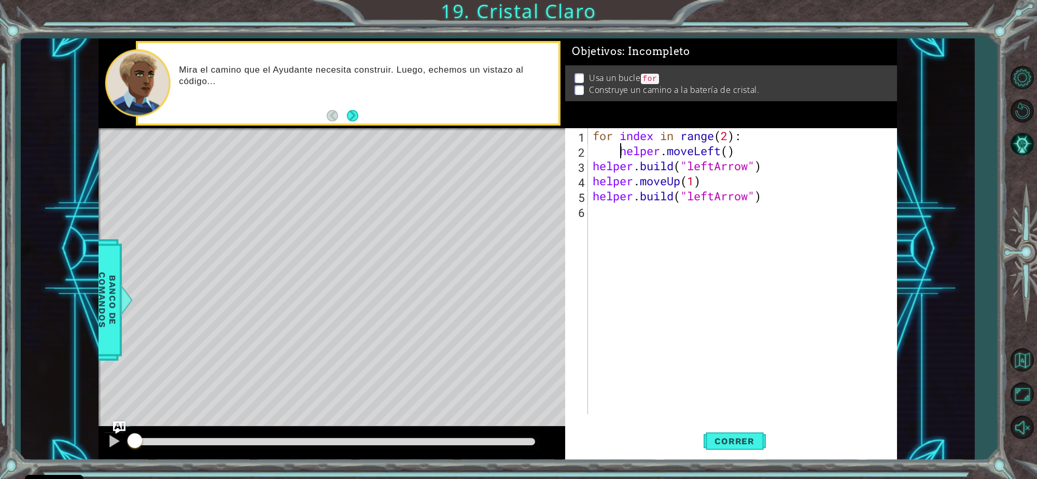
type textarea "helper.moveLeft()"
click at [717, 226] on div "for index in range ( 2 ) : helper . moveLeft ( ) helper . build ( "leftArrow" )…" at bounding box center [745, 286] width 309 height 316
paste textarea "[DOMAIN_NAME]("leftArrow")"
click at [613, 217] on div "for index in range ( 2 ) : helper . moveLeft ( ) helper . build ( "leftArrow" )…" at bounding box center [745, 286] width 309 height 316
click at [620, 216] on div "for index in range ( 2 ) : helper . moveLeft ( ) helper . build ( "leftArrow" )…" at bounding box center [745, 286] width 309 height 316
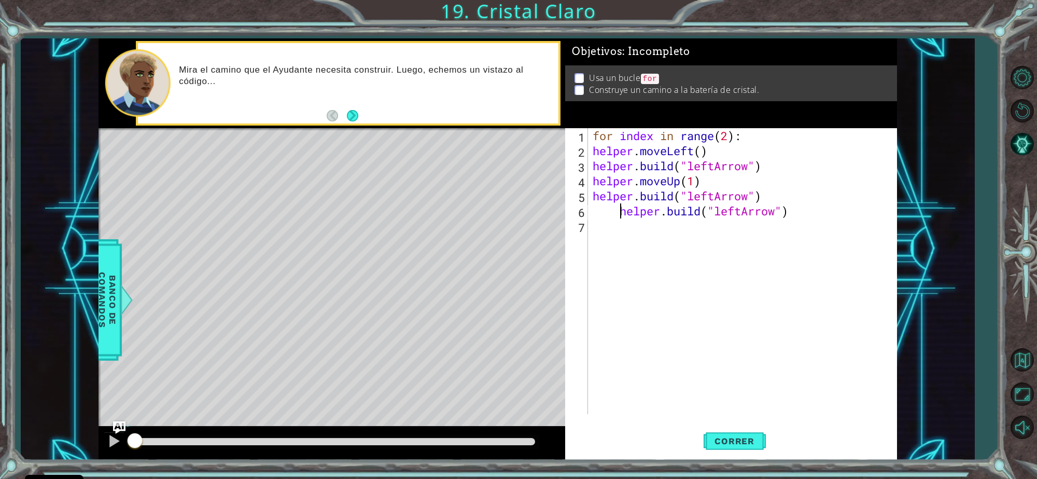
type textarea "[DOMAIN_NAME]("leftArrow")"
click at [603, 211] on div "for index in range ( 2 ) : helper . moveLeft ( ) helper . build ( "leftArrow" )…" at bounding box center [745, 286] width 309 height 316
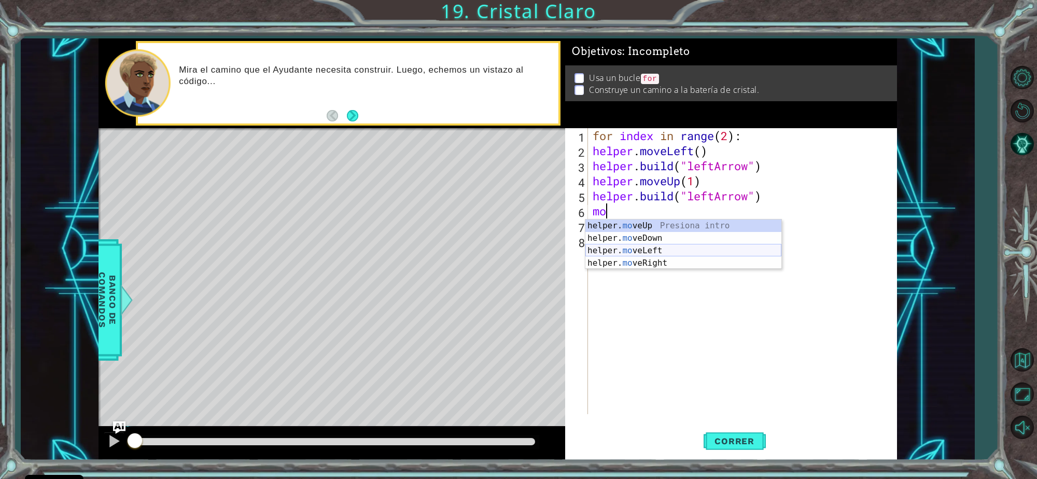
click at [634, 248] on div "helper. mo veUp Presiona intro helper. mo veDown Presiona intro helper. mo veLe…" at bounding box center [683, 256] width 196 height 75
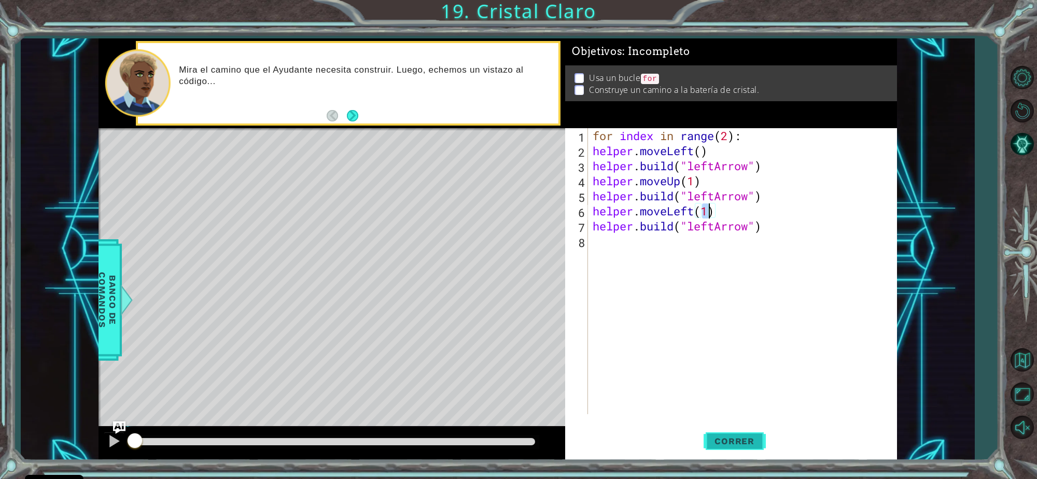
click at [752, 442] on span "Correr" at bounding box center [734, 441] width 61 height 10
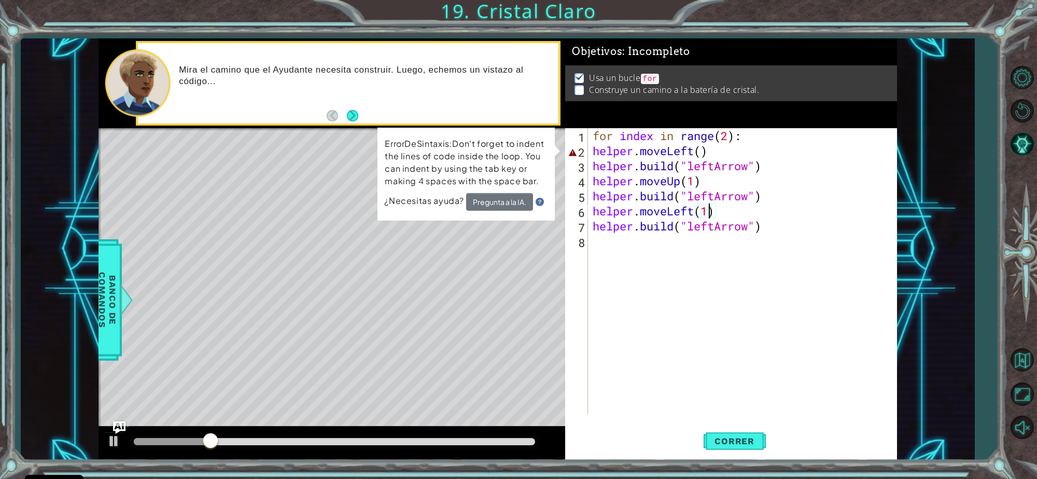
click at [726, 150] on div "for index in range ( 2 ) : helper . moveLeft ( ) helper . build ( "leftArrow" )…" at bounding box center [745, 286] width 309 height 316
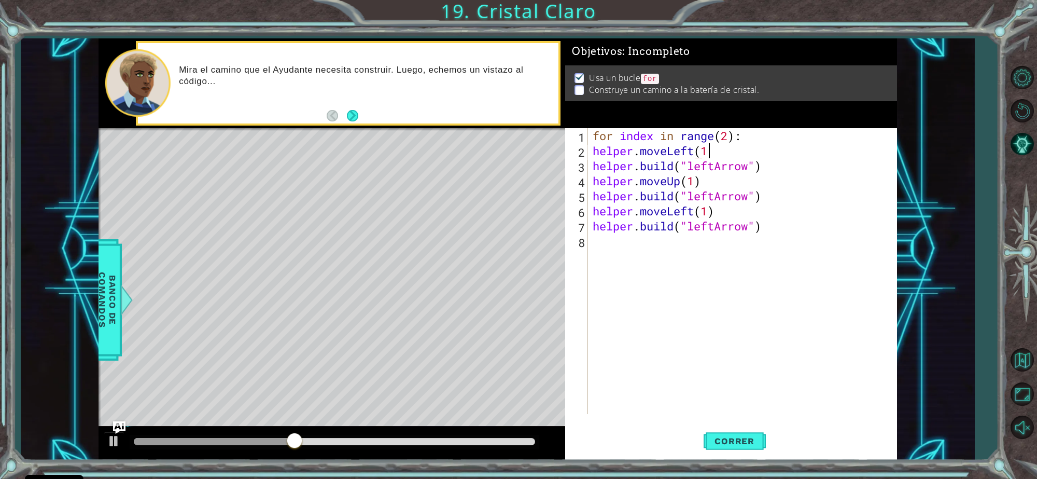
scroll to position [0, 4]
click at [726, 445] on span "Correr" at bounding box center [734, 441] width 61 height 10
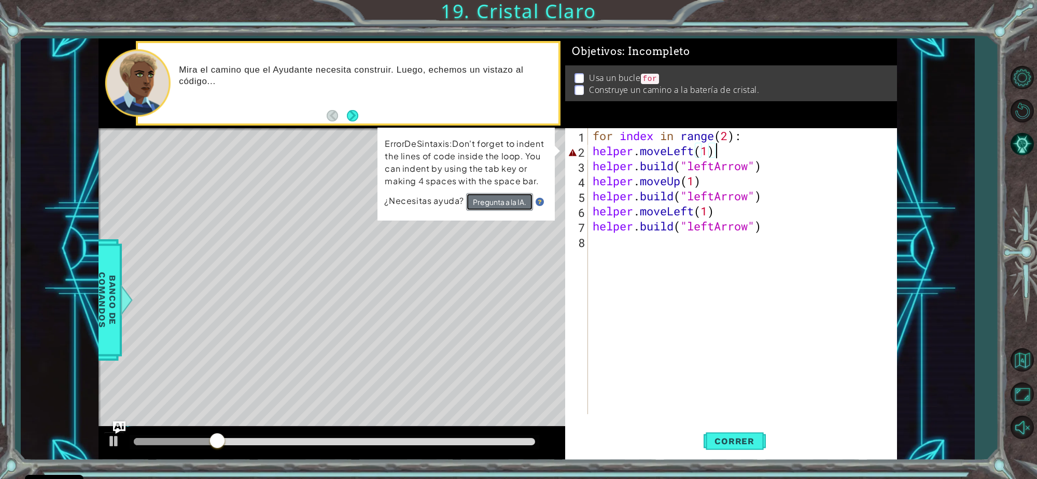
click at [496, 200] on button "Pregunta a la IA." at bounding box center [499, 202] width 67 height 18
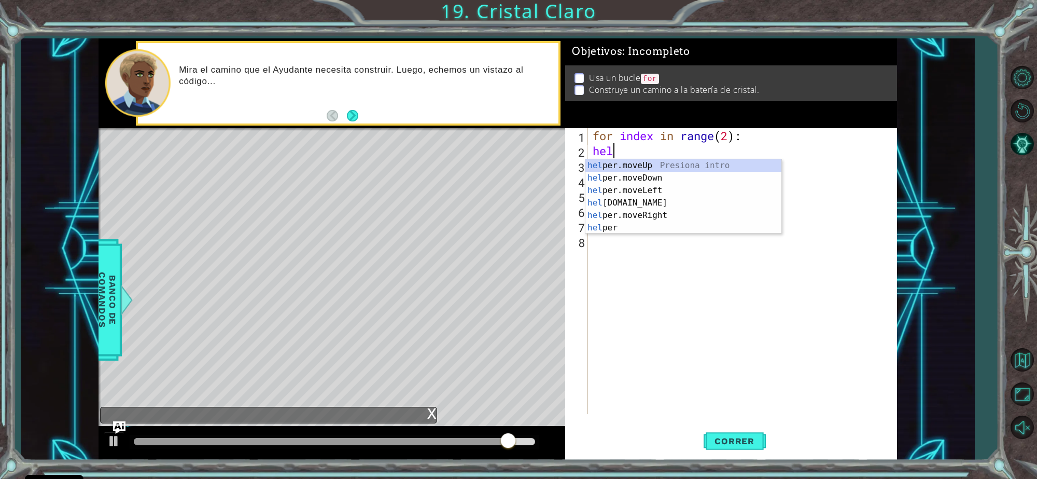
scroll to position [0, 0]
type textarea "h"
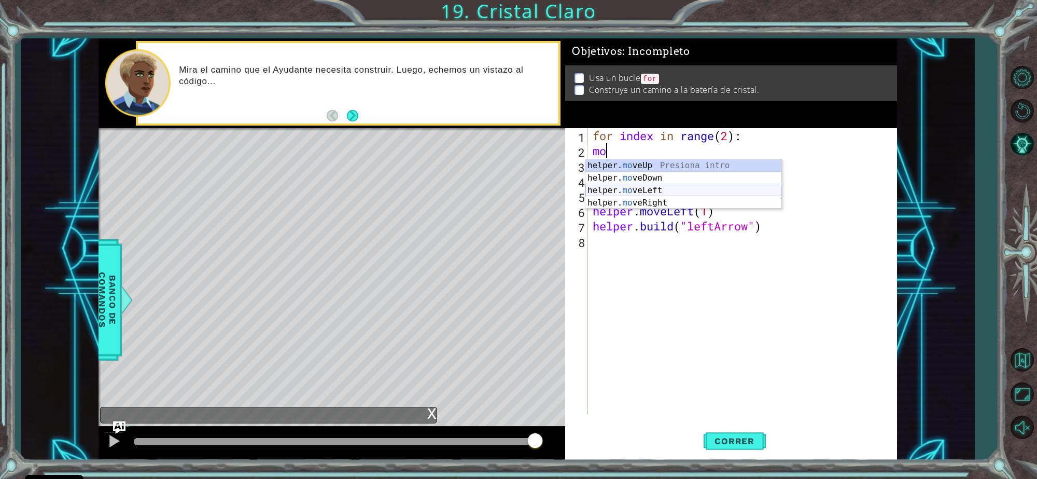
click at [607, 185] on div "helper. mo veUp Presiona intro helper. mo veDown Presiona intro helper. mo veLe…" at bounding box center [683, 196] width 196 height 75
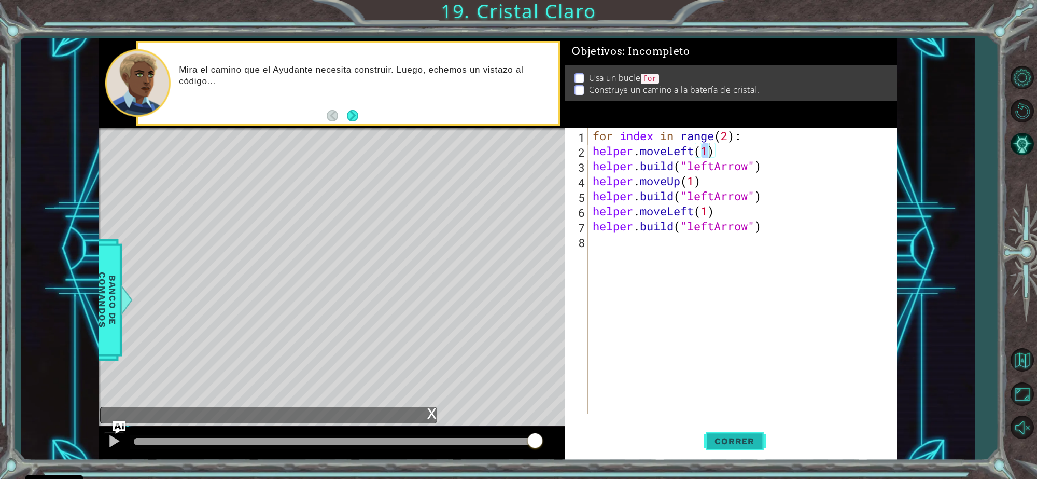
click at [742, 437] on span "Correr" at bounding box center [734, 441] width 61 height 10
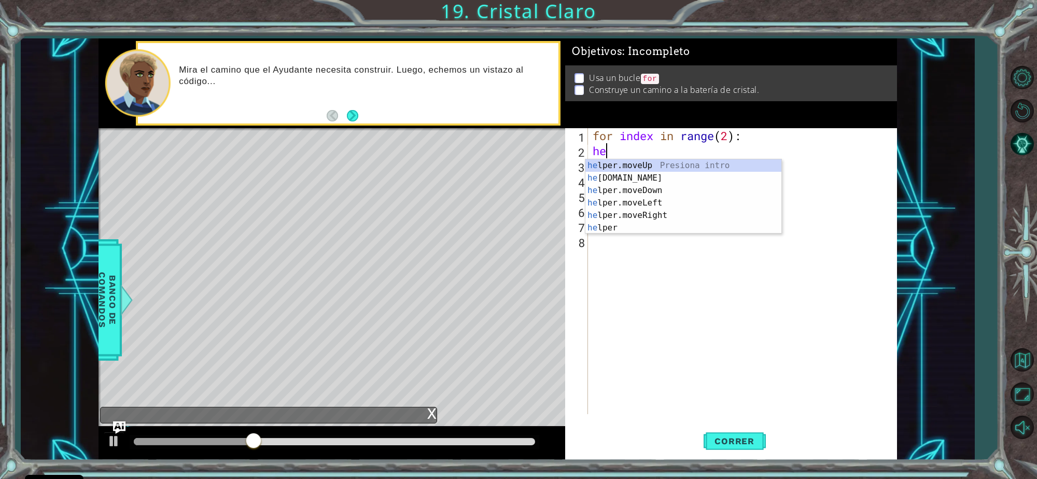
type textarea "h"
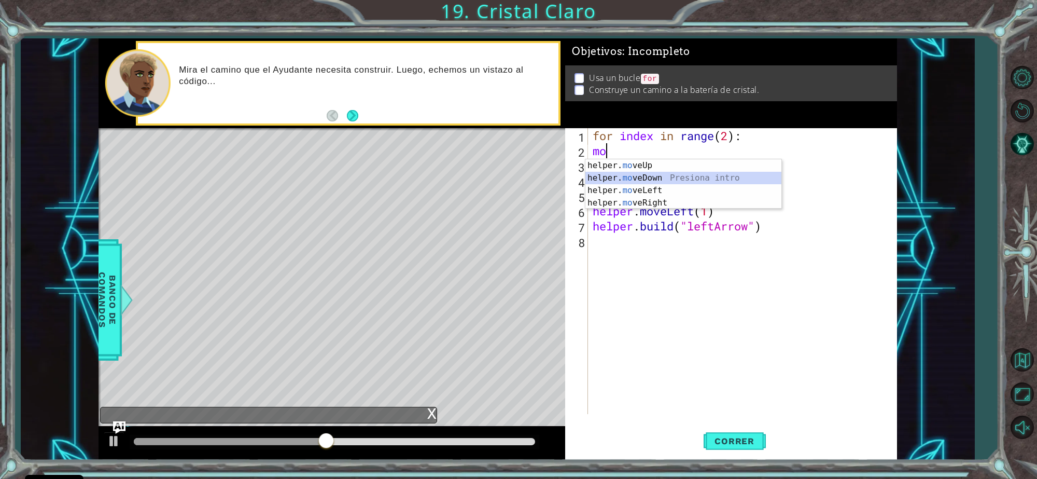
click at [697, 178] on div "helper. mo veUp Presiona intro helper. mo veDown Presiona intro helper. mo veLe…" at bounding box center [683, 196] width 196 height 75
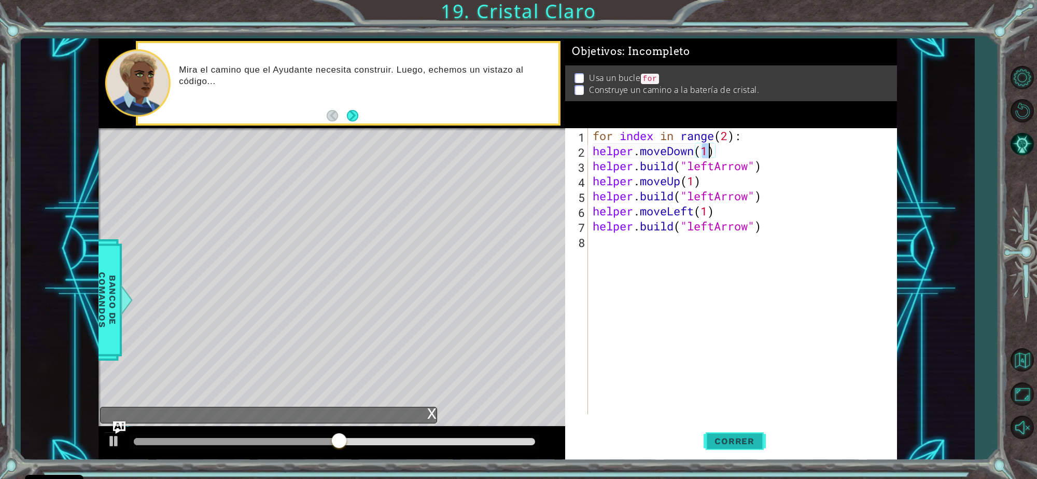
type textarea "helper.moveDown(1)"
click at [743, 457] on button "Correr" at bounding box center [735, 440] width 62 height 33
